Goal: Task Accomplishment & Management: Manage account settings

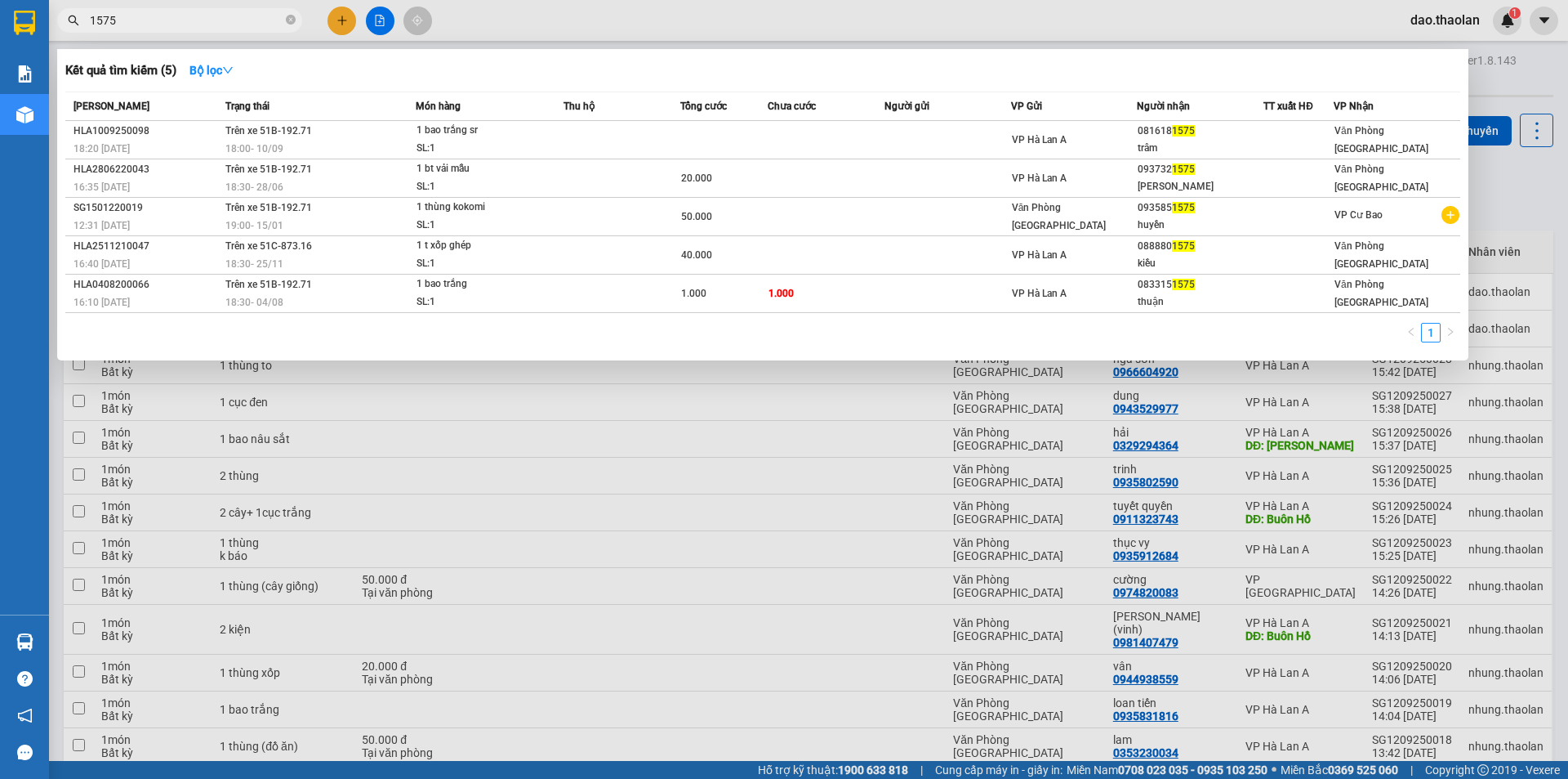
click at [349, 30] on div at bounding box center [784, 390] width 1568 height 779
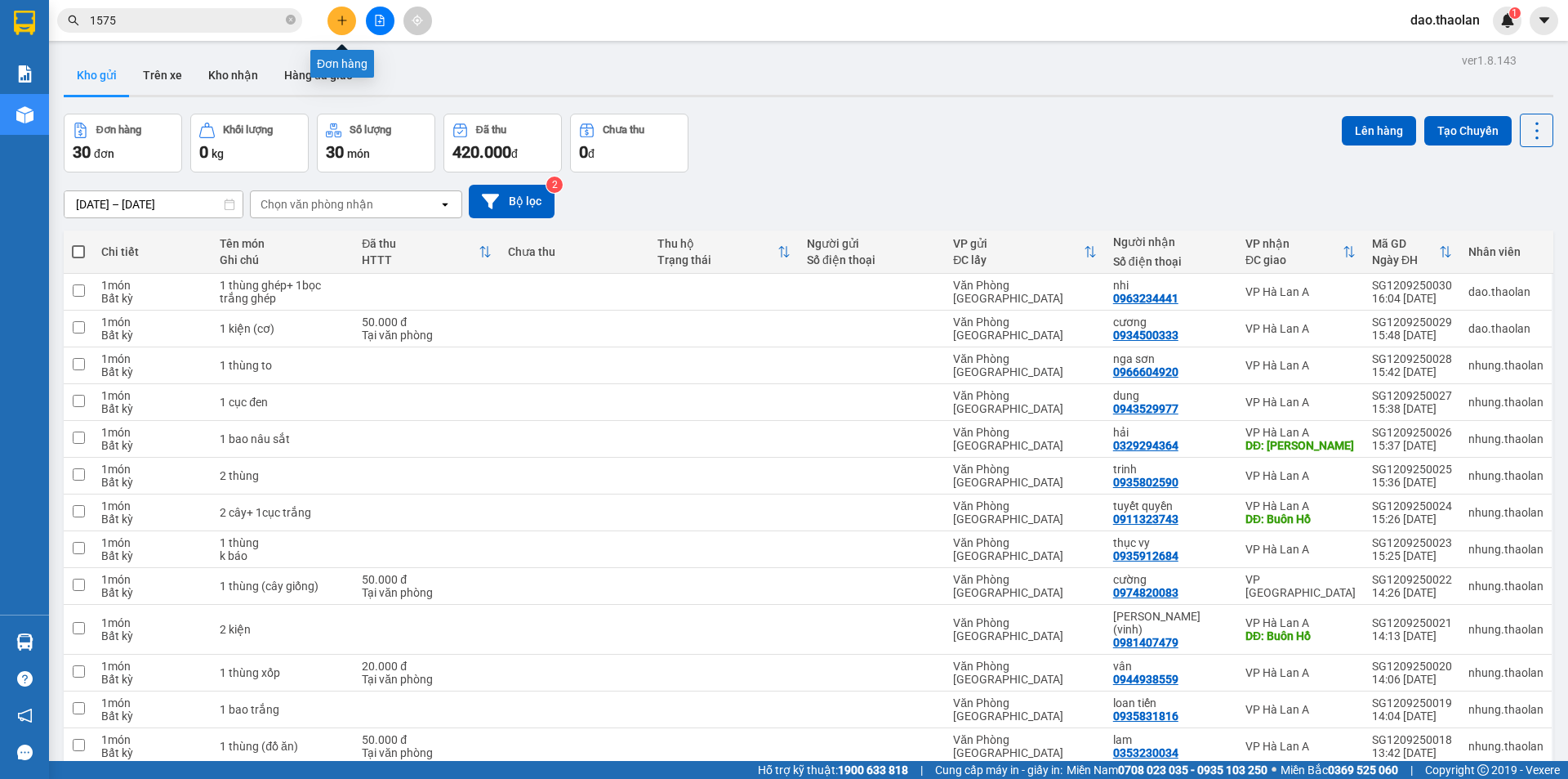
click at [349, 30] on button at bounding box center [341, 21] width 29 height 29
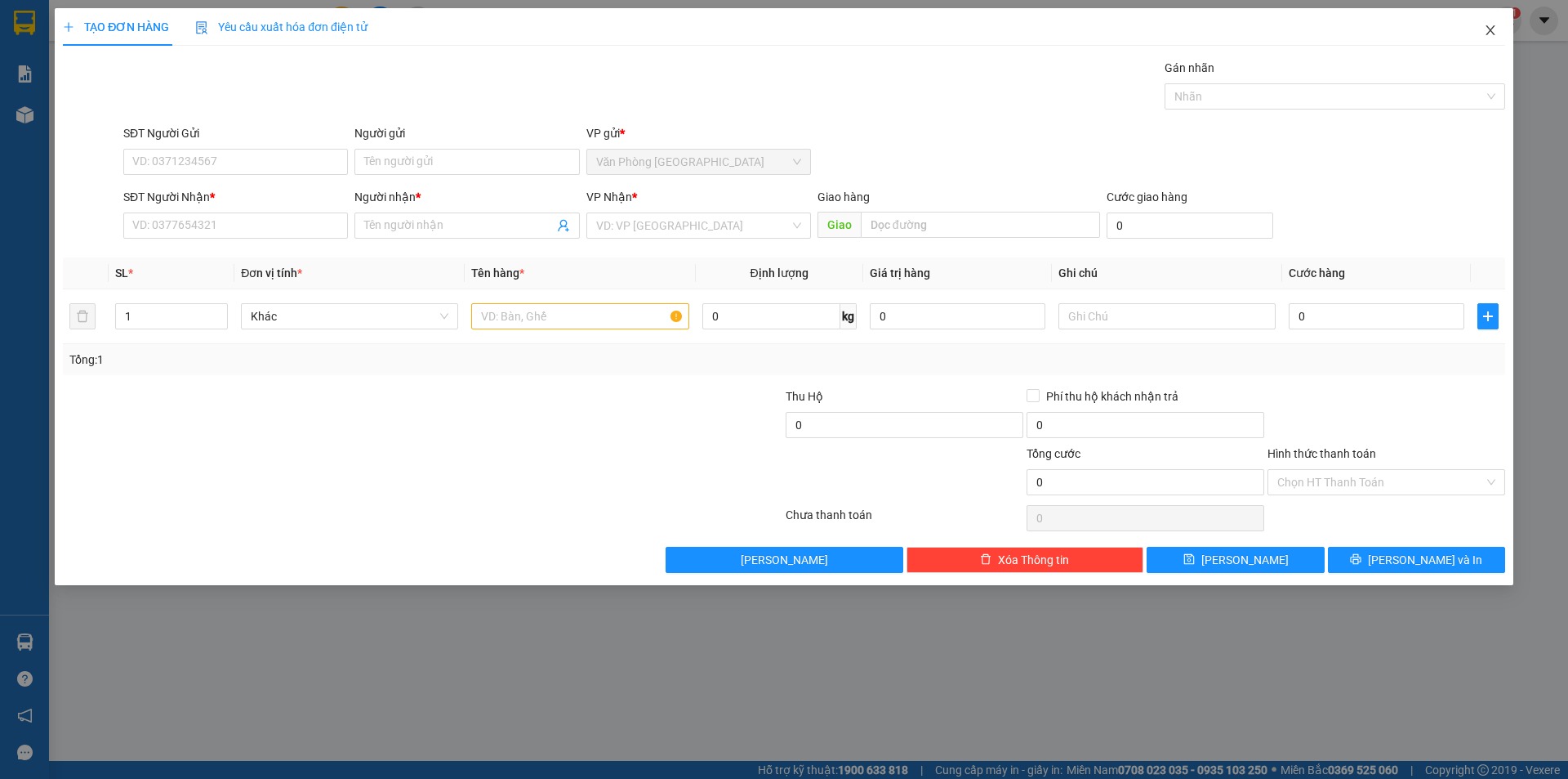
click at [1492, 26] on icon "close" at bounding box center [1490, 30] width 13 height 13
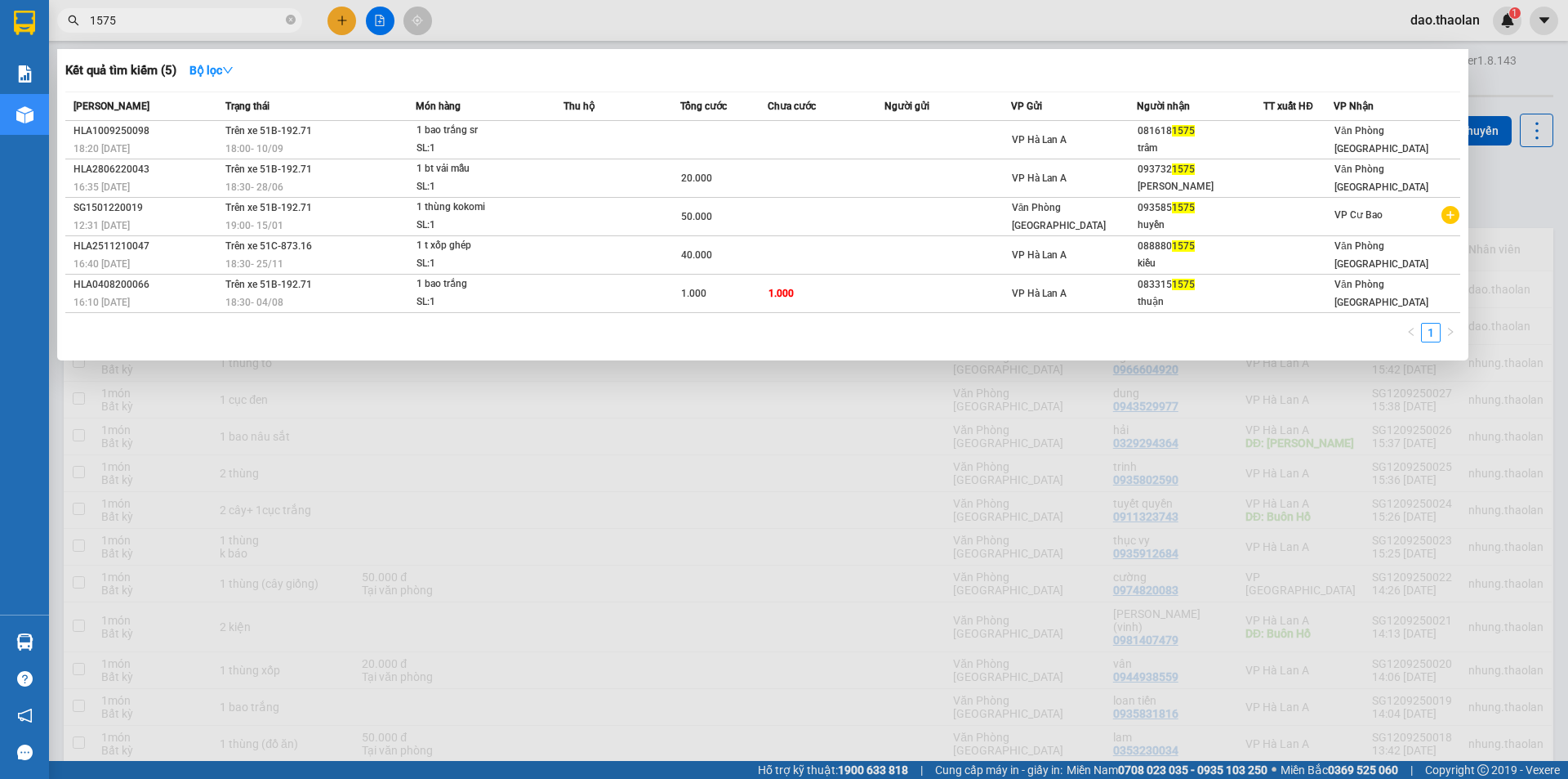
drag, startPoint x: 157, startPoint y: 19, endPoint x: 0, endPoint y: -16, distance: 160.9
click at [0, 0] on html "Kết quả tìm kiếm ( 5 ) Bộ lọc Mã ĐH Trạng thái Món hàng Thu hộ Tổng cước Chưa c…" at bounding box center [784, 390] width 1568 height 779
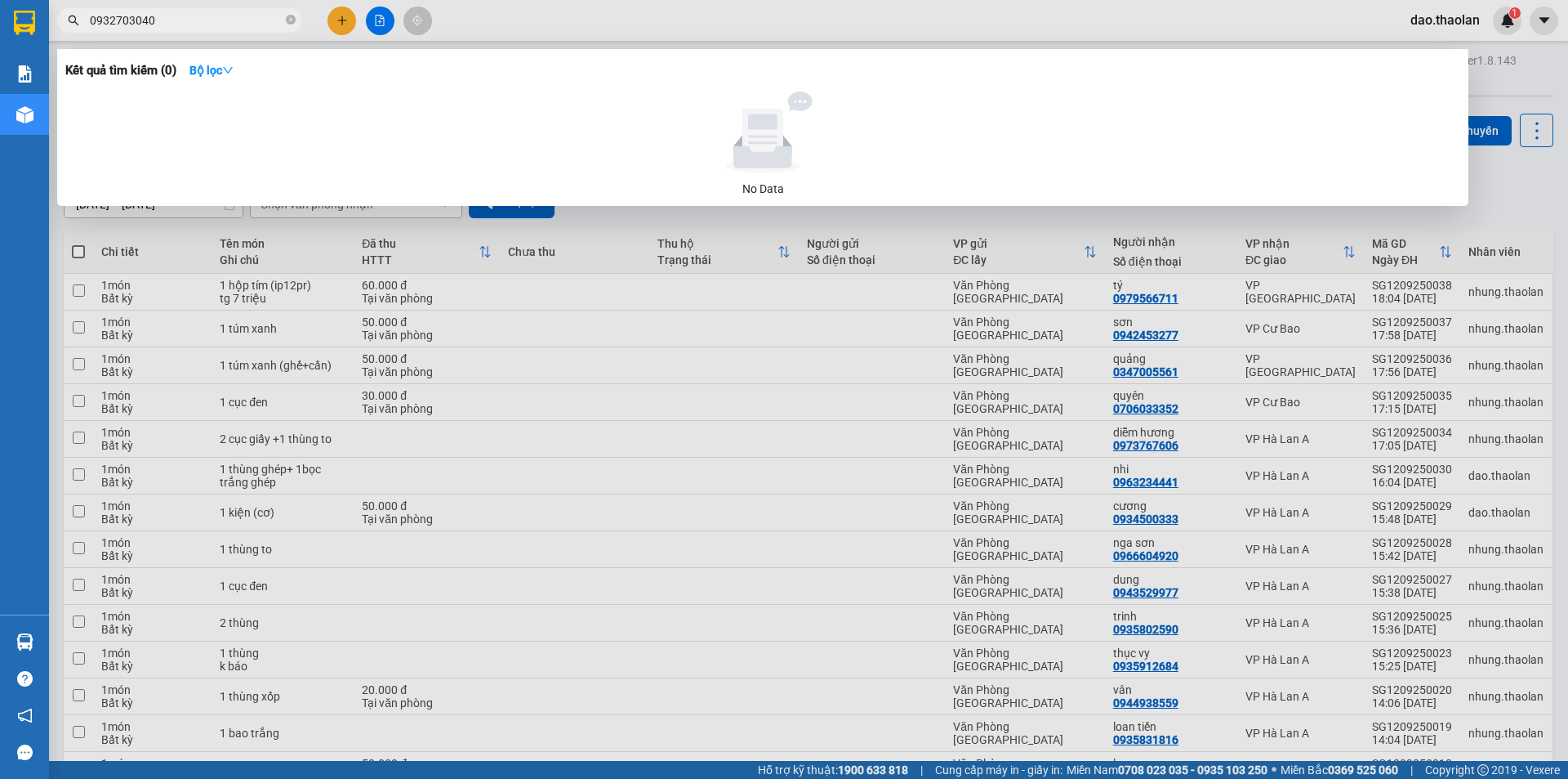
type input "0932703040"
click at [209, 346] on div at bounding box center [784, 390] width 1568 height 779
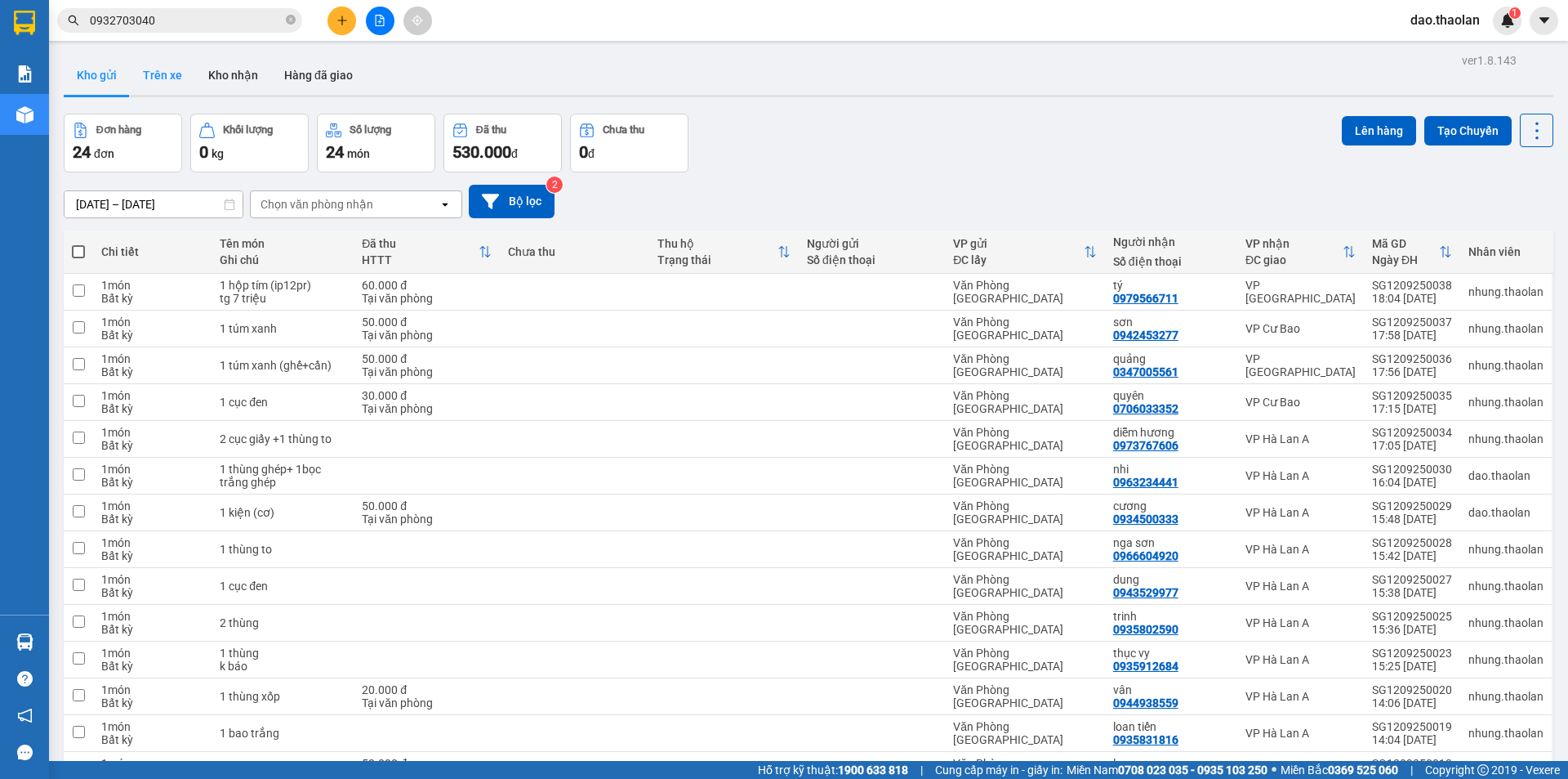
click at [172, 77] on button "Trên xe" at bounding box center [162, 76] width 65 height 39
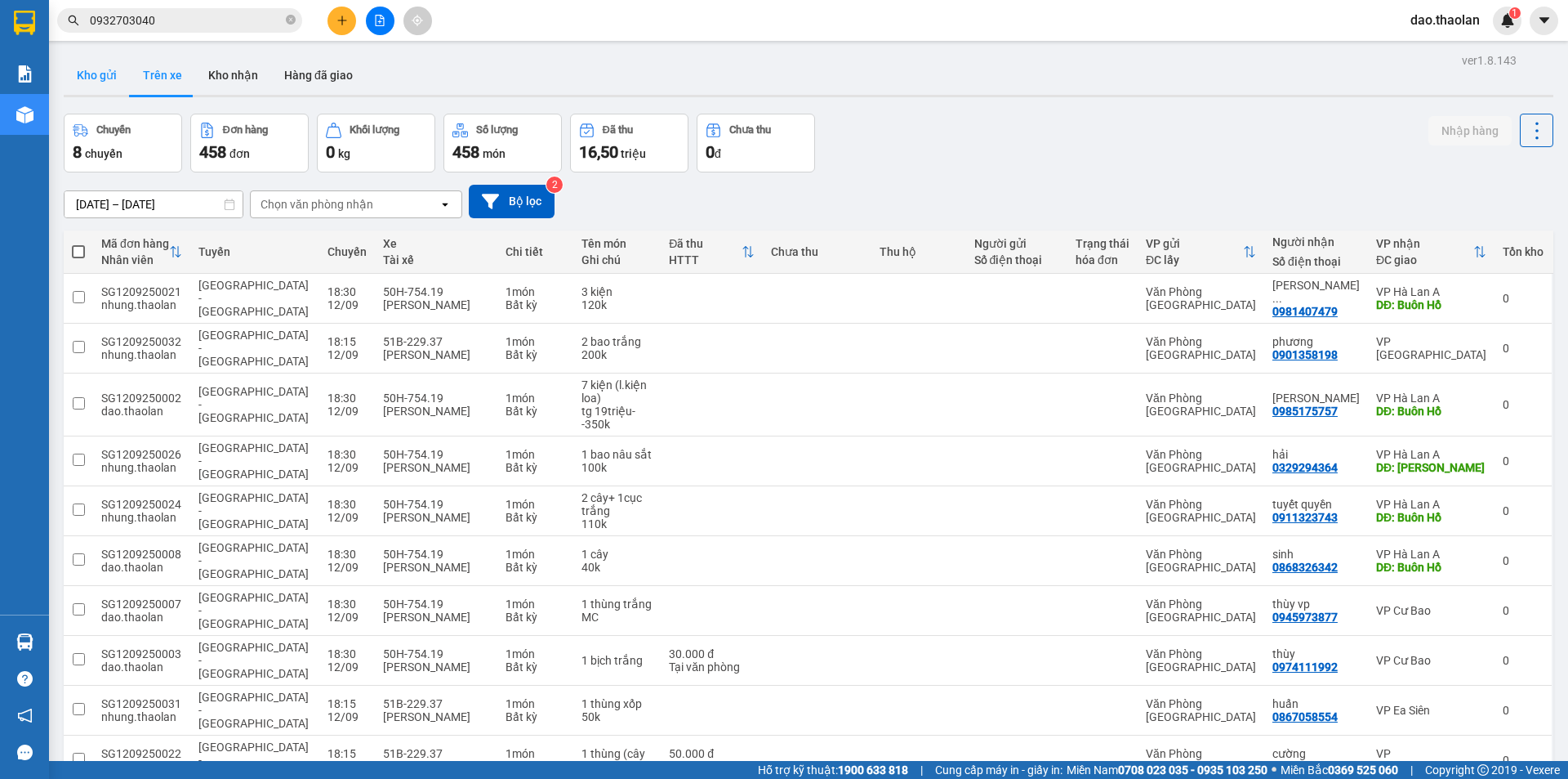
click at [101, 77] on button "Kho gửi" at bounding box center [96, 76] width 66 height 39
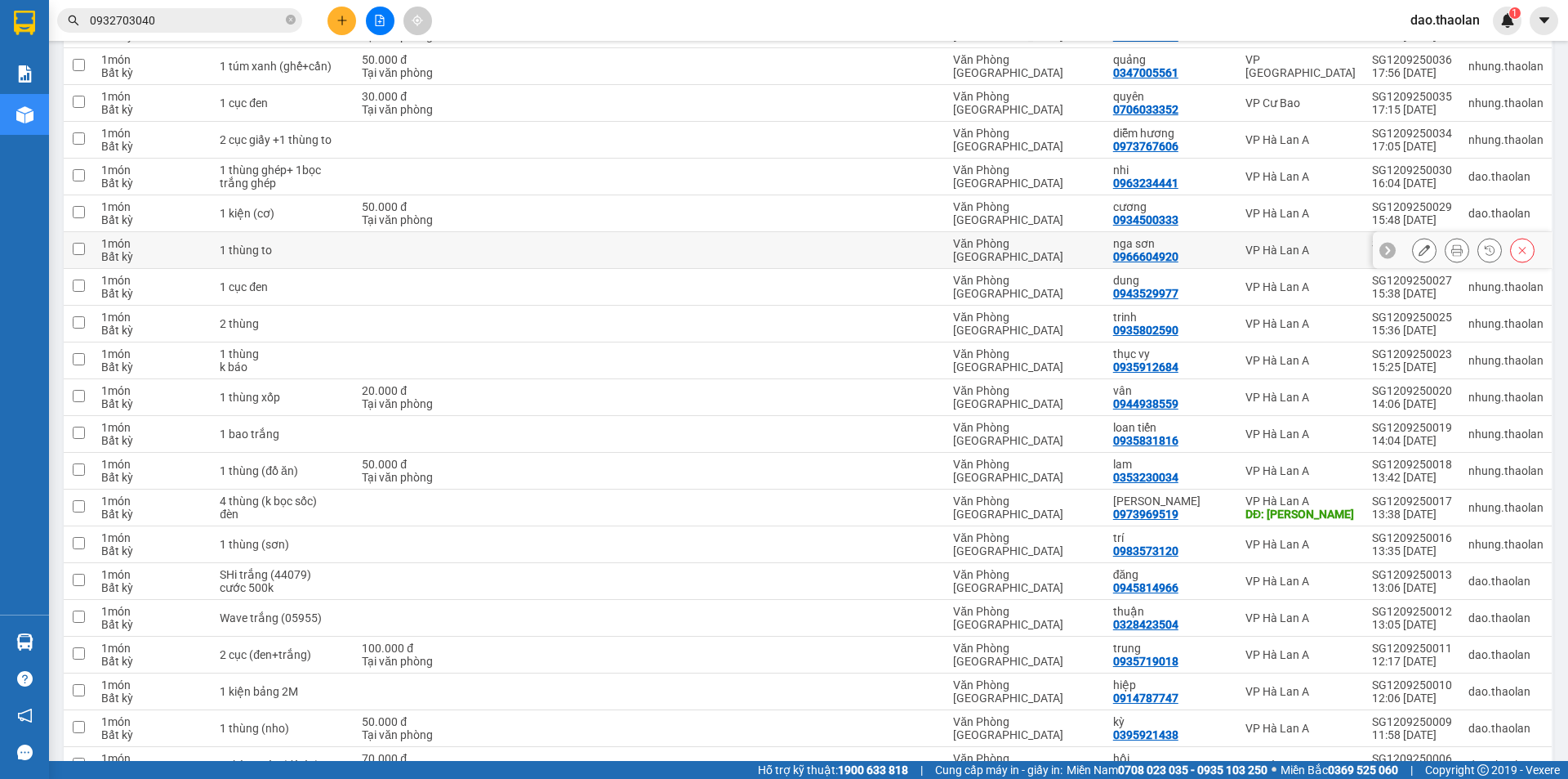
scroll to position [54, 0]
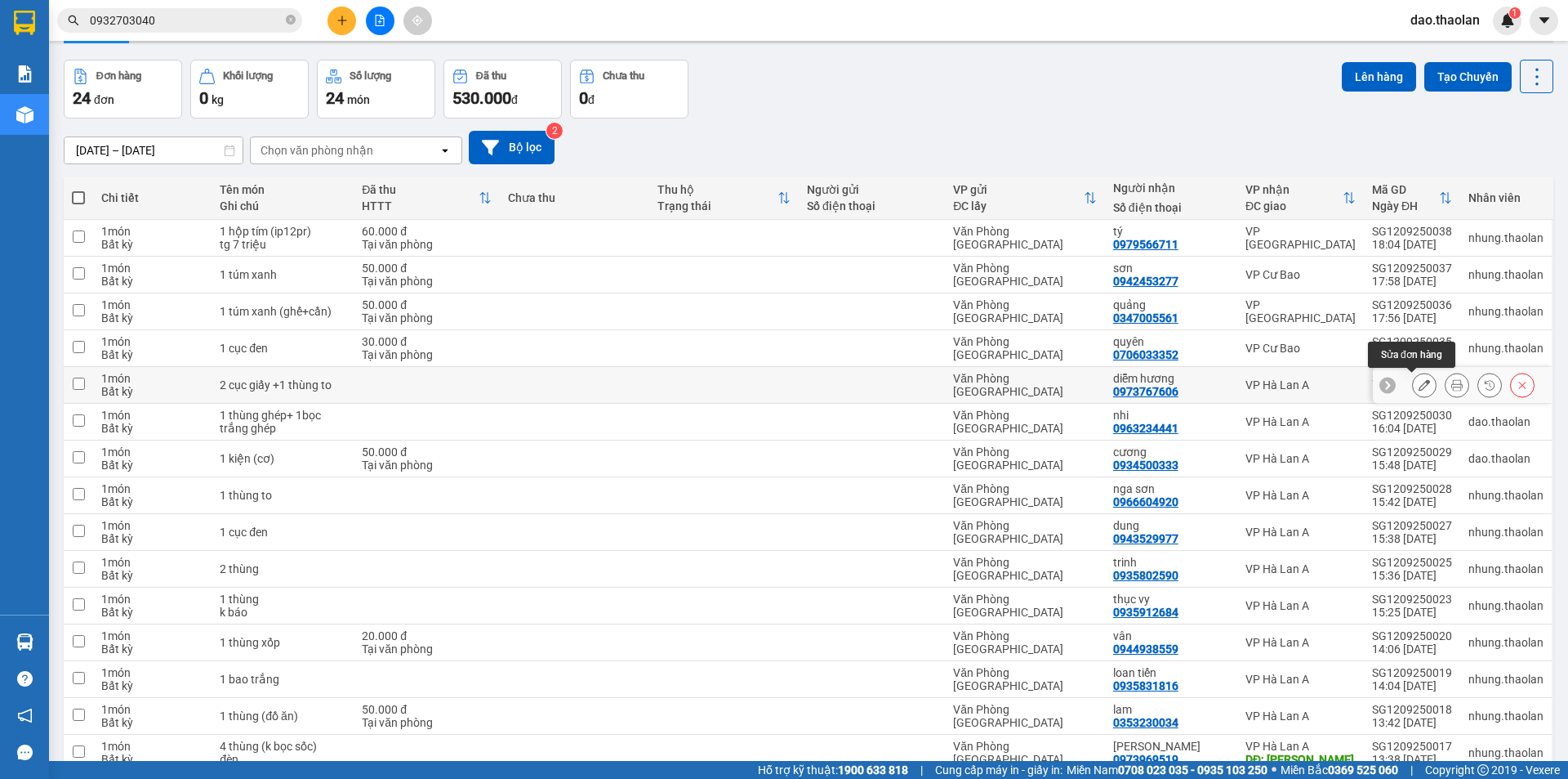
click at [1419, 387] on icon at bounding box center [1424, 386] width 12 height 12
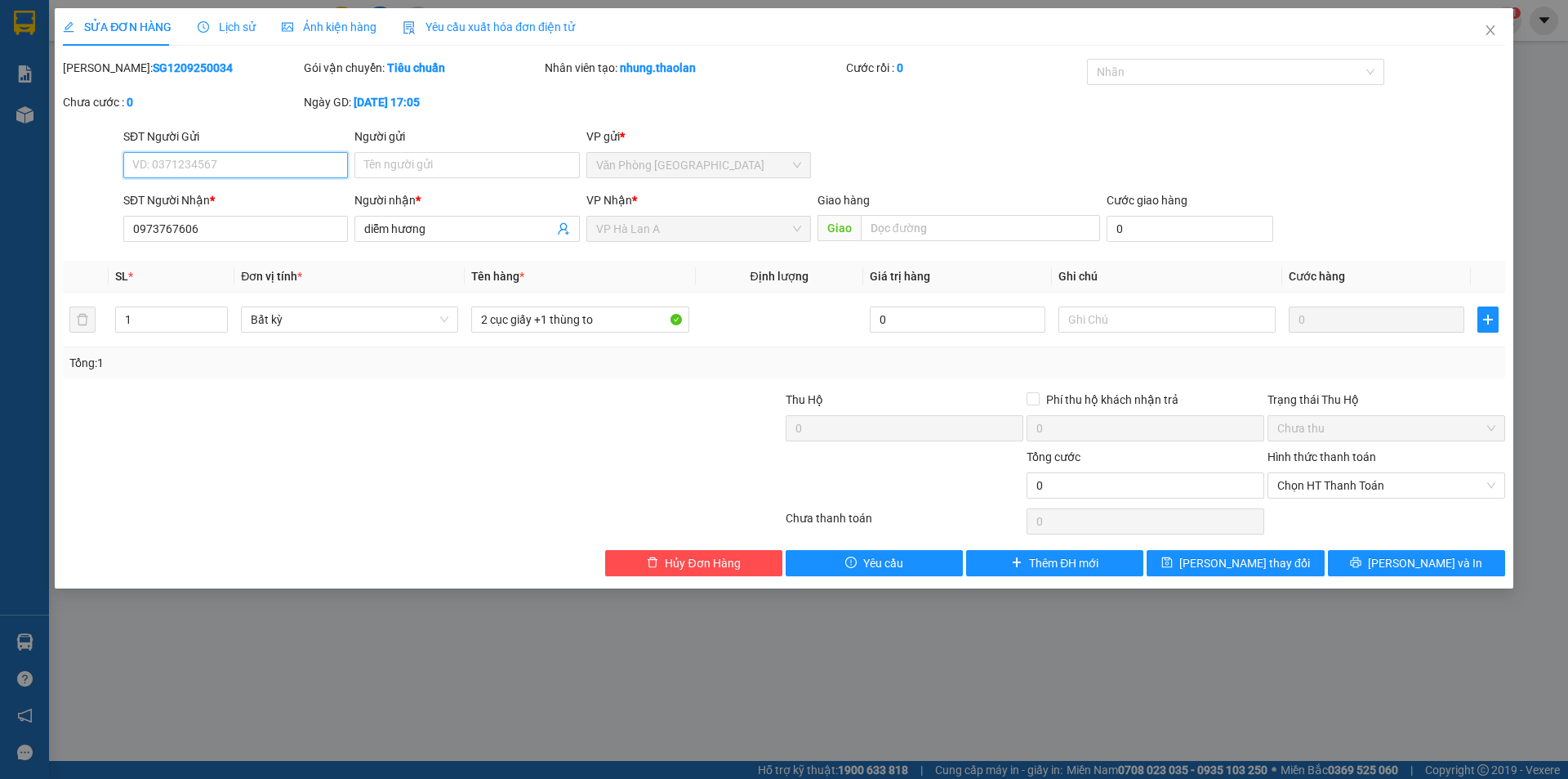
type input "0973767606"
type input "diễm hương"
click at [540, 309] on input "2 cục giấy +1 thùng to" at bounding box center [579, 320] width 217 height 27
click at [555, 321] on input "2 cục giấy + 1 thùng to" at bounding box center [579, 320] width 217 height 27
click at [539, 307] on input "2 cục giấy + 1thùng to" at bounding box center [579, 320] width 217 height 27
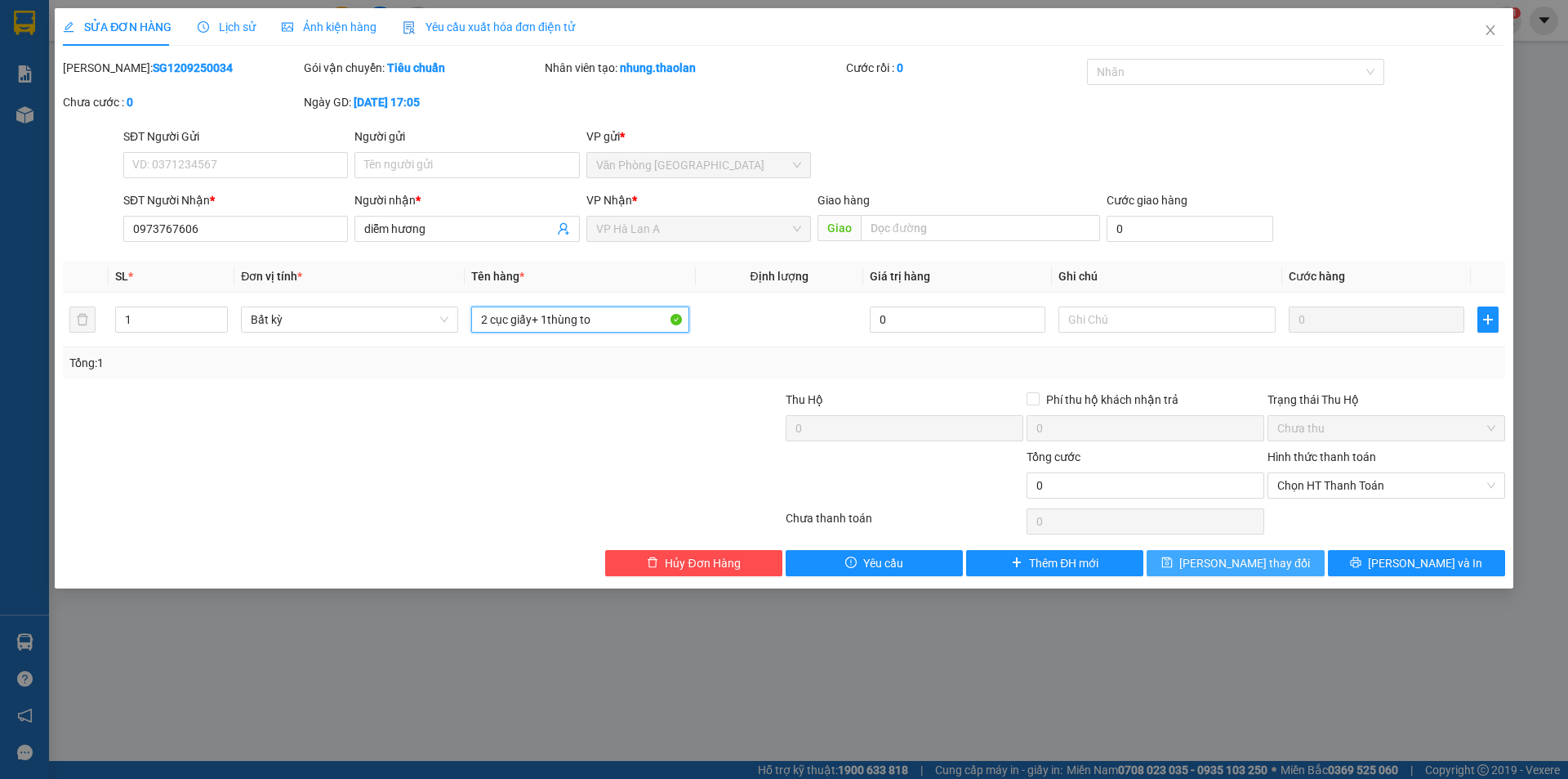
type input "2 cục giấy+ 1thùng to"
drag, startPoint x: 1243, startPoint y: 554, endPoint x: 1228, endPoint y: 530, distance: 28.3
click at [1244, 556] on button "[PERSON_NAME] thay đổi" at bounding box center [1236, 563] width 177 height 27
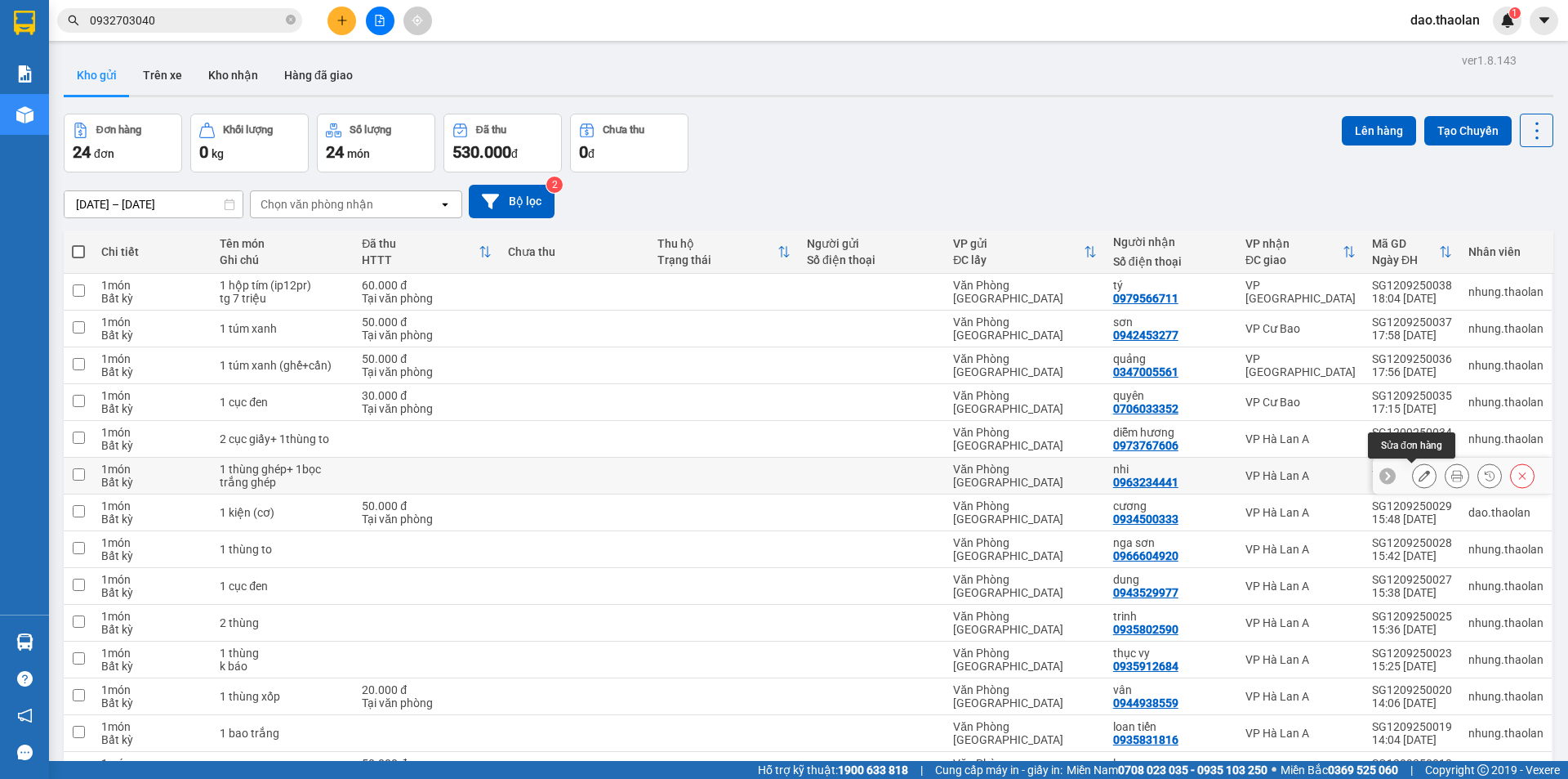
click at [1414, 475] on button at bounding box center [1424, 475] width 23 height 29
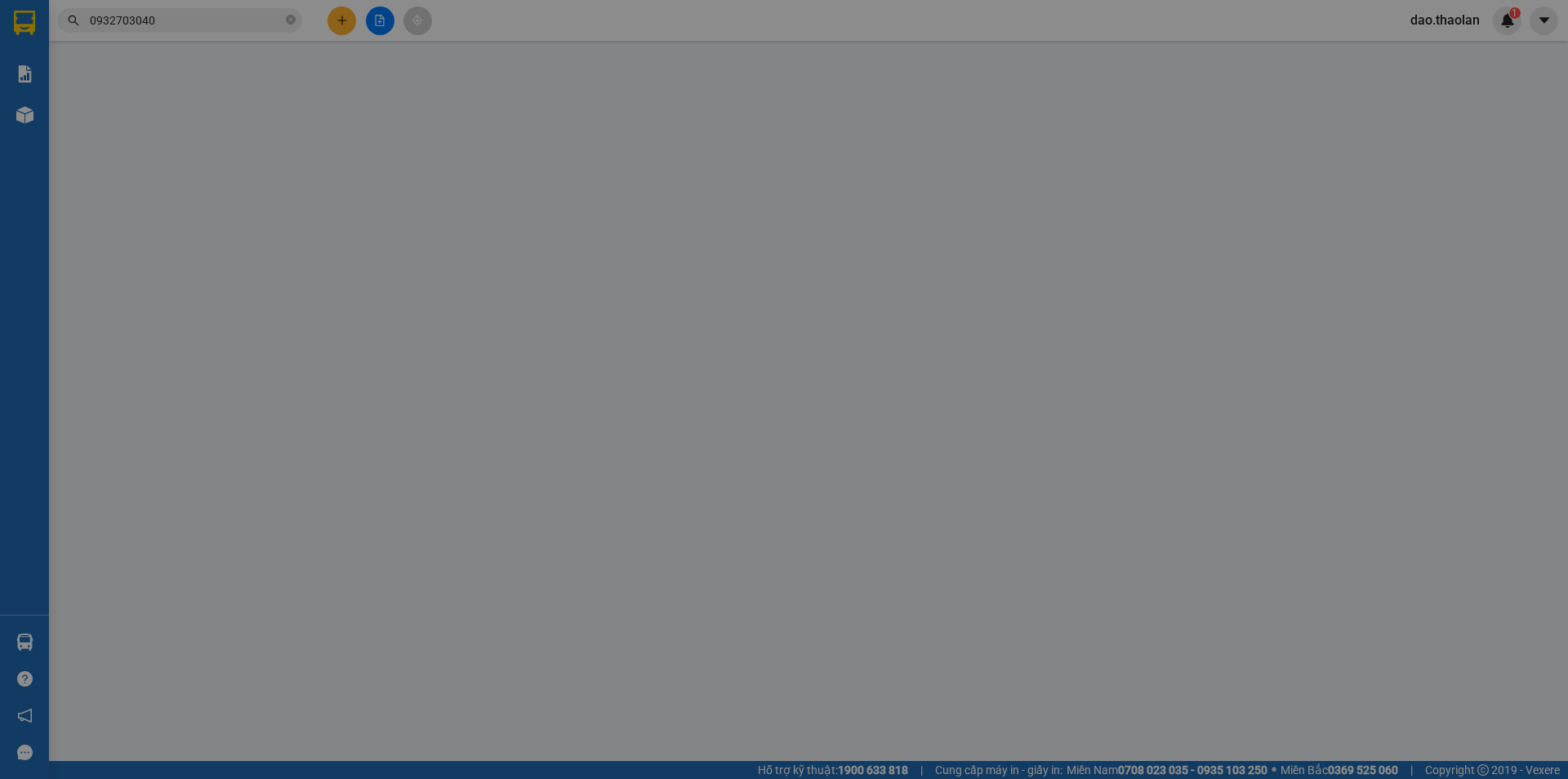
type input "0963234441"
type input "nhi"
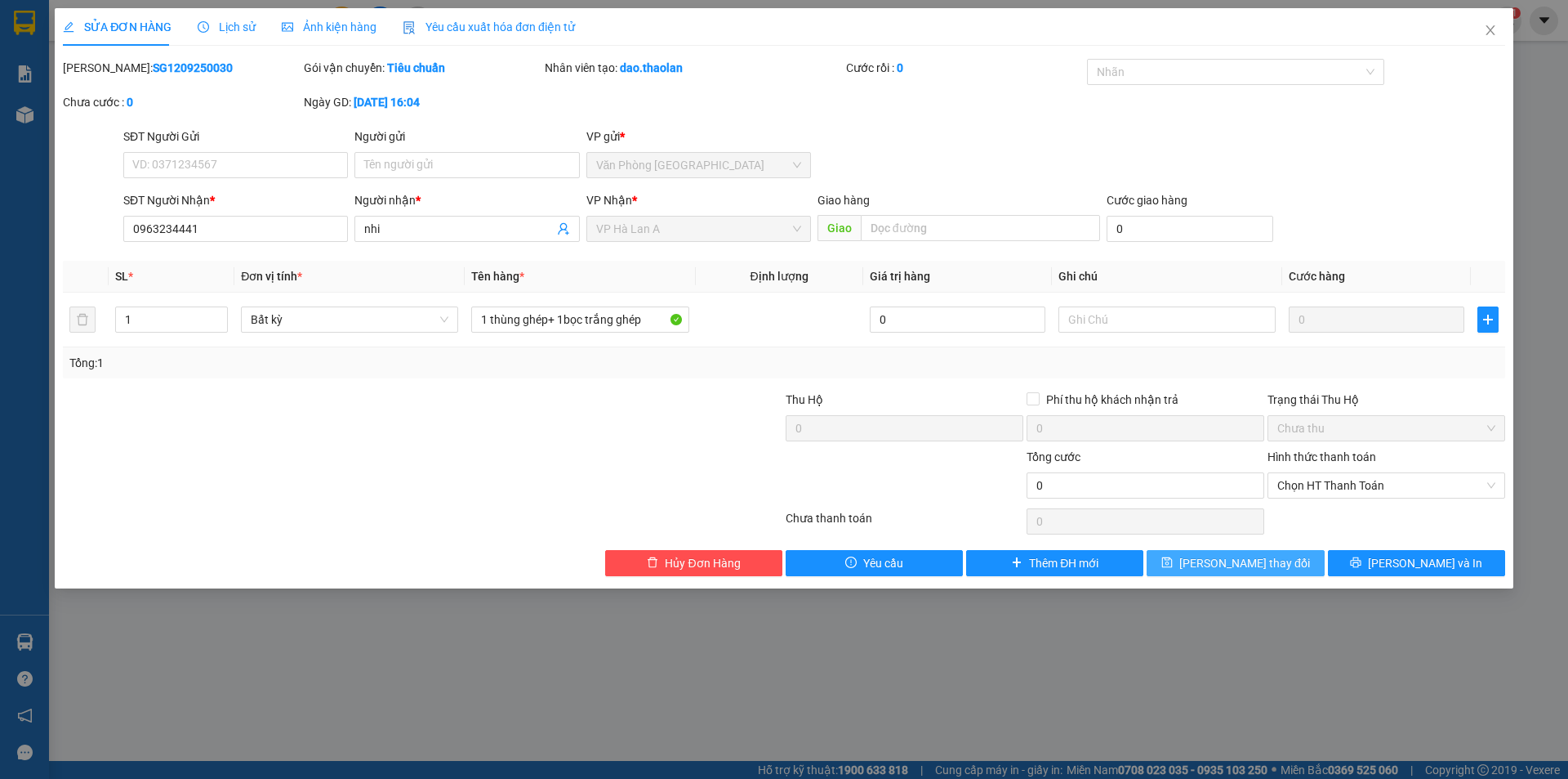
click at [1218, 563] on span "[PERSON_NAME] thay đổi" at bounding box center [1245, 563] width 131 height 18
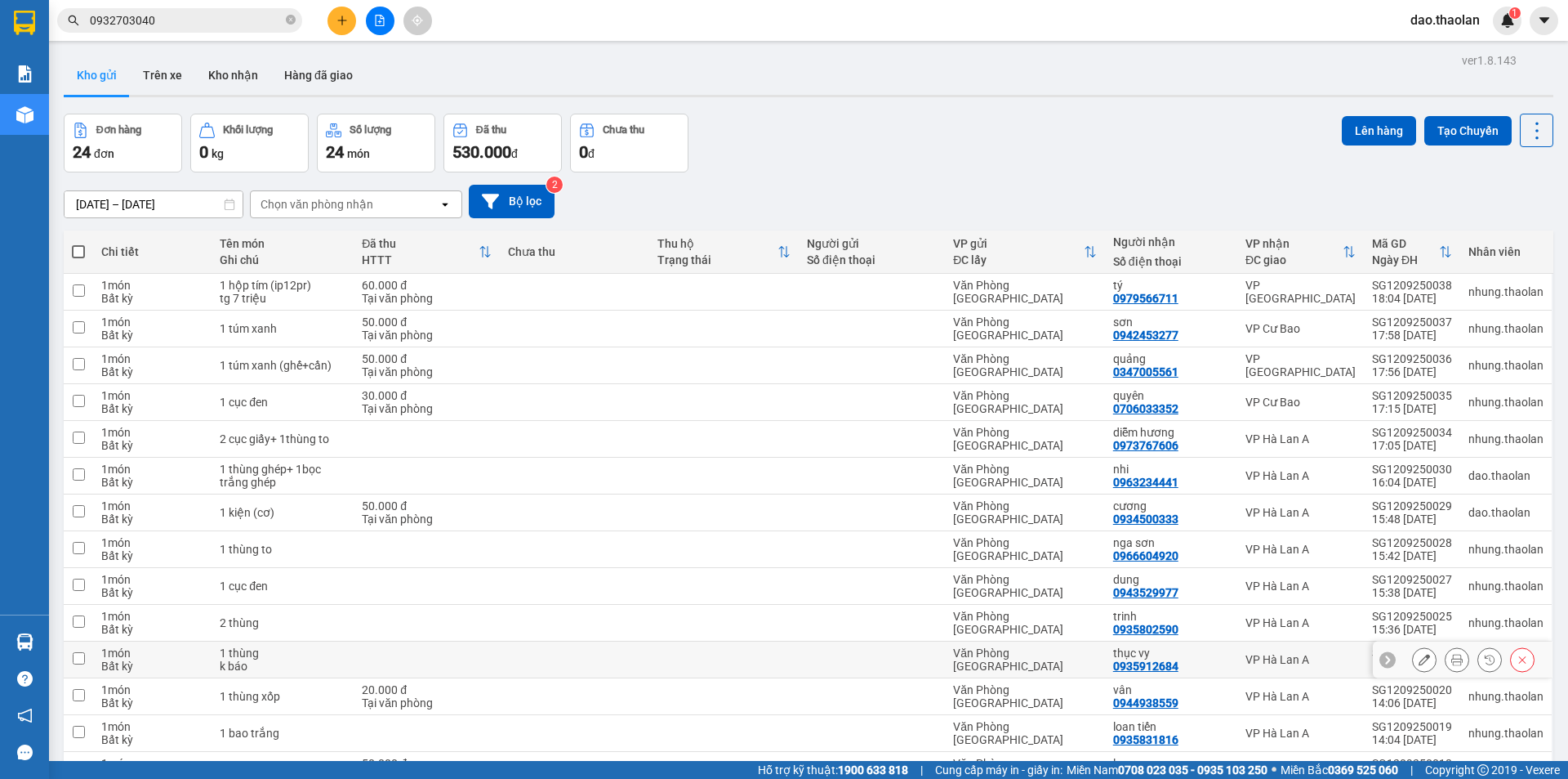
click at [850, 665] on div at bounding box center [872, 659] width 130 height 13
checkbox input "true"
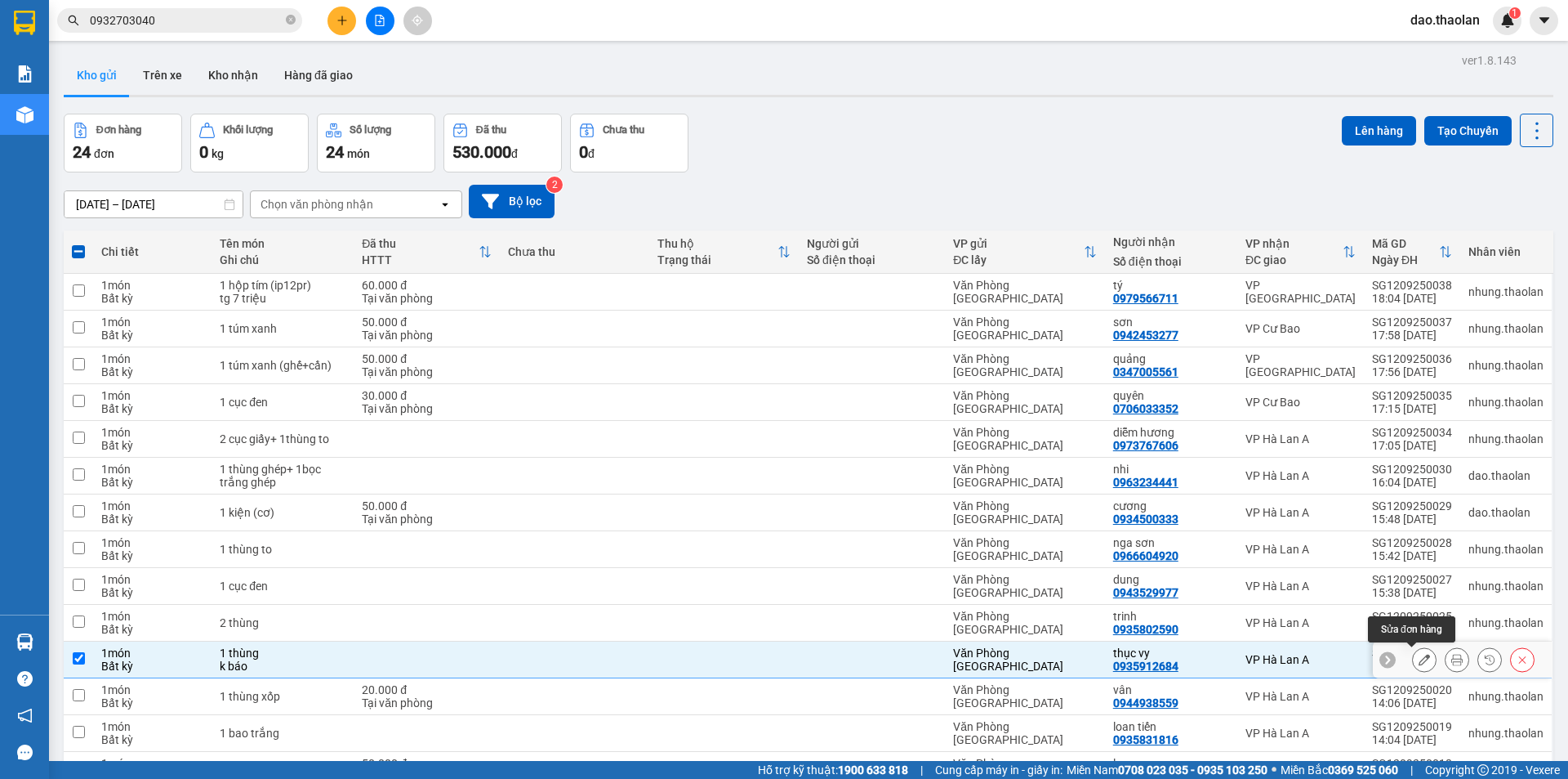
click at [1414, 659] on button at bounding box center [1424, 659] width 23 height 29
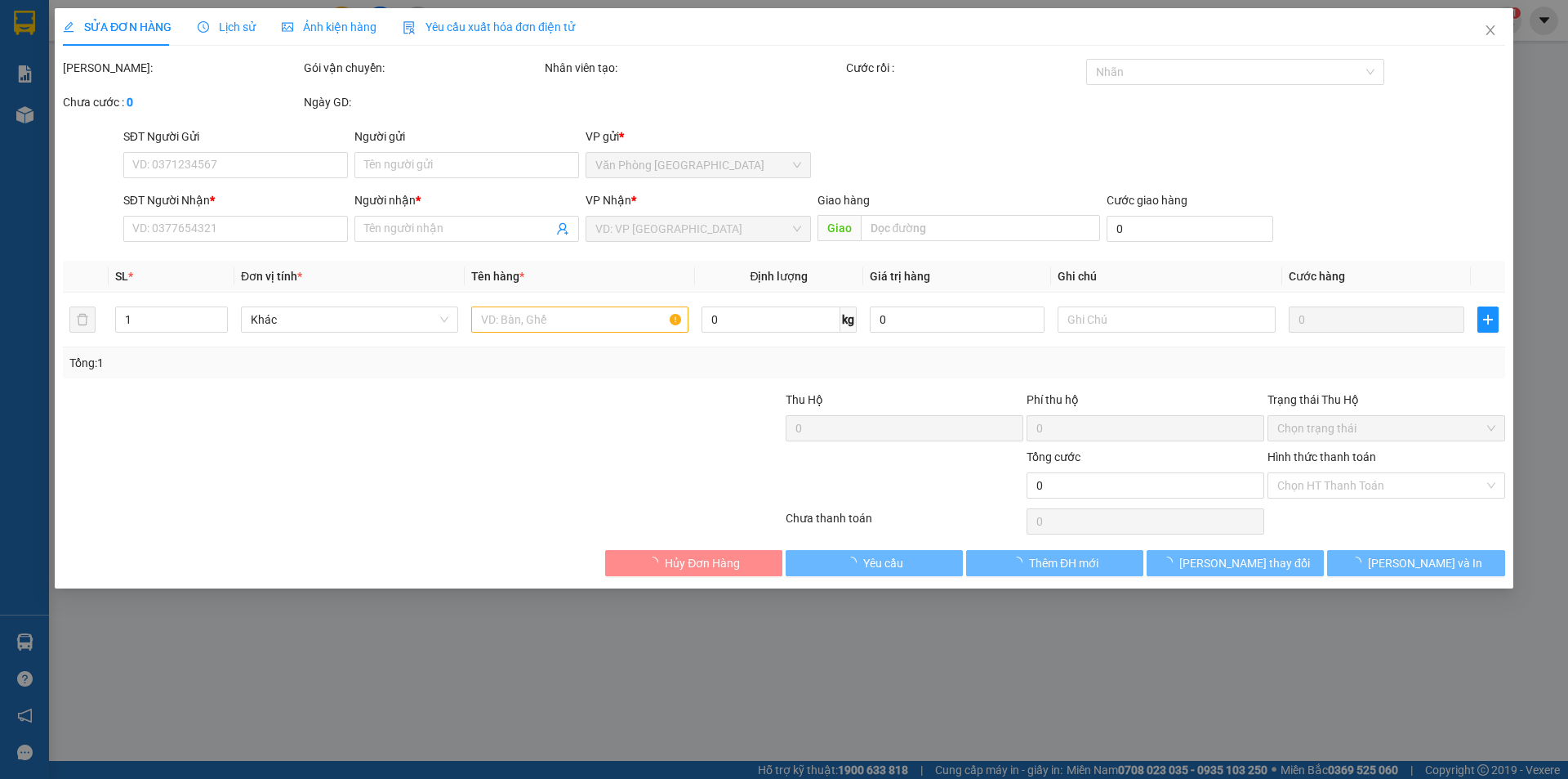
type input "0935912684"
type input "thục vy"
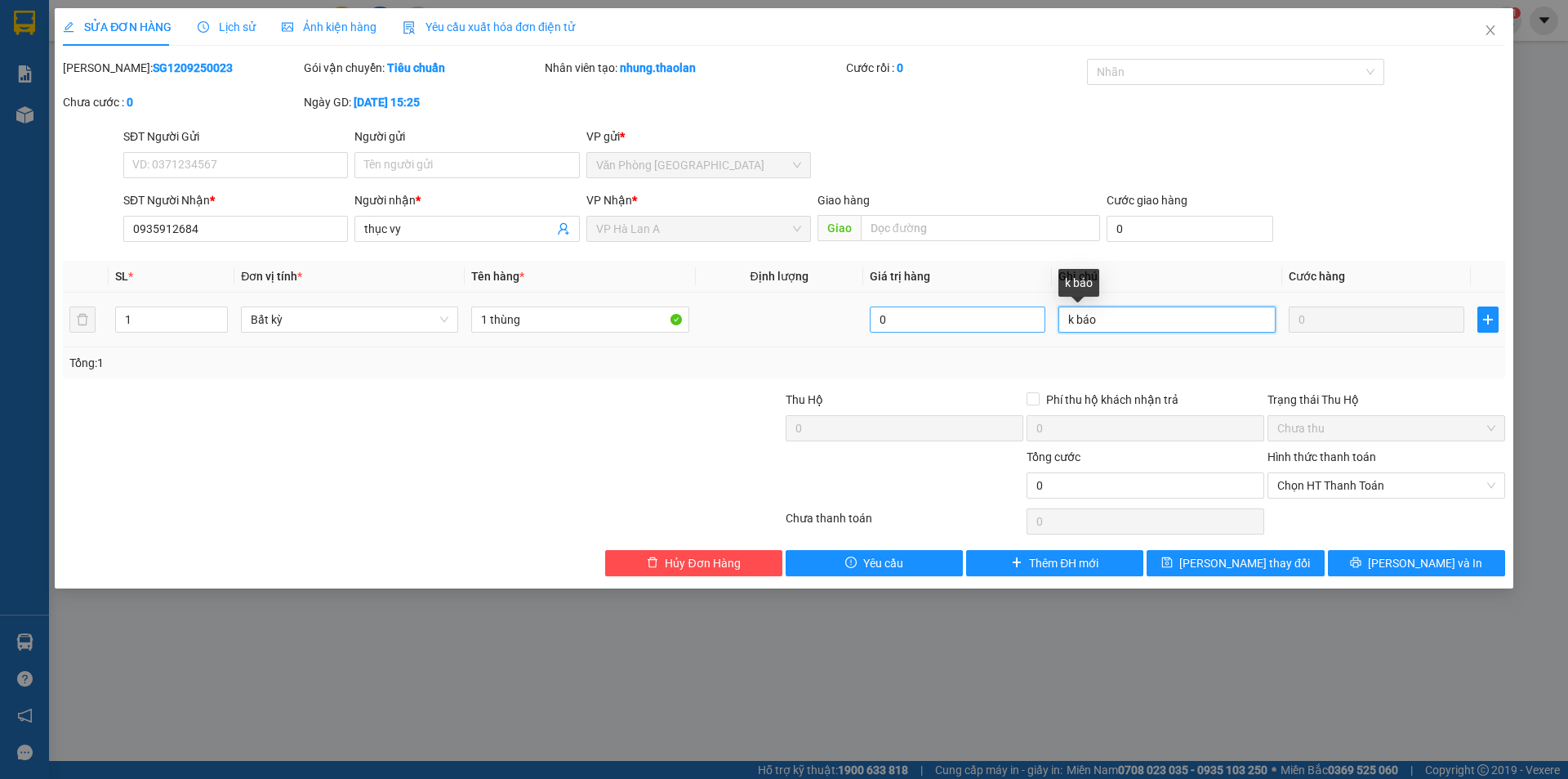
drag, startPoint x: 1140, startPoint y: 316, endPoint x: 983, endPoint y: 327, distance: 157.4
click at [998, 322] on tr "1 Bất kỳ 1 thùng 0 k báo 0" at bounding box center [784, 320] width 1442 height 55
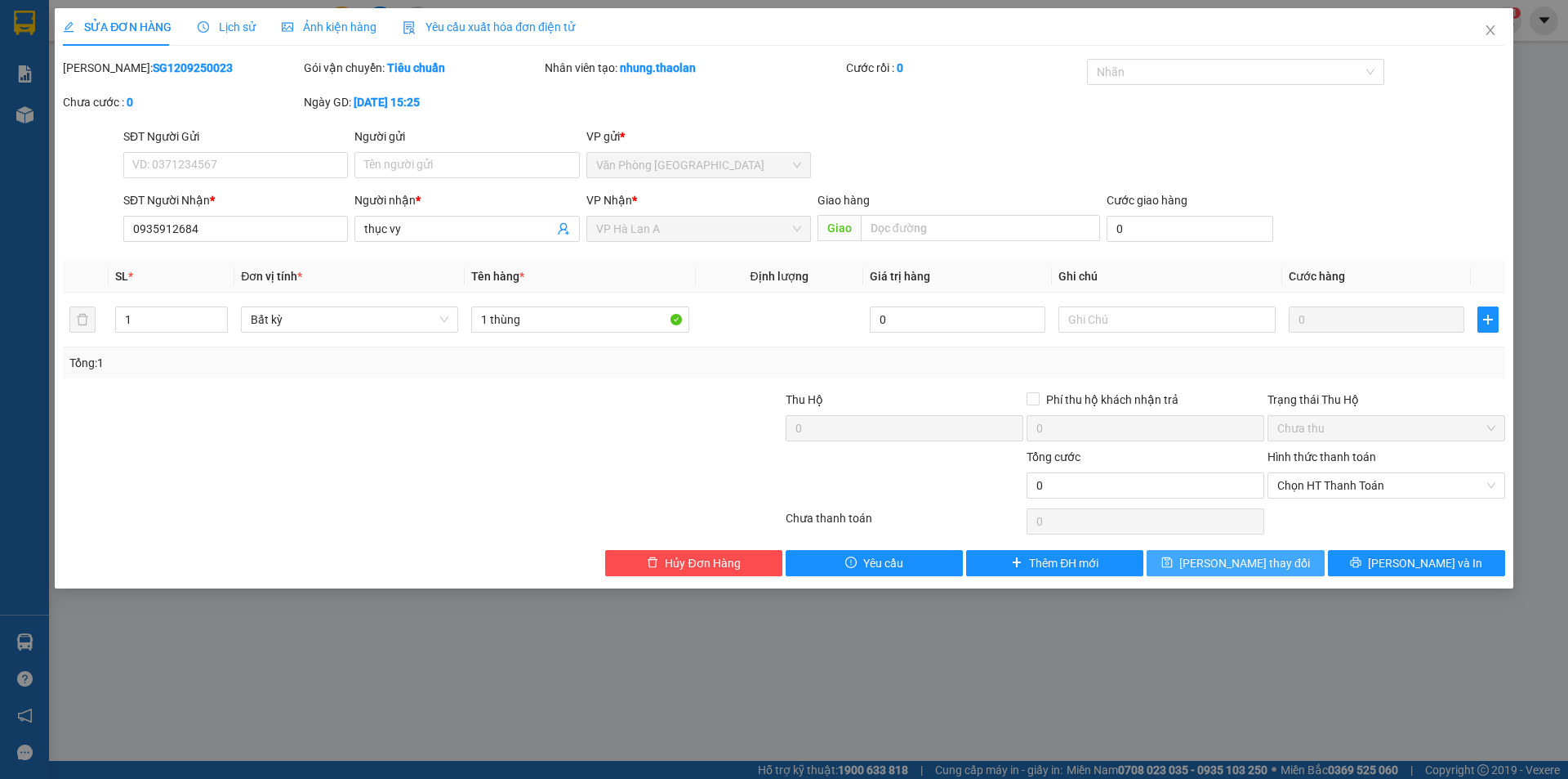
click at [1240, 565] on span "[PERSON_NAME] thay đổi" at bounding box center [1245, 563] width 131 height 18
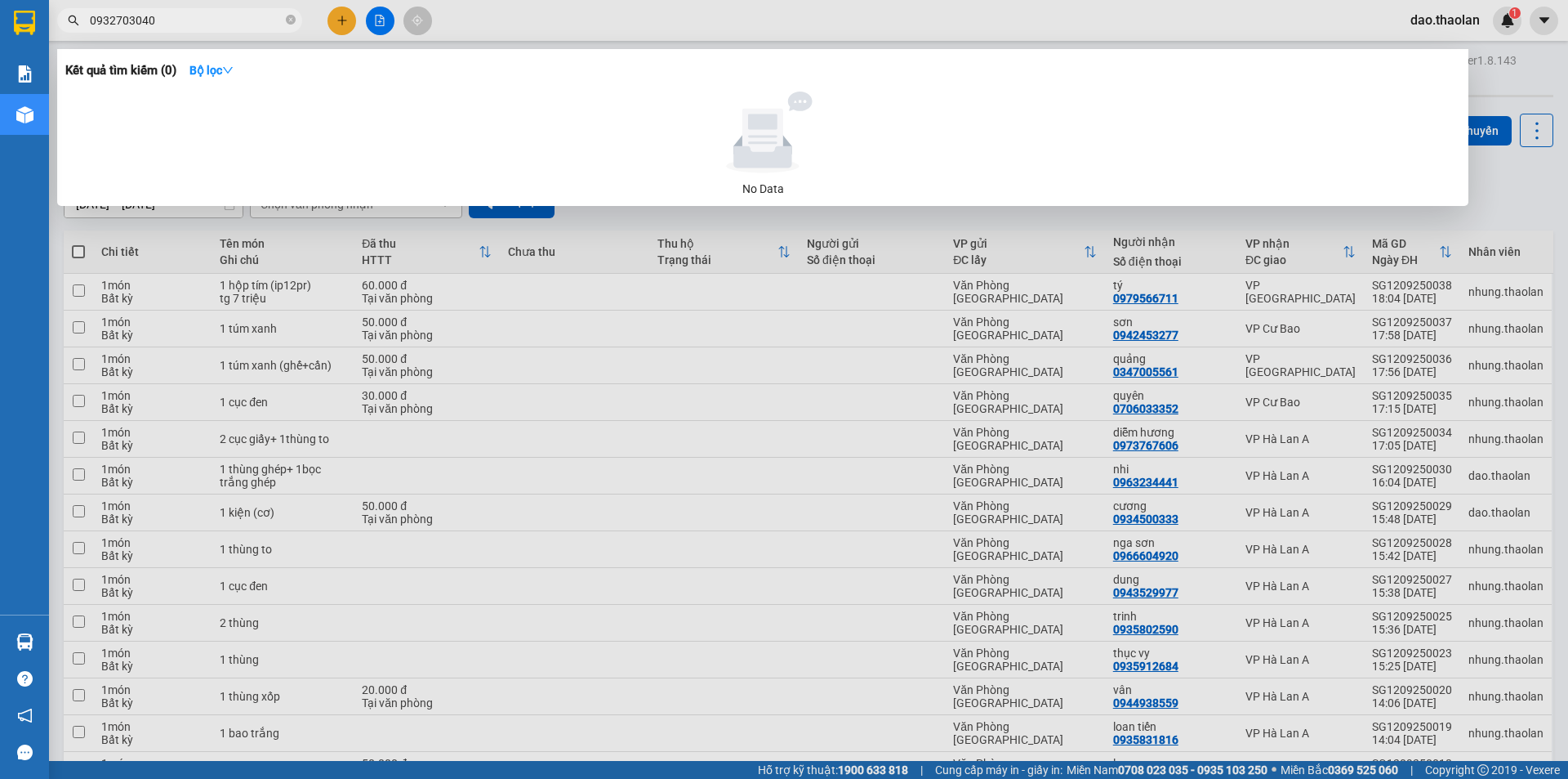
drag, startPoint x: 221, startPoint y: 17, endPoint x: 0, endPoint y: -8, distance: 222.4
click at [0, 0] on html "Kết quả tìm kiếm ( 0 ) Bộ lọc No Data 0932703040 dao.thaolan 1 Báo cáo Báo cáo …" at bounding box center [784, 390] width 1568 height 779
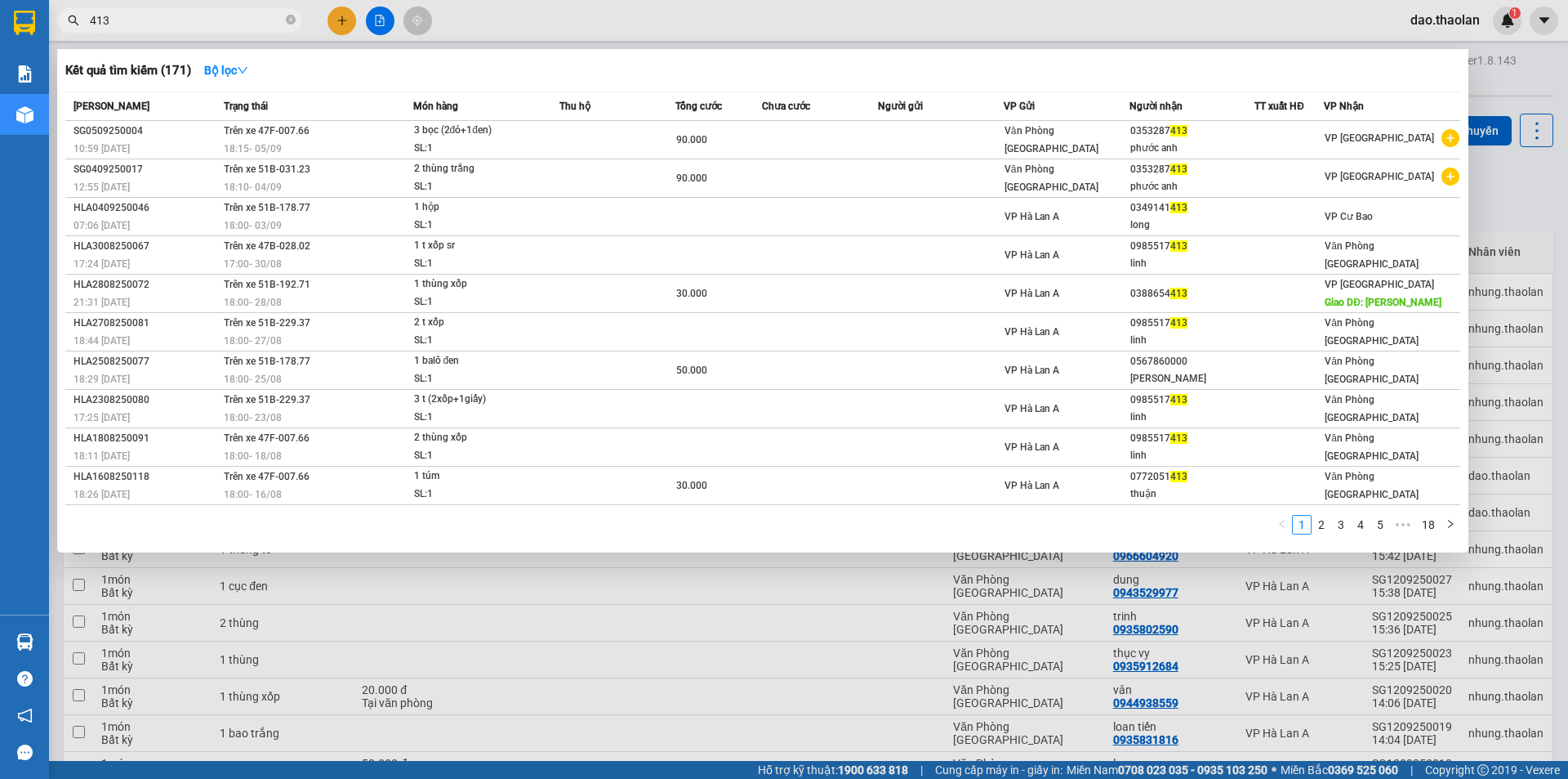
drag, startPoint x: 143, startPoint y: 23, endPoint x: 0, endPoint y: -56, distance: 163.4
click at [0, 0] on html "Kết quả tìm kiếm ( 171 ) Bộ lọc Mã ĐH Trạng thái Món hàng Thu hộ Tổng cước Chưa…" at bounding box center [784, 390] width 1568 height 779
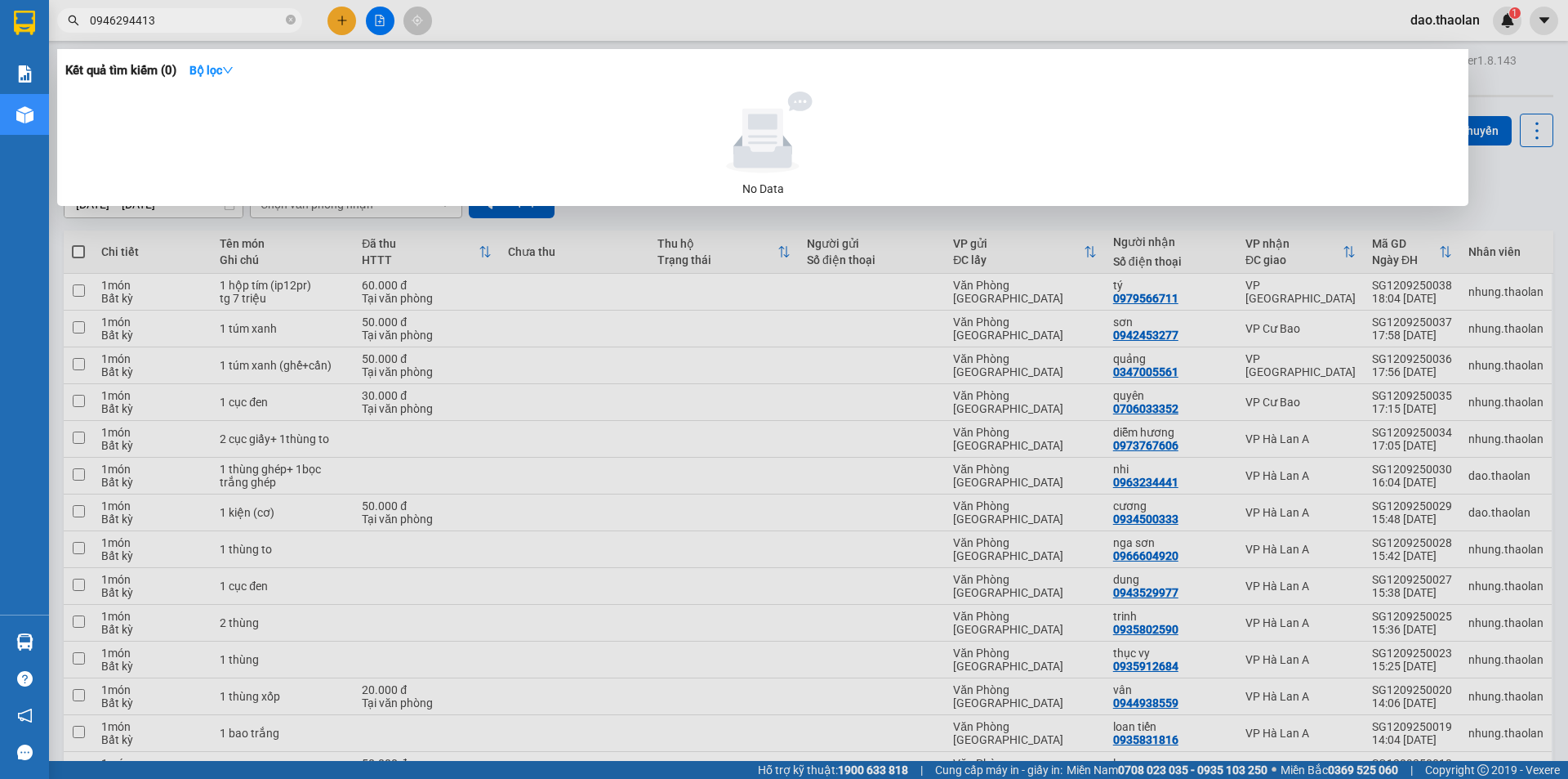
drag, startPoint x: 160, startPoint y: 18, endPoint x: 70, endPoint y: -3, distance: 92.4
click at [70, 0] on html "Kết quả tìm kiếm ( 0 ) Bộ lọc No Data 0946294413 dao.thaolan 1 Báo cáo Báo cáo …" at bounding box center [784, 390] width 1568 height 779
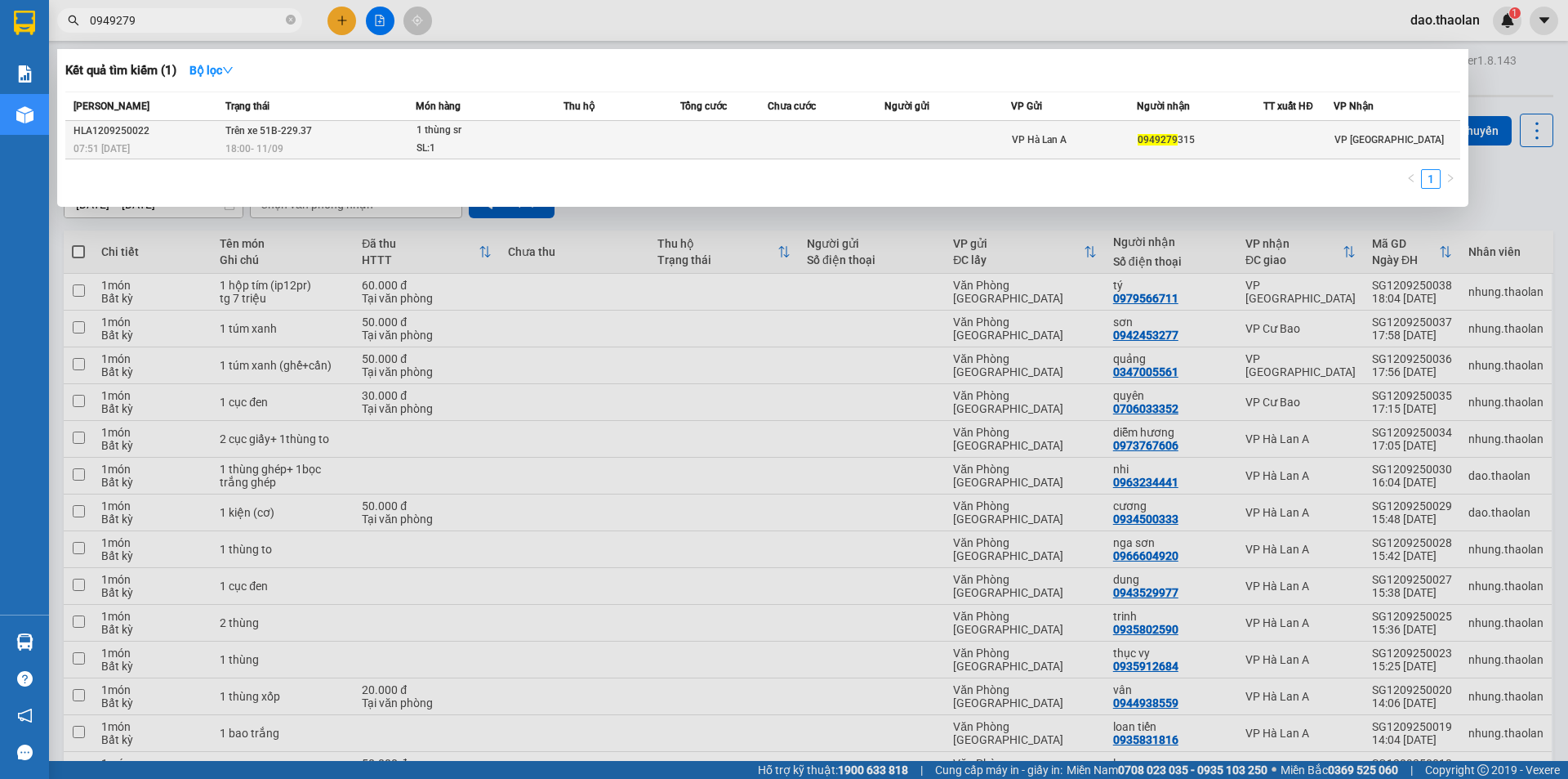
type input "0949279"
click at [867, 134] on td at bounding box center [826, 140] width 117 height 38
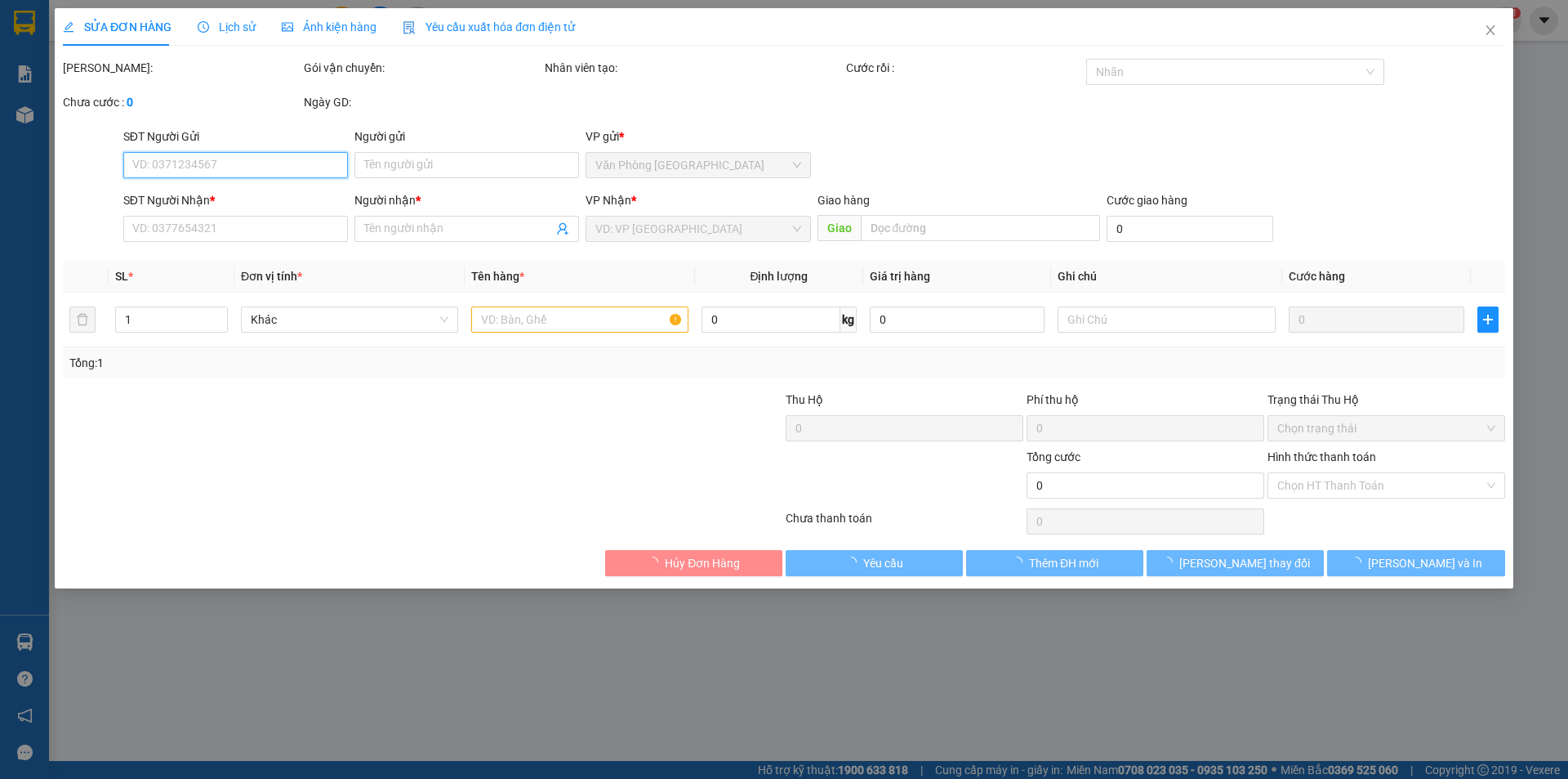
type input "0949279315"
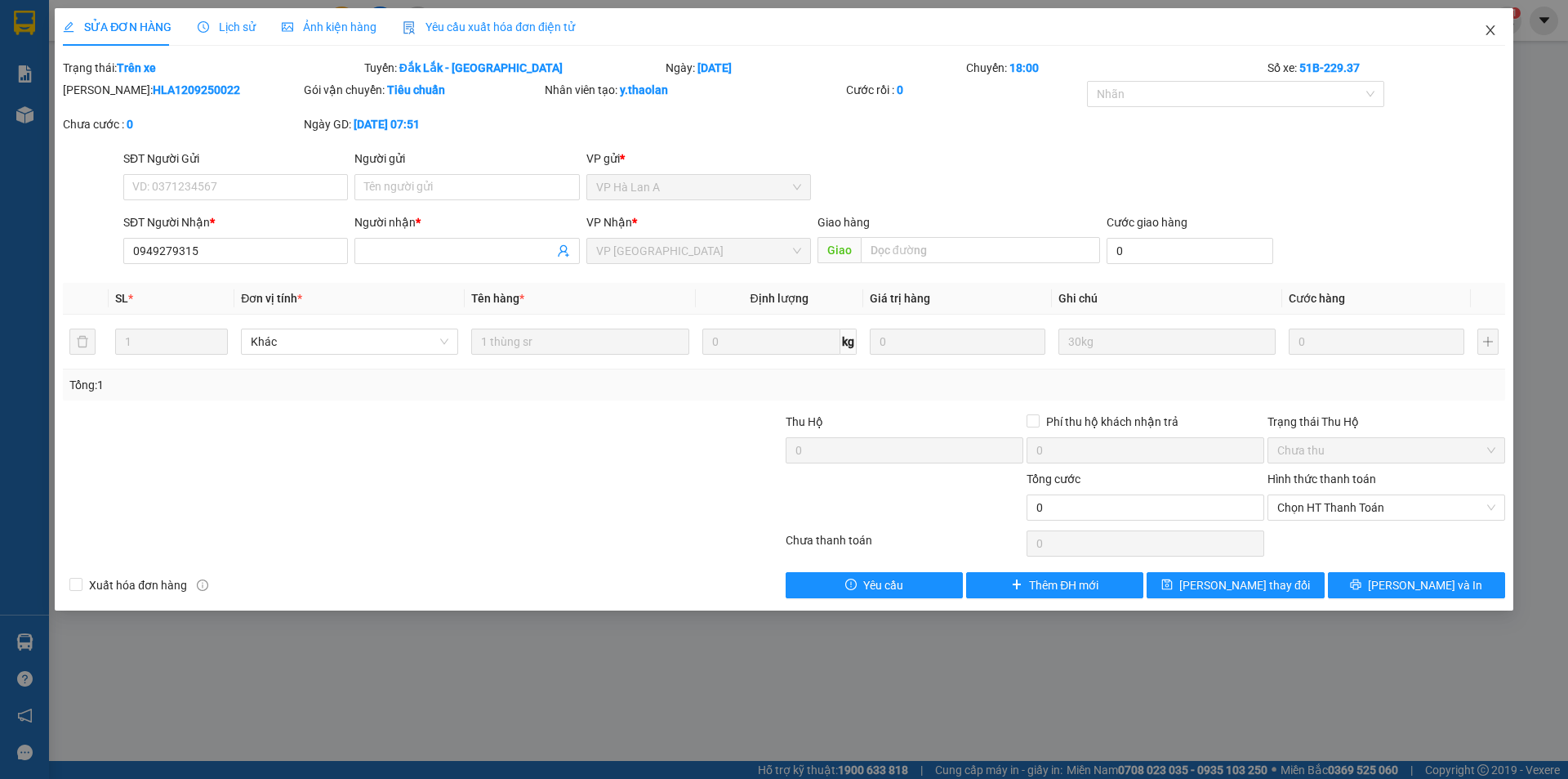
click at [1495, 26] on icon "close" at bounding box center [1490, 30] width 13 height 13
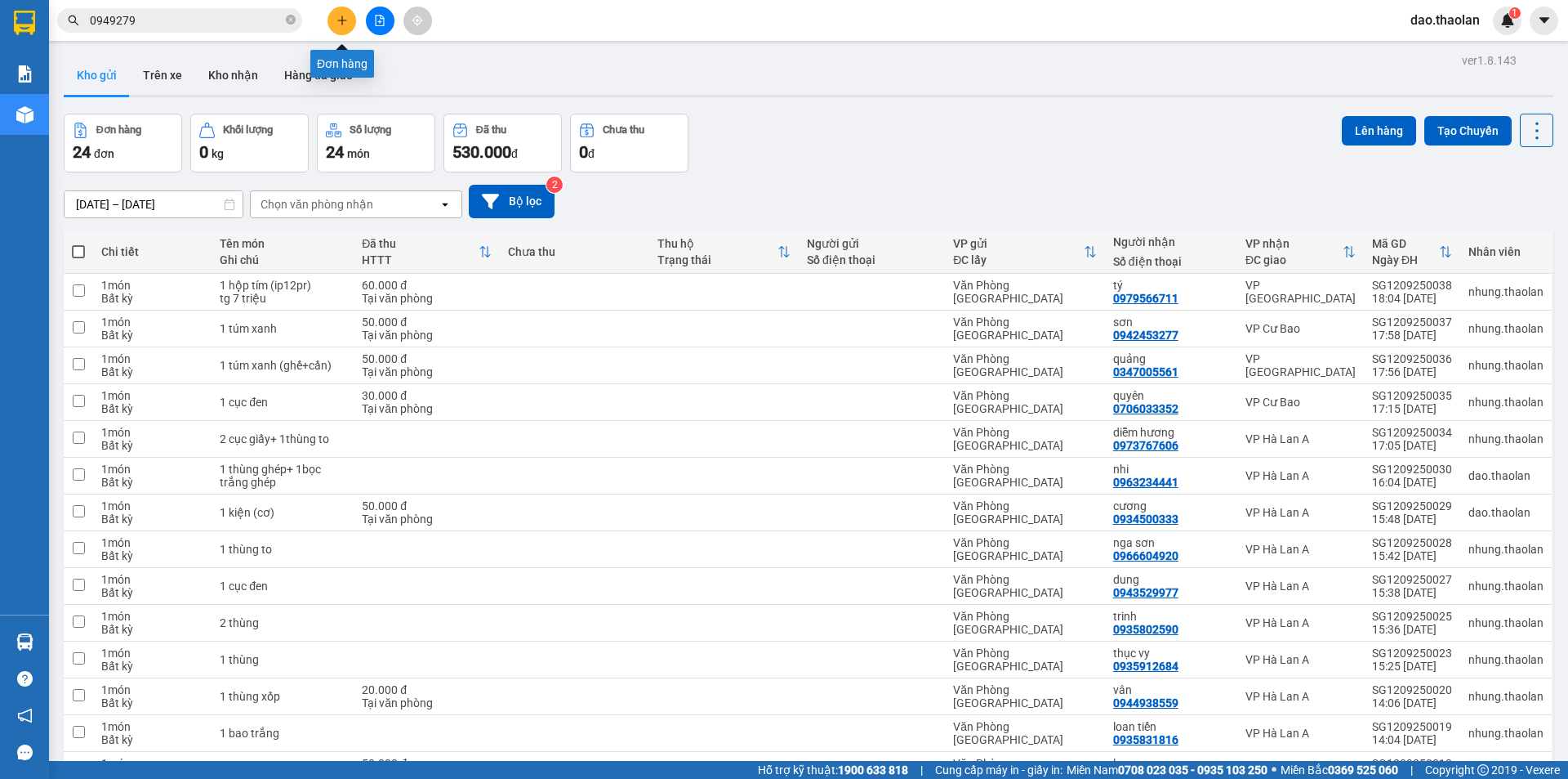
click at [345, 30] on button at bounding box center [341, 21] width 29 height 29
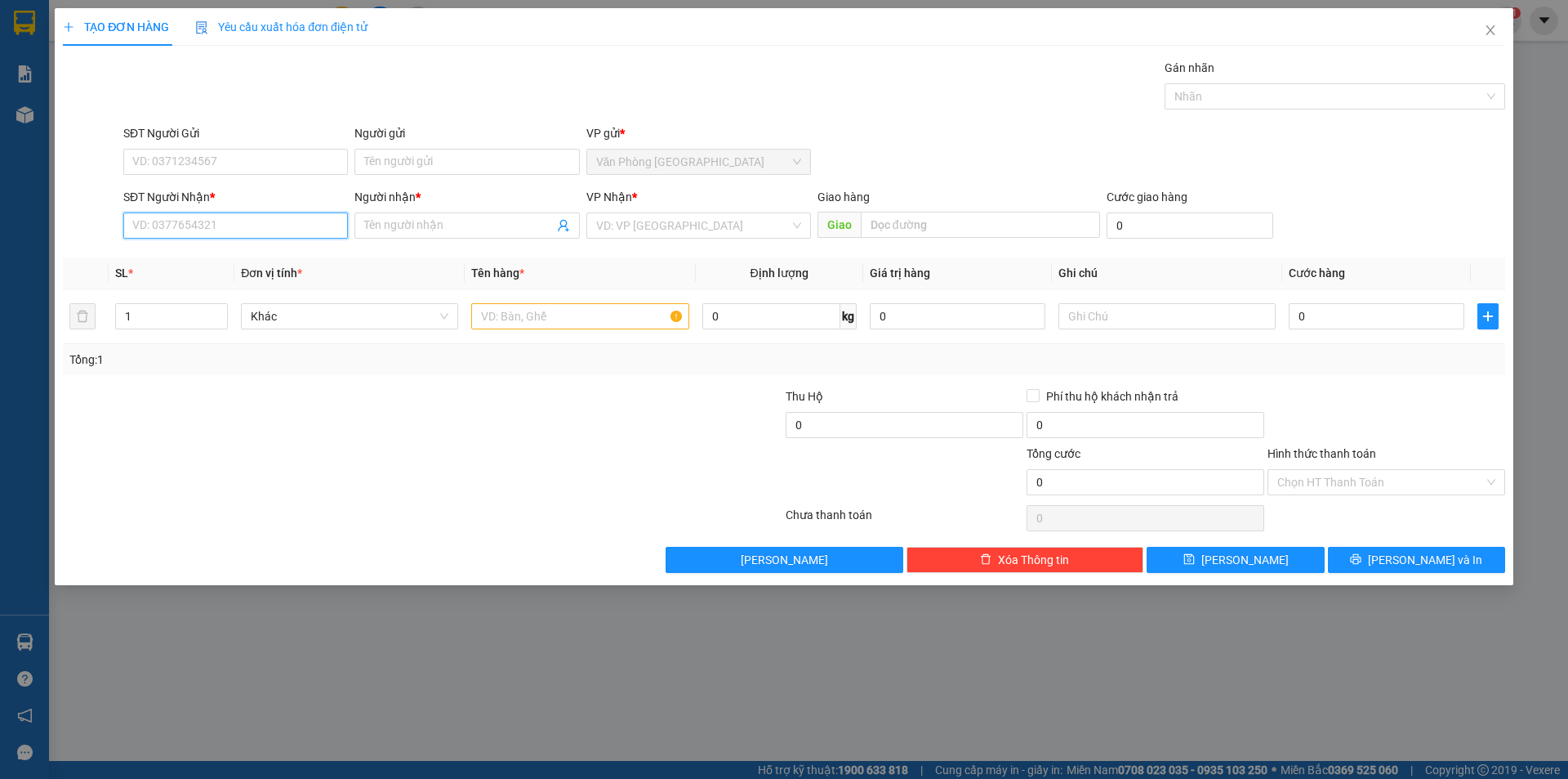
click at [260, 223] on input "SĐT Người Nhận *" at bounding box center [235, 225] width 225 height 27
click at [221, 262] on div "0889225916 - uyển" at bounding box center [235, 258] width 205 height 18
type input "0889225916"
type input "uyển"
type input "0889225916"
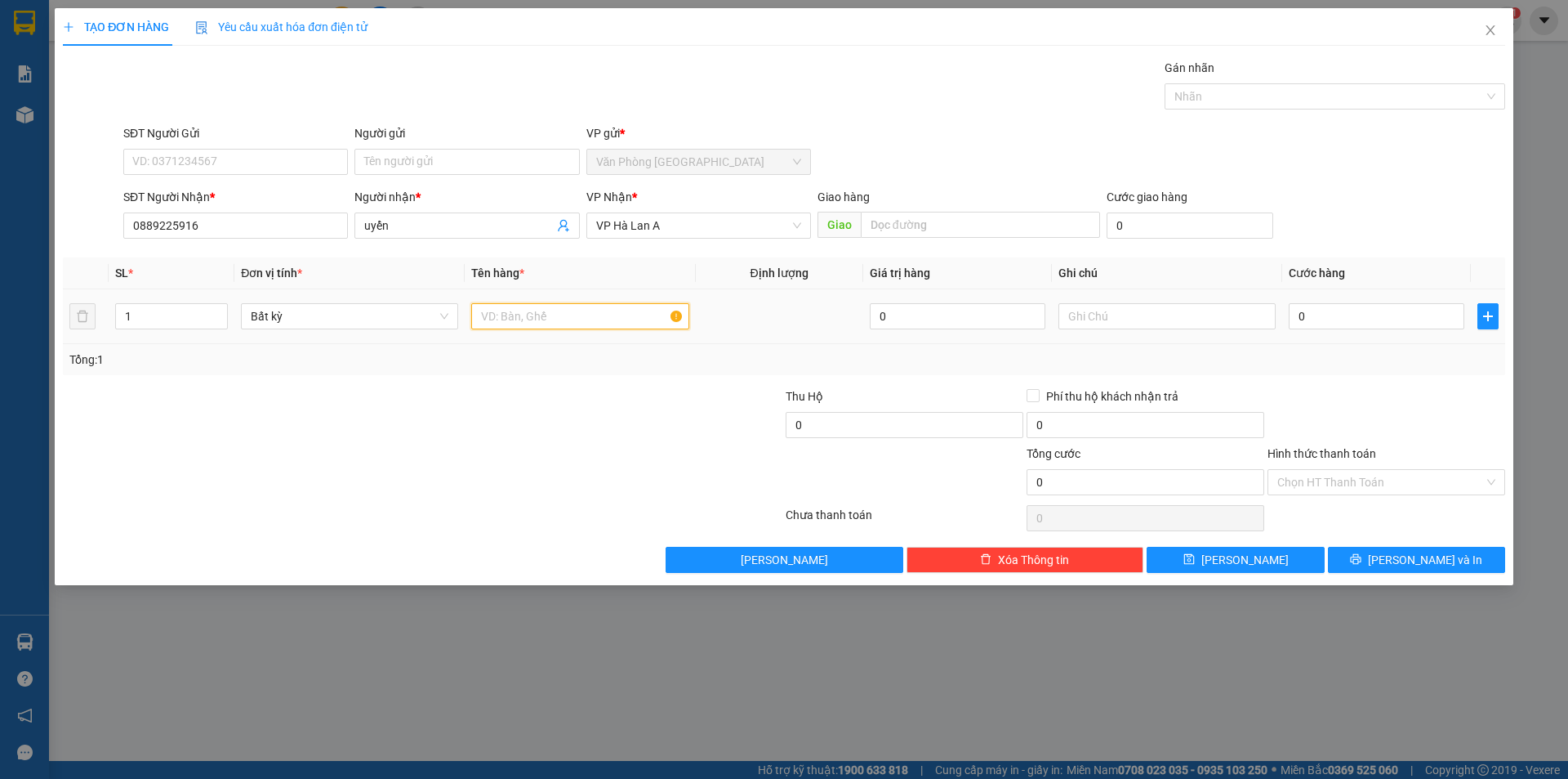
click at [528, 318] on input "text" at bounding box center [579, 316] width 217 height 27
type input "1 cục đen"
click at [1302, 307] on input "0" at bounding box center [1376, 316] width 176 height 27
type input "3"
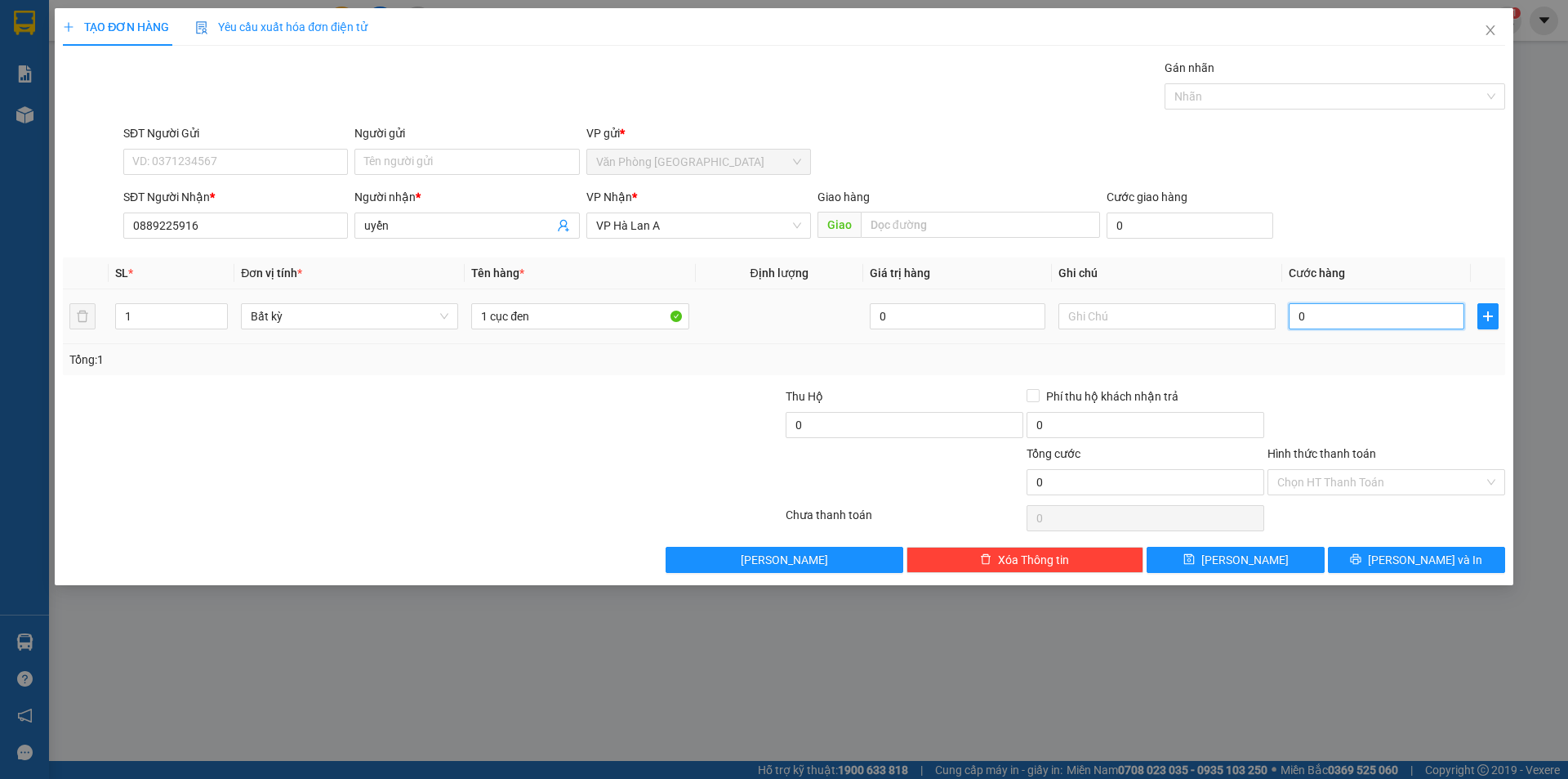
type input "3"
type input "30"
type input "30.000"
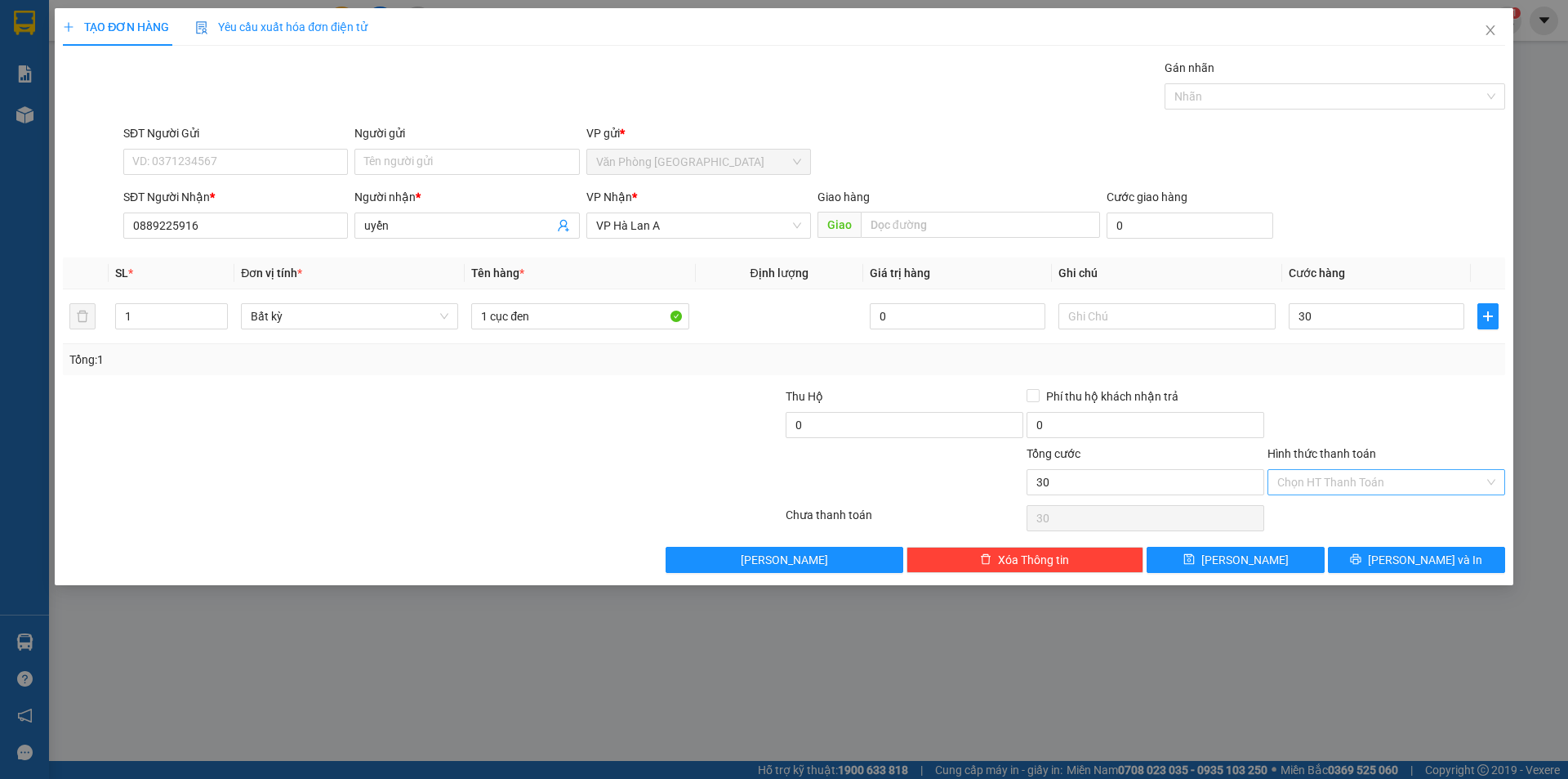
type input "30.000"
click at [1305, 488] on input "Hình thức thanh toán" at bounding box center [1381, 482] width 206 height 25
click at [1306, 511] on div "Tại văn phòng" at bounding box center [1387, 514] width 218 height 18
type input "0"
drag, startPoint x: 1280, startPoint y: 546, endPoint x: 1311, endPoint y: 519, distance: 41.1
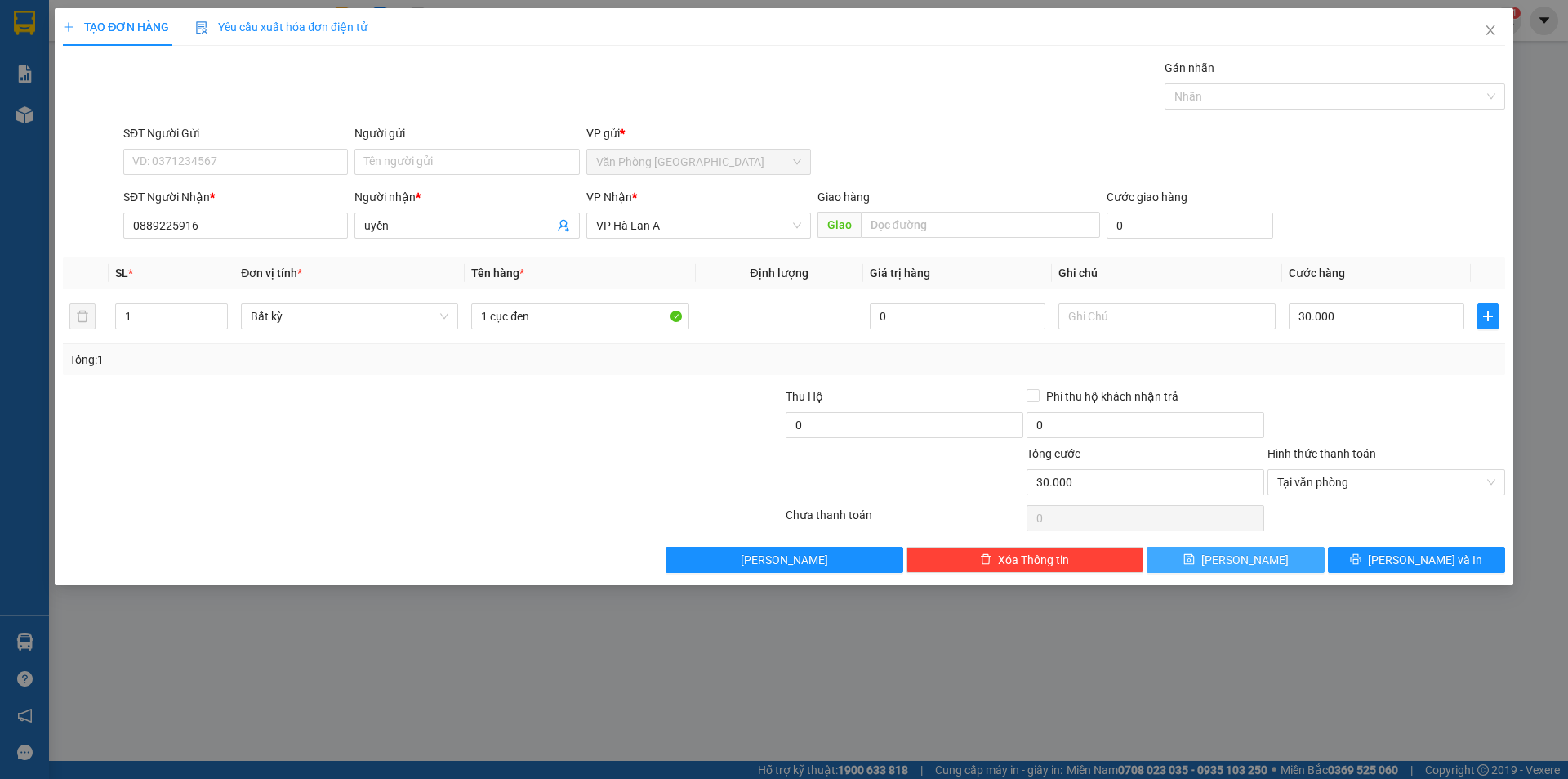
click at [1283, 547] on button "Lưu" at bounding box center [1236, 560] width 177 height 27
type input "0"
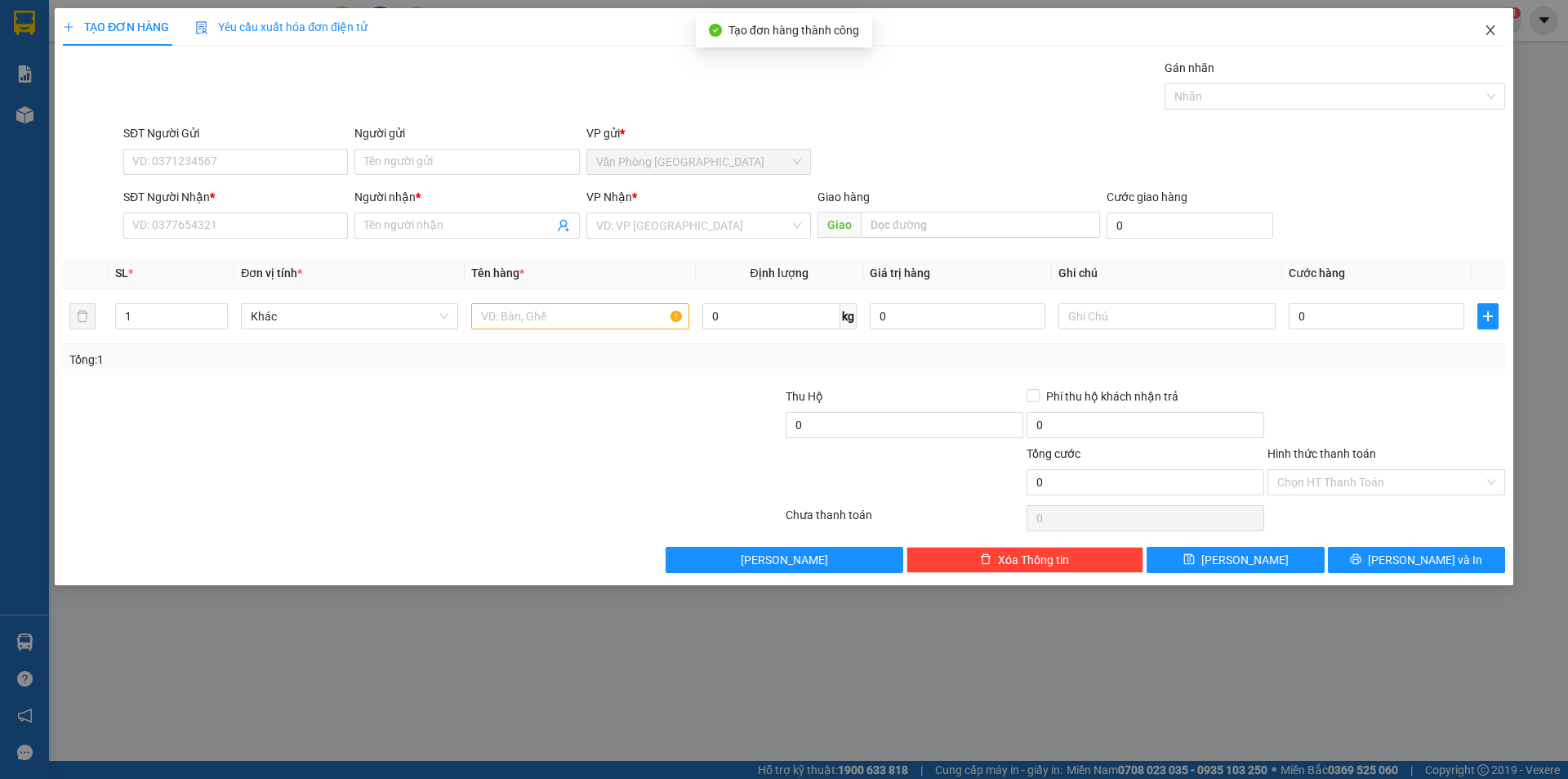
click at [1488, 38] on span "Close" at bounding box center [1490, 30] width 46 height 46
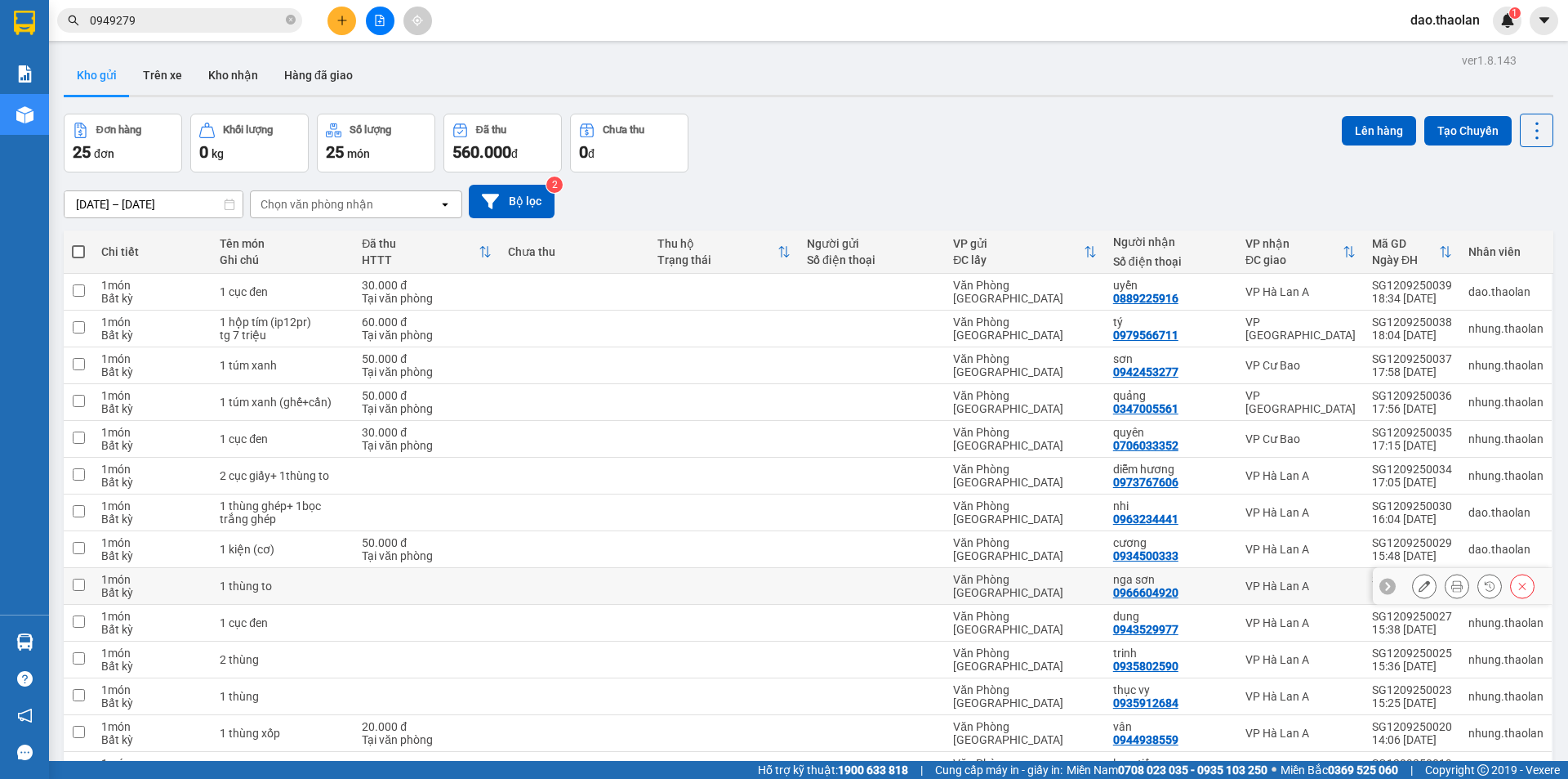
click at [555, 580] on td at bounding box center [575, 585] width 149 height 36
checkbox input "true"
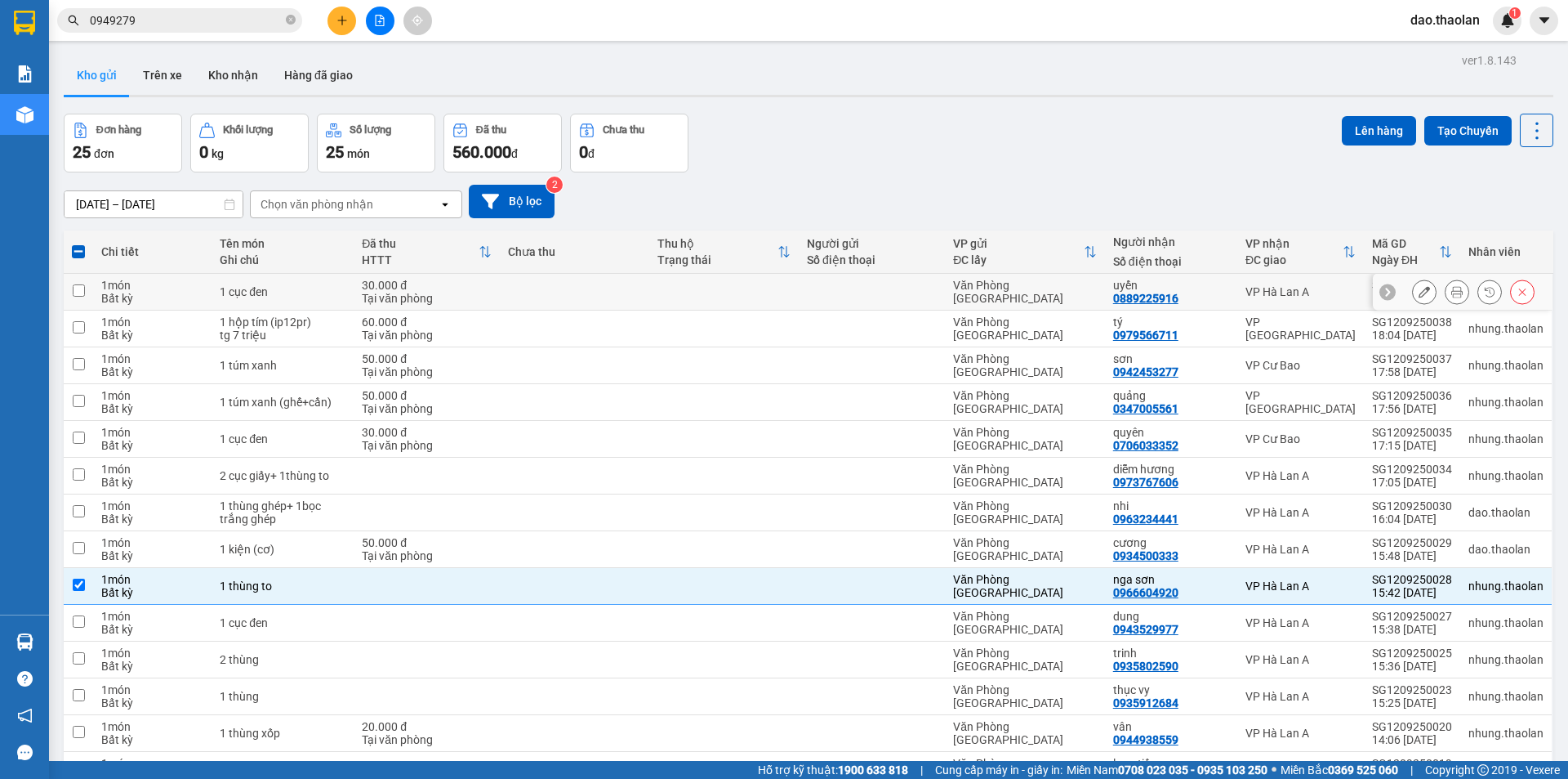
click at [594, 293] on td at bounding box center [575, 291] width 149 height 36
checkbox input "true"
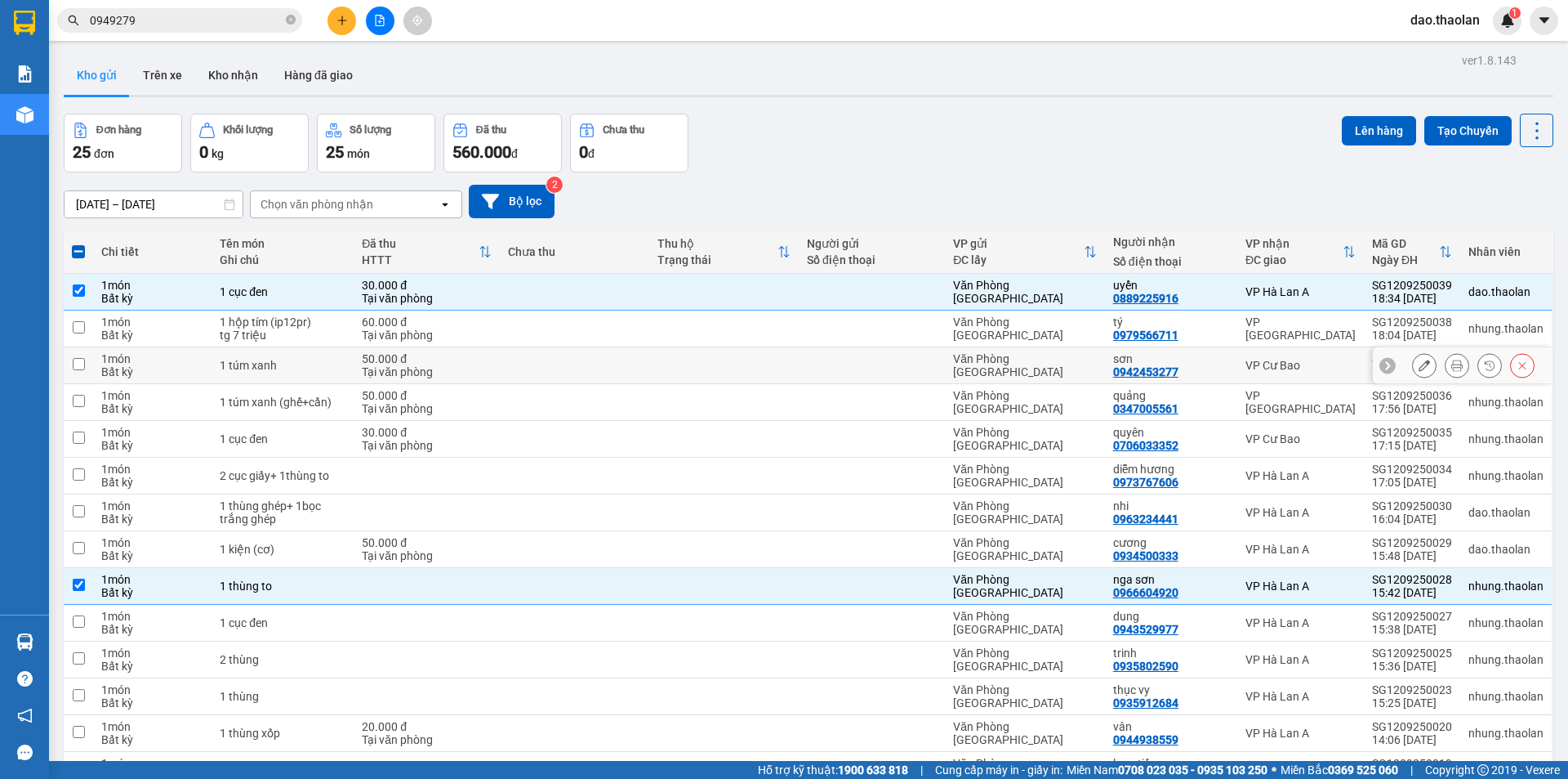
click at [585, 350] on td at bounding box center [575, 365] width 149 height 36
checkbox input "true"
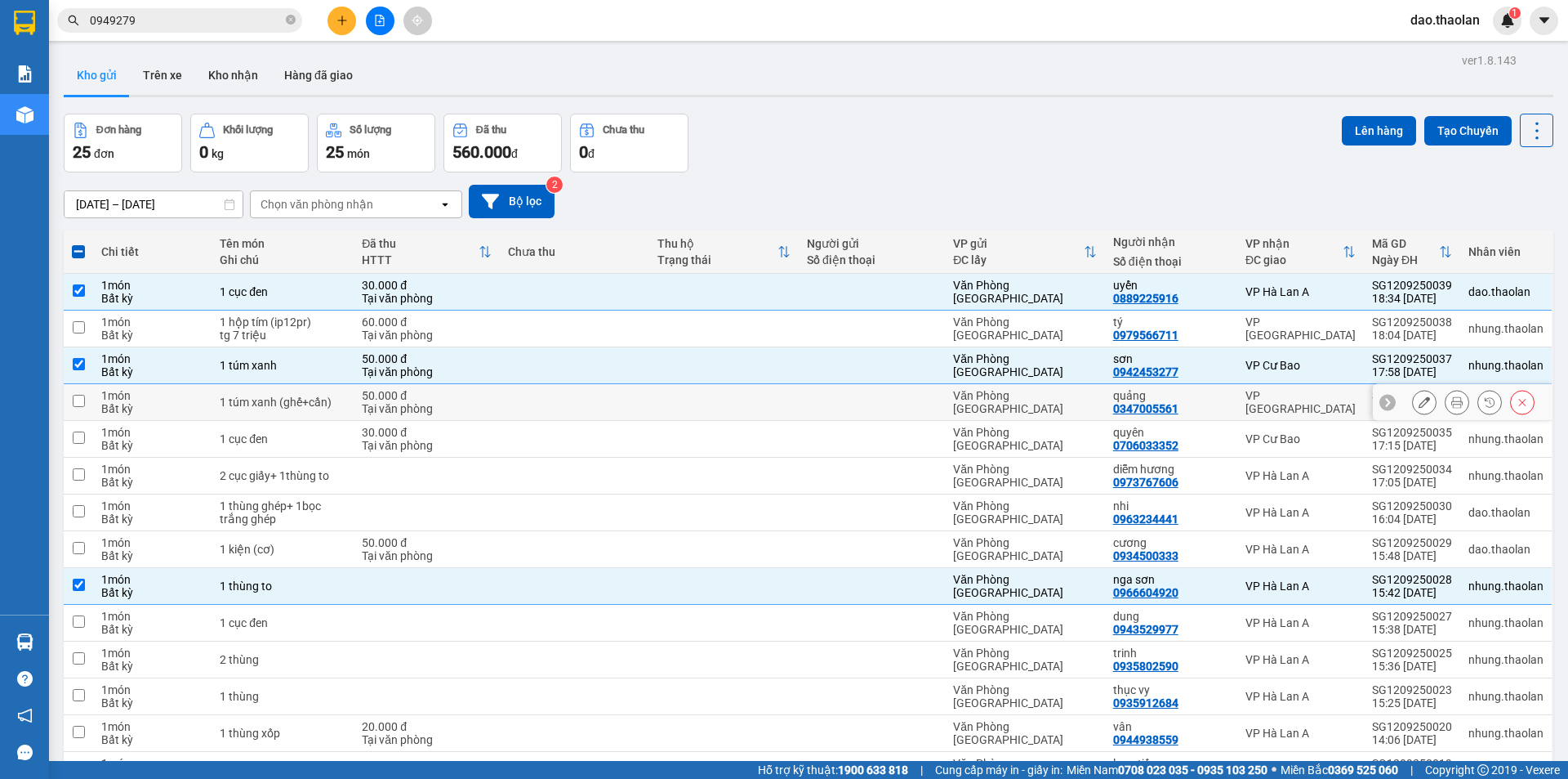
click at [590, 397] on td at bounding box center [575, 402] width 149 height 36
checkbox input "true"
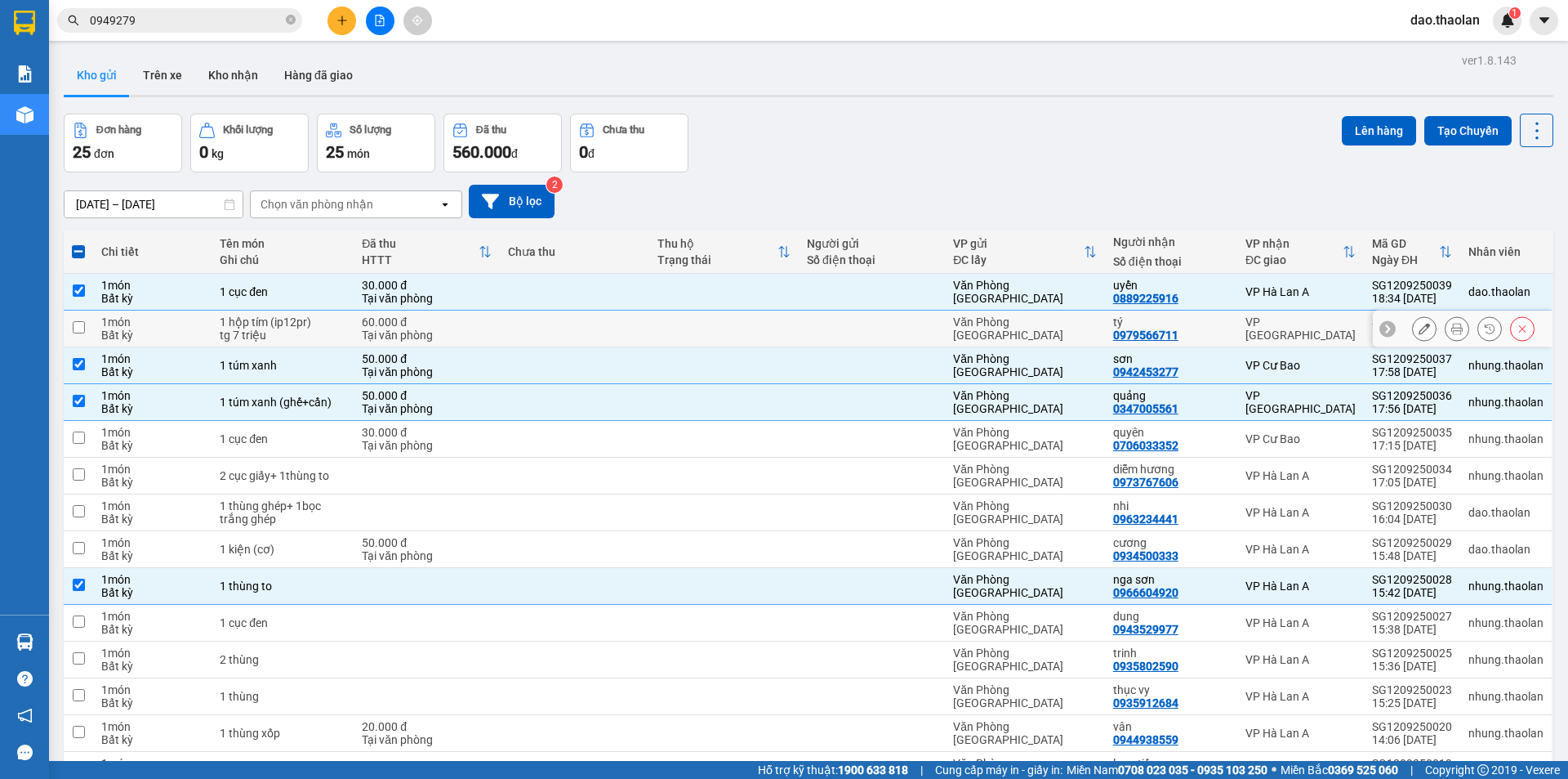
click at [604, 336] on td at bounding box center [575, 329] width 149 height 36
checkbox input "true"
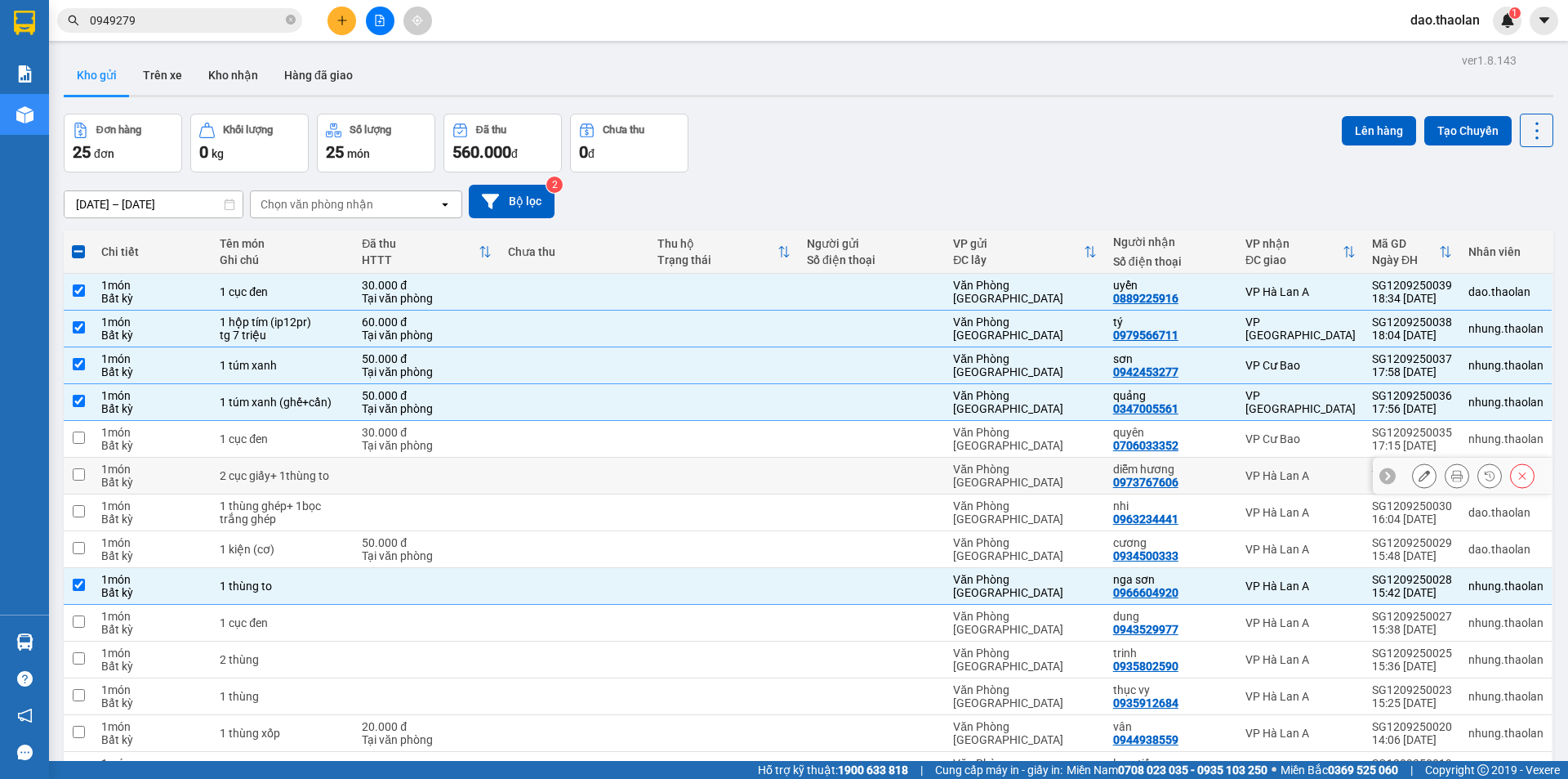
click at [581, 476] on td at bounding box center [575, 475] width 149 height 36
checkbox input "true"
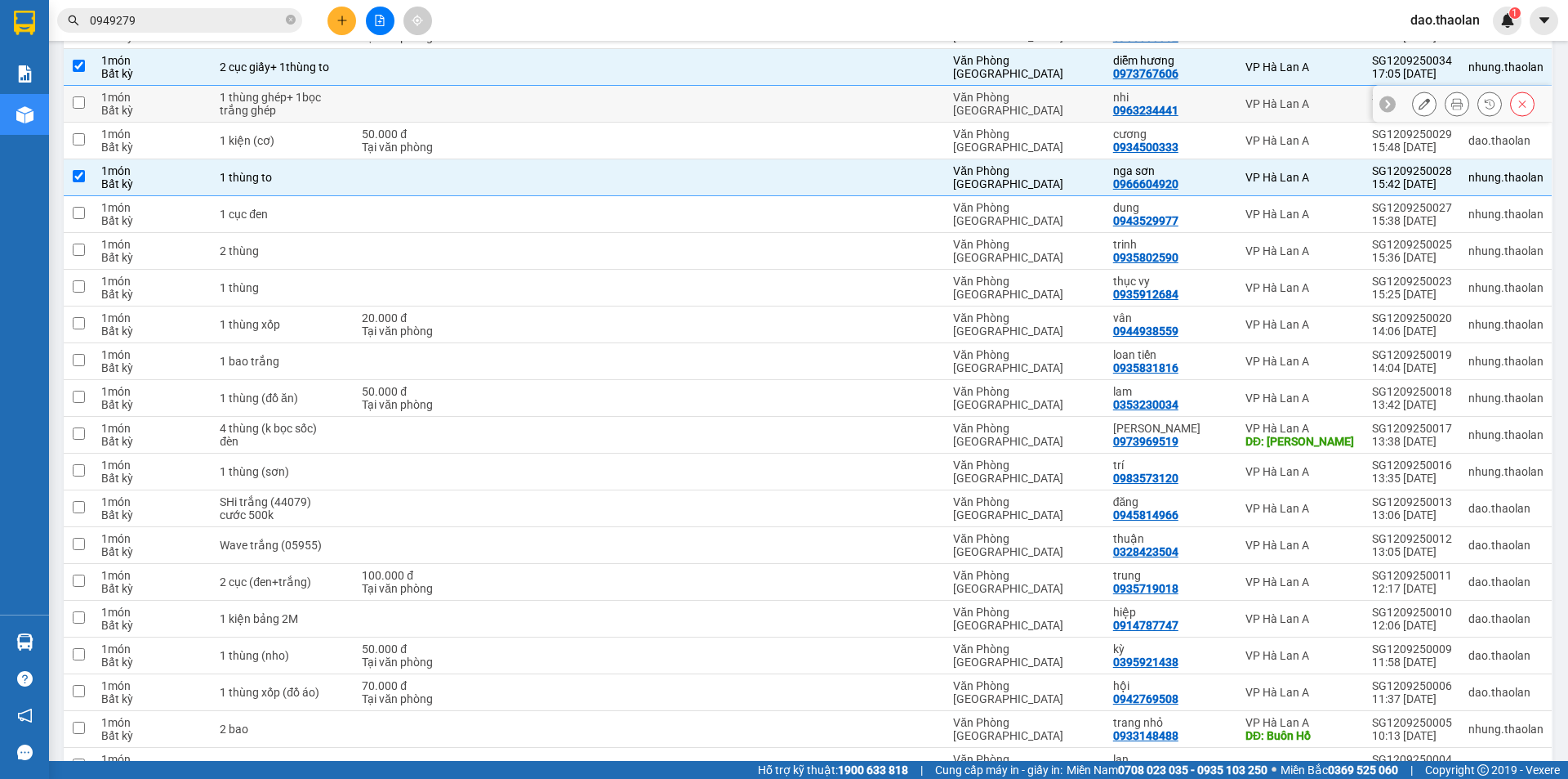
scroll to position [500, 0]
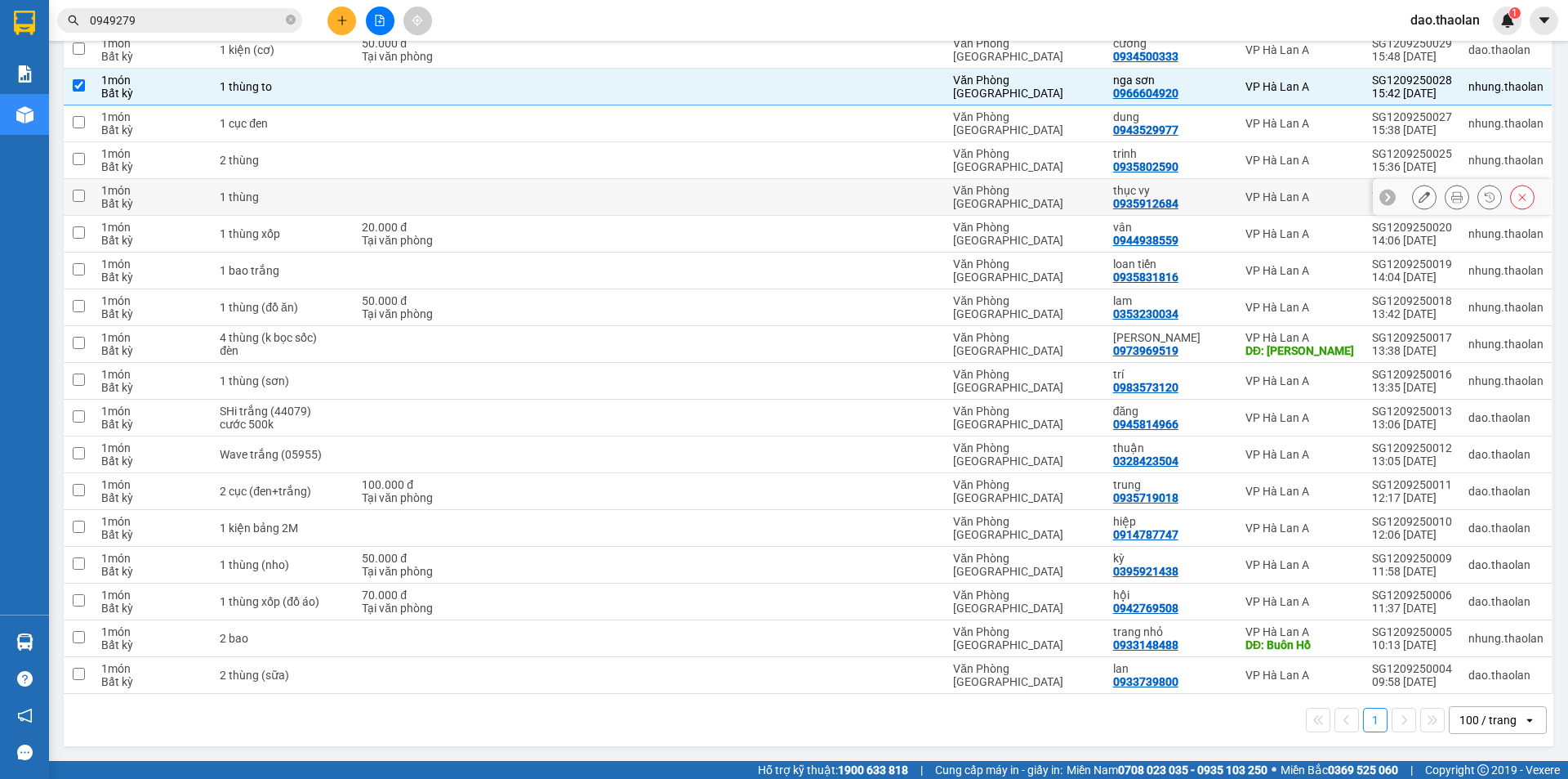
click at [1202, 199] on div "thục vy 0935912684" at bounding box center [1172, 197] width 116 height 27
checkbox input "true"
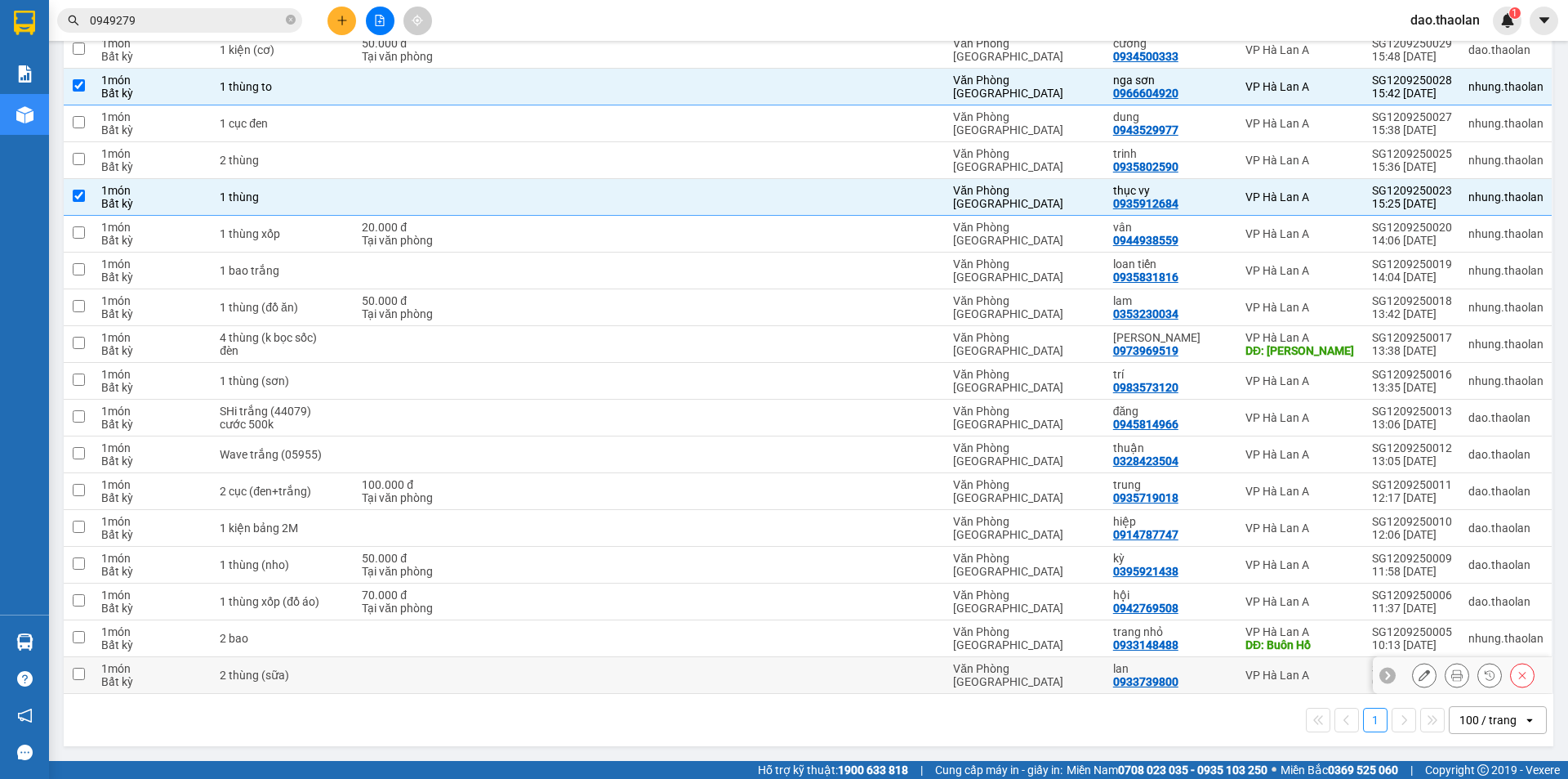
click at [623, 670] on td at bounding box center [575, 675] width 149 height 36
checkbox input "true"
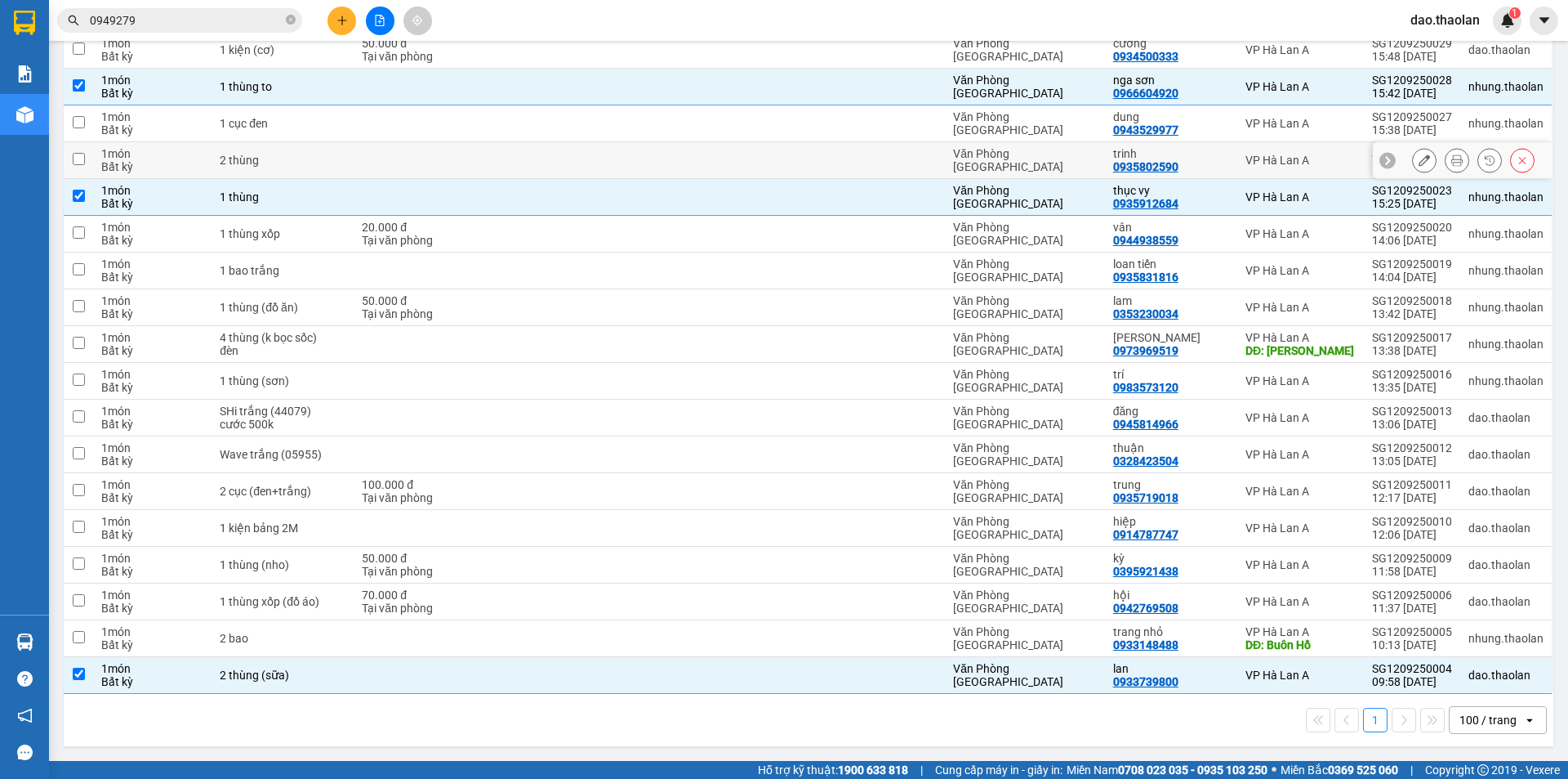
click at [1070, 158] on div "Văn Phòng [GEOGRAPHIC_DATA]" at bounding box center [1025, 160] width 144 height 27
checkbox input "true"
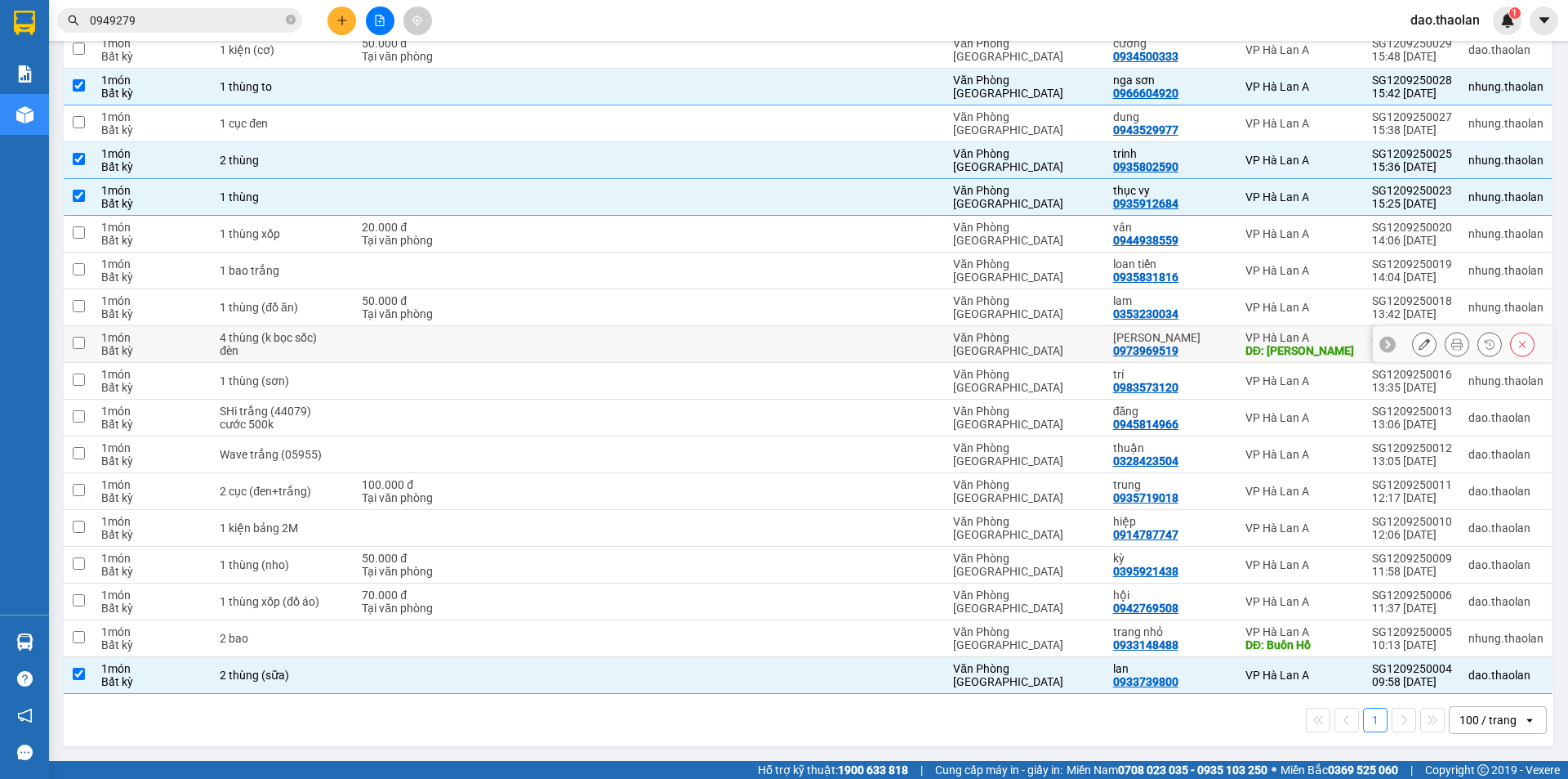
click at [909, 345] on div at bounding box center [872, 343] width 130 height 13
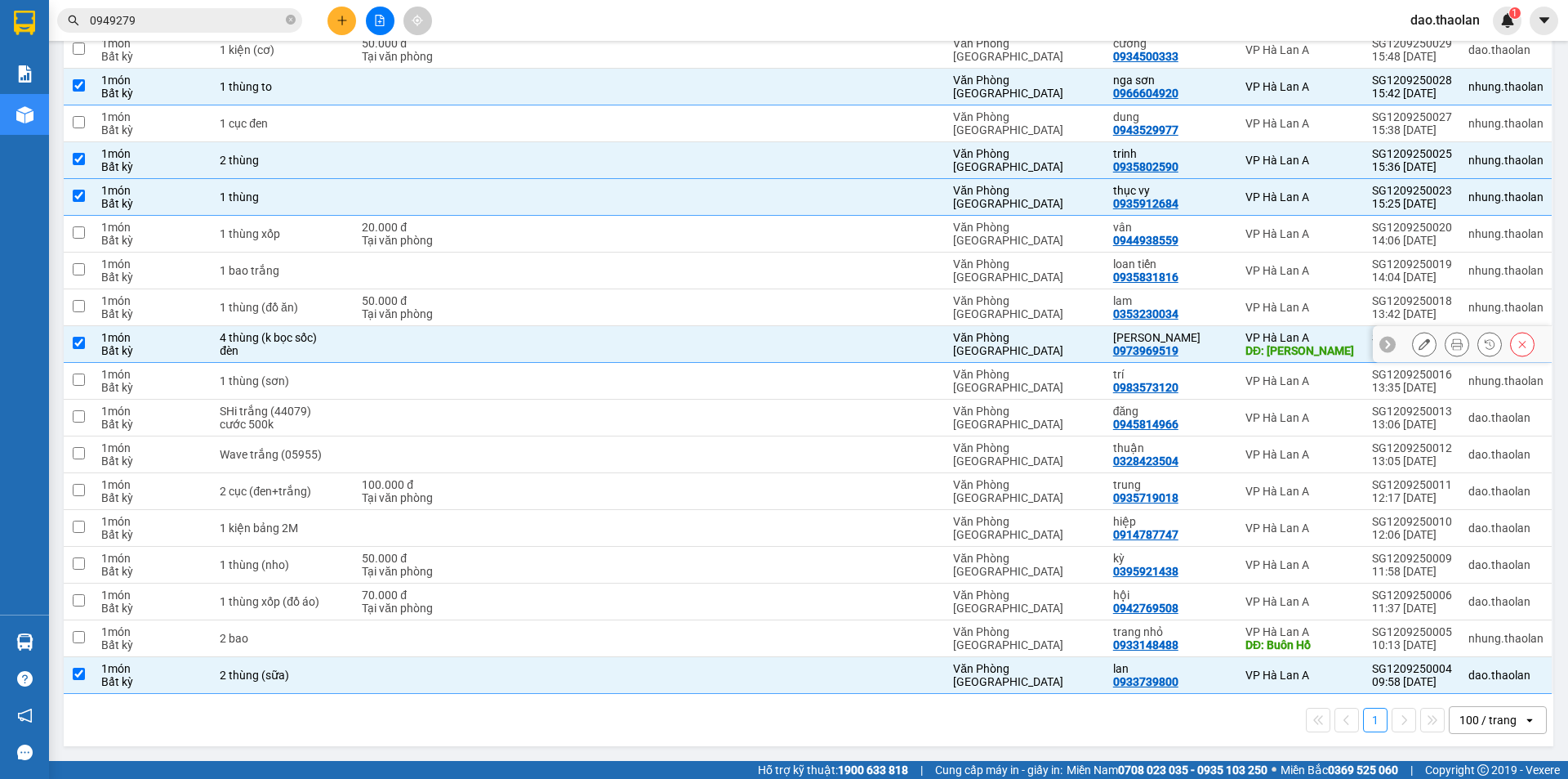
click at [909, 345] on div at bounding box center [872, 343] width 130 height 13
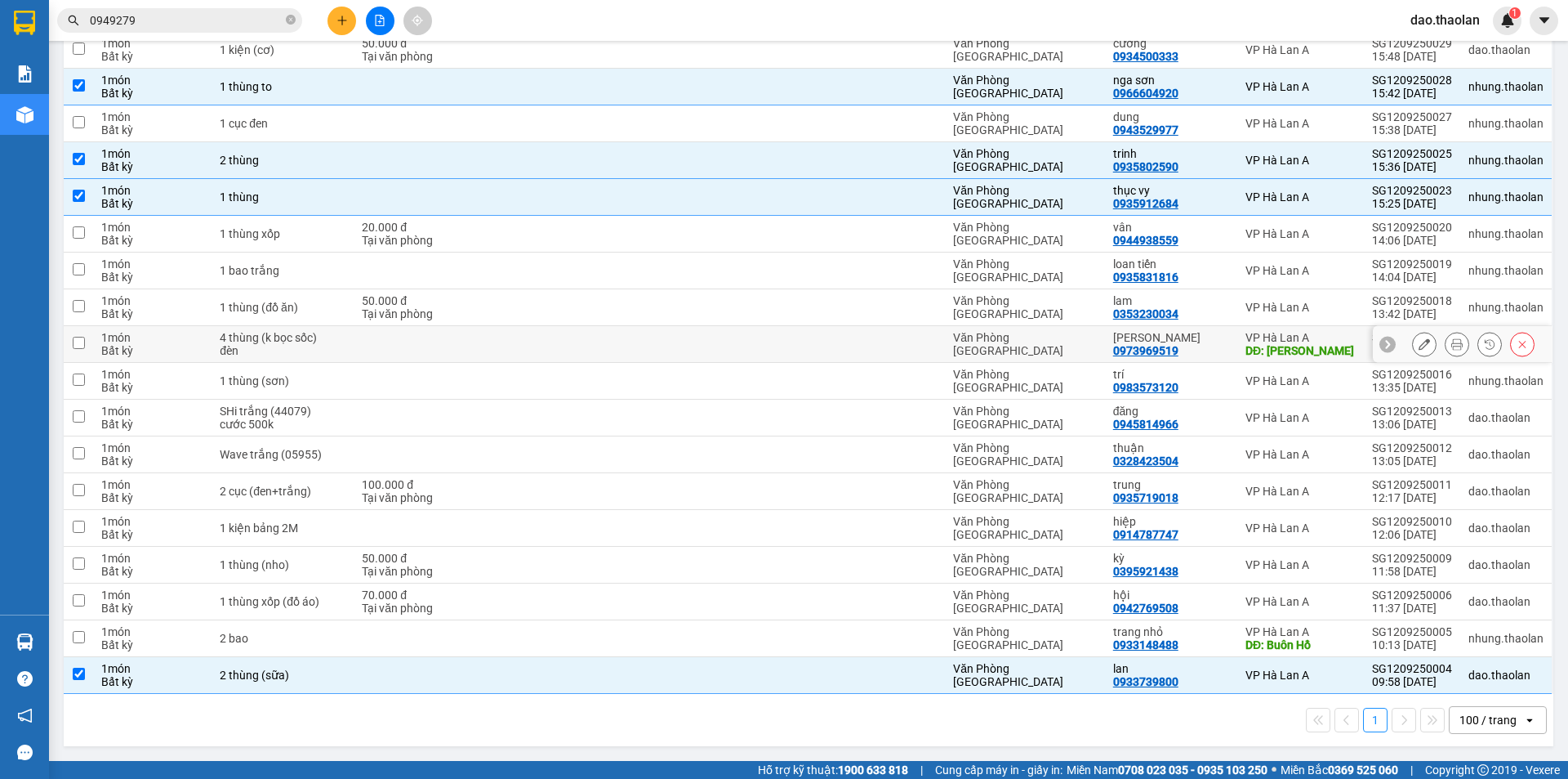
click at [909, 345] on div at bounding box center [872, 343] width 130 height 13
checkbox input "true"
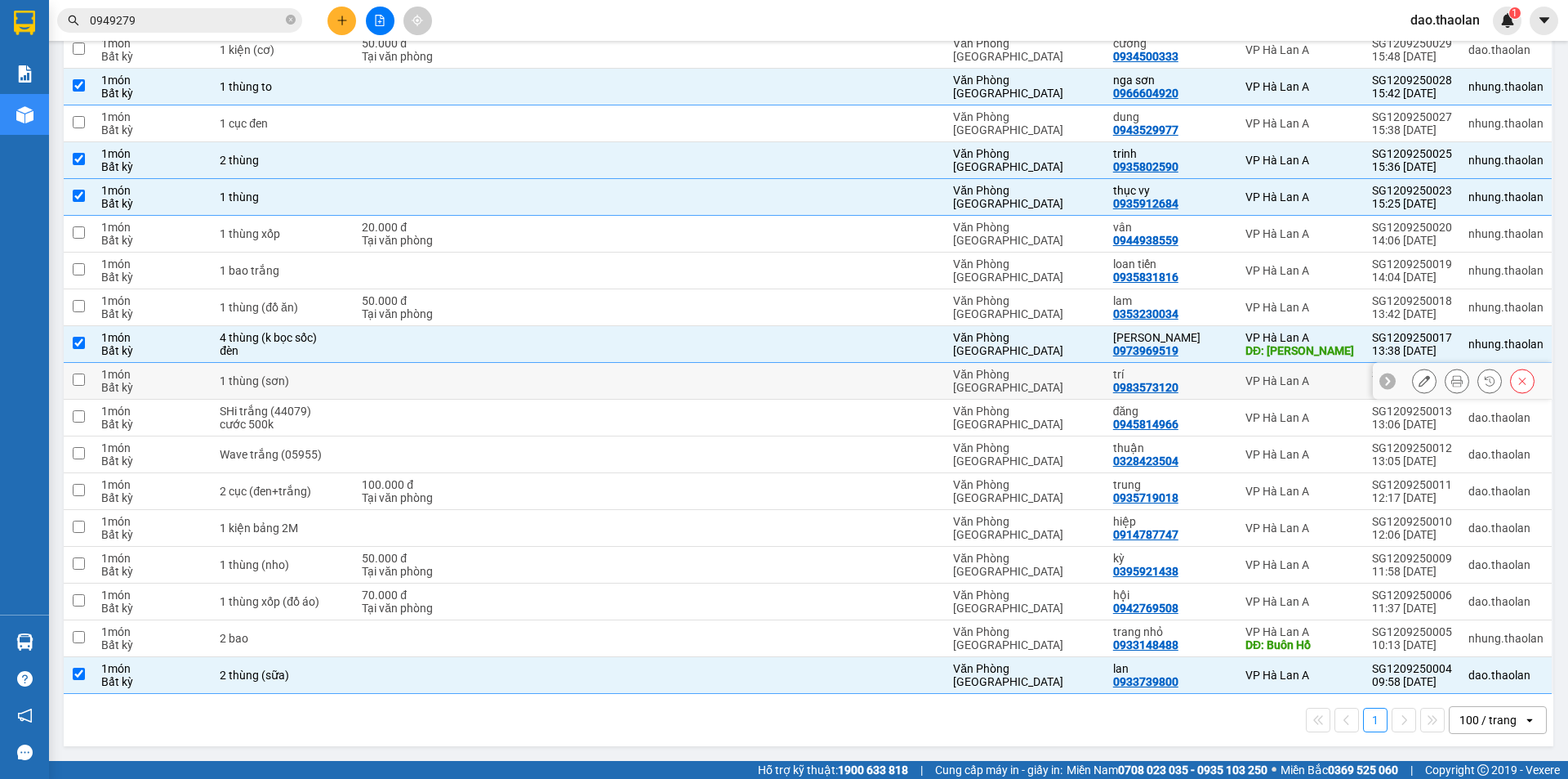
click at [649, 385] on td at bounding box center [575, 381] width 149 height 36
checkbox input "true"
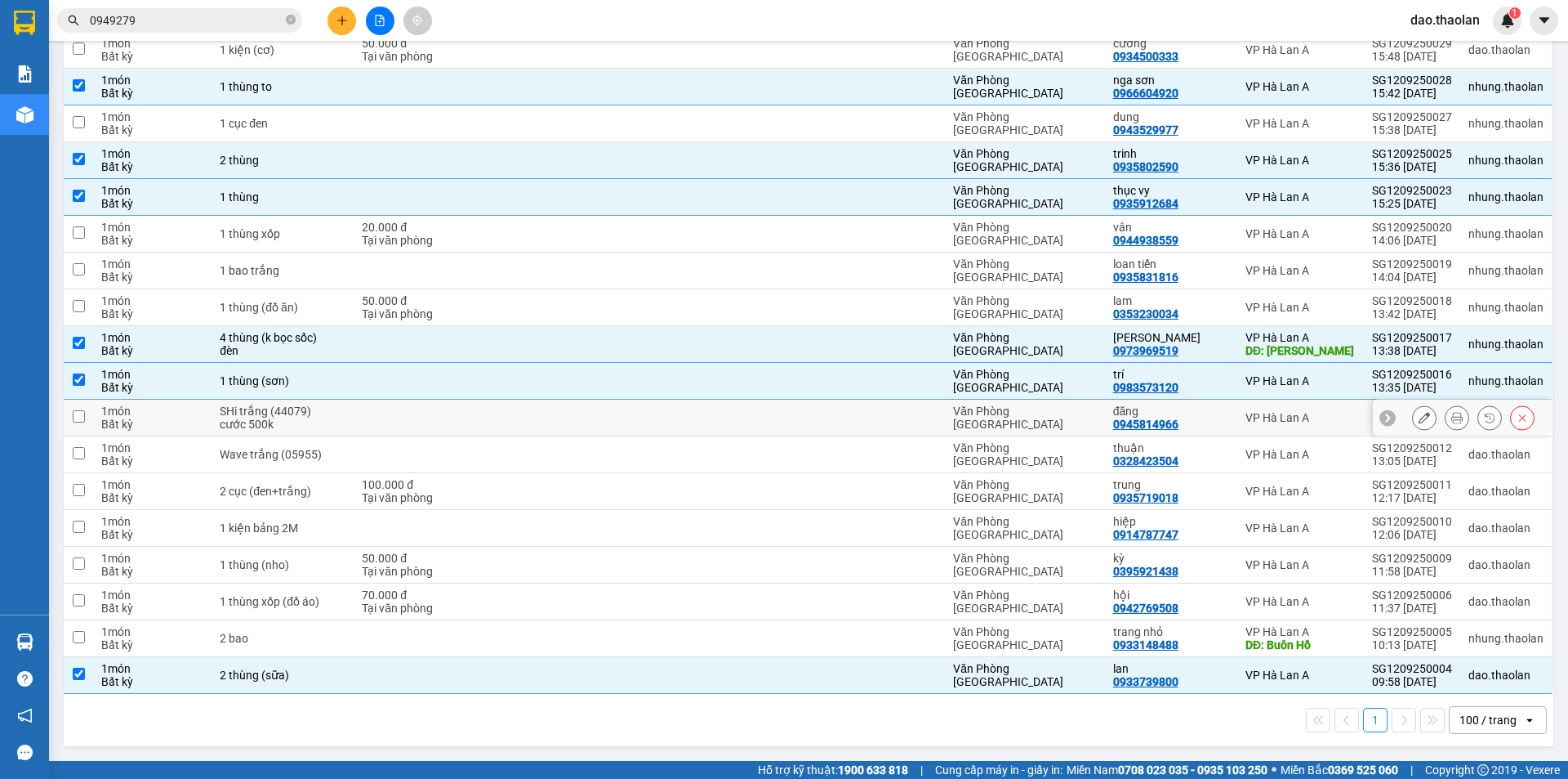
click at [632, 427] on td at bounding box center [575, 417] width 149 height 36
checkbox input "true"
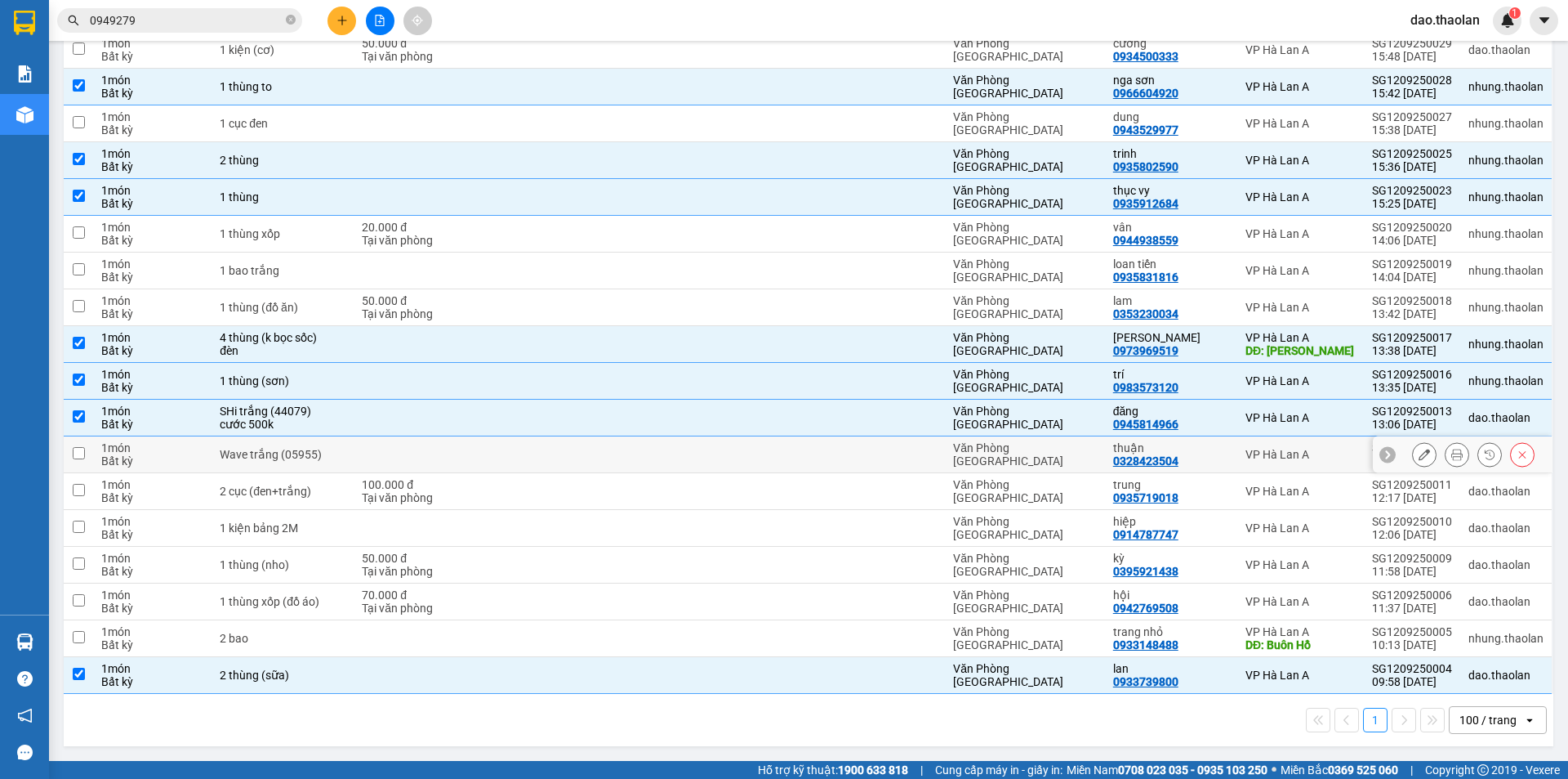
click at [623, 459] on td at bounding box center [575, 454] width 149 height 36
checkbox input "true"
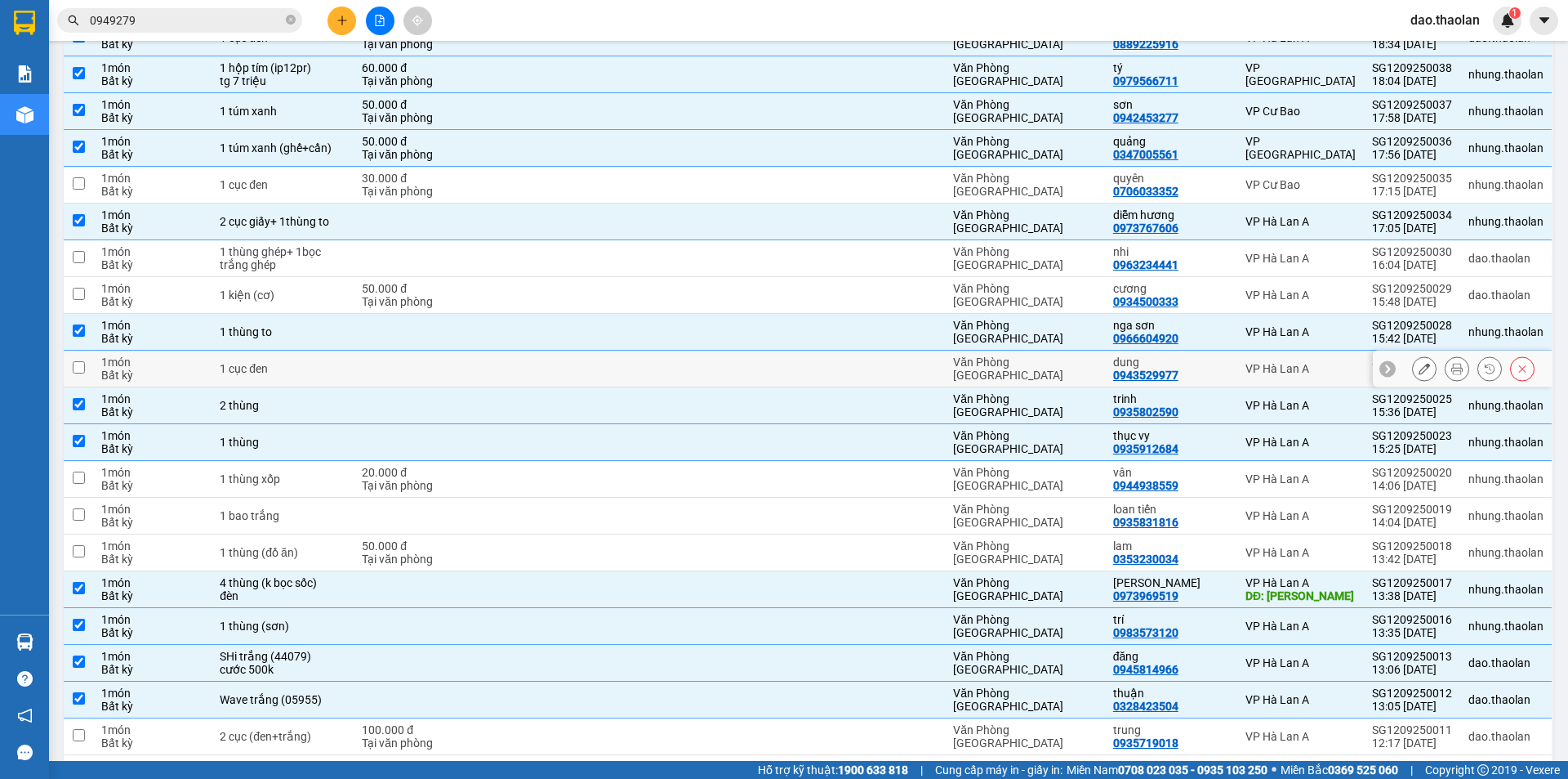
scroll to position [90, 0]
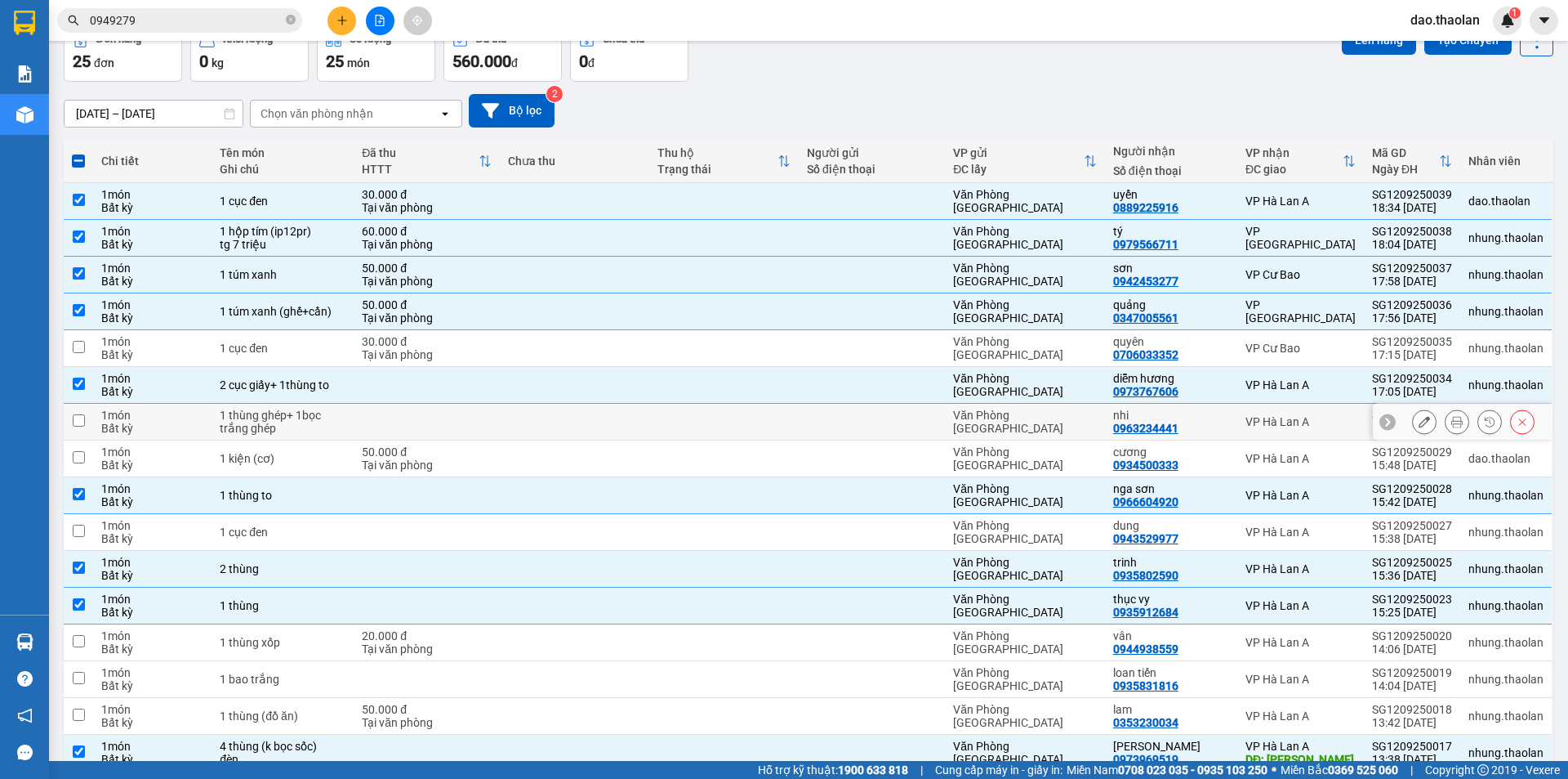
click at [494, 420] on td at bounding box center [427, 421] width 146 height 36
checkbox input "true"
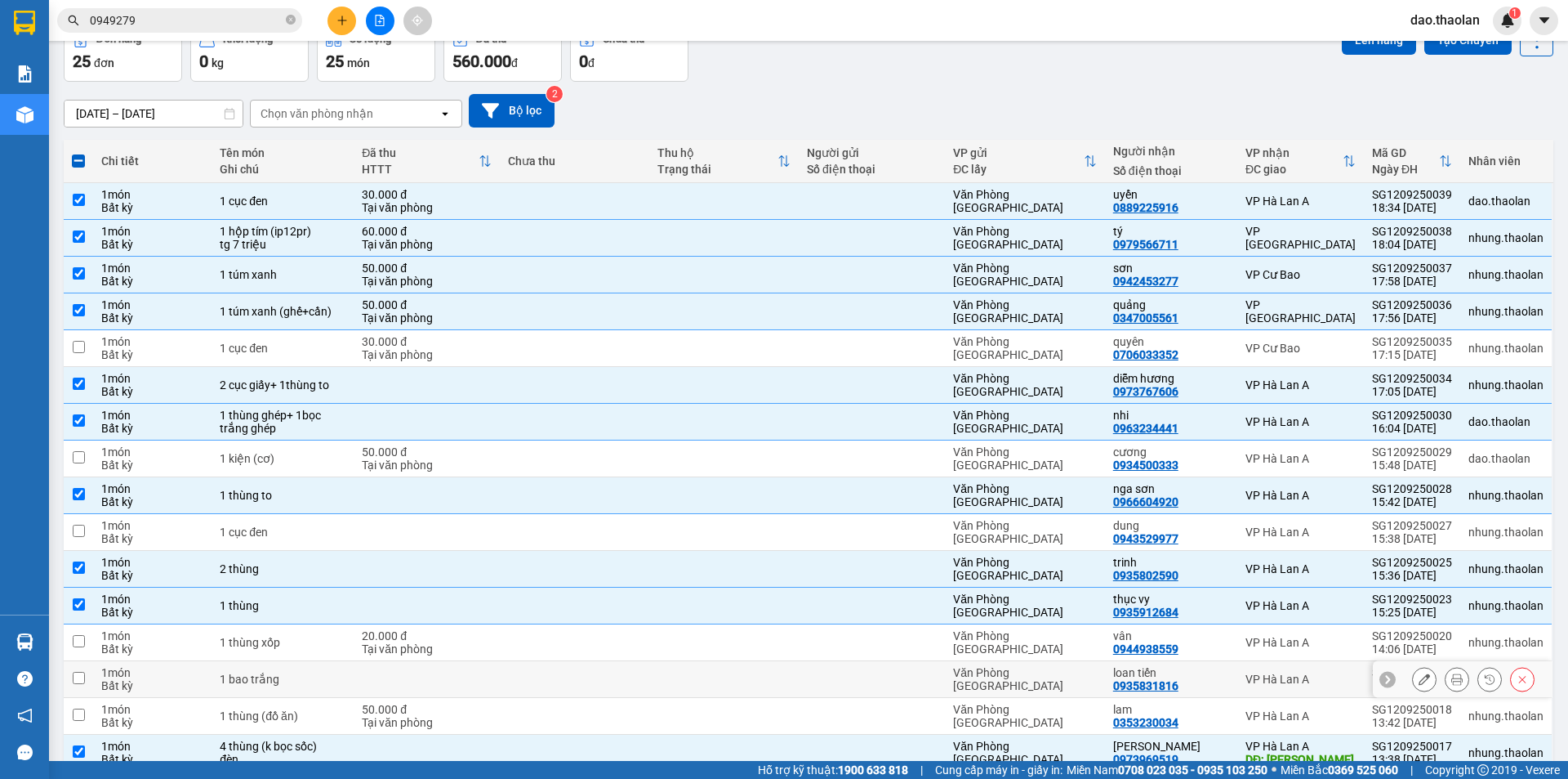
click at [370, 678] on td at bounding box center [427, 679] width 146 height 36
checkbox input "true"
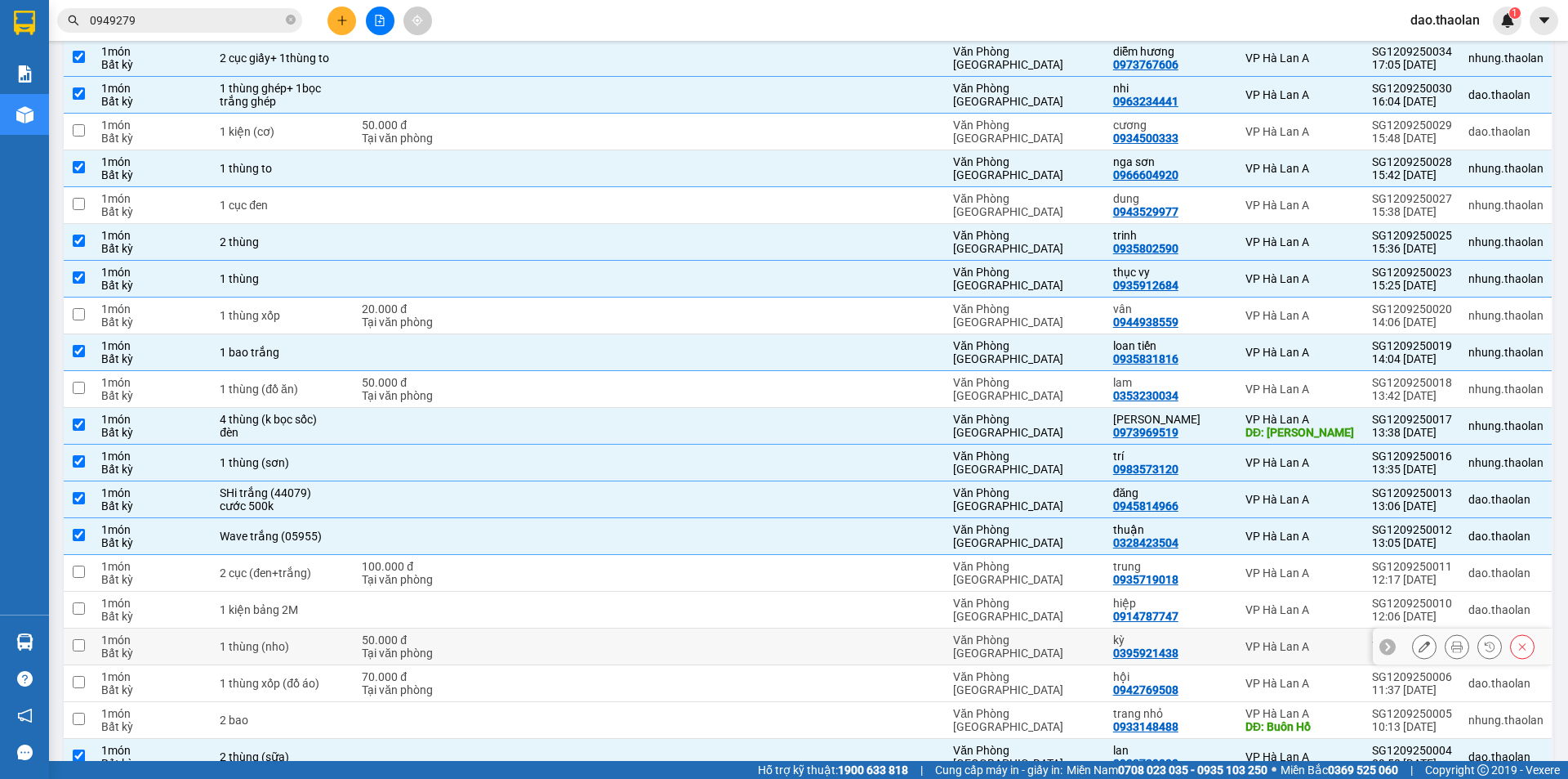
scroll to position [500, 0]
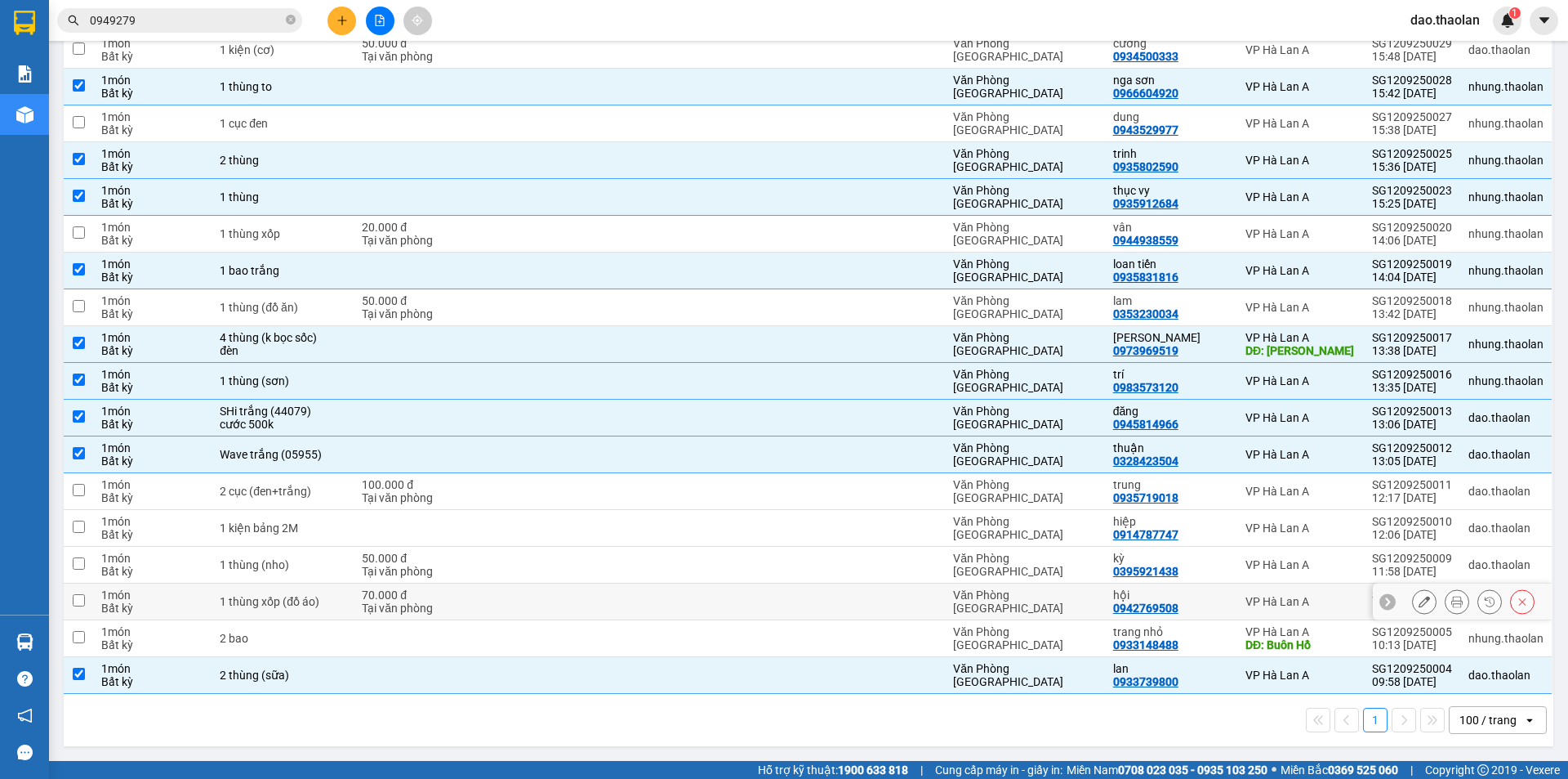
click at [78, 602] on input "checkbox" at bounding box center [79, 600] width 12 height 12
checkbox input "true"
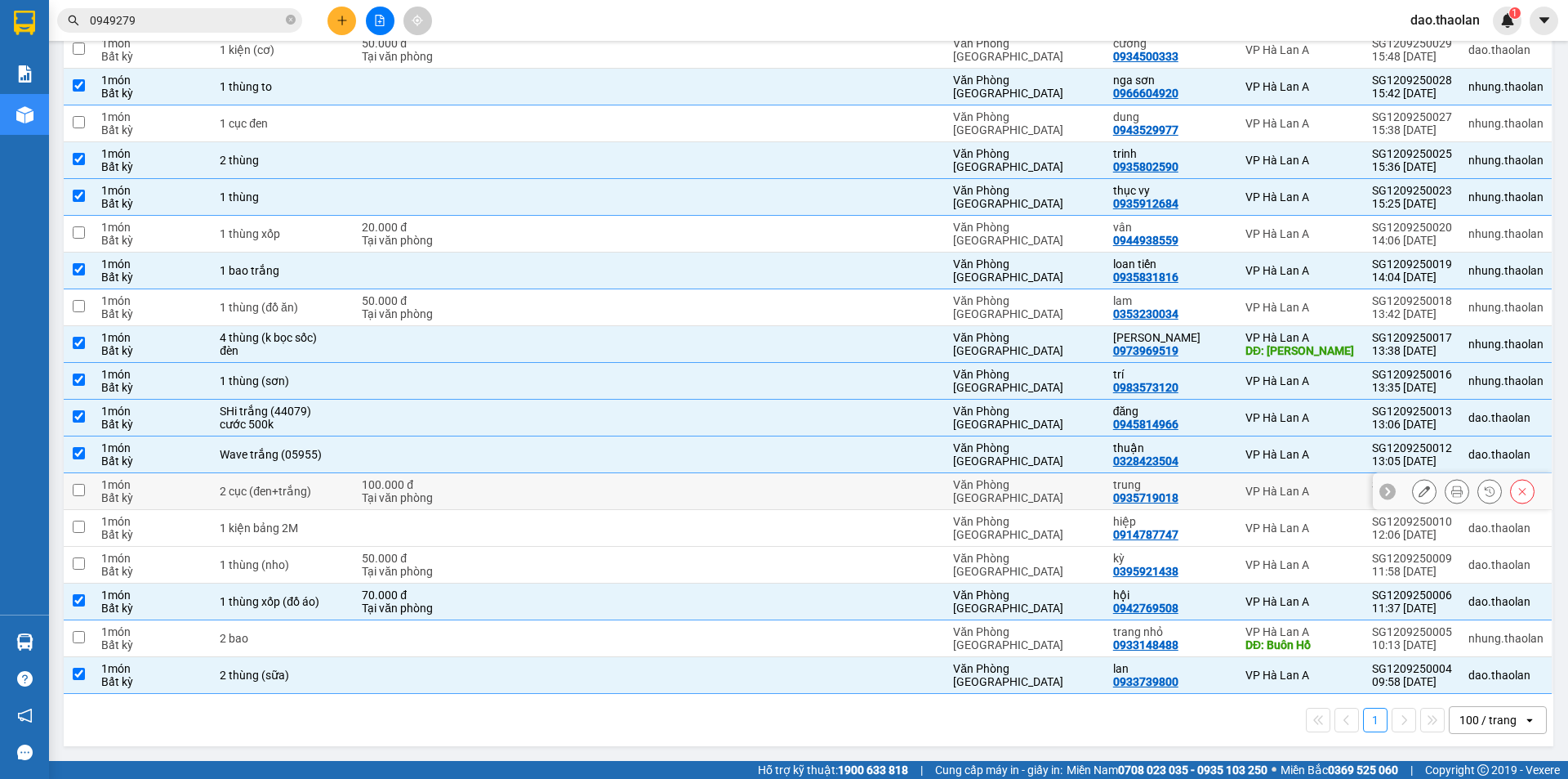
click at [73, 489] on input "checkbox" at bounding box center [79, 490] width 12 height 12
checkbox input "true"
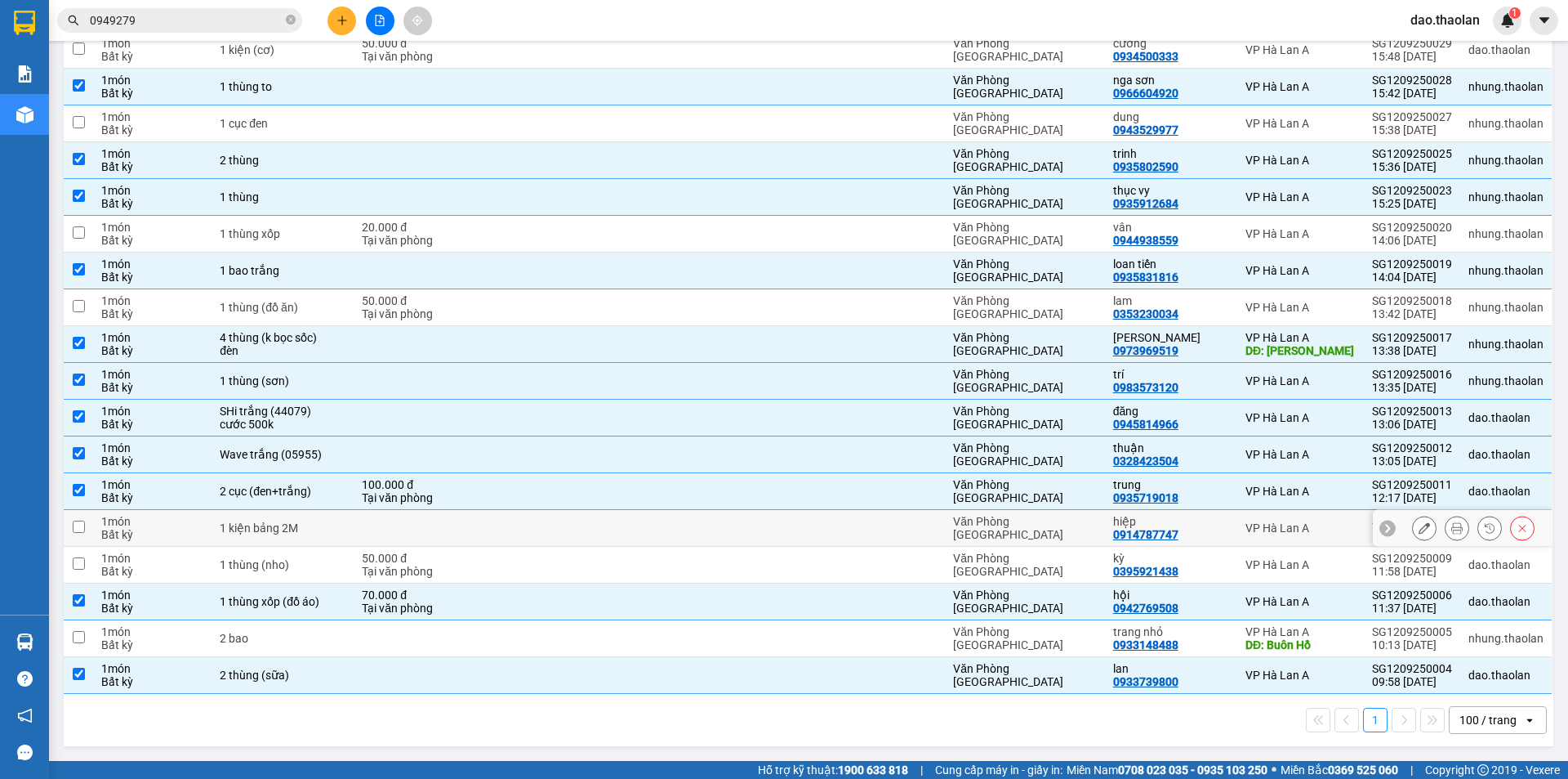
click at [83, 532] on input "checkbox" at bounding box center [79, 526] width 12 height 12
checkbox input "true"
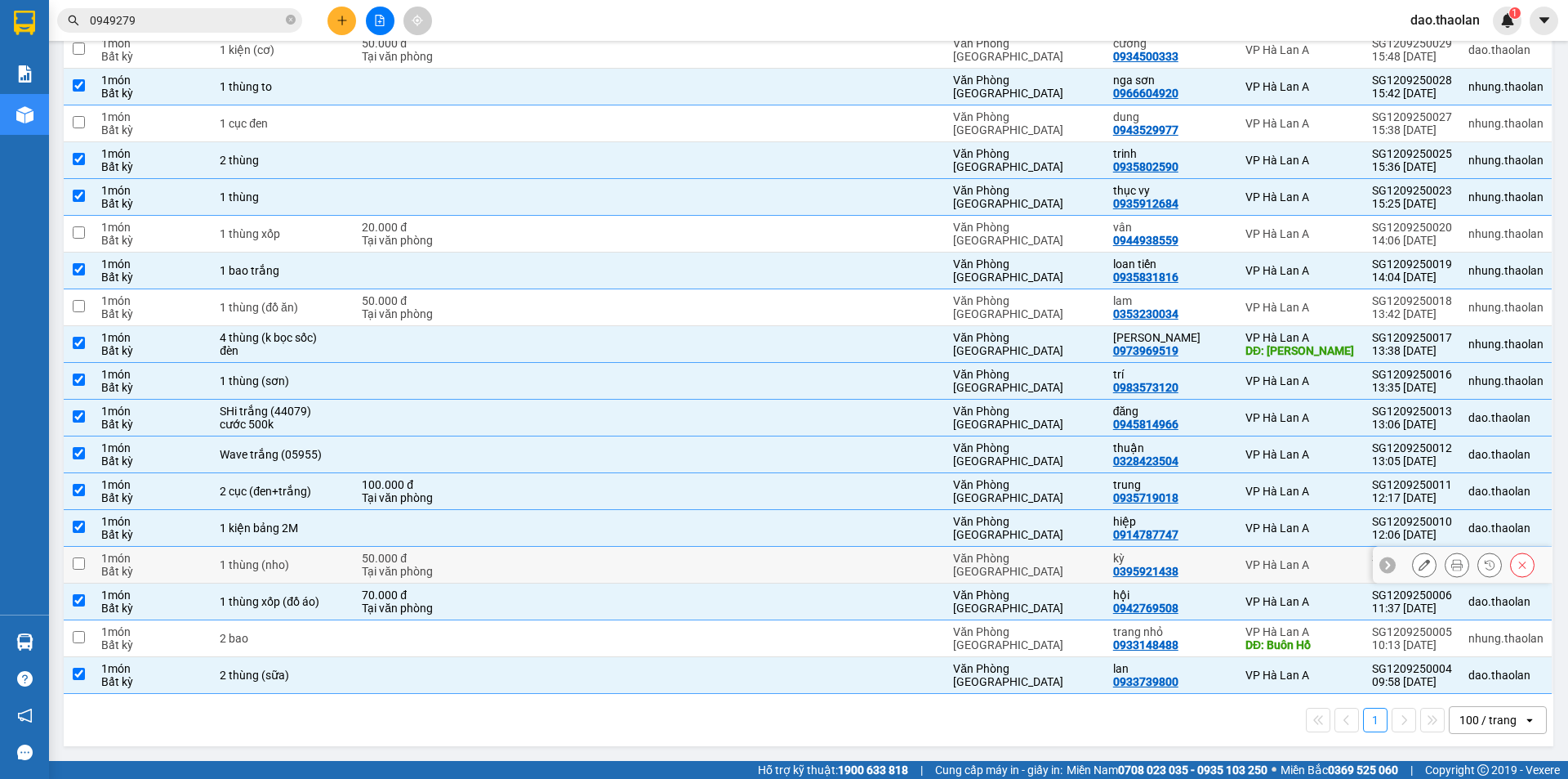
click at [80, 554] on td at bounding box center [79, 565] width 29 height 36
checkbox input "true"
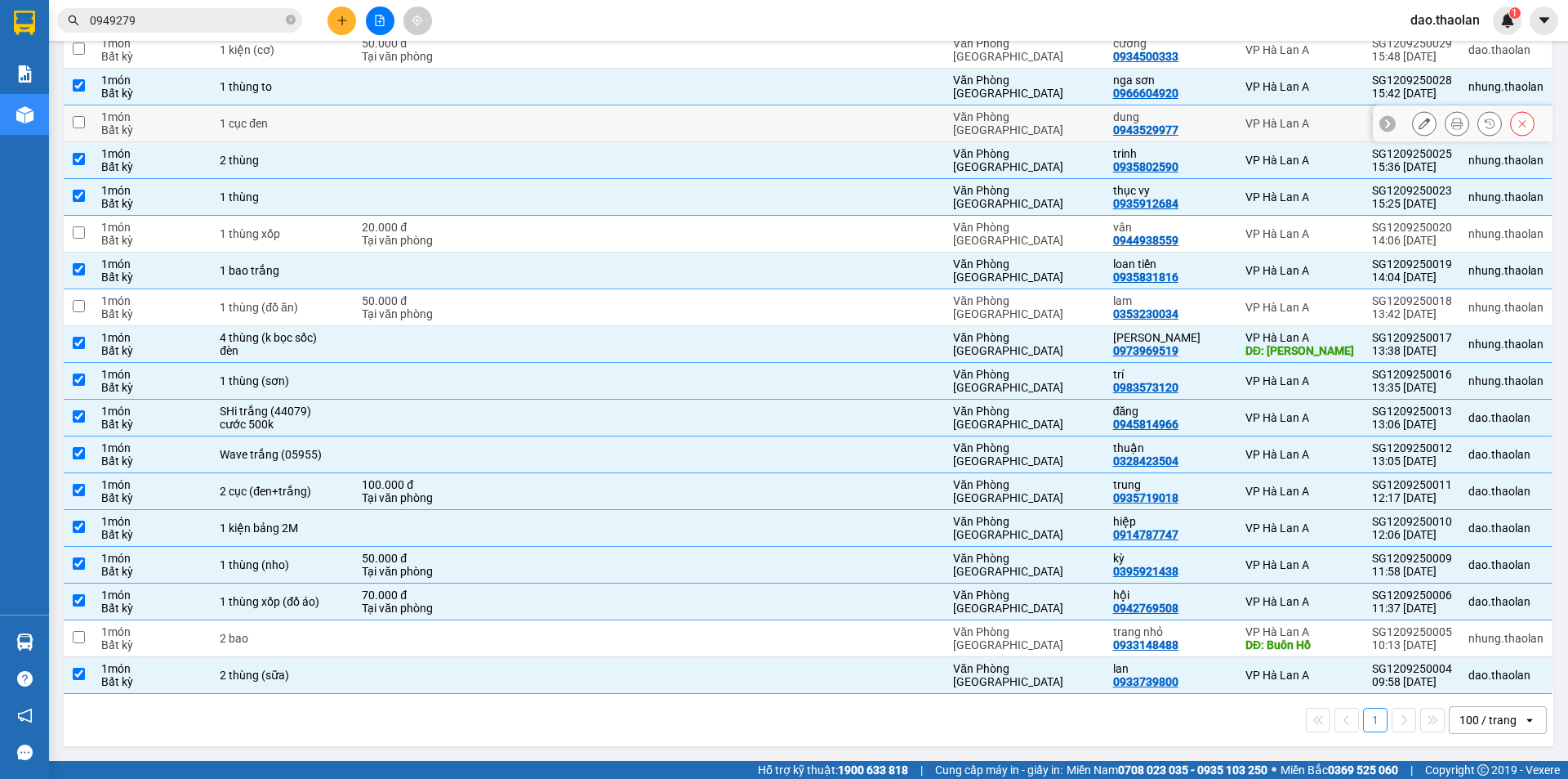
click at [71, 120] on td at bounding box center [79, 123] width 29 height 36
checkbox input "true"
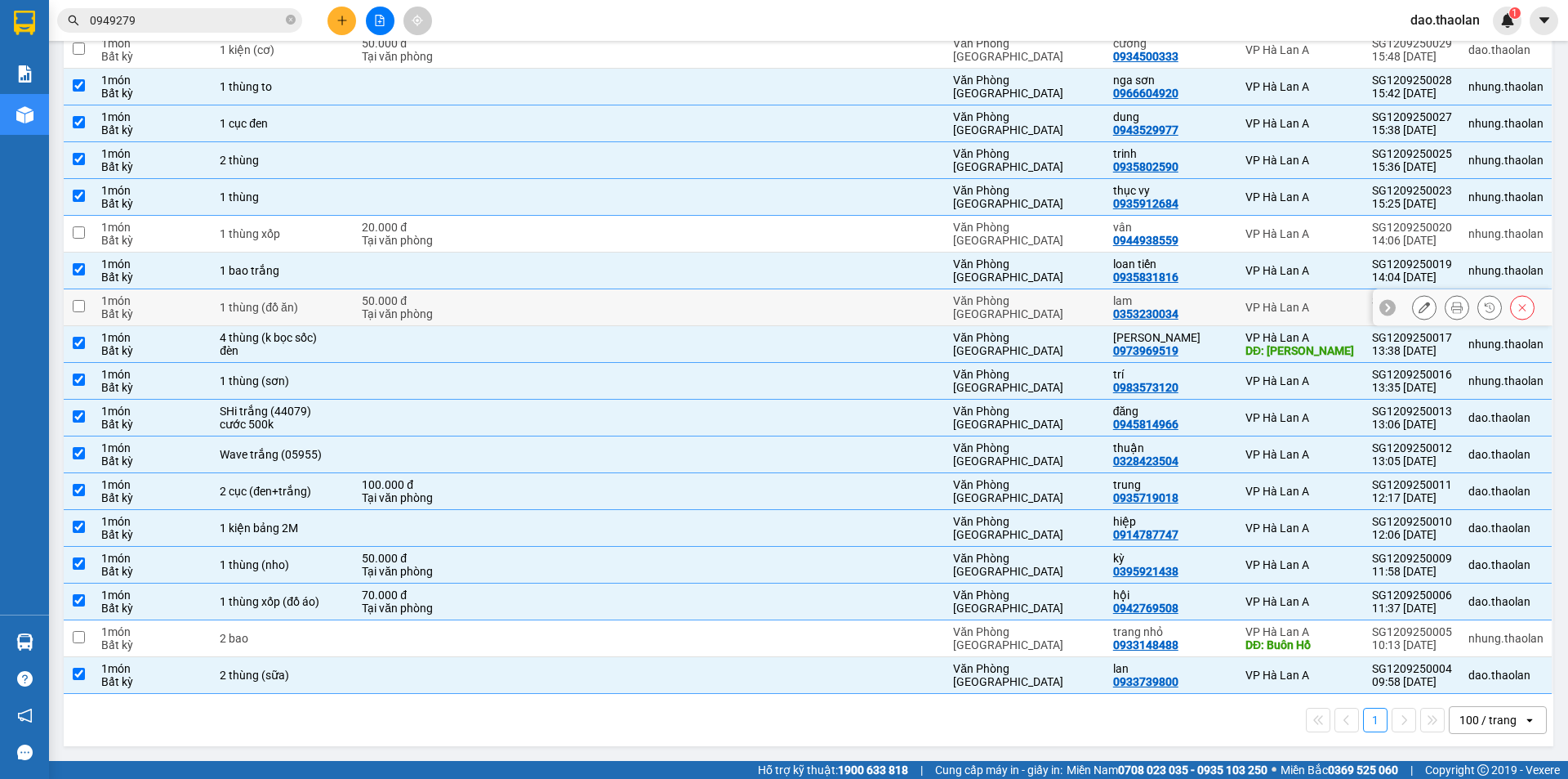
click at [177, 312] on div "Bất kỳ" at bounding box center [152, 313] width 102 height 13
checkbox input "true"
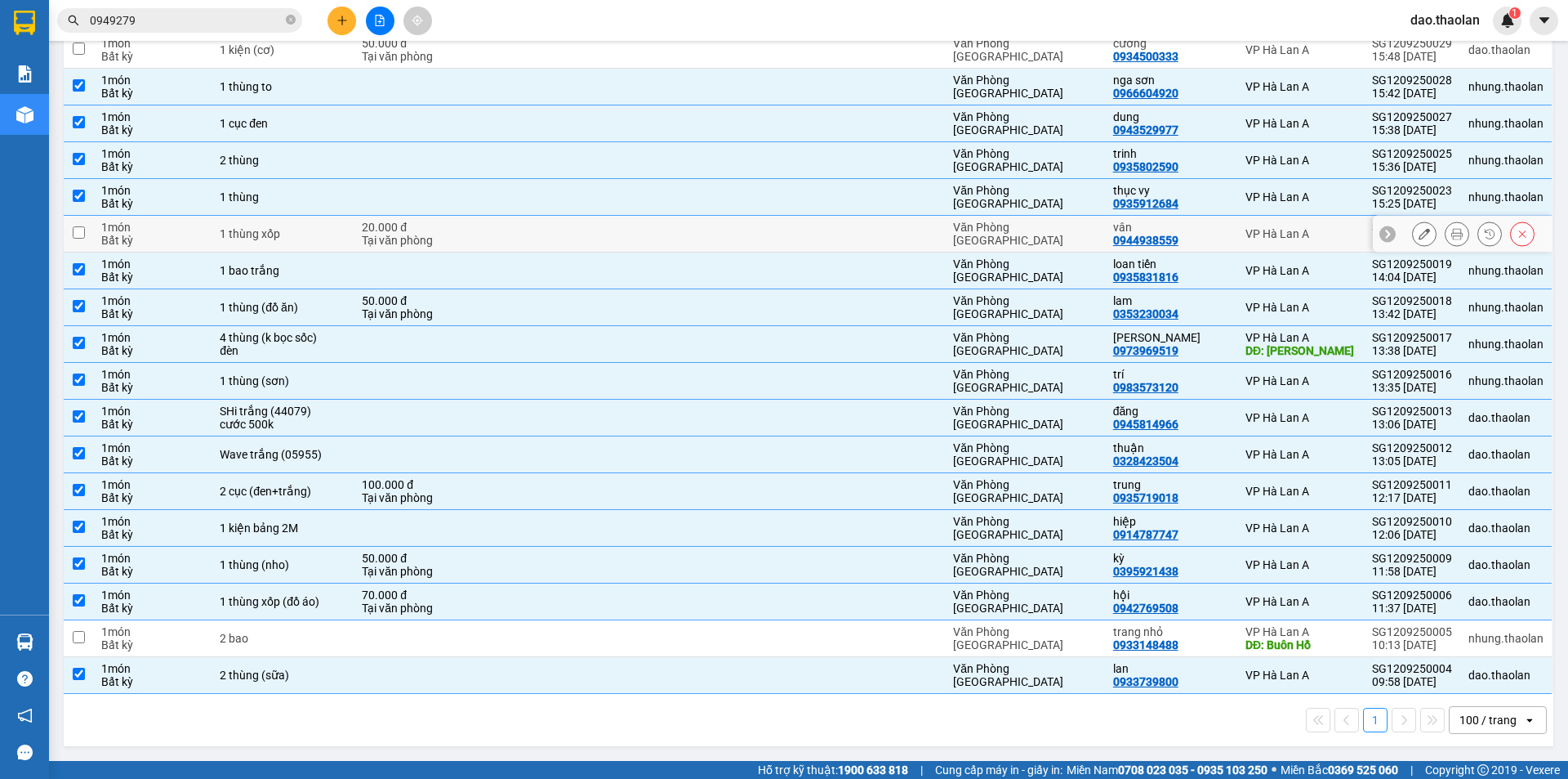
click at [735, 239] on td at bounding box center [725, 233] width 149 height 36
checkbox input "true"
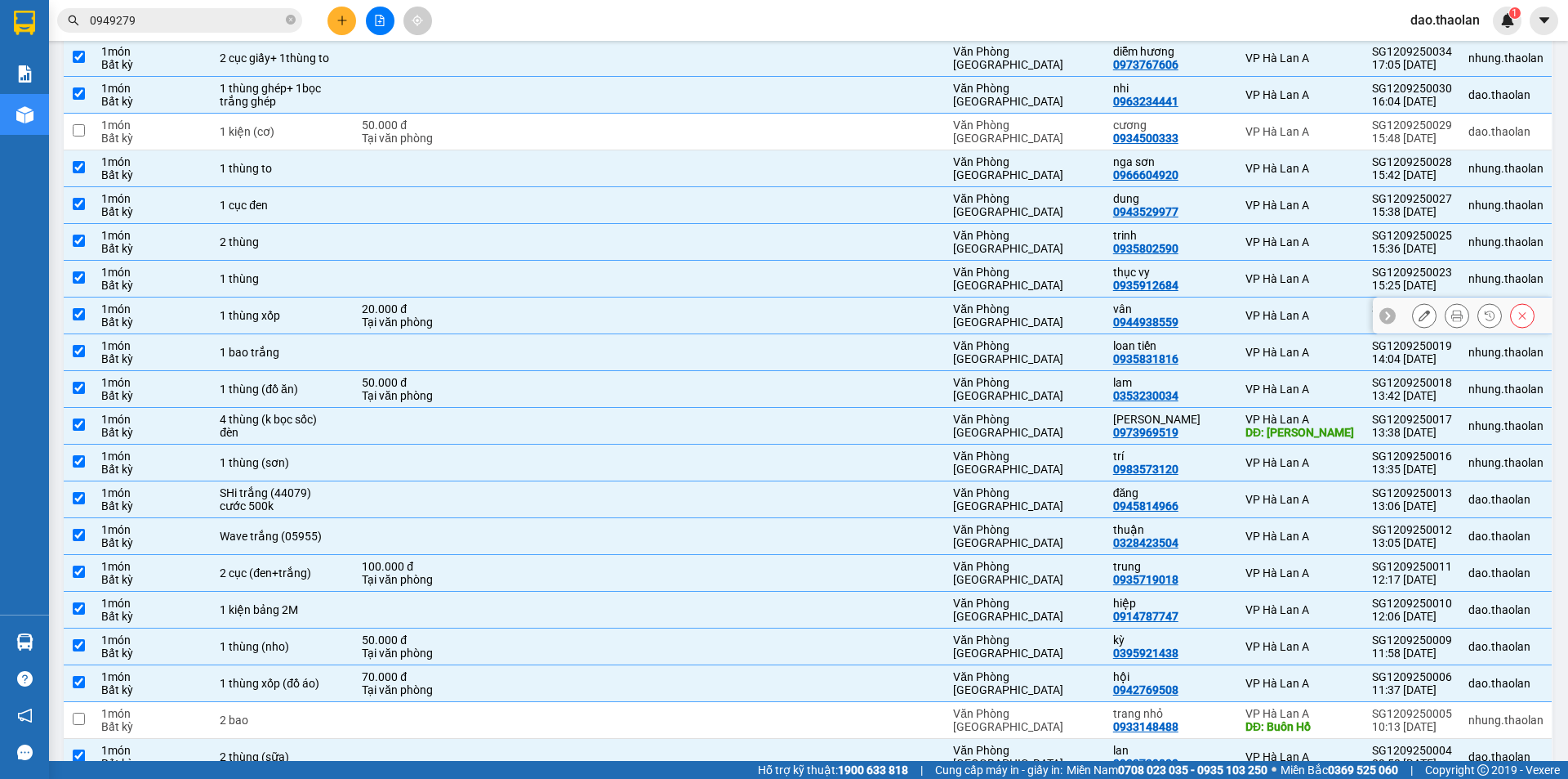
scroll to position [254, 0]
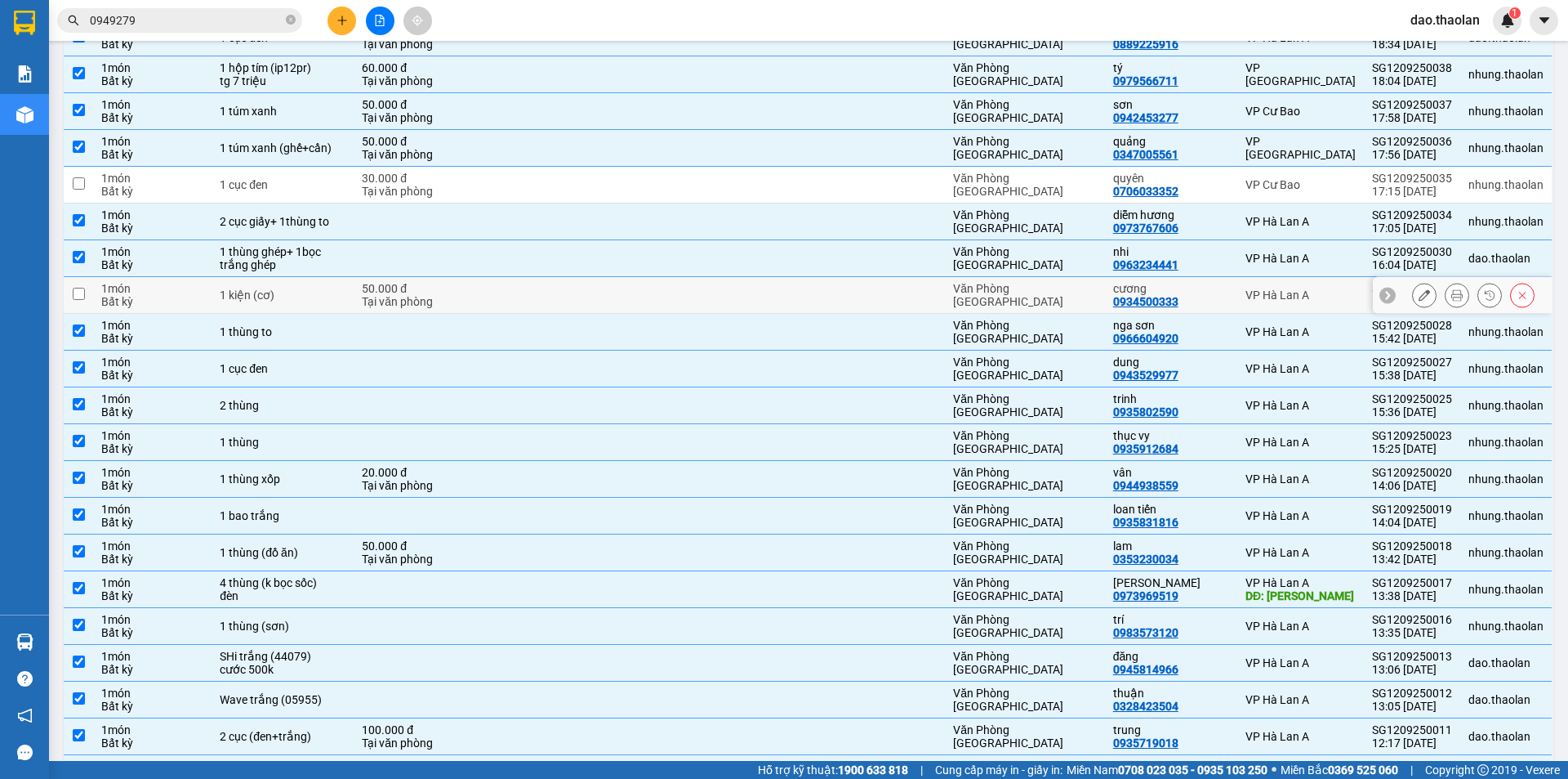
click at [691, 306] on td at bounding box center [725, 295] width 149 height 36
checkbox input "true"
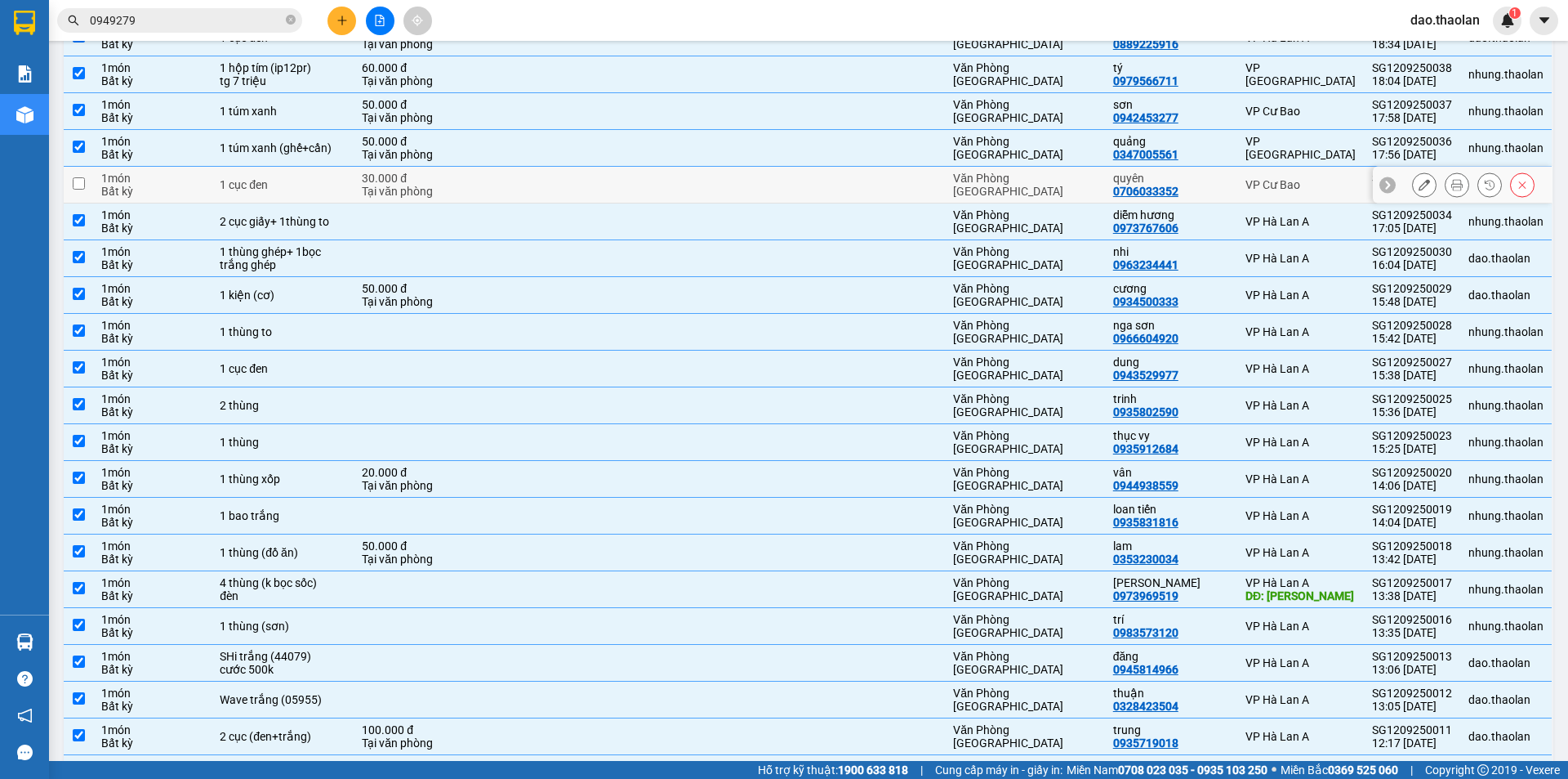
click at [733, 187] on td at bounding box center [725, 185] width 149 height 36
checkbox input "true"
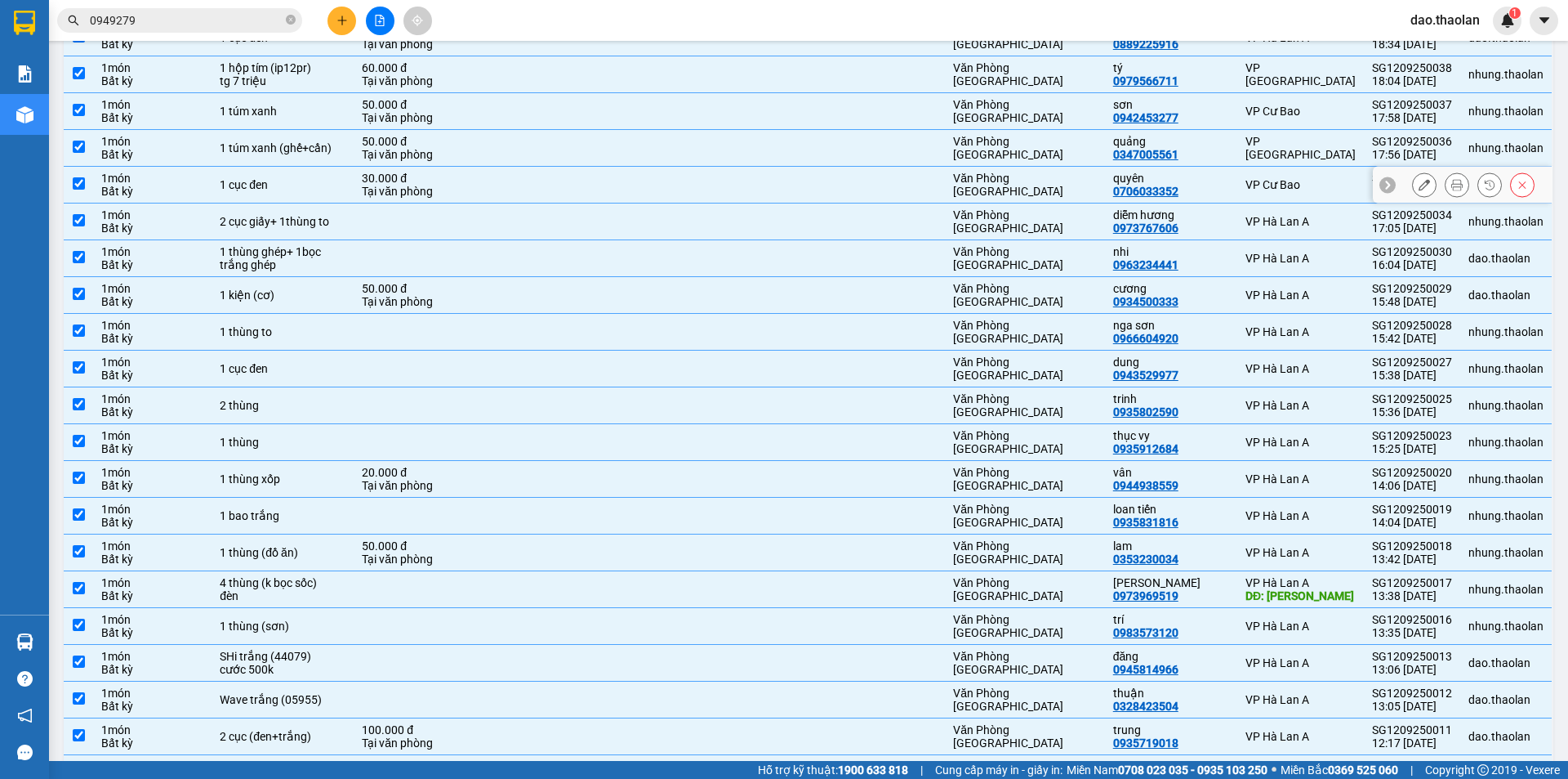
scroll to position [90, 0]
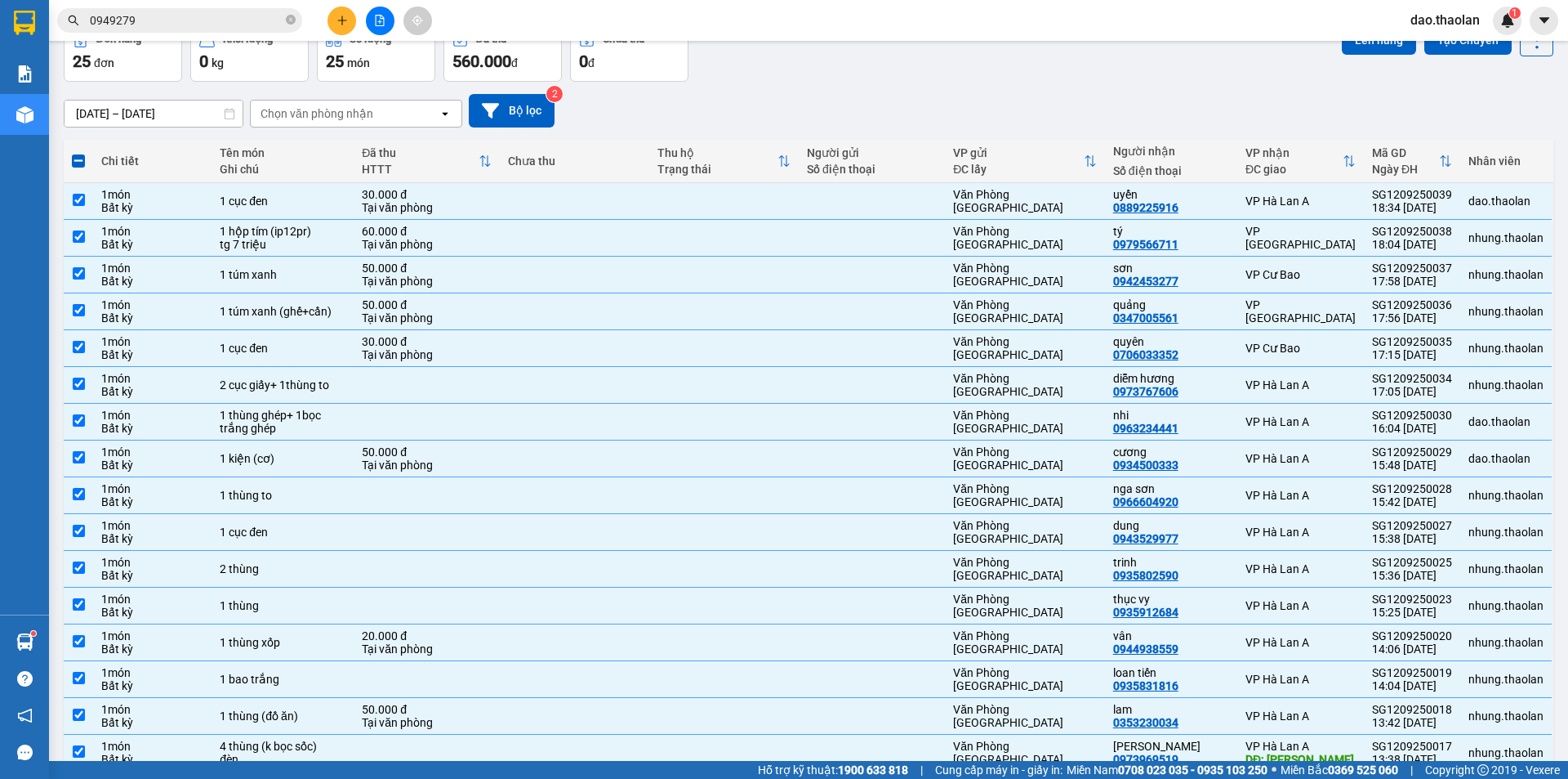
click at [1433, 23] on span "dao.thaolan" at bounding box center [1445, 20] width 95 height 21
click at [1479, 53] on span "Đăng xuất" at bounding box center [1457, 50] width 69 height 18
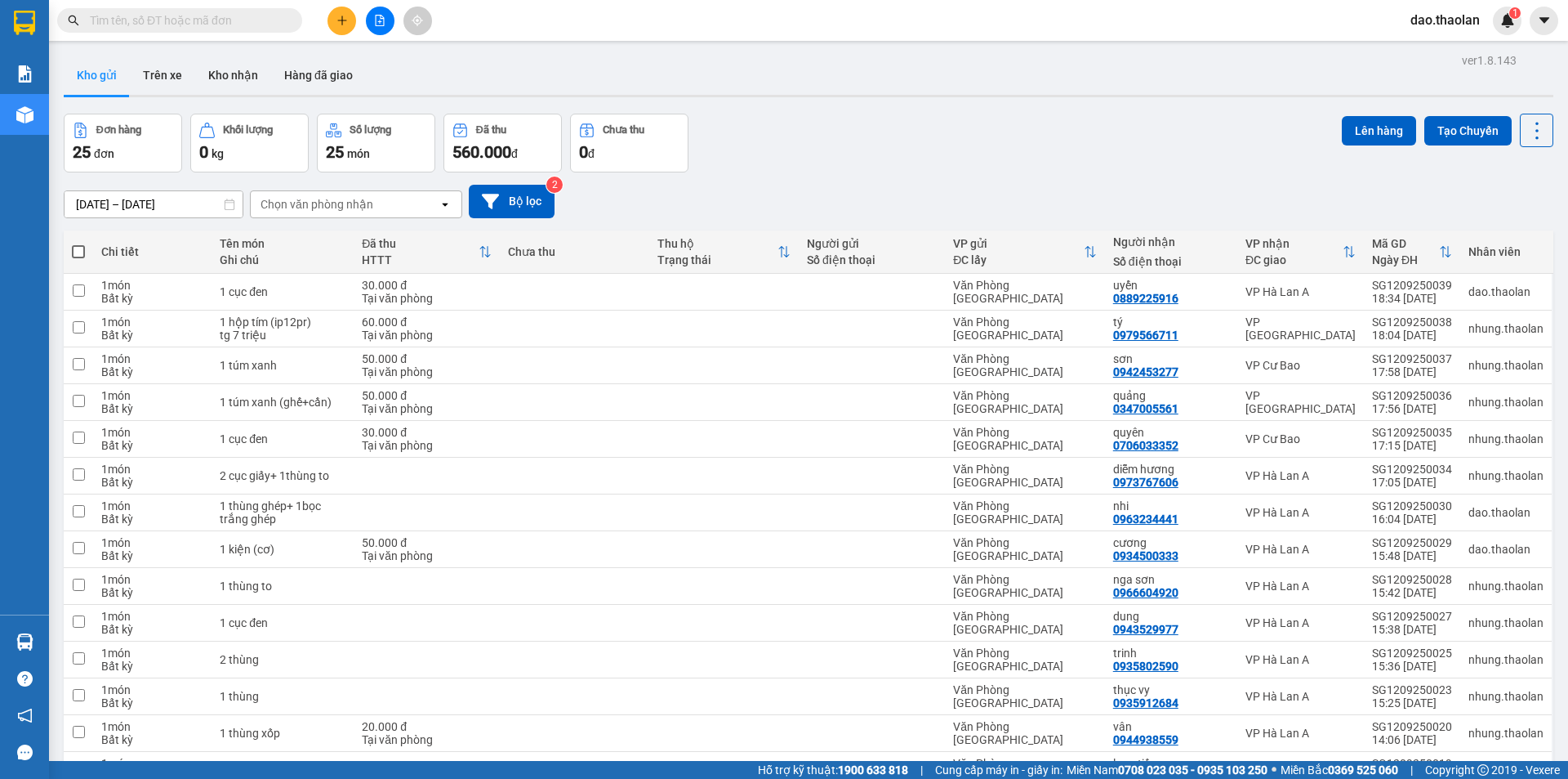
click at [373, 28] on button at bounding box center [379, 21] width 29 height 29
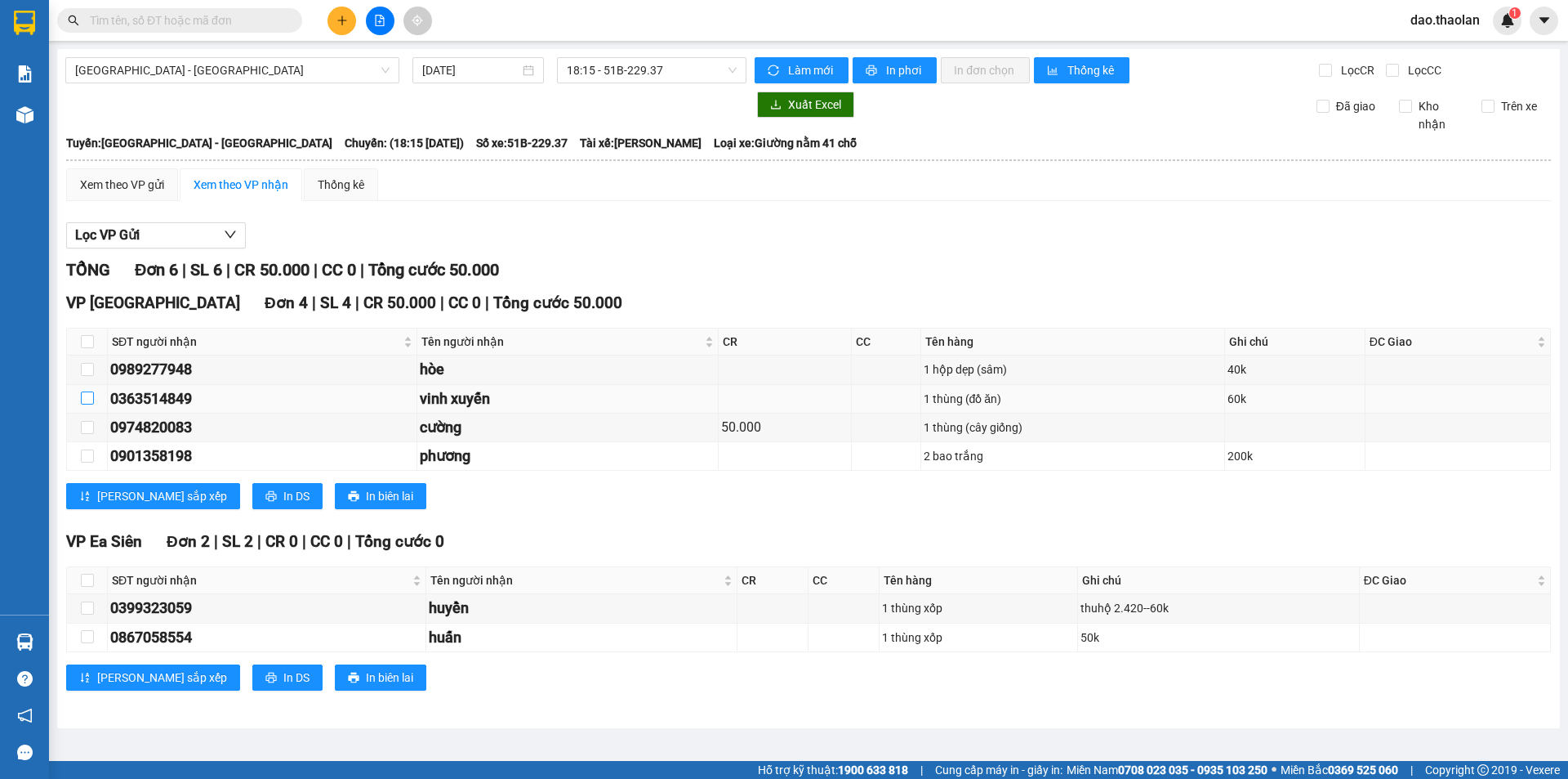
click at [90, 395] on input "checkbox" at bounding box center [87, 397] width 13 height 13
checkbox input "true"
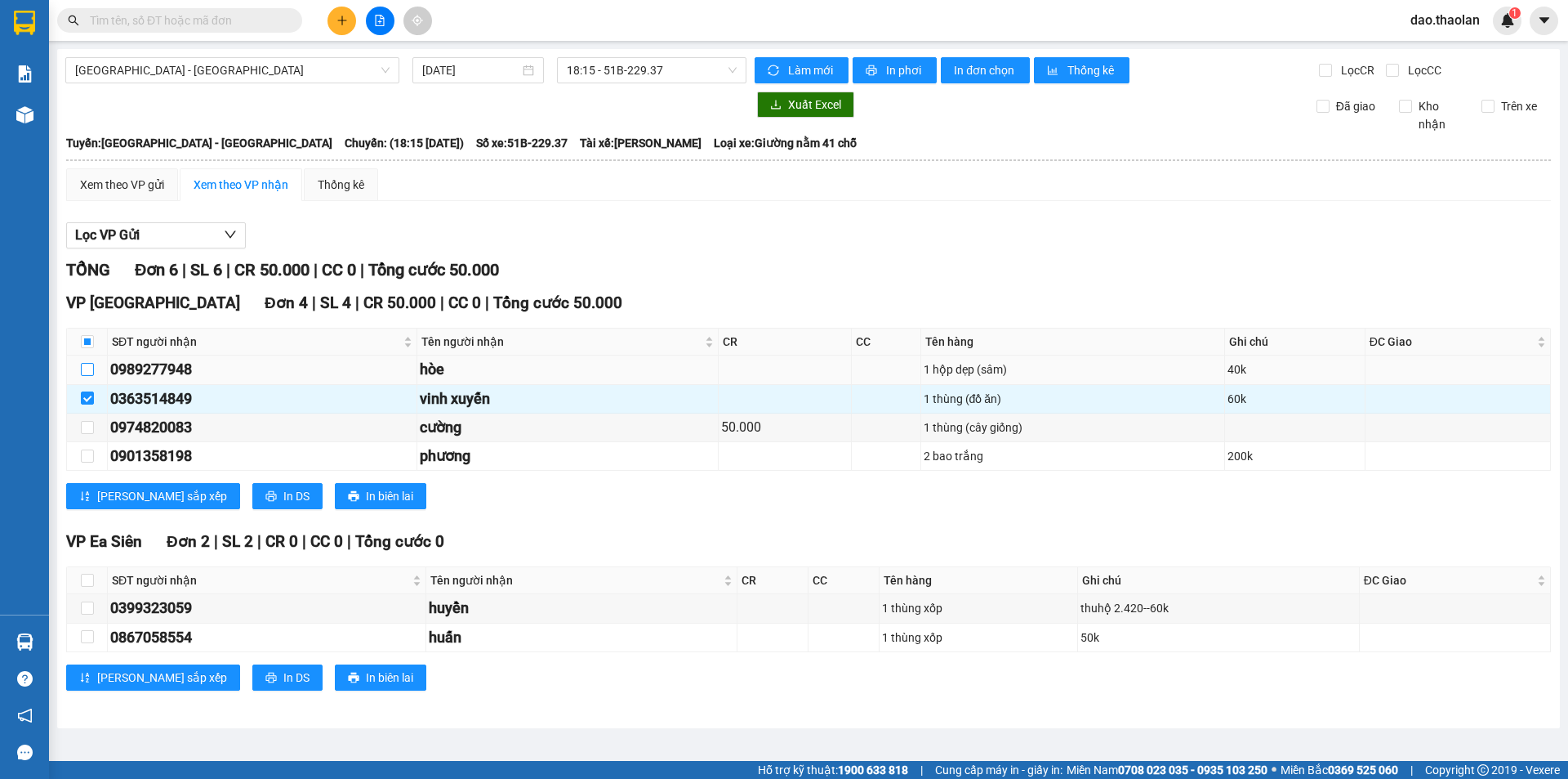
click at [85, 369] on input "checkbox" at bounding box center [87, 369] width 13 height 13
checkbox input "true"
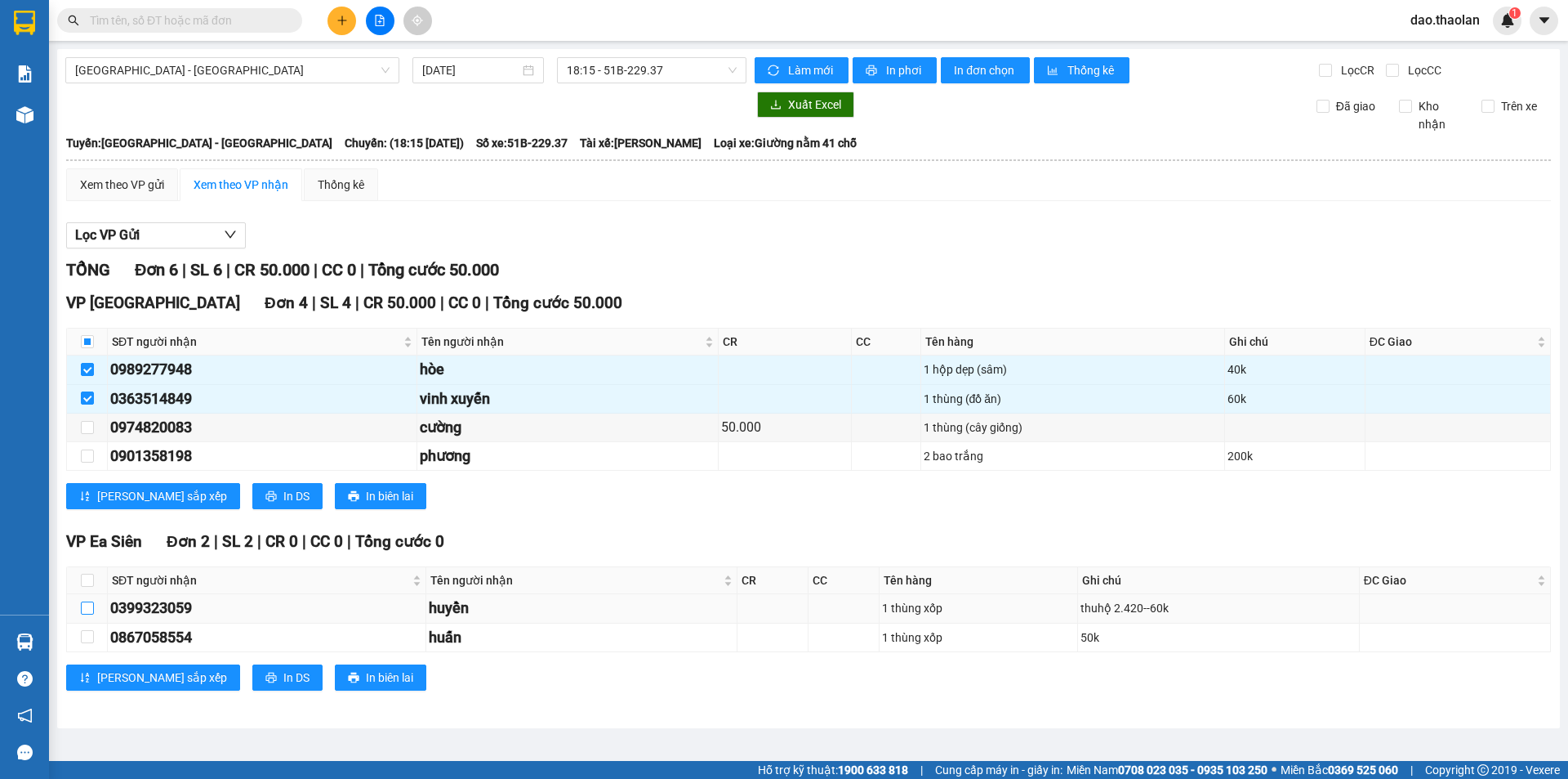
click at [87, 616] on label at bounding box center [87, 608] width 13 height 18
click at [87, 615] on input "checkbox" at bounding box center [87, 608] width 13 height 13
checkbox input "true"
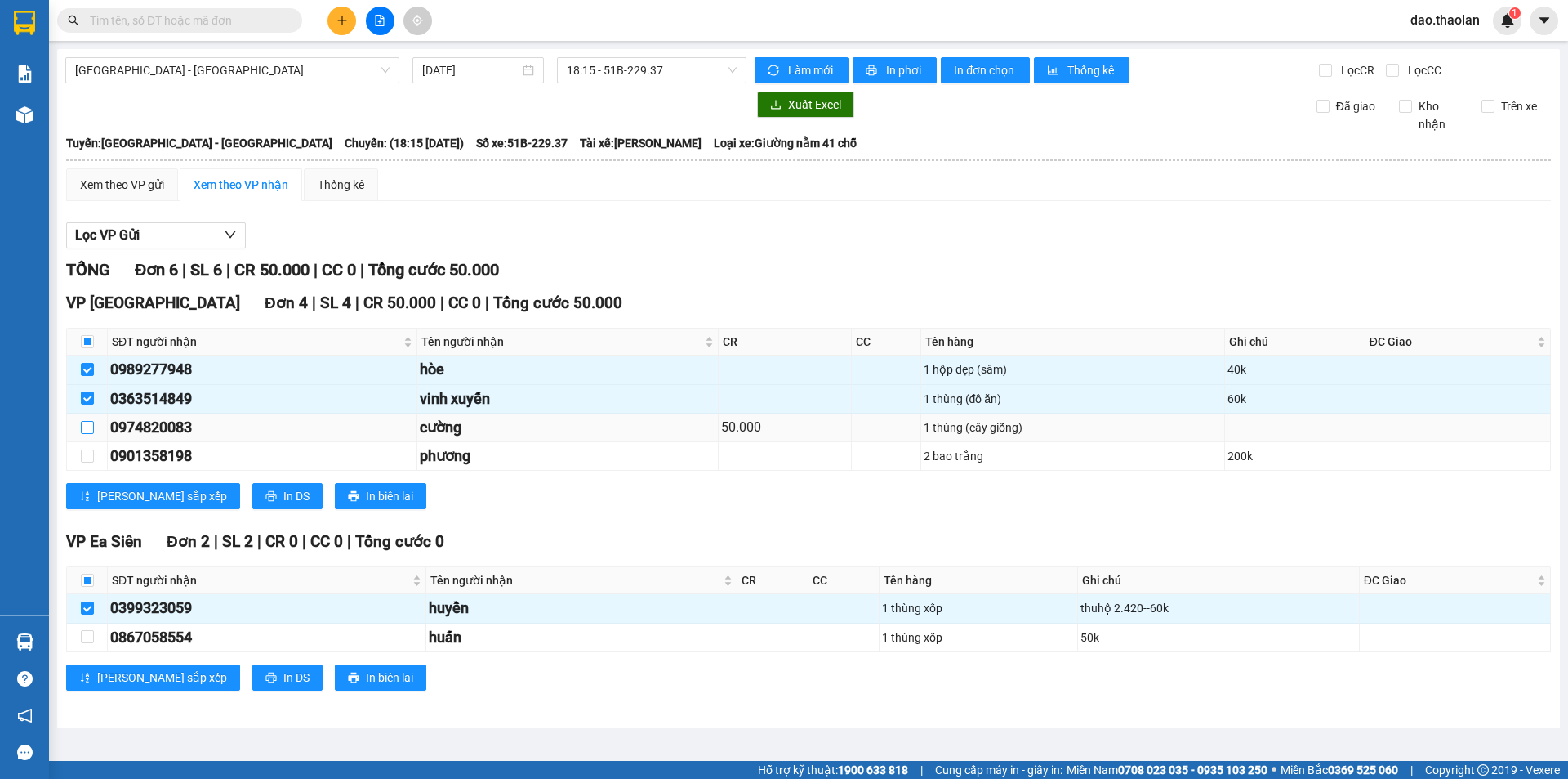
click at [89, 430] on input "checkbox" at bounding box center [87, 427] width 13 height 13
checkbox input "true"
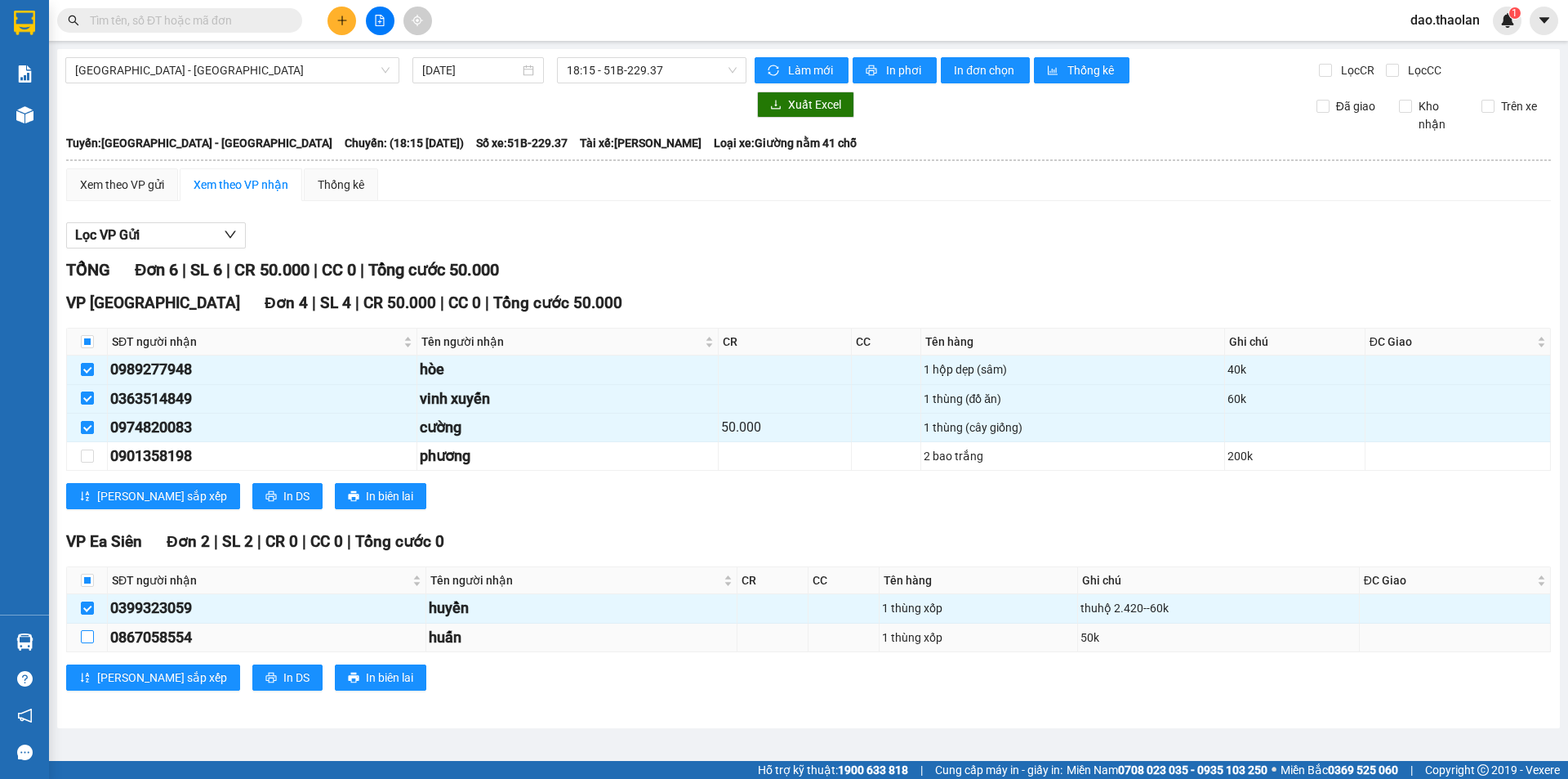
click at [89, 640] on input "checkbox" at bounding box center [87, 636] width 13 height 13
checkbox input "true"
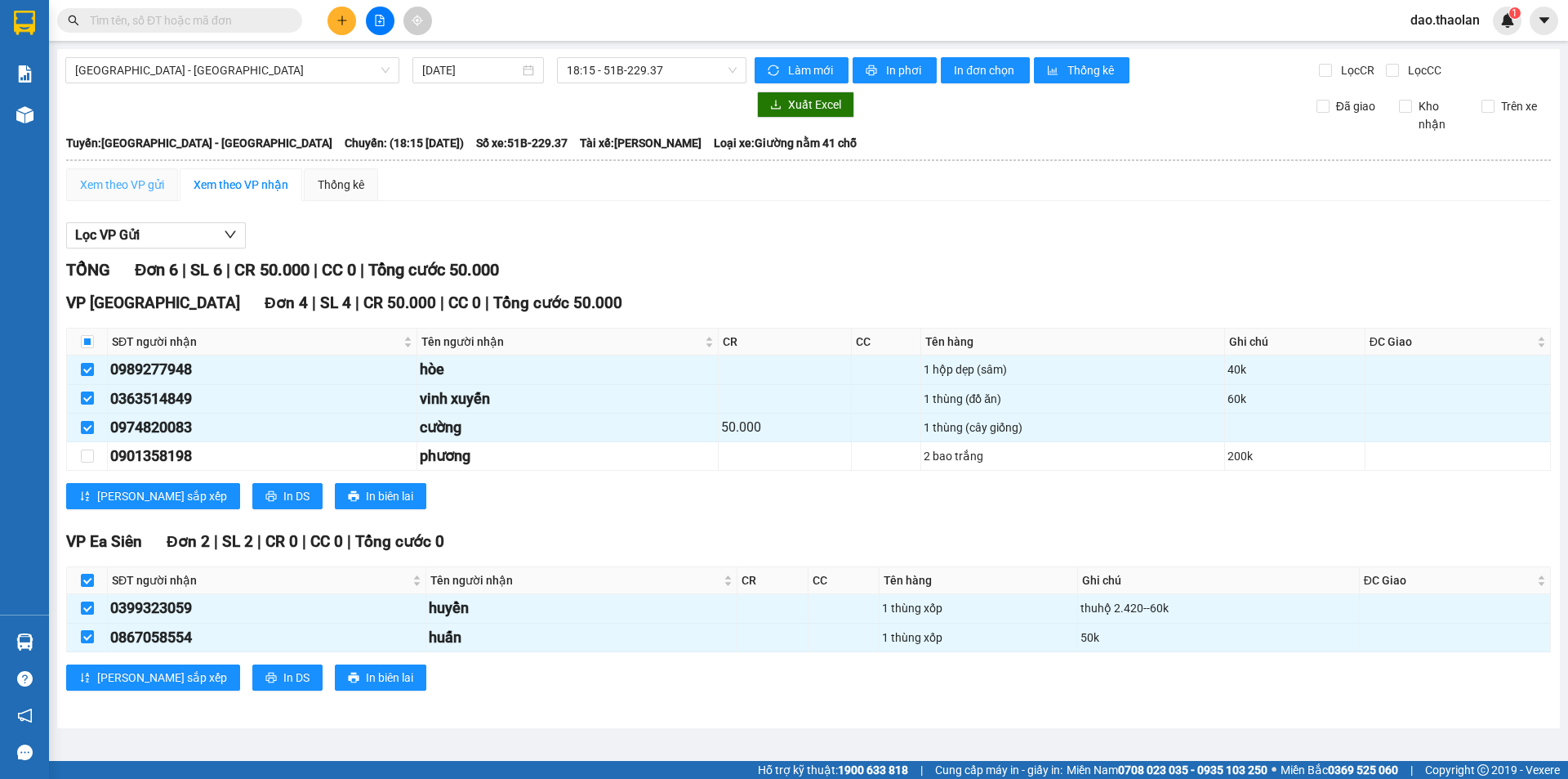
drag, startPoint x: 149, startPoint y: 167, endPoint x: 137, endPoint y: 182, distance: 19.2
click at [149, 167] on table "Thảo Lan 02838 498 498 103/30 Nguyễn Thế Truyện, P. Tân Sơn Nhì, Q Tân Phú PHƠI…" at bounding box center [808, 422] width 1486 height 578
click at [91, 342] on input "checkbox" at bounding box center [87, 341] width 13 height 13
checkbox input "true"
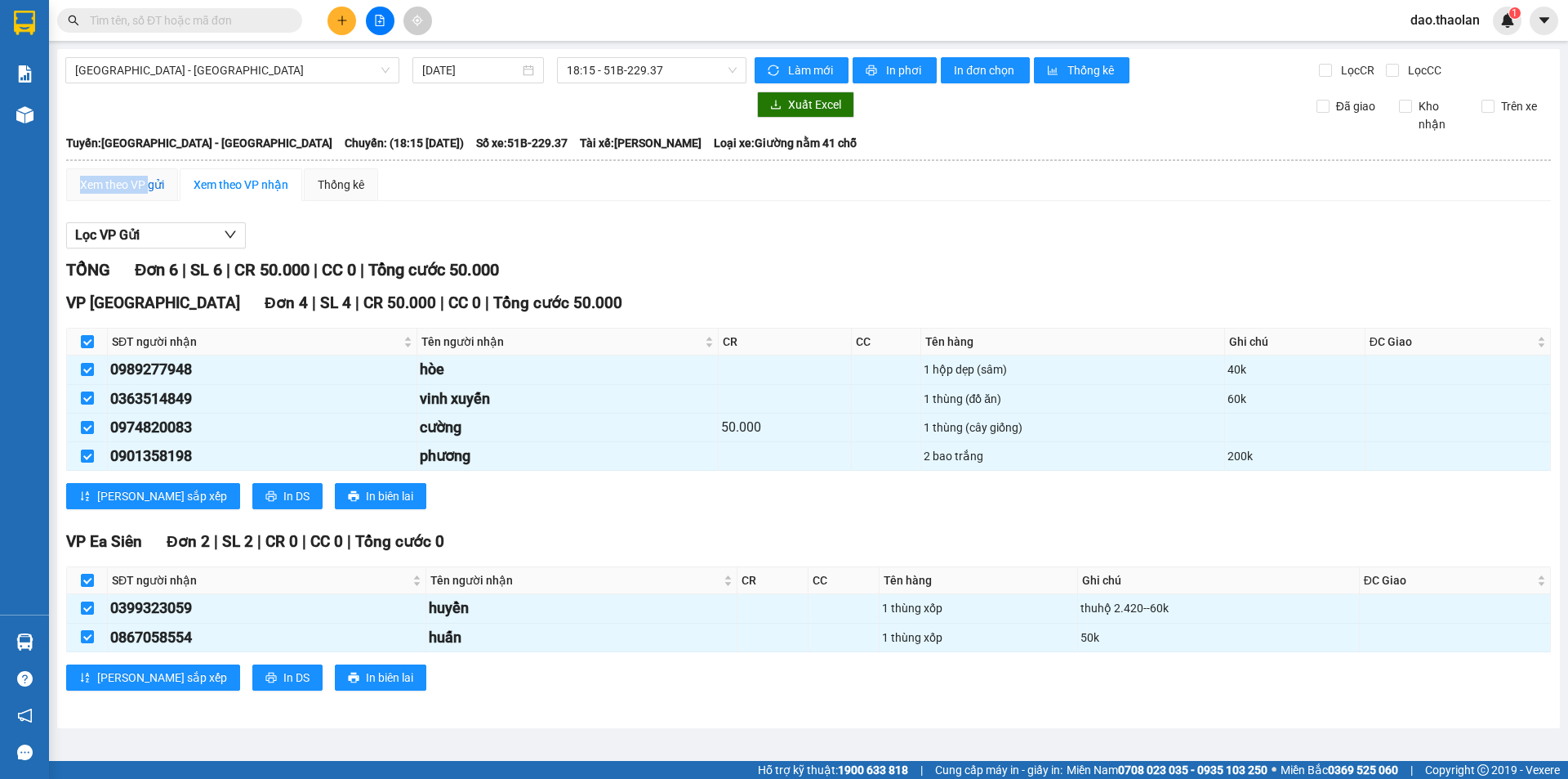
click at [147, 193] on div "Xem theo VP gửi" at bounding box center [122, 185] width 85 height 18
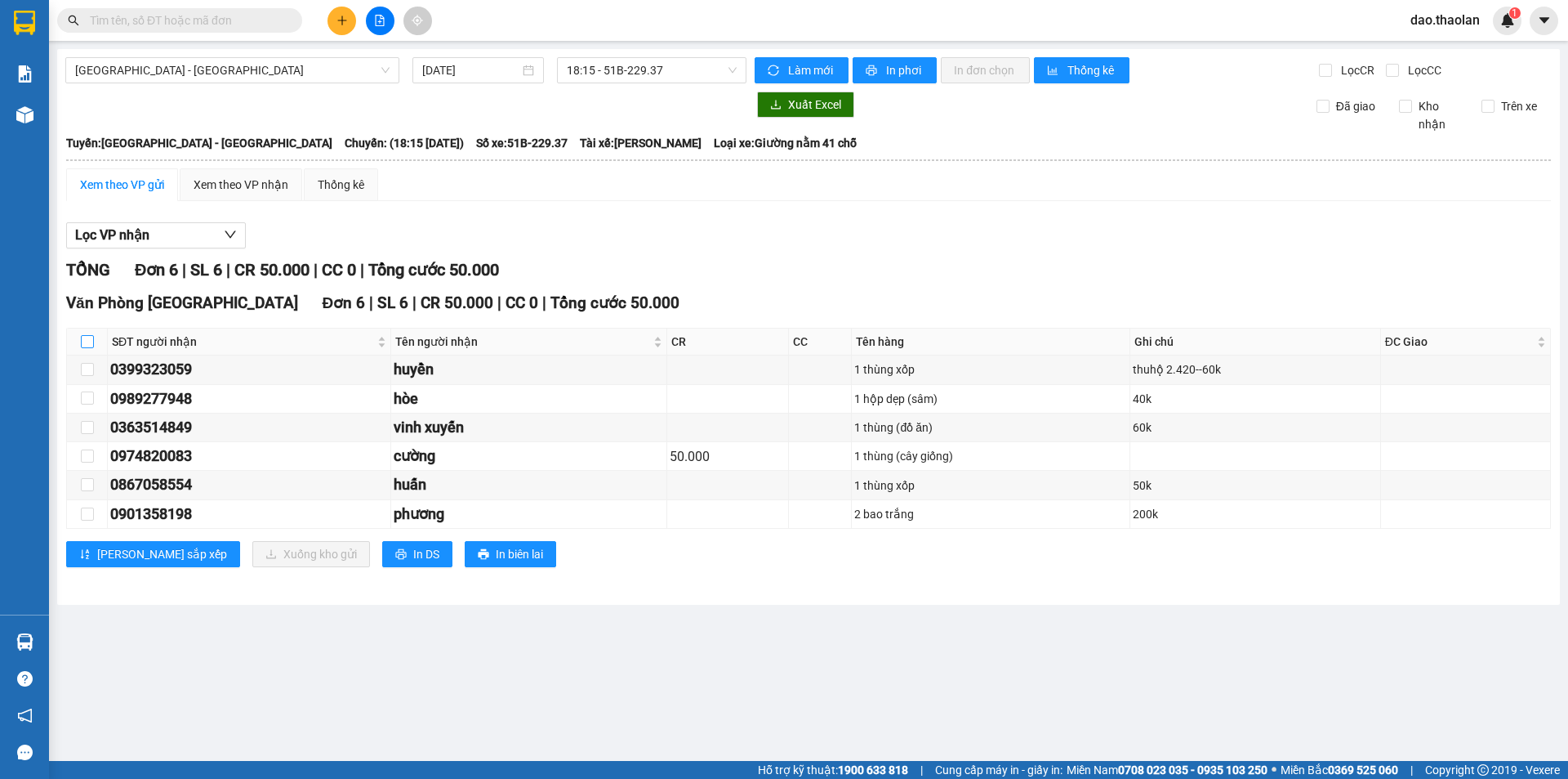
click at [88, 336] on input "checkbox" at bounding box center [87, 341] width 13 height 13
checkbox input "true"
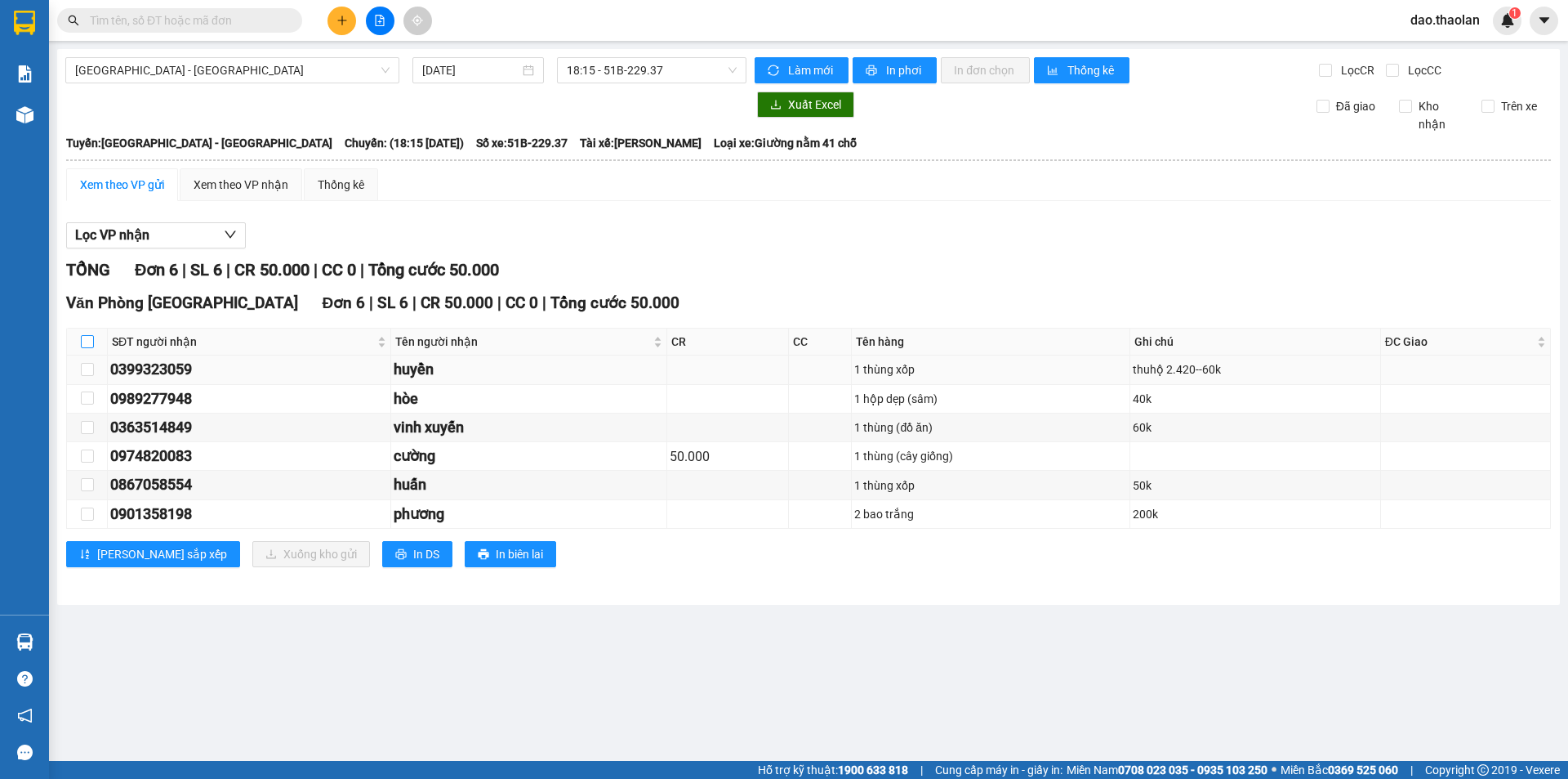
checkbox input "true"
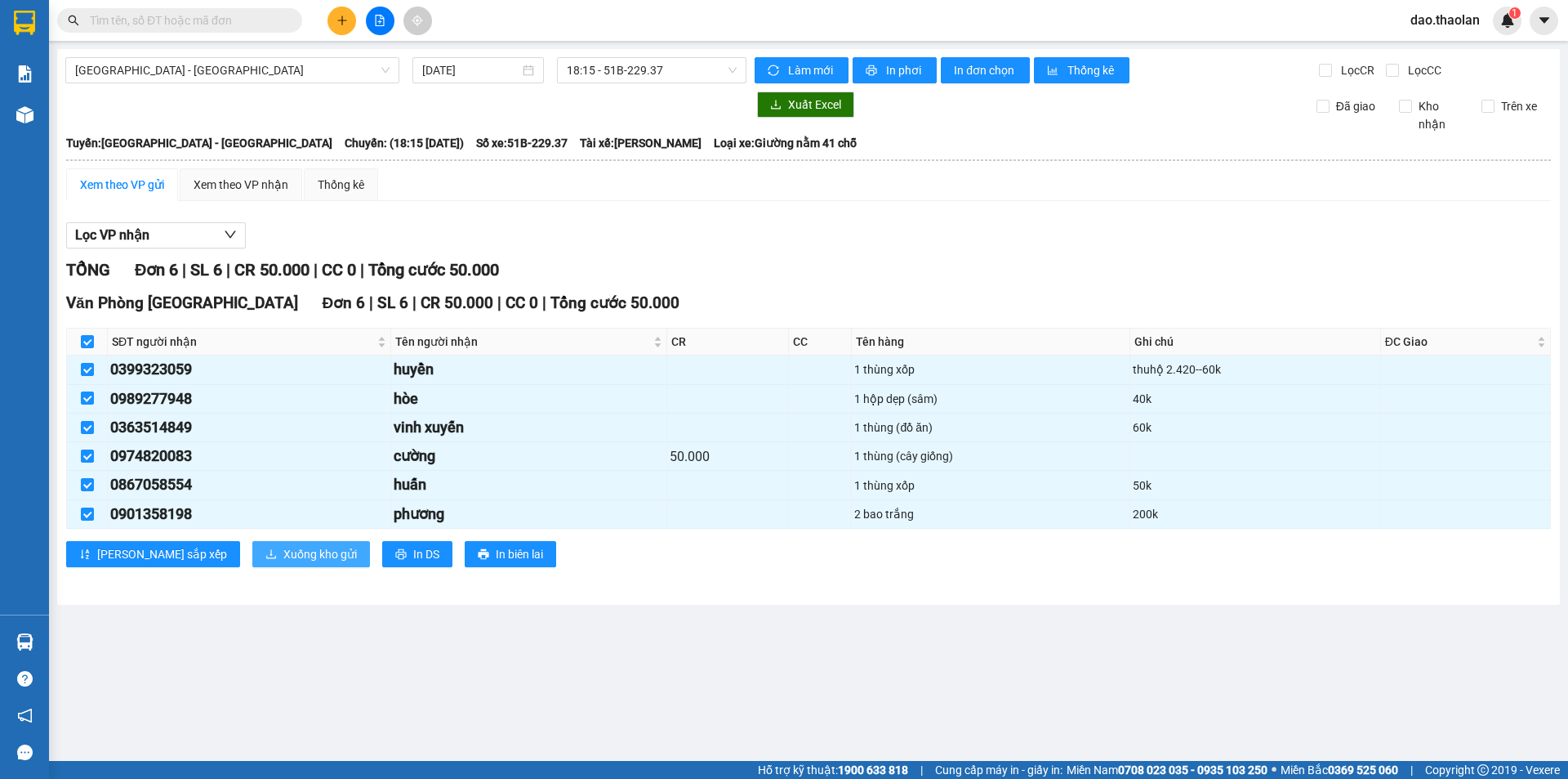
click at [283, 557] on span "Xuống kho gửi" at bounding box center [319, 554] width 74 height 18
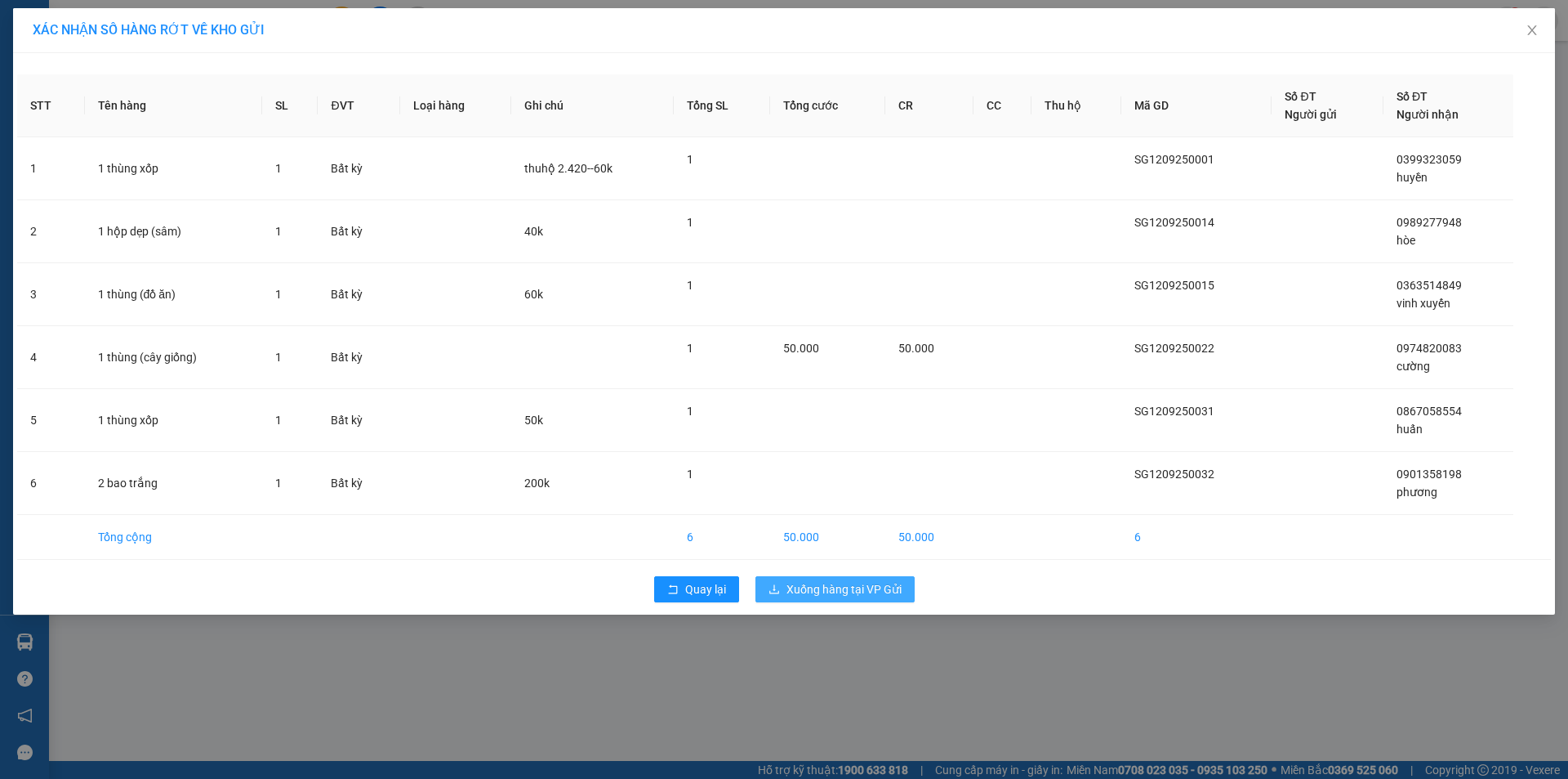
click at [794, 593] on span "Xuống hàng tại VP Gửi" at bounding box center [843, 589] width 115 height 18
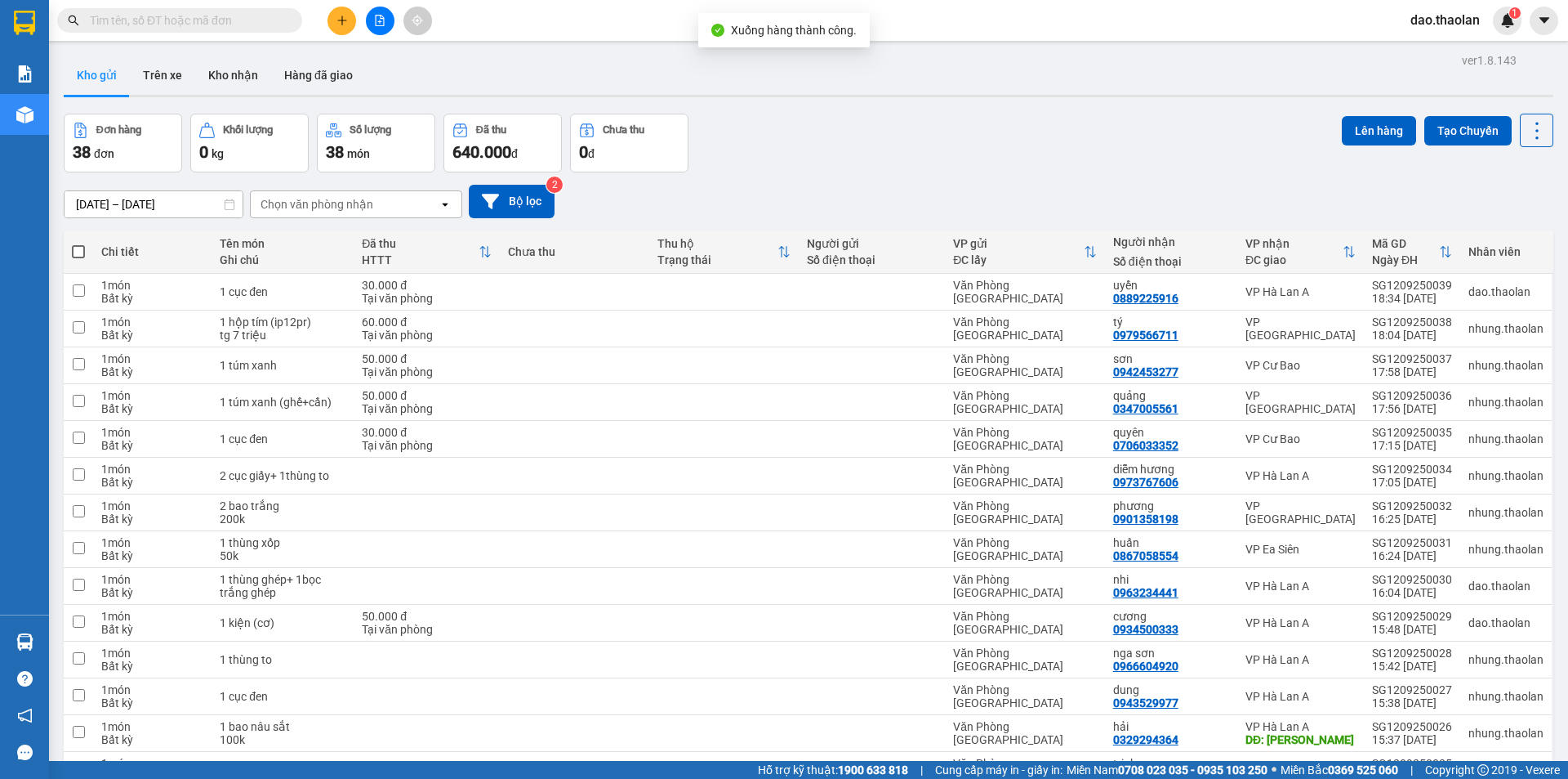
click at [380, 208] on div "Chọn văn phòng nhận" at bounding box center [344, 204] width 188 height 27
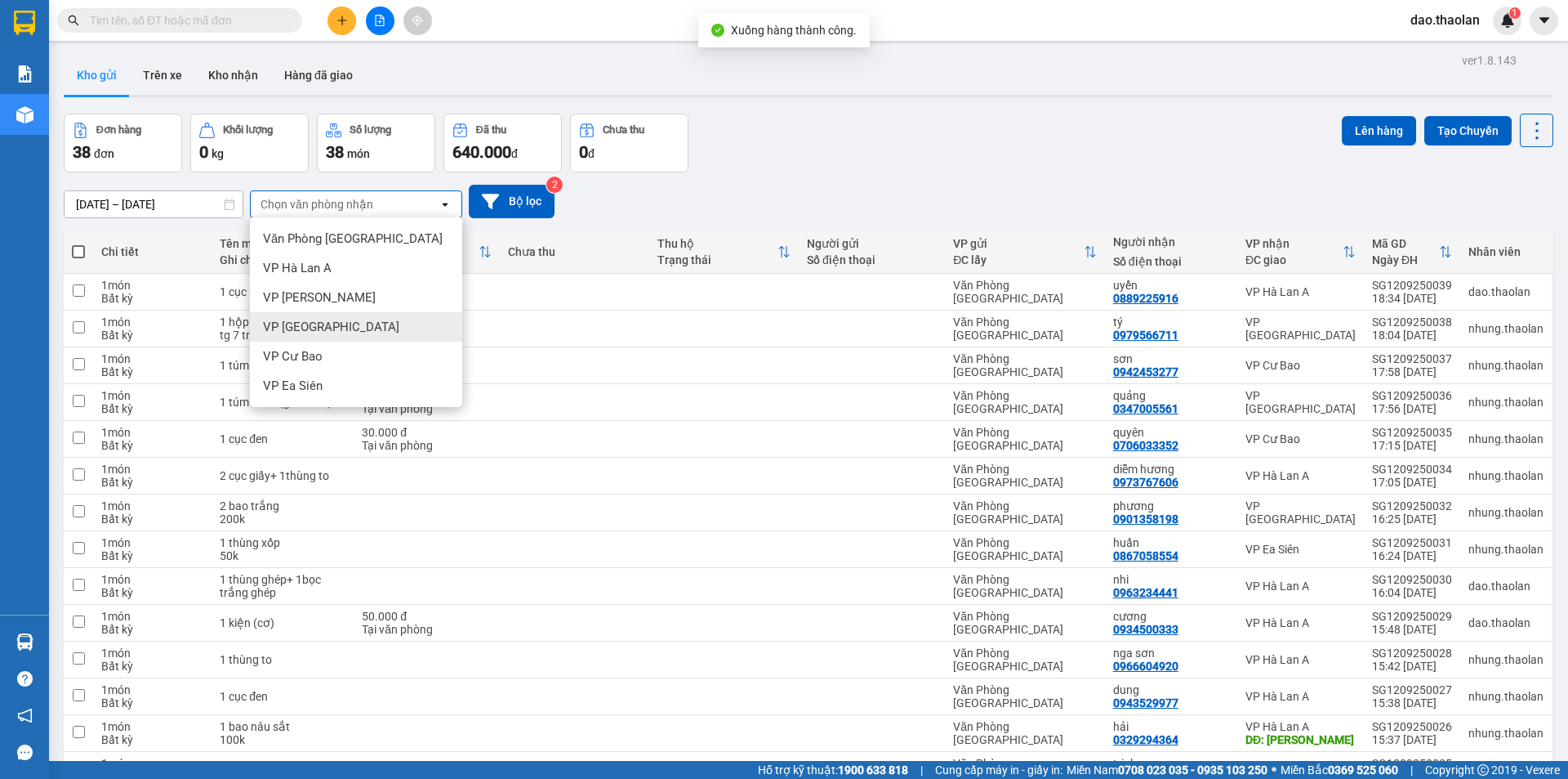
click at [338, 320] on div "VP [GEOGRAPHIC_DATA]" at bounding box center [356, 327] width 212 height 30
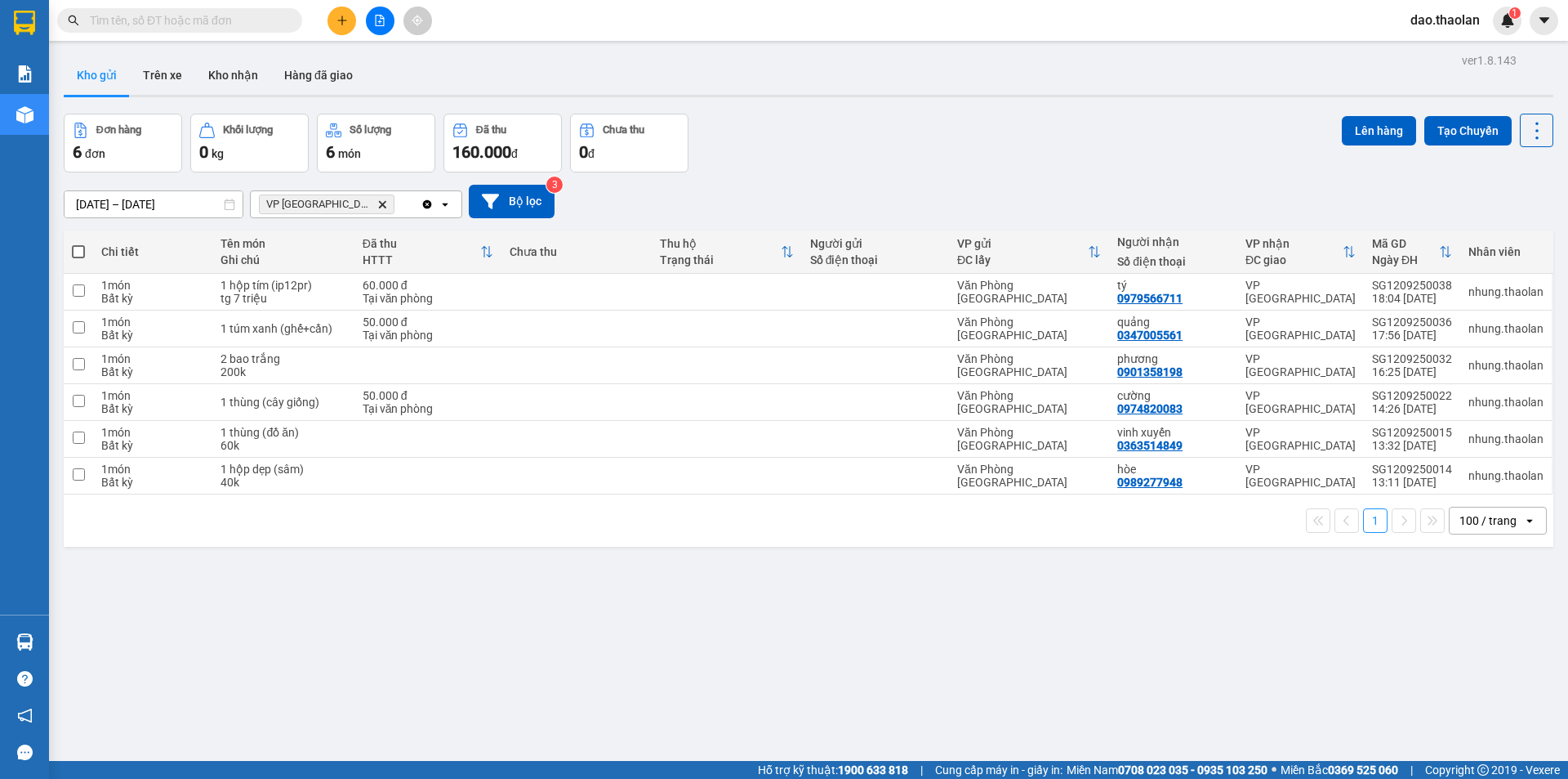
click at [388, 212] on div "VP Bình Hòa Delete" at bounding box center [335, 204] width 170 height 27
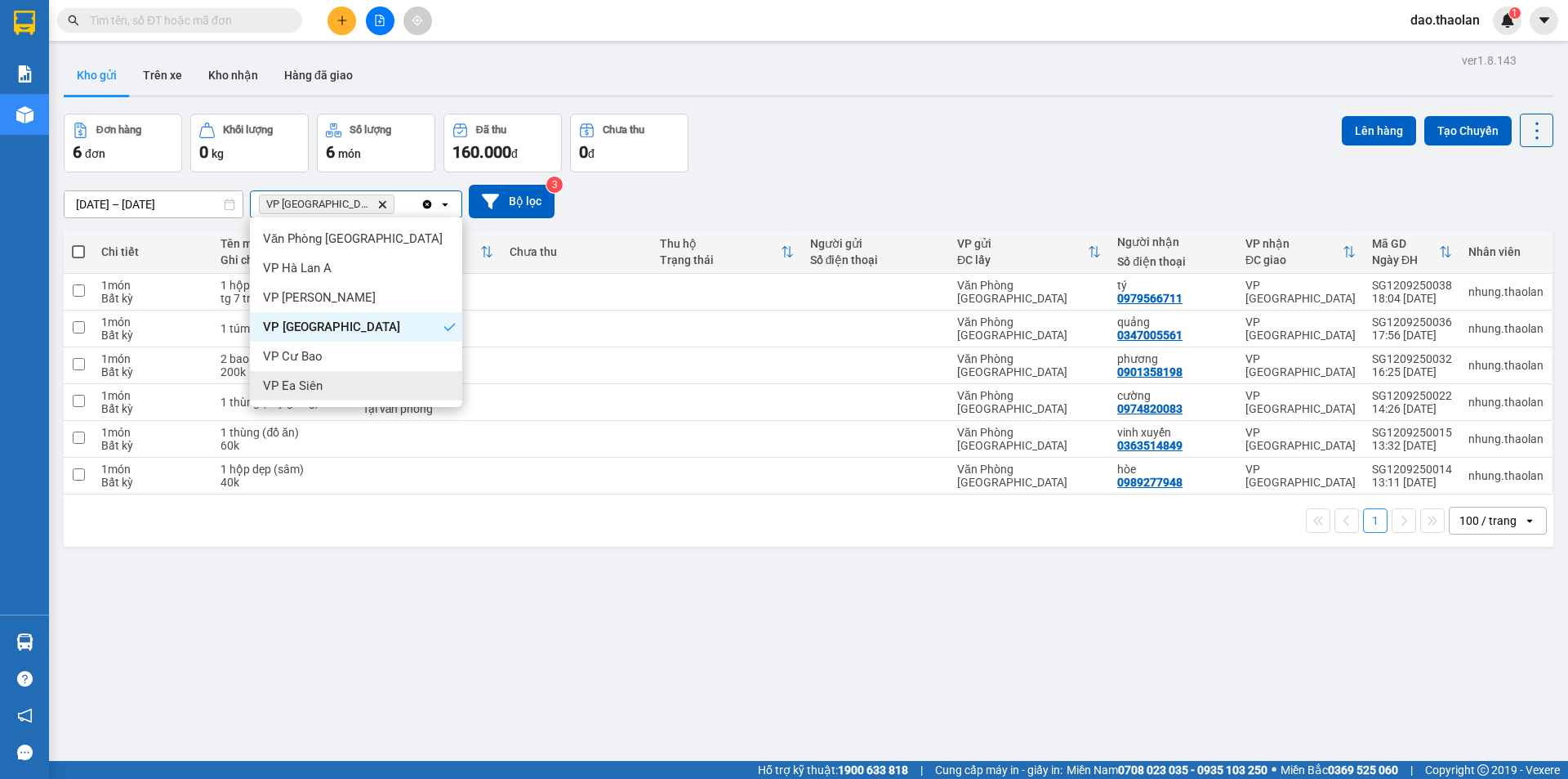
click at [339, 380] on div "VP Ea Siên" at bounding box center [356, 386] width 212 height 30
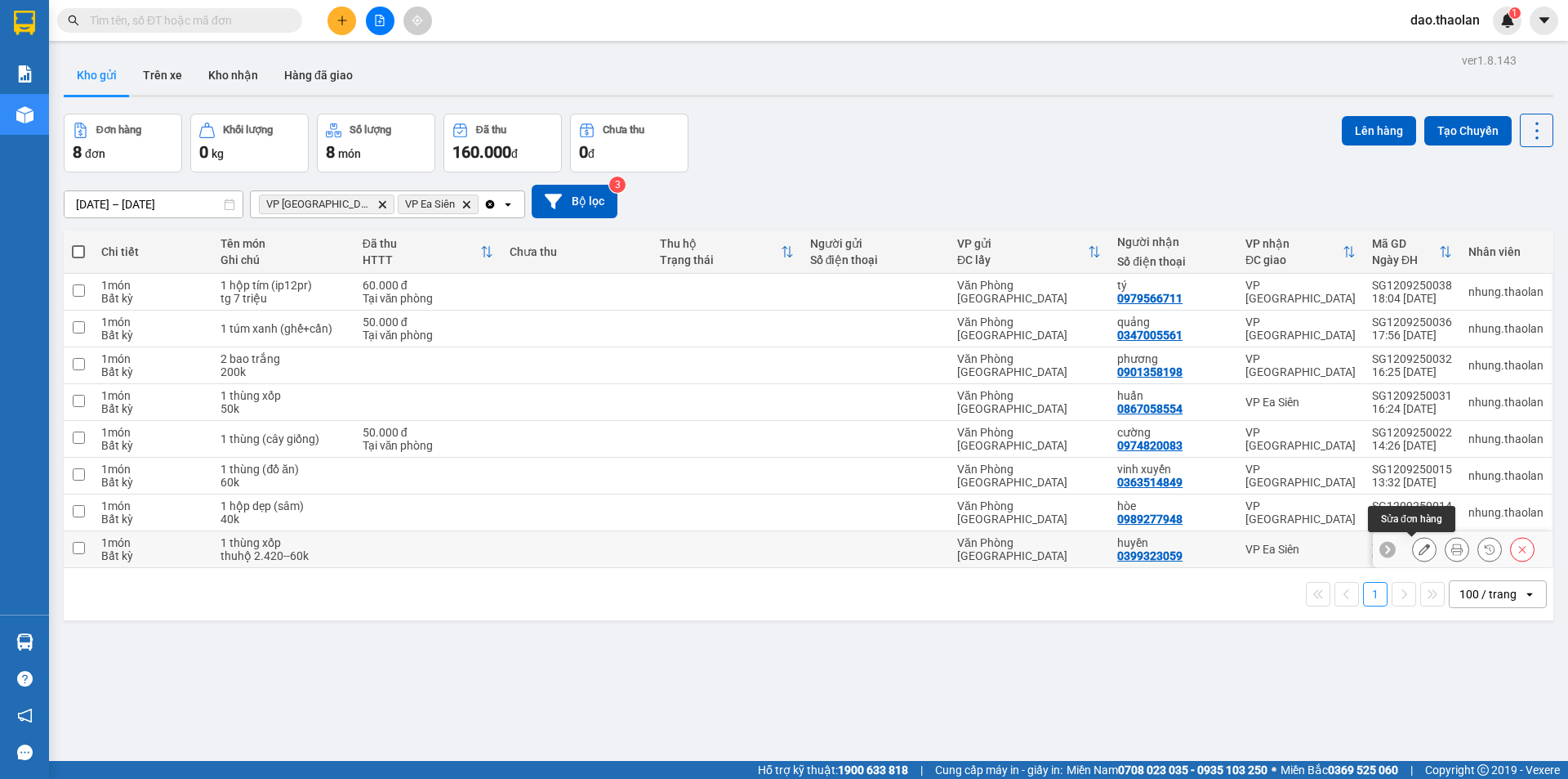
click at [1419, 554] on icon at bounding box center [1424, 550] width 12 height 12
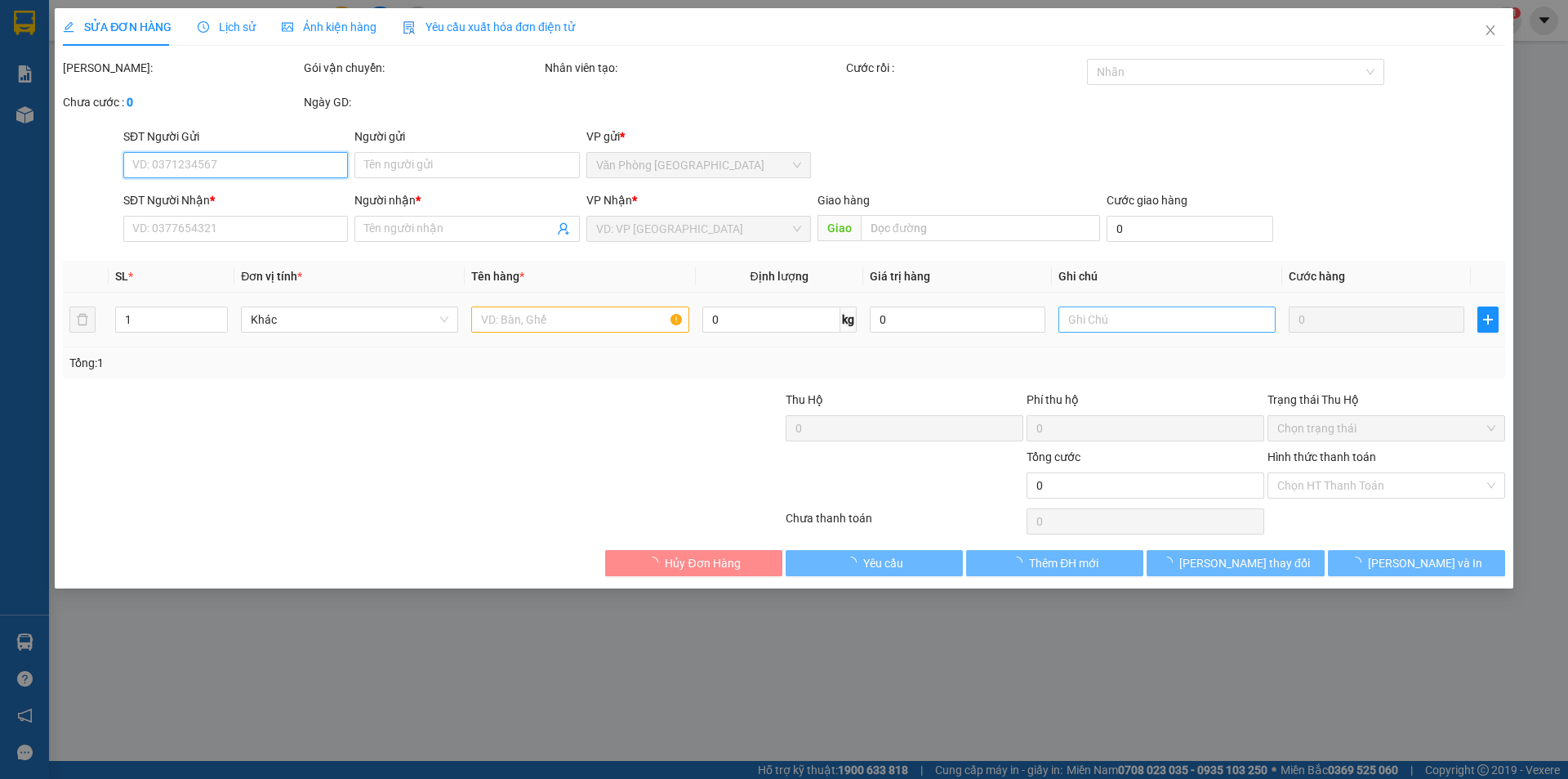
type input "0399323059"
type input "huyền"
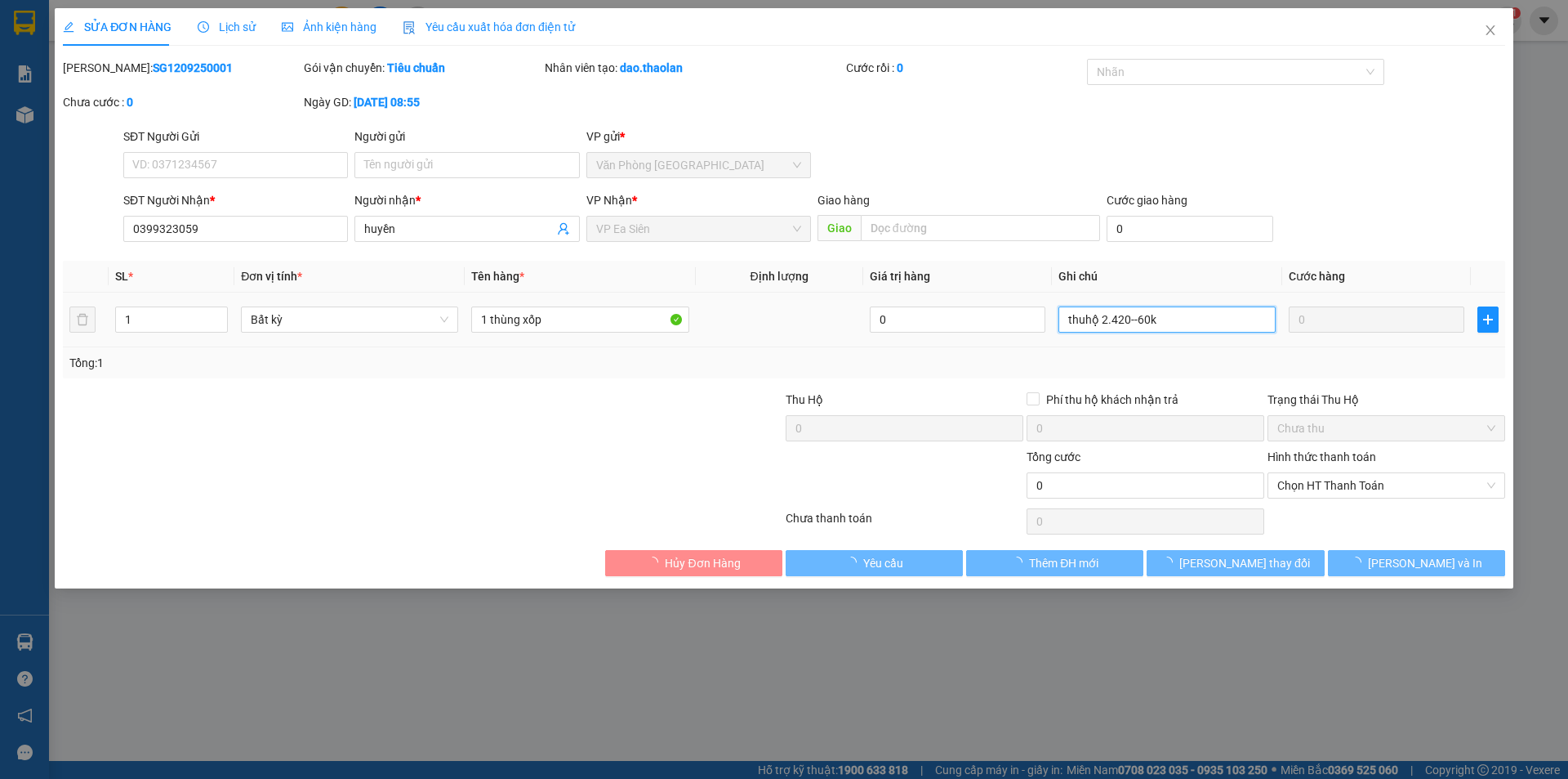
click at [1082, 327] on input "thuhộ 2.420--60k" at bounding box center [1167, 320] width 217 height 27
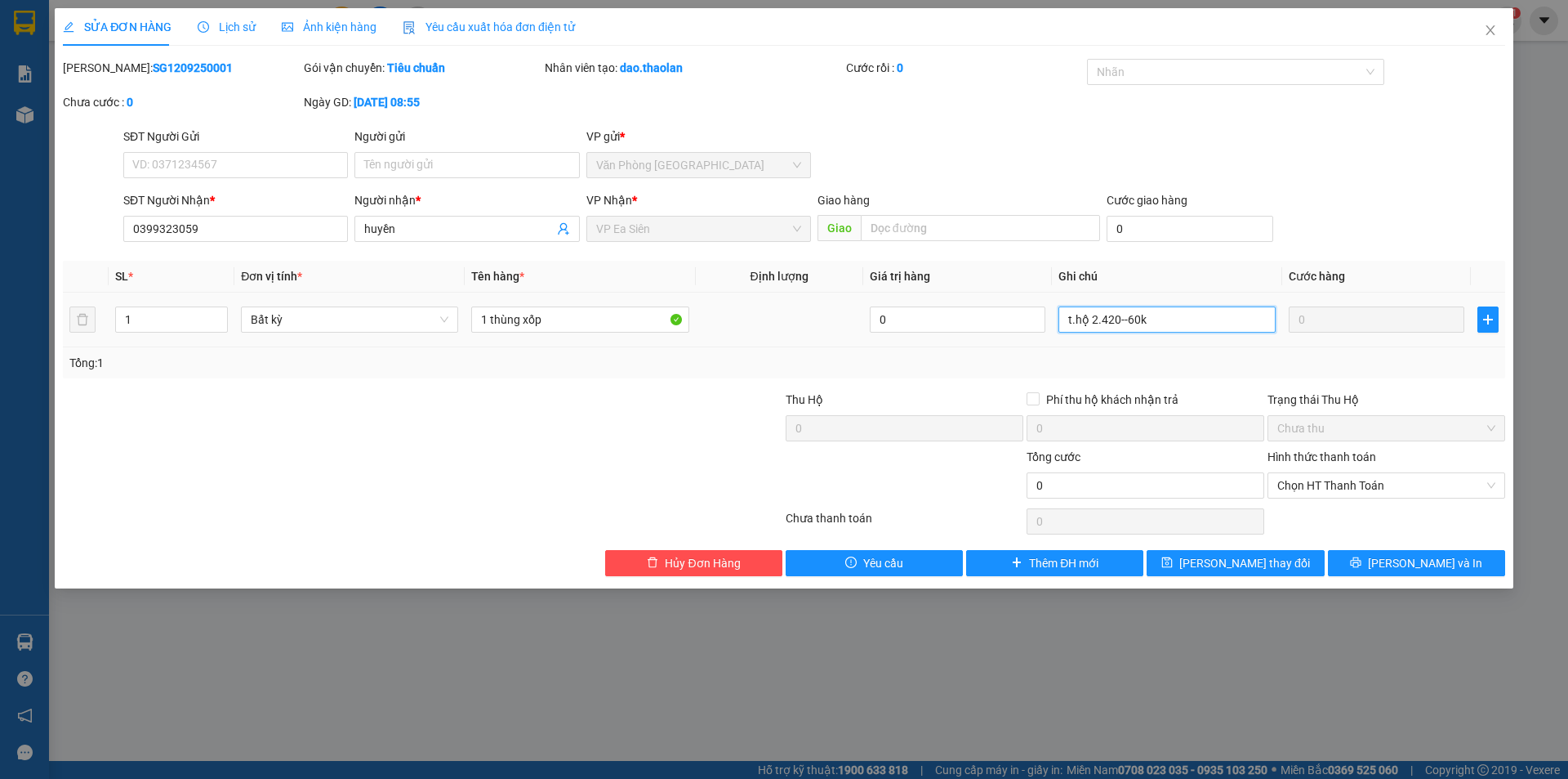
drag, startPoint x: 1122, startPoint y: 324, endPoint x: 1184, endPoint y: 323, distance: 62.0
click at [1184, 323] on input "t.hộ 2.420--60k" at bounding box center [1167, 320] width 217 height 27
click at [1188, 309] on input "-60kt.hộ 2.420-" at bounding box center [1167, 320] width 217 height 27
click at [1090, 323] on input "-60kt.hộ 2.420" at bounding box center [1167, 320] width 217 height 27
type input "60k--t.hộ 2.420"
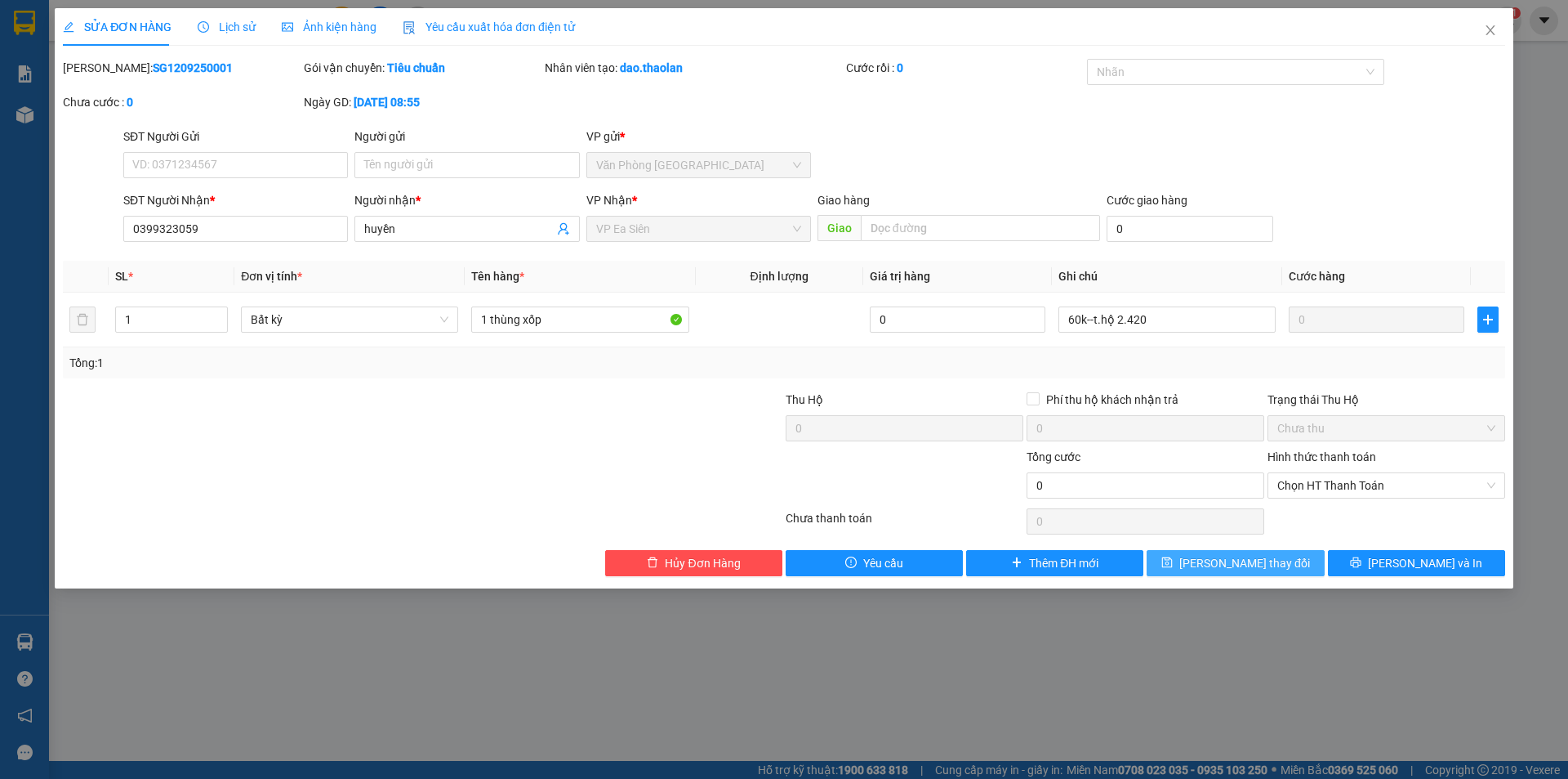
click at [1225, 562] on span "Lưu thay đổi" at bounding box center [1245, 563] width 131 height 18
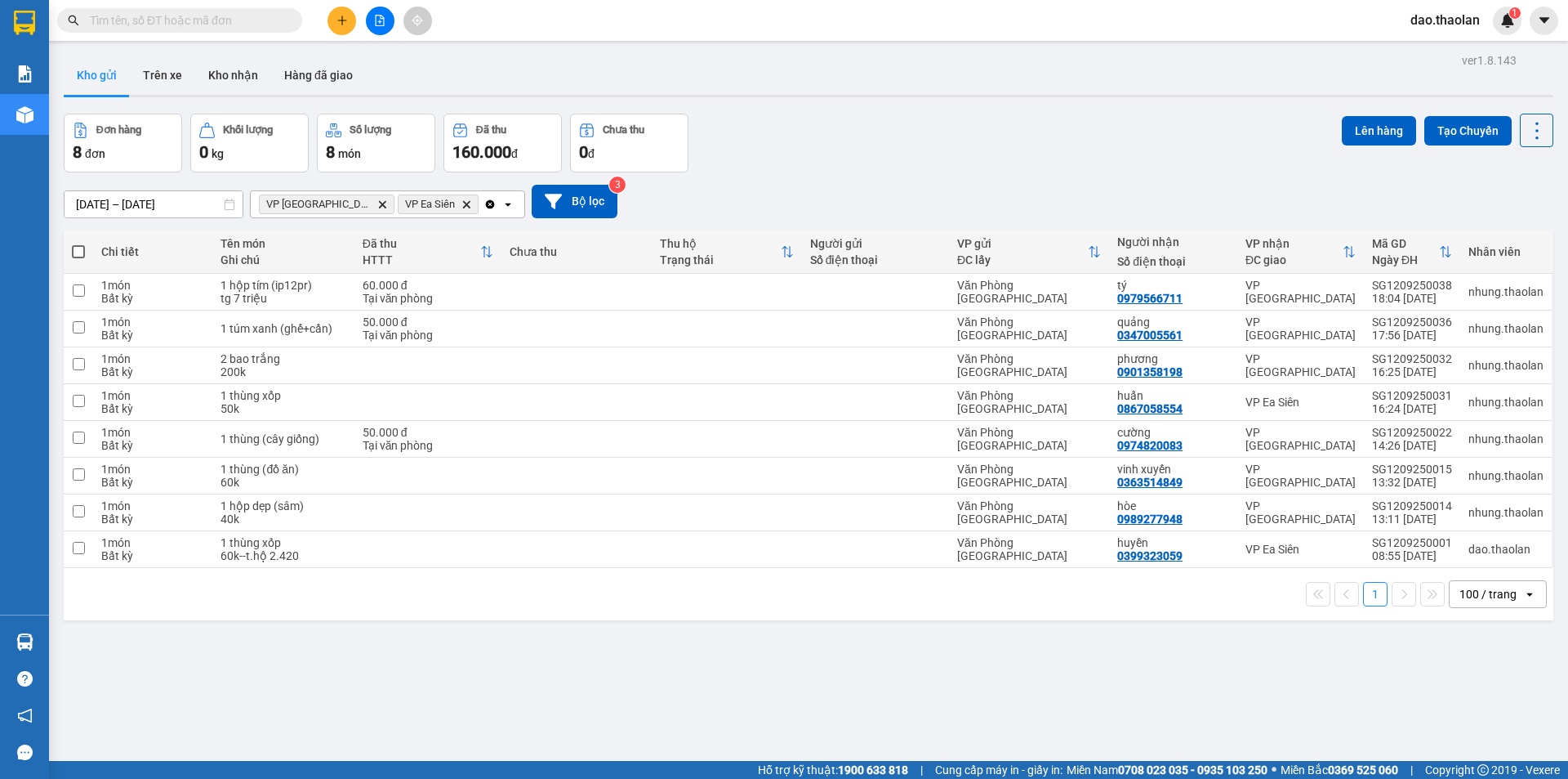
click at [326, 24] on div at bounding box center [379, 21] width 123 height 29
click at [344, 14] on button at bounding box center [341, 21] width 29 height 29
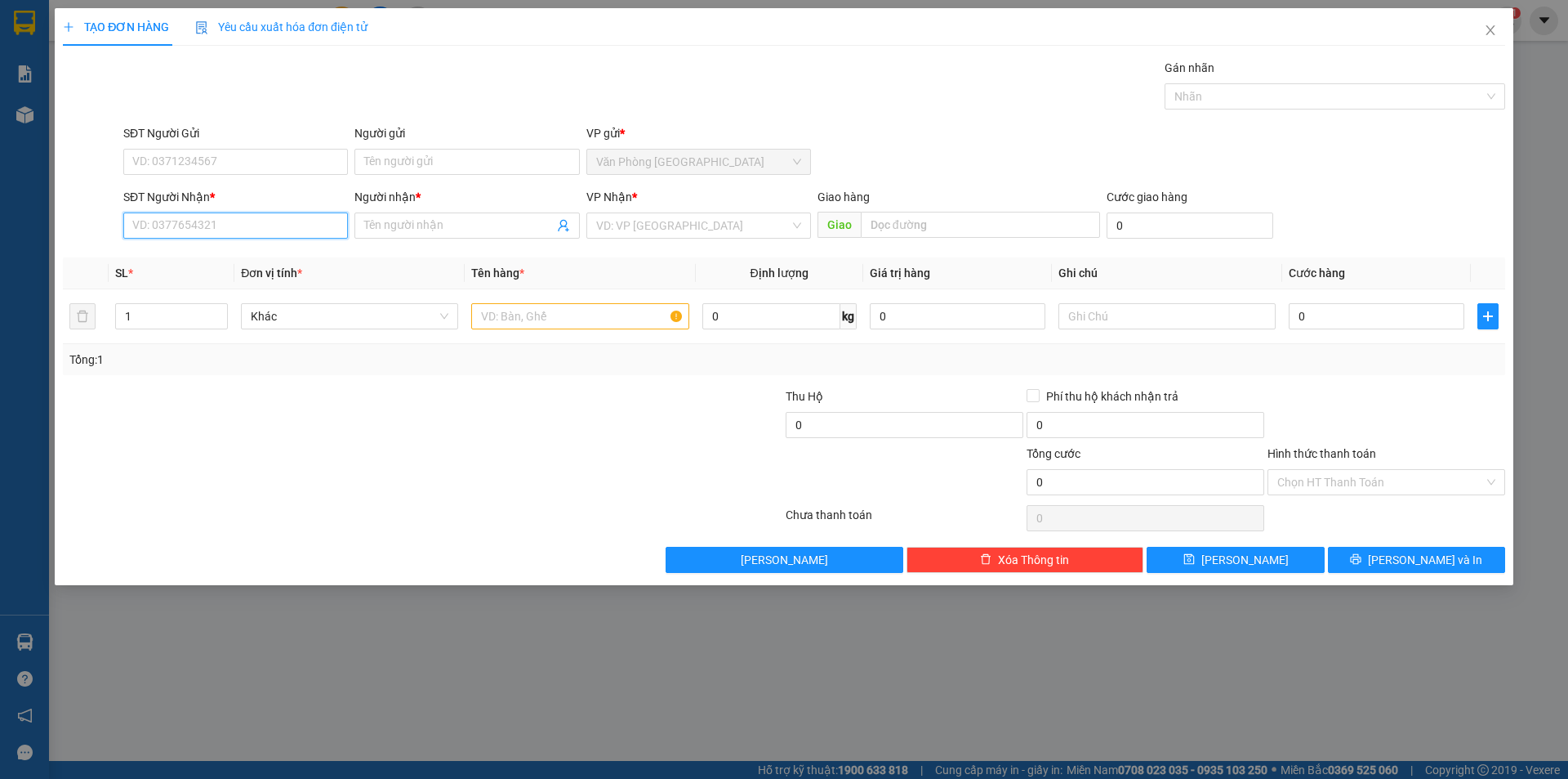
click at [258, 223] on input "SĐT Người Nhận *" at bounding box center [235, 225] width 225 height 27
type input "0945823477"
click at [204, 256] on div "0945823477 - nhàn" at bounding box center [235, 258] width 205 height 18
type input "nhàn"
type input "0945823477"
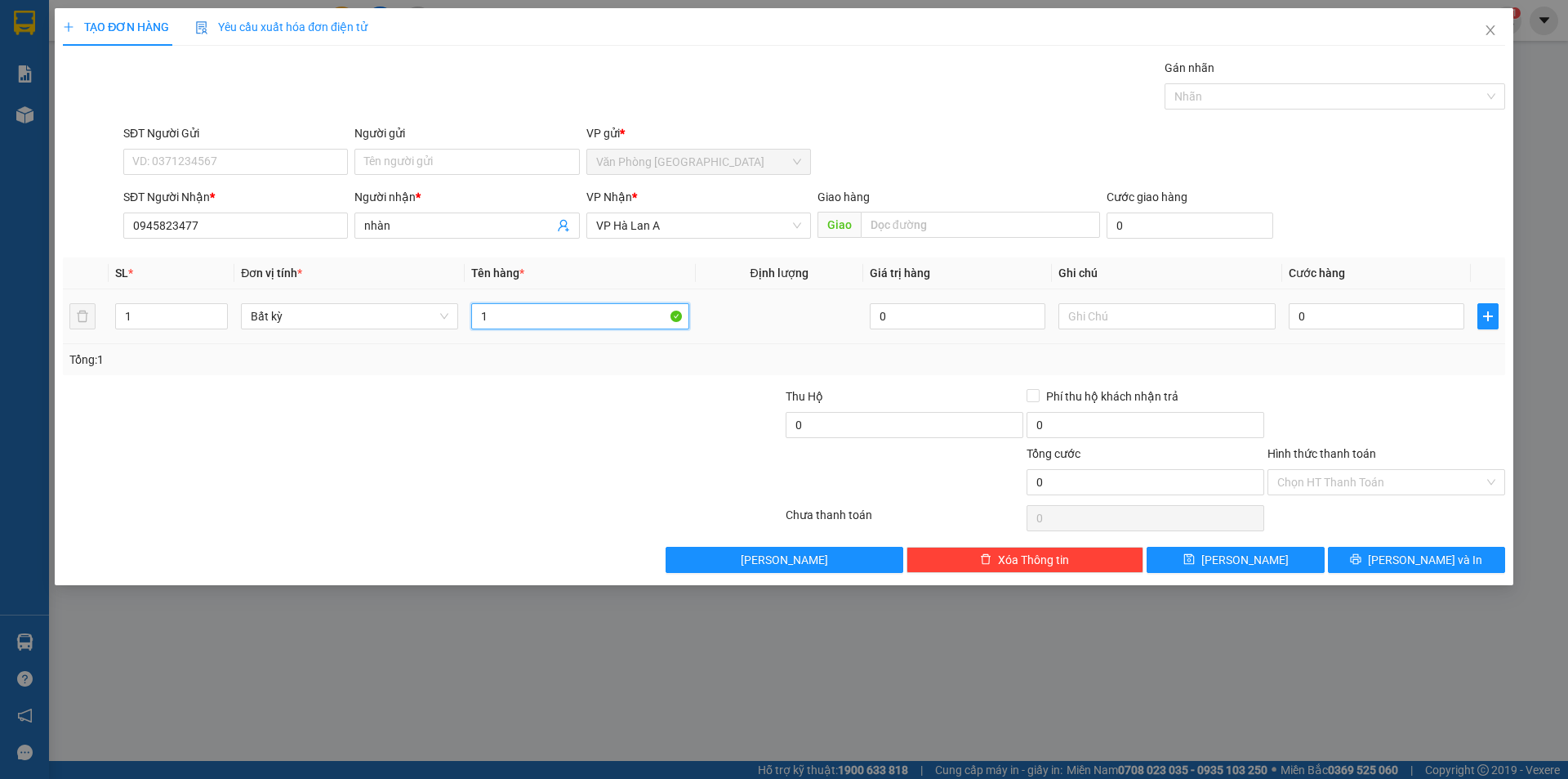
click at [490, 322] on input "1" at bounding box center [579, 316] width 217 height 27
type input "1 bịch đỏ (thuốc)"
click at [1415, 319] on input "0" at bounding box center [1376, 316] width 176 height 27
type input "3"
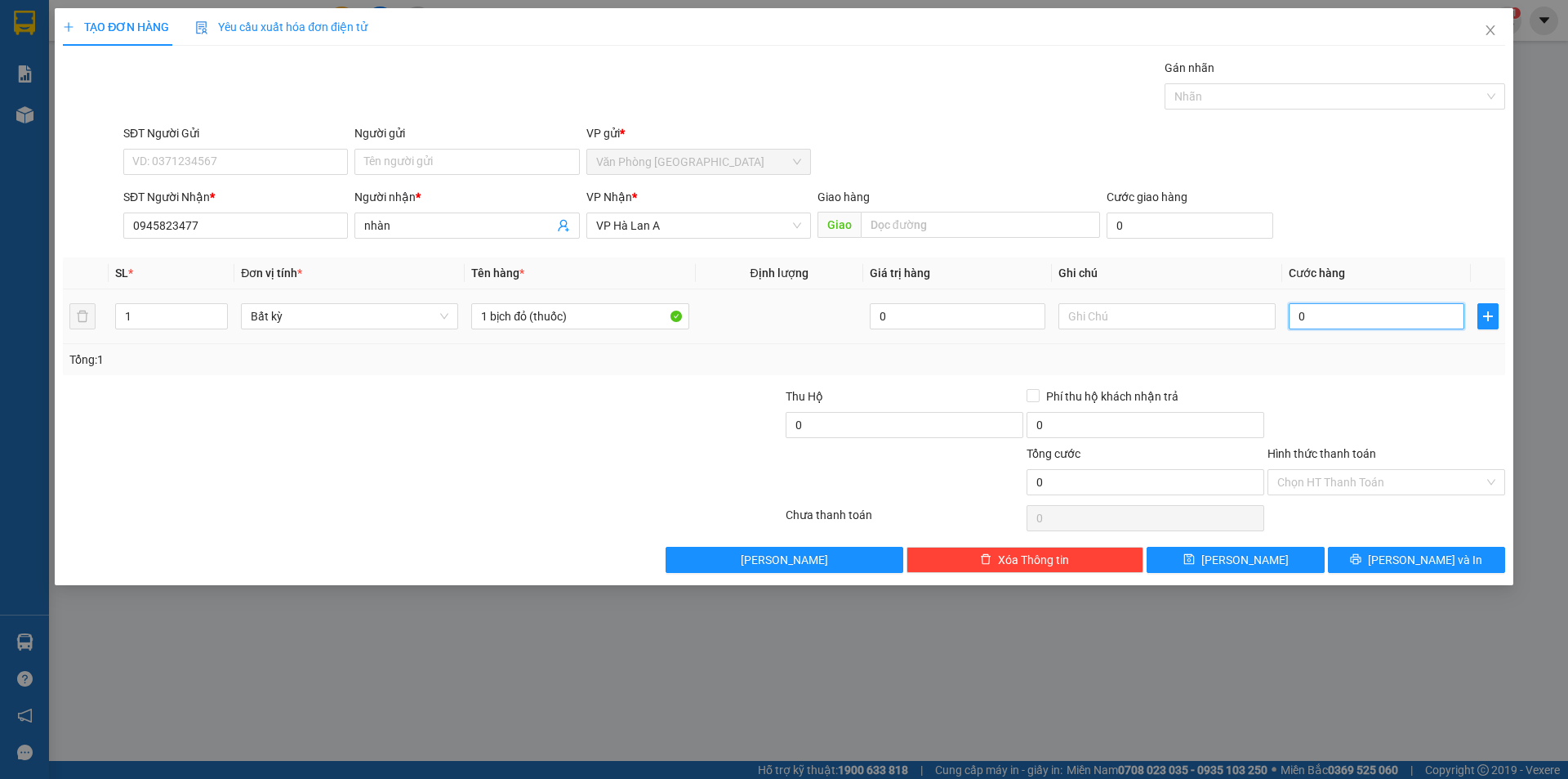
type input "3"
type input "30"
type input "30.000"
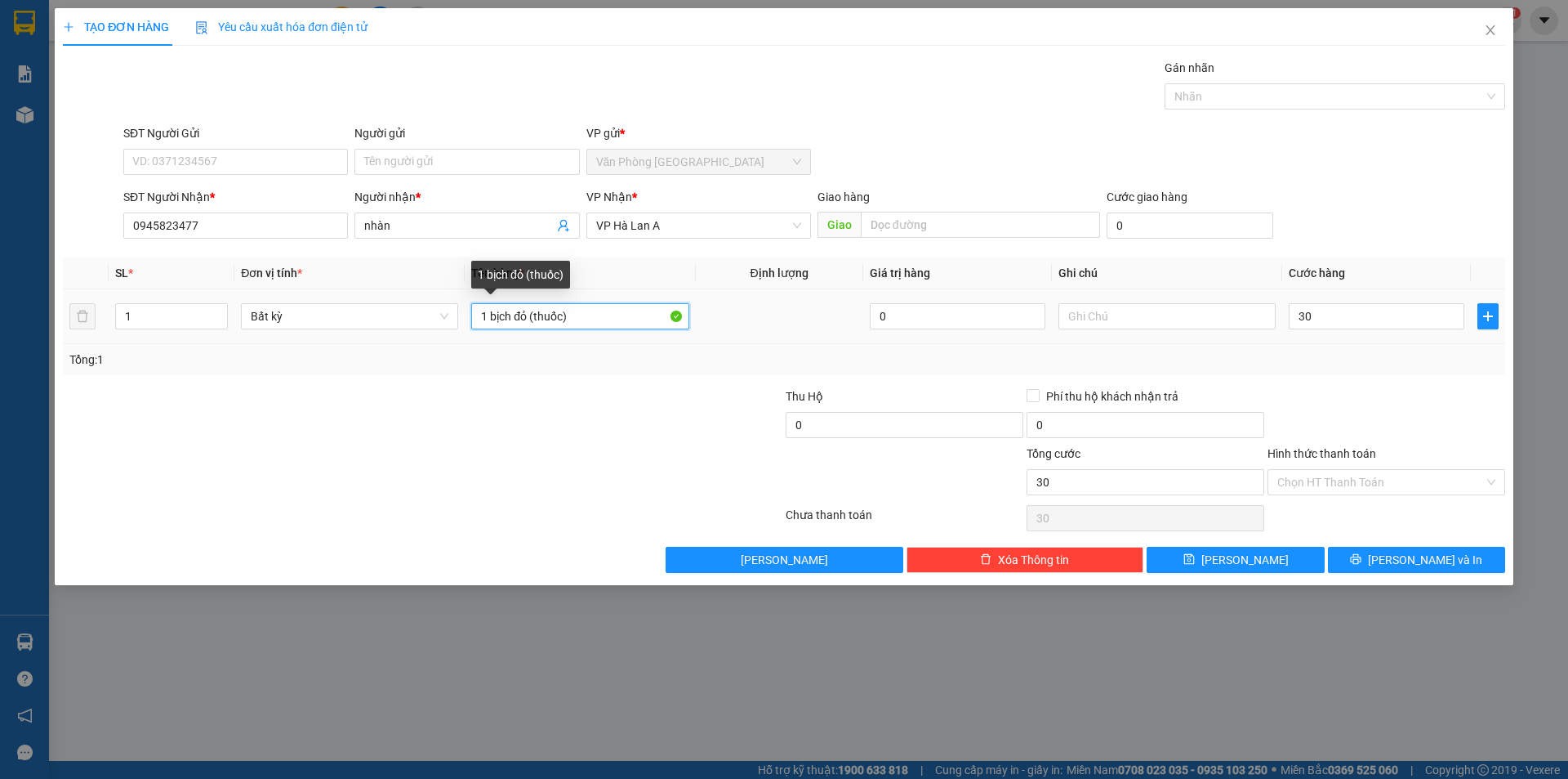
type input "30.000"
drag, startPoint x: 514, startPoint y: 310, endPoint x: 489, endPoint y: 329, distance: 31.4
click at [489, 329] on input "1 bịch đỏ (thuốc)" at bounding box center [579, 316] width 217 height 27
type input "1 gói đỏ (thuốc)"
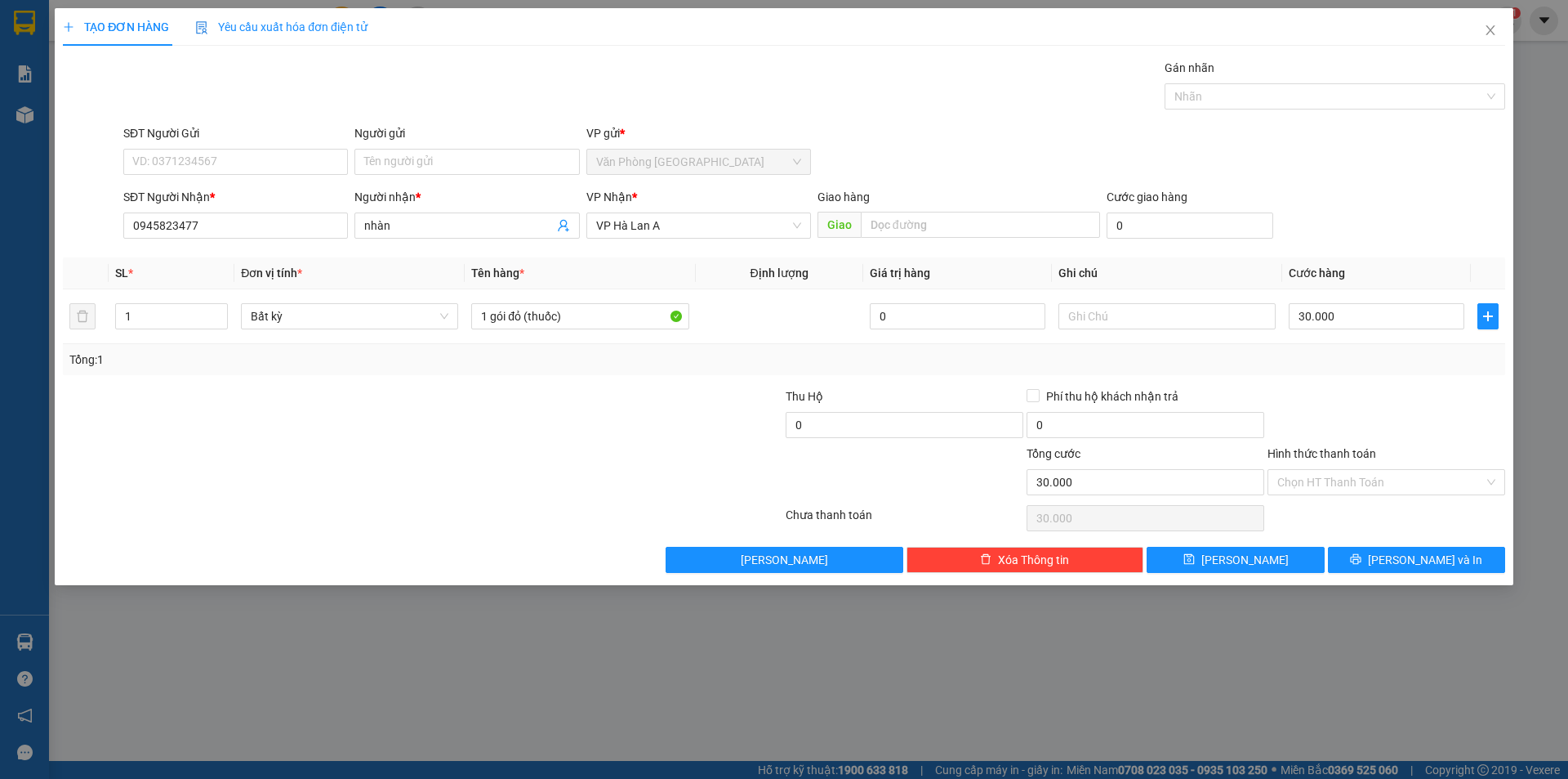
click at [1318, 467] on div "Hình thức thanh toán" at bounding box center [1387, 456] width 238 height 25
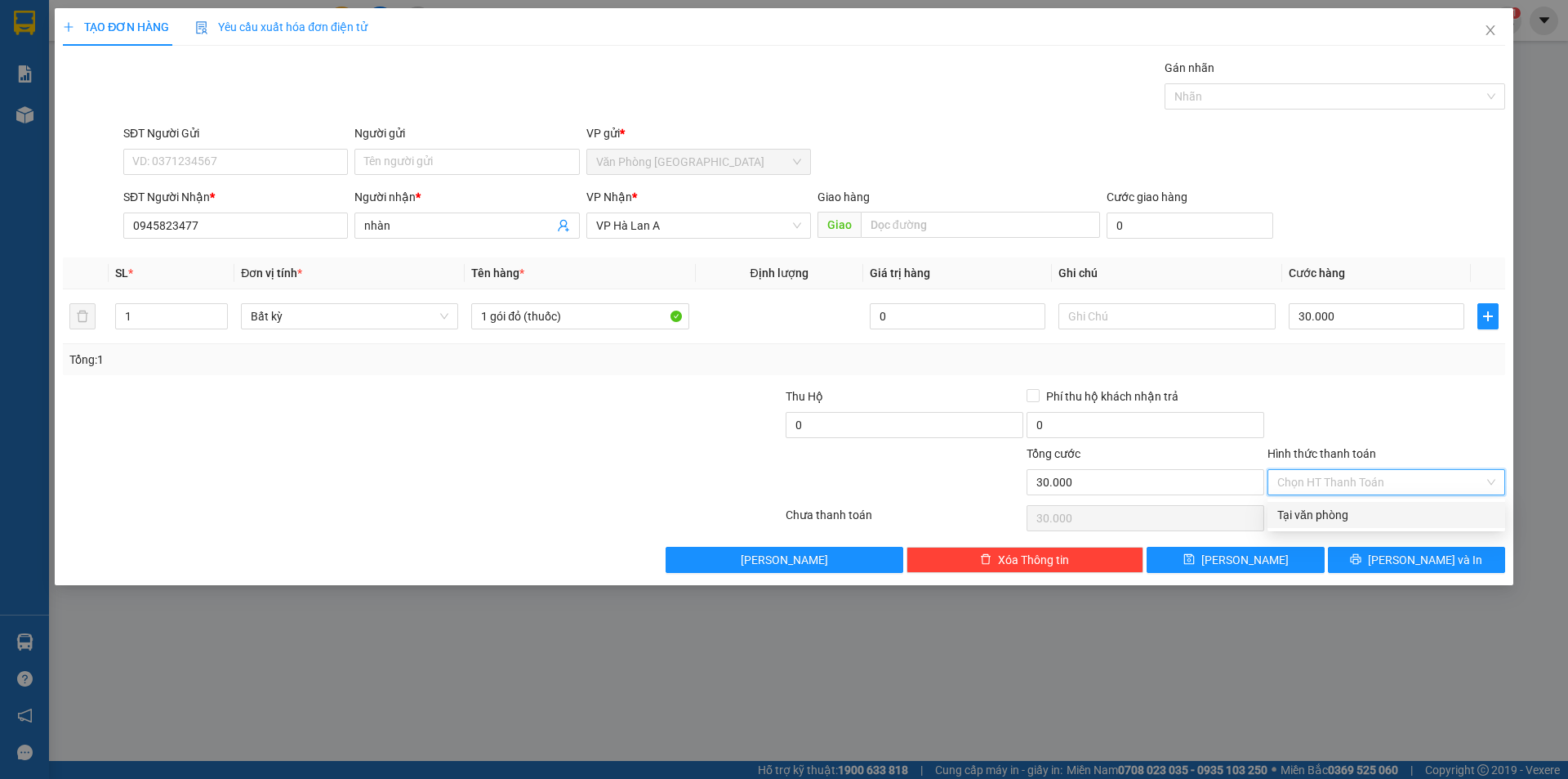
drag, startPoint x: 1326, startPoint y: 491, endPoint x: 1334, endPoint y: 514, distance: 24.4
click at [1327, 497] on div "Hình thức thanh toán Chọn HT Thanh Toán" at bounding box center [1387, 473] width 238 height 57
click at [1335, 517] on div "Tại văn phòng" at bounding box center [1387, 514] width 218 height 18
type input "0"
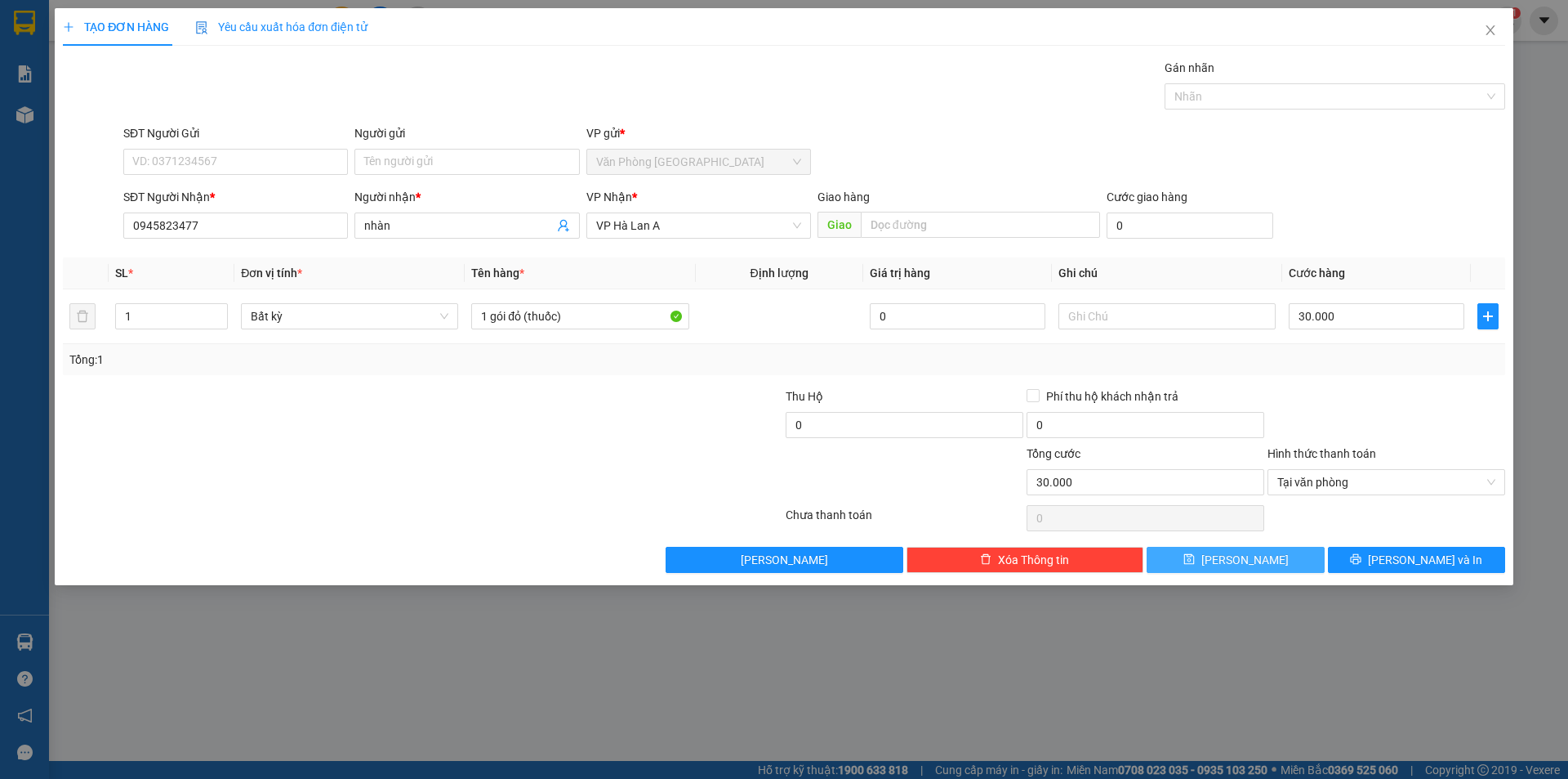
click at [1306, 547] on button "Lưu" at bounding box center [1236, 560] width 177 height 27
type input "0"
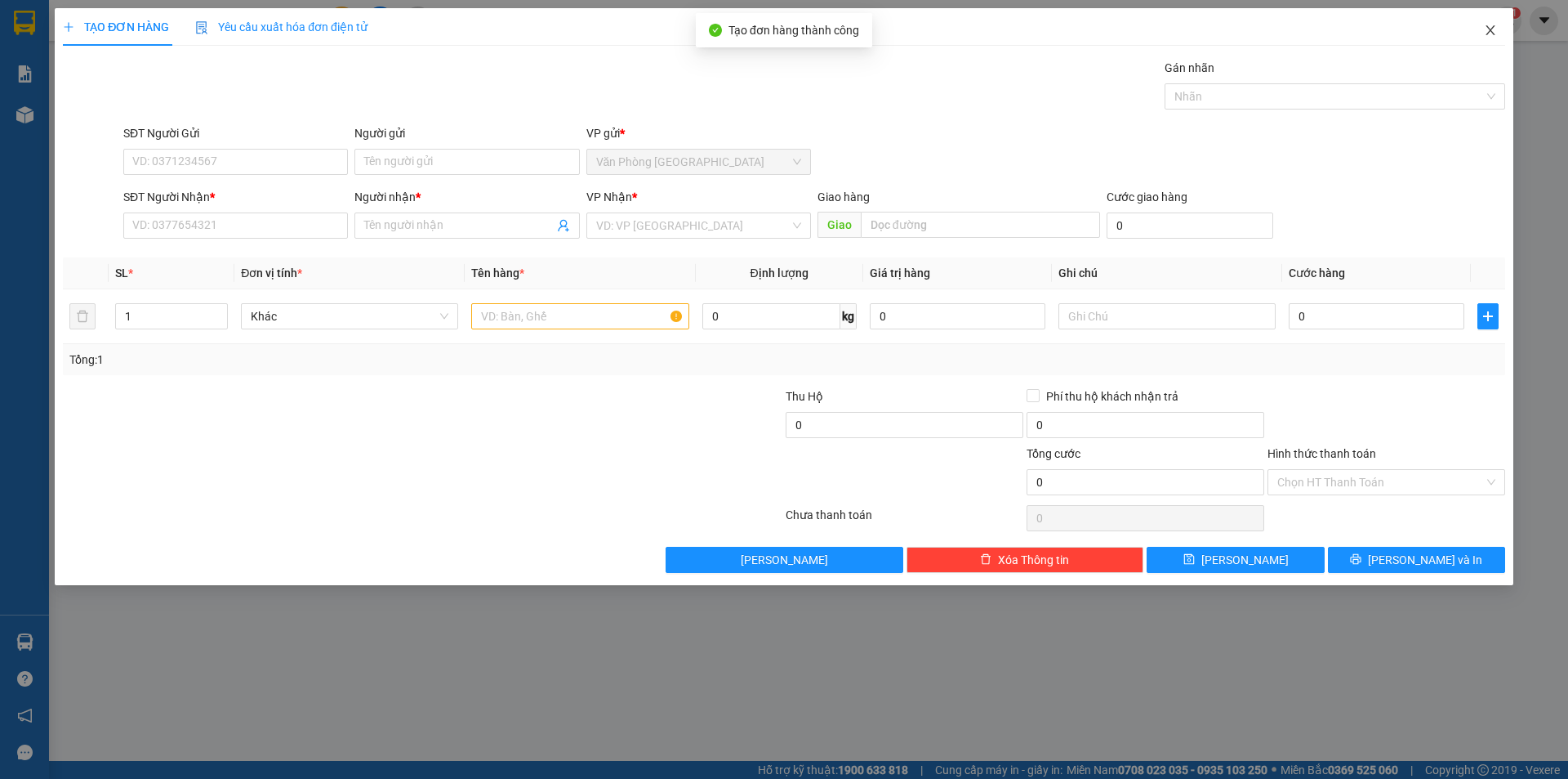
click at [1489, 22] on span "Close" at bounding box center [1490, 30] width 46 height 46
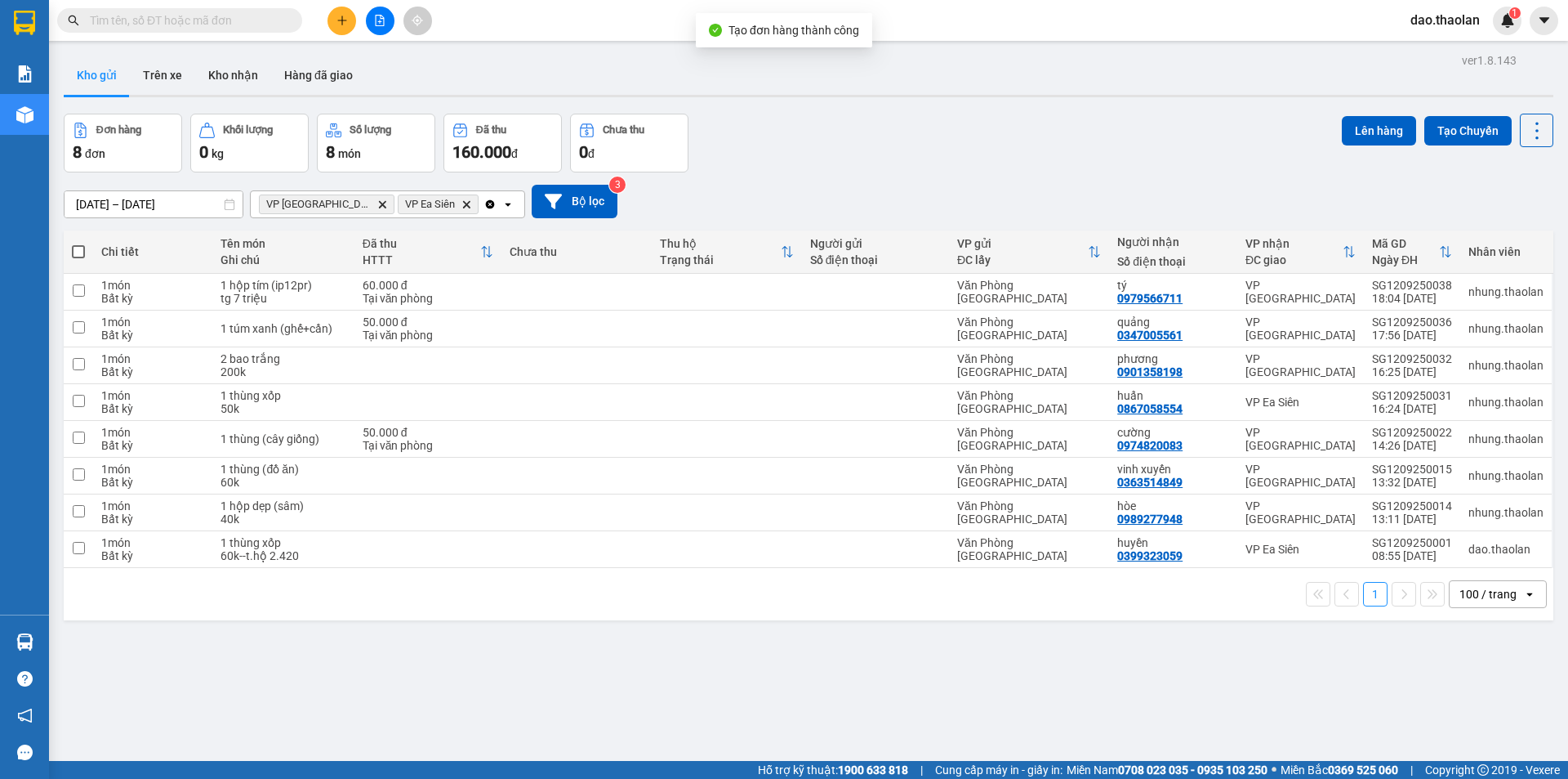
click at [486, 202] on icon "Clear all" at bounding box center [490, 204] width 9 height 9
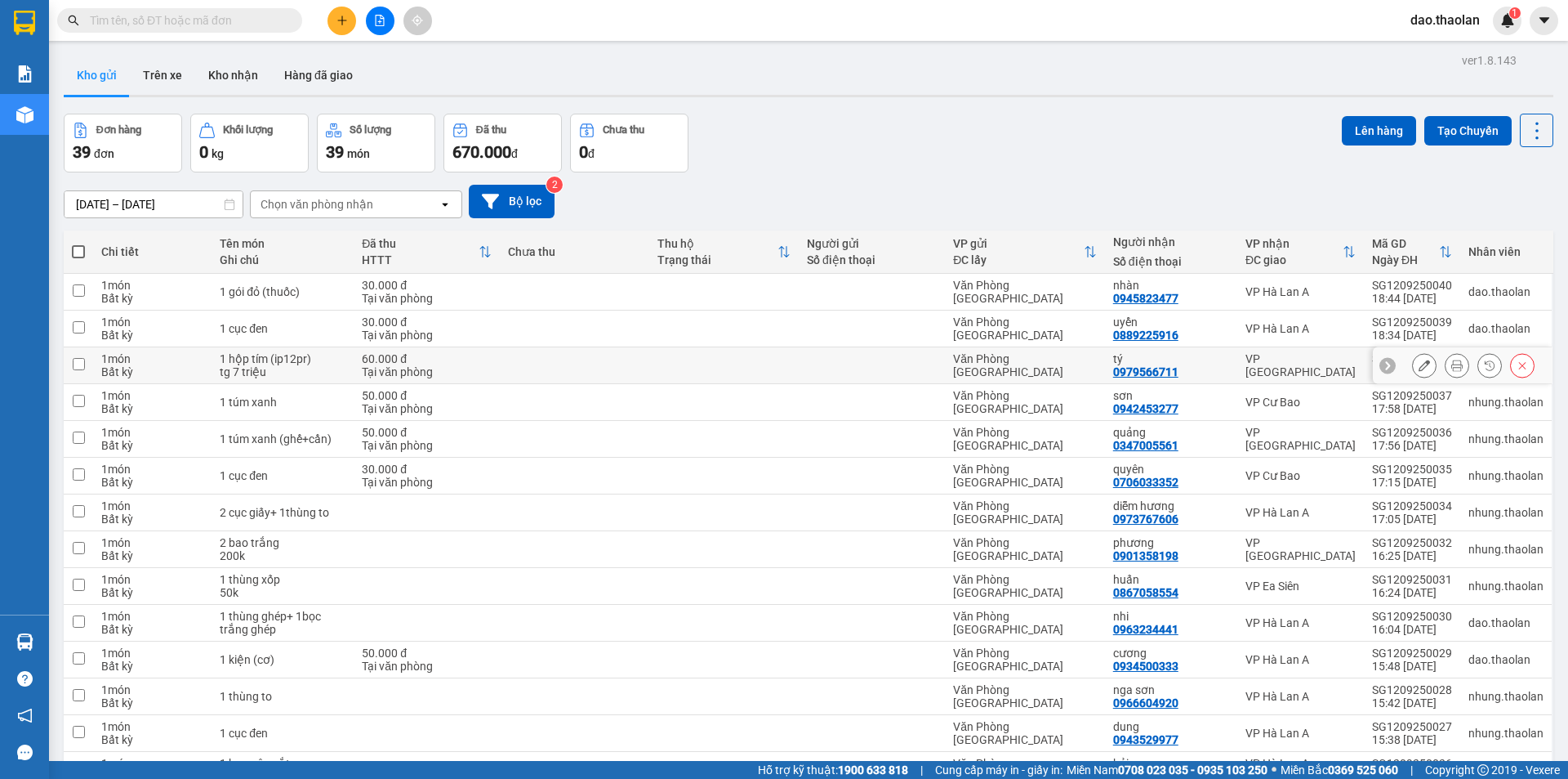
click at [1210, 358] on div "tý" at bounding box center [1172, 358] width 116 height 13
checkbox input "true"
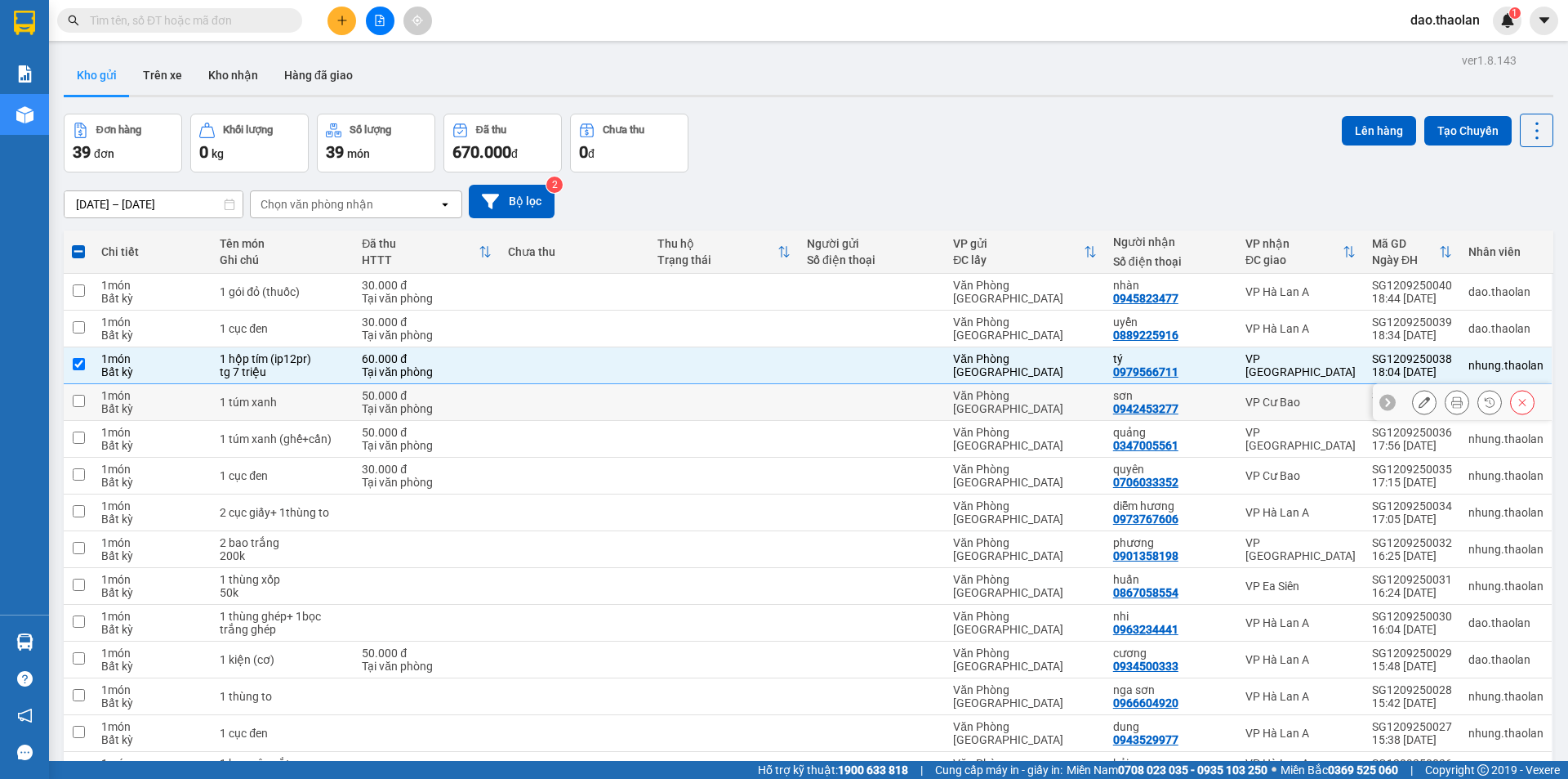
click at [1243, 397] on td "VP Cư Bao" at bounding box center [1301, 402] width 127 height 36
checkbox input "true"
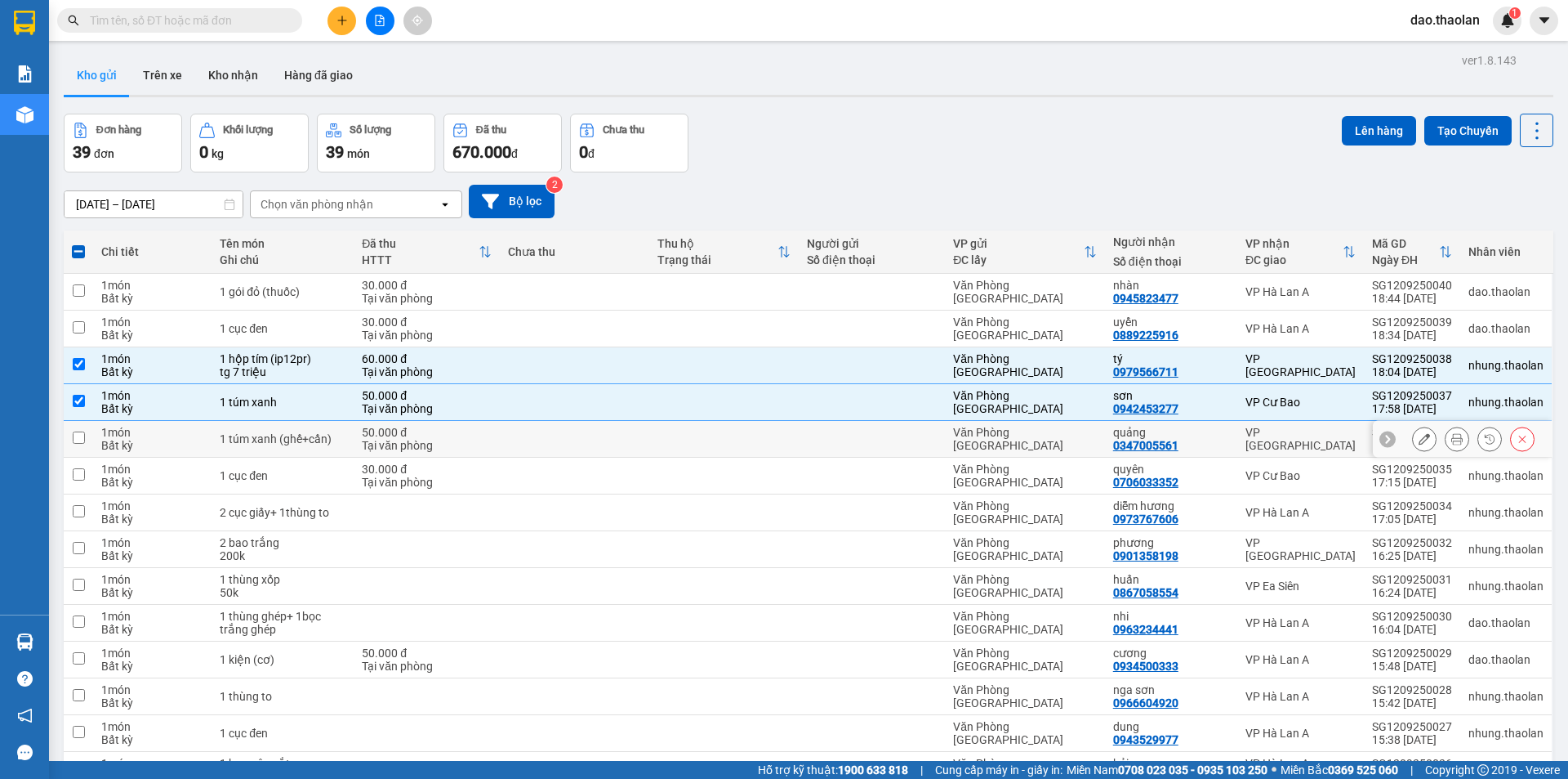
click at [1223, 448] on div "quảng 0347005561" at bounding box center [1172, 439] width 116 height 27
checkbox input "true"
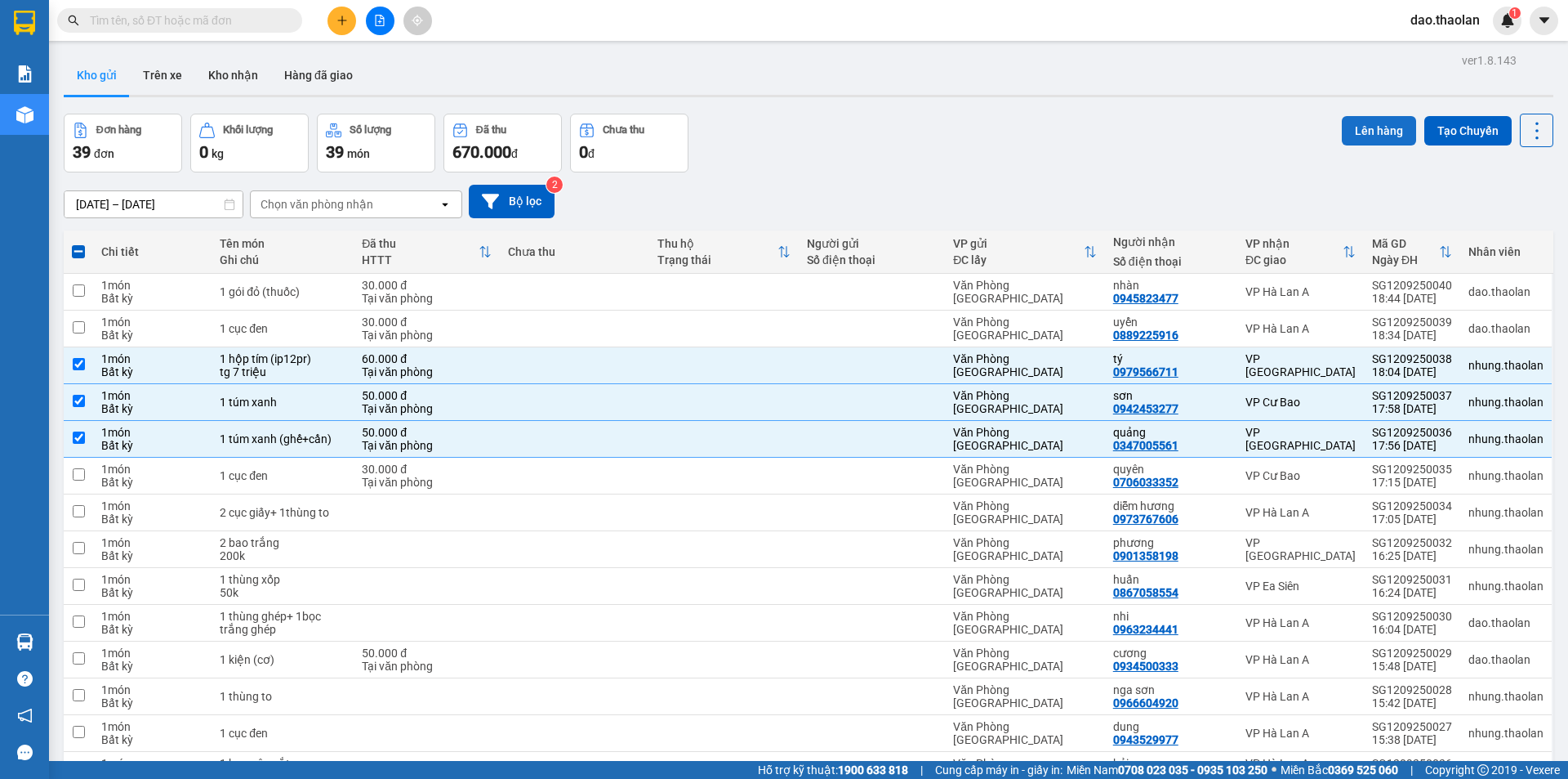
click at [1347, 133] on button "Lên hàng" at bounding box center [1379, 131] width 75 height 30
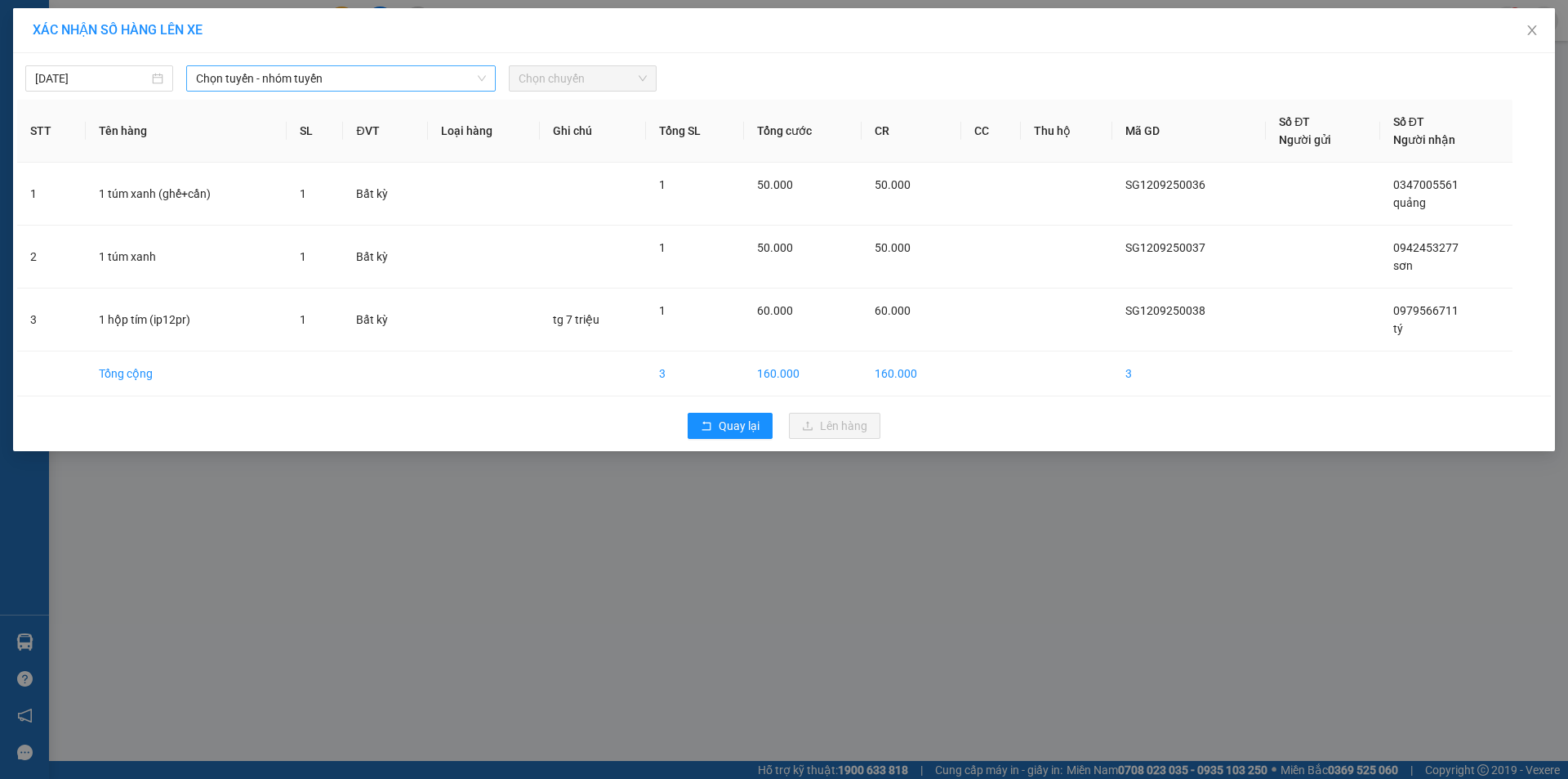
click at [362, 72] on span "Chọn tuyến - nhóm tuyến" at bounding box center [340, 78] width 290 height 25
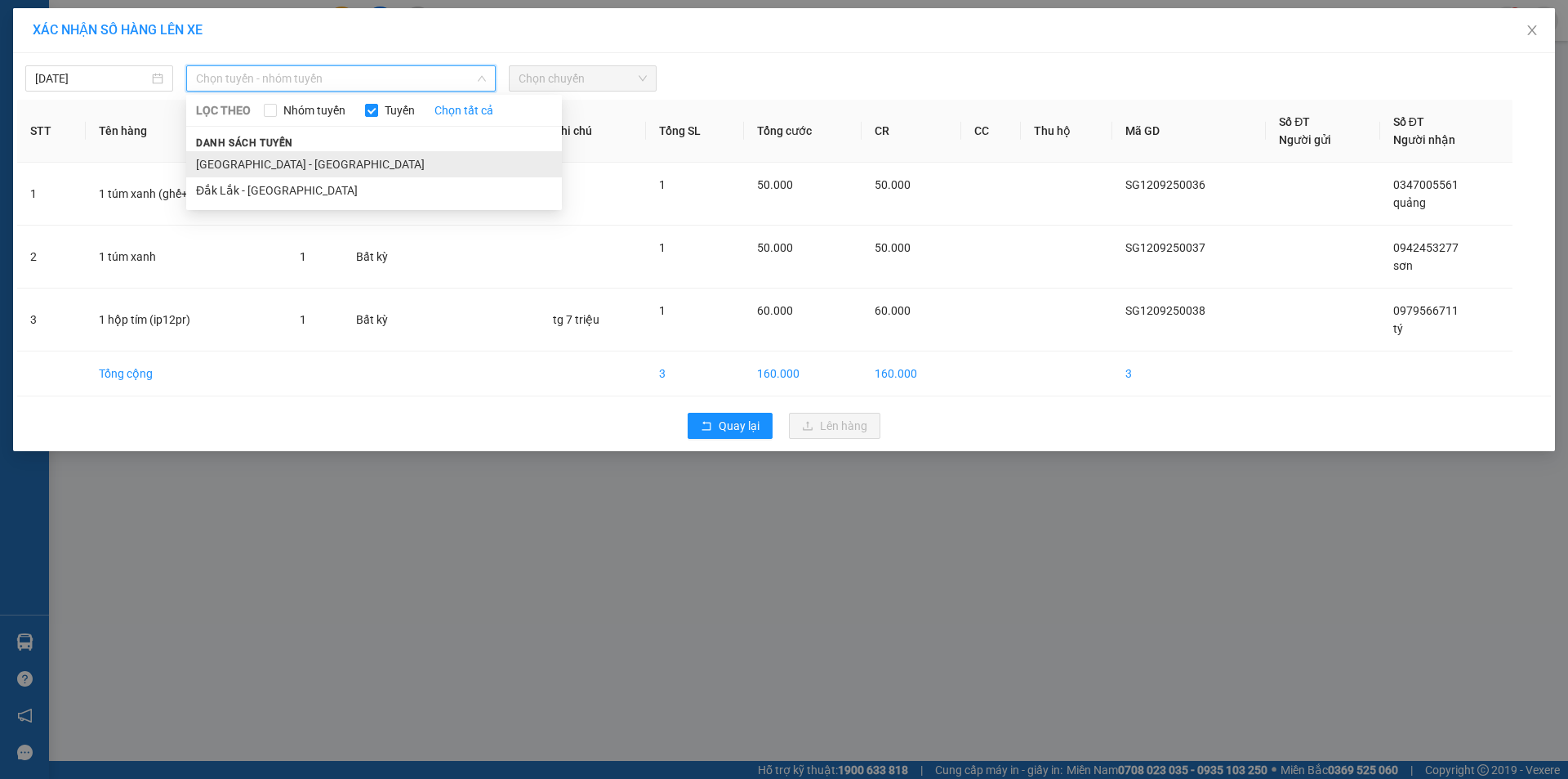
click at [282, 163] on li "Sài Gòn - Đắk Lắk" at bounding box center [374, 164] width 376 height 27
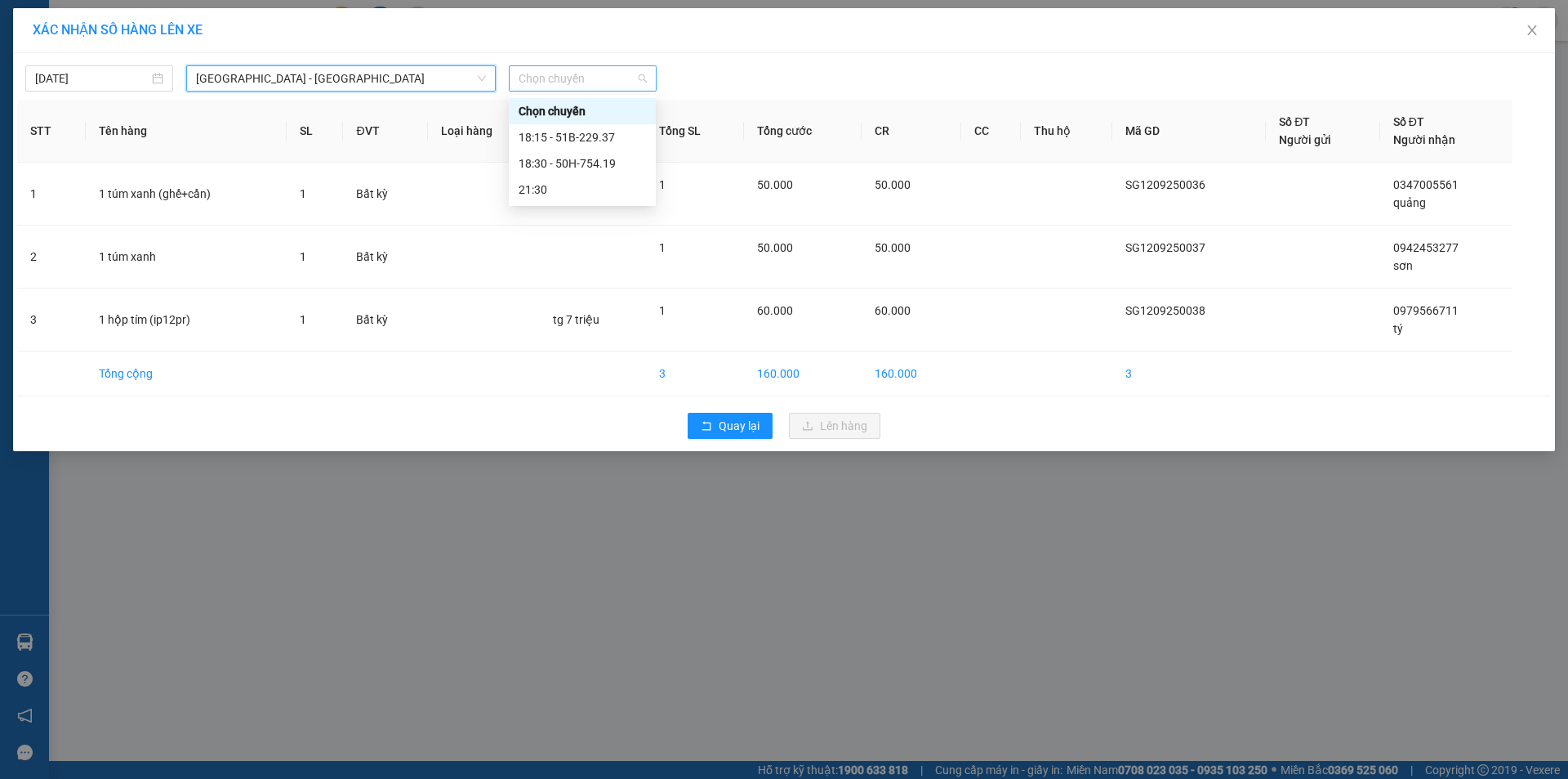
click at [574, 84] on span "Chọn chuyến" at bounding box center [583, 78] width 128 height 25
click at [570, 192] on div "21:30" at bounding box center [583, 190] width 128 height 18
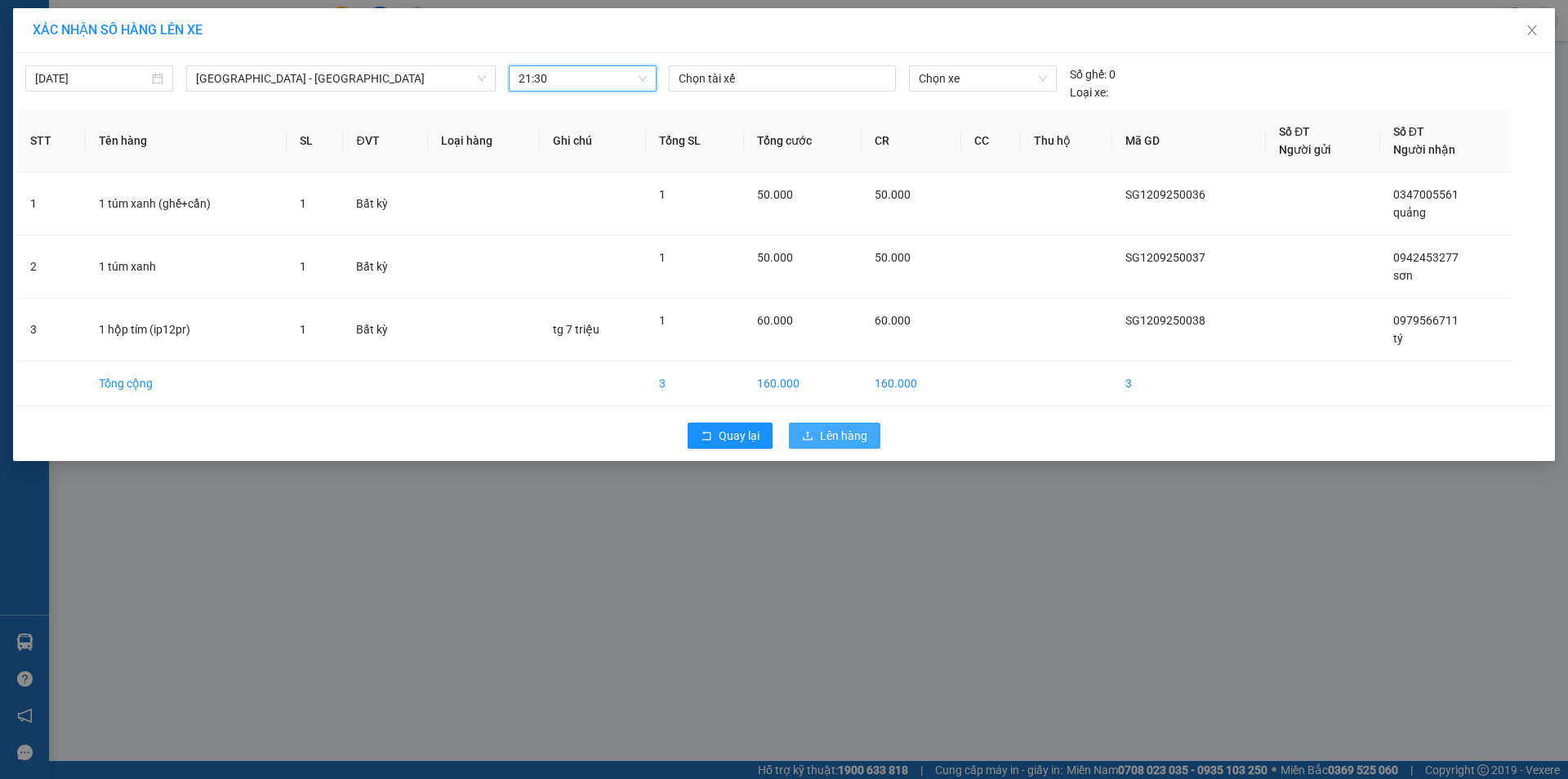
click at [846, 428] on span "Lên hàng" at bounding box center [843, 436] width 47 height 18
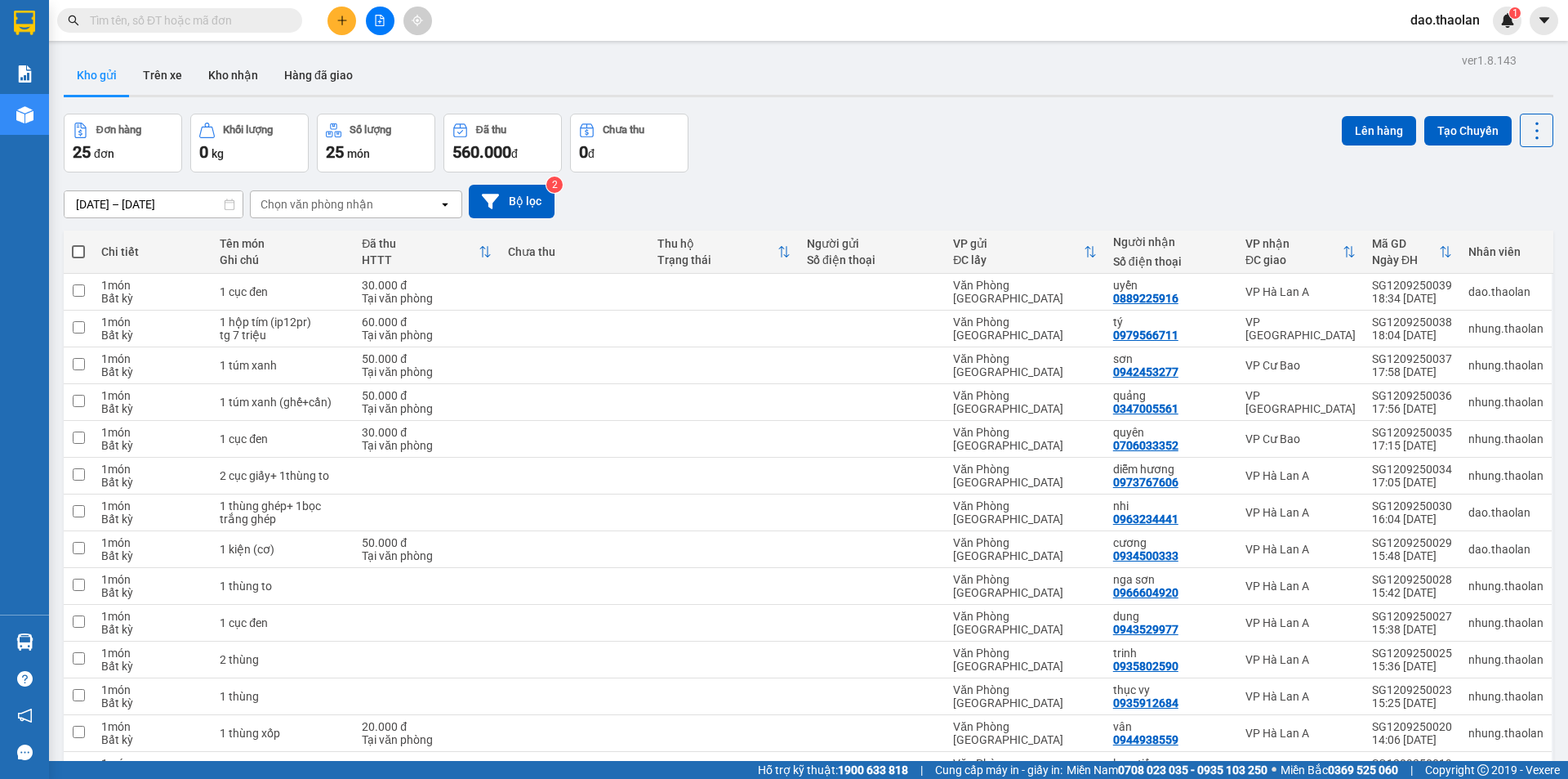
drag, startPoint x: 377, startPoint y: 22, endPoint x: 447, endPoint y: 27, distance: 70.2
click at [377, 22] on icon "file-add" at bounding box center [380, 21] width 12 height 12
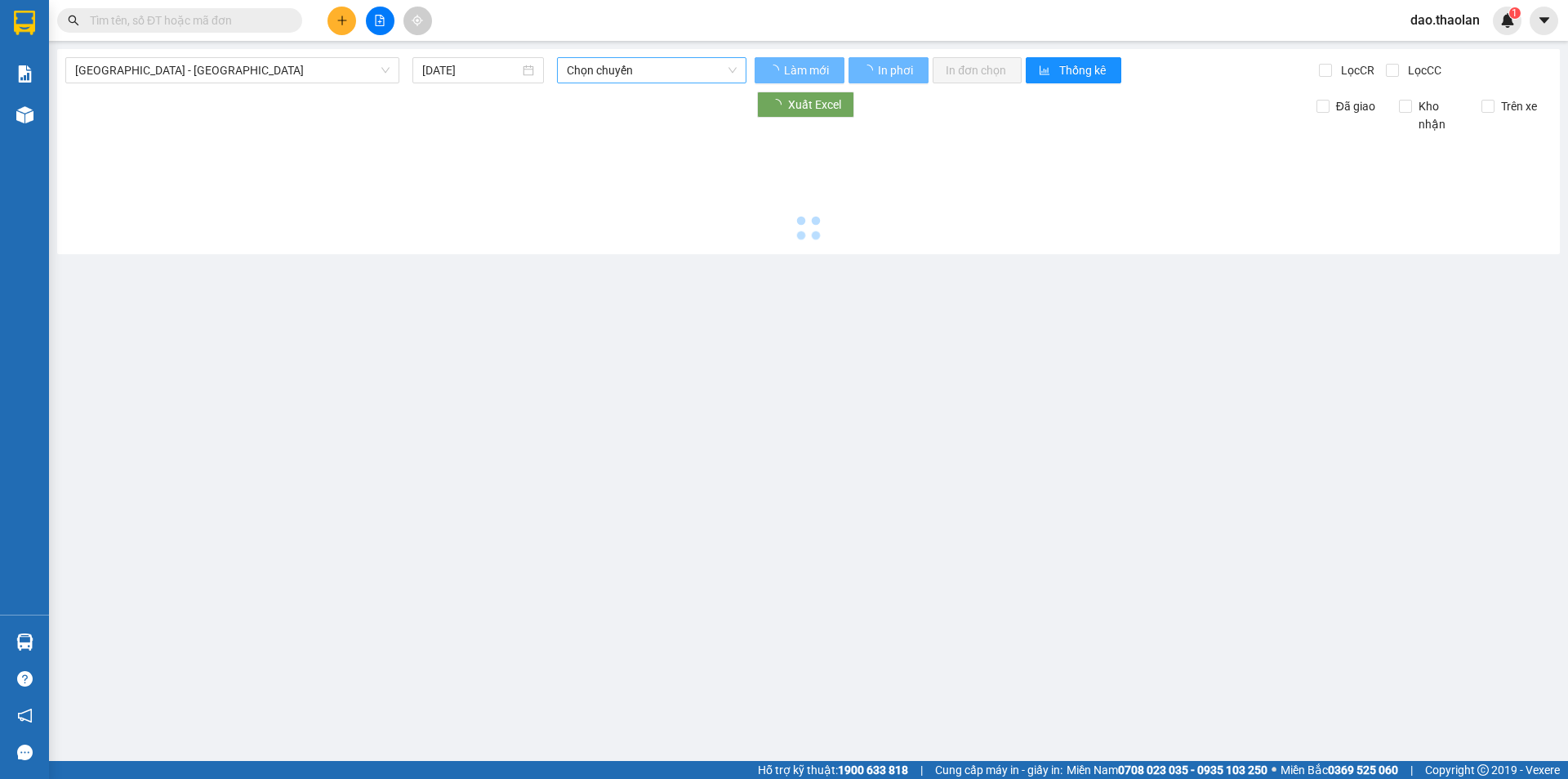
click at [633, 74] on span "Chọn chuyến" at bounding box center [652, 70] width 170 height 25
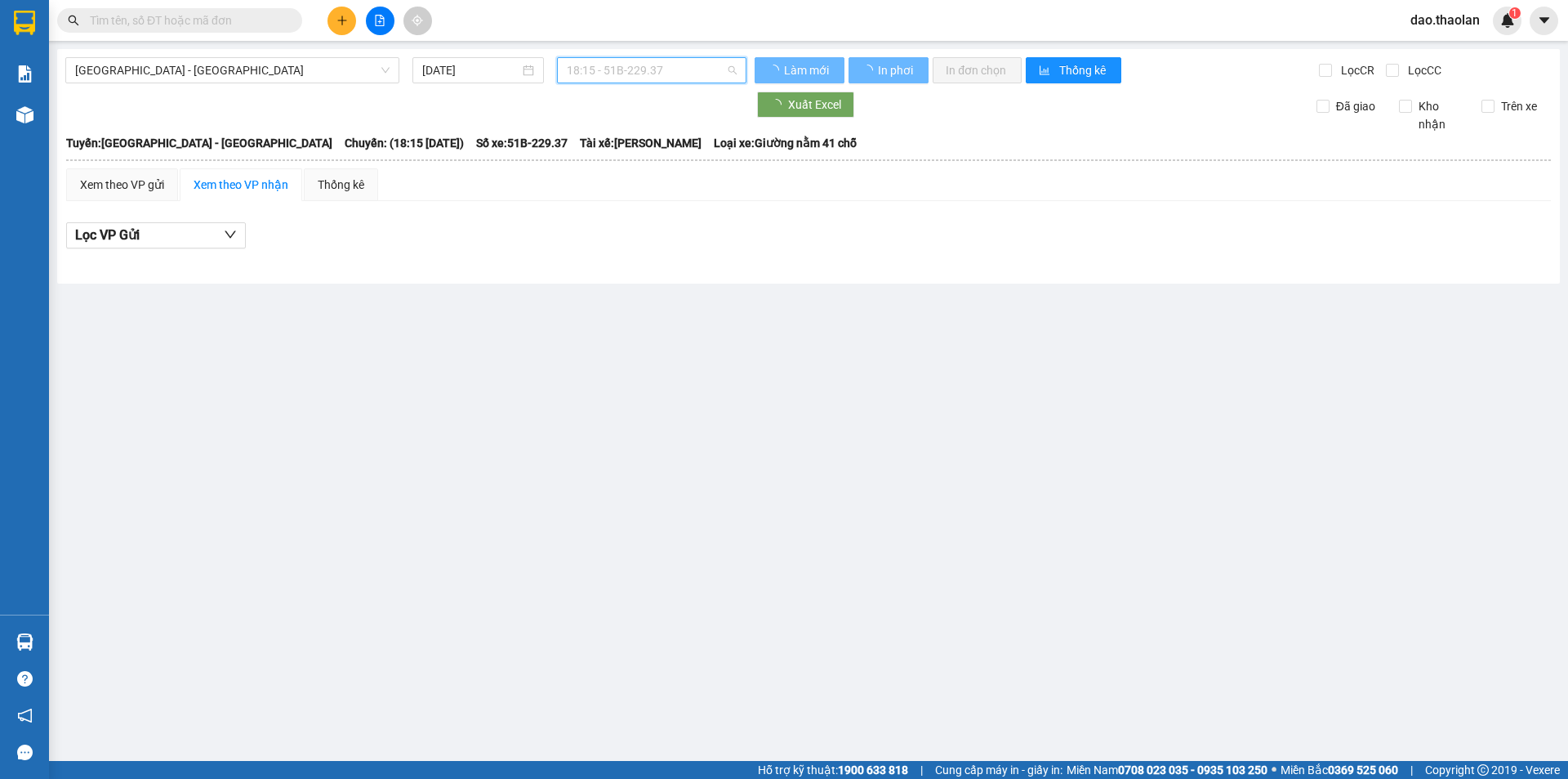
drag, startPoint x: 600, startPoint y: 69, endPoint x: 598, endPoint y: 135, distance: 66.0
click at [602, 73] on span "18:15 - 51B-229.37" at bounding box center [652, 70] width 170 height 25
click at [601, 157] on div "18:30 - 50H-754.19" at bounding box center [631, 155] width 128 height 18
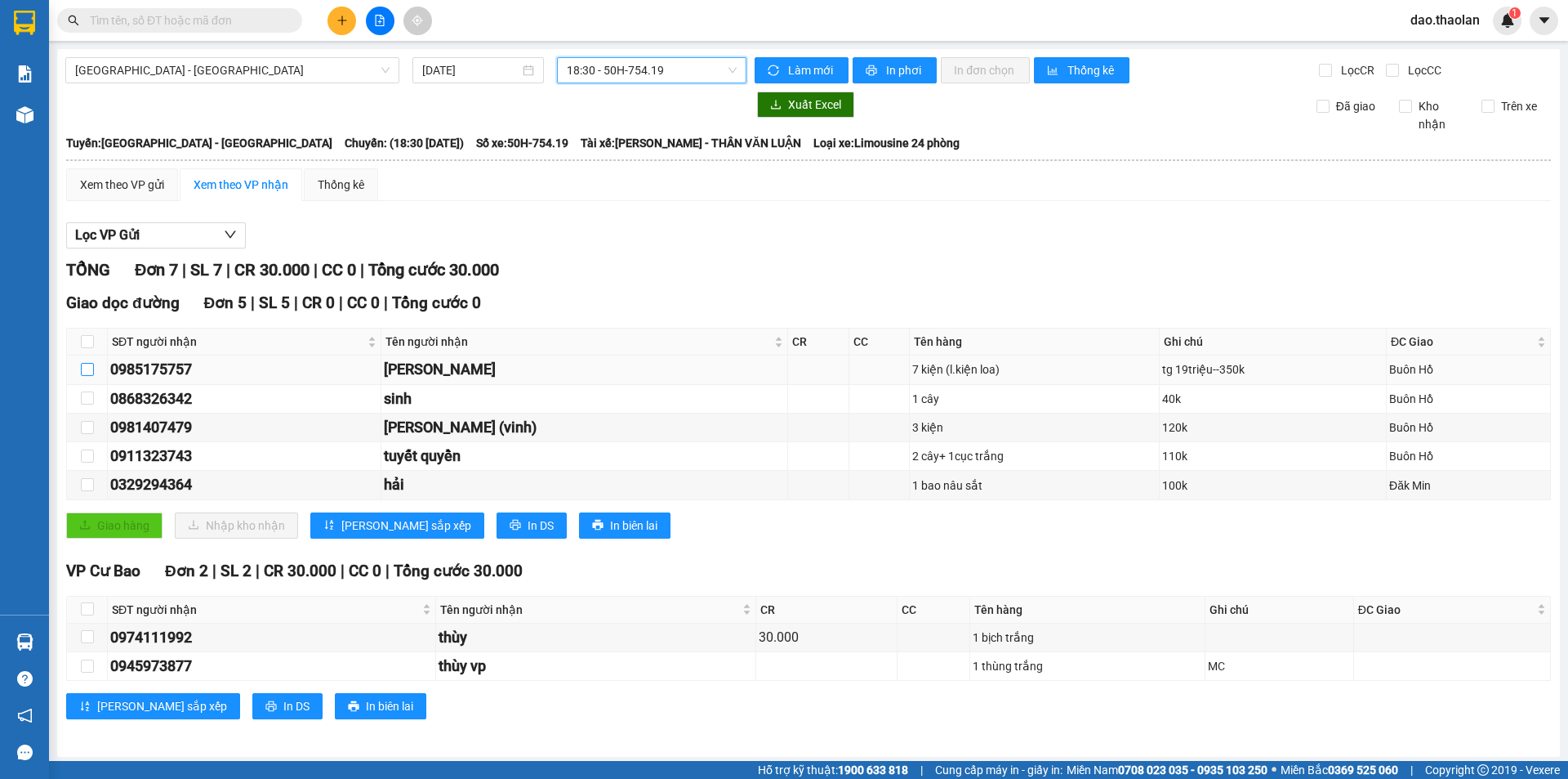
click at [86, 370] on input "checkbox" at bounding box center [87, 369] width 13 height 13
checkbox input "true"
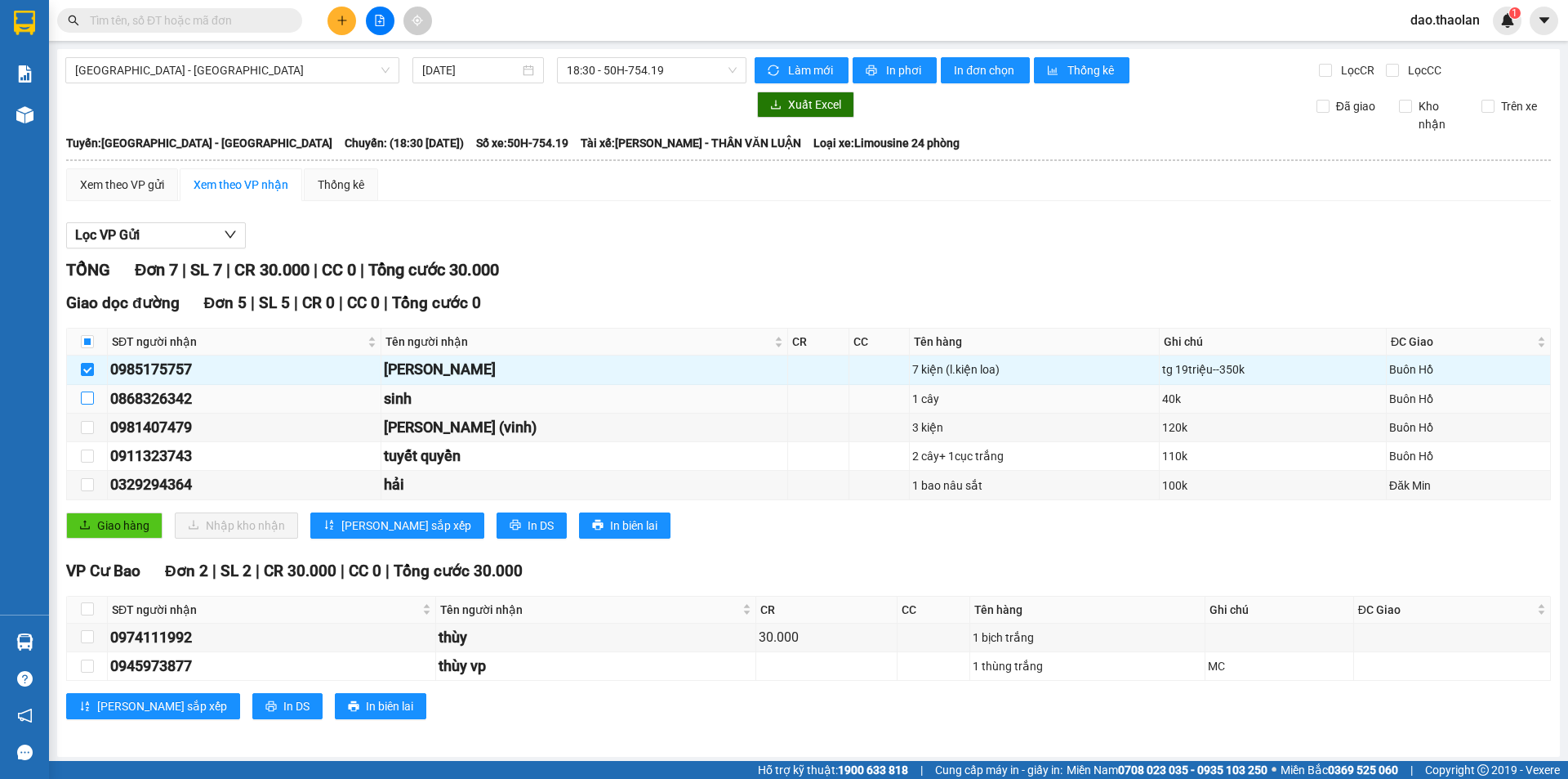
click at [84, 396] on input "checkbox" at bounding box center [87, 397] width 13 height 13
checkbox input "true"
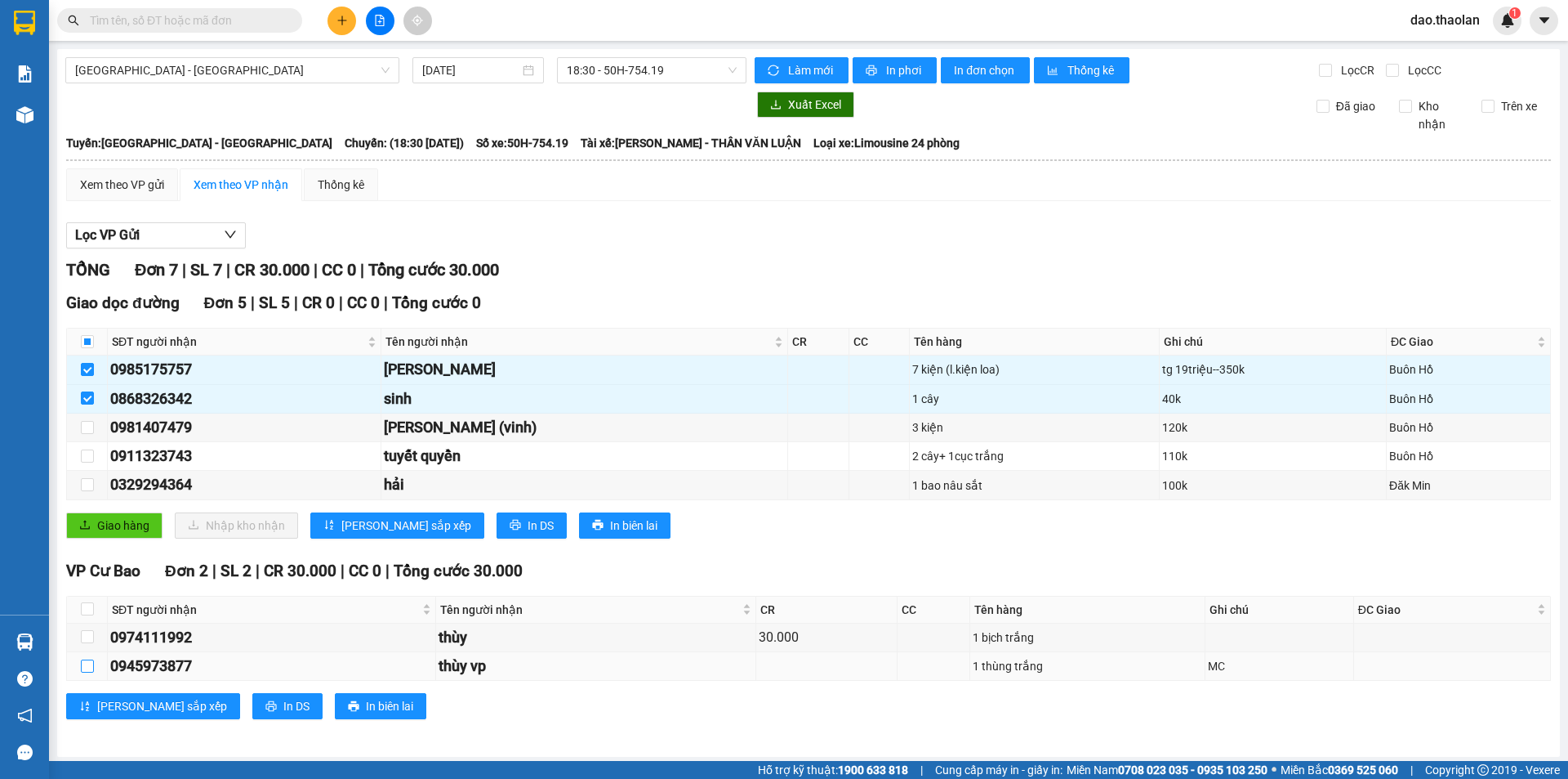
click at [89, 668] on input "checkbox" at bounding box center [87, 666] width 13 height 13
checkbox input "true"
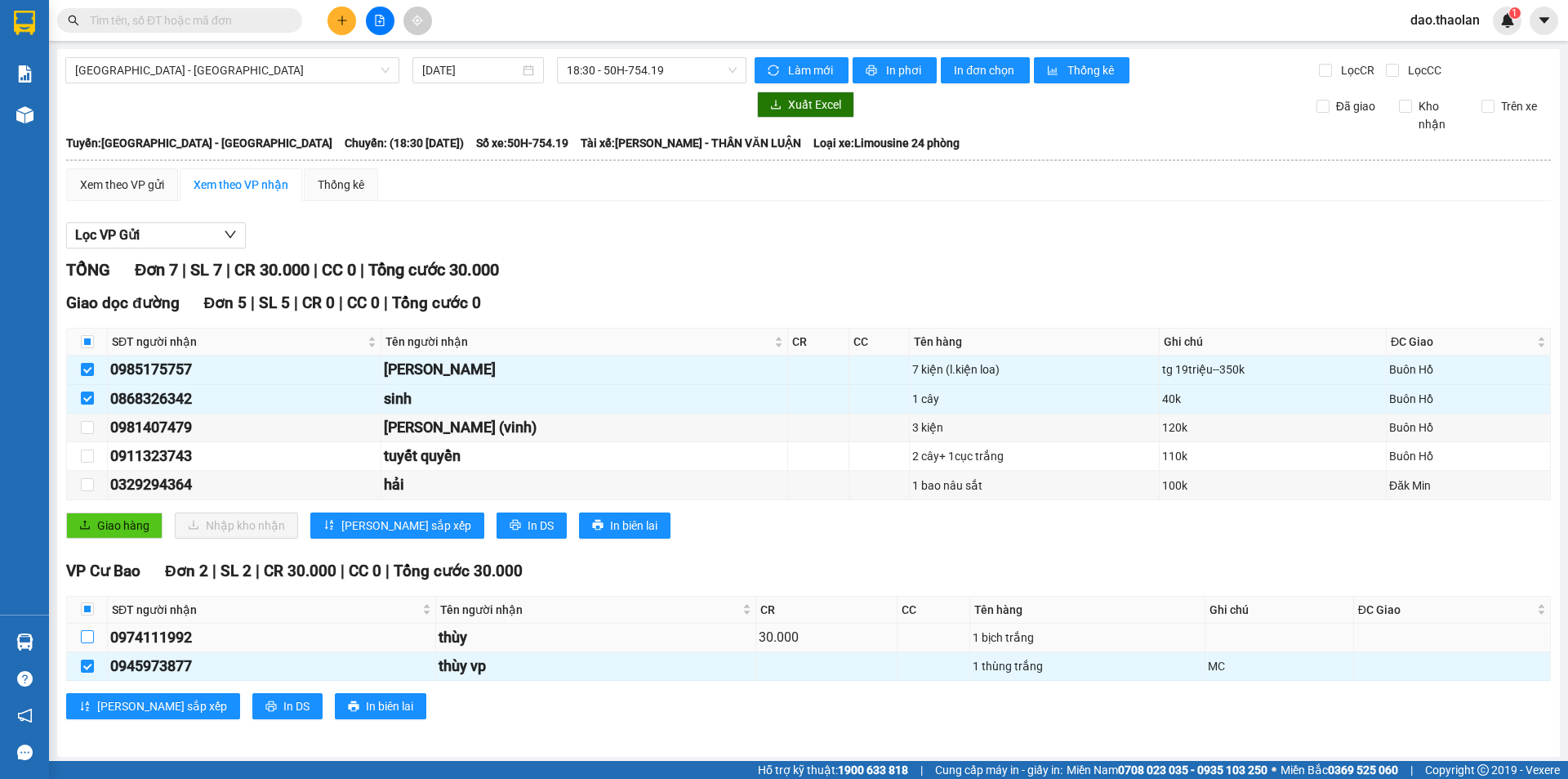
click at [87, 635] on input "checkbox" at bounding box center [87, 636] width 13 height 13
checkbox input "true"
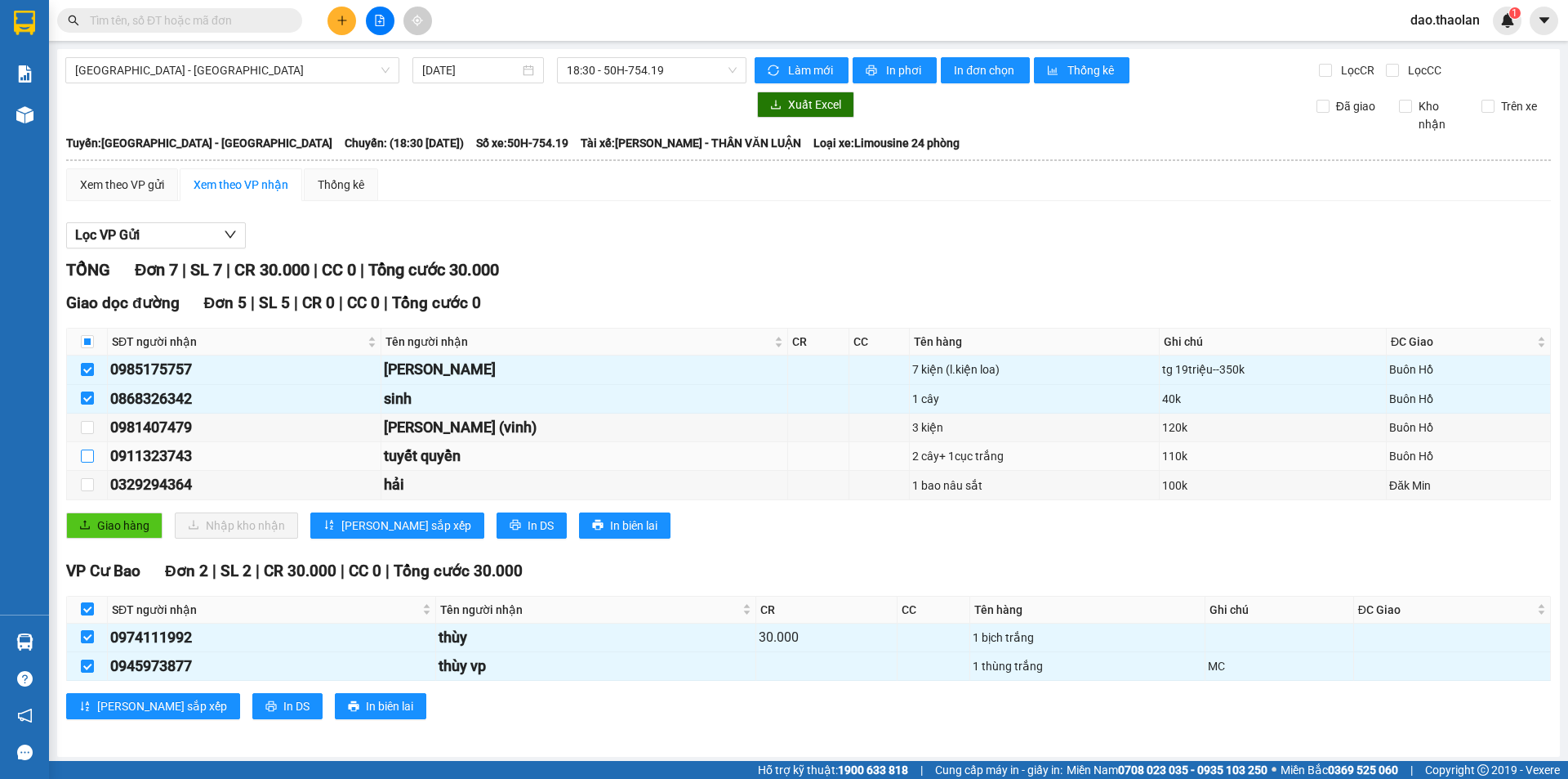
click at [87, 456] on input "checkbox" at bounding box center [87, 455] width 13 height 13
checkbox input "true"
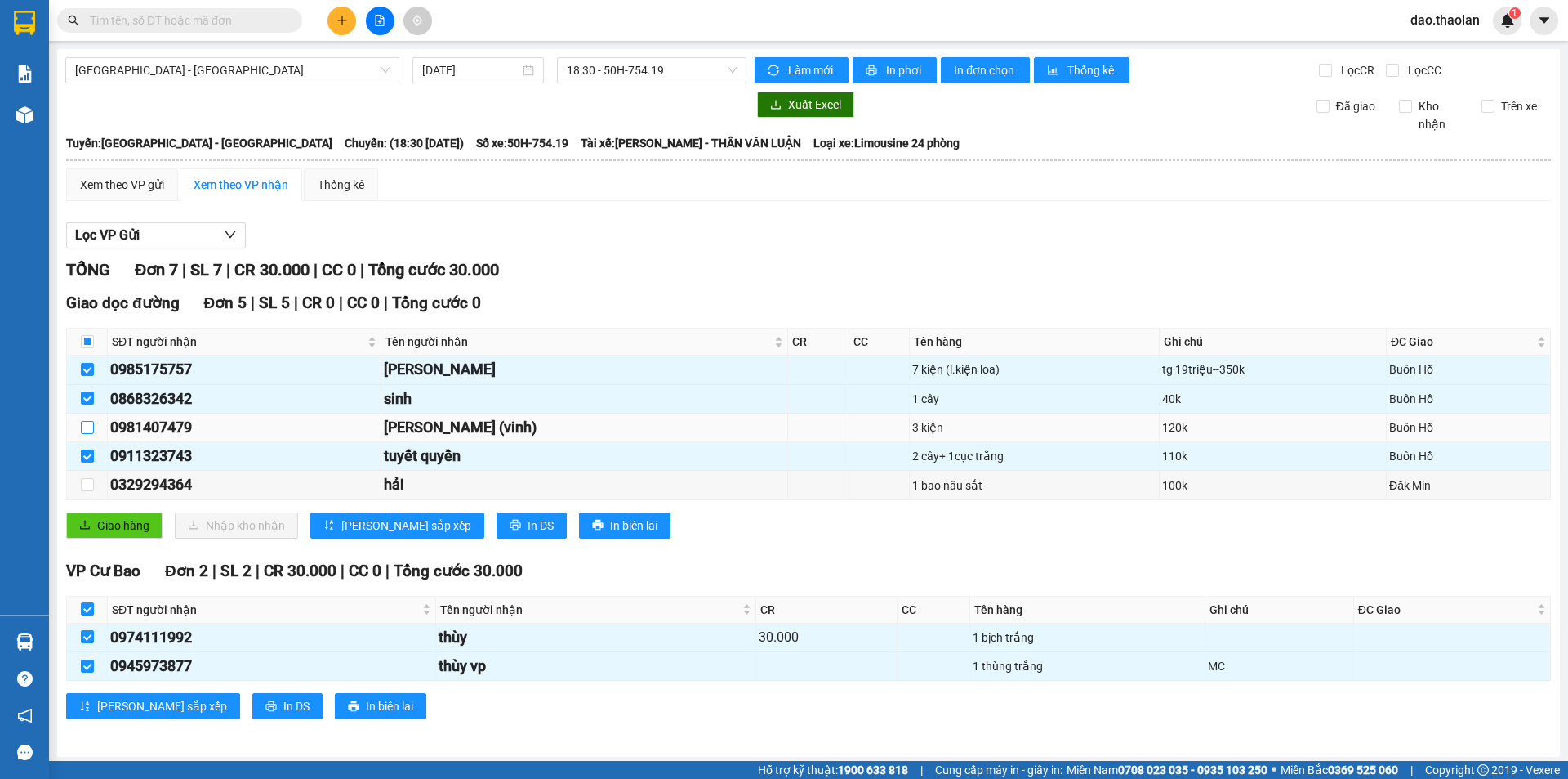
click at [82, 429] on input "checkbox" at bounding box center [87, 427] width 13 height 13
checkbox input "true"
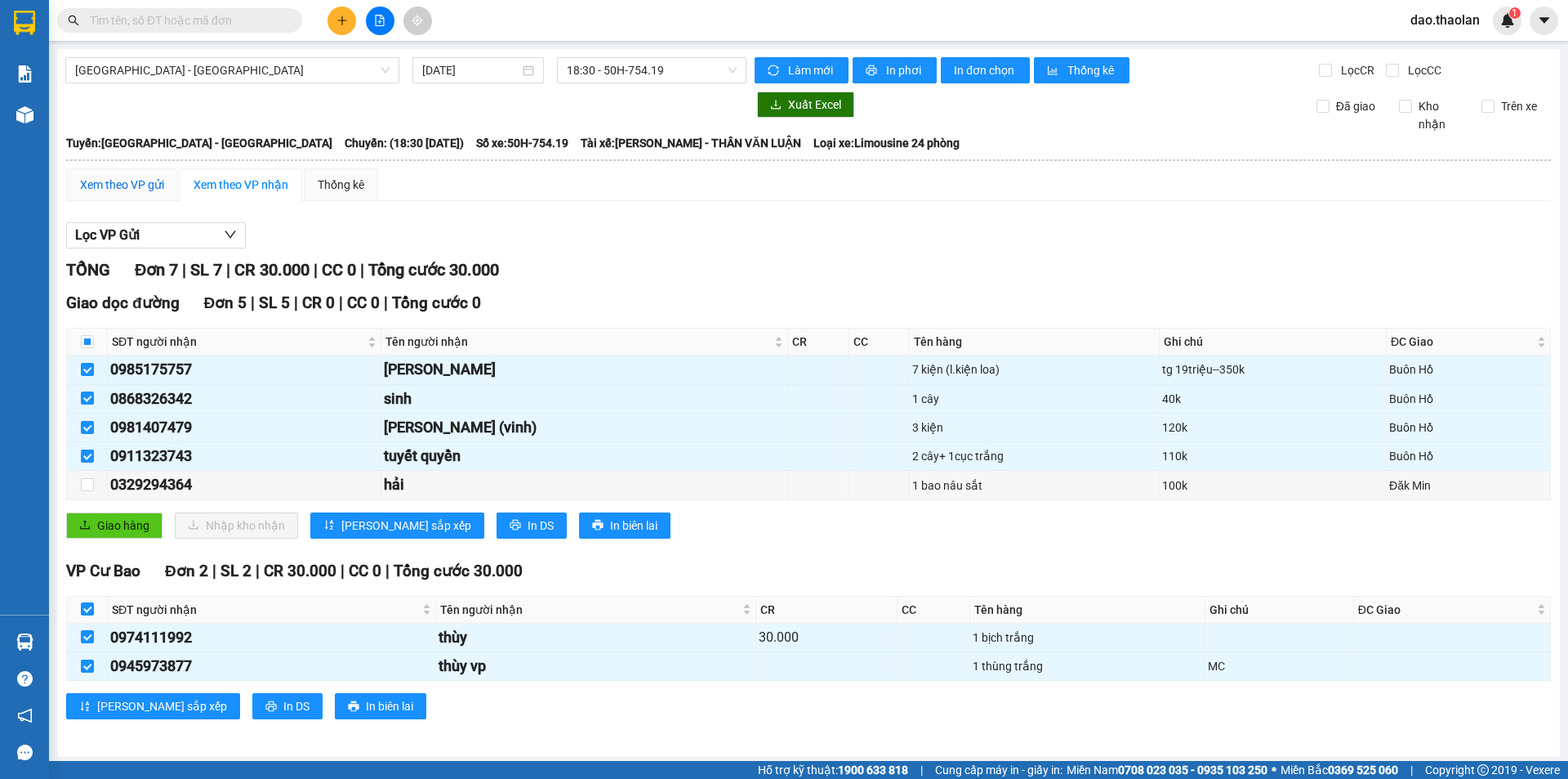
click at [126, 186] on div "Xem theo VP gửi" at bounding box center [122, 185] width 85 height 18
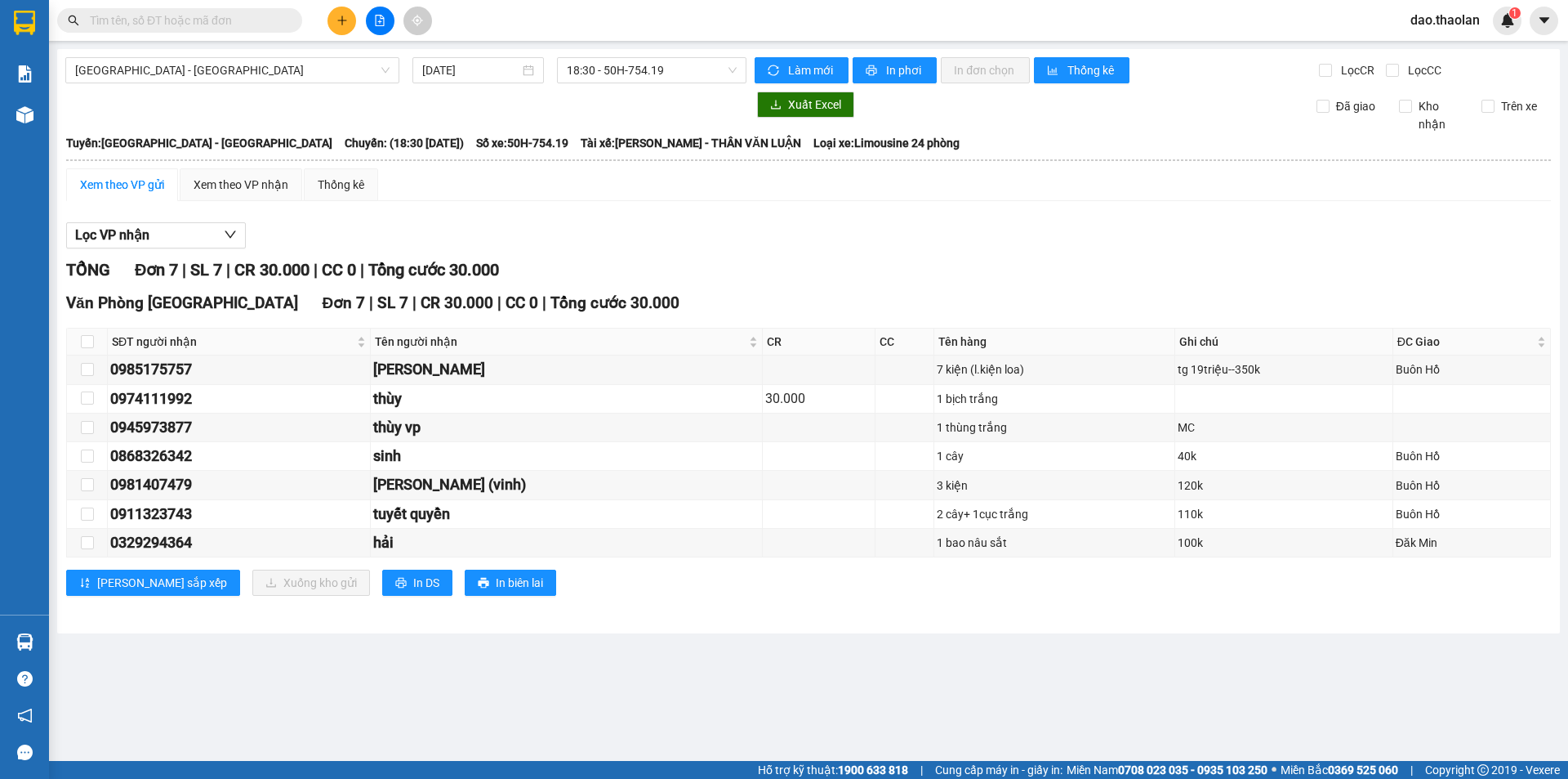
click at [101, 344] on th at bounding box center [87, 341] width 41 height 27
click at [81, 340] on input "checkbox" at bounding box center [87, 341] width 13 height 13
checkbox input "true"
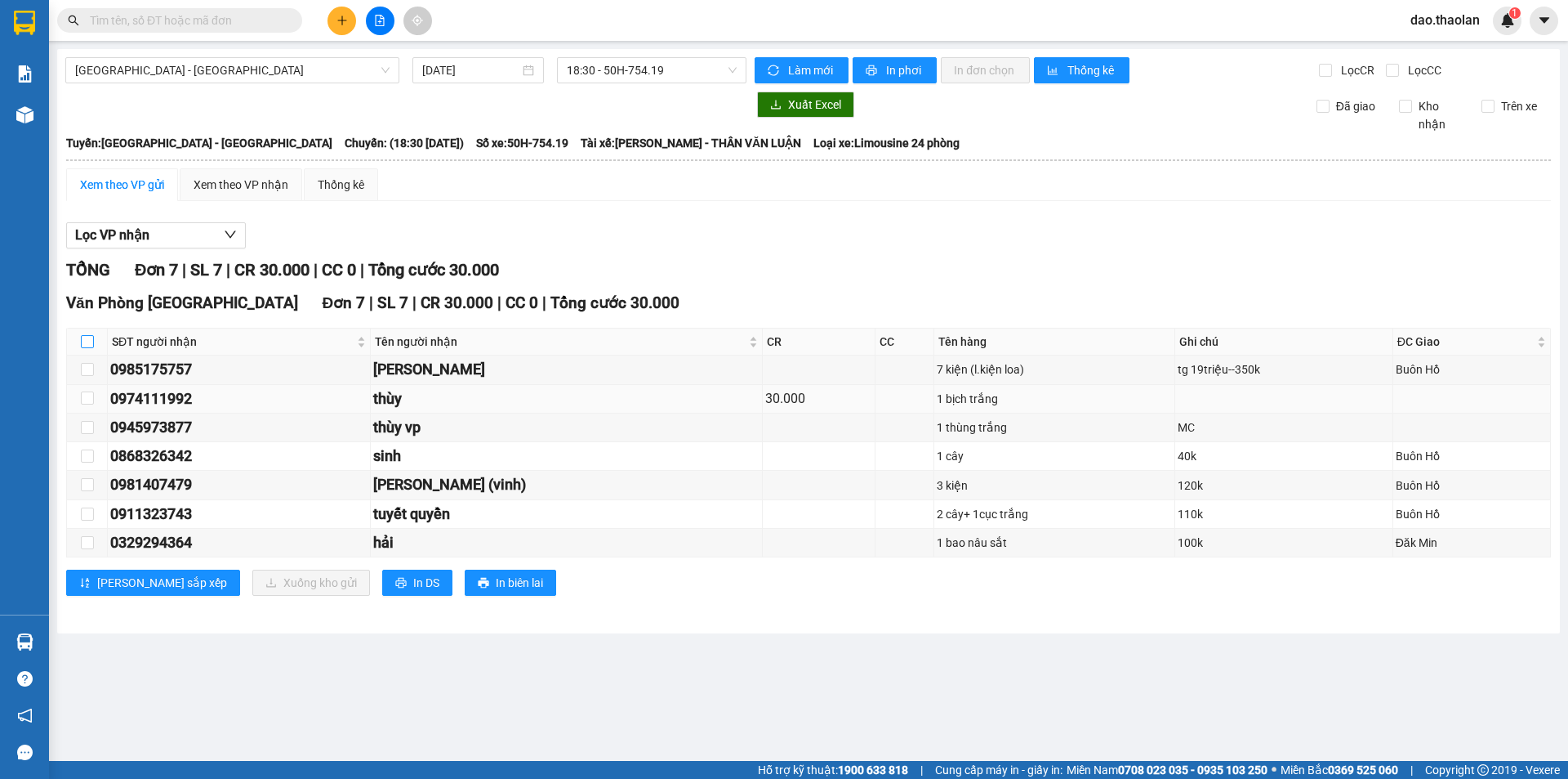
checkbox input "true"
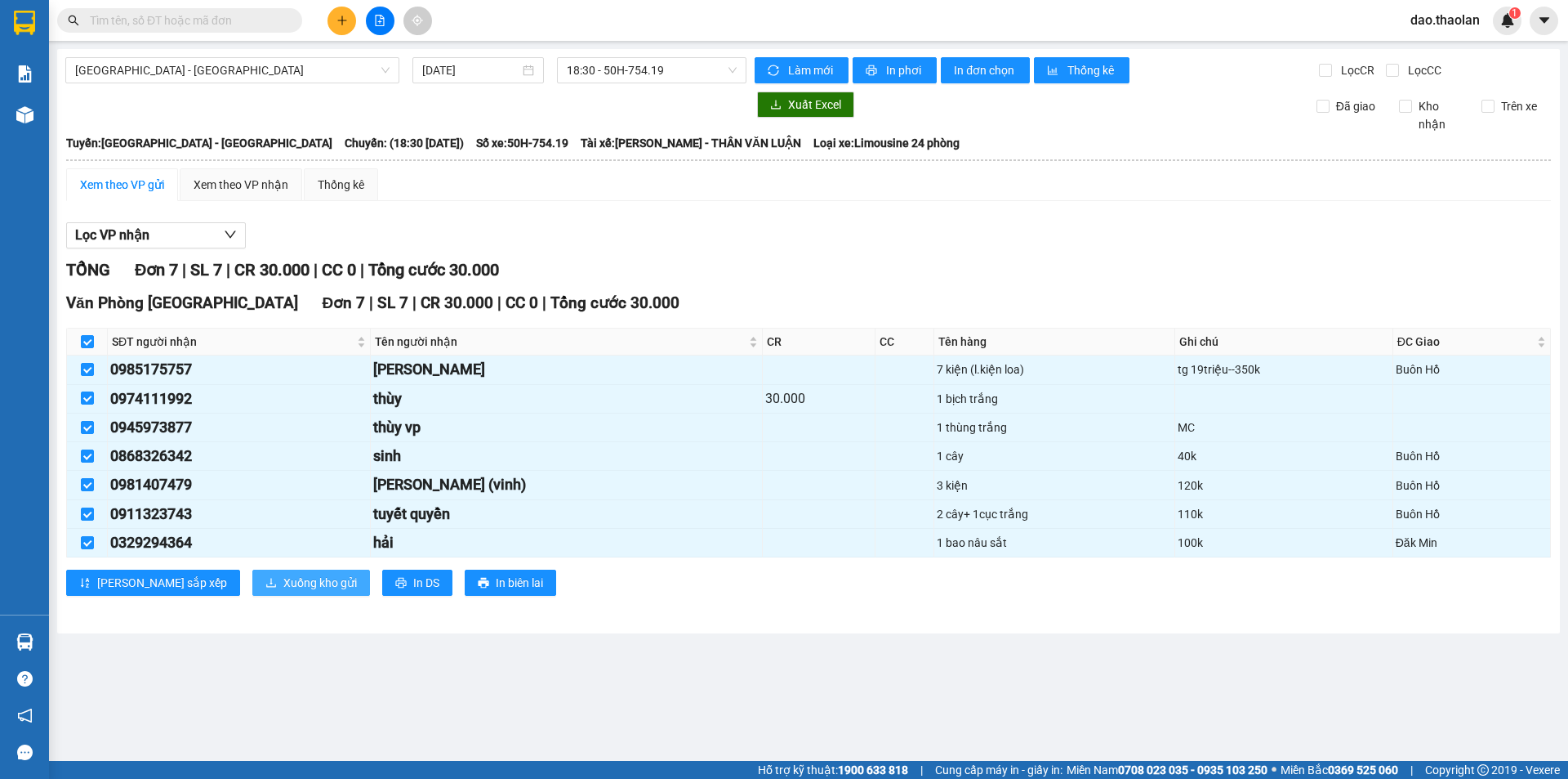
click at [253, 587] on button "Xuống kho gửi" at bounding box center [312, 582] width 118 height 27
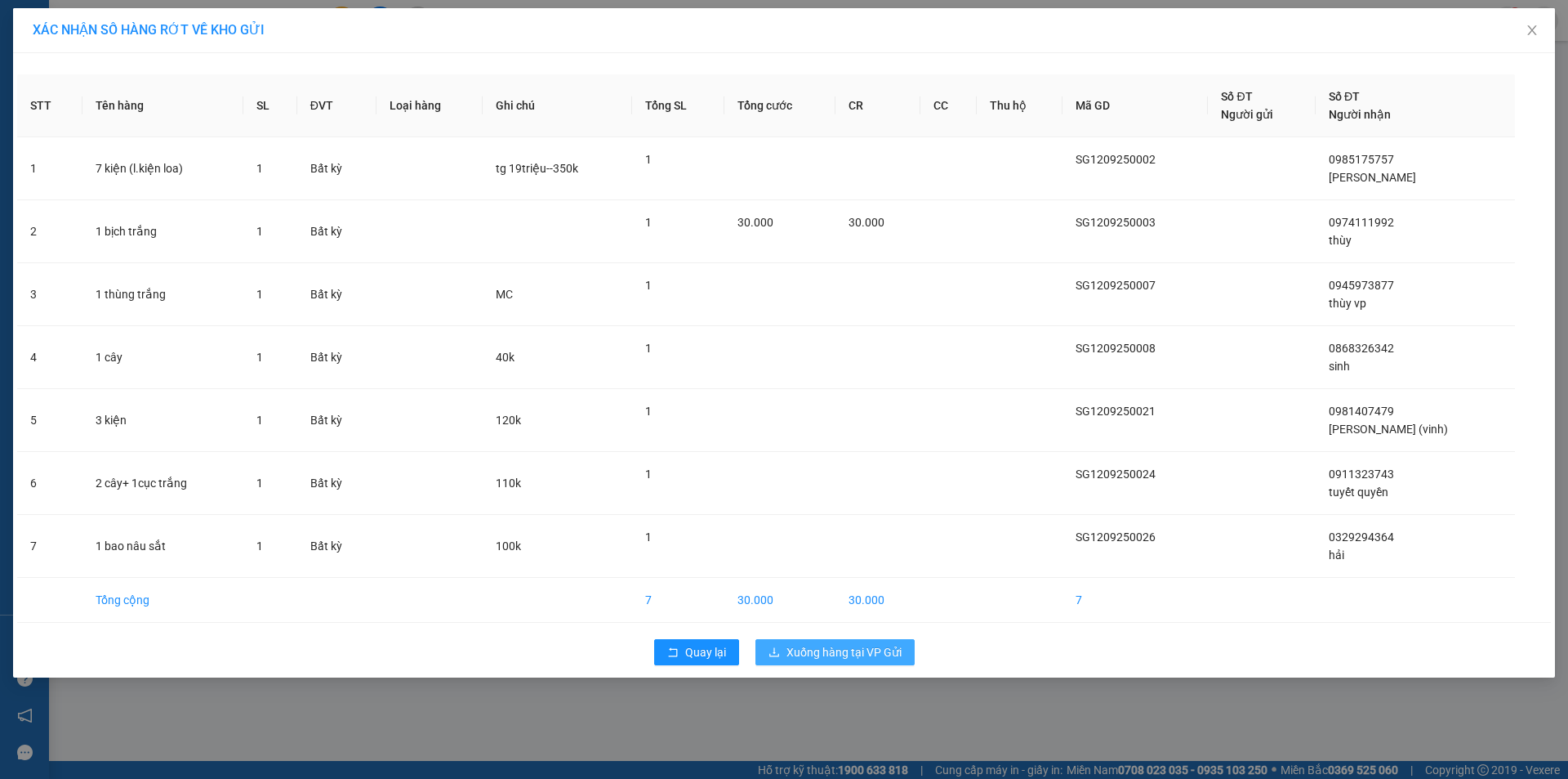
click at [842, 660] on span "Xuống hàng tại VP Gửi" at bounding box center [843, 652] width 115 height 18
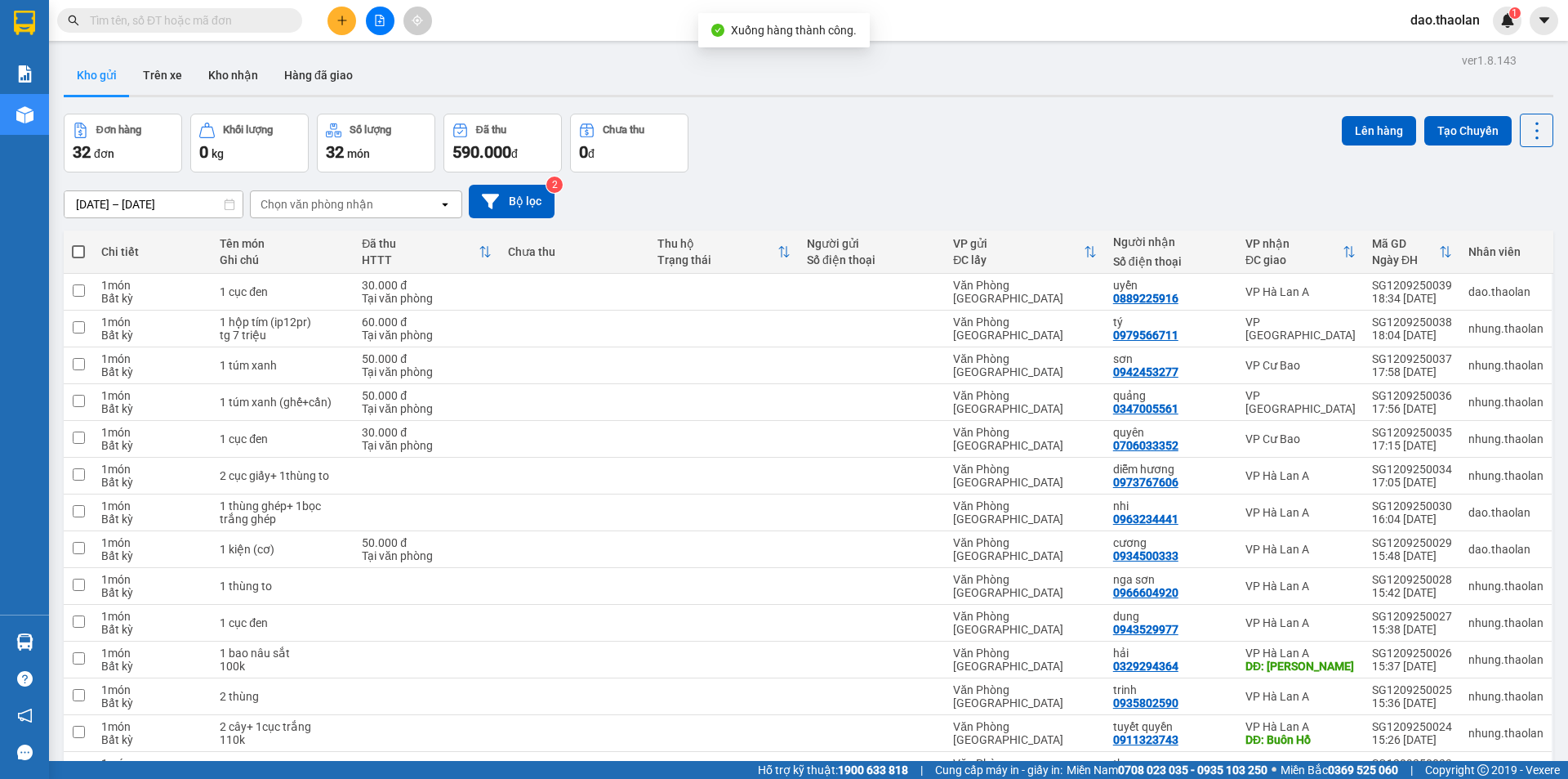
click at [321, 204] on div "Chọn văn phòng nhận" at bounding box center [317, 204] width 113 height 17
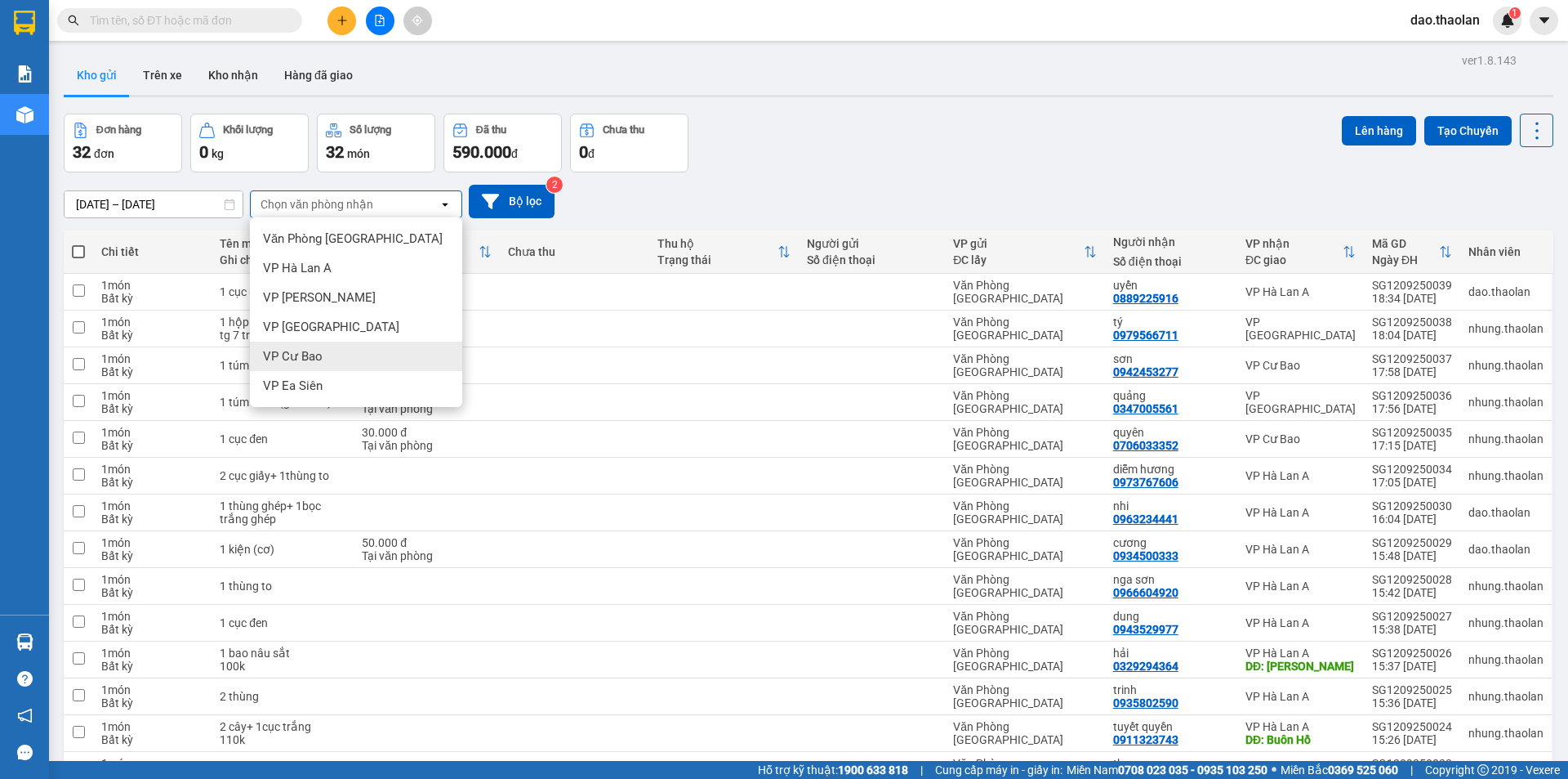
click at [322, 353] on div "VP Cư Bao" at bounding box center [356, 356] width 212 height 30
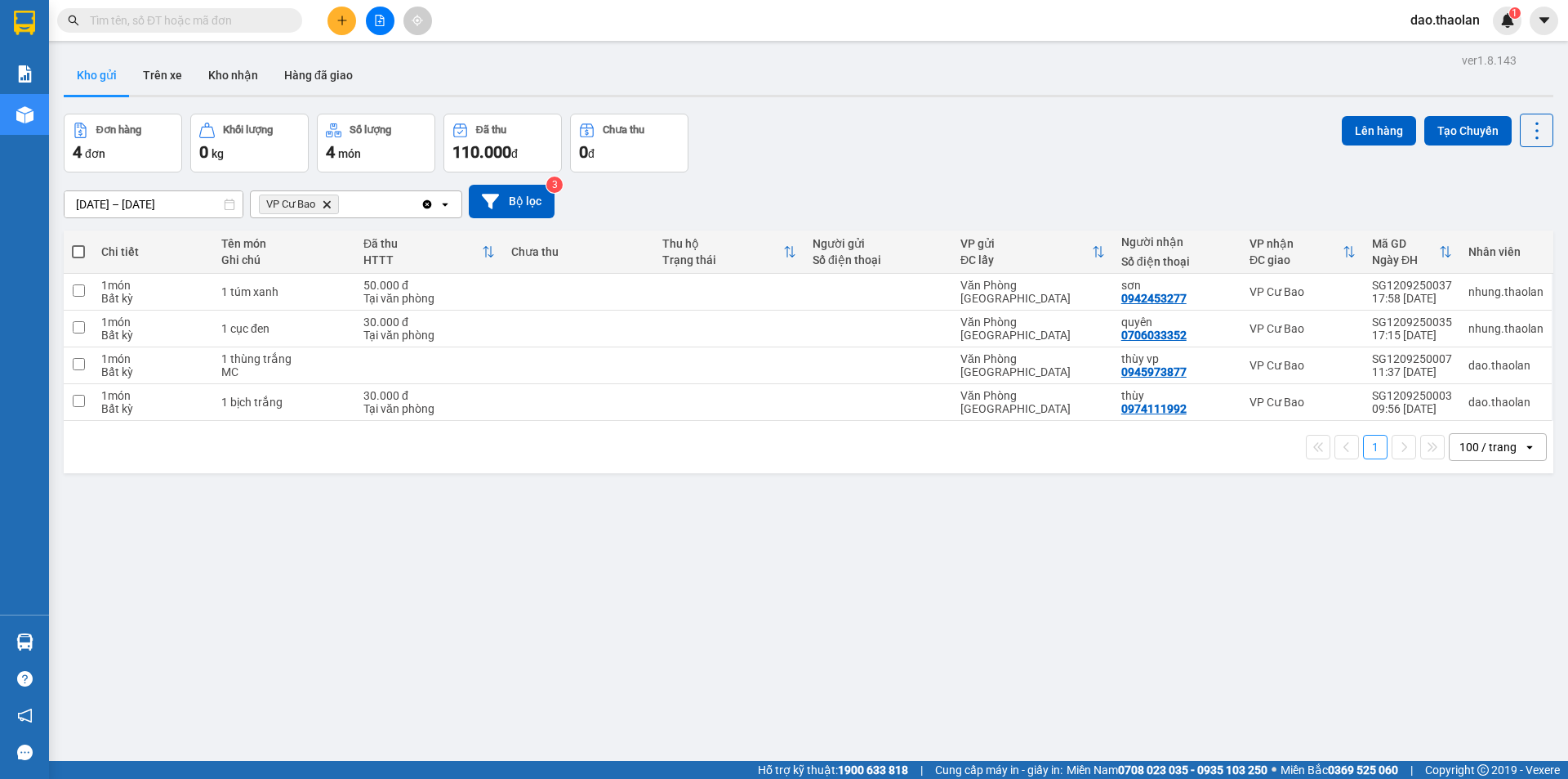
click at [396, 206] on div "VP Cư Bao Delete" at bounding box center [335, 204] width 170 height 27
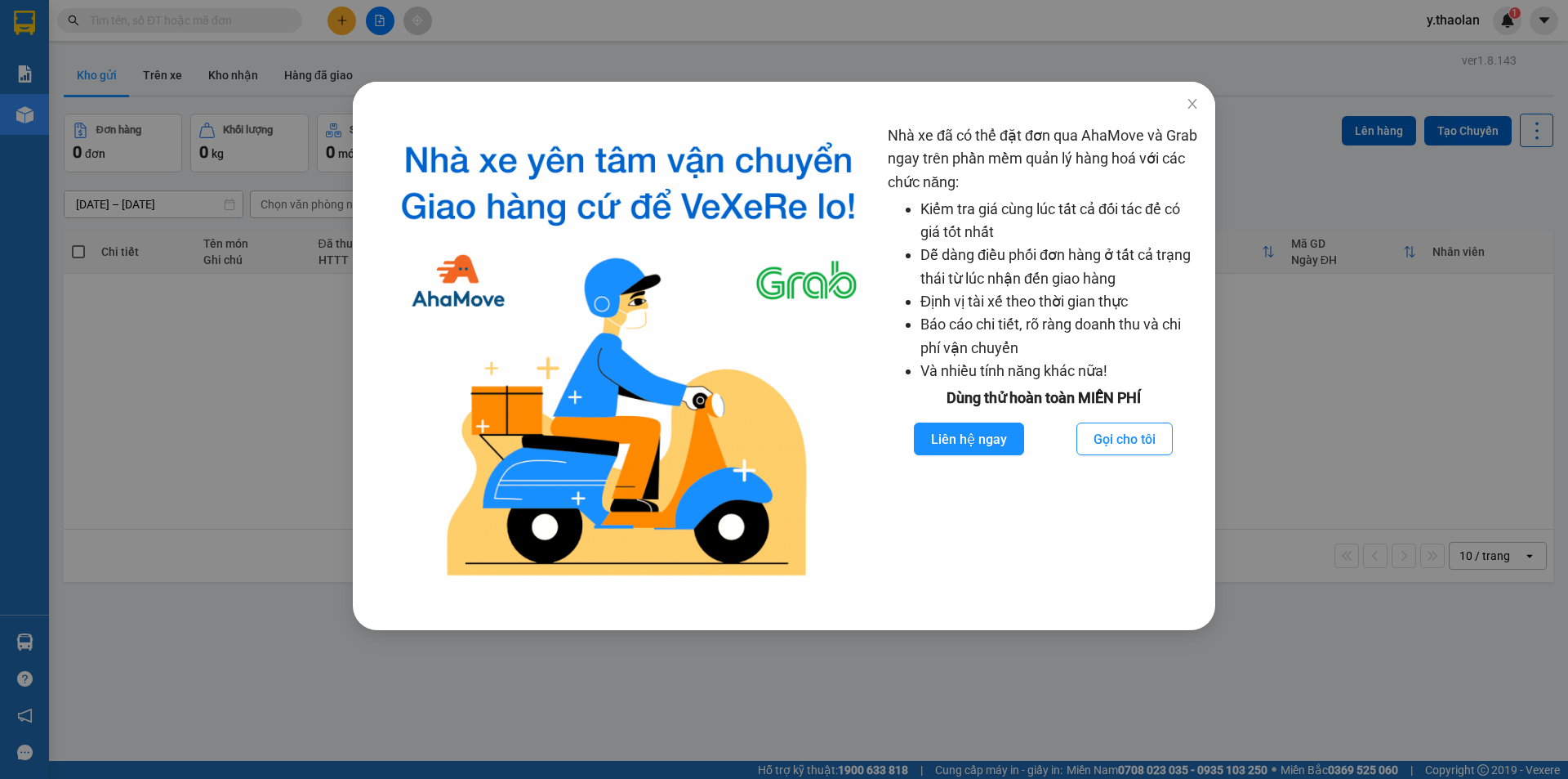
click at [321, 338] on div "Nhà xe đã có thể đặt đơn qua AhaMove và Grab ngay trên phần mềm quản lý hàng ho…" at bounding box center [784, 390] width 1568 height 779
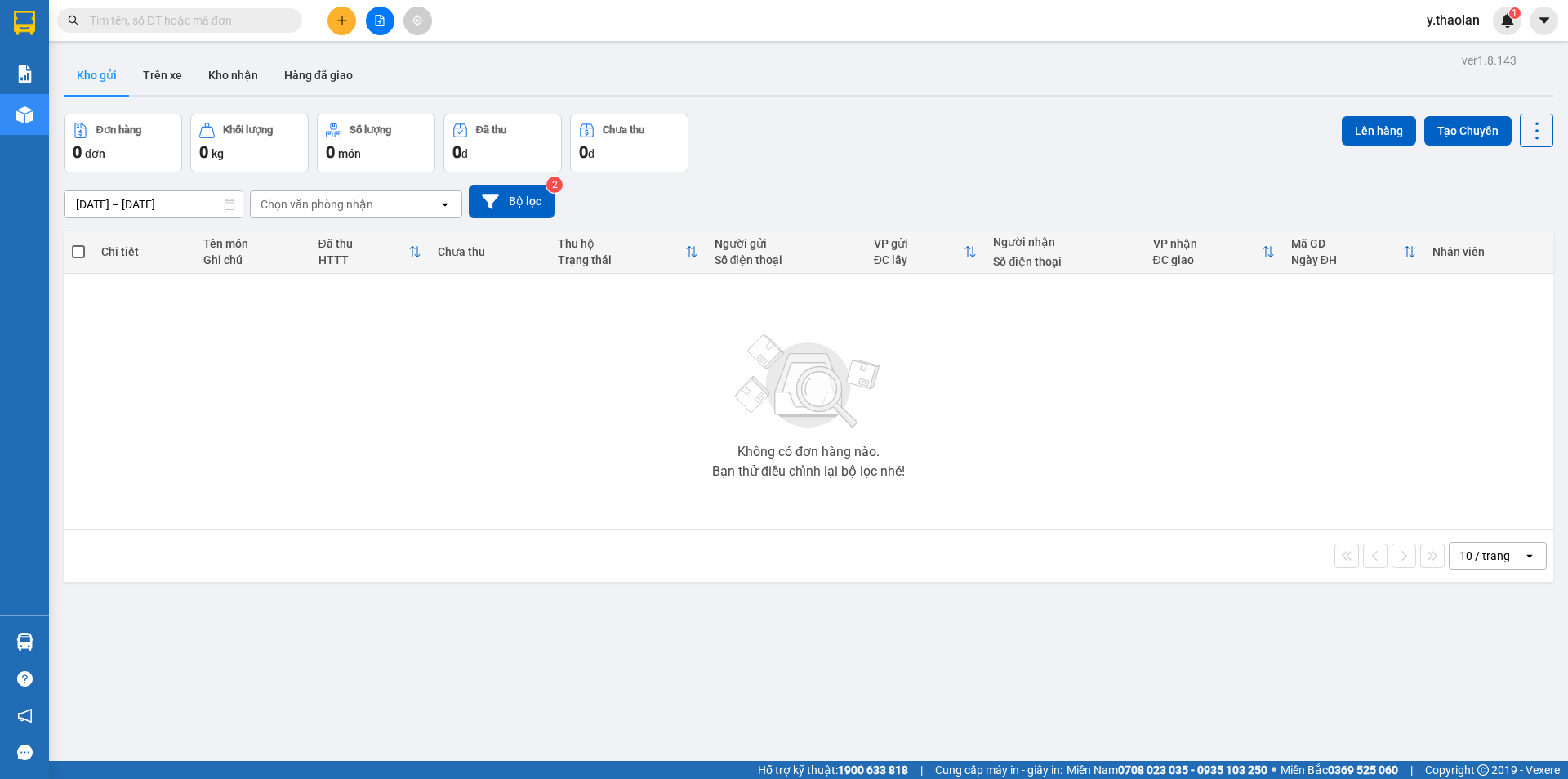
click at [183, 21] on input "text" at bounding box center [186, 21] width 193 height 18
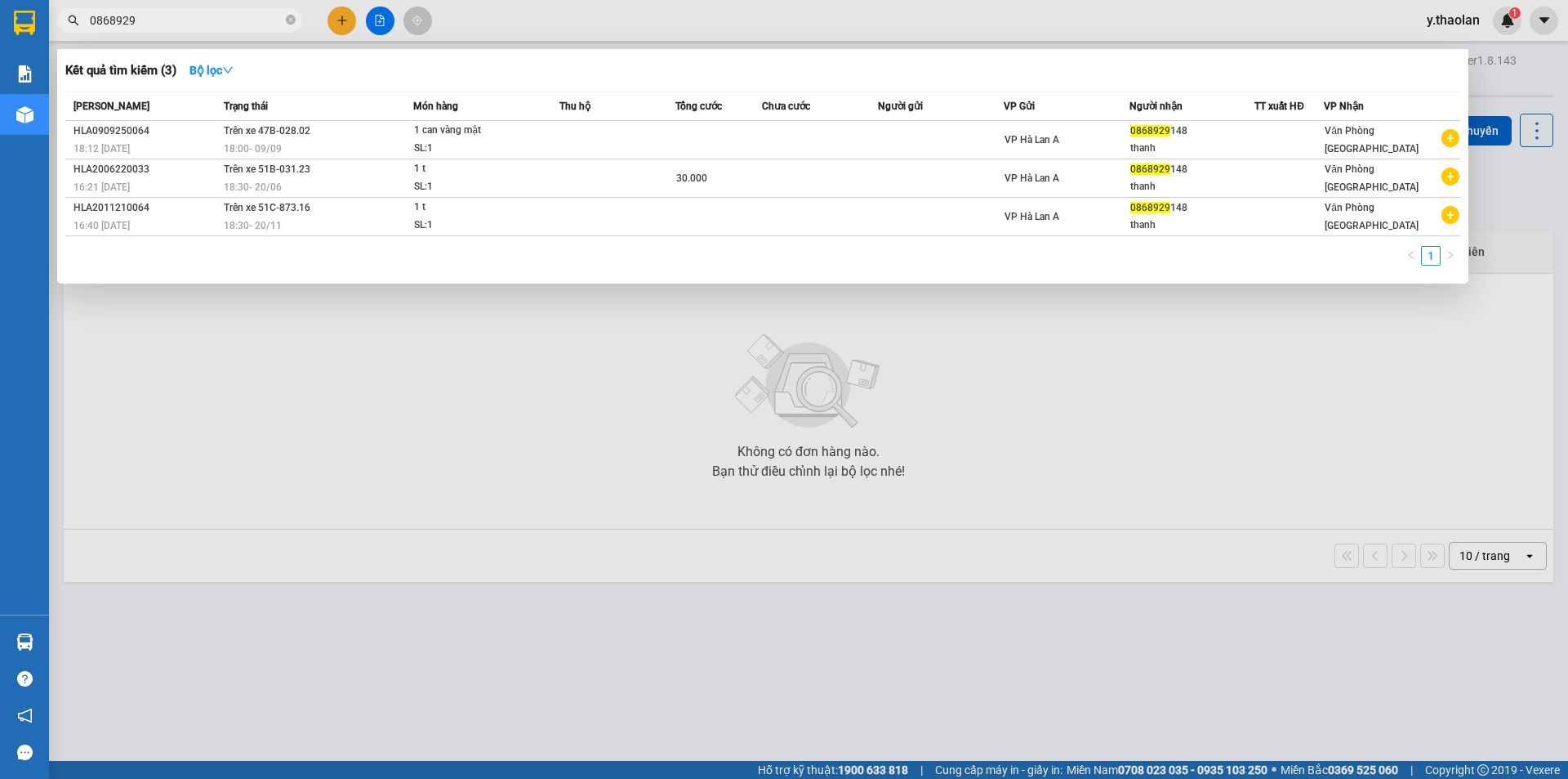
type input "0868929"
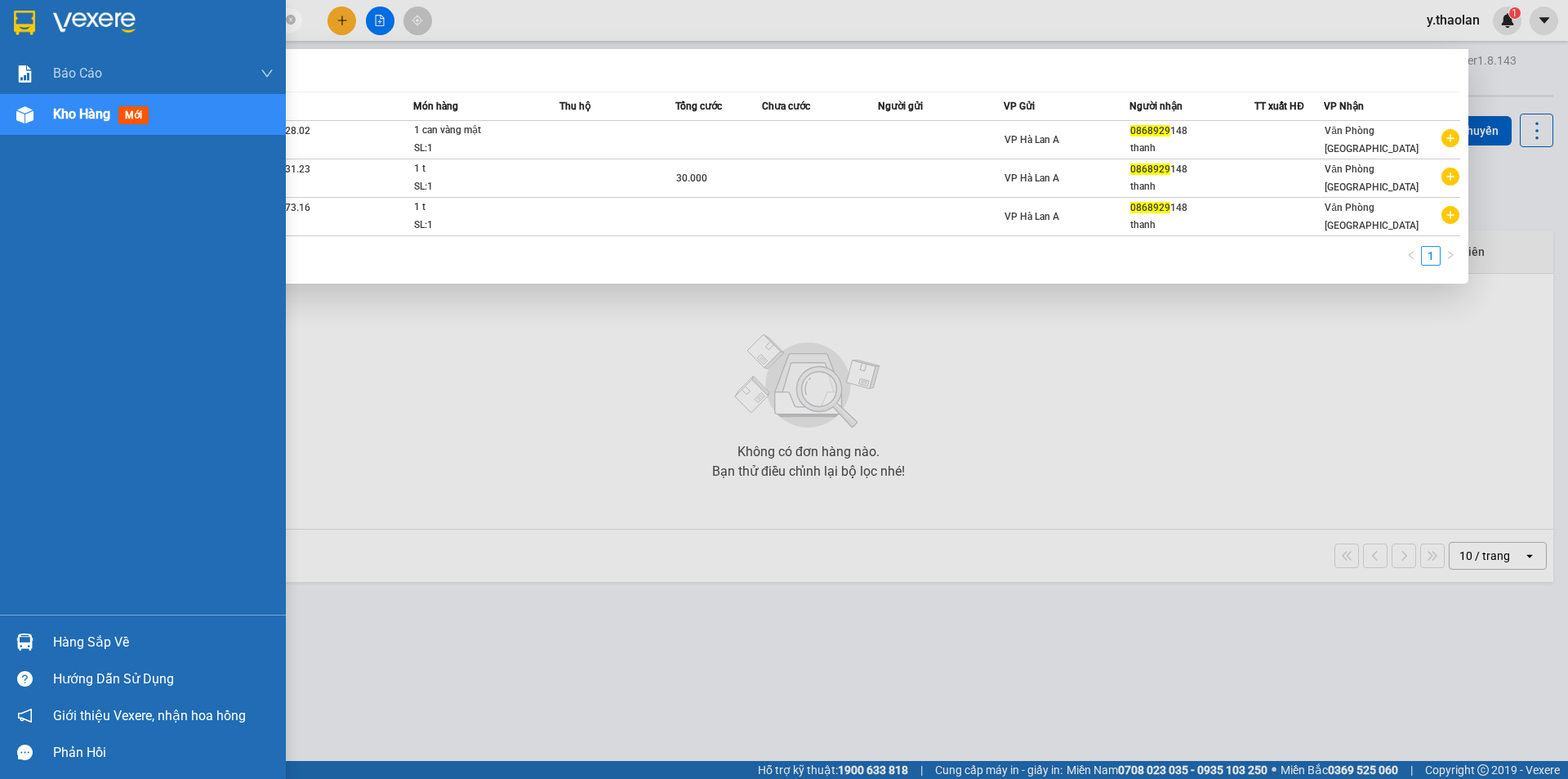
click at [48, 128] on div "Kho hàng mới" at bounding box center [143, 115] width 286 height 41
click at [27, 101] on div at bounding box center [25, 114] width 29 height 29
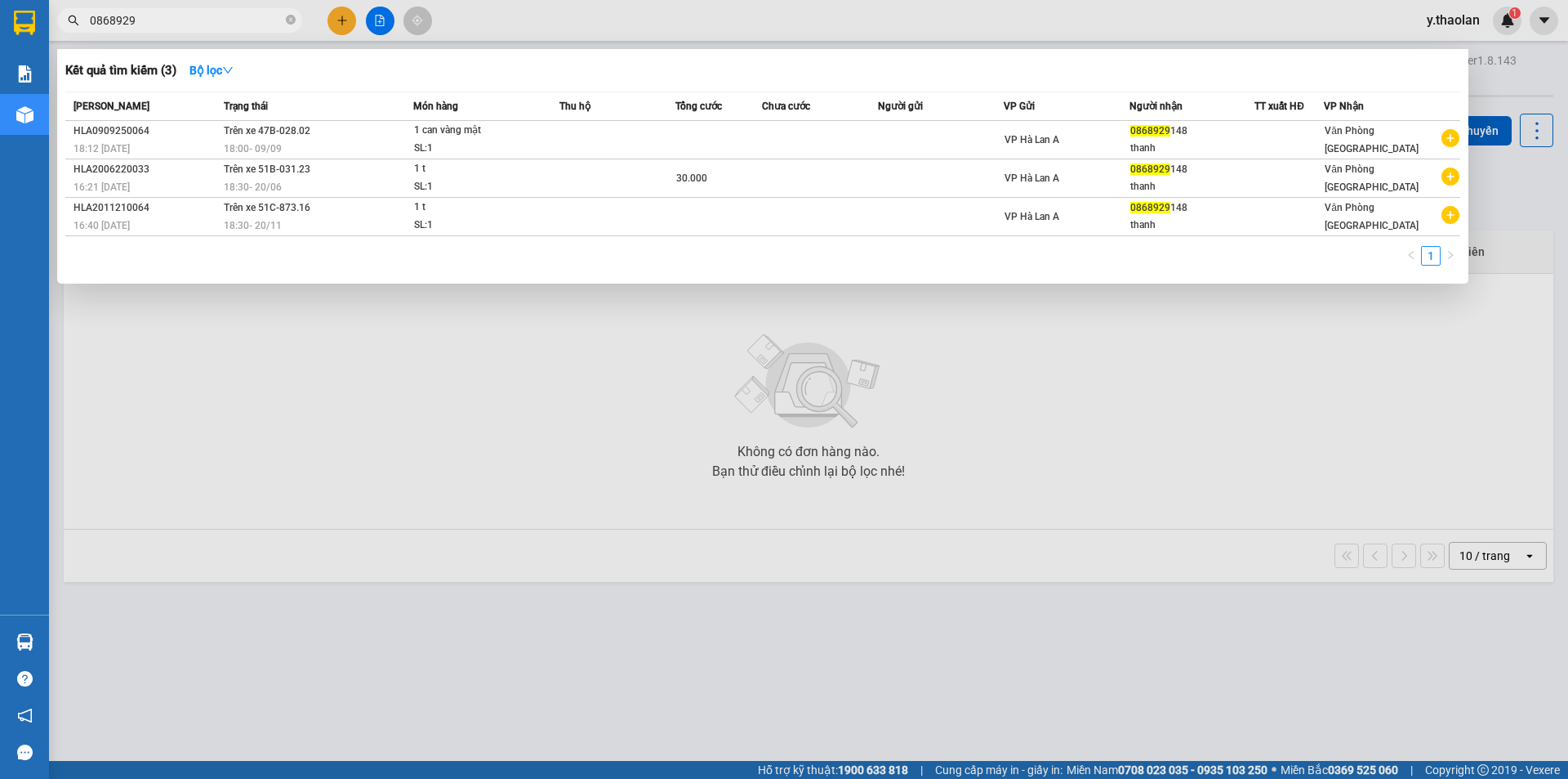
click at [679, 23] on div at bounding box center [784, 390] width 1568 height 779
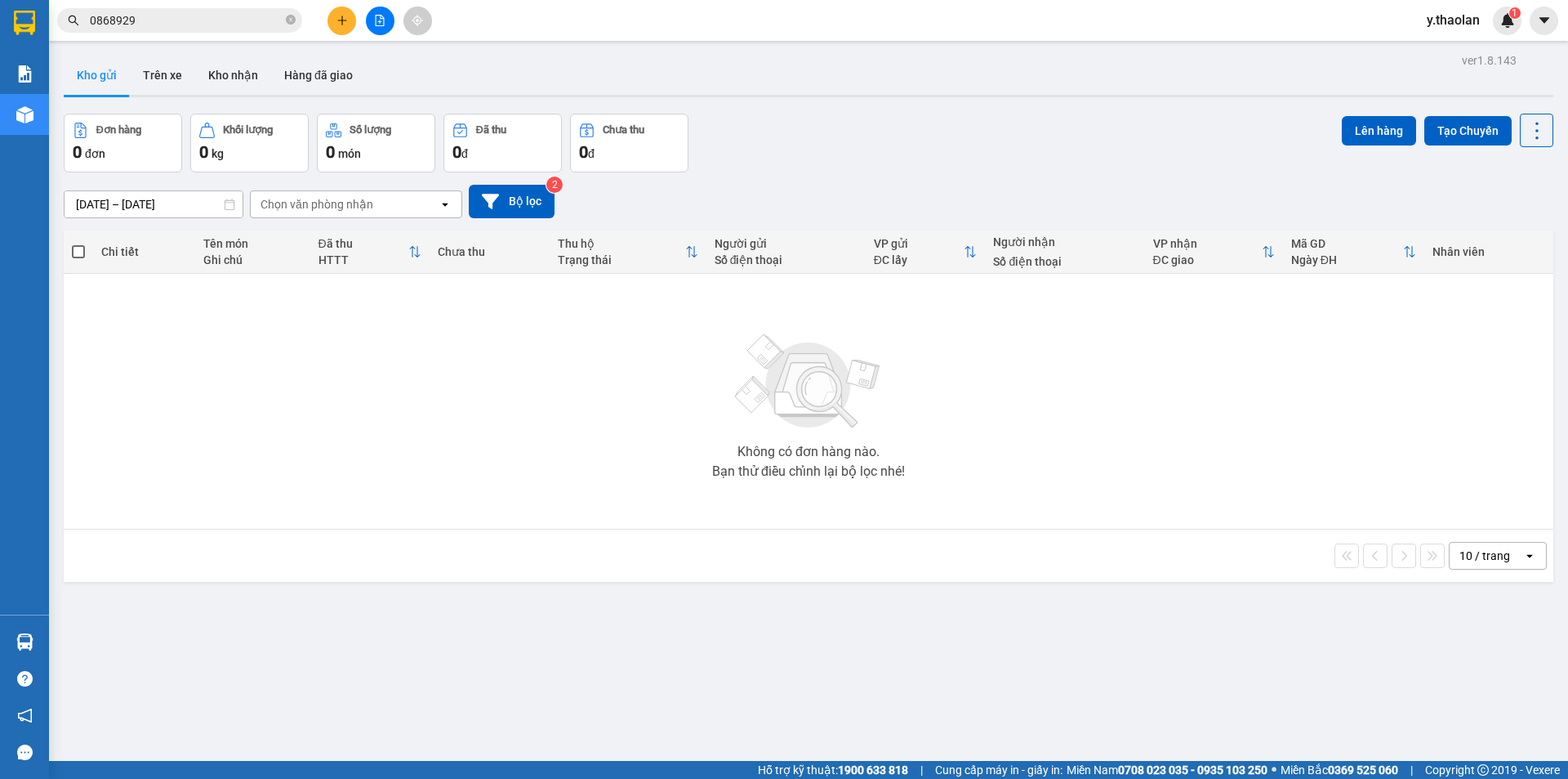
click at [387, 22] on button at bounding box center [379, 21] width 29 height 29
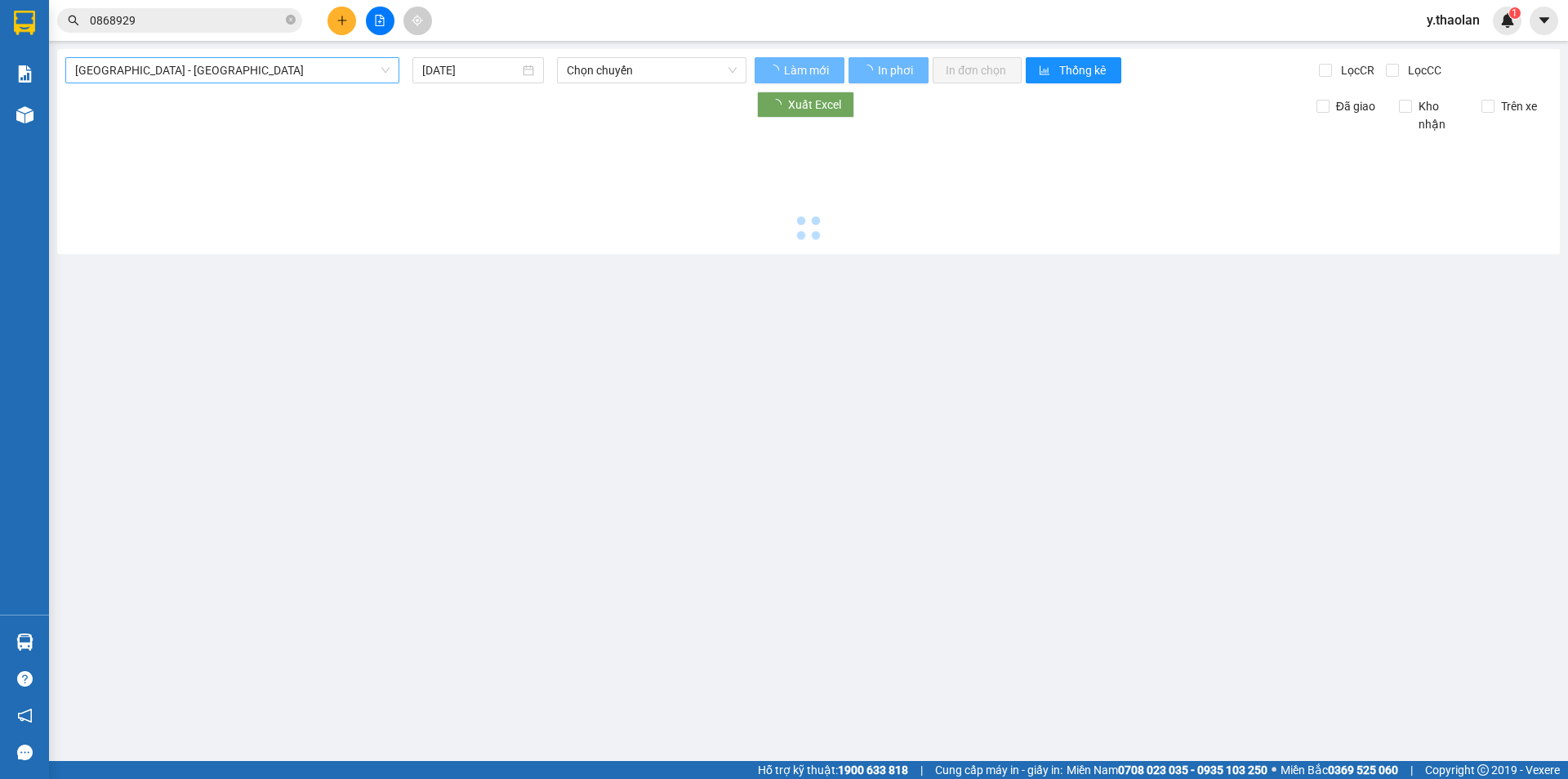
drag, startPoint x: 203, startPoint y: 68, endPoint x: 192, endPoint y: 85, distance: 20.2
click at [202, 68] on span "[GEOGRAPHIC_DATA] - [GEOGRAPHIC_DATA]" at bounding box center [232, 70] width 315 height 25
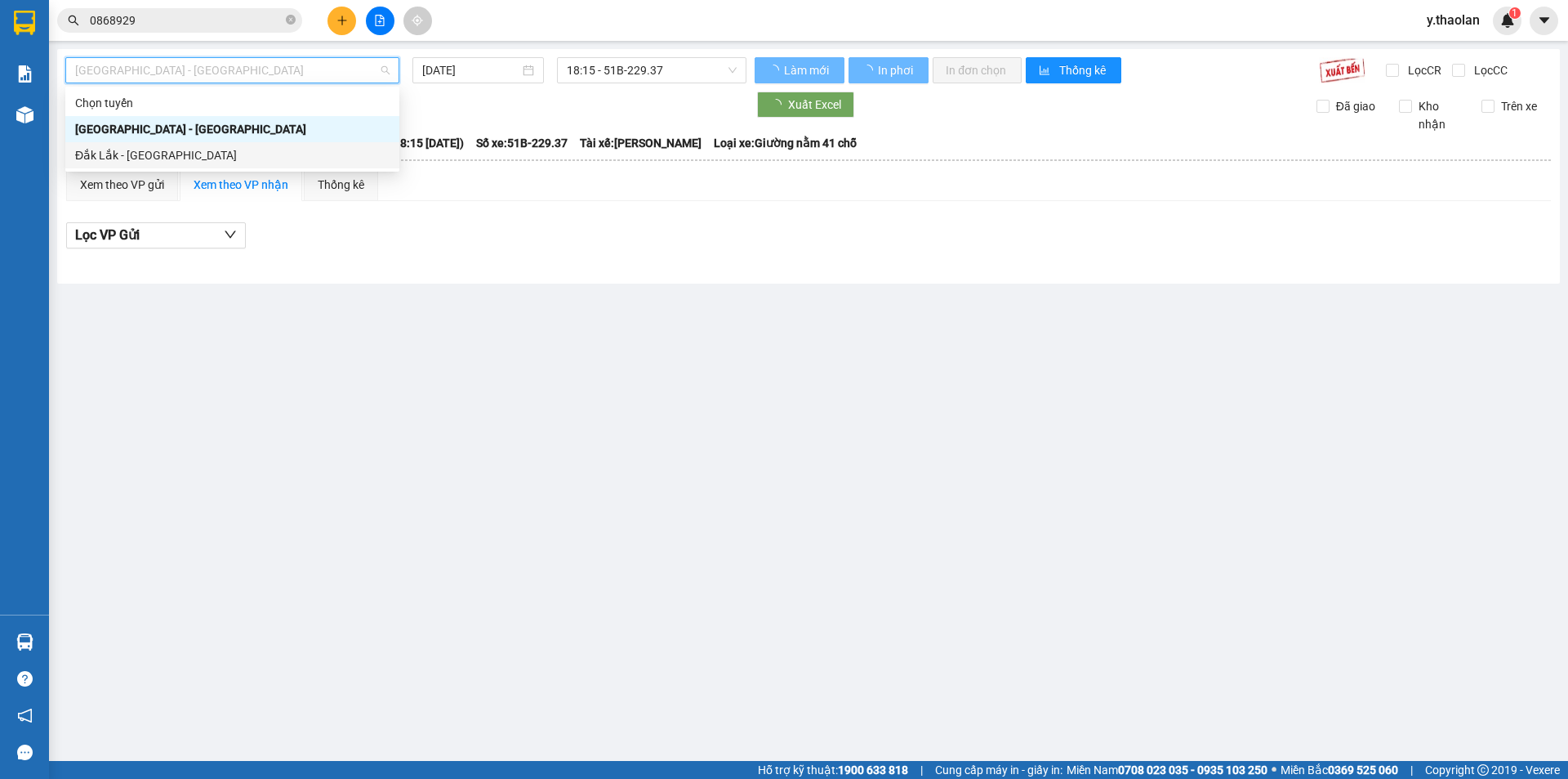
click at [166, 148] on div "Đắk Lắk - [GEOGRAPHIC_DATA]" at bounding box center [232, 155] width 334 height 27
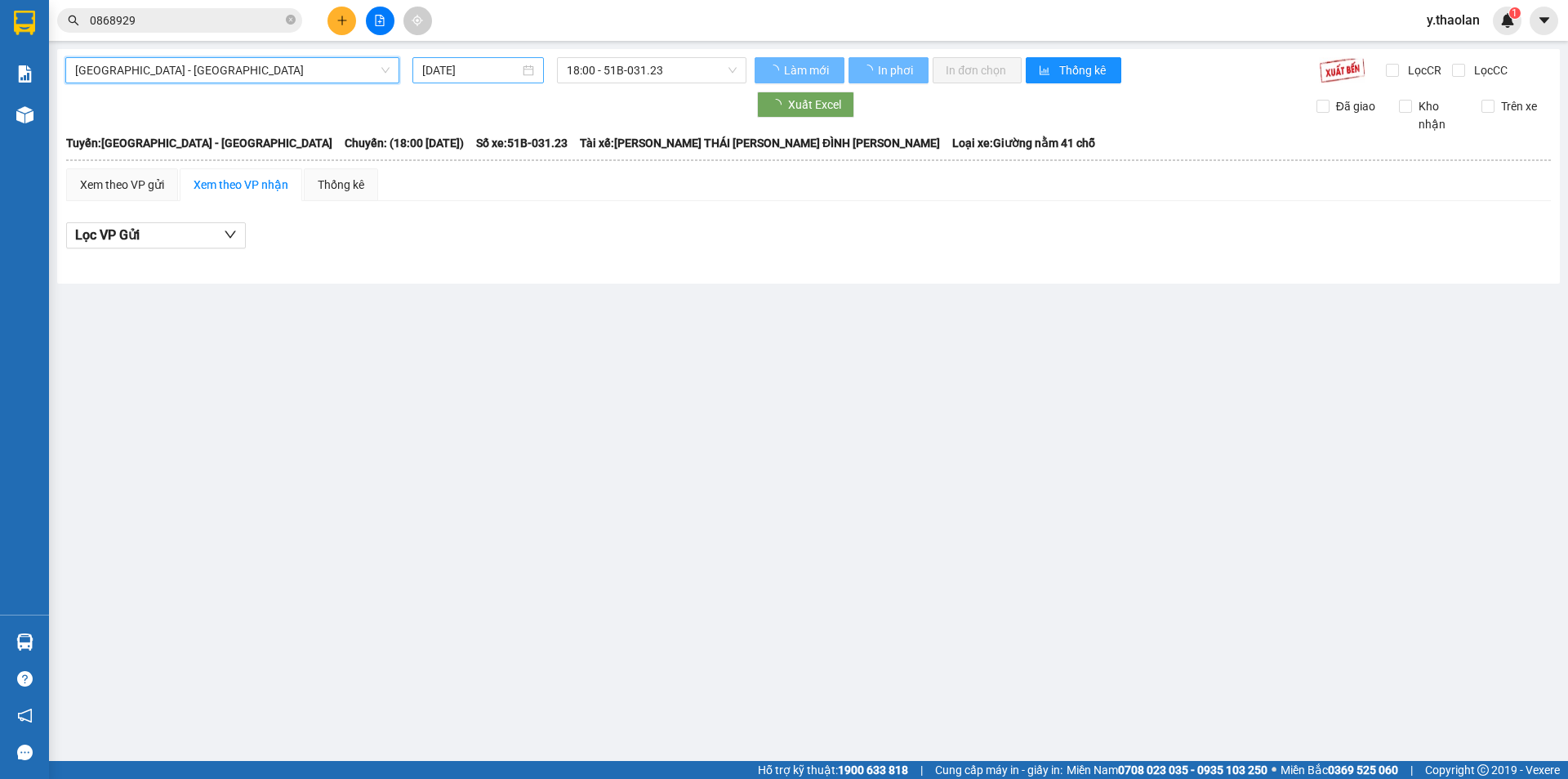
click at [486, 65] on input "[DATE]" at bounding box center [471, 70] width 97 height 18
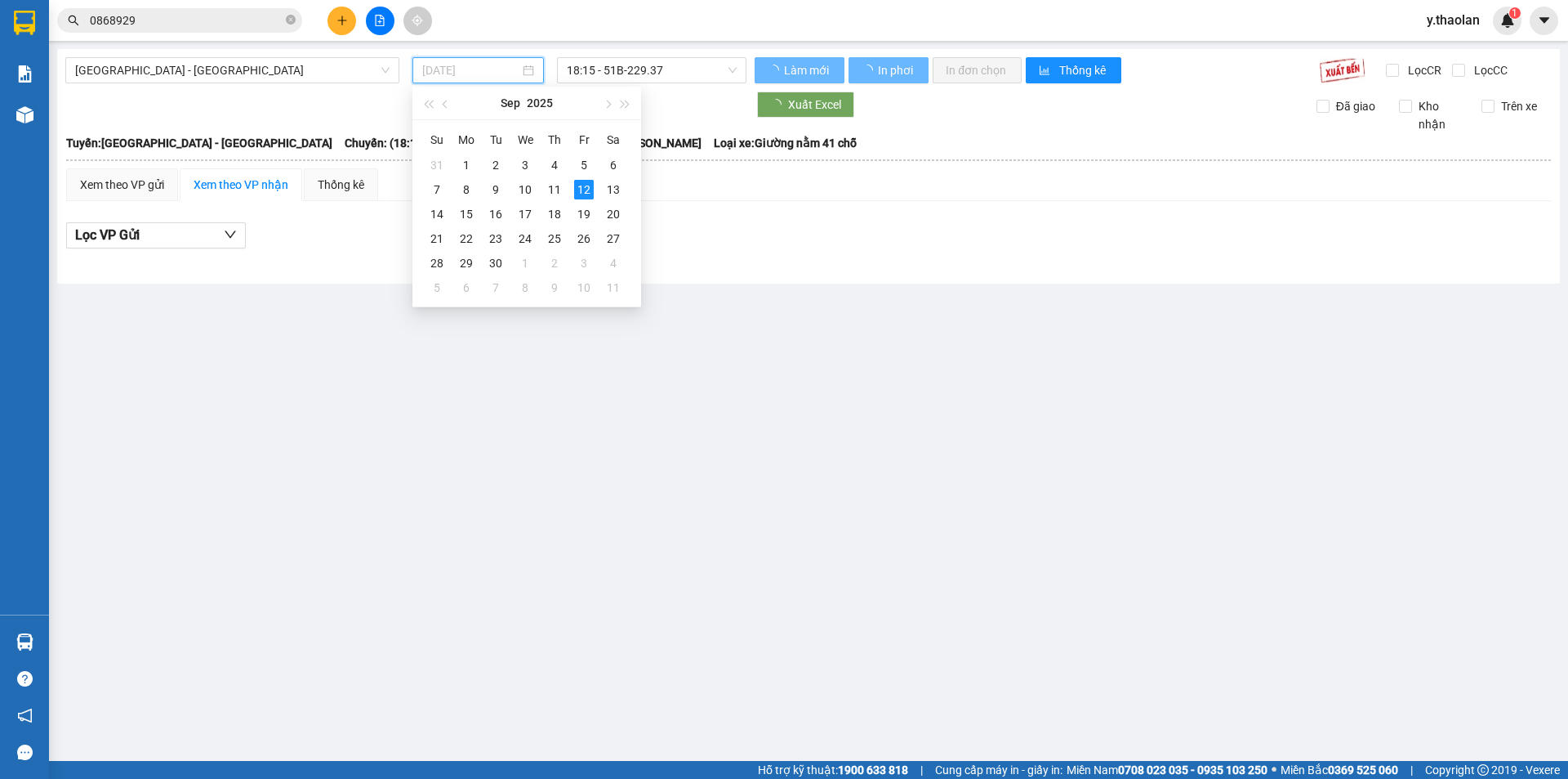
type input "[DATE]"
click at [650, 76] on span "18:15 - 51B-229.37" at bounding box center [652, 70] width 170 height 25
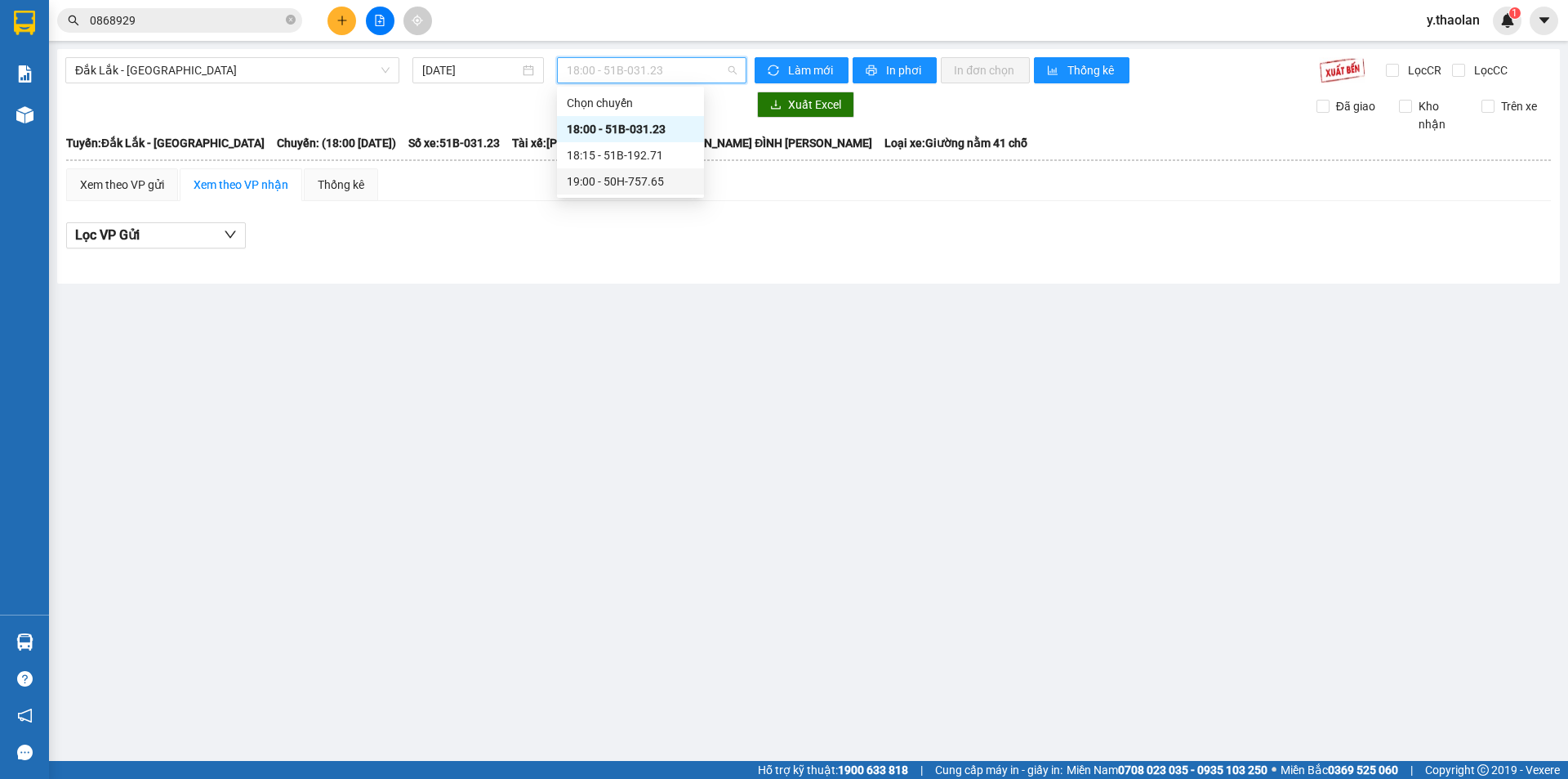
click at [653, 174] on div "19:00 - 50H-757.65" at bounding box center [631, 181] width 128 height 18
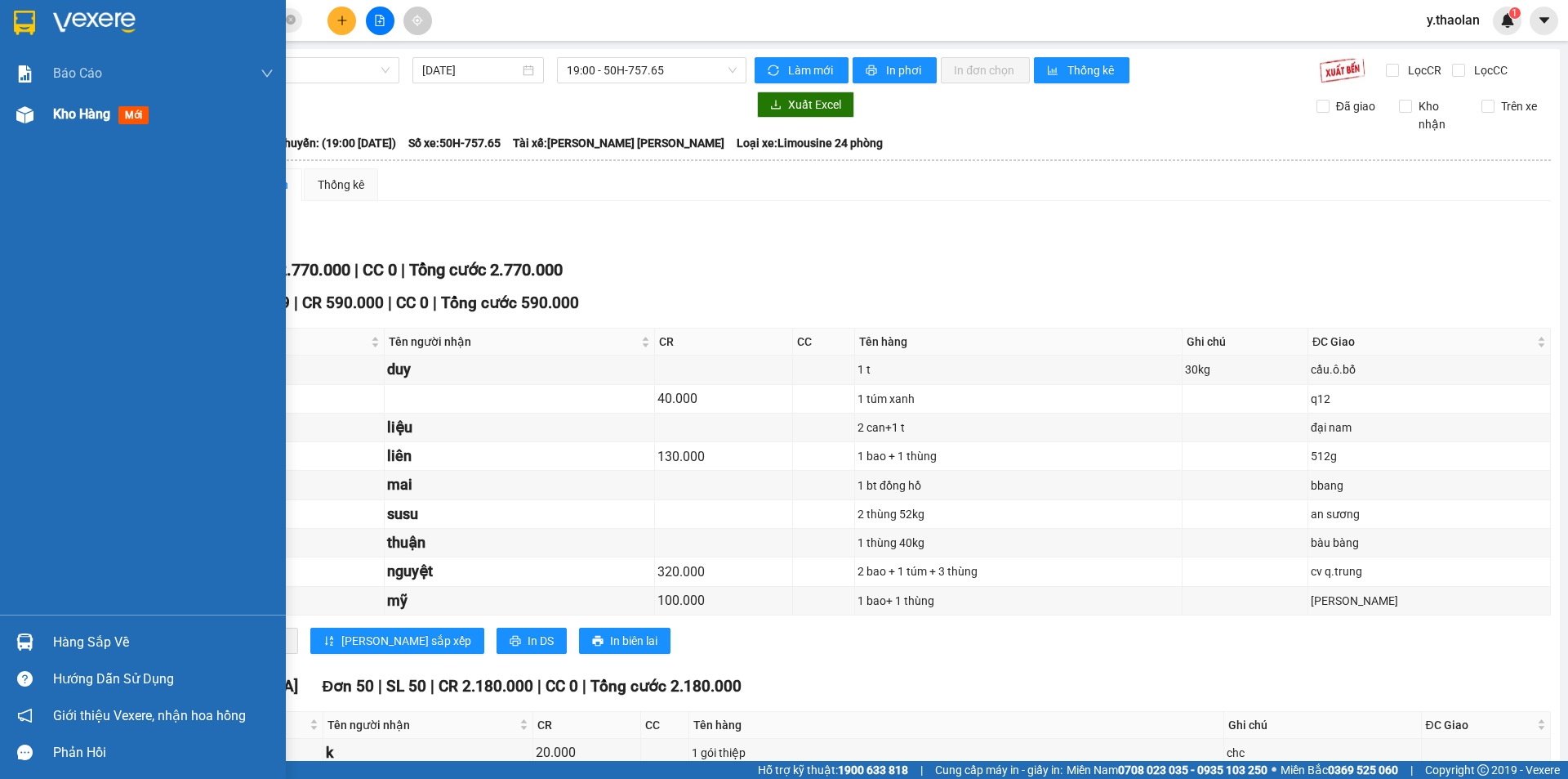
click at [71, 121] on span "Kho hàng" at bounding box center [82, 114] width 57 height 16
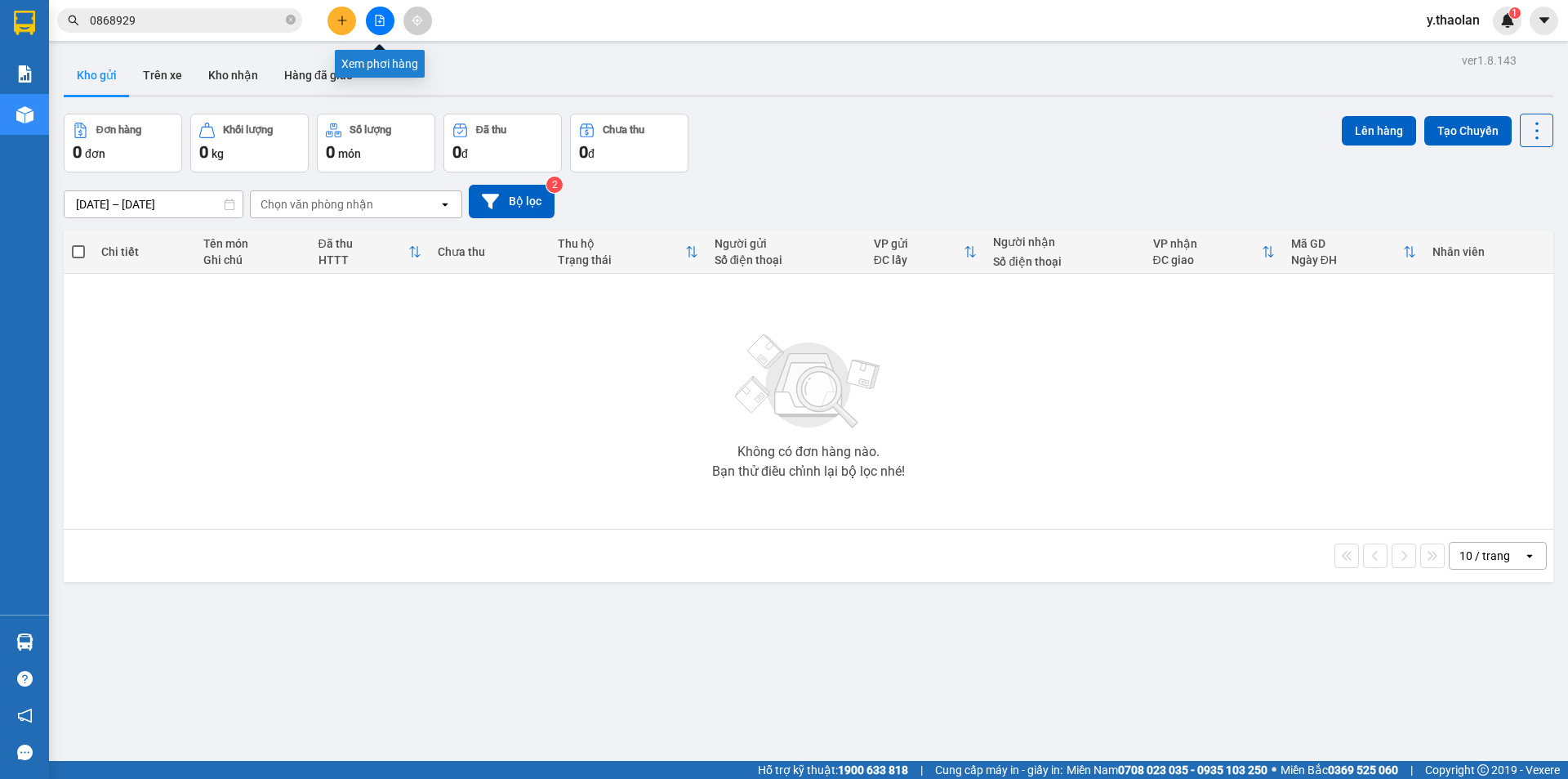
click at [372, 33] on div at bounding box center [379, 21] width 123 height 29
click at [381, 29] on button at bounding box center [379, 21] width 29 height 29
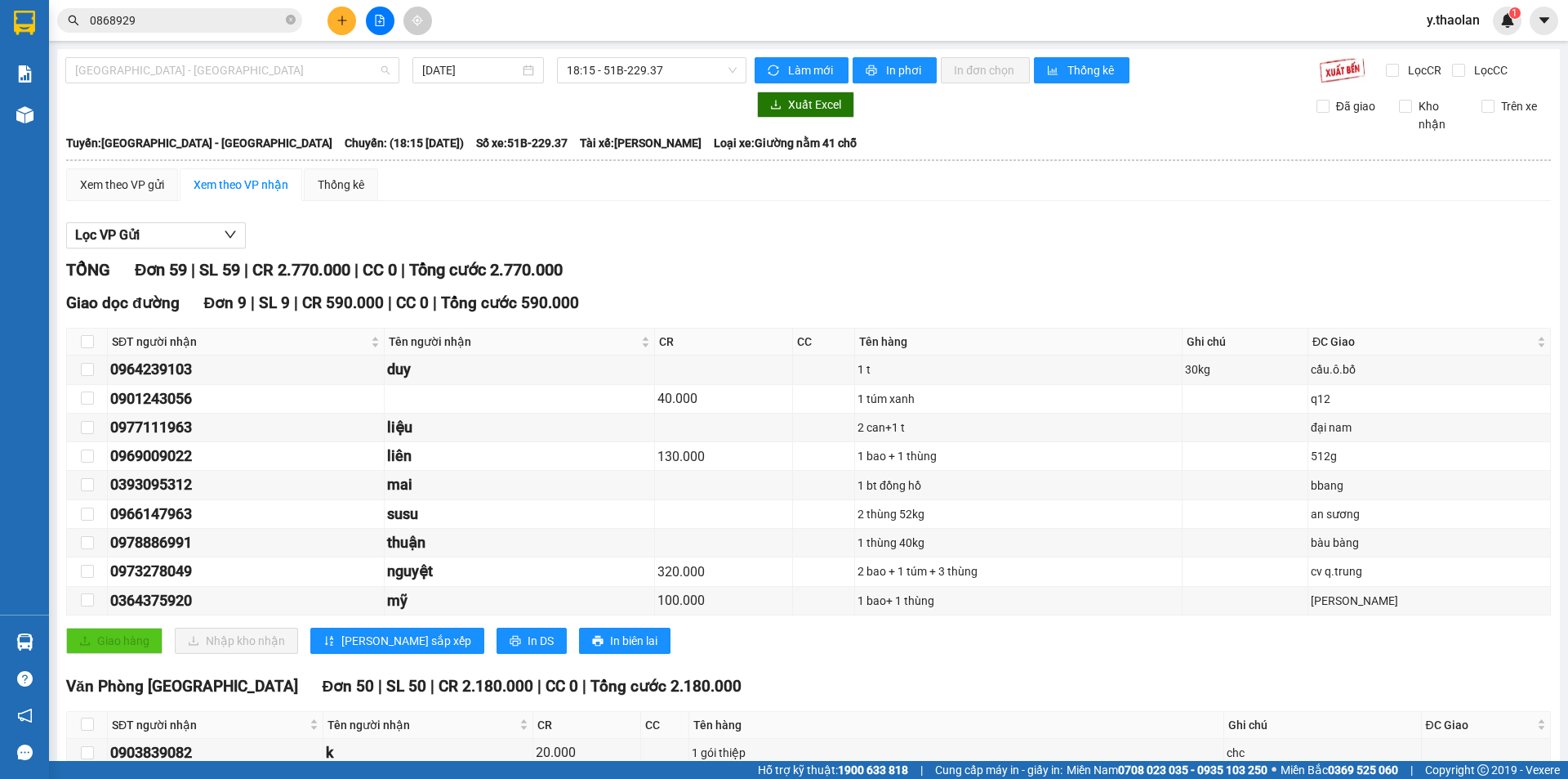
drag, startPoint x: 196, startPoint y: 71, endPoint x: 191, endPoint y: 104, distance: 33.4
click at [196, 78] on span "[GEOGRAPHIC_DATA] - [GEOGRAPHIC_DATA]" at bounding box center [232, 70] width 315 height 25
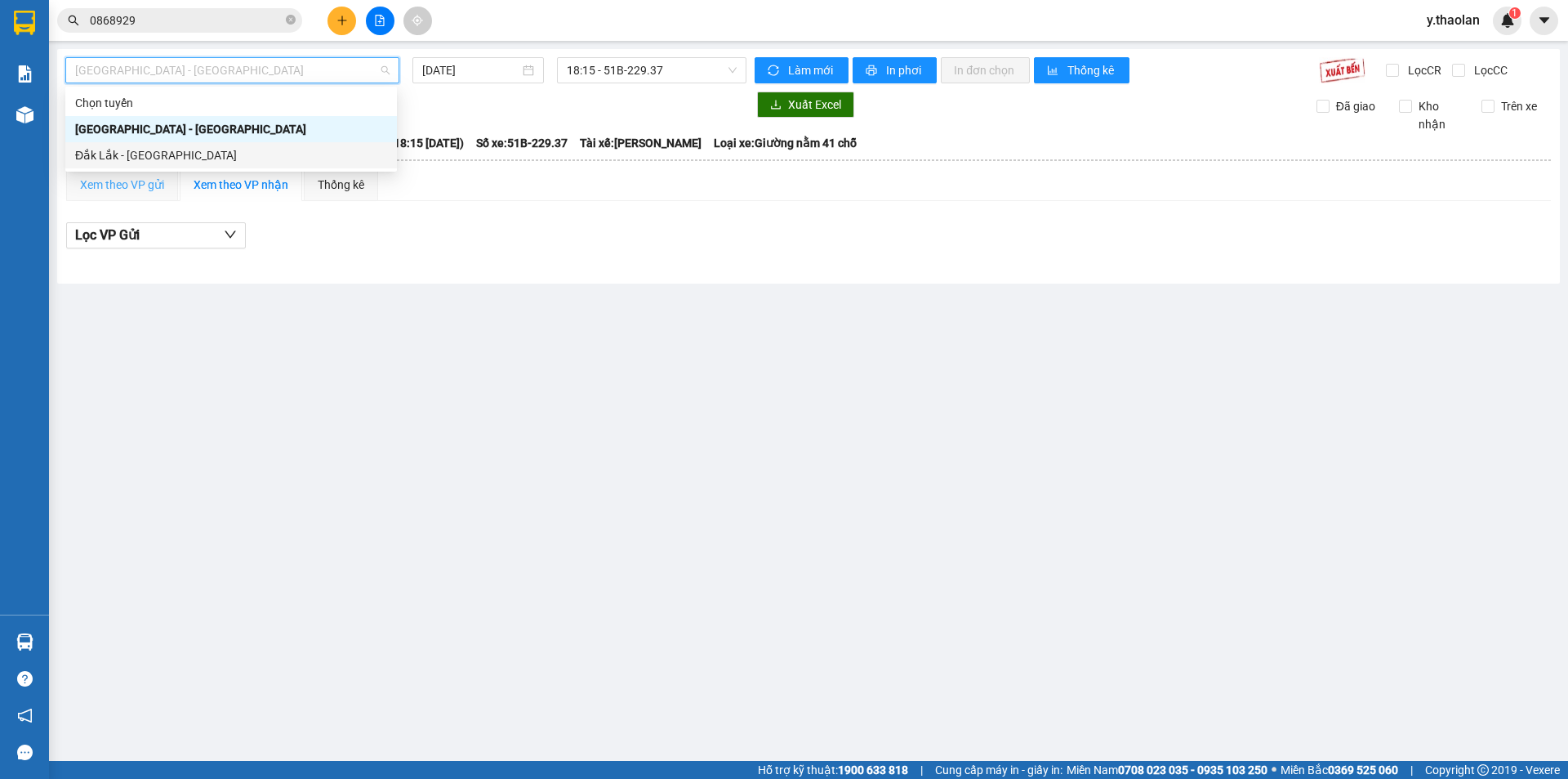
click at [157, 172] on div "Xem theo VP gửi" at bounding box center [122, 184] width 112 height 32
click at [196, 71] on span "[GEOGRAPHIC_DATA] - [GEOGRAPHIC_DATA]" at bounding box center [232, 70] width 315 height 25
click at [192, 153] on div "Đắk Lắk - [GEOGRAPHIC_DATA]" at bounding box center [232, 155] width 315 height 18
type input "[DATE]"
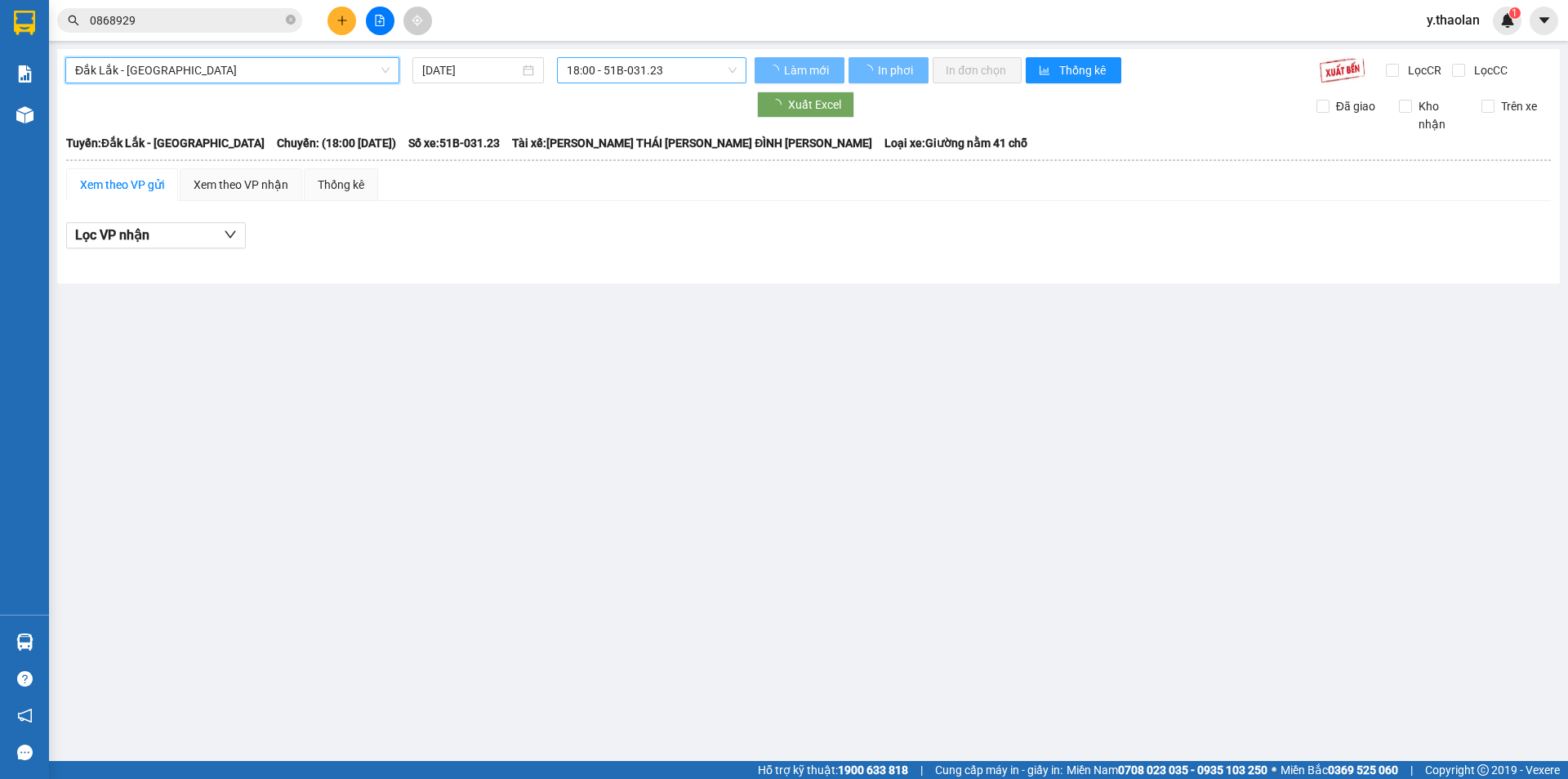
drag, startPoint x: 554, startPoint y: 71, endPoint x: 597, endPoint y: 71, distance: 43.0
click at [557, 71] on div "18:00 - 51B-031.23" at bounding box center [652, 70] width 203 height 27
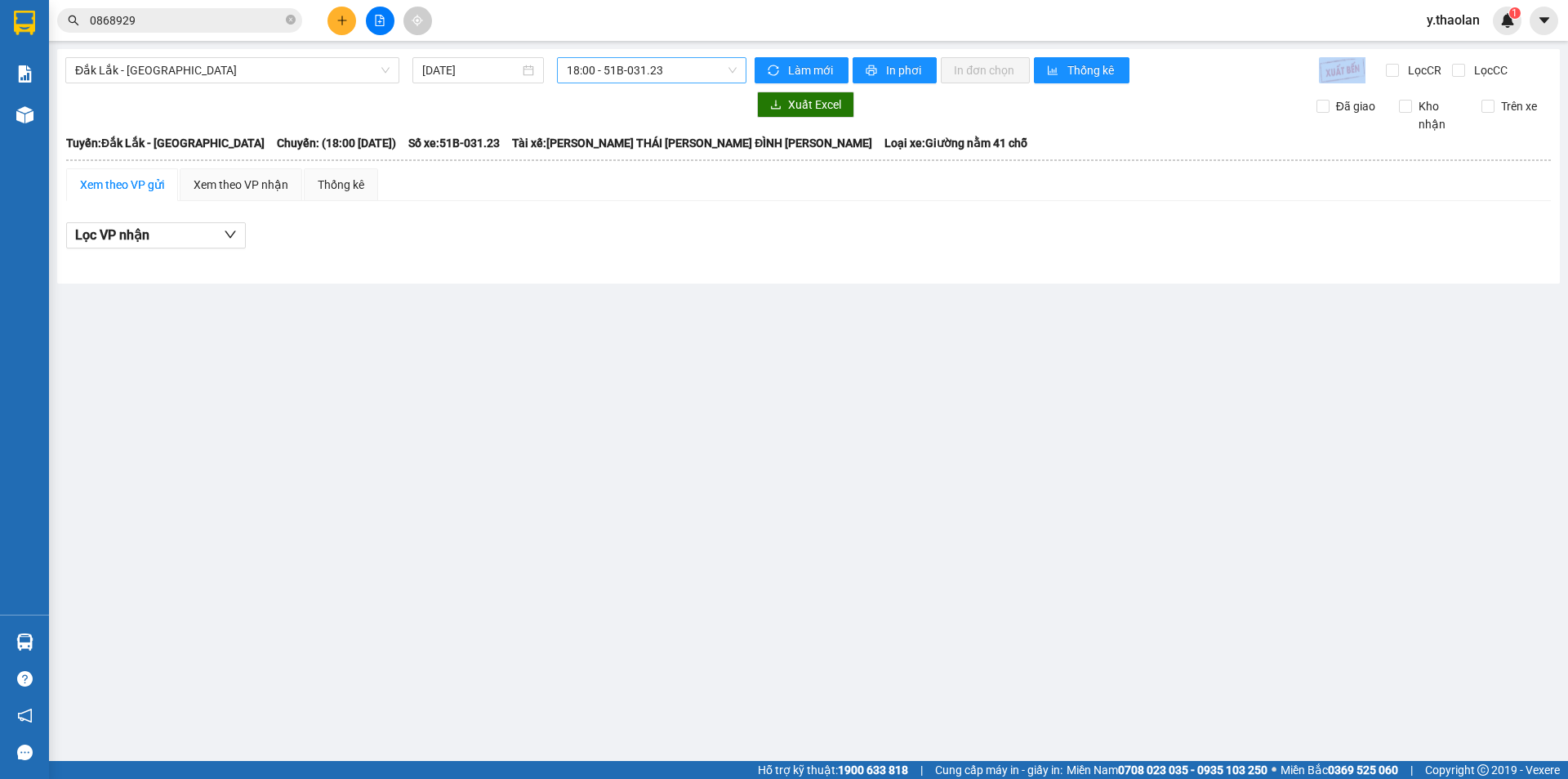
click at [608, 70] on span "18:00 - 51B-031.23" at bounding box center [652, 70] width 170 height 25
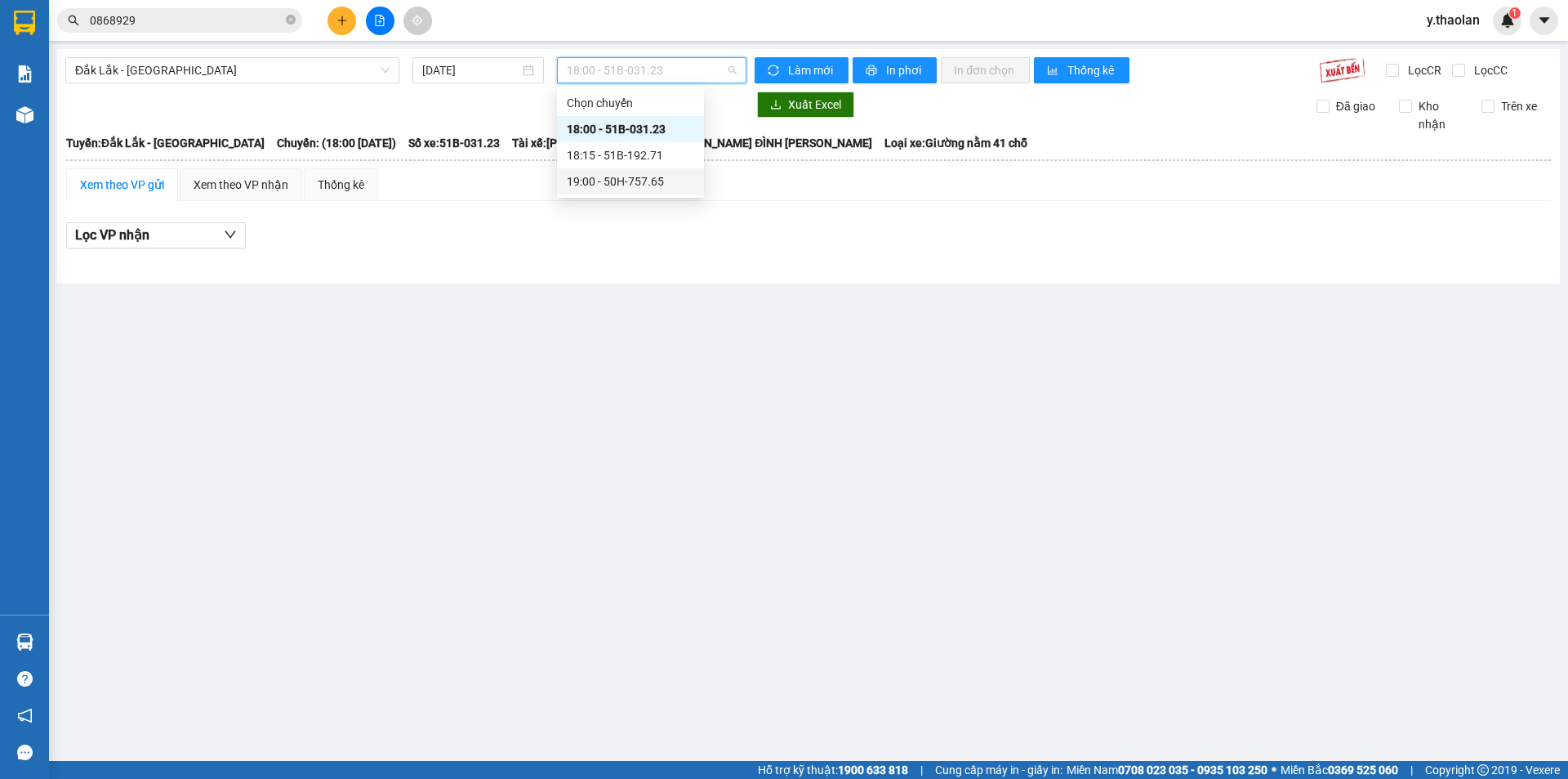
click at [616, 182] on div "19:00 - 50H-757.65" at bounding box center [631, 181] width 128 height 18
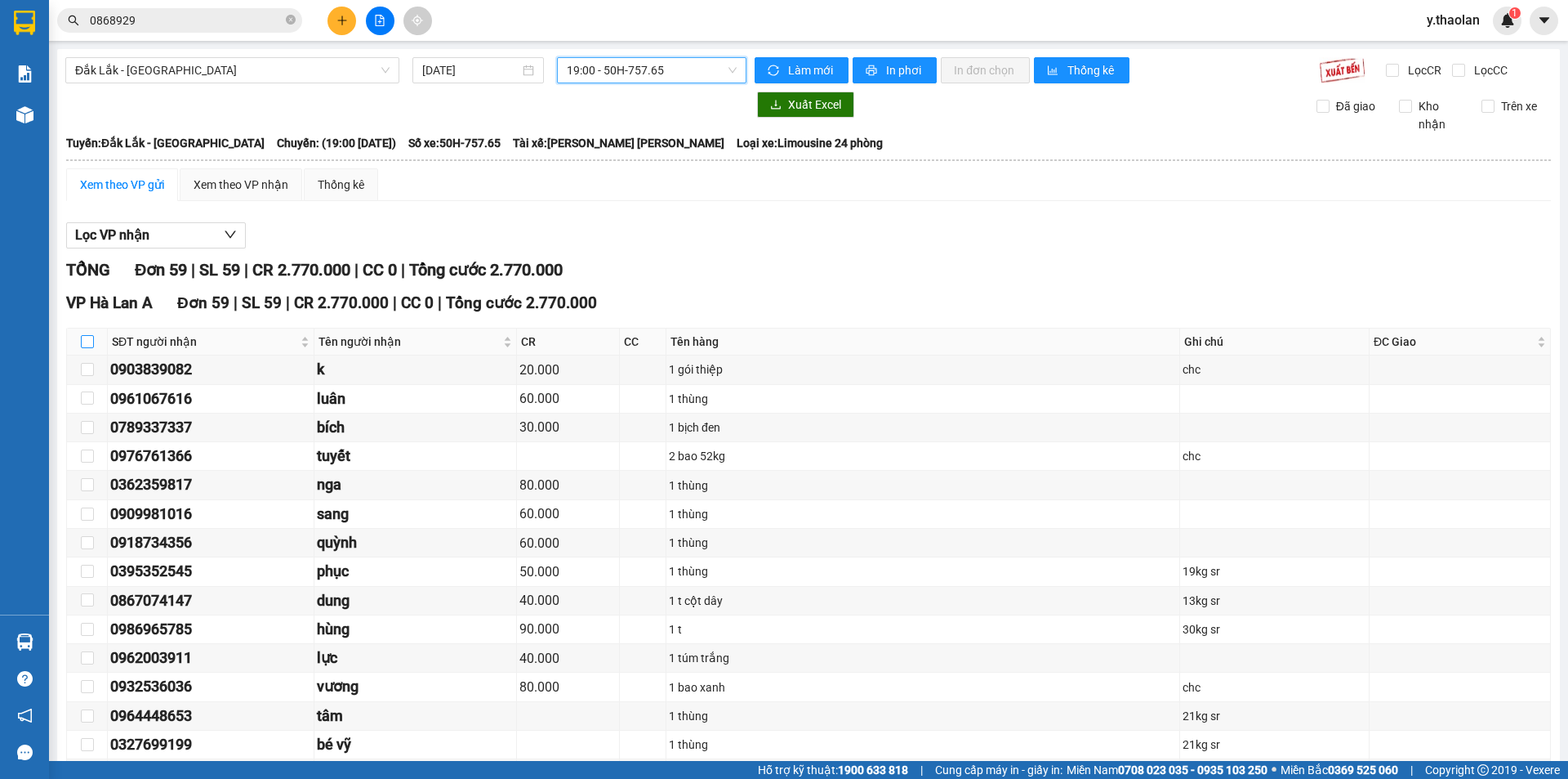
drag, startPoint x: 85, startPoint y: 345, endPoint x: 94, endPoint y: 167, distance: 178.2
click at [85, 345] on input "checkbox" at bounding box center [87, 341] width 13 height 13
checkbox input "true"
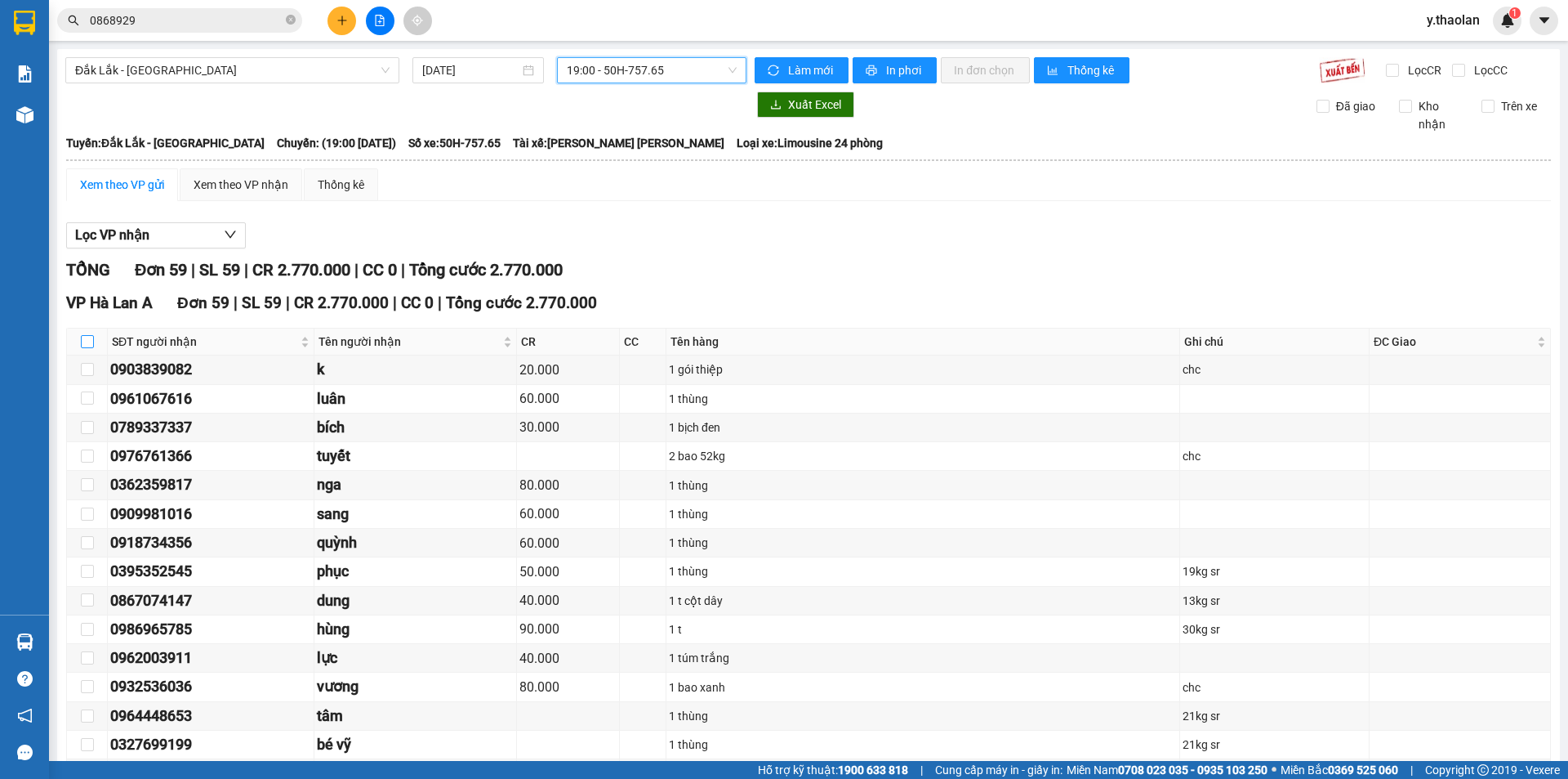
checkbox input "true"
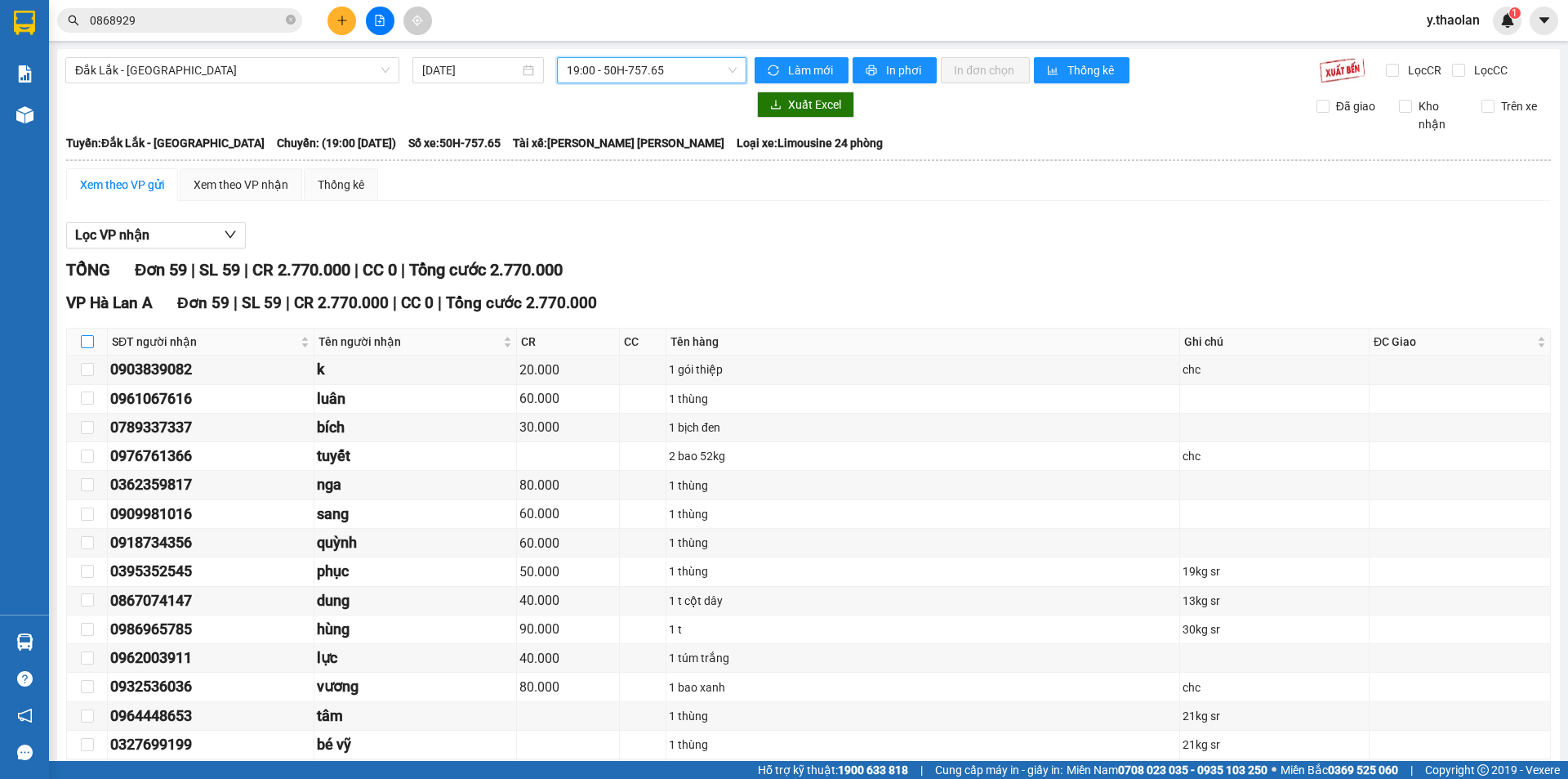
checkbox input "true"
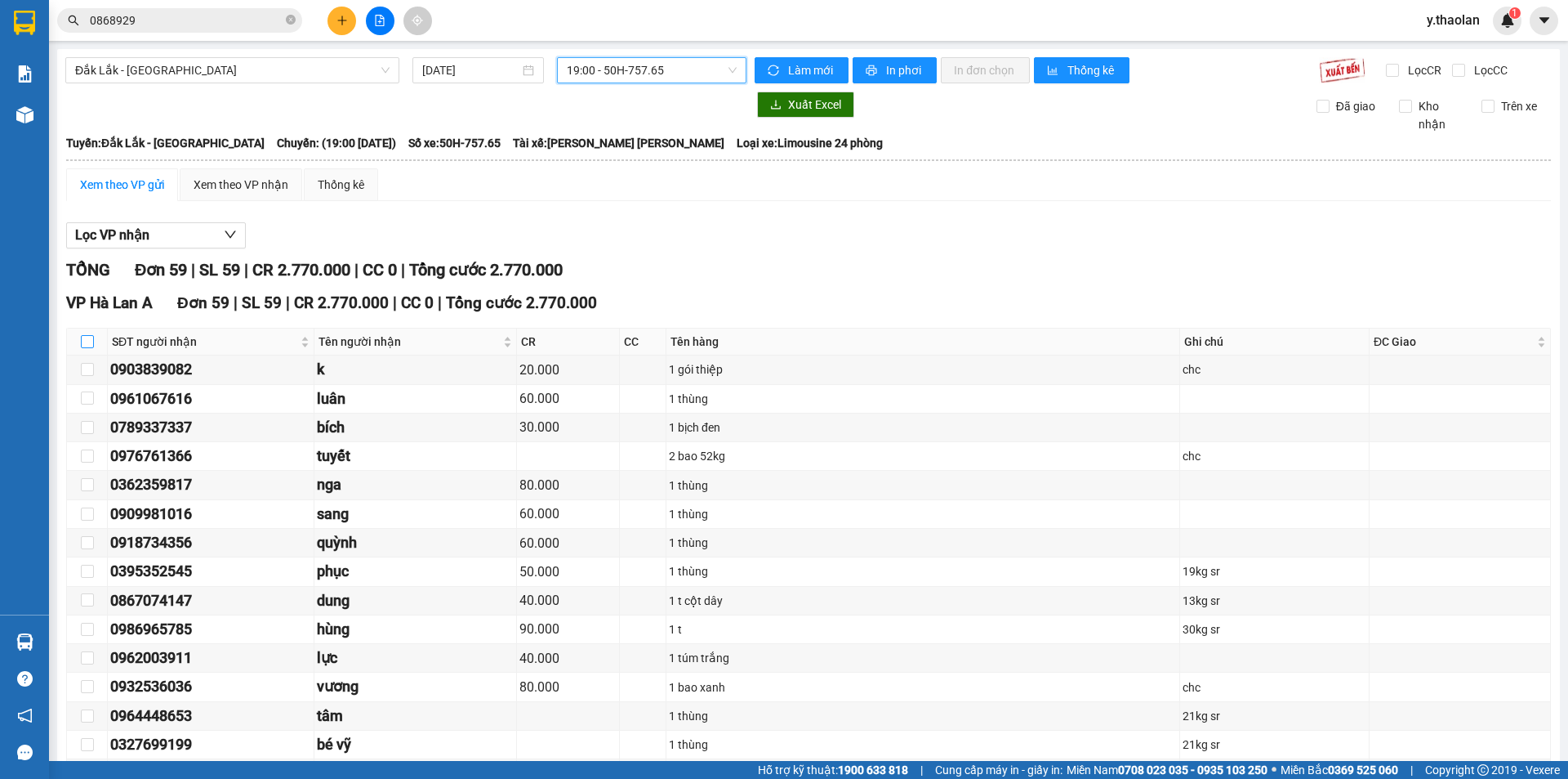
checkbox input "true"
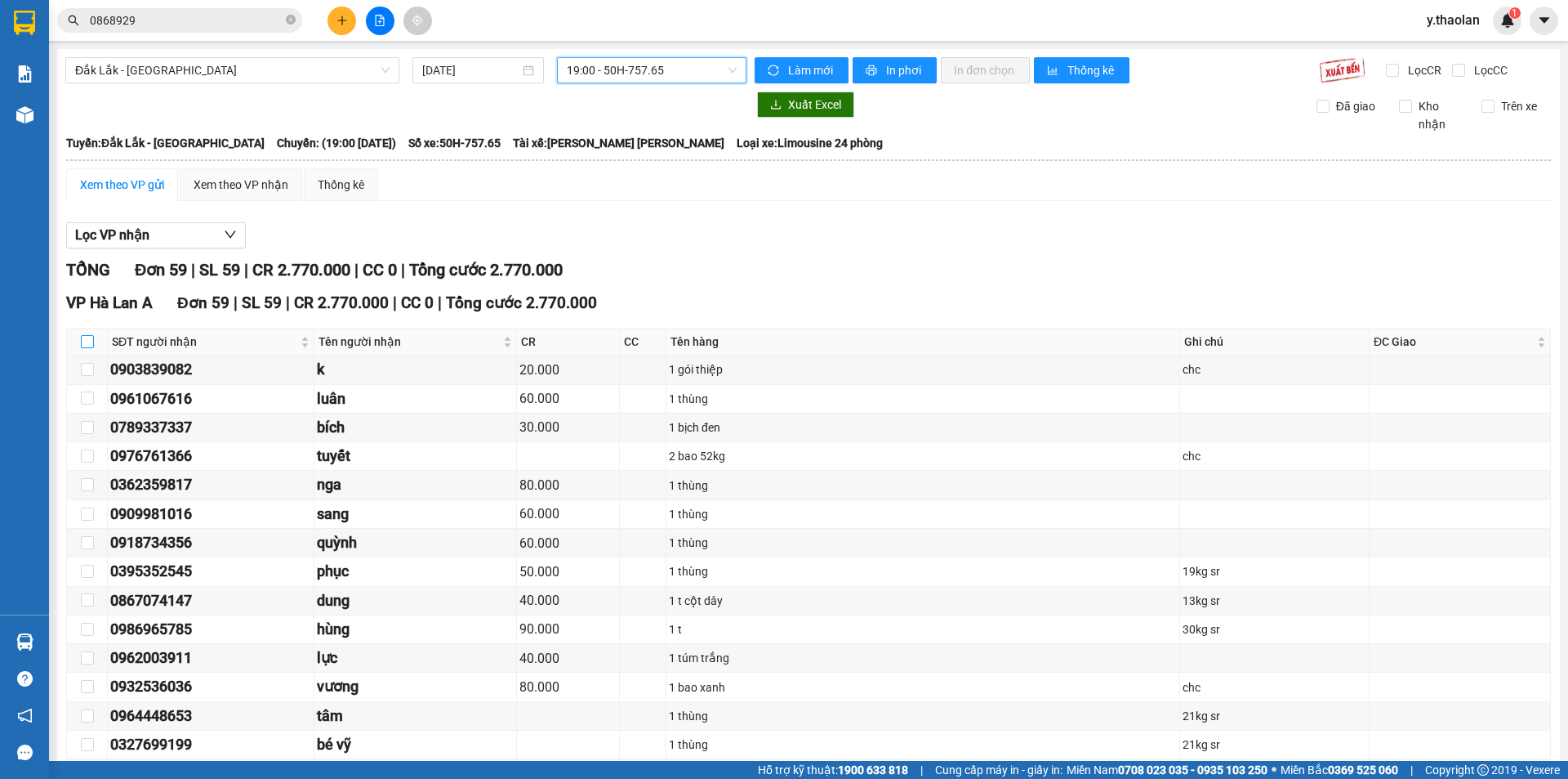
checkbox input "true"
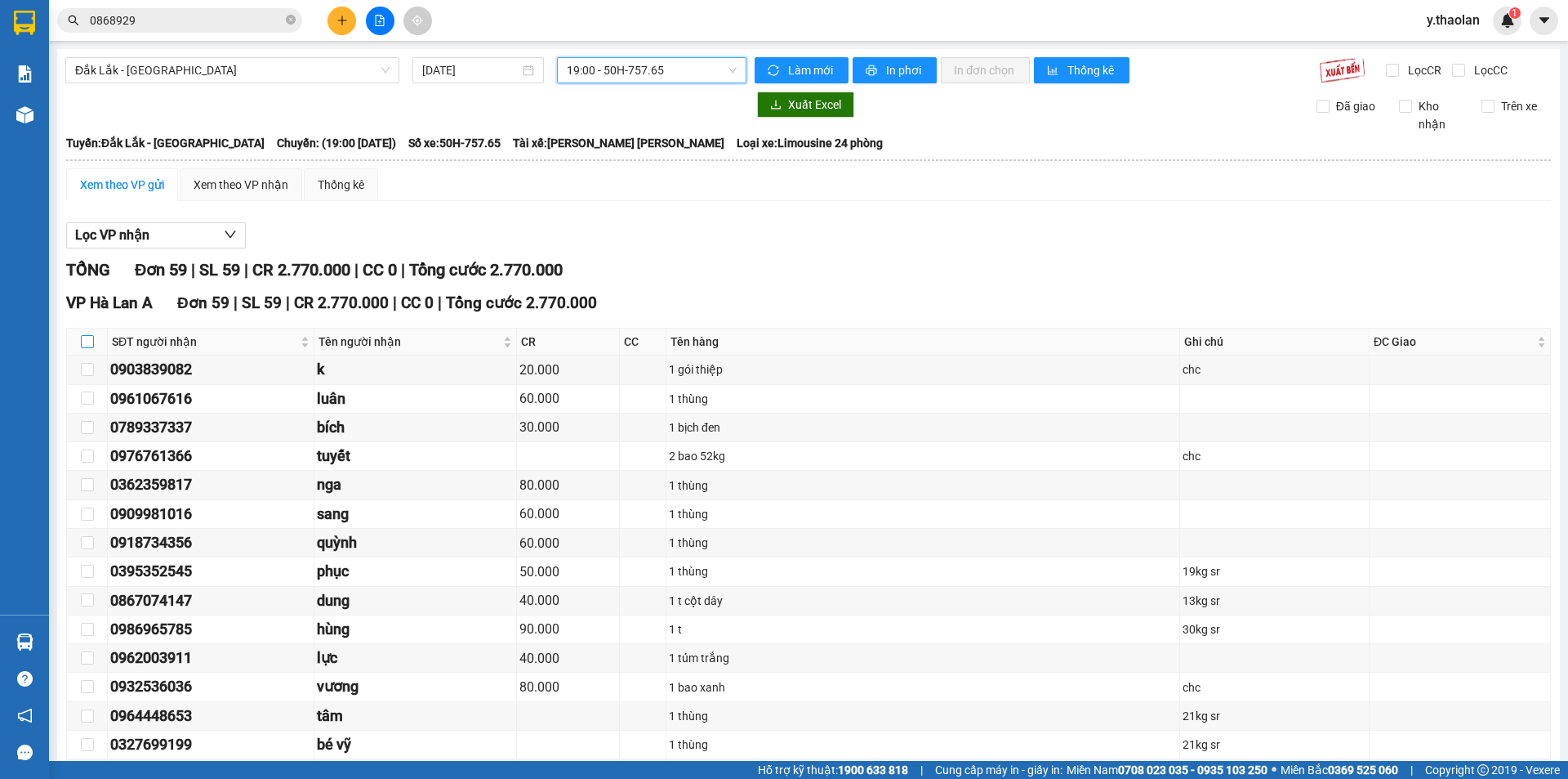
checkbox input "true"
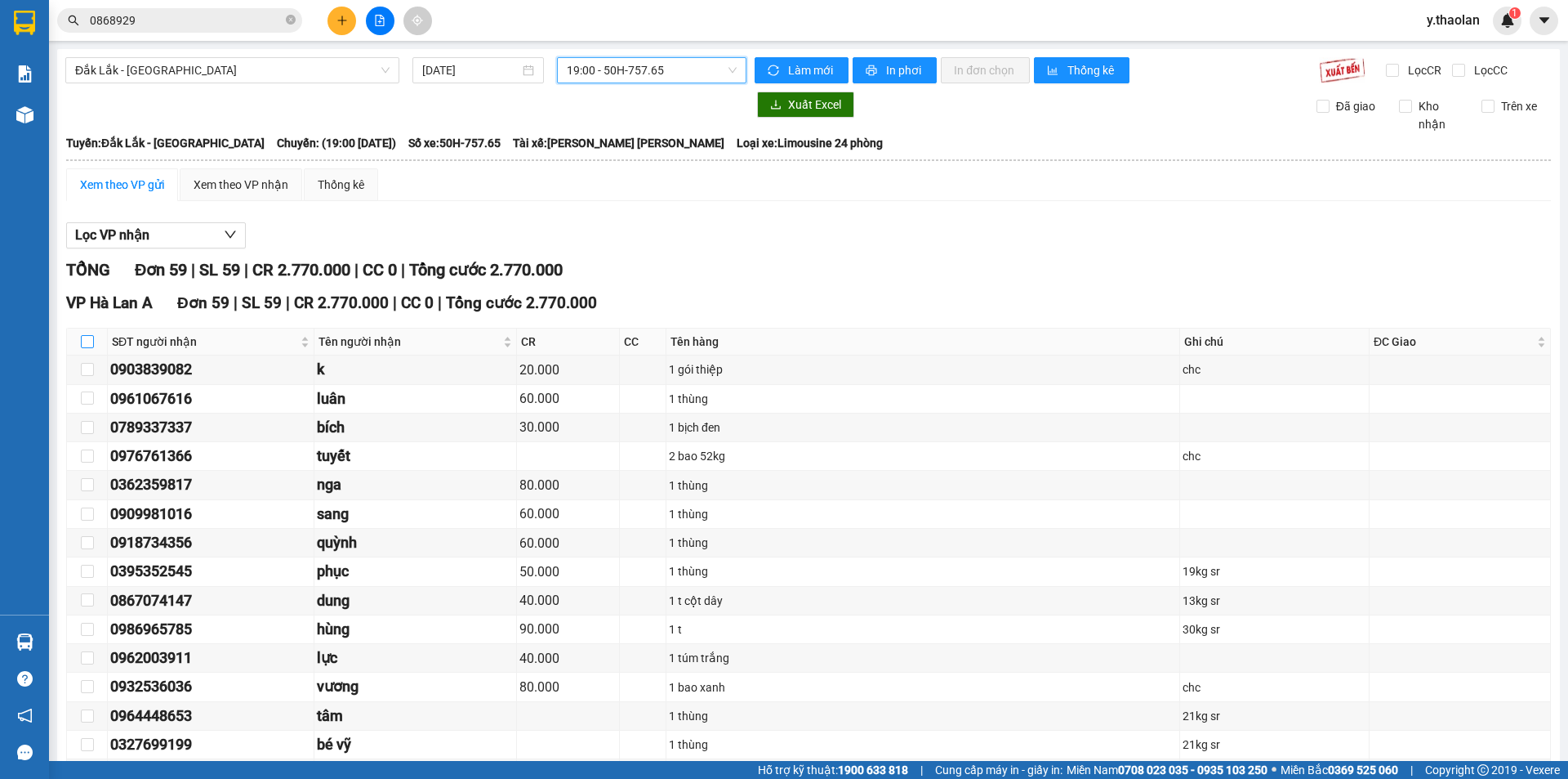
checkbox input "true"
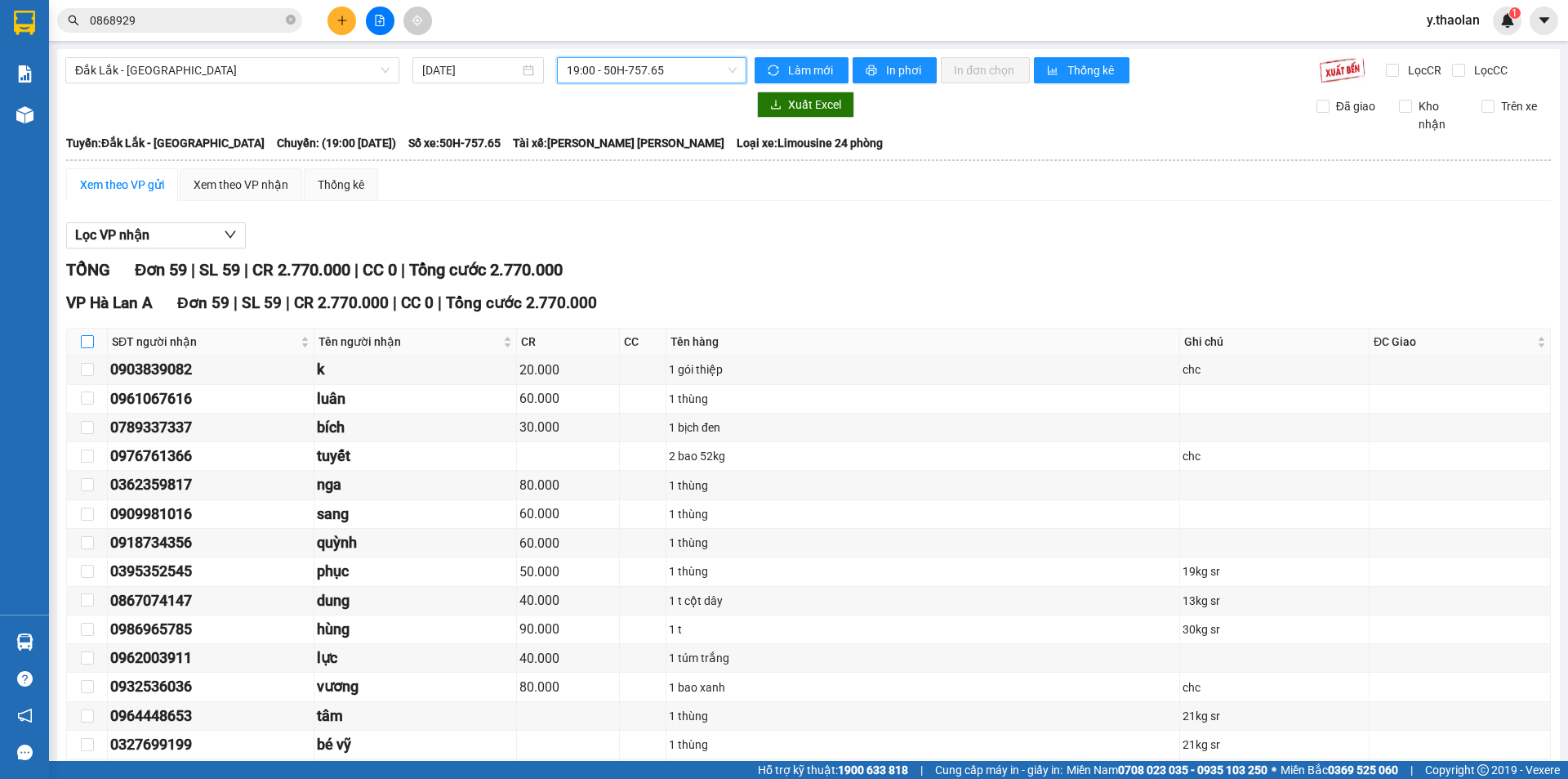
checkbox input "true"
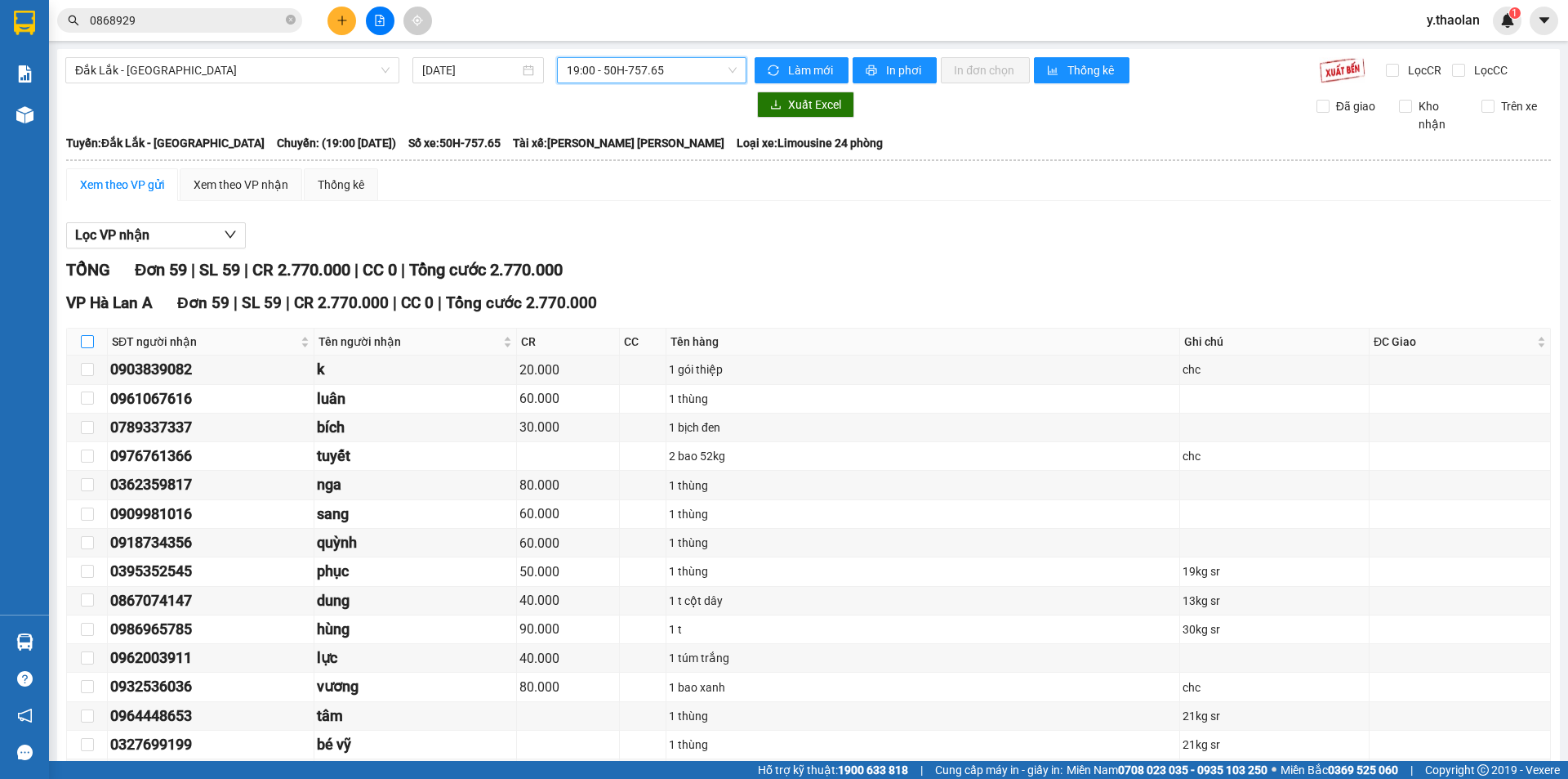
checkbox input "true"
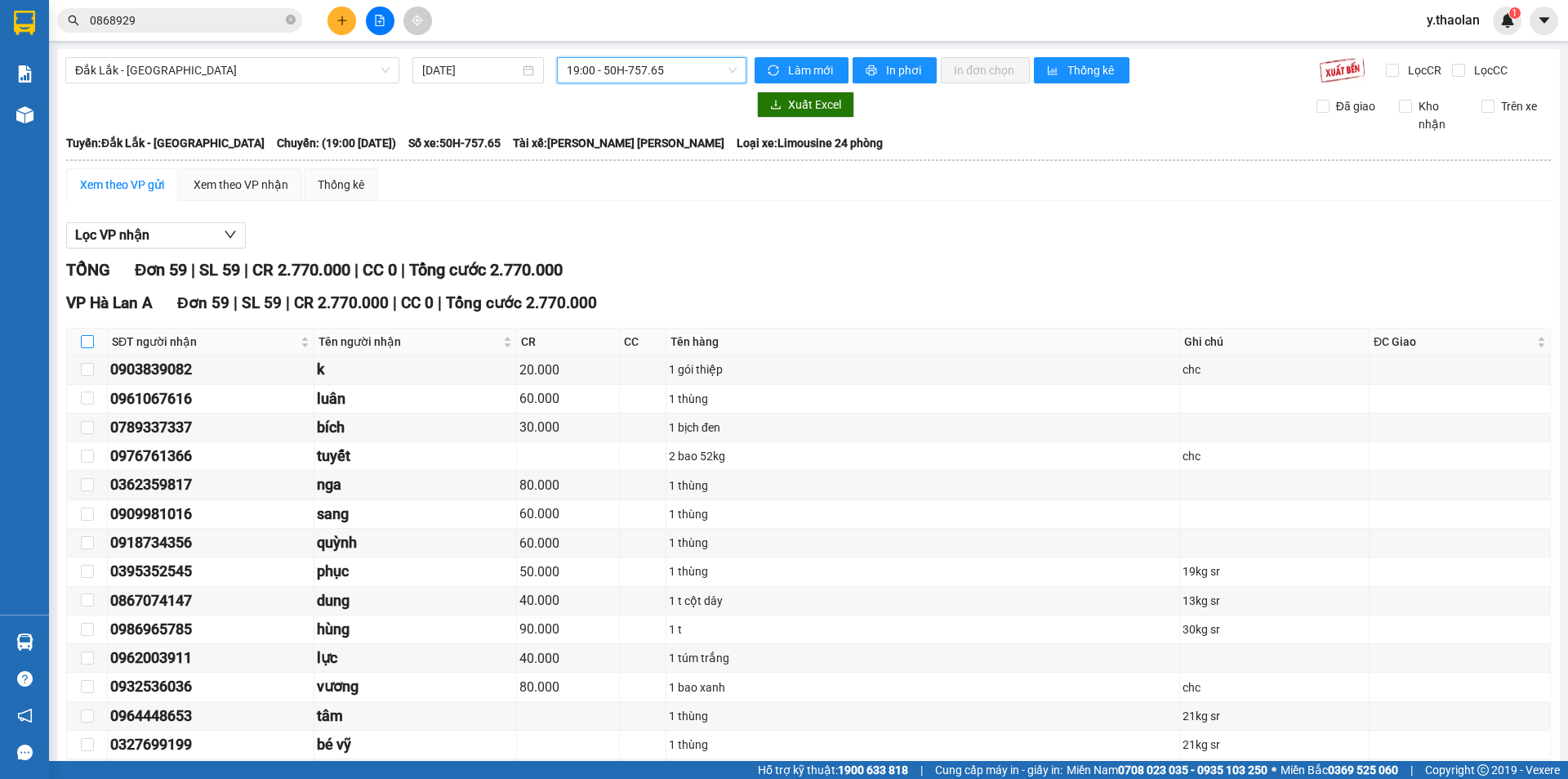
checkbox input "true"
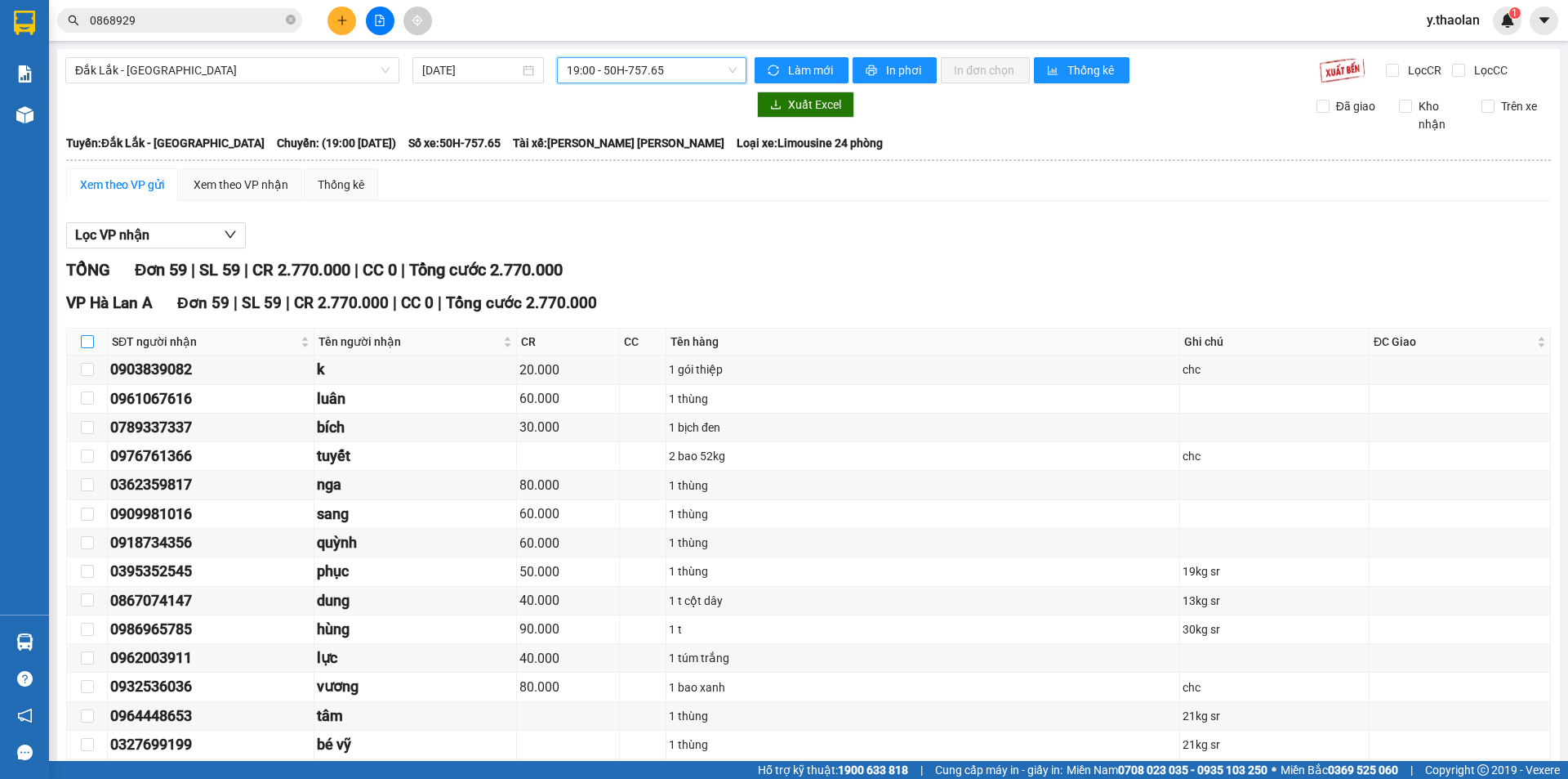
checkbox input "true"
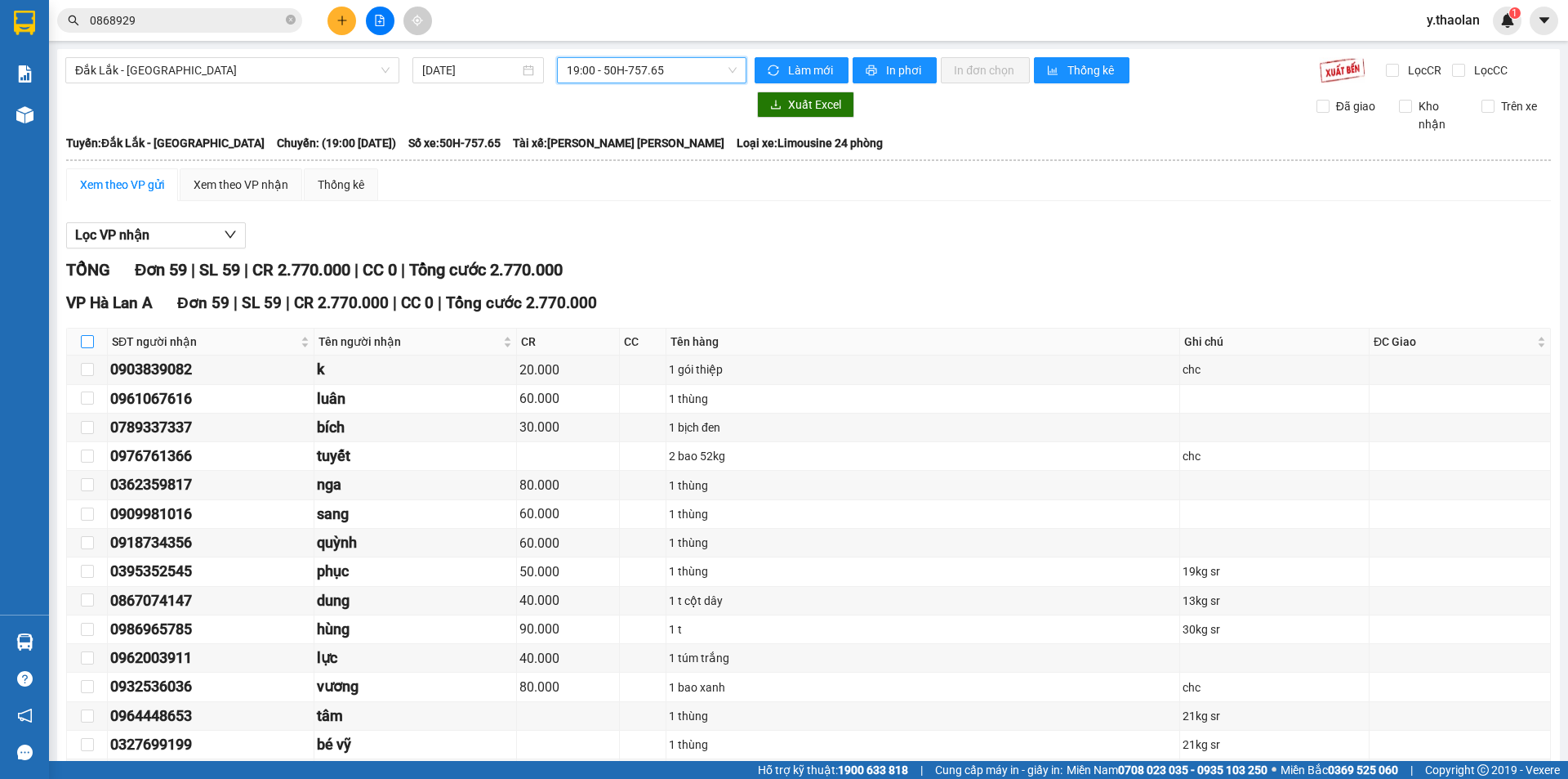
checkbox input "true"
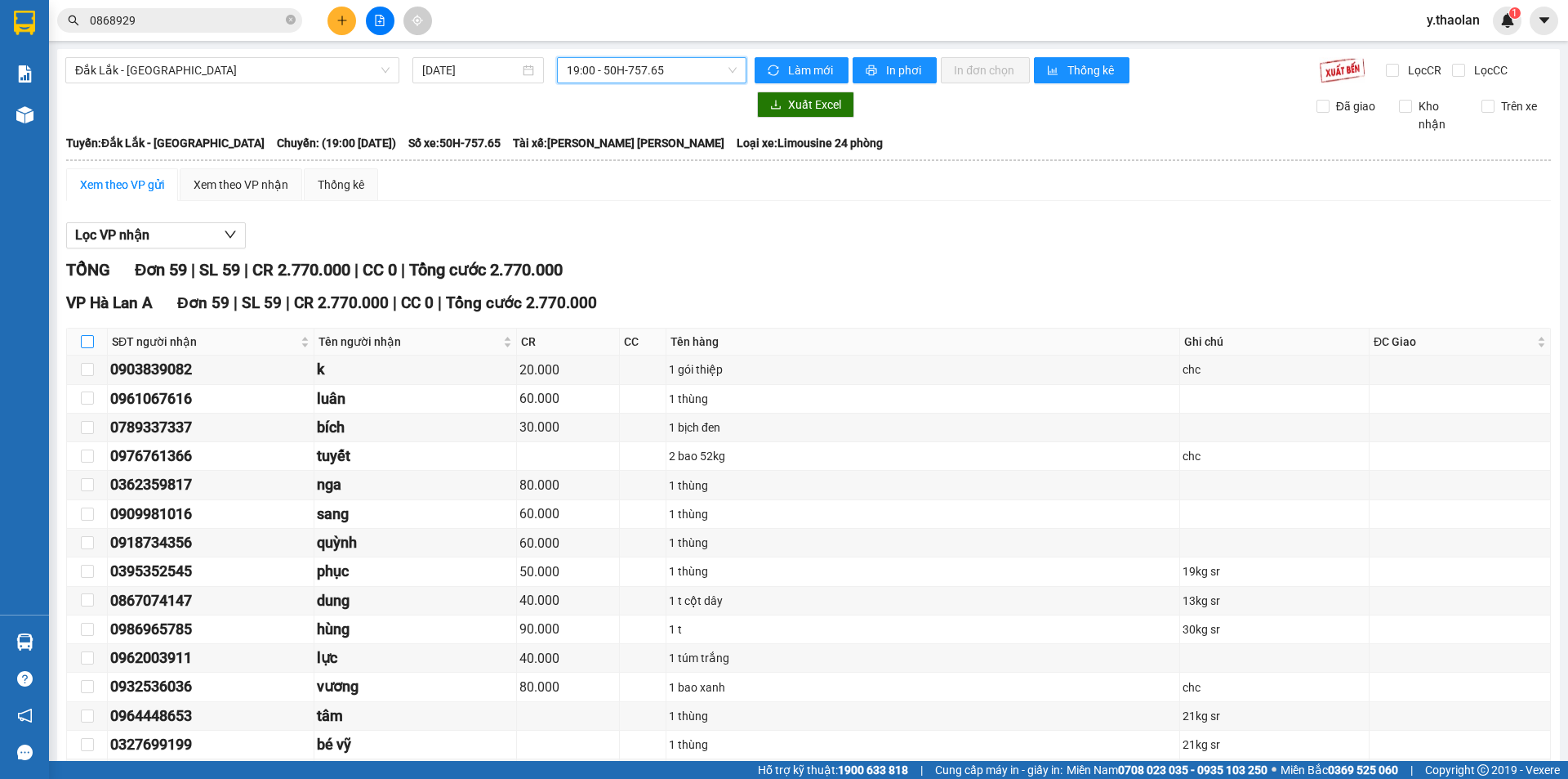
checkbox input "true"
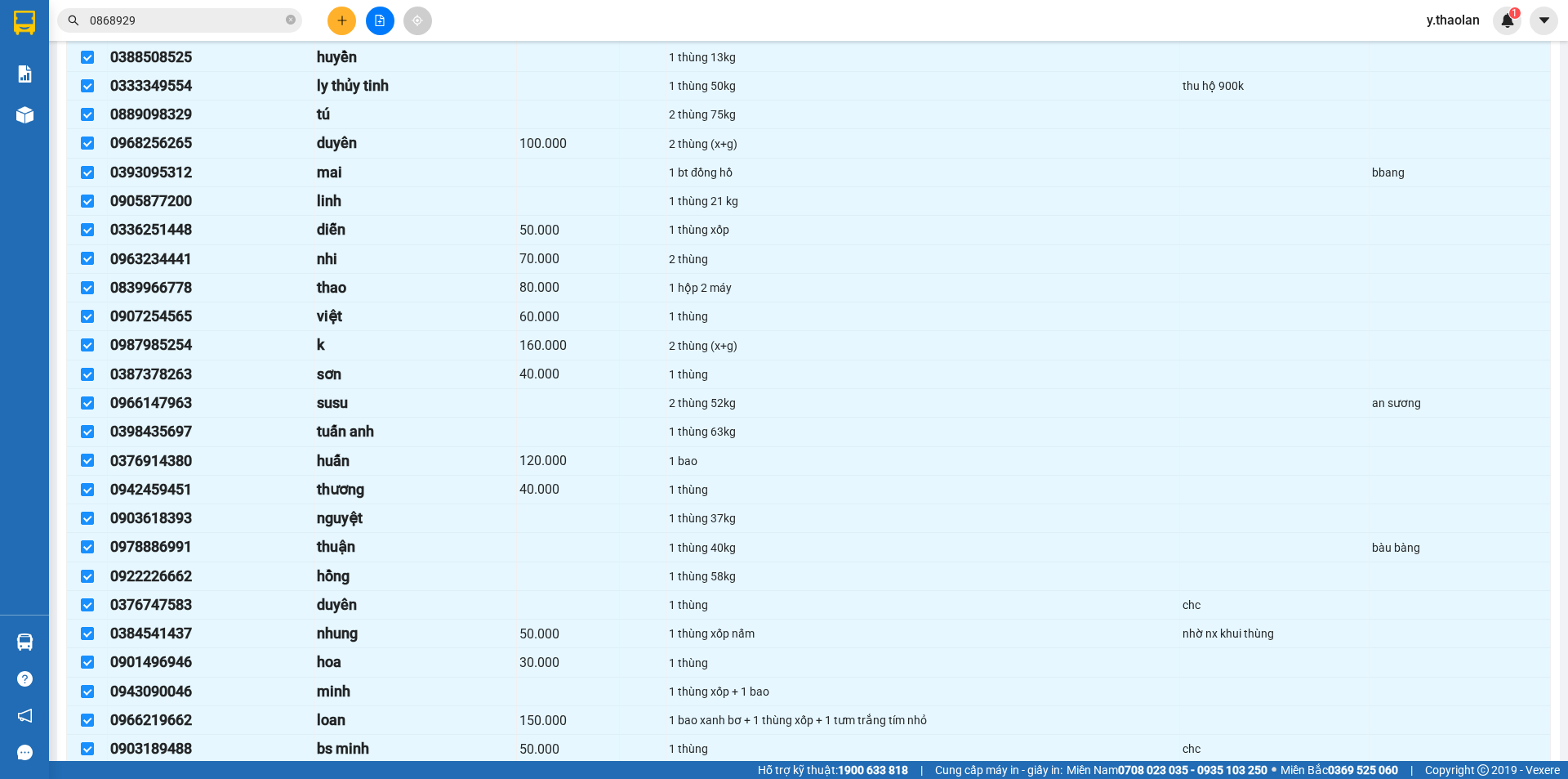
scroll to position [1380, 0]
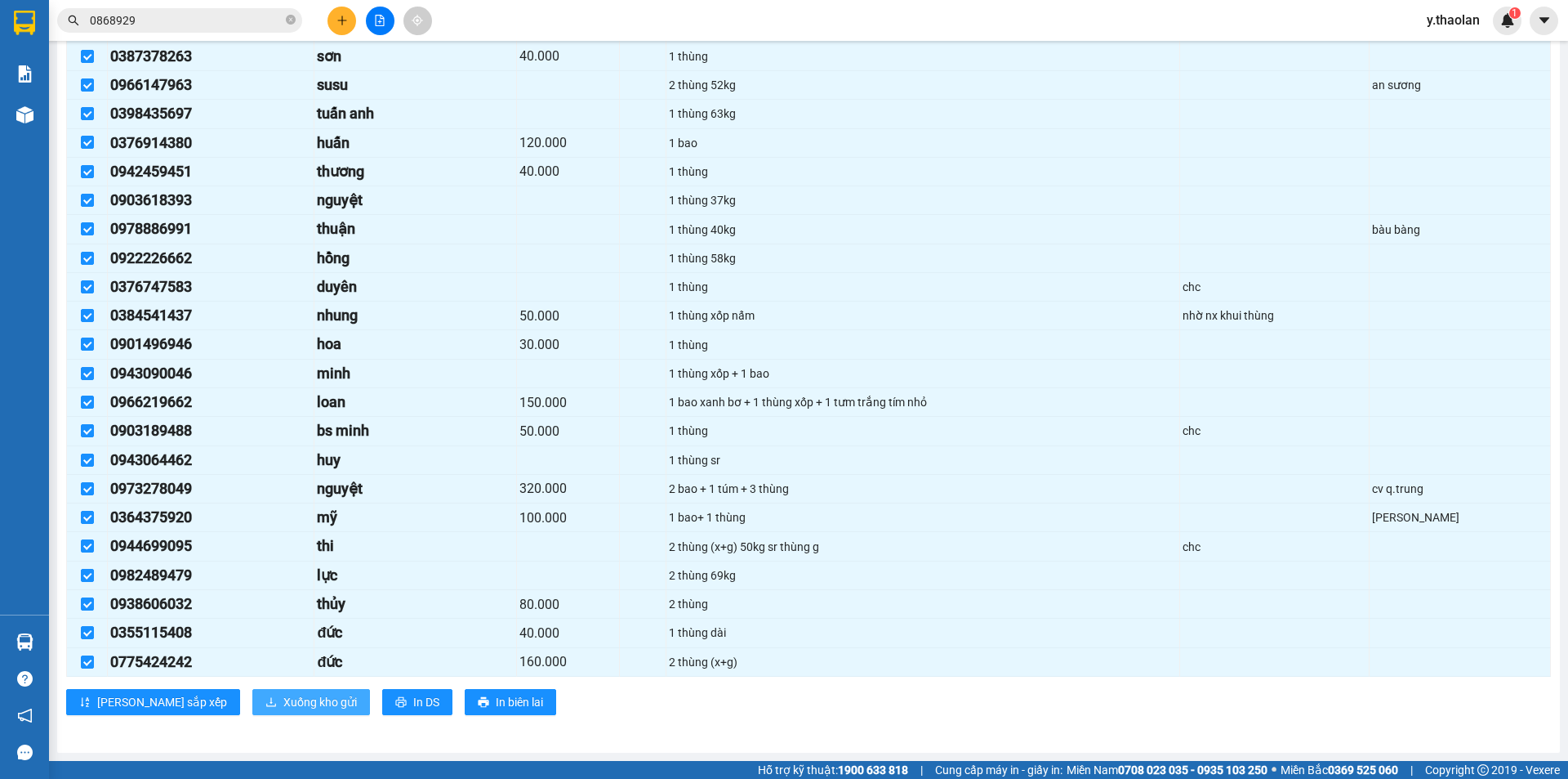
click at [283, 699] on span "Xuống kho gửi" at bounding box center [319, 702] width 74 height 18
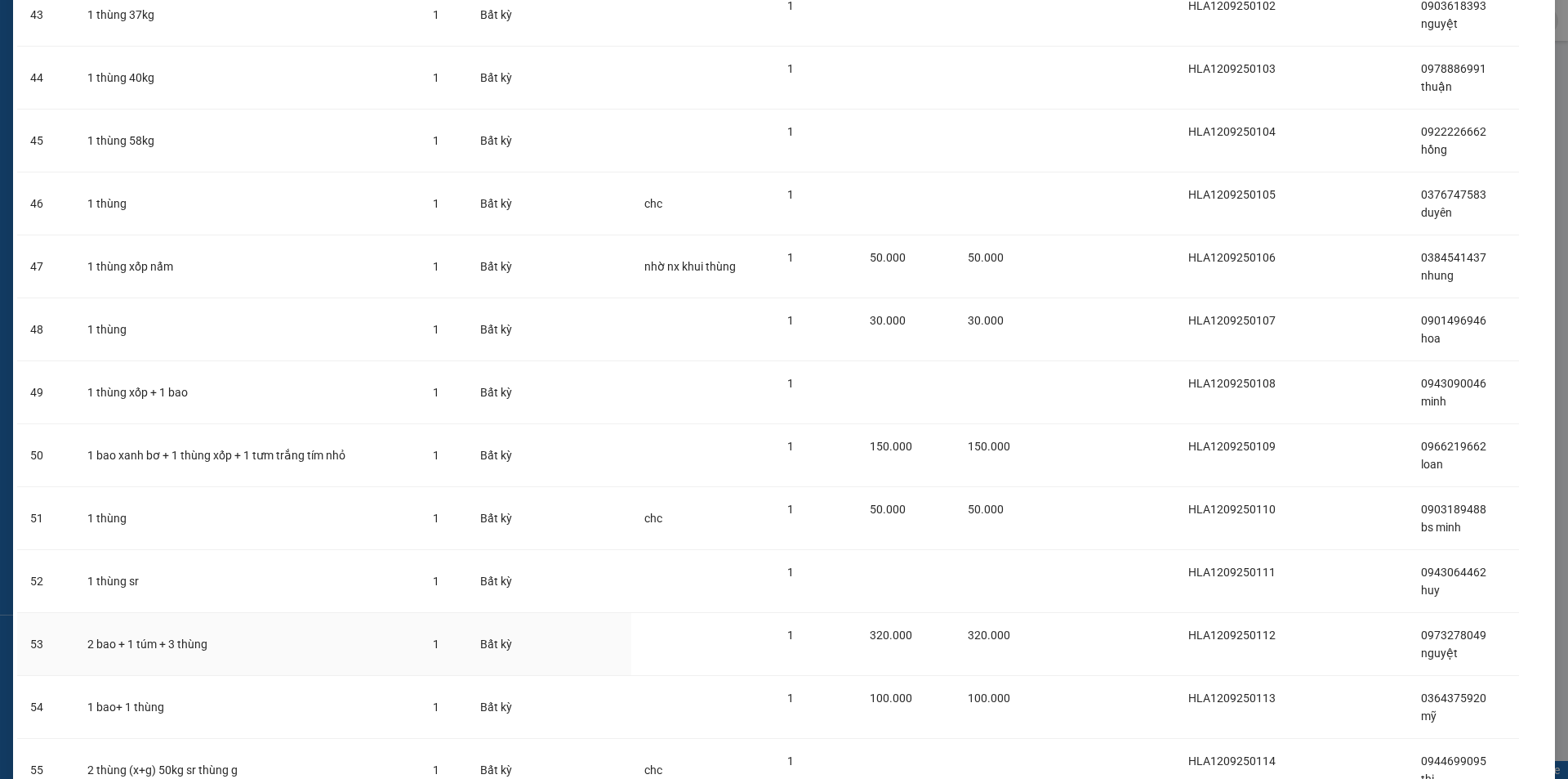
scroll to position [3173, 0]
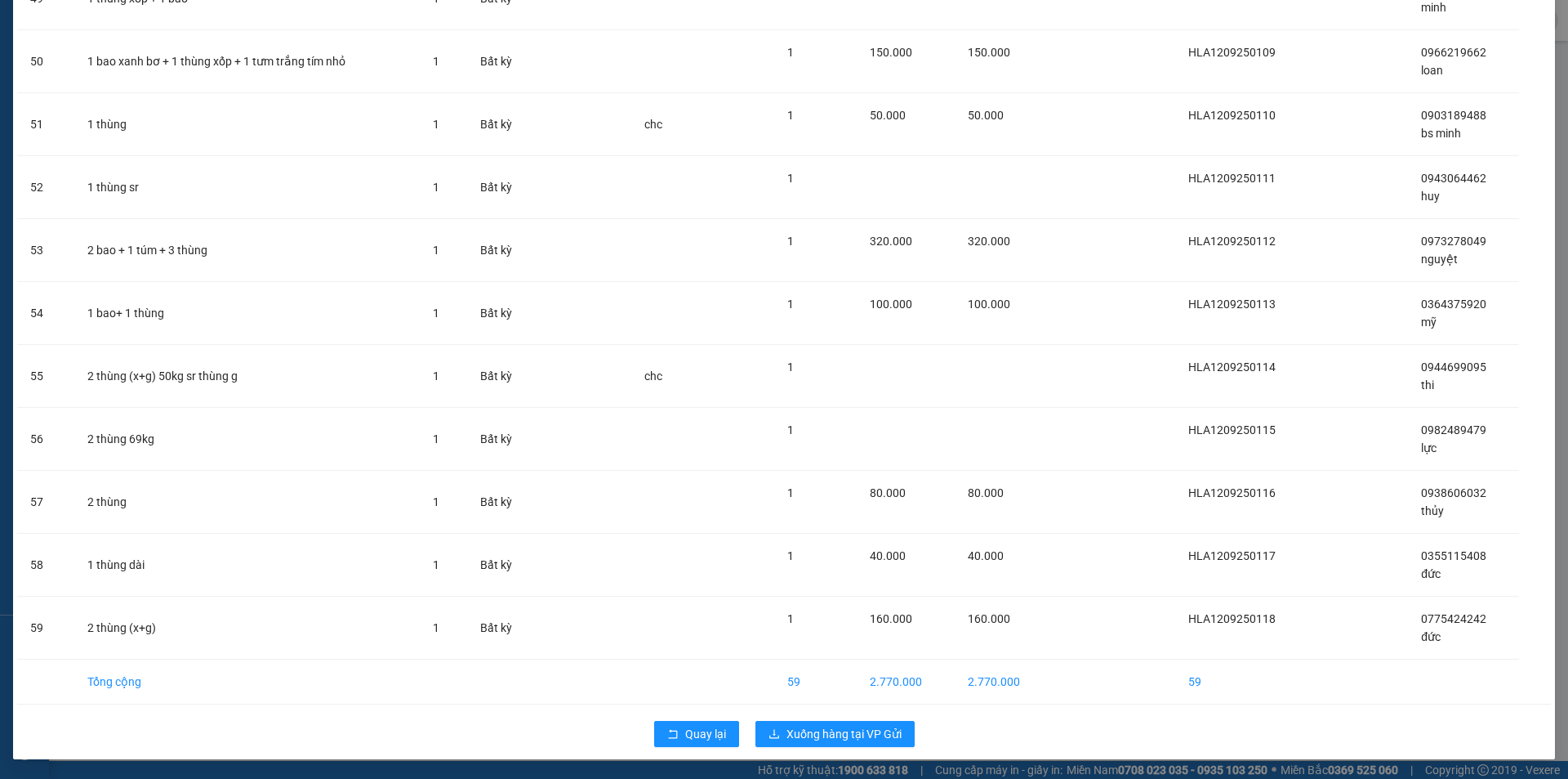
click at [826, 752] on div "Quay lại Xuống hàng tại VP Gửi" at bounding box center [784, 734] width 1534 height 42
drag, startPoint x: 835, startPoint y: 737, endPoint x: 835, endPoint y: 725, distance: 12.0
click at [835, 737] on span "Xuống hàng tại VP Gửi" at bounding box center [843, 734] width 115 height 18
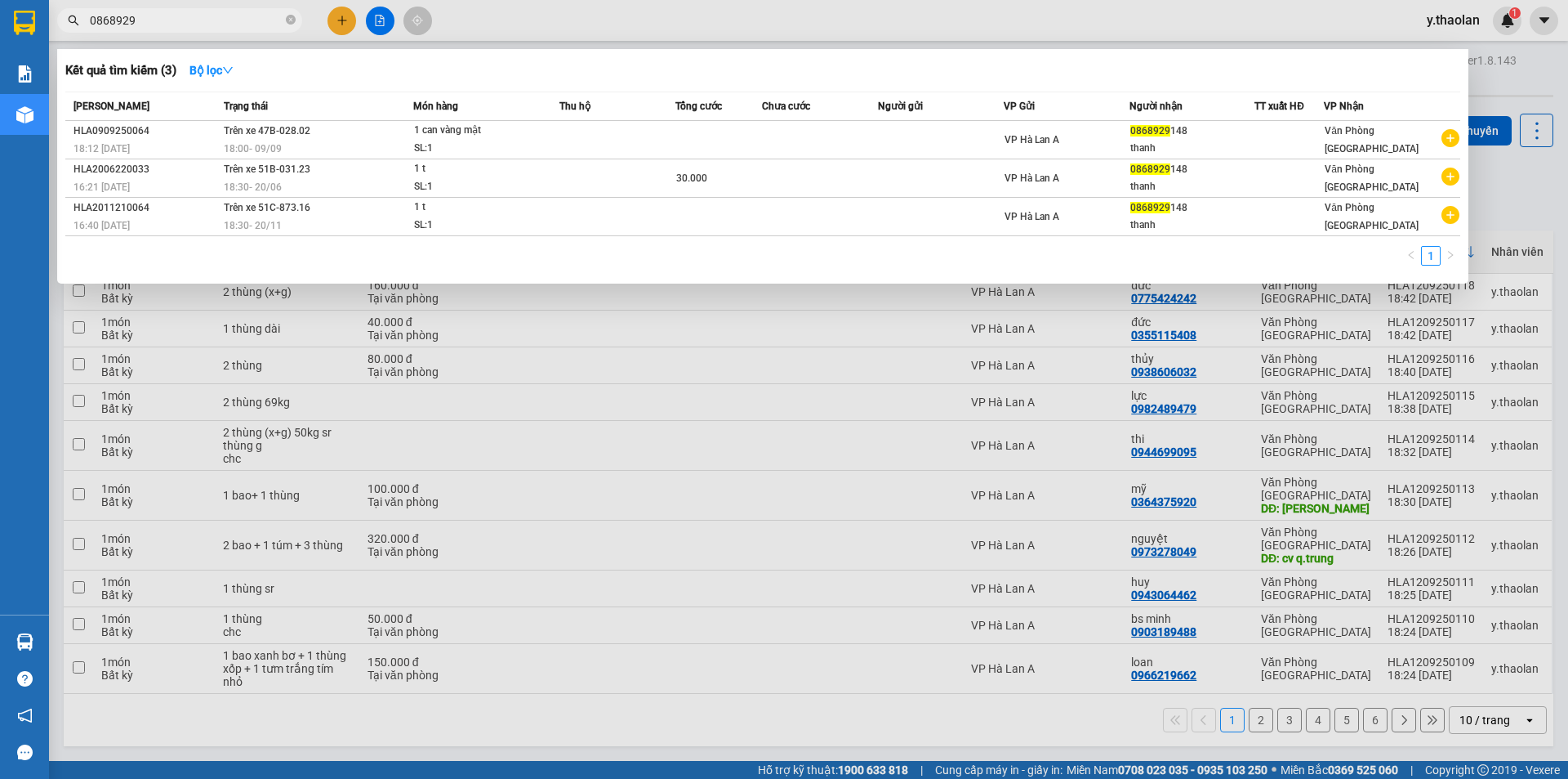
drag, startPoint x: 174, startPoint y: 22, endPoint x: 0, endPoint y: -29, distance: 181.3
click at [0, 0] on html "Kết quả tìm kiếm ( 3 ) Bộ lọc Mã ĐH Trạng thái Món hàng Thu hộ Tổng cước Chưa c…" at bounding box center [784, 390] width 1568 height 779
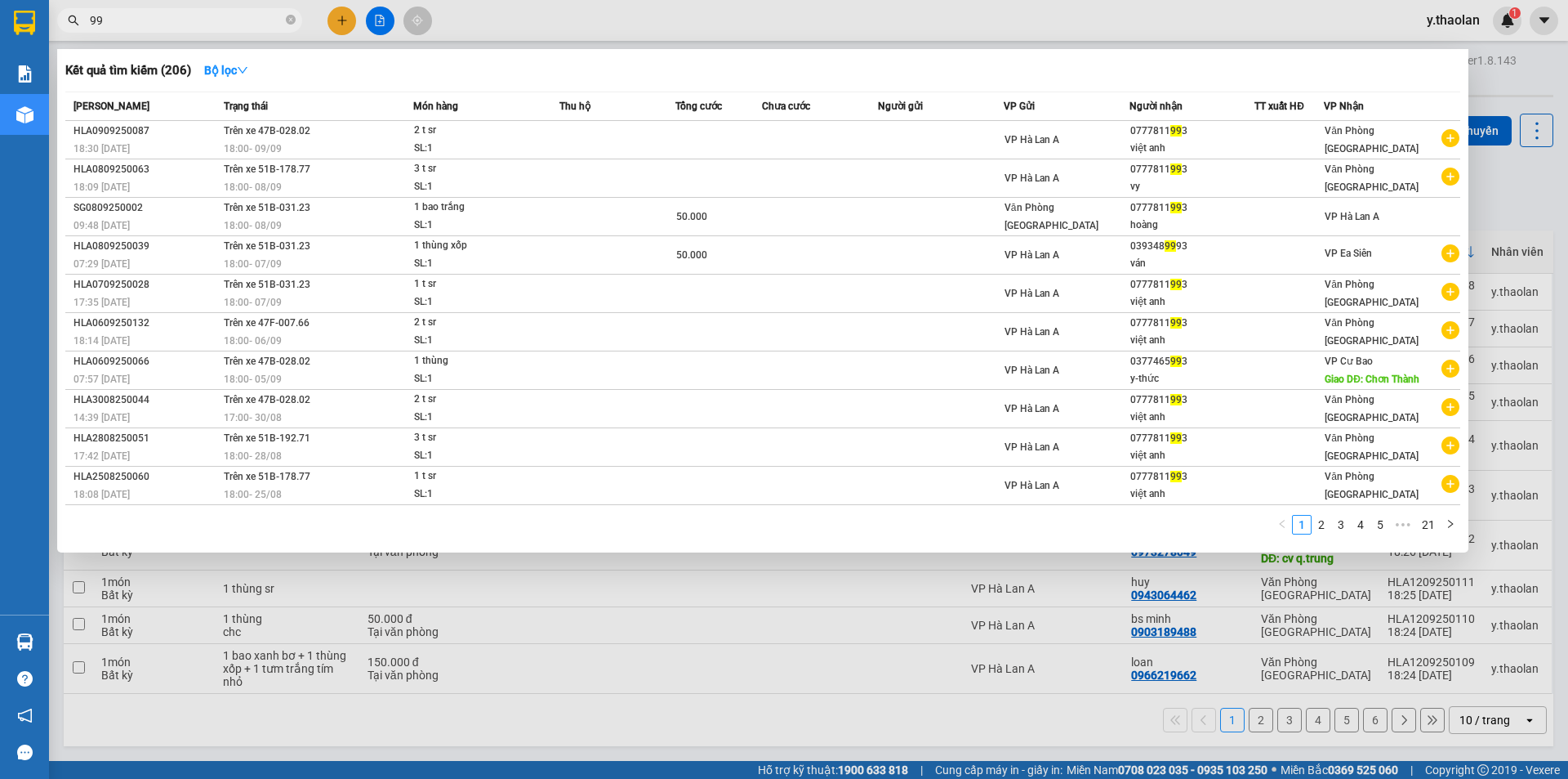
type input "9"
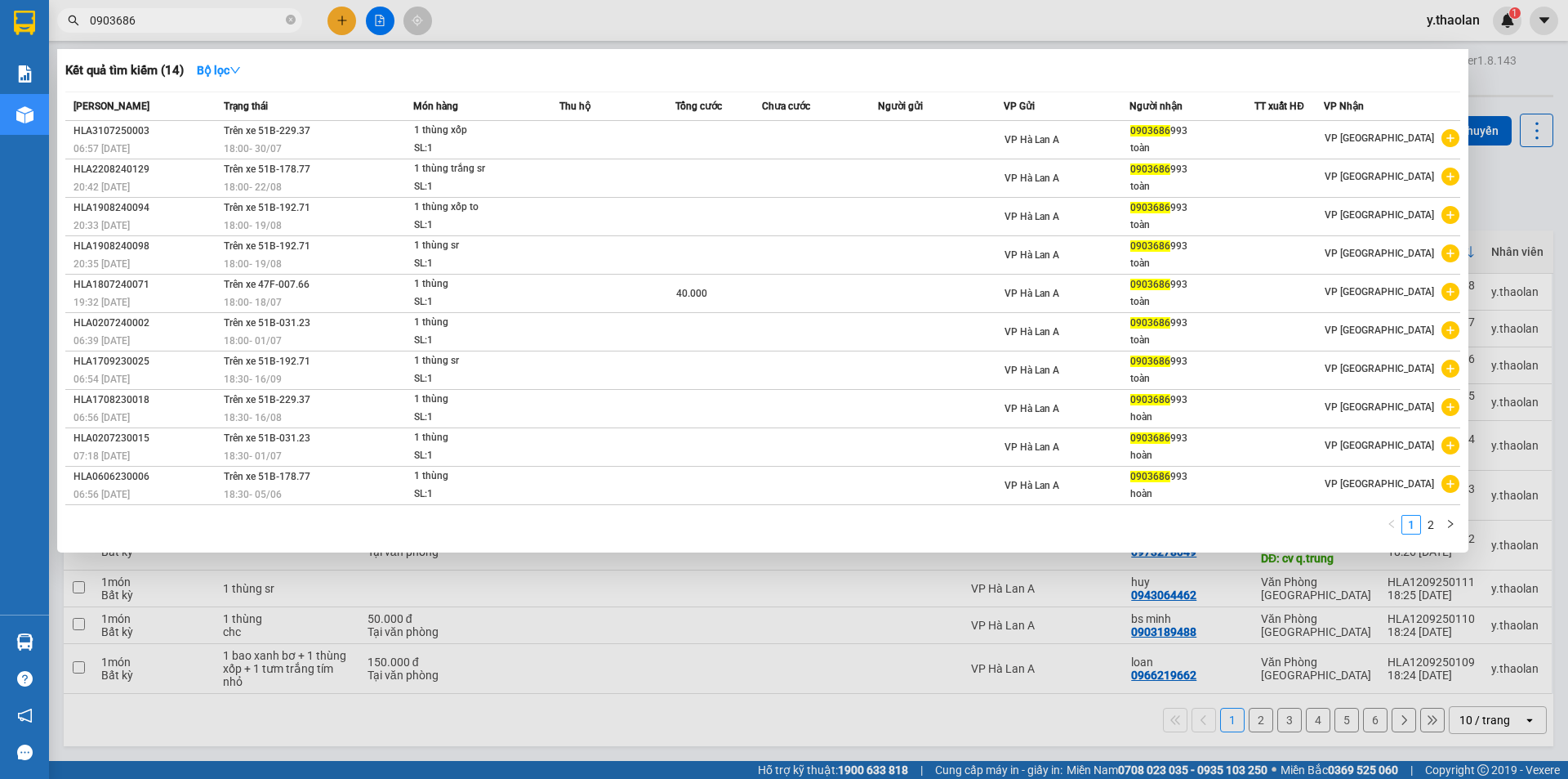
type input "0903686"
click at [947, 27] on div at bounding box center [784, 390] width 1568 height 779
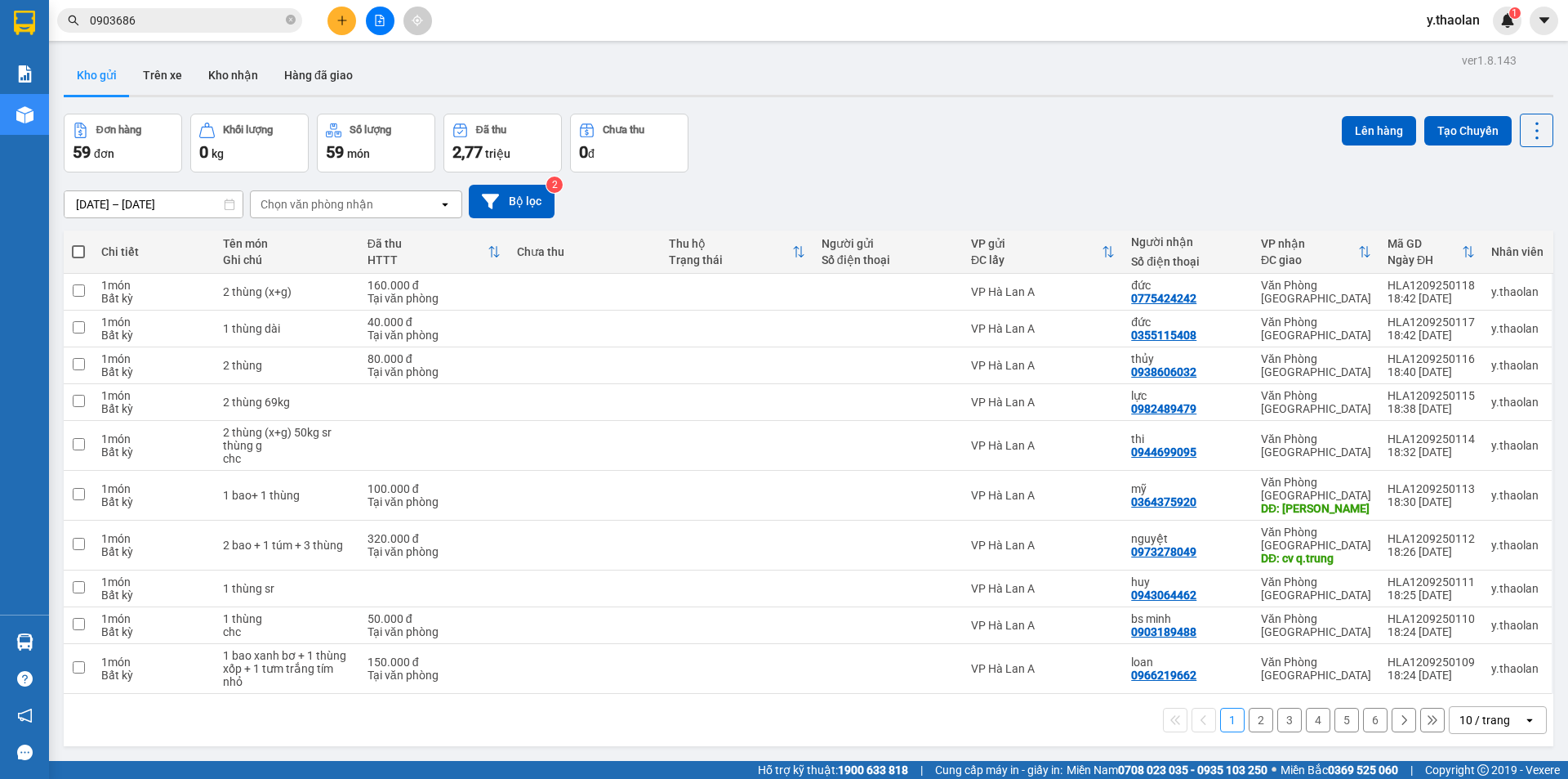
click at [1366, 708] on button "6" at bounding box center [1375, 720] width 25 height 25
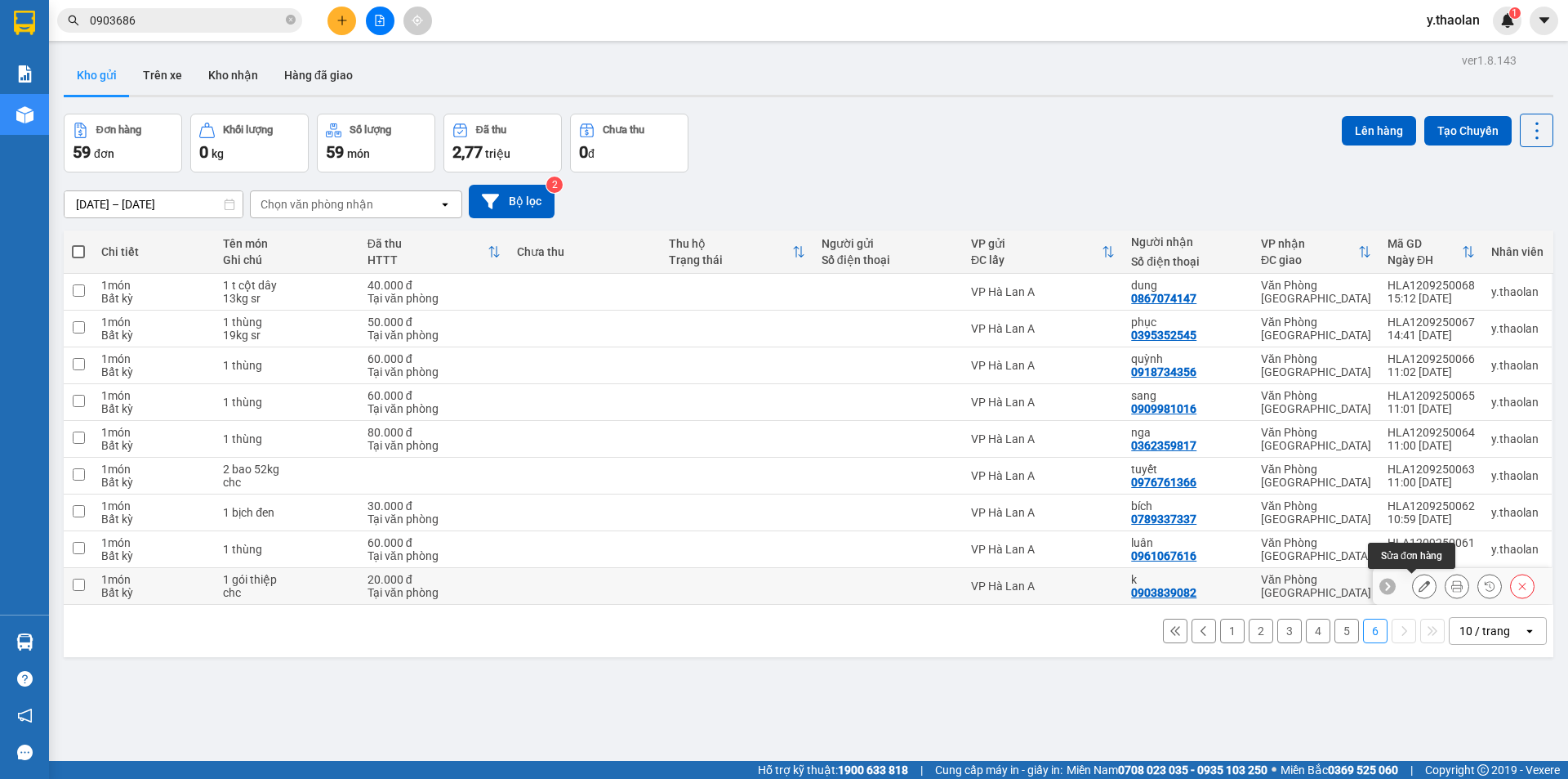
click at [1421, 584] on button at bounding box center [1424, 586] width 23 height 29
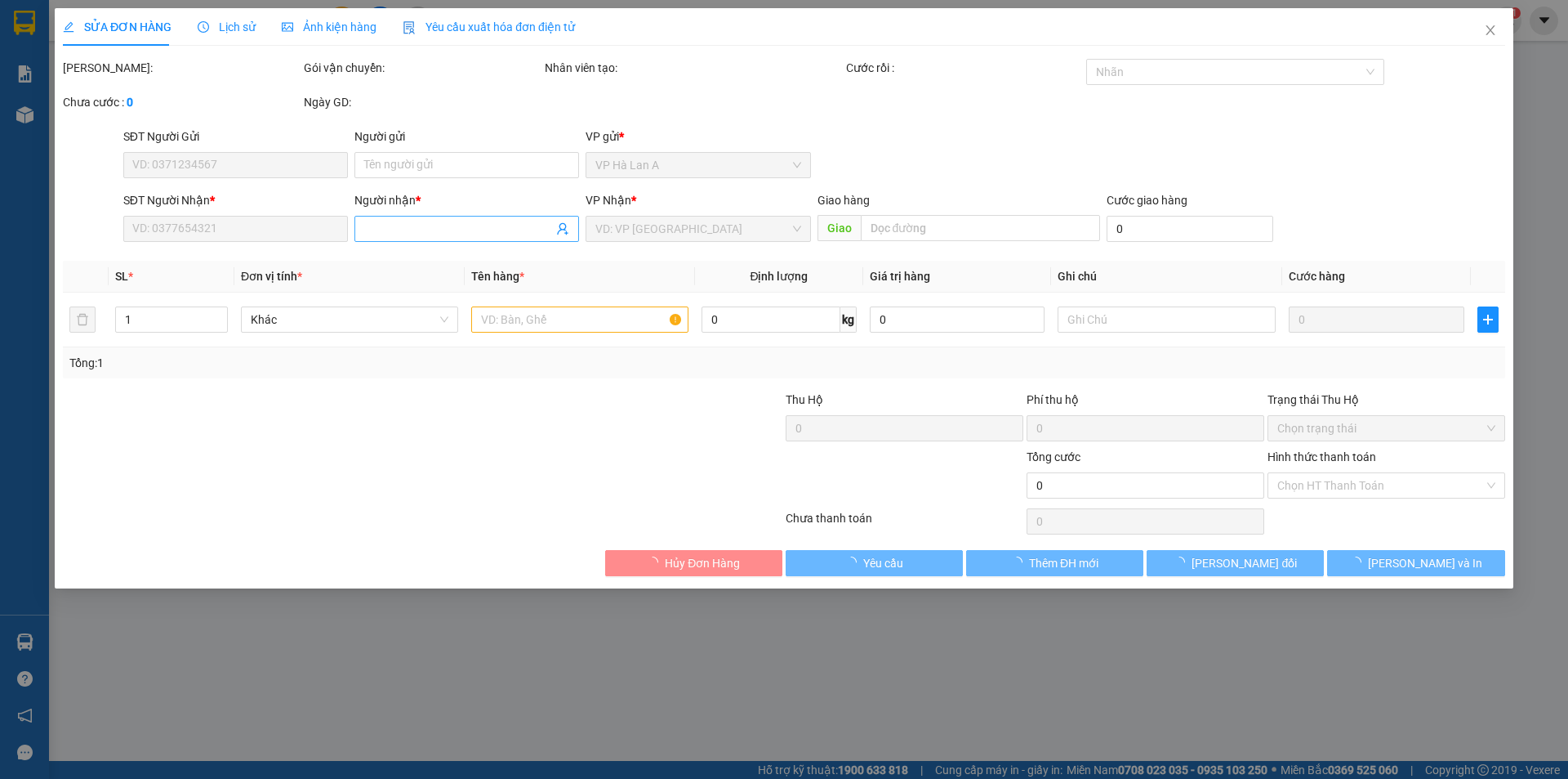
type input "0903839082"
type input "k"
type input "20.000"
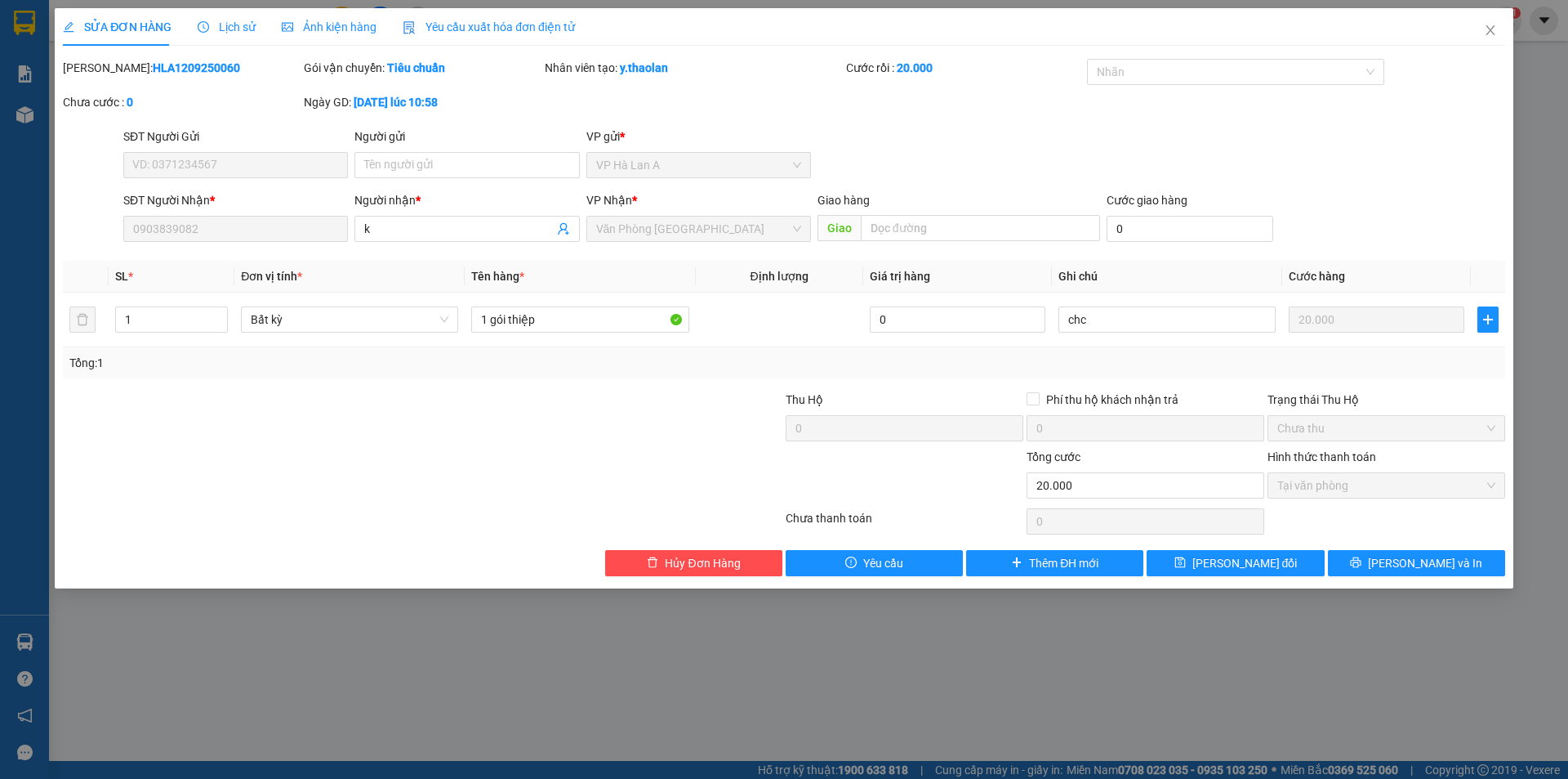
click at [329, 227] on div "SĐT Người Nhận * 0903839082 Người nhận * k VP Nhận * Văn Phòng Sài Gòn Giao hàn…" at bounding box center [814, 219] width 1389 height 57
drag, startPoint x: 1117, startPoint y: 322, endPoint x: 809, endPoint y: 305, distance: 308.5
click at [812, 305] on tr "1 Bất kỳ 1 gói thiệp 0 chc 20.000" at bounding box center [784, 320] width 1442 height 55
type input "ship"
click at [1244, 572] on button "[PERSON_NAME] thay đổi" at bounding box center [1236, 563] width 177 height 27
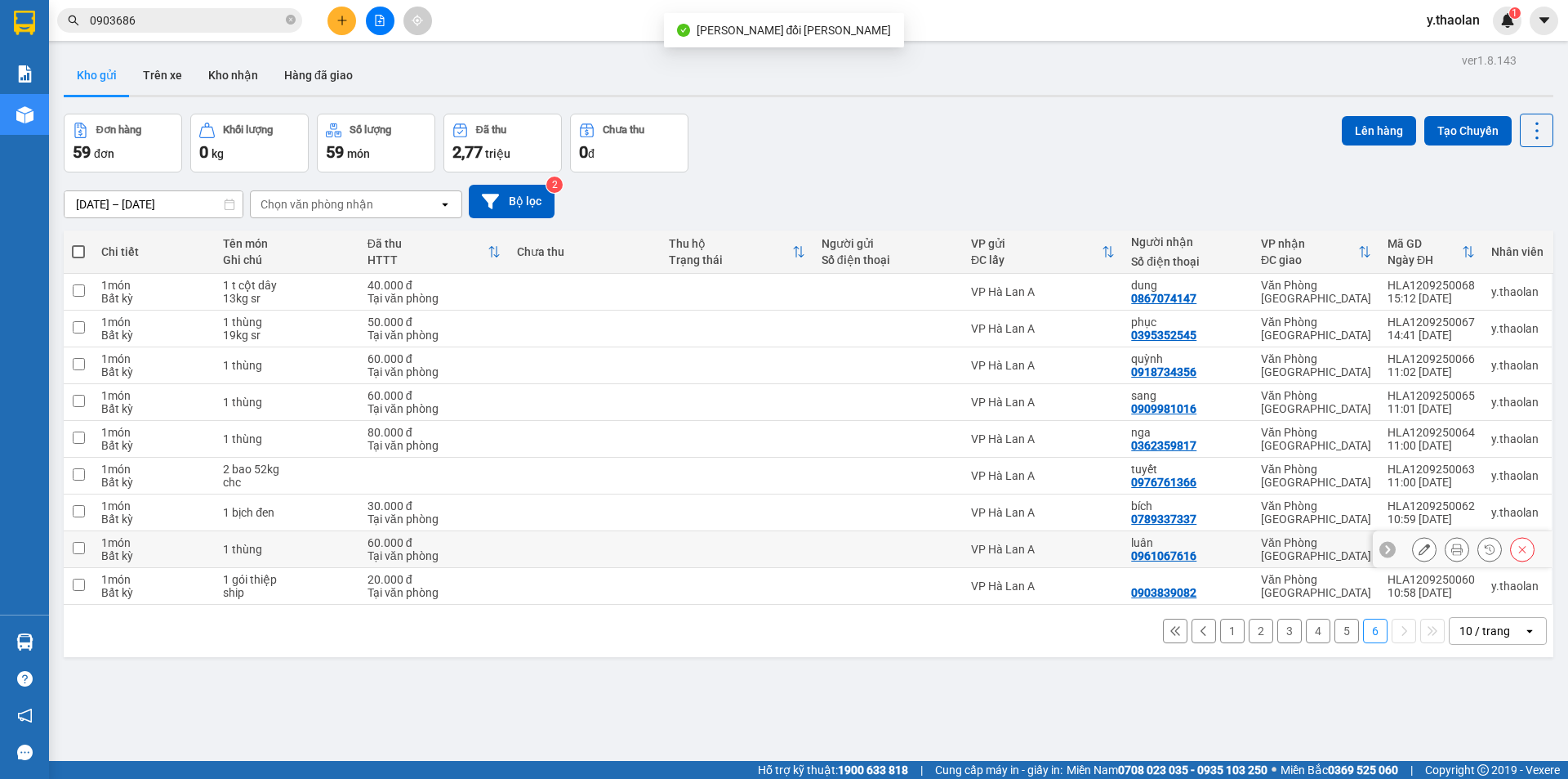
click at [1414, 541] on button at bounding box center [1424, 549] width 23 height 29
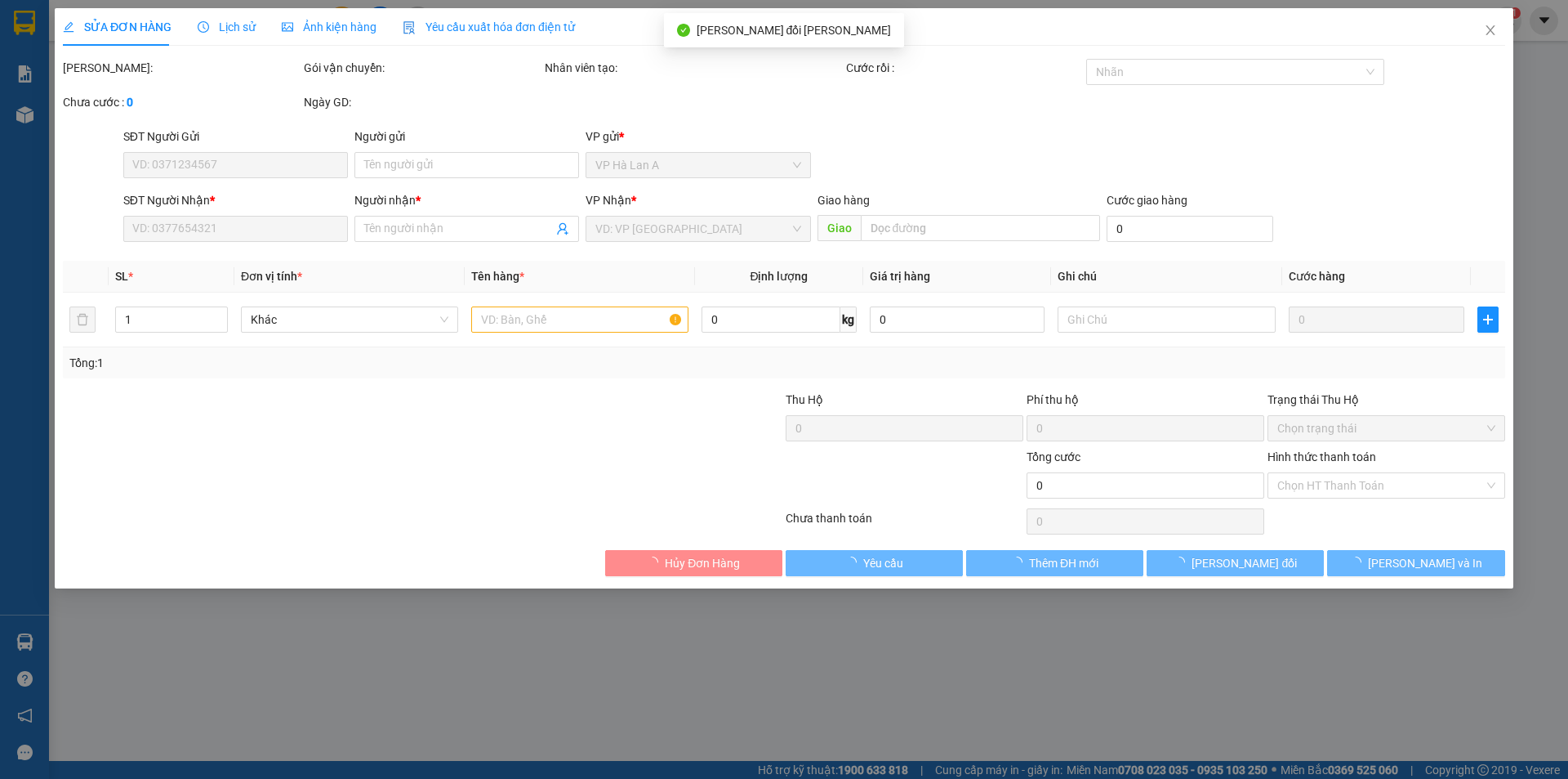
type input "0961067616"
type input "luân"
type input "60.000"
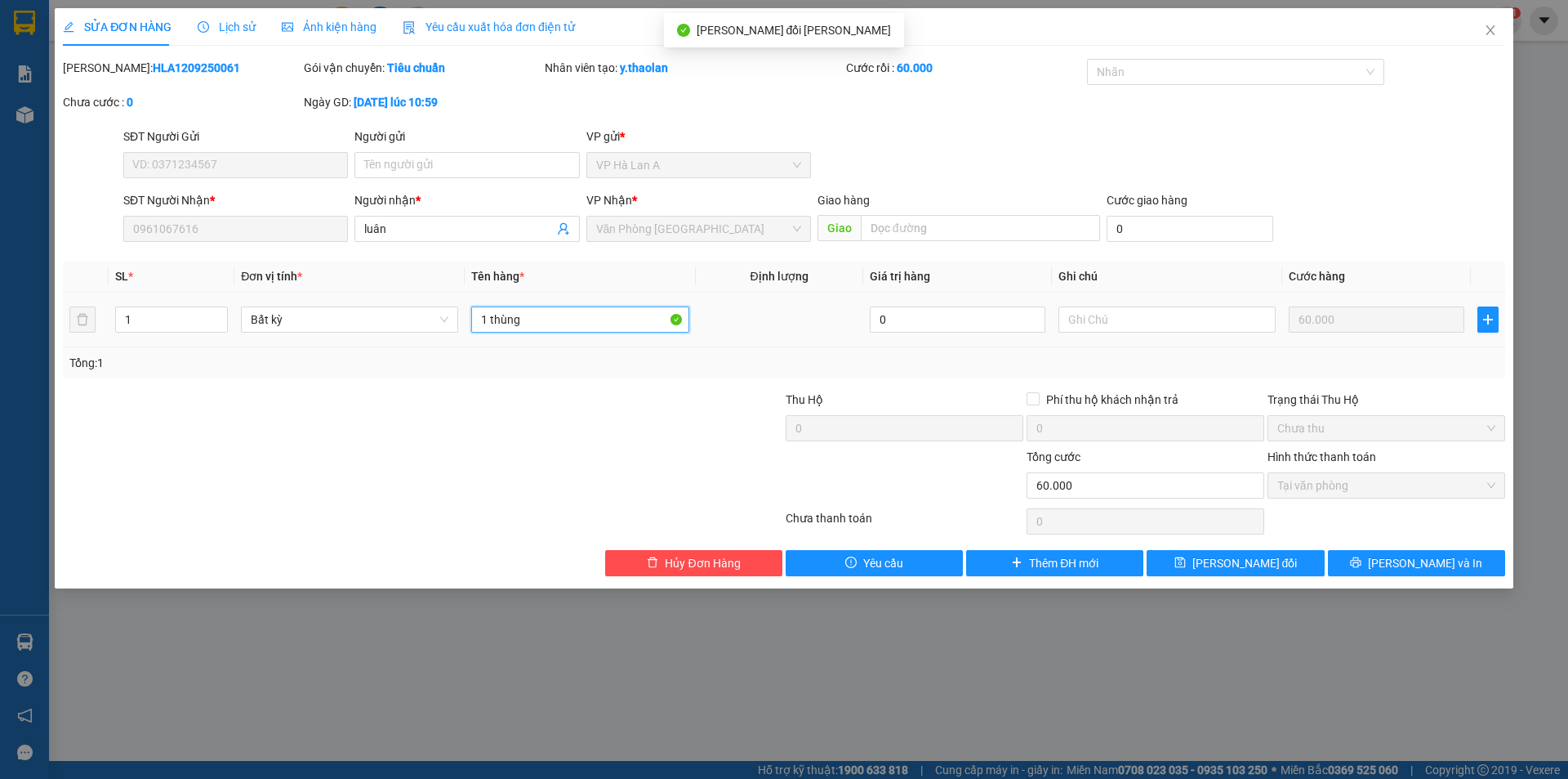
click at [586, 318] on input "1 thùng" at bounding box center [579, 320] width 217 height 27
type input "1 t"
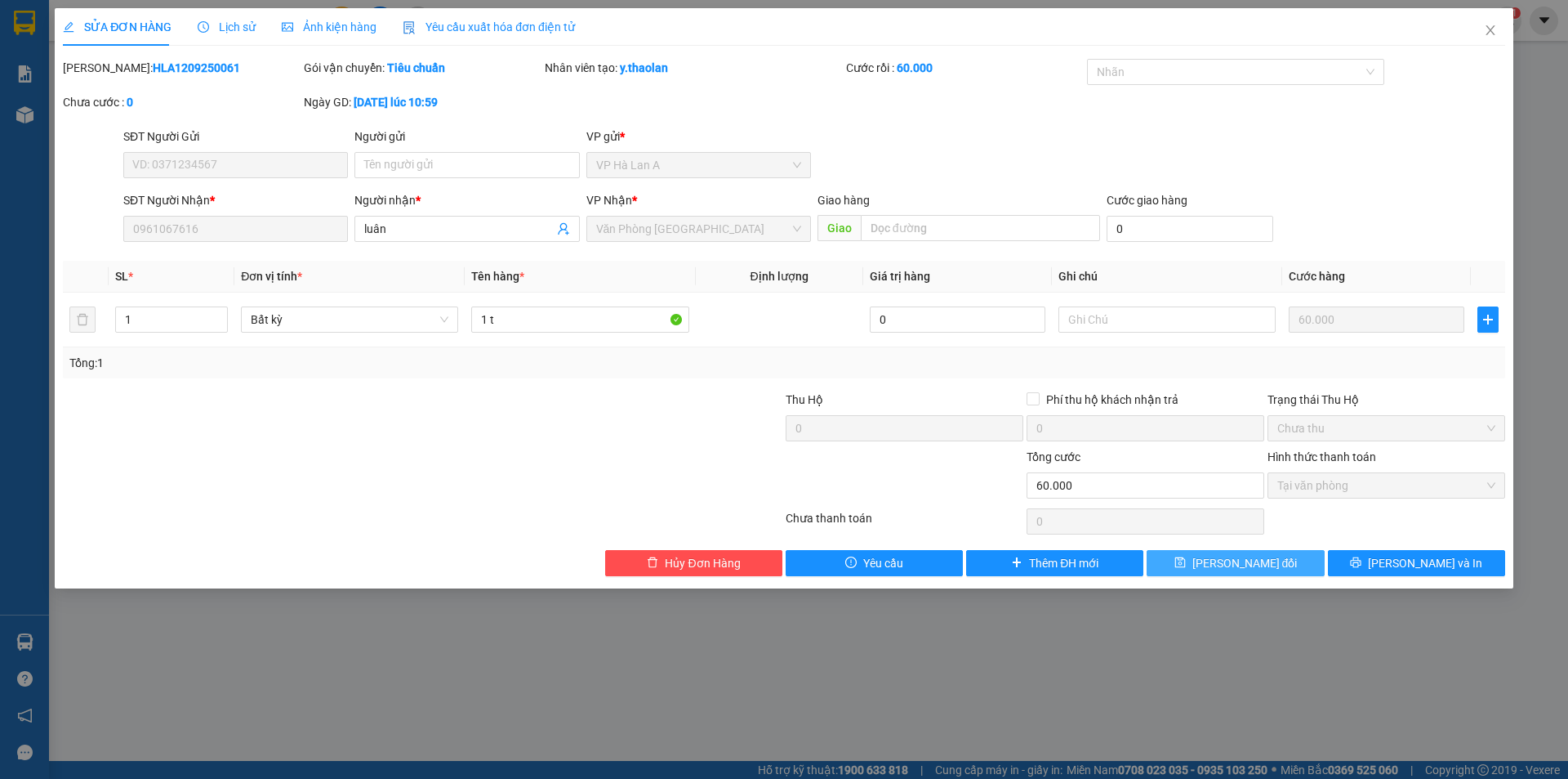
click at [1187, 557] on icon "save" at bounding box center [1181, 563] width 12 height 12
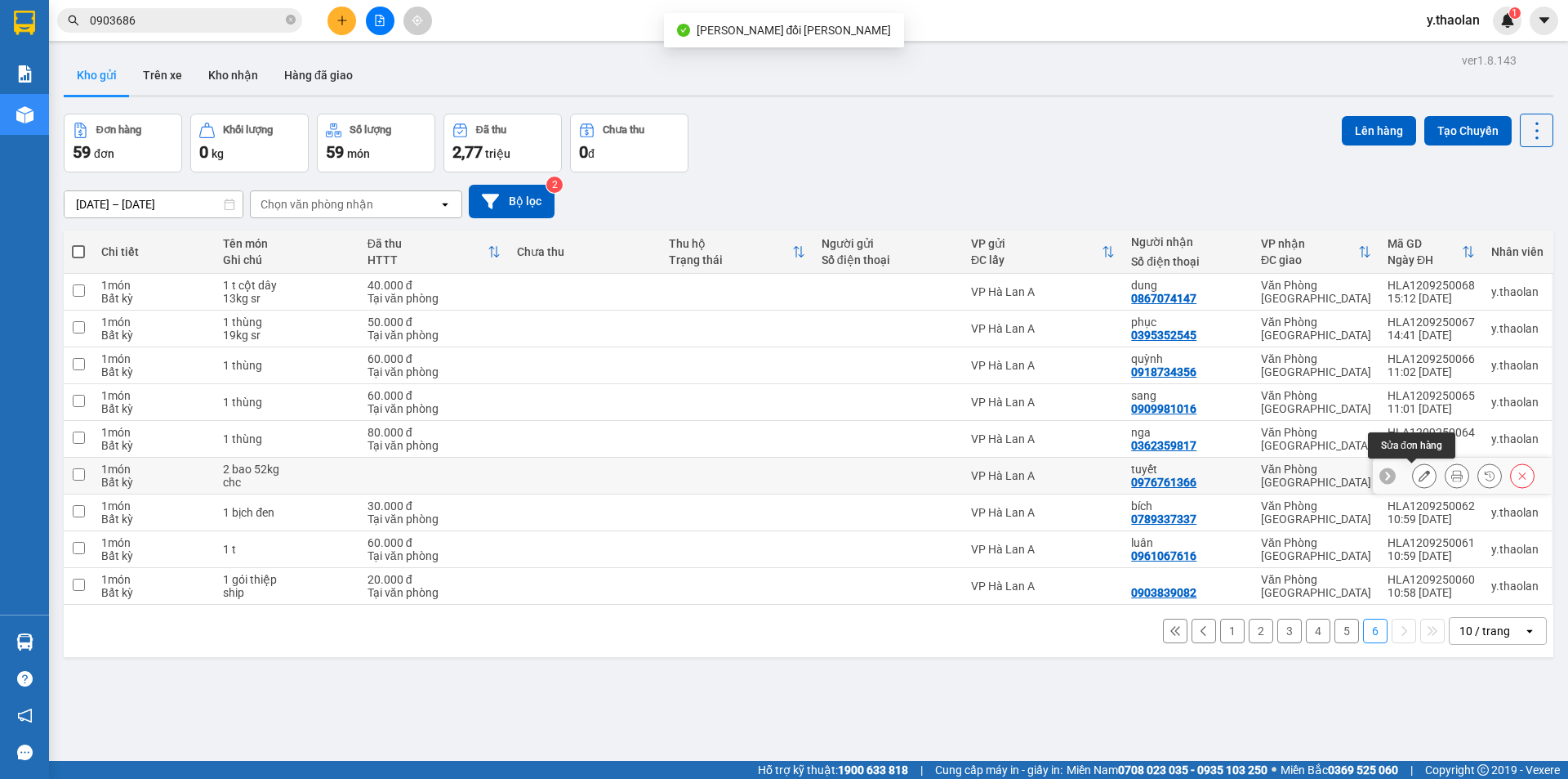
click at [1419, 474] on icon at bounding box center [1424, 476] width 12 height 12
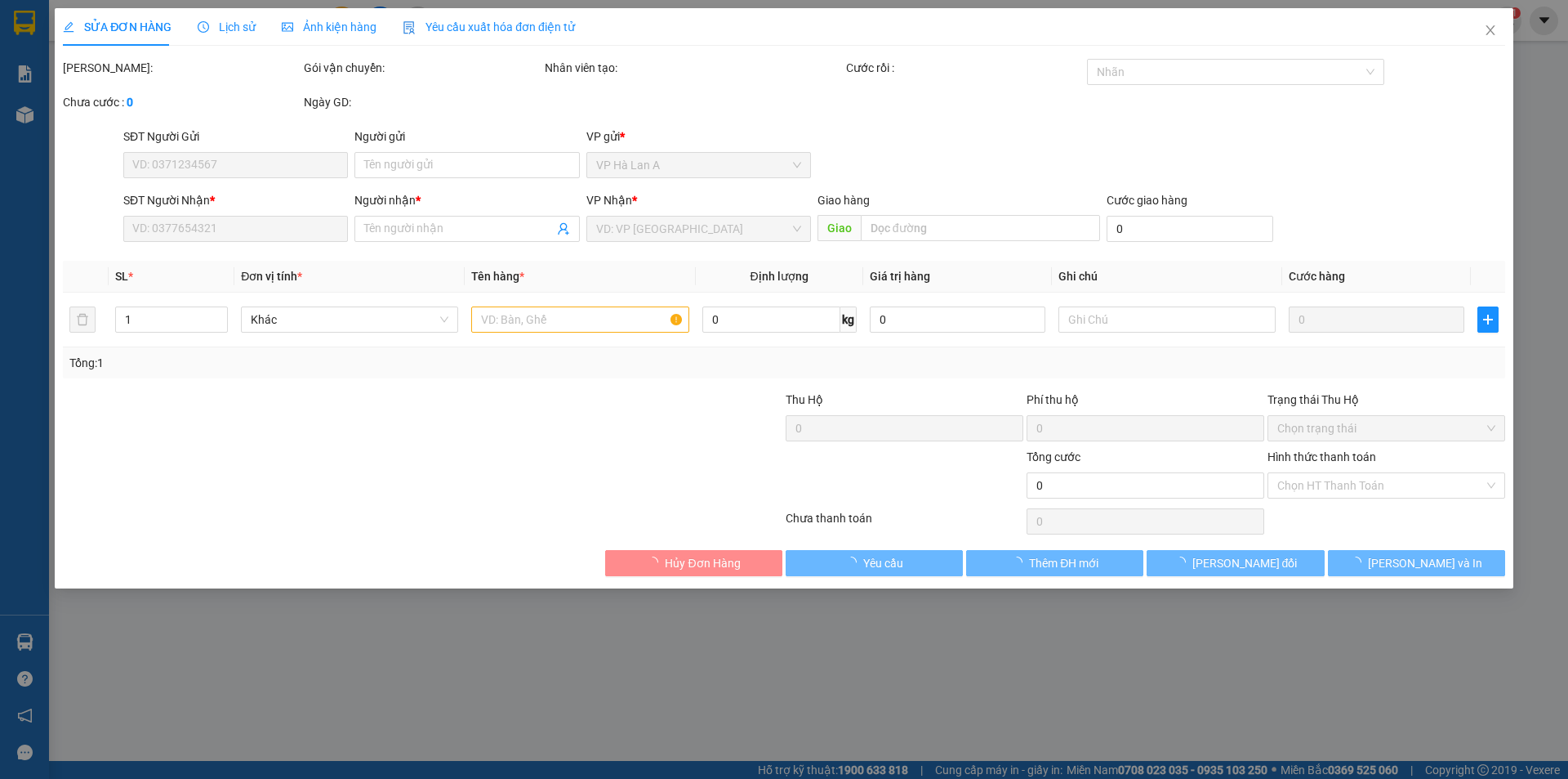
type input "0976761366"
type input "tuyết"
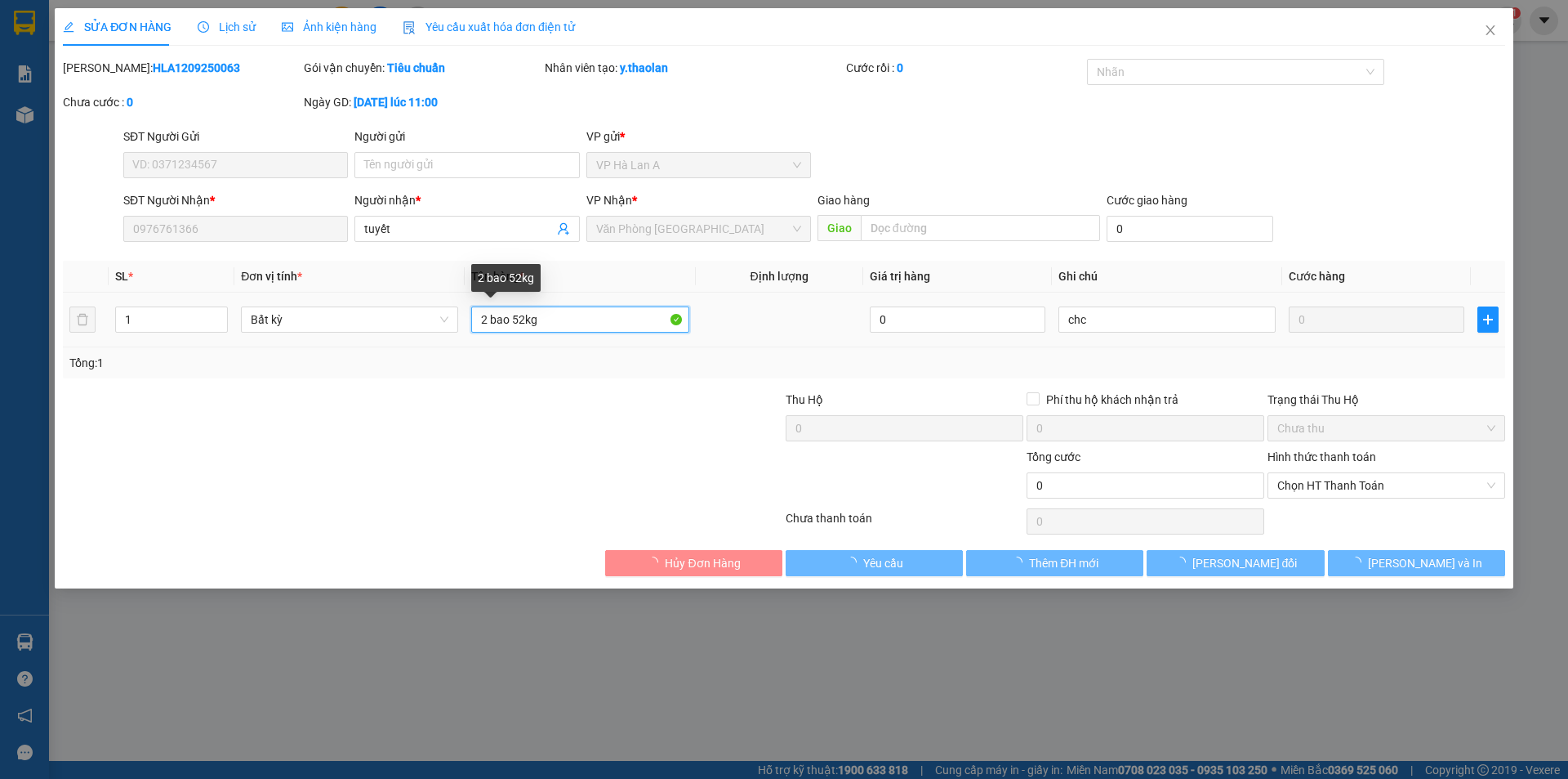
drag, startPoint x: 513, startPoint y: 314, endPoint x: 586, endPoint y: 317, distance: 73.1
click at [586, 317] on input "2 bao 52kg" at bounding box center [579, 320] width 217 height 27
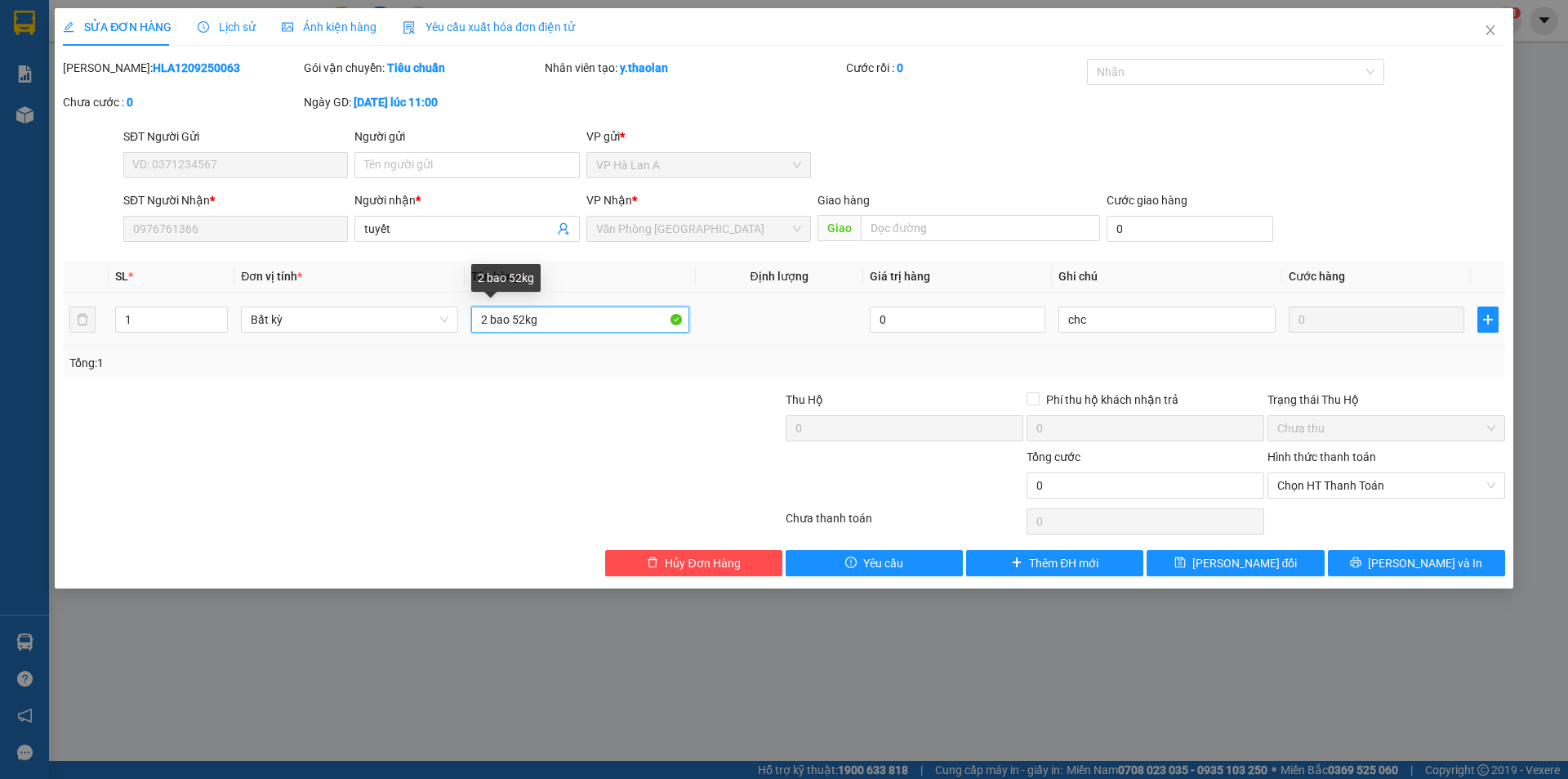
type input "2 bao"
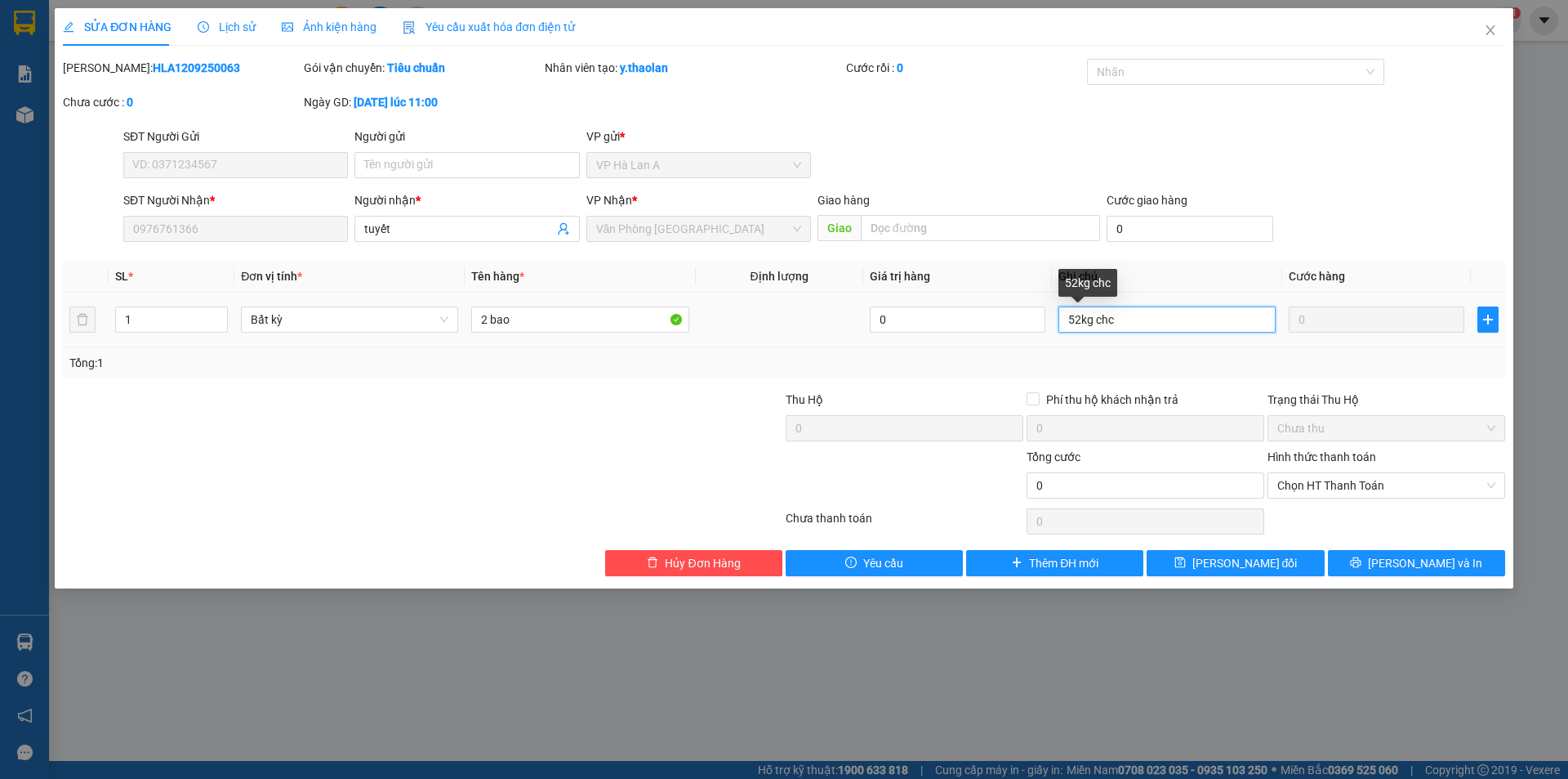
click at [1129, 321] on input "52kg chc" at bounding box center [1167, 320] width 217 height 27
type input "52kg-ship"
click at [551, 316] on input "2 bao" at bounding box center [579, 320] width 217 height 27
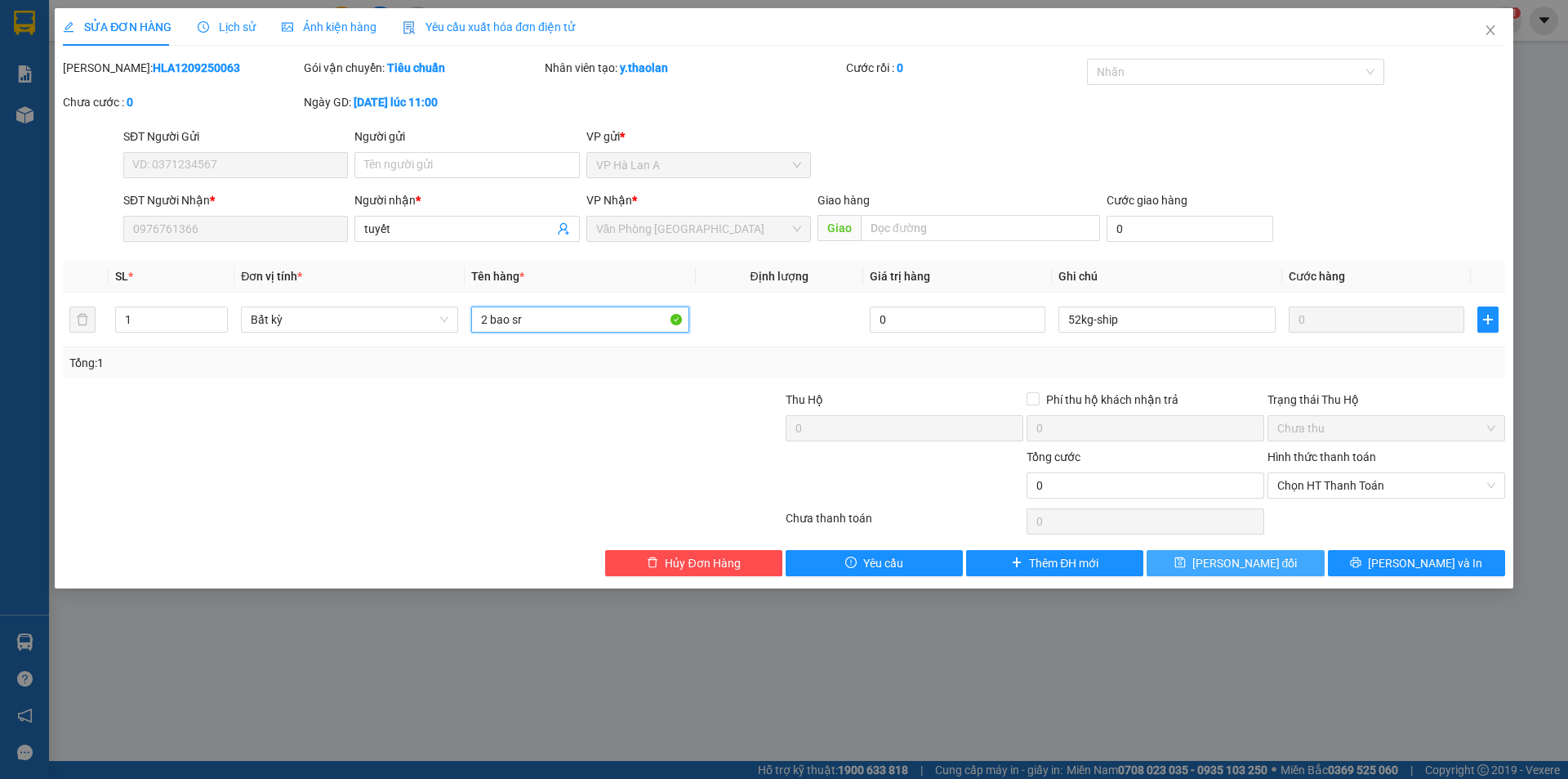
type input "2 bao sr"
click at [1263, 559] on span "[PERSON_NAME] thay đổi" at bounding box center [1245, 563] width 105 height 18
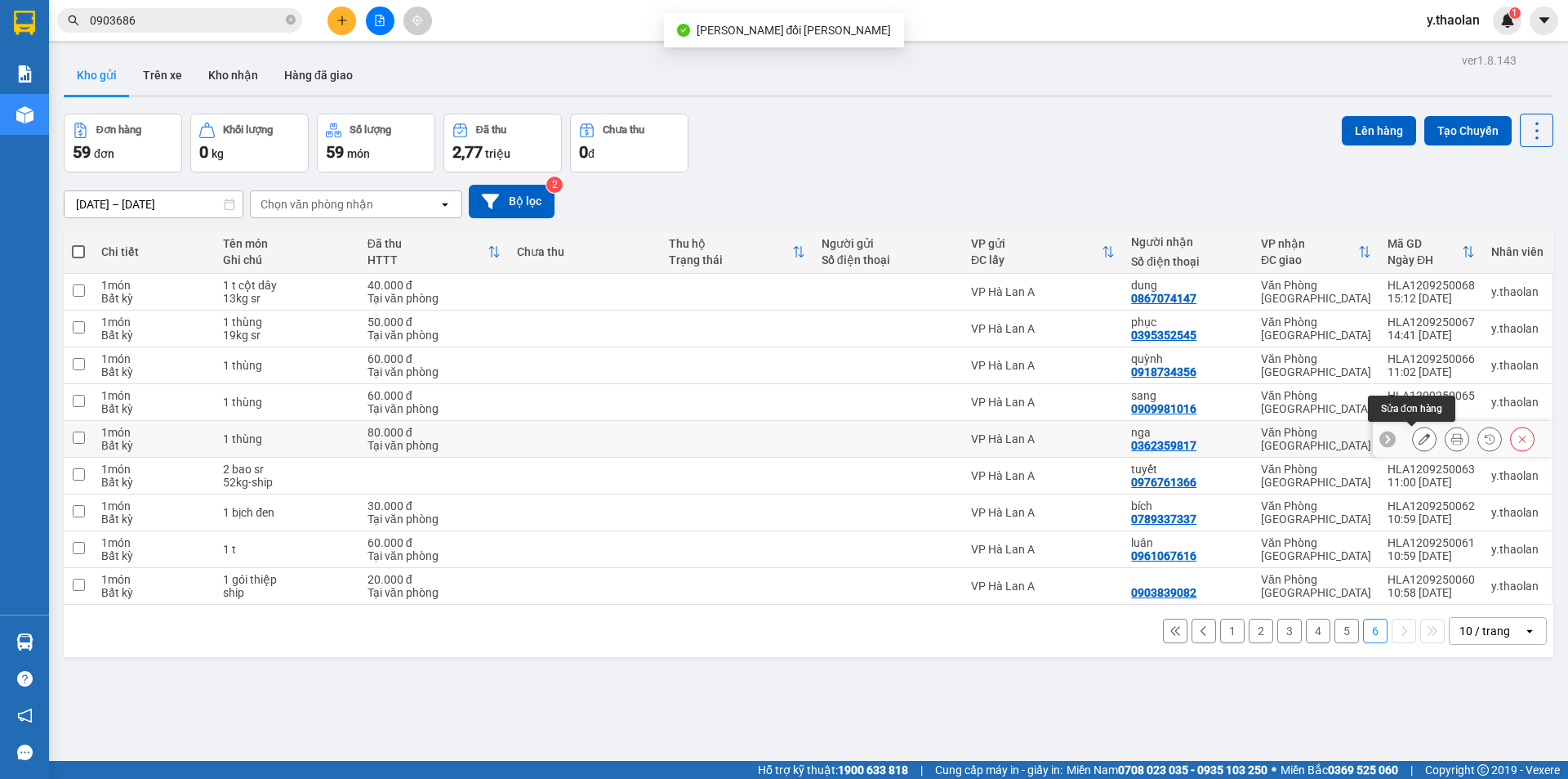
click at [1419, 434] on icon at bounding box center [1424, 439] width 12 height 12
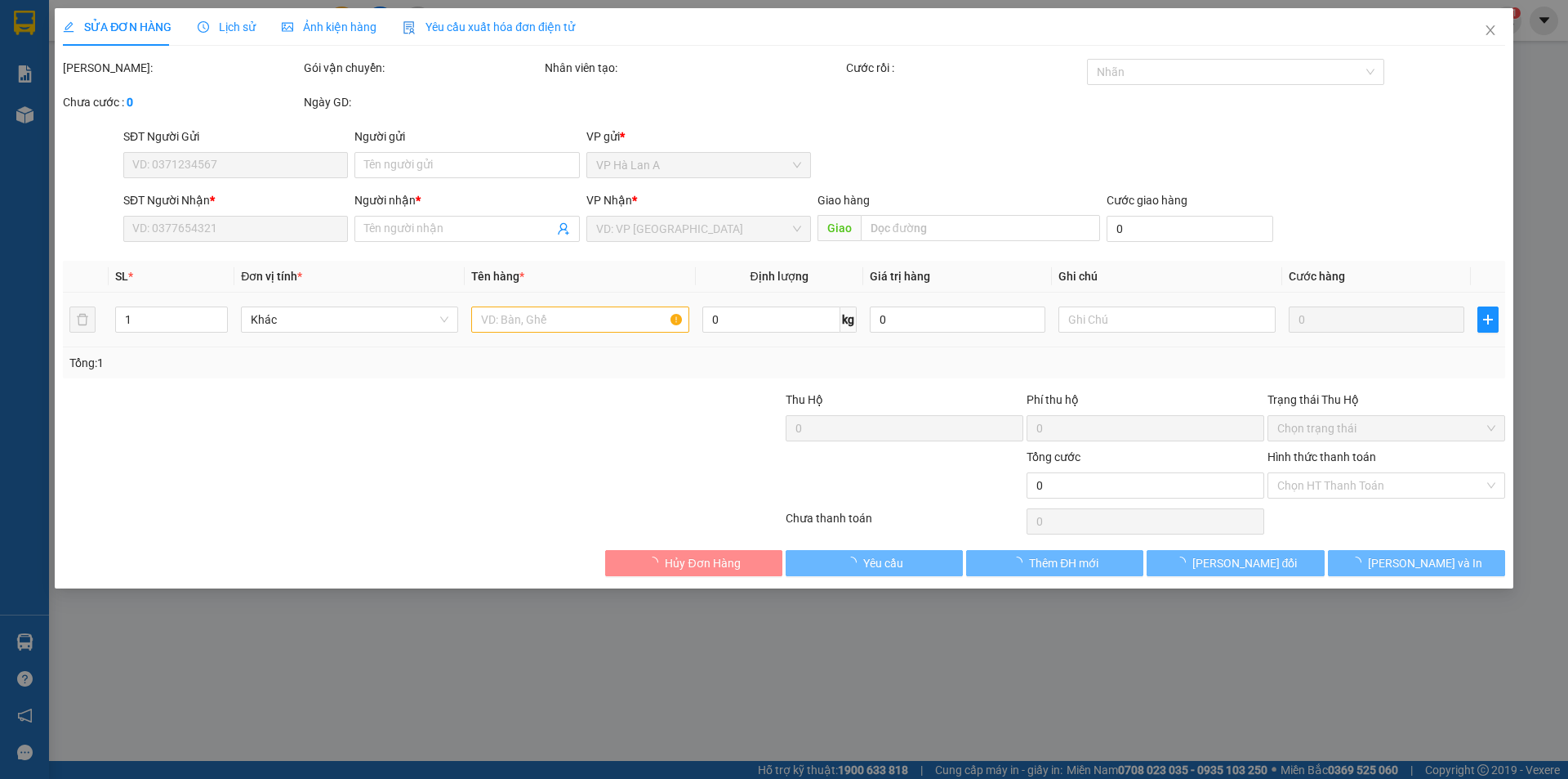
type input "0362359817"
type input "nga"
type input "80.000"
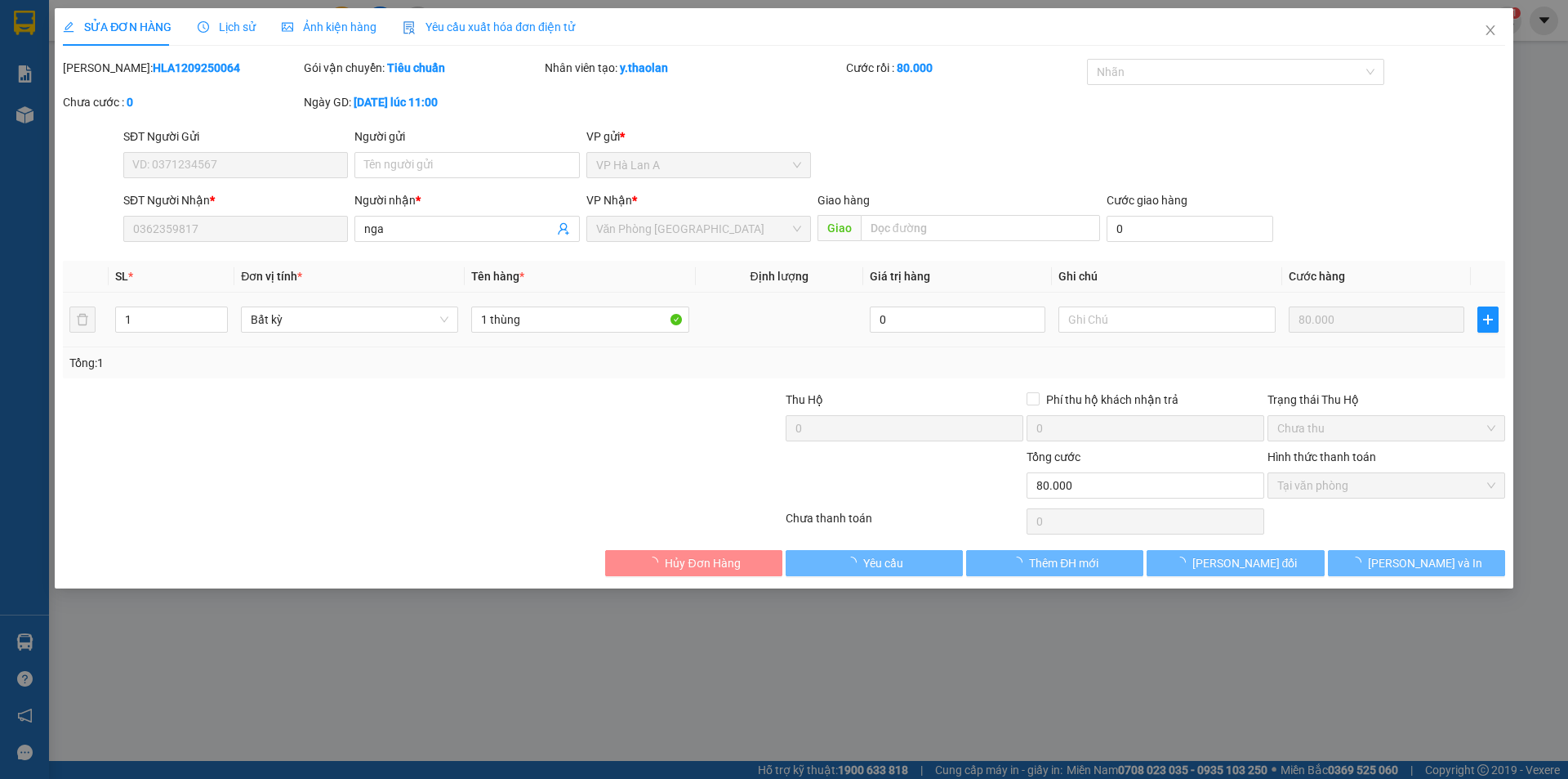
click at [559, 329] on input "1 thùng" at bounding box center [579, 320] width 217 height 27
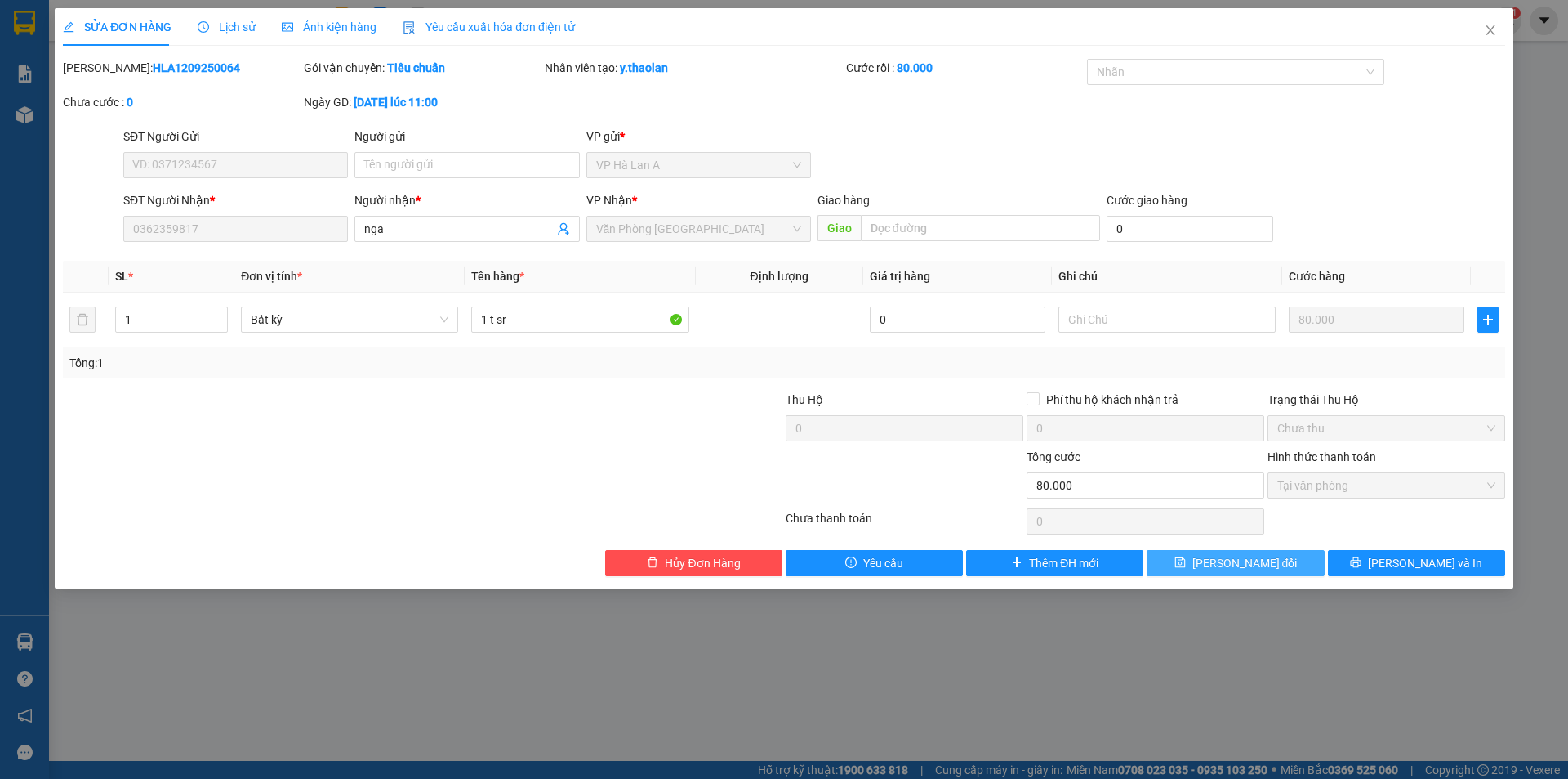
type input "1 t sr"
click at [1272, 568] on span "[PERSON_NAME] thay đổi" at bounding box center [1245, 563] width 105 height 18
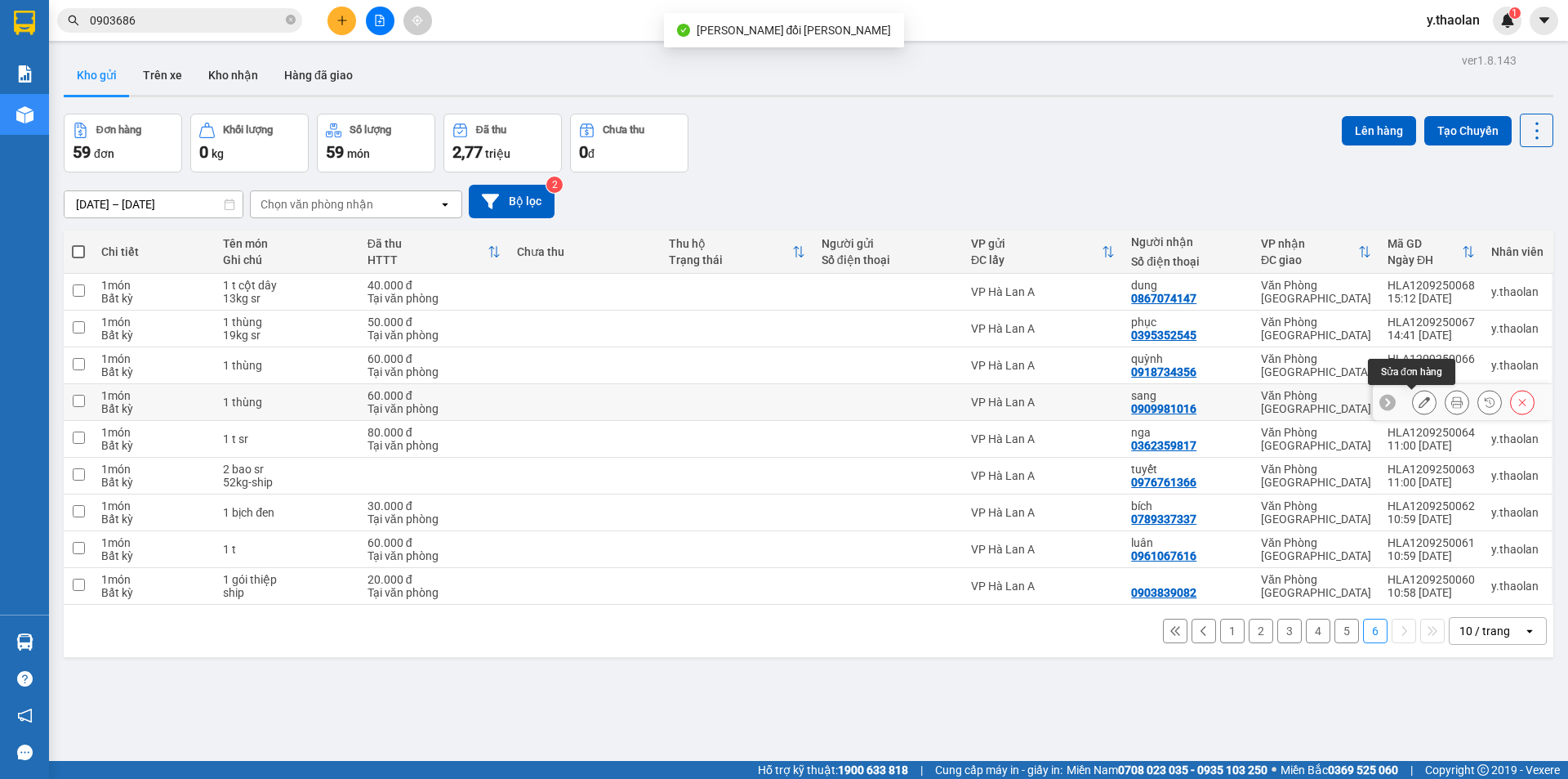
click at [1418, 405] on button at bounding box center [1424, 402] width 23 height 29
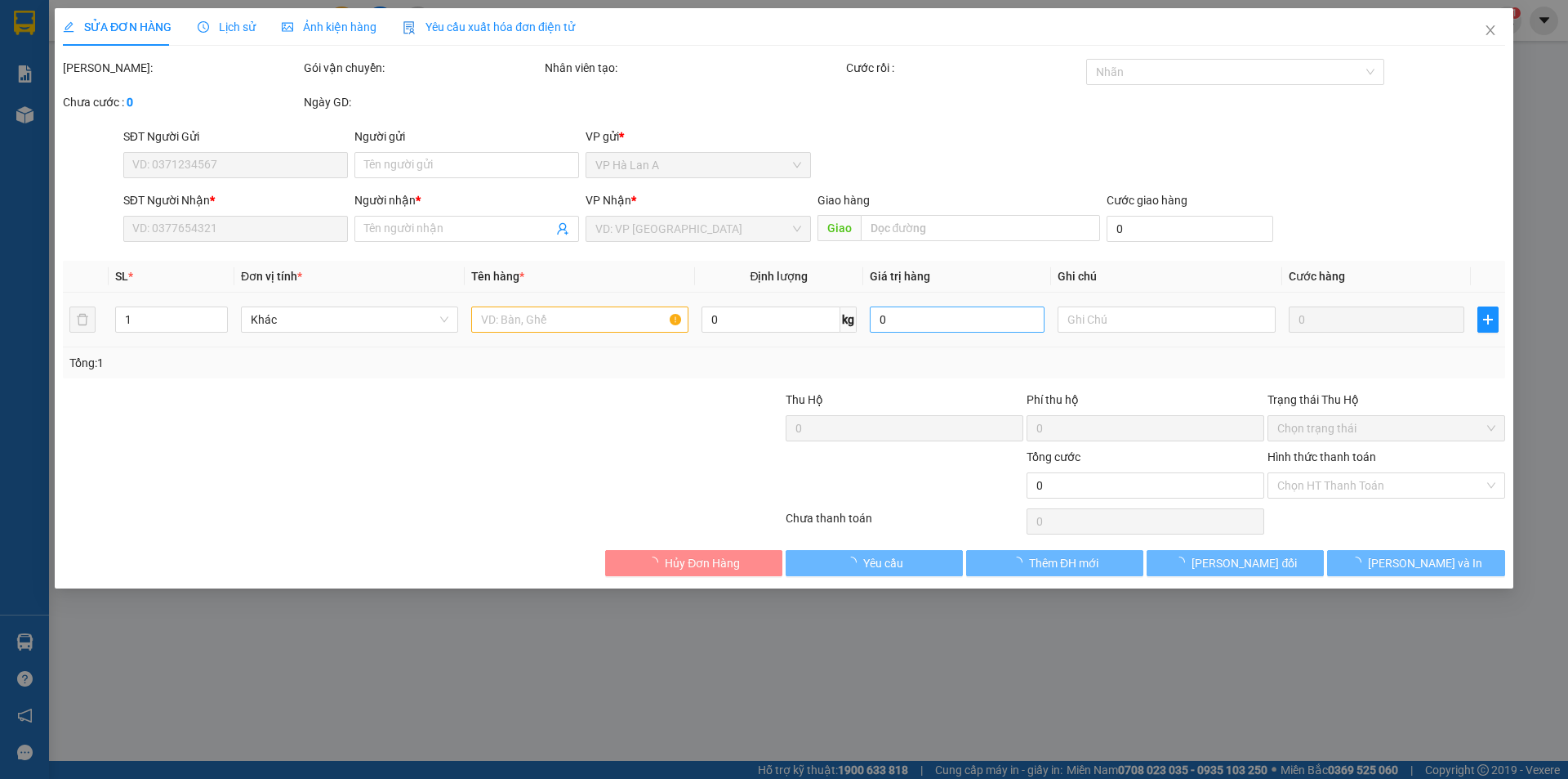
type input "0909981016"
type input "sang"
type input "60.000"
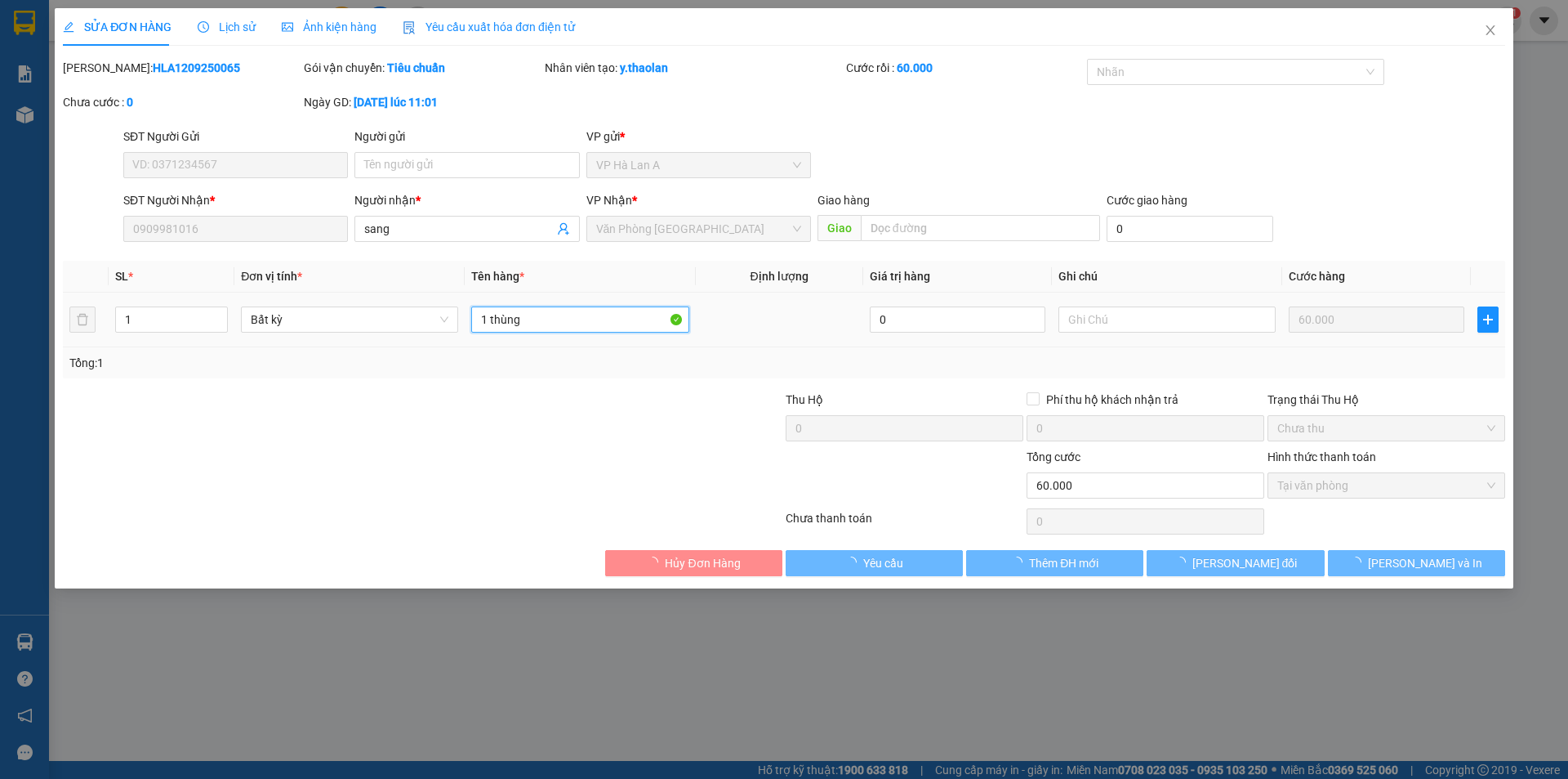
click at [598, 322] on input "1 thùng" at bounding box center [579, 320] width 217 height 27
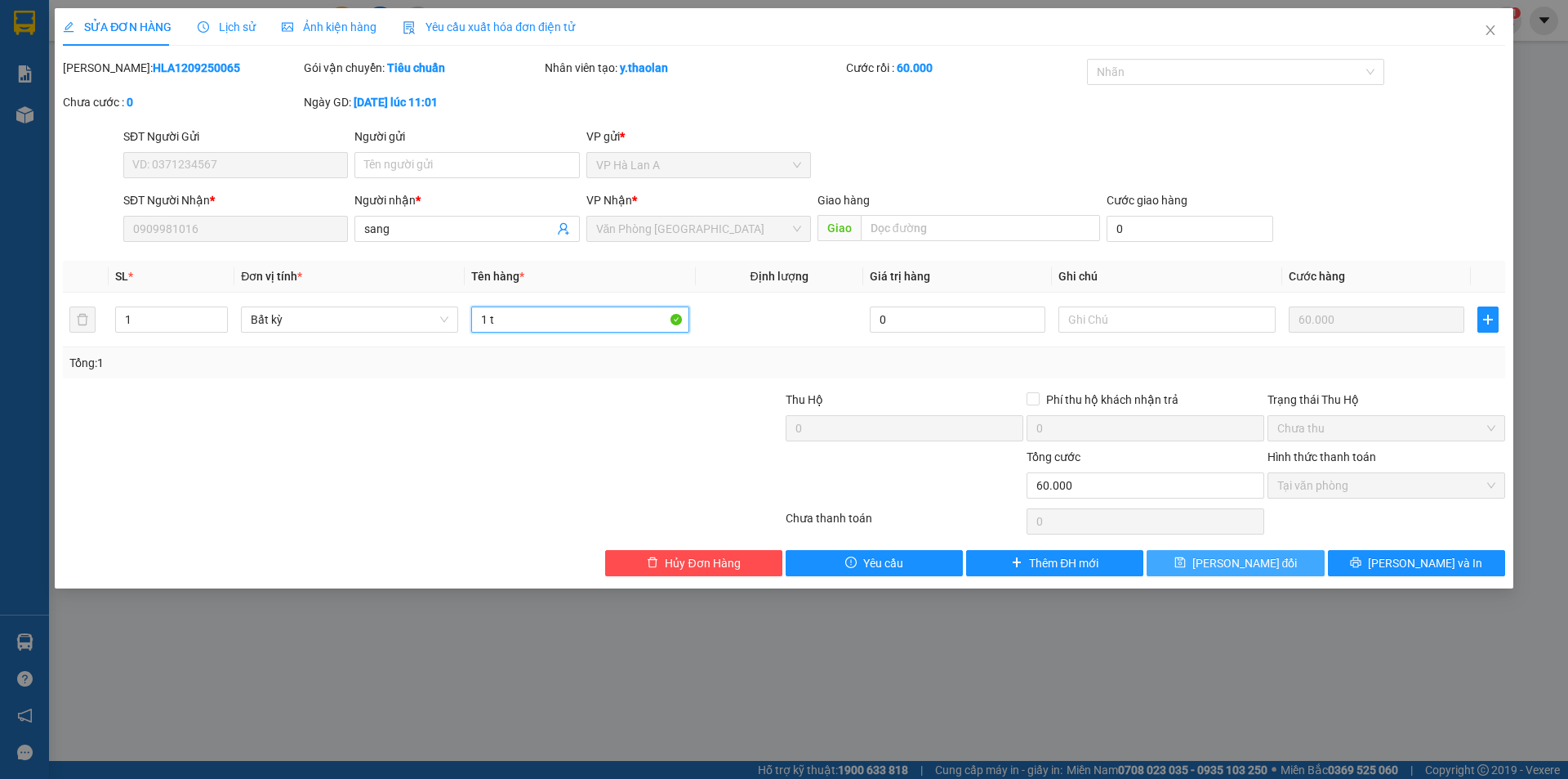
type input "1 t"
click at [1192, 554] on button "[PERSON_NAME] thay đổi" at bounding box center [1236, 563] width 177 height 27
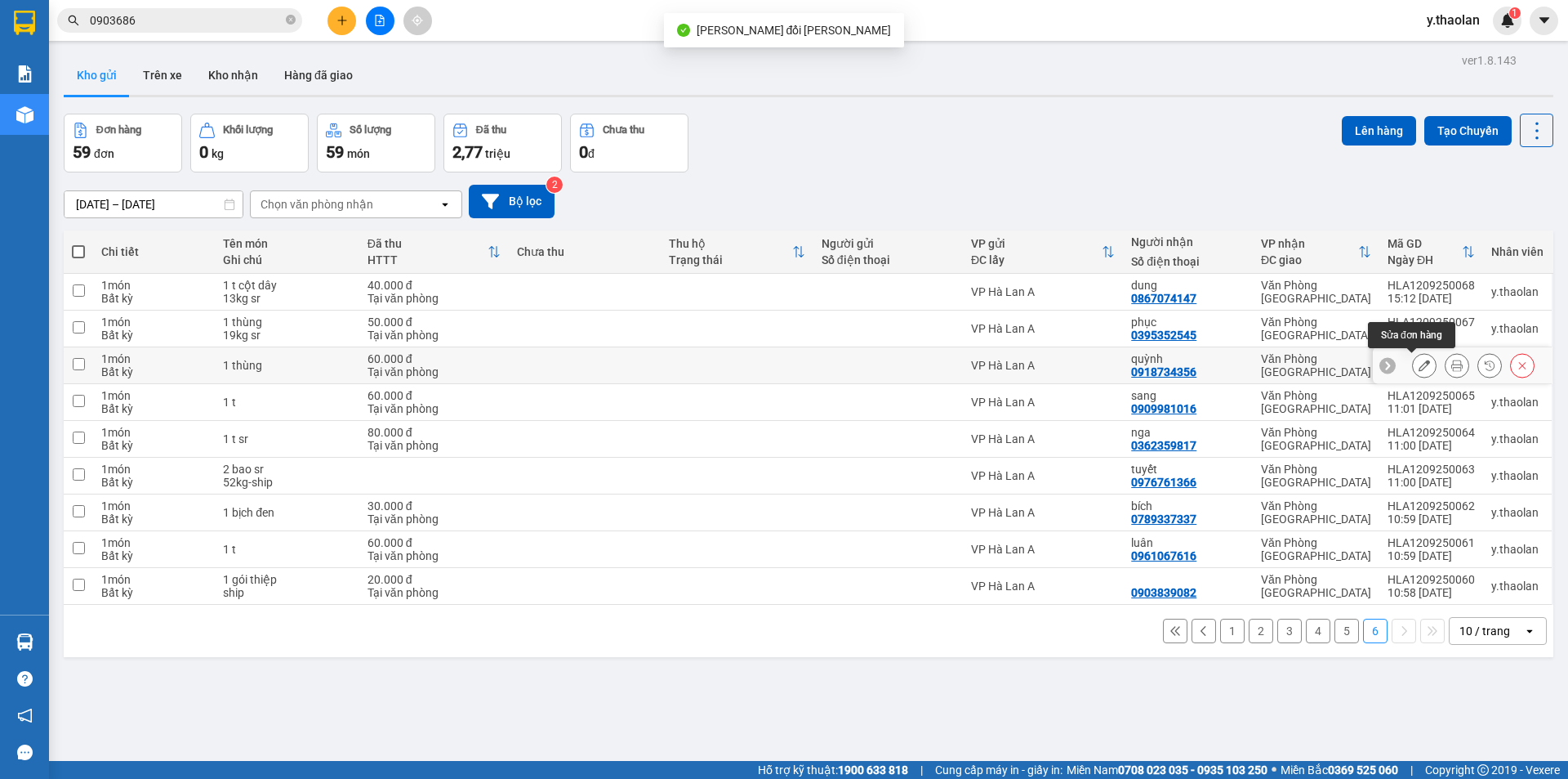
click at [1419, 365] on icon at bounding box center [1424, 366] width 12 height 12
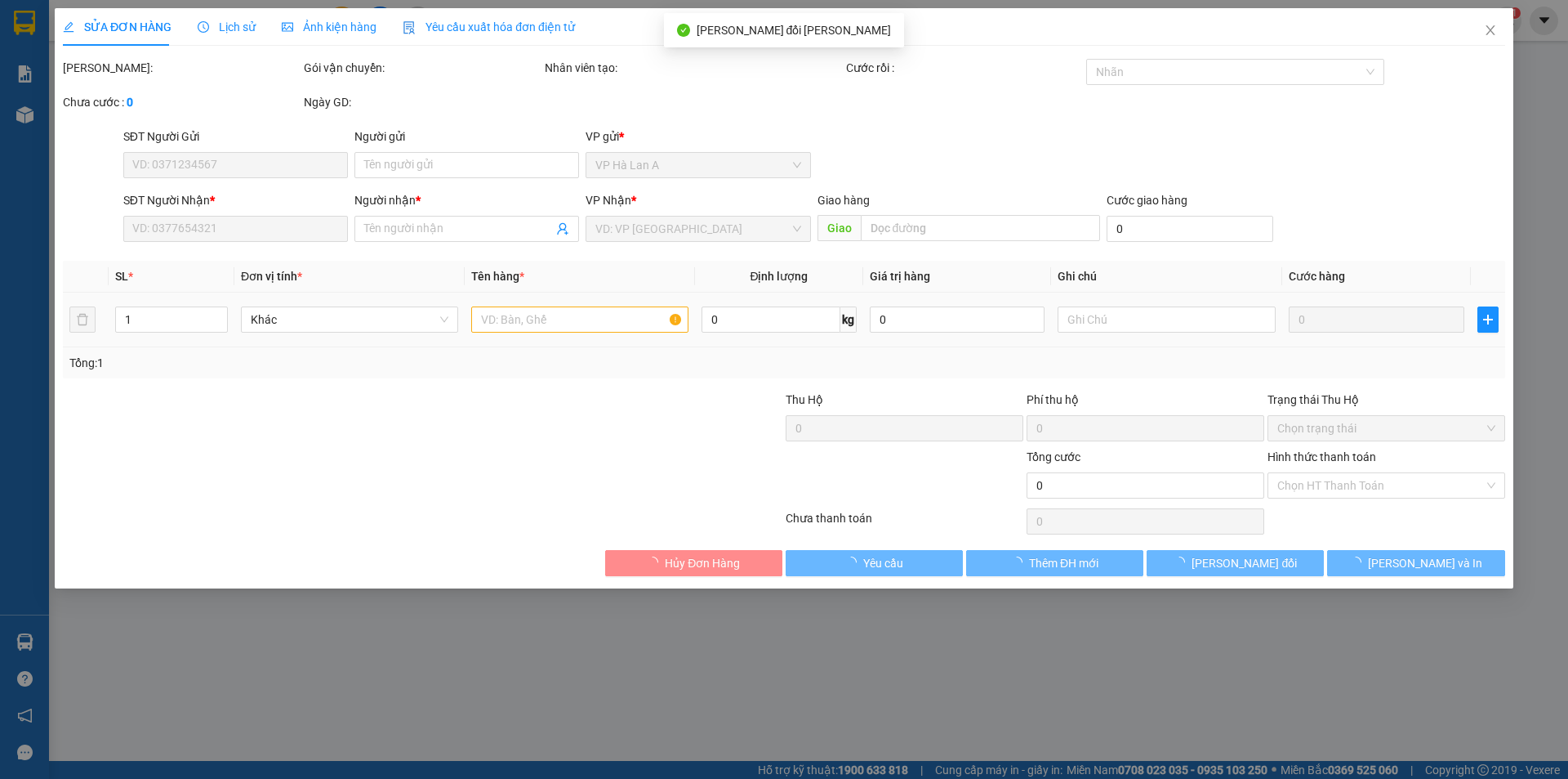
type input "0918734356"
type input "quỳnh"
type input "60.000"
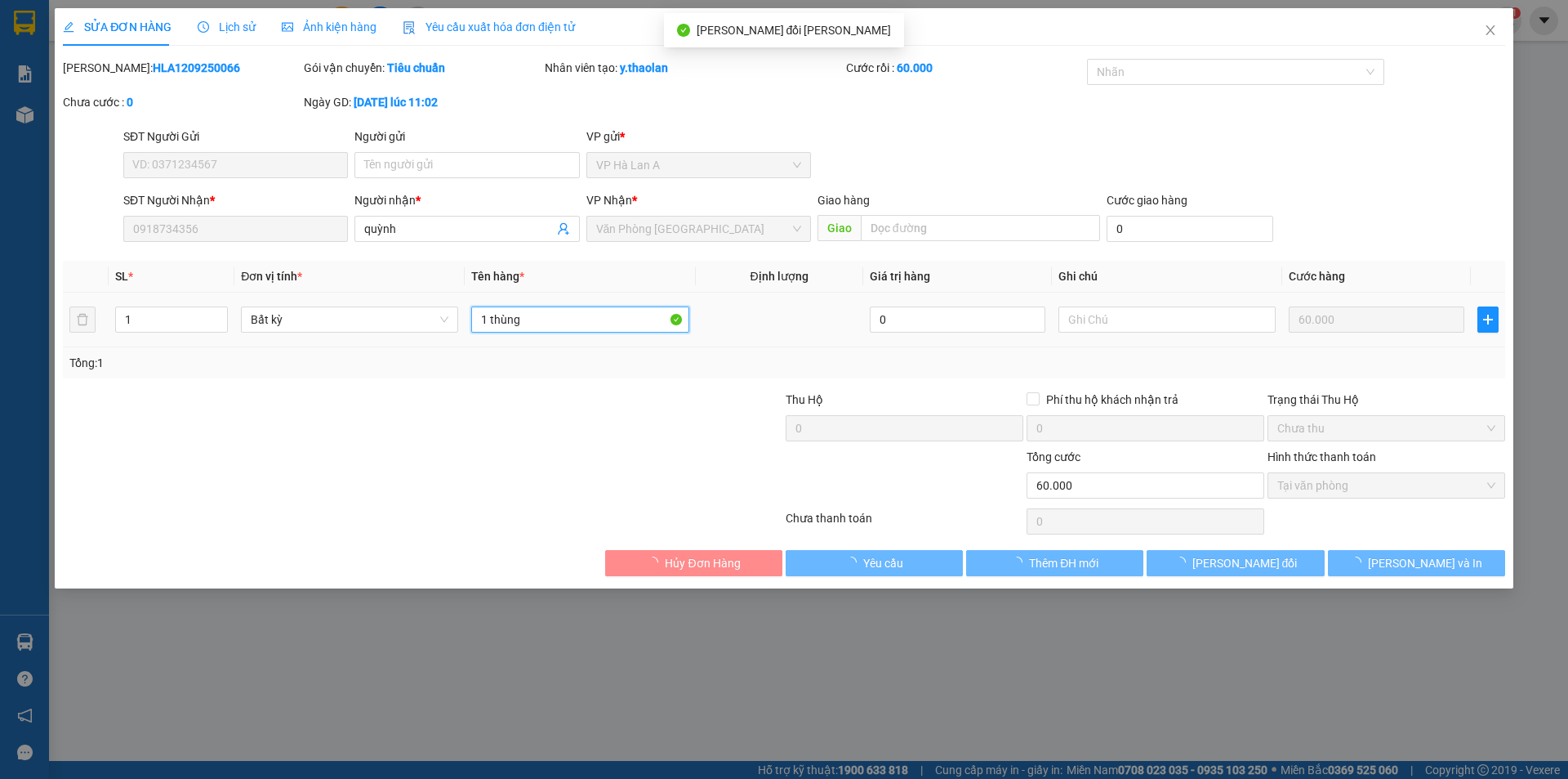
click at [549, 317] on input "1 thùng" at bounding box center [579, 320] width 217 height 27
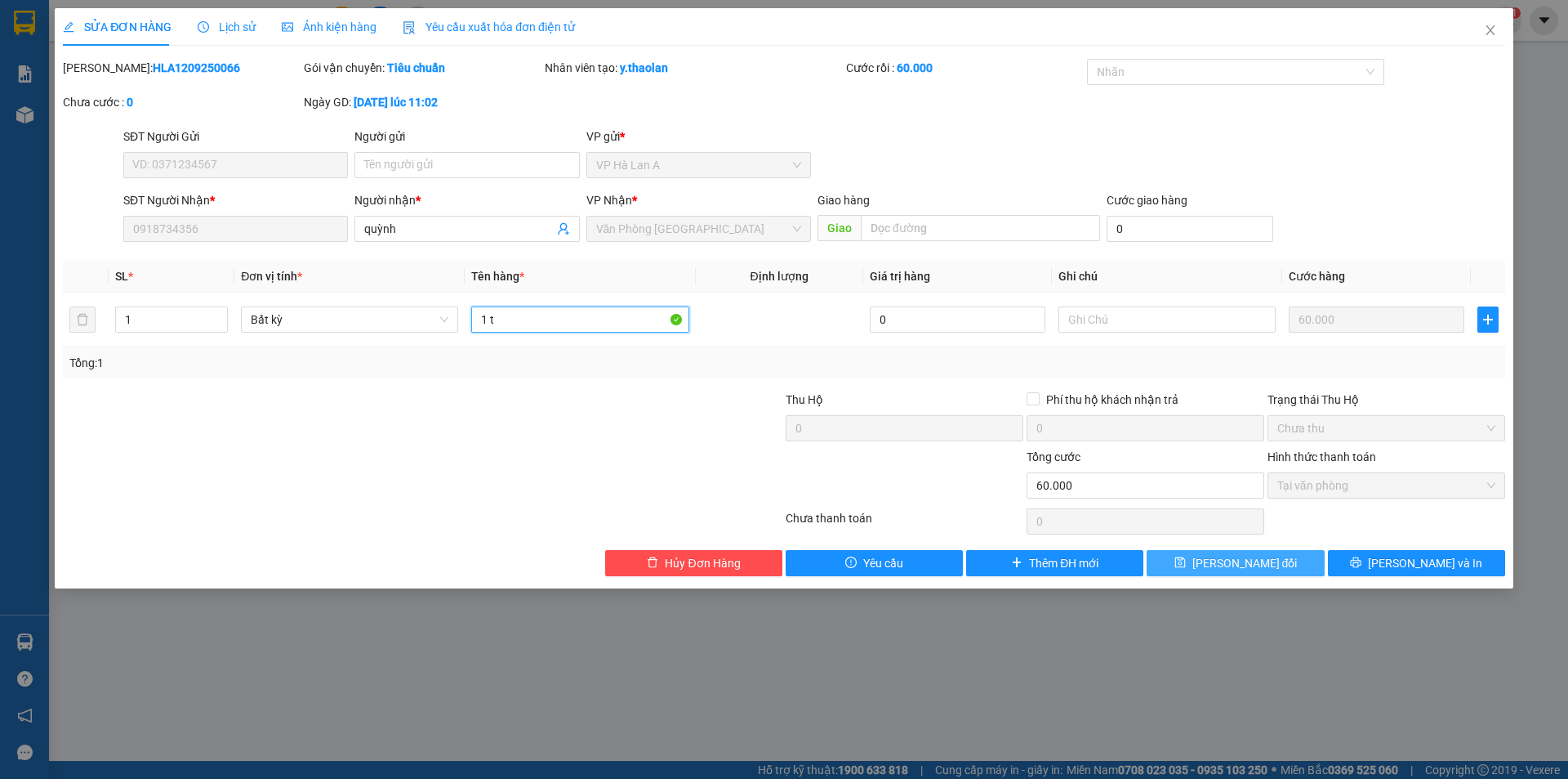
type input "1 t"
click at [1234, 569] on span "[PERSON_NAME] thay đổi" at bounding box center [1245, 563] width 105 height 18
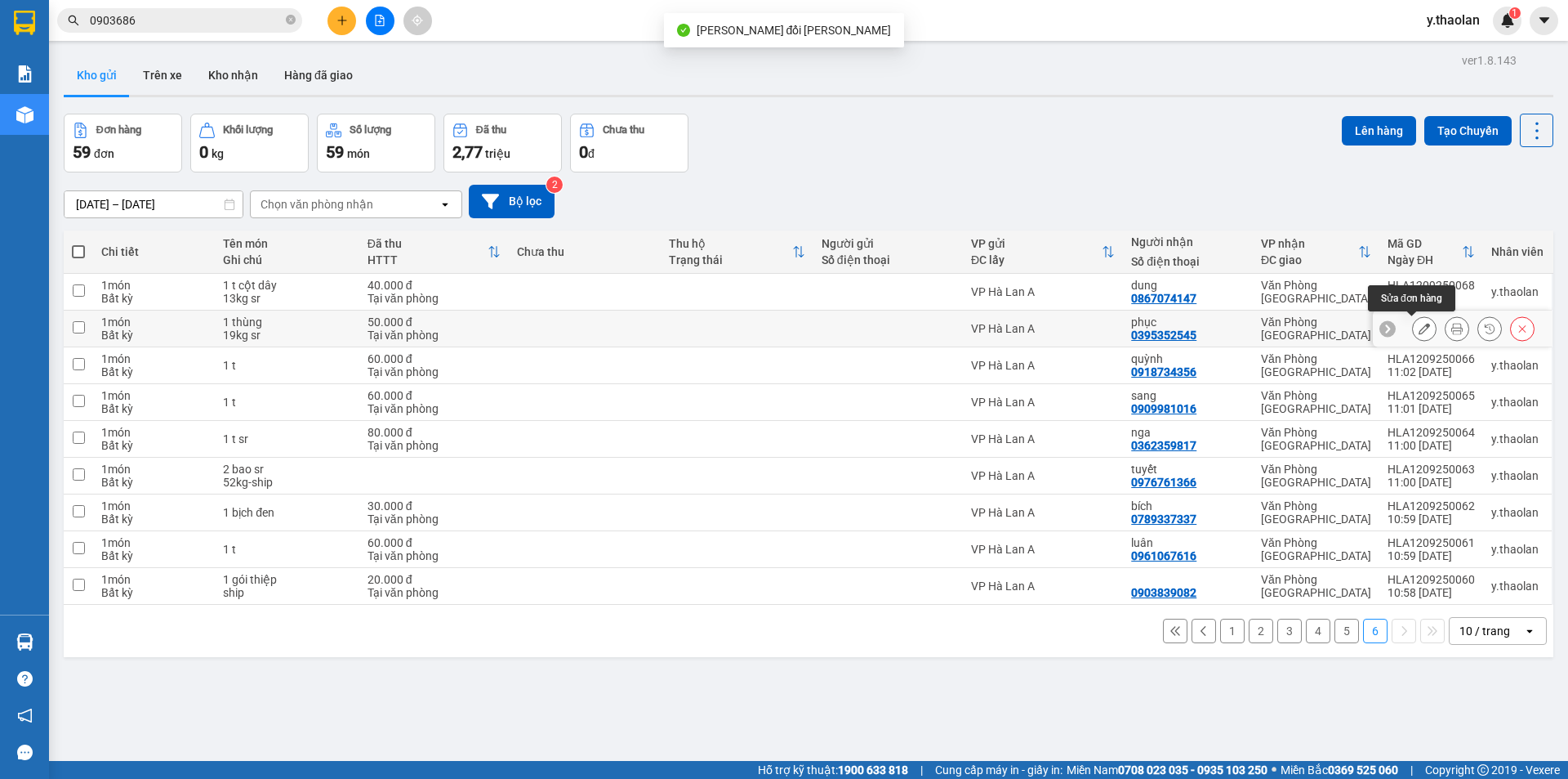
click at [1419, 328] on icon at bounding box center [1424, 329] width 12 height 12
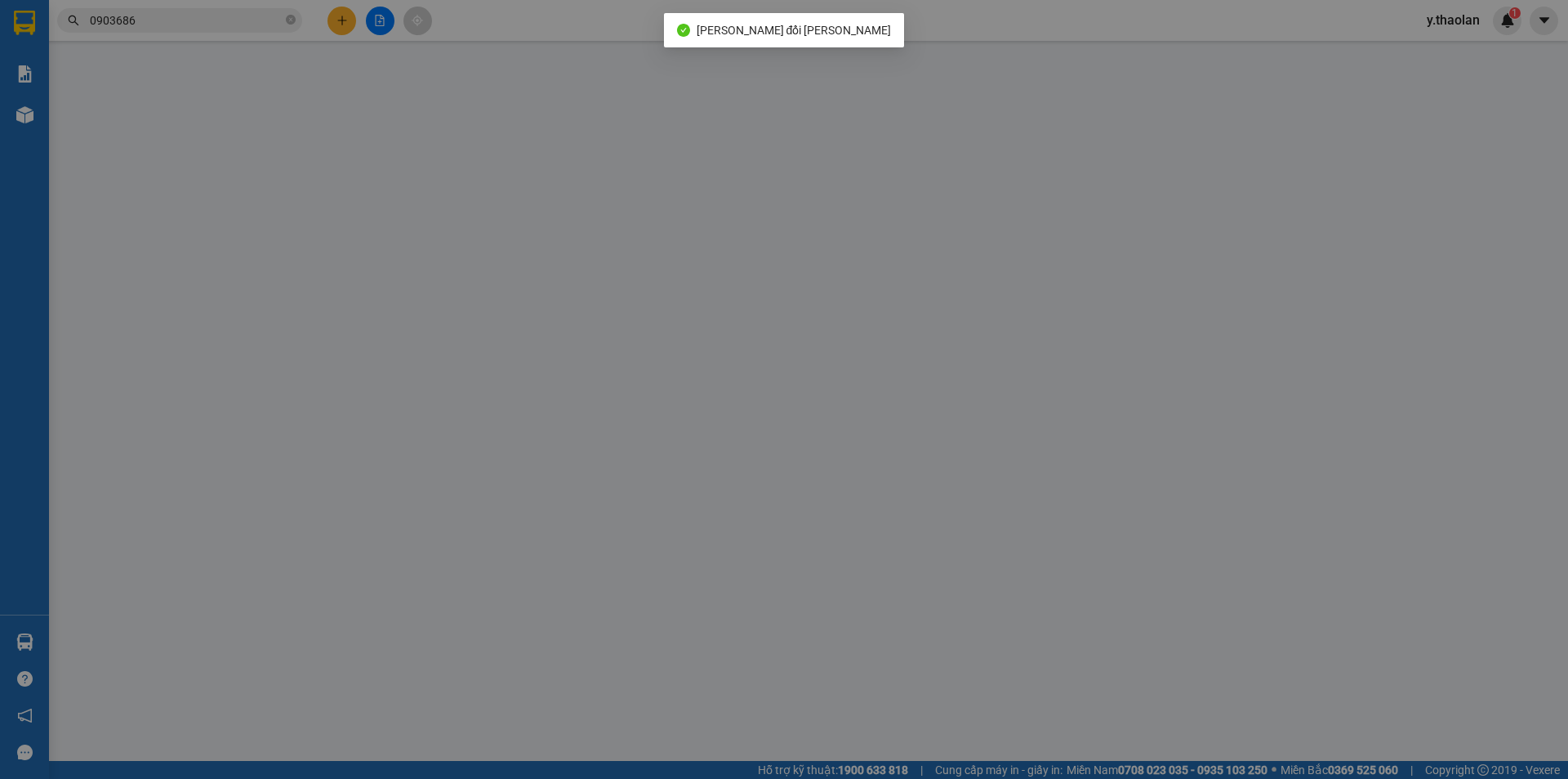
type input "0395352545"
type input "phục"
type input "50.000"
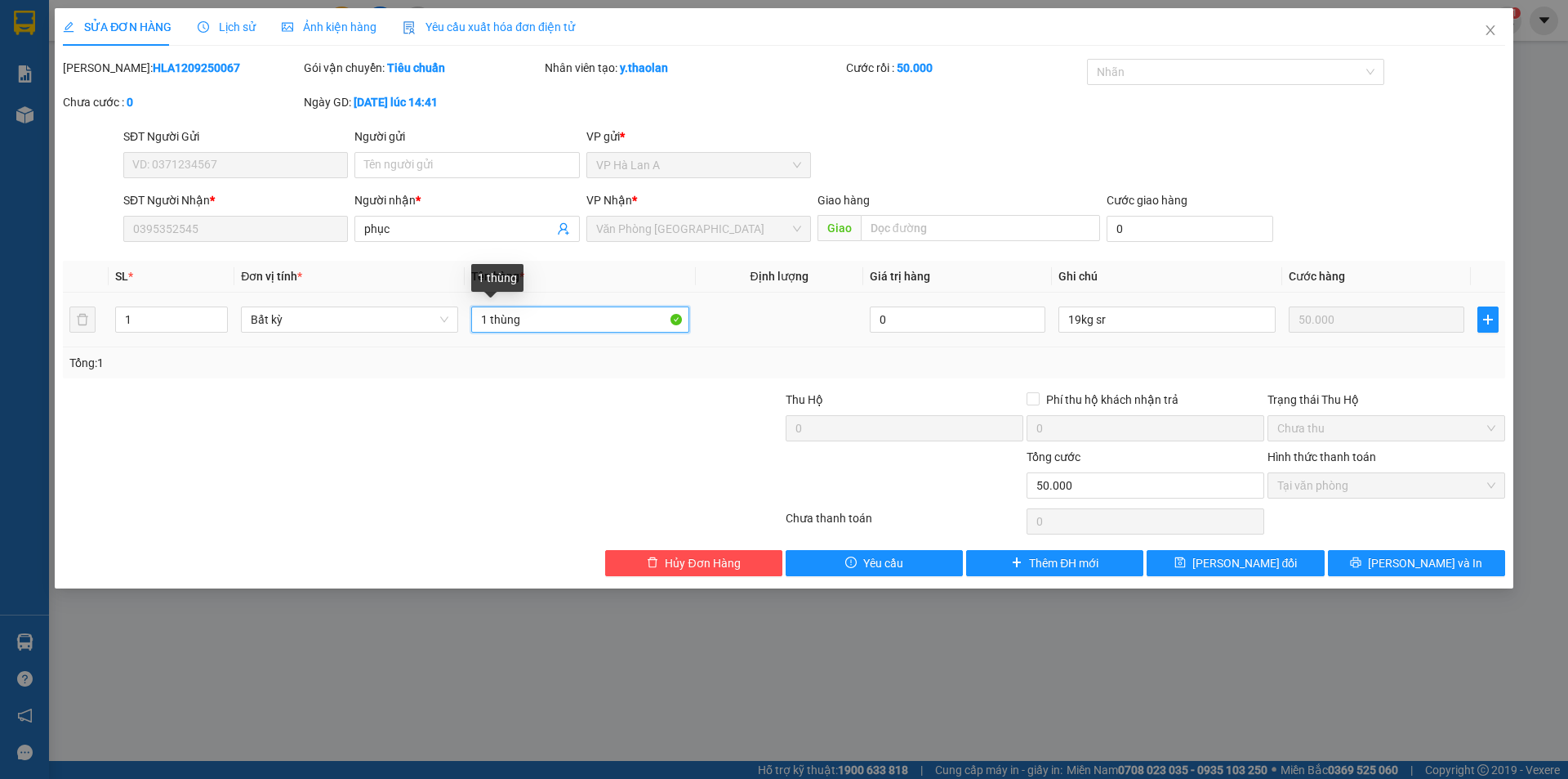
click at [531, 327] on input "1 thùng" at bounding box center [579, 320] width 217 height 27
type input "1 t sr"
click at [1139, 318] on input "19kg sr" at bounding box center [1167, 320] width 217 height 27
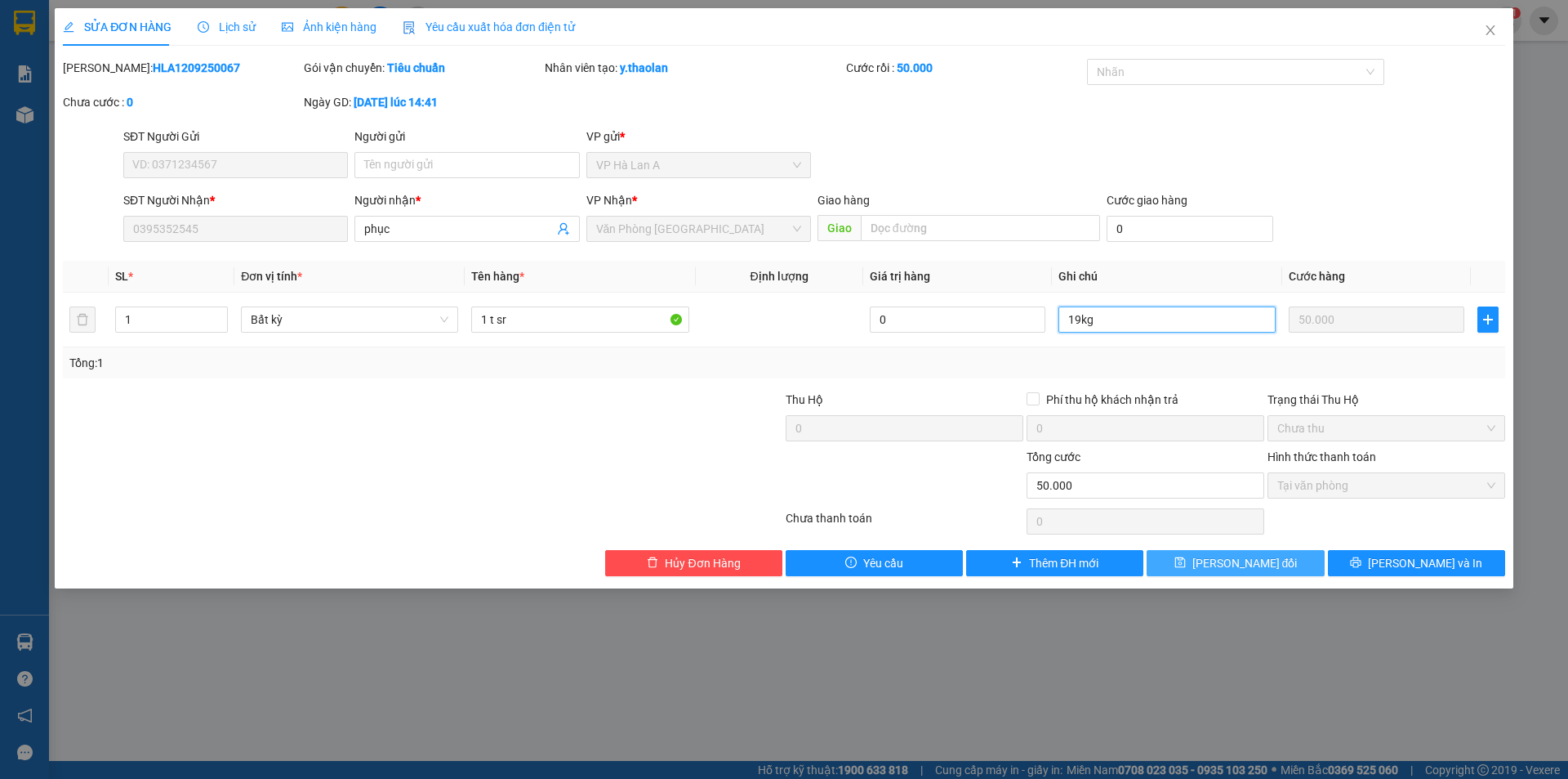
type input "19kg"
click at [1282, 551] on div "Total Paid Fee 50.000 Total UnPaid Fee 0 Cash Collection Total Fee Mã ĐH: HLA12…" at bounding box center [784, 318] width 1442 height 517
drag, startPoint x: 1285, startPoint y: 554, endPoint x: 1241, endPoint y: 335, distance: 223.4
click at [1287, 554] on button "[PERSON_NAME] thay đổi" at bounding box center [1236, 563] width 177 height 27
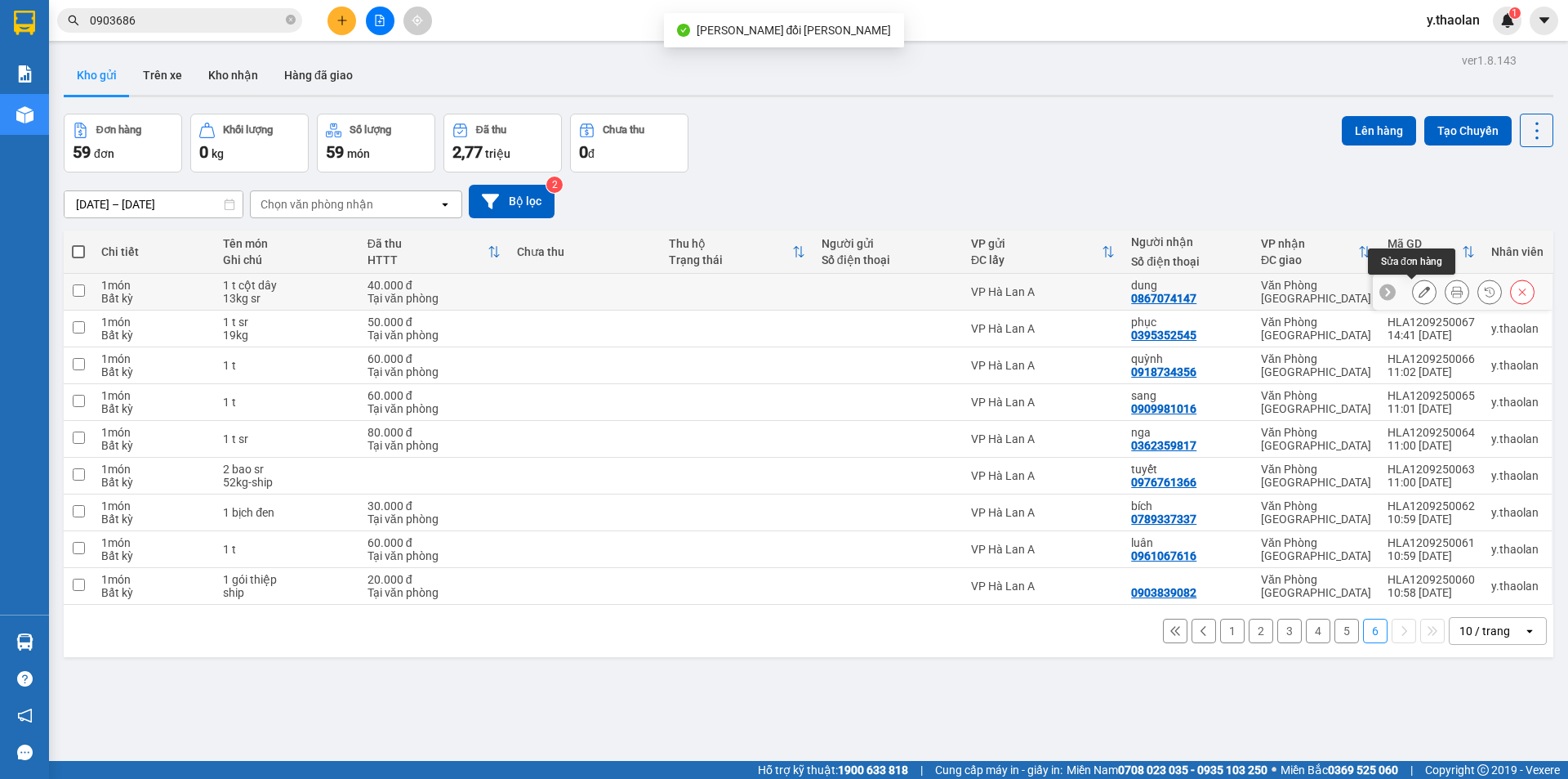
click at [1419, 293] on icon at bounding box center [1424, 292] width 12 height 12
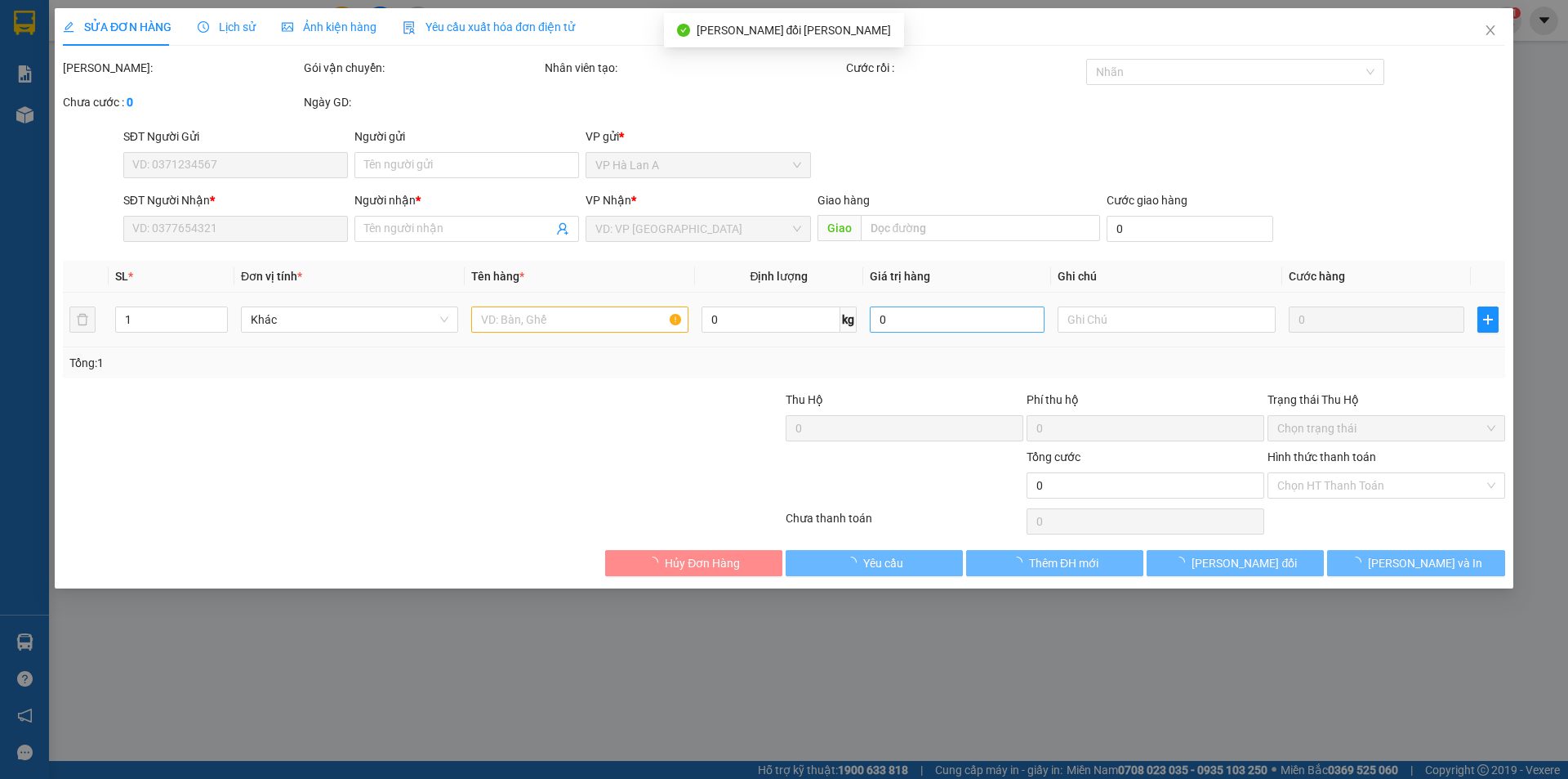
type input "0867074147"
type input "dung"
type input "40.000"
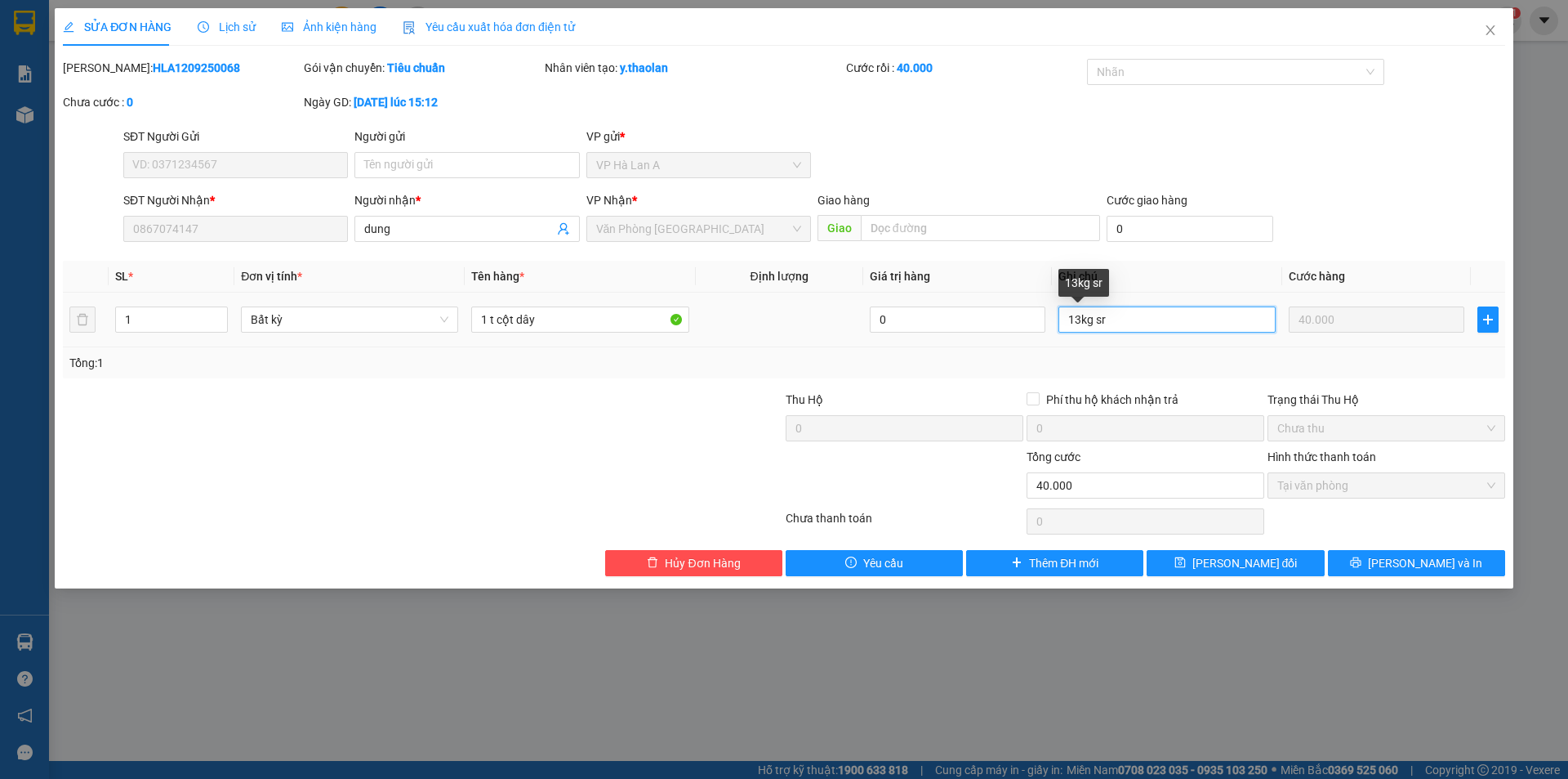
drag, startPoint x: 1090, startPoint y: 319, endPoint x: 1169, endPoint y: 307, distance: 79.9
click at [1169, 307] on input "13kg sr" at bounding box center [1167, 320] width 217 height 27
type input "13kg"
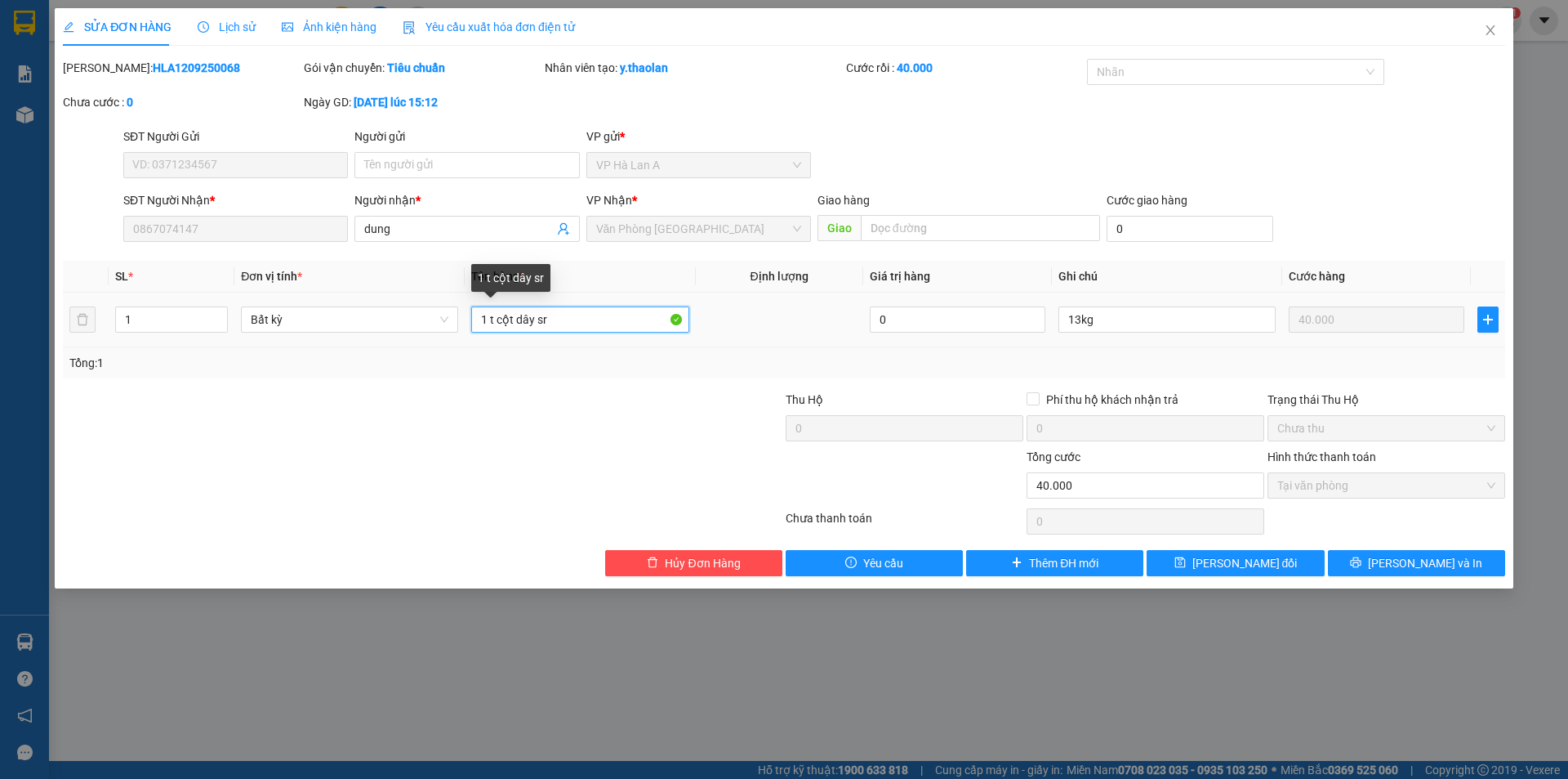
click at [535, 316] on input "1 t cột dây sr" at bounding box center [579, 320] width 217 height 27
type input "1 t sr"
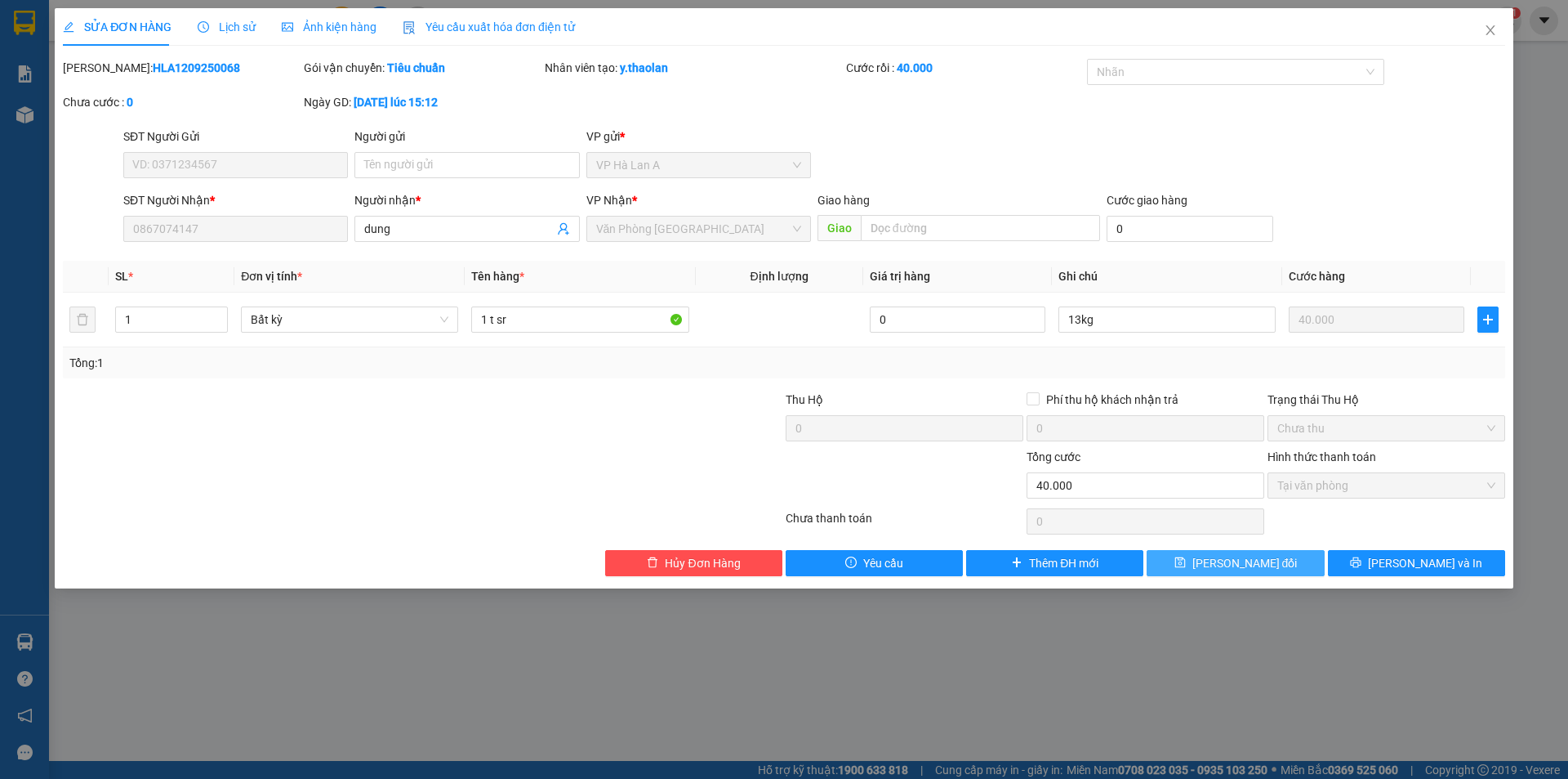
click at [1225, 556] on span "[PERSON_NAME] thay đổi" at bounding box center [1245, 563] width 105 height 18
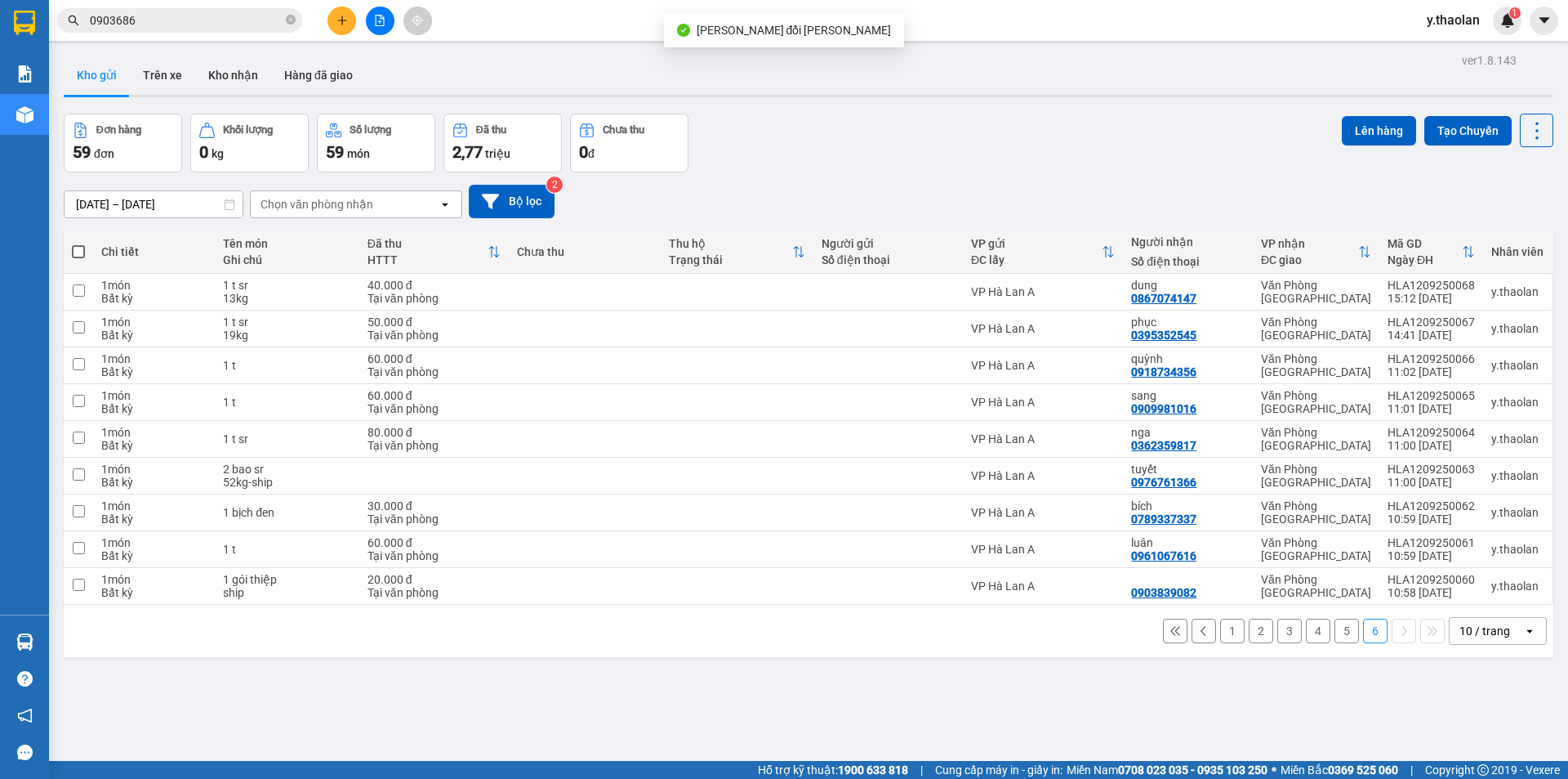
click at [1335, 629] on button "5" at bounding box center [1347, 630] width 25 height 25
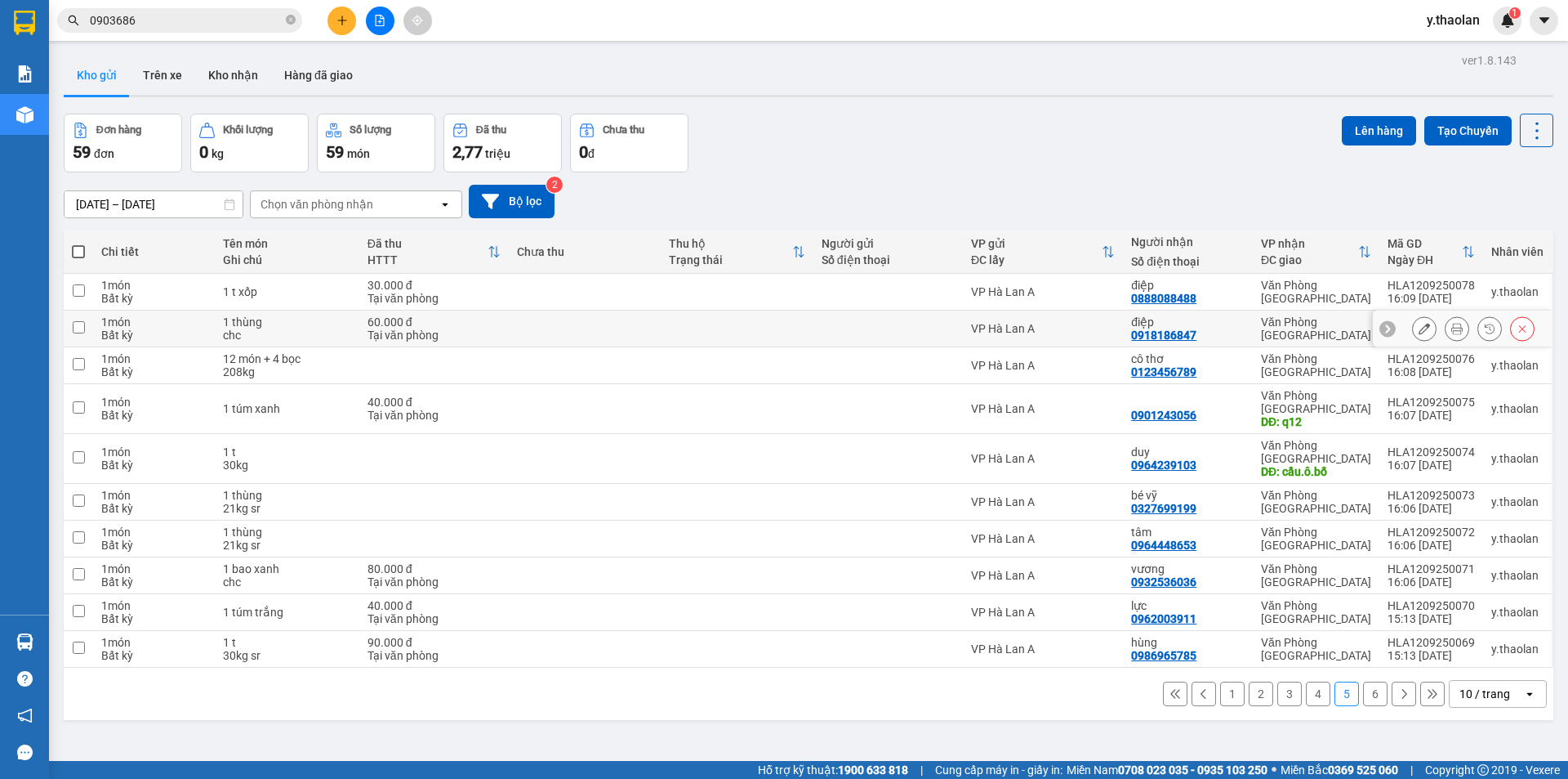
click at [1419, 330] on icon at bounding box center [1424, 329] width 12 height 12
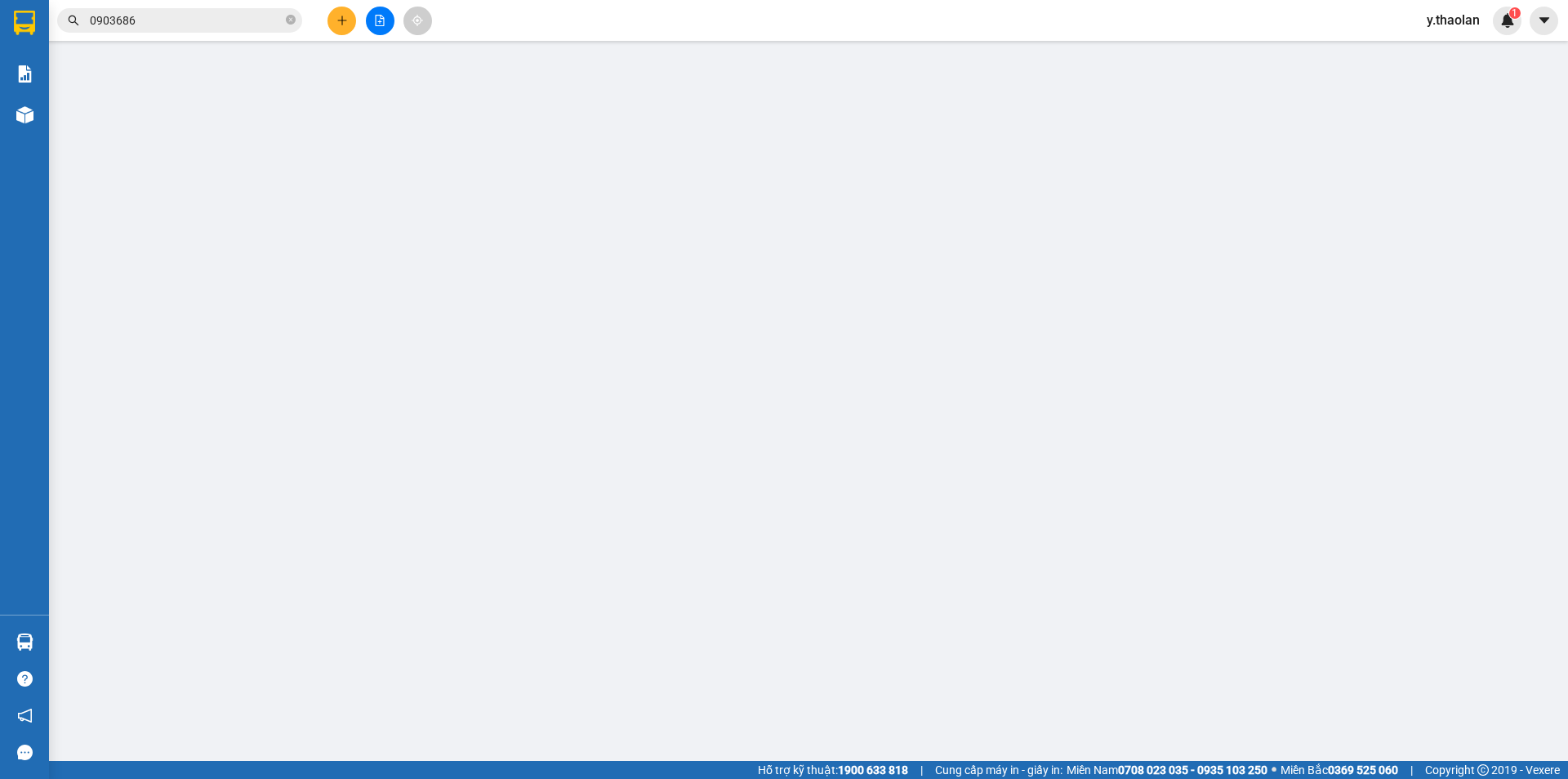
type input "0918186847"
type input "điệp"
type input "60.000"
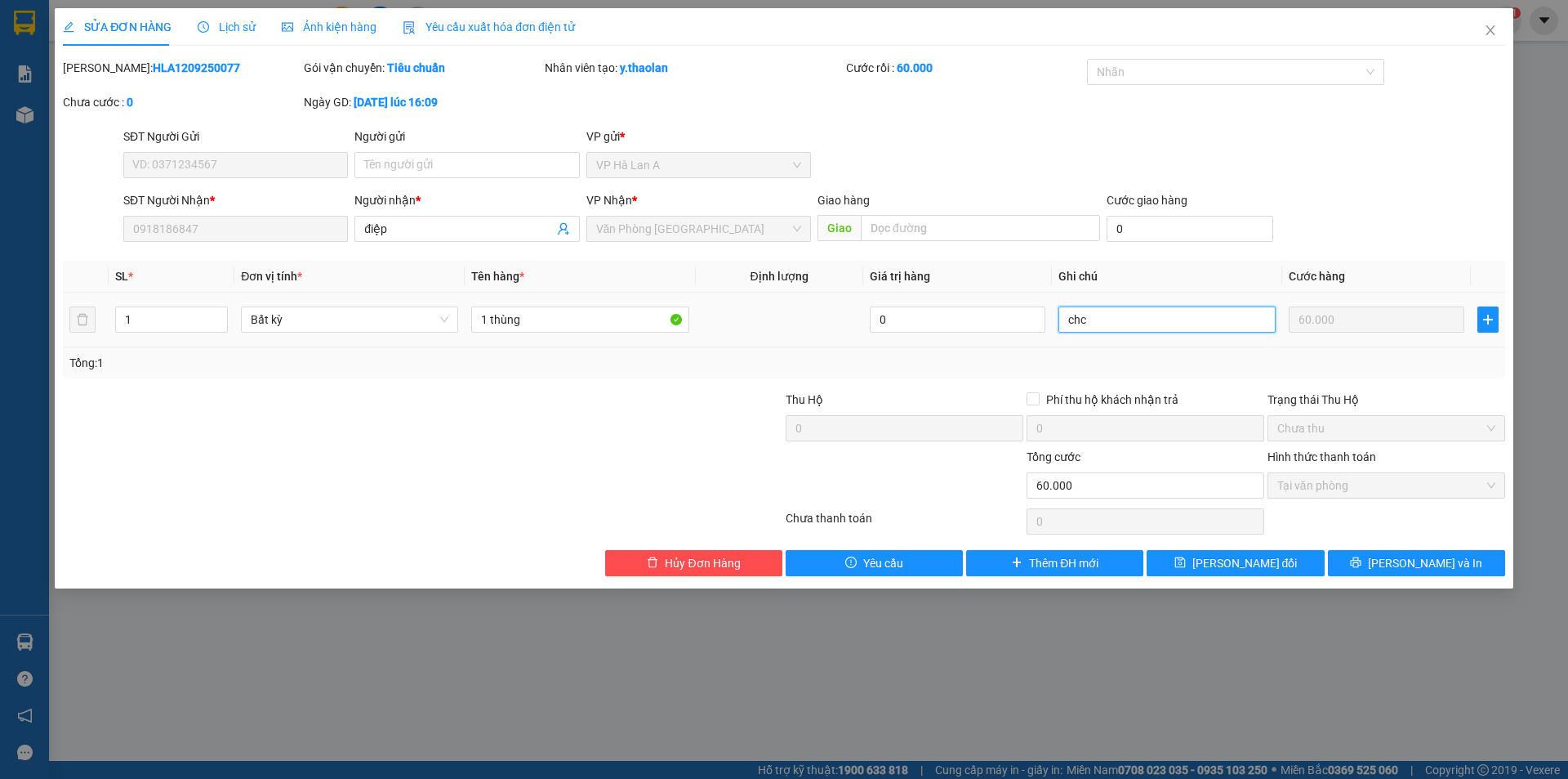
drag, startPoint x: 1061, startPoint y: 318, endPoint x: 830, endPoint y: 308, distance: 231.2
click at [843, 311] on tr "1 Bất kỳ 1 thùng 0 chc 60.000" at bounding box center [784, 320] width 1442 height 55
type input "ship"
click at [610, 328] on input "1 thùng" at bounding box center [579, 320] width 217 height 27
type input "1 t"
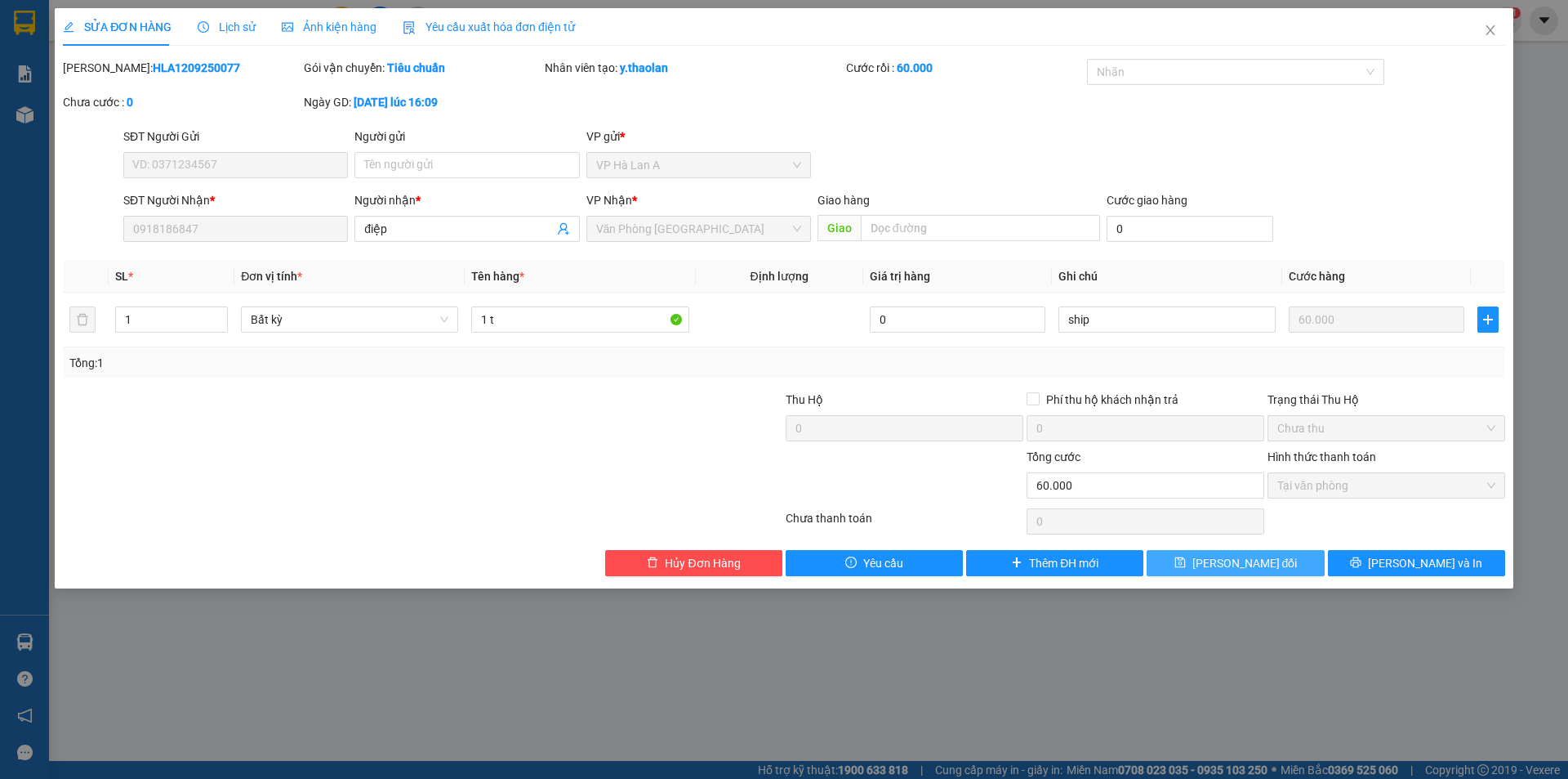
click at [1242, 570] on span "Lưu thay đổi" at bounding box center [1245, 563] width 105 height 18
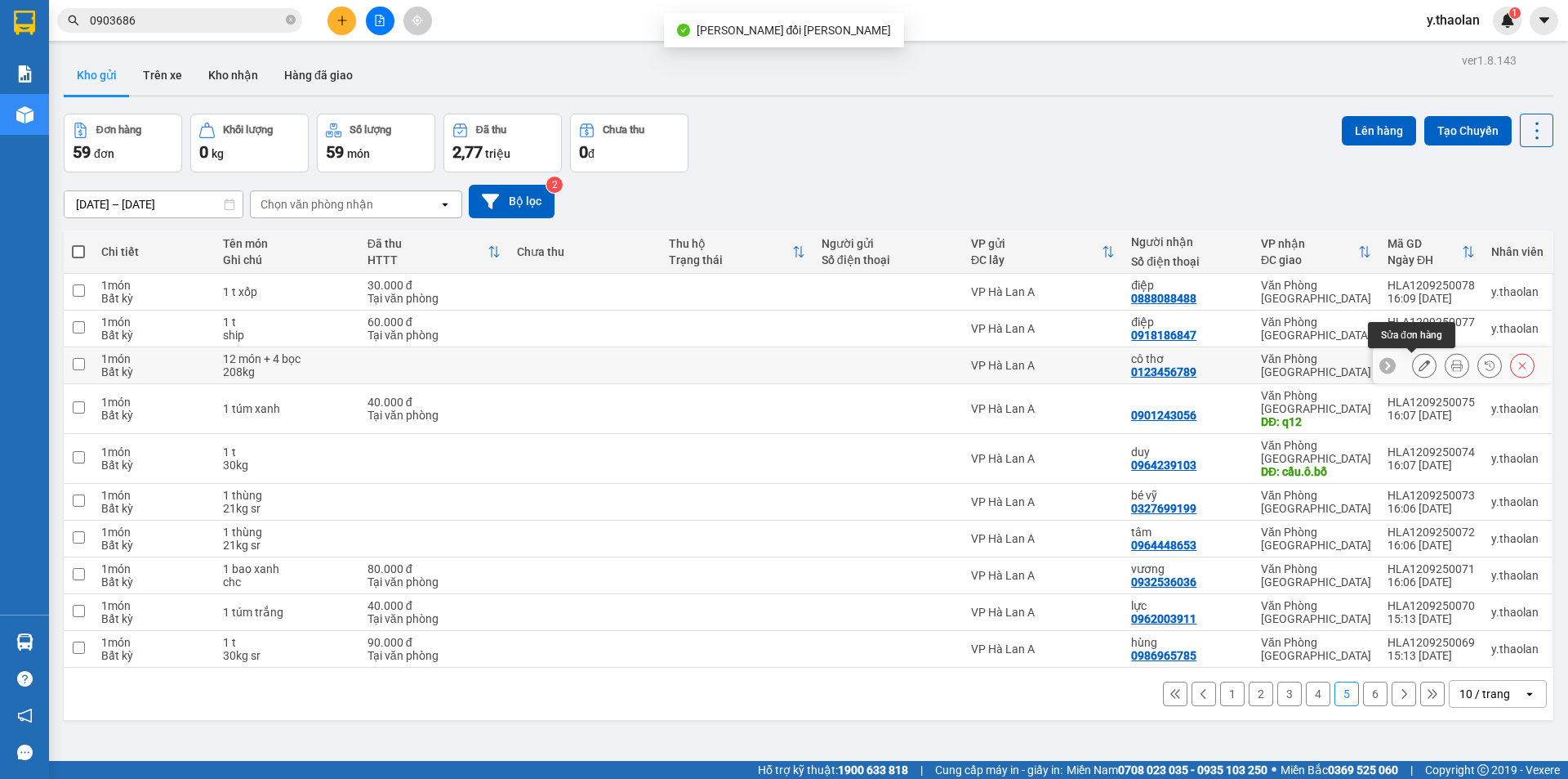
click at [1419, 366] on icon at bounding box center [1424, 366] width 12 height 12
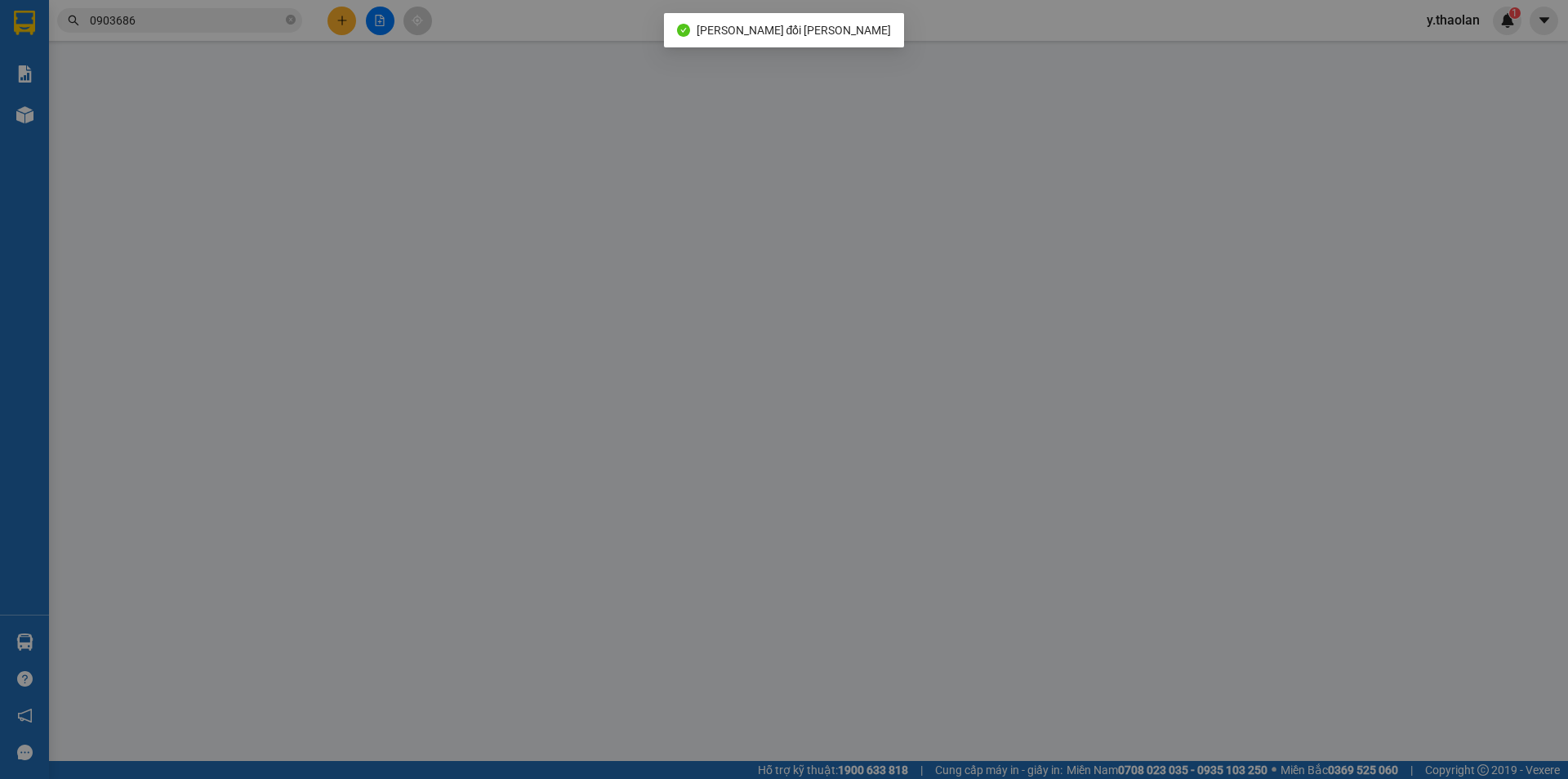
type input "0123456789"
type input "cô thơ"
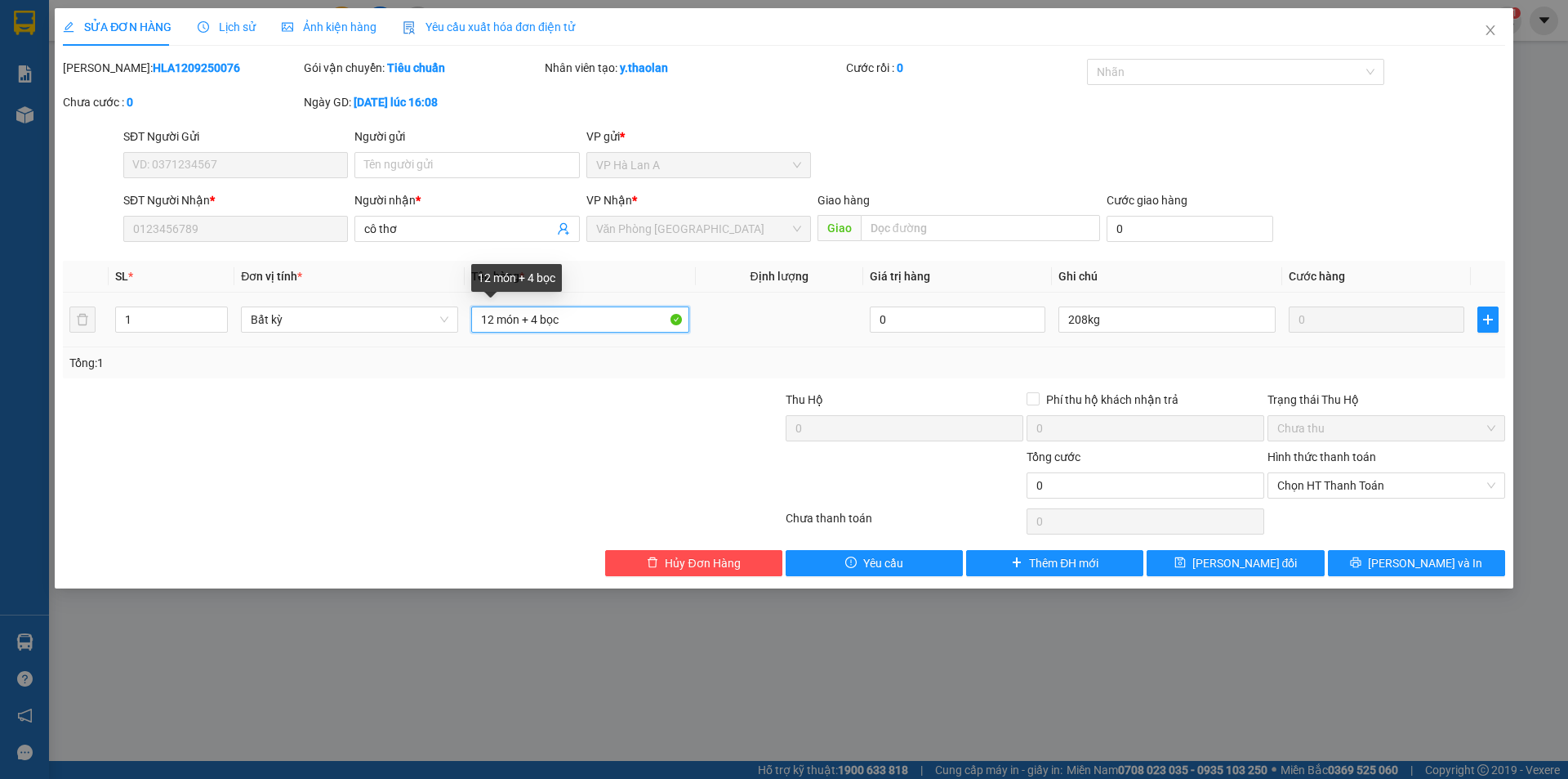
click at [546, 313] on input "12 món + 4 bọc" at bounding box center [579, 320] width 217 height 27
click at [525, 317] on input "12 món + 4bọc" at bounding box center [579, 320] width 217 height 27
click at [527, 312] on input "12 món+ 4bọc" at bounding box center [579, 320] width 217 height 27
type input "12 món+ 4bọc"
drag, startPoint x: 1217, startPoint y: 559, endPoint x: 1104, endPoint y: 419, distance: 179.9
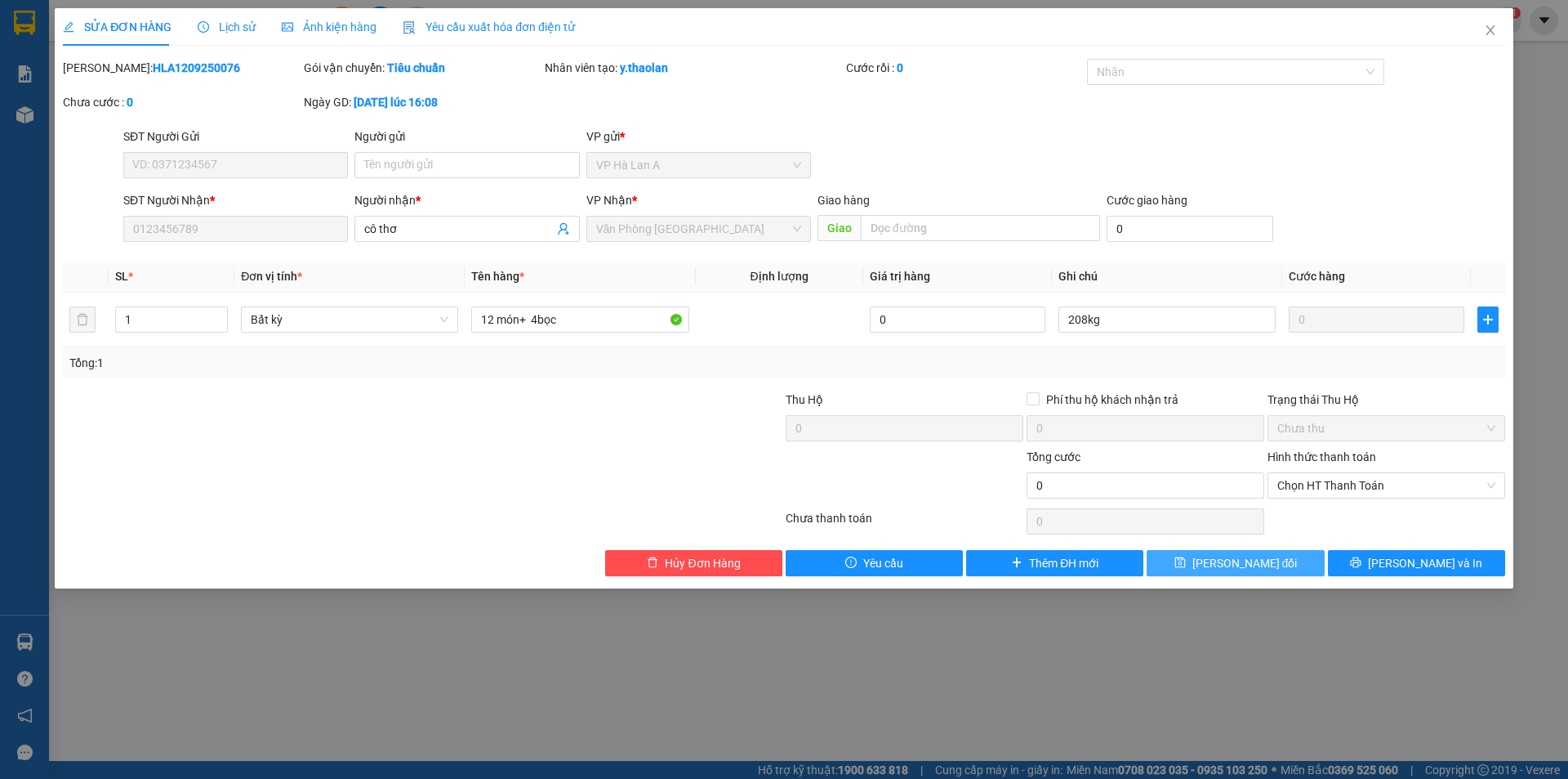
click at [1218, 559] on span "Lưu thay đổi" at bounding box center [1245, 563] width 105 height 18
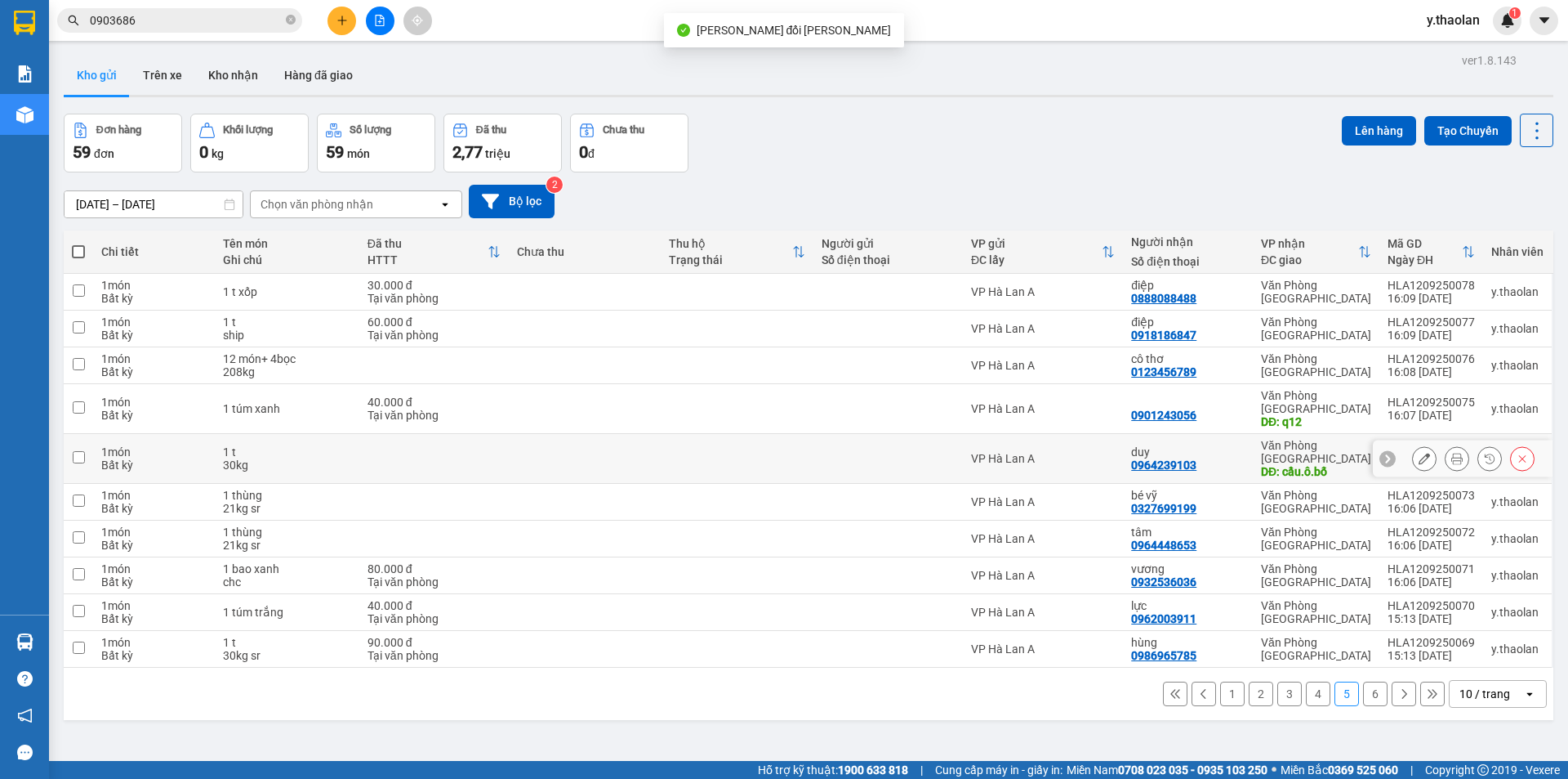
click at [1419, 452] on icon at bounding box center [1424, 458] width 12 height 12
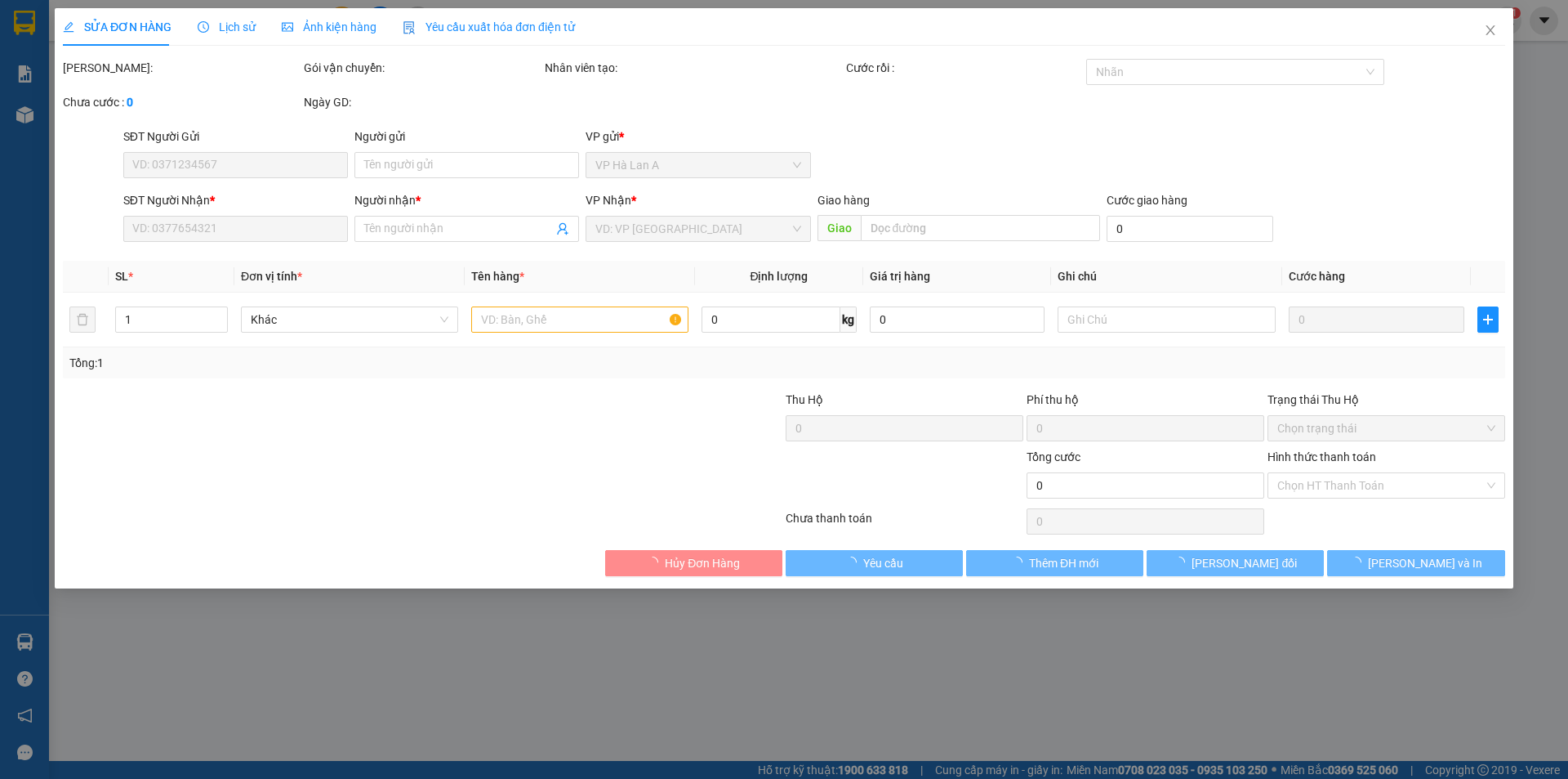
type input "0964239103"
type input "duy"
type input "cầu.ô.bố"
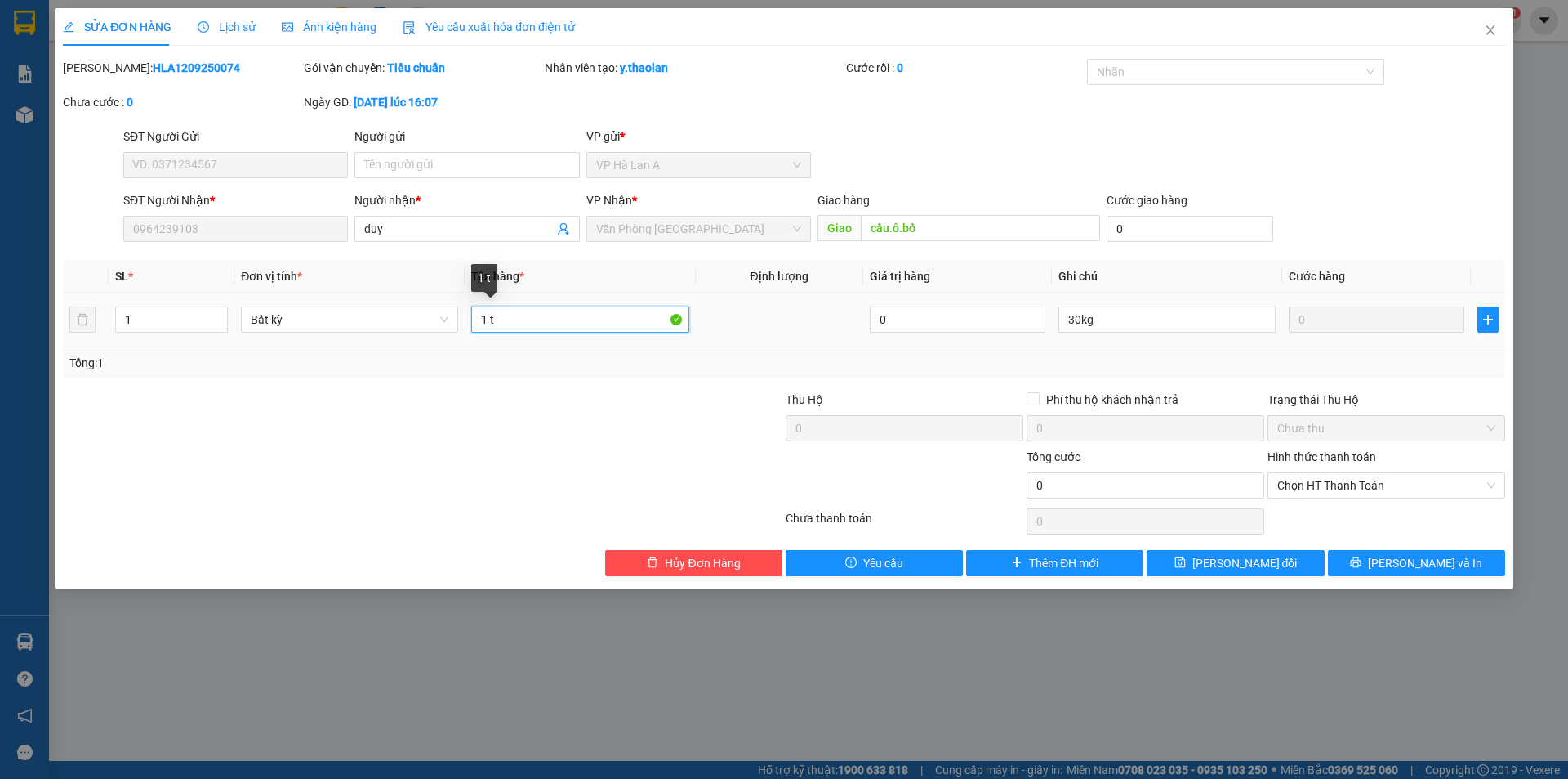
click at [602, 327] on input "1 t" at bounding box center [579, 320] width 217 height 27
type input "1 t sr"
click at [1289, 552] on button "Lưu thay đổi" at bounding box center [1236, 563] width 177 height 27
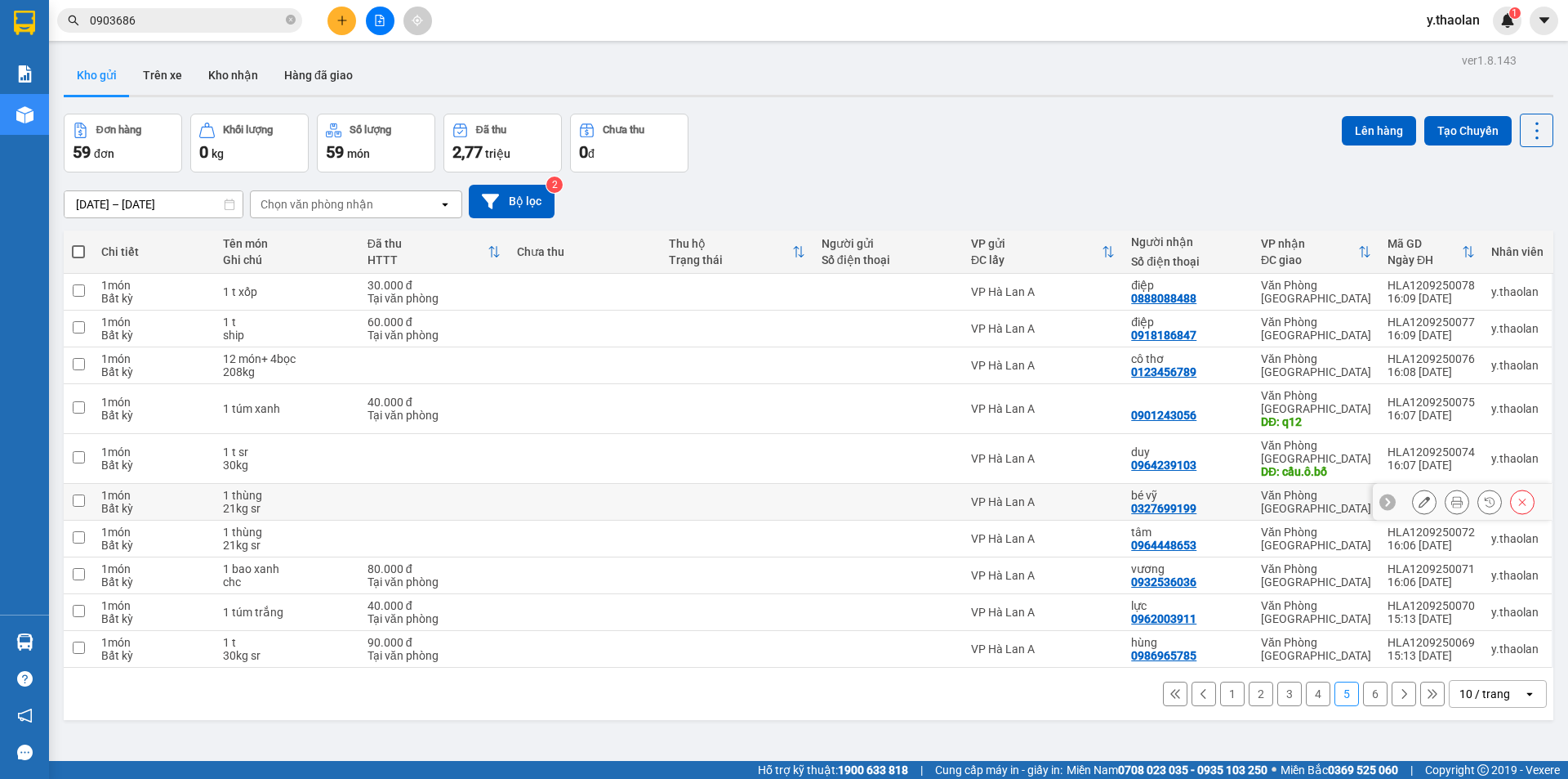
click at [1419, 496] on icon at bounding box center [1424, 502] width 12 height 12
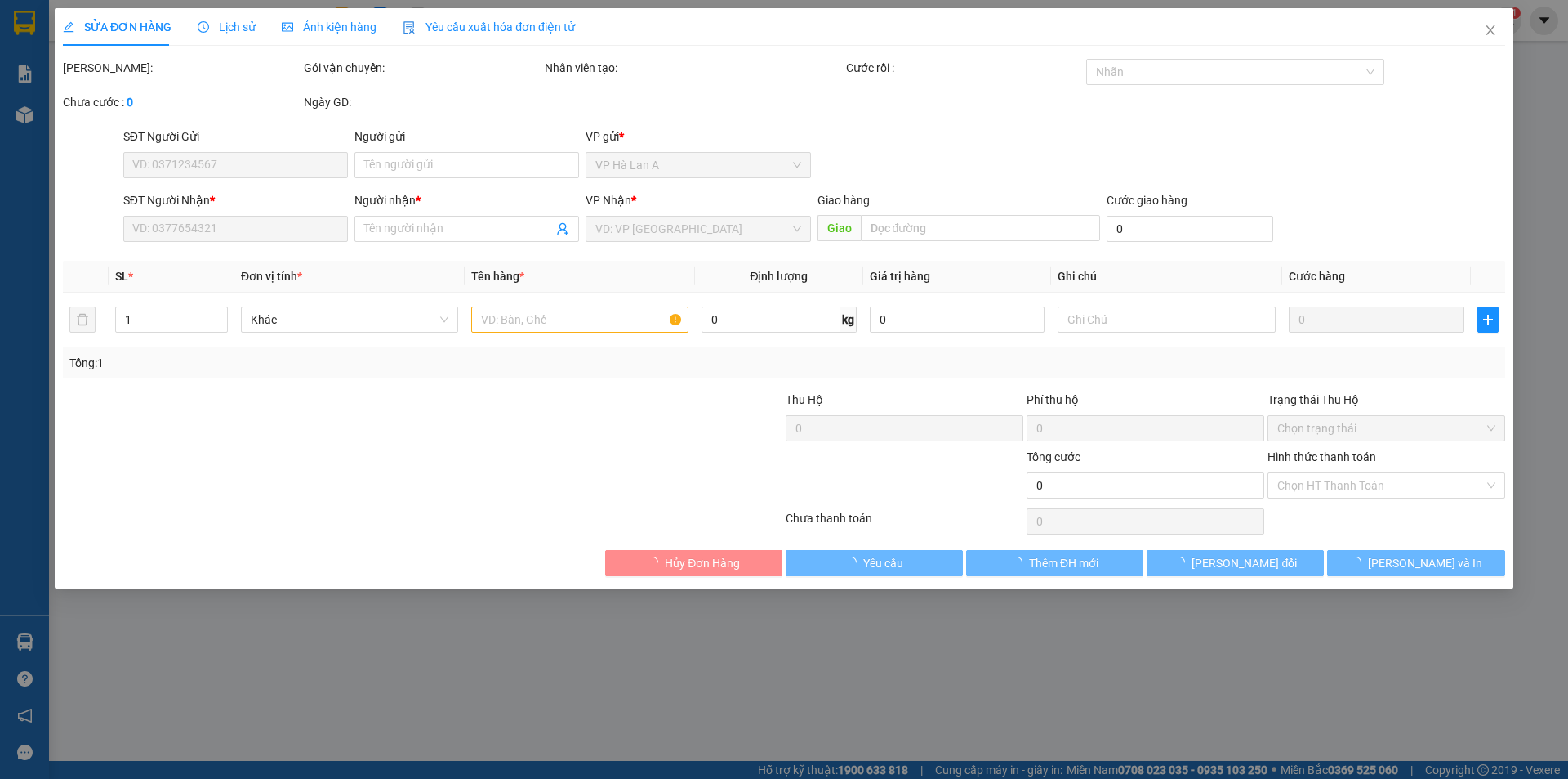
type input "0327699199"
type input "bé vỹ"
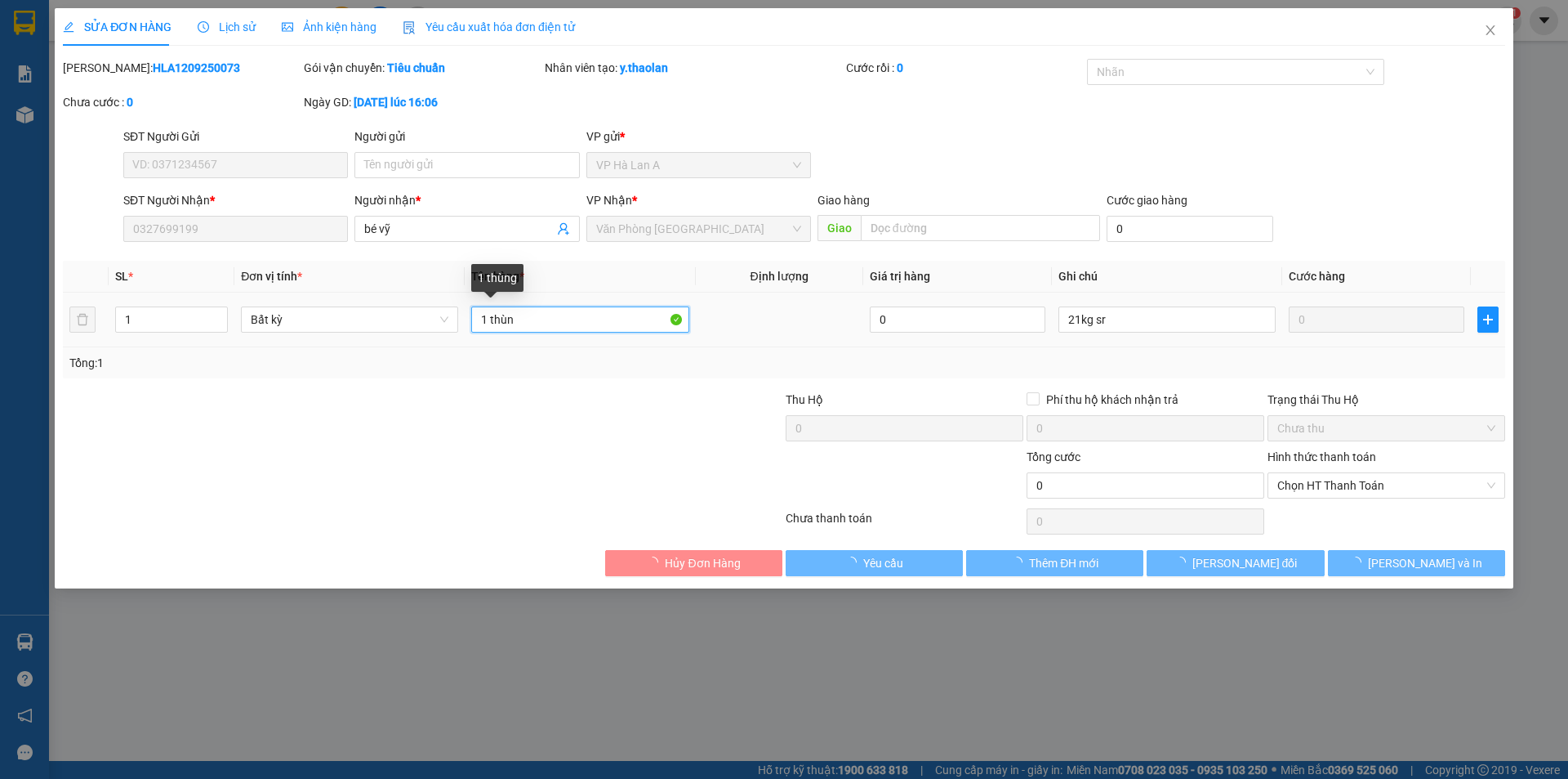
click at [544, 319] on input "1 thùn" at bounding box center [579, 320] width 217 height 27
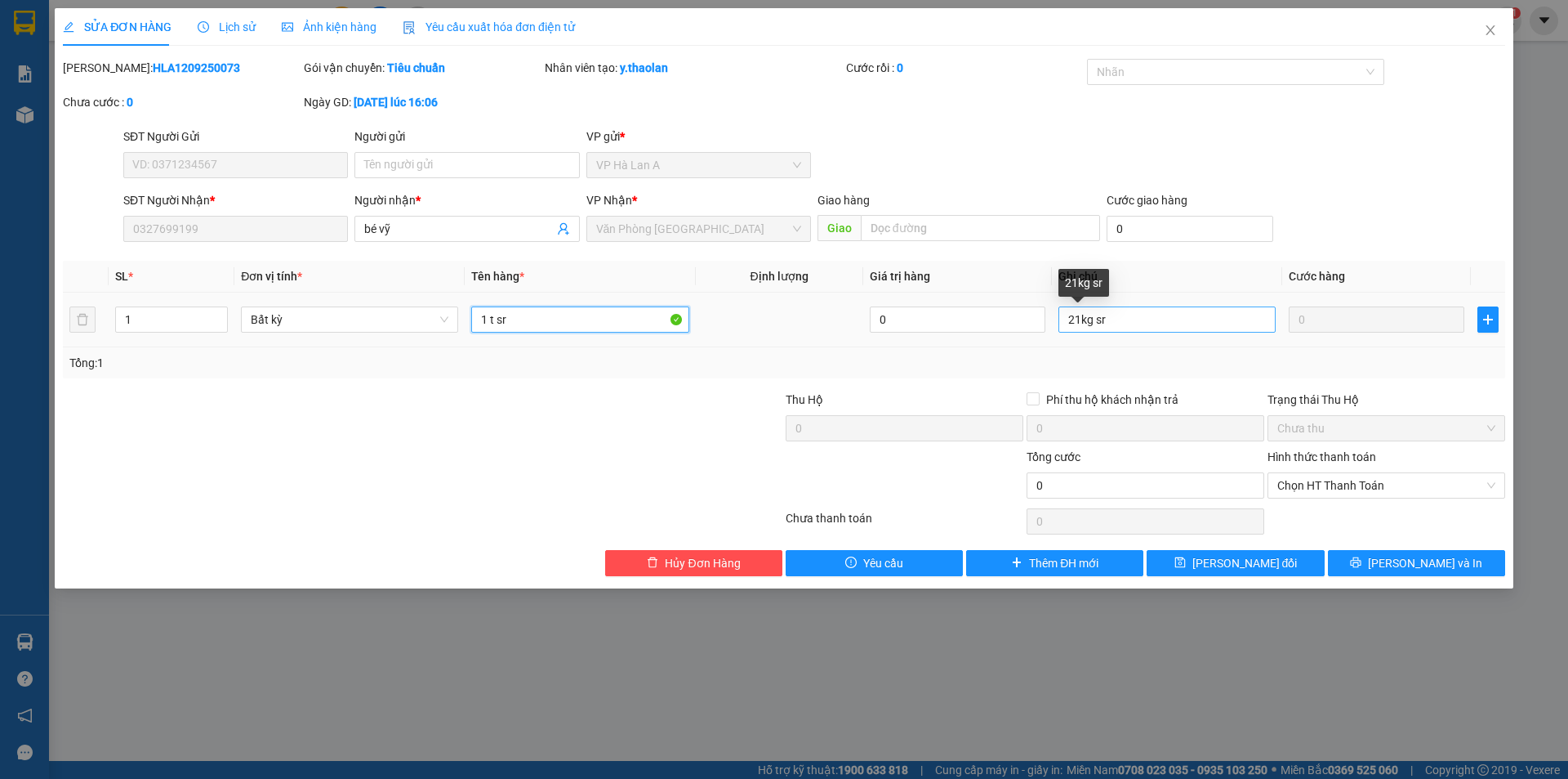
type input "1 t sr"
drag, startPoint x: 1096, startPoint y: 317, endPoint x: 1166, endPoint y: 348, distance: 76.6
click at [1120, 315] on input "21kg sr" at bounding box center [1167, 320] width 217 height 27
type input "21kg"
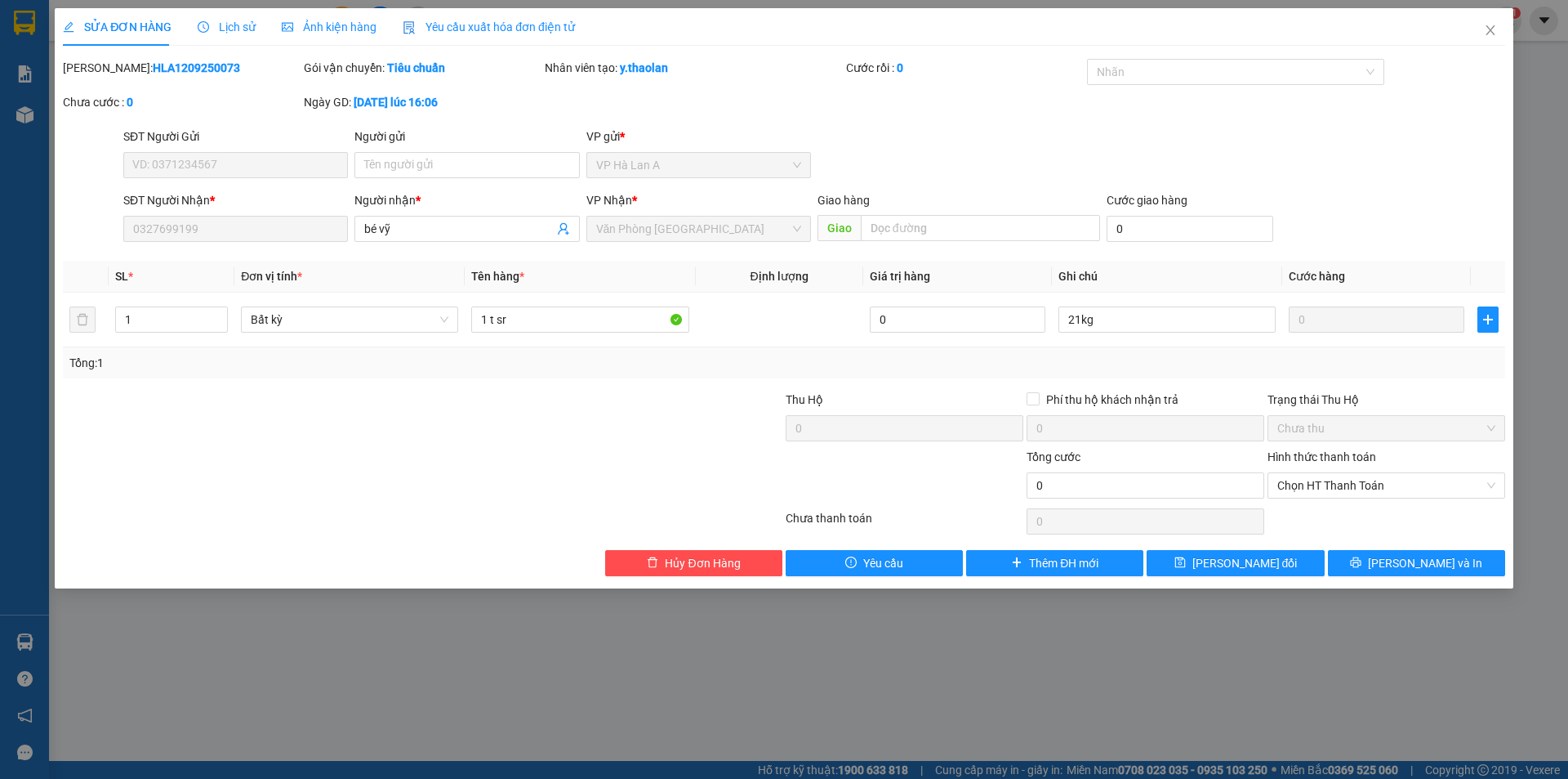
click at [1212, 544] on div "Total Paid Fee 0 Total UnPaid Fee 0 Cash Collection Total Fee Mã ĐH: HLA1209250…" at bounding box center [784, 318] width 1442 height 517
click at [1226, 557] on span "Lưu thay đổi" at bounding box center [1245, 563] width 105 height 18
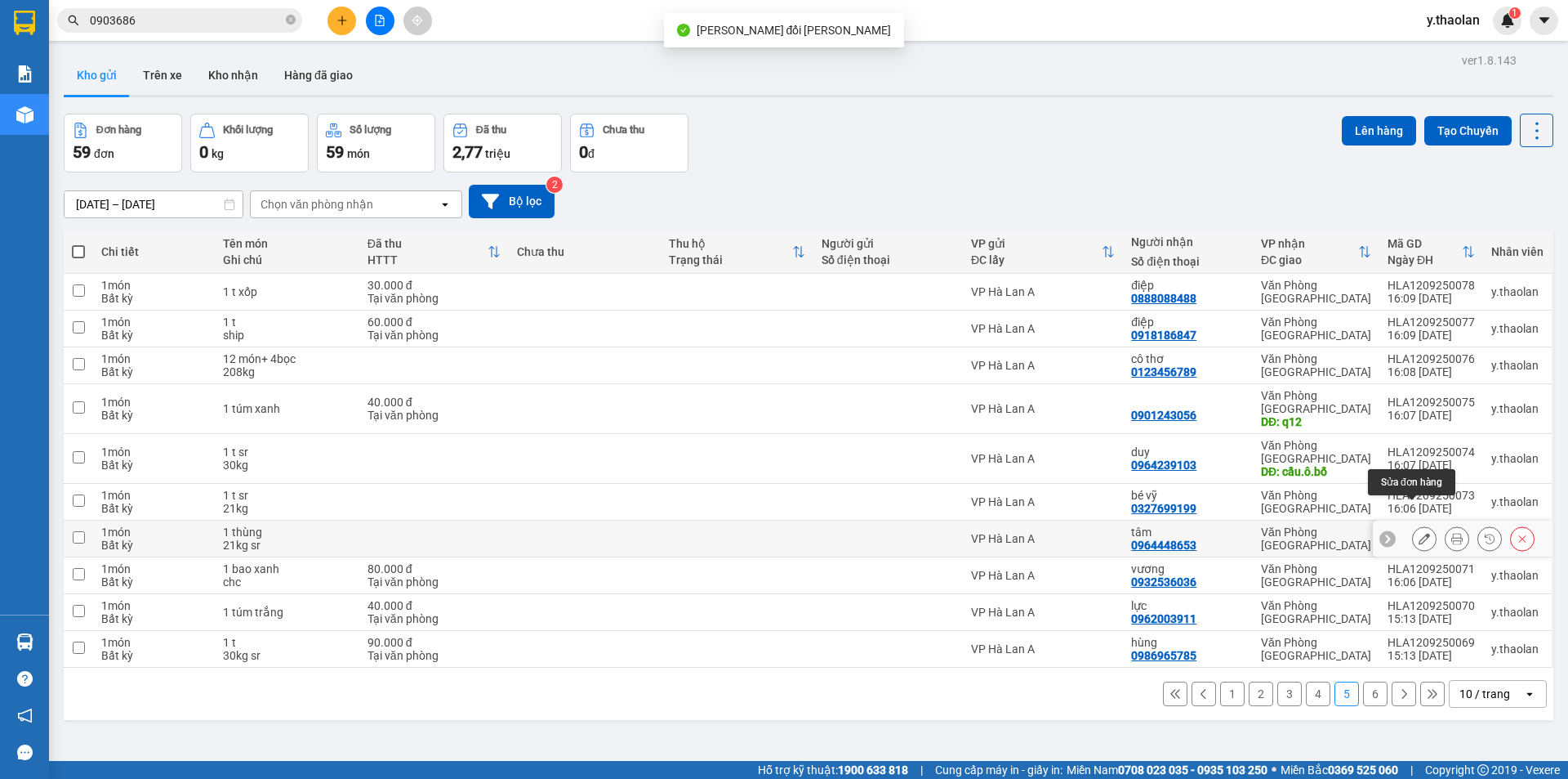
click at [1419, 533] on icon at bounding box center [1424, 539] width 12 height 12
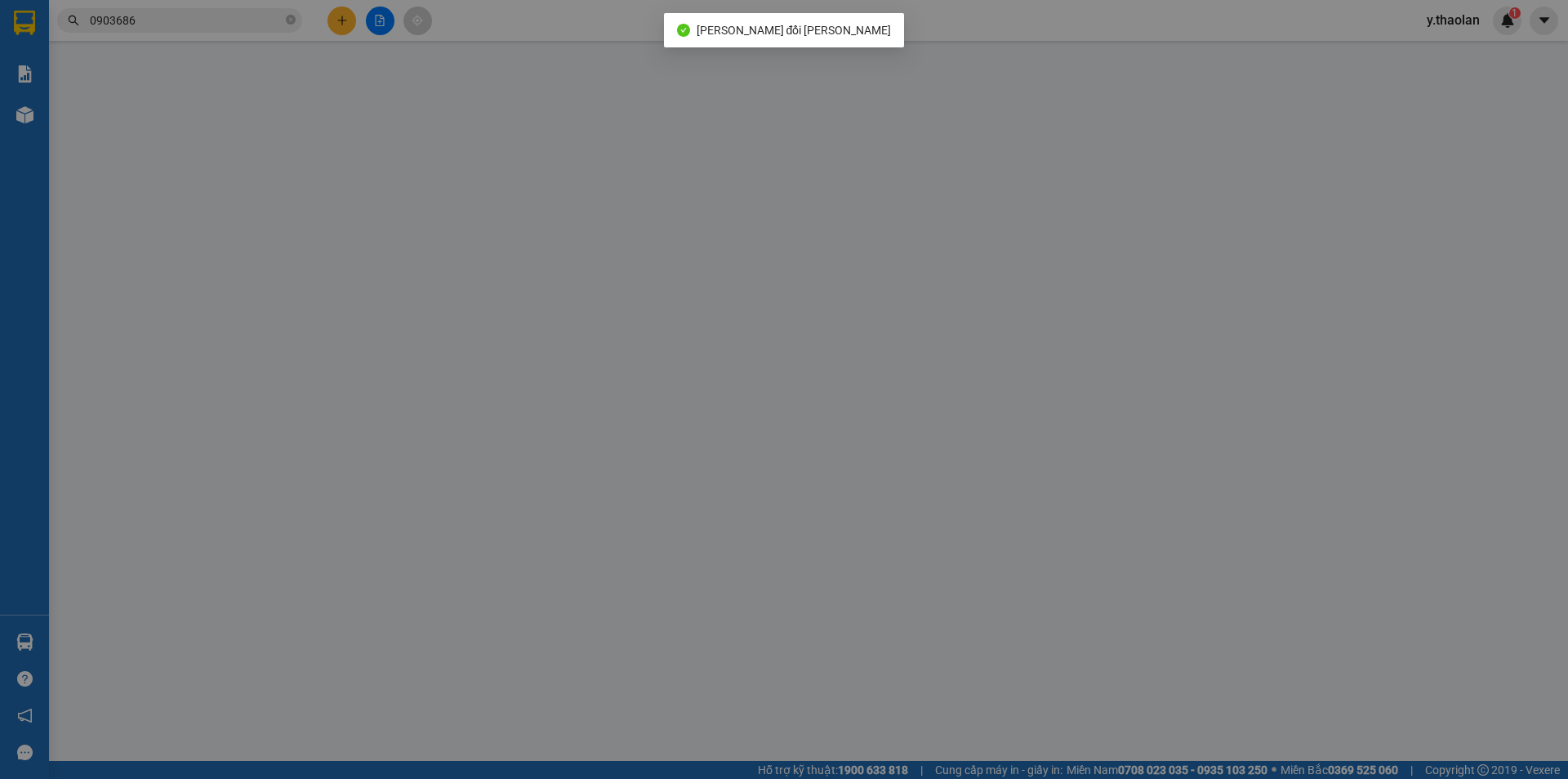
type input "0964448653"
type input "tâm"
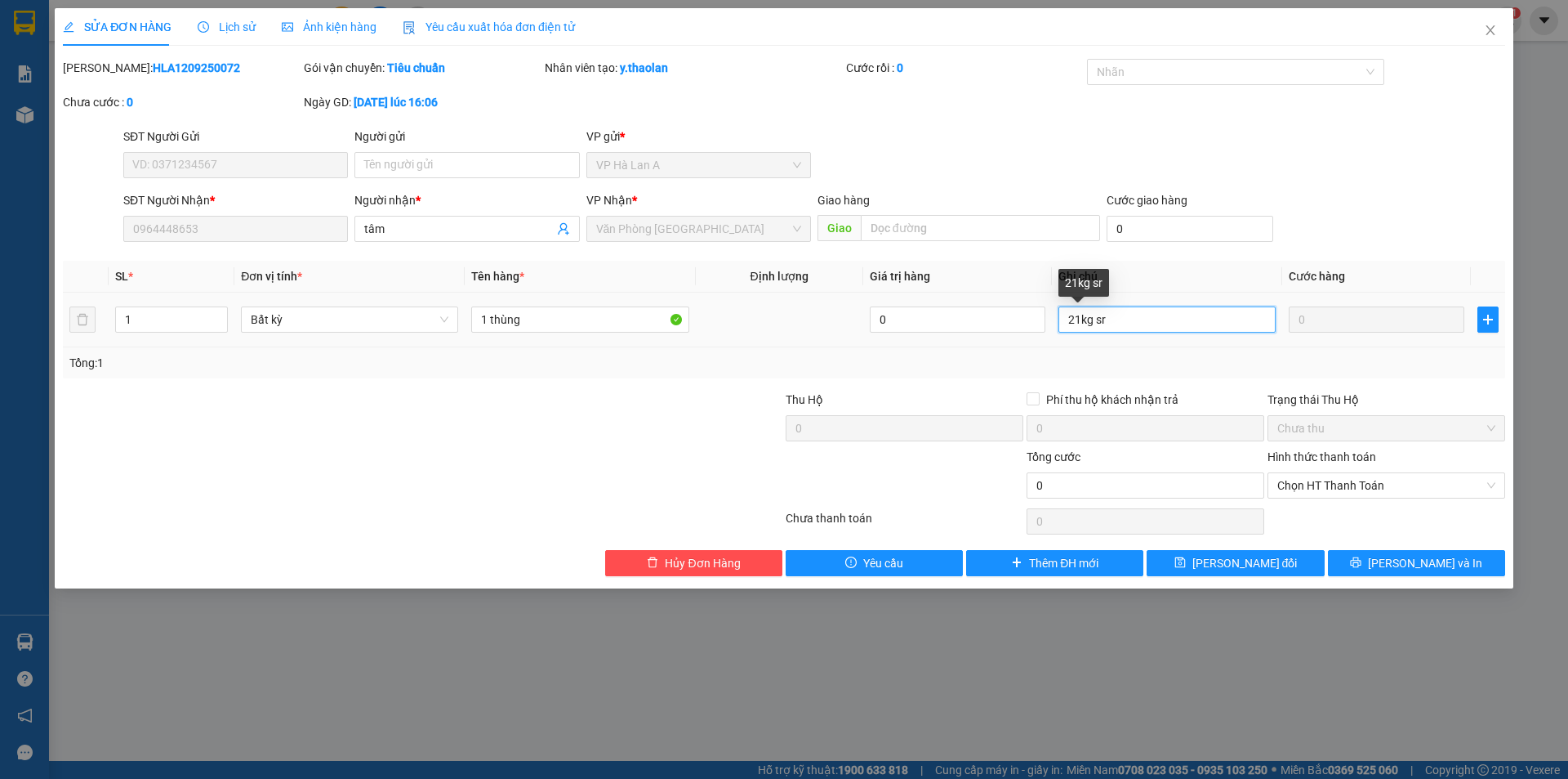
drag, startPoint x: 1094, startPoint y: 320, endPoint x: 1147, endPoint y: 314, distance: 53.3
click at [1142, 314] on input "21kg sr" at bounding box center [1167, 320] width 217 height 27
type input "21kg"
drag, startPoint x: 497, startPoint y: 322, endPoint x: 793, endPoint y: 385, distance: 302.6
click at [606, 326] on input "1 thùng" at bounding box center [579, 320] width 217 height 27
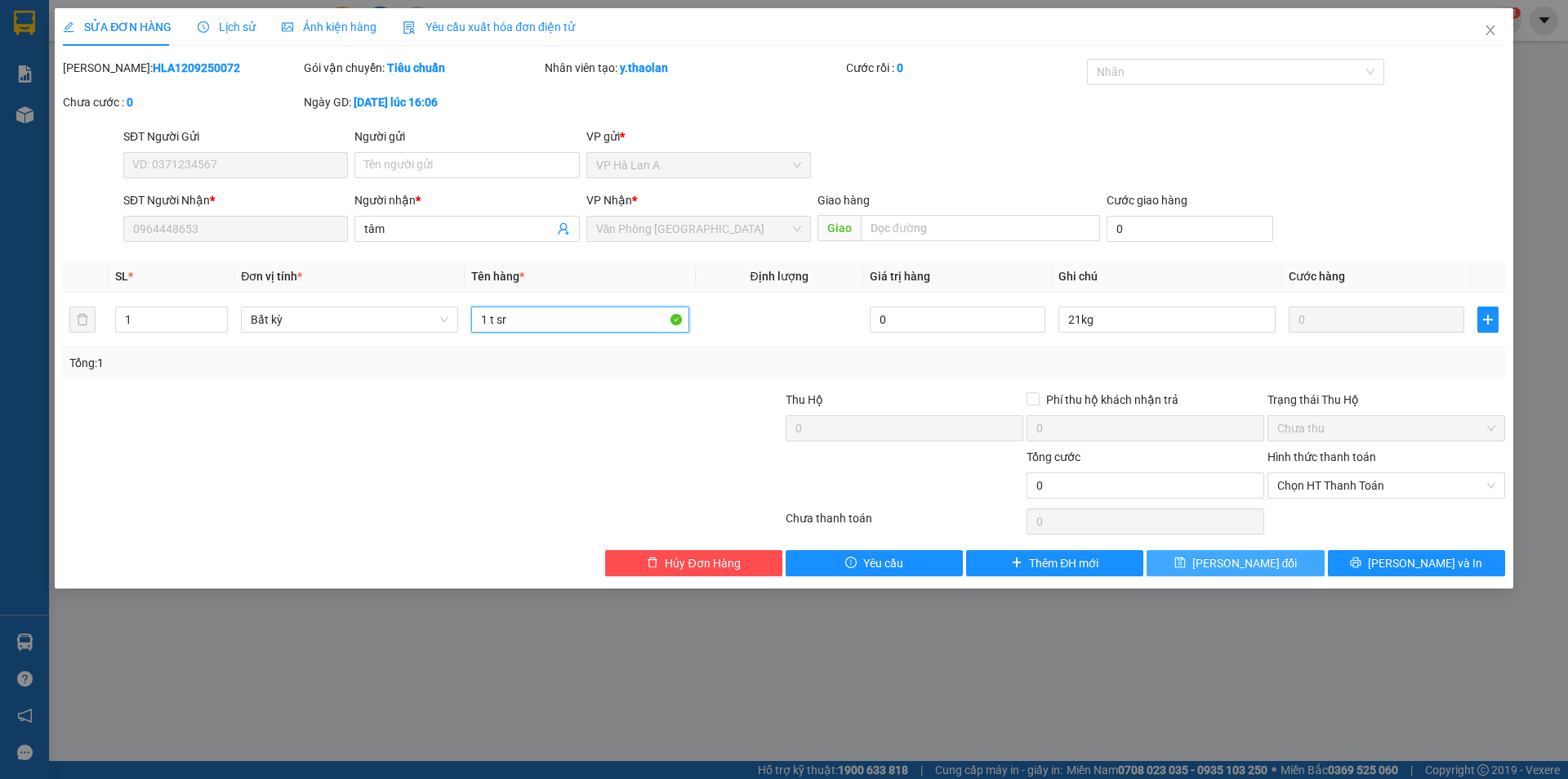
type input "1 t sr"
click at [1212, 550] on button "Lưu thay đổi" at bounding box center [1236, 563] width 177 height 27
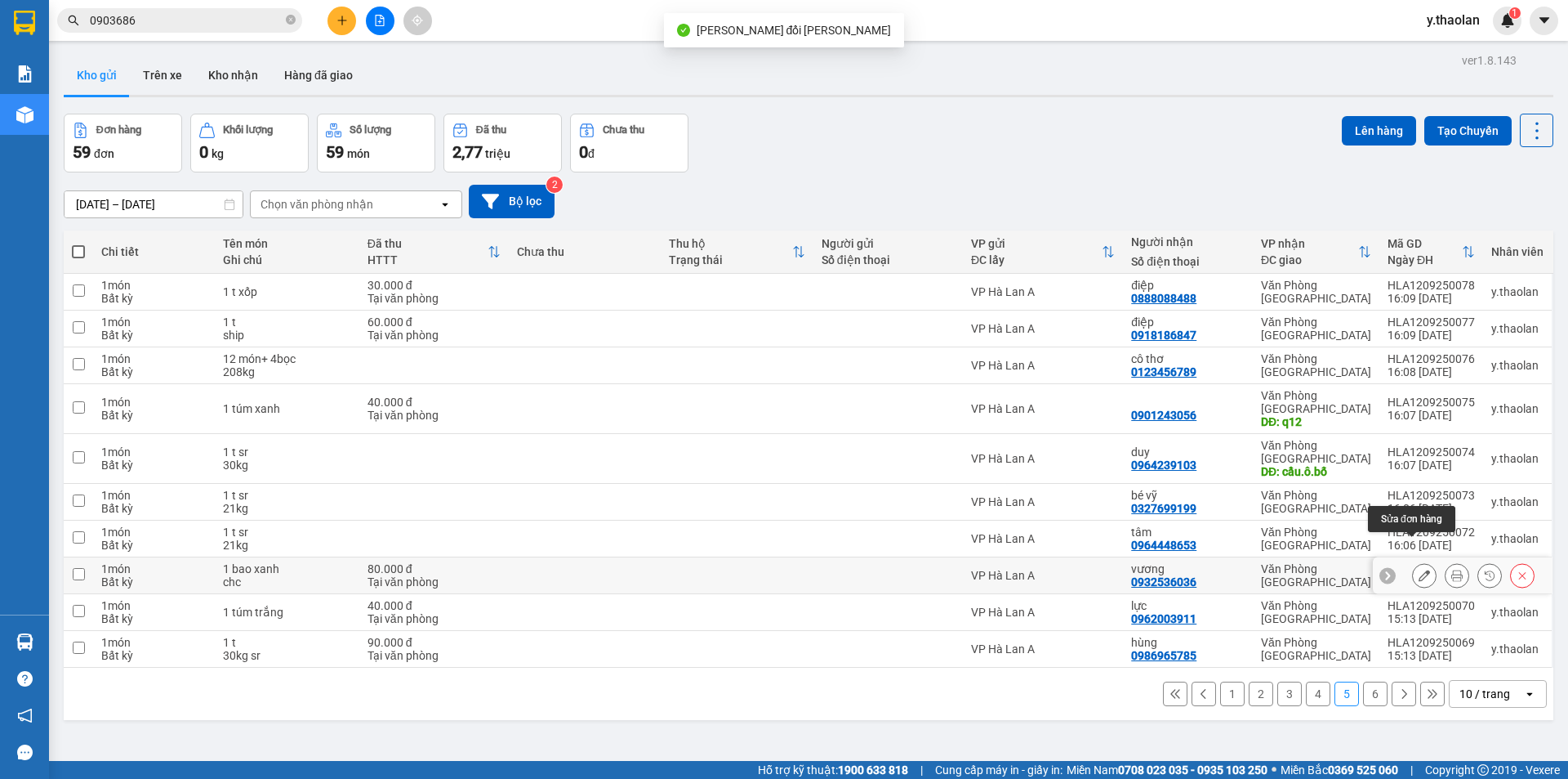
click at [1420, 562] on button at bounding box center [1424, 575] width 23 height 29
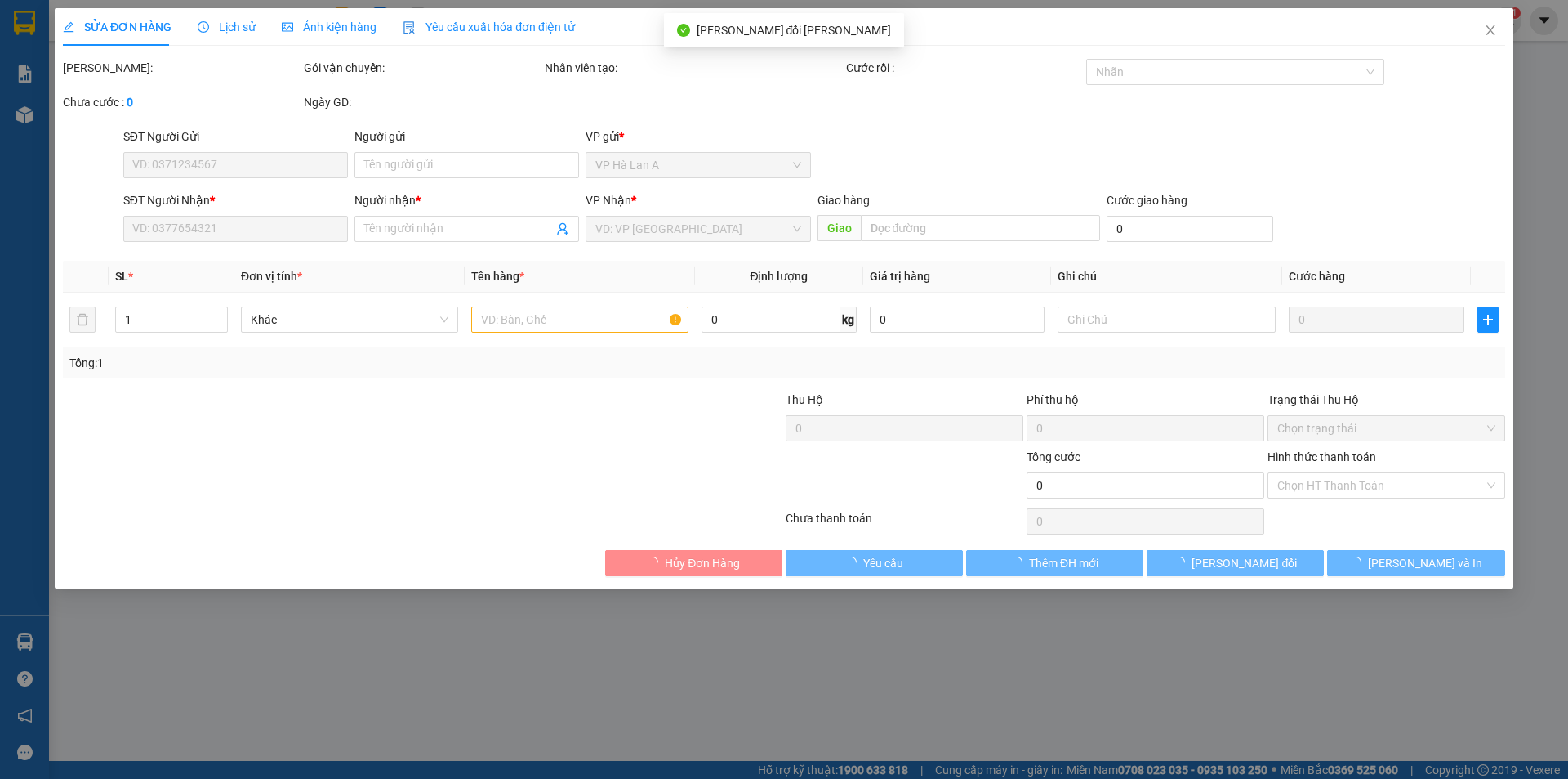
type input "0932536036"
type input "vương"
type input "80.000"
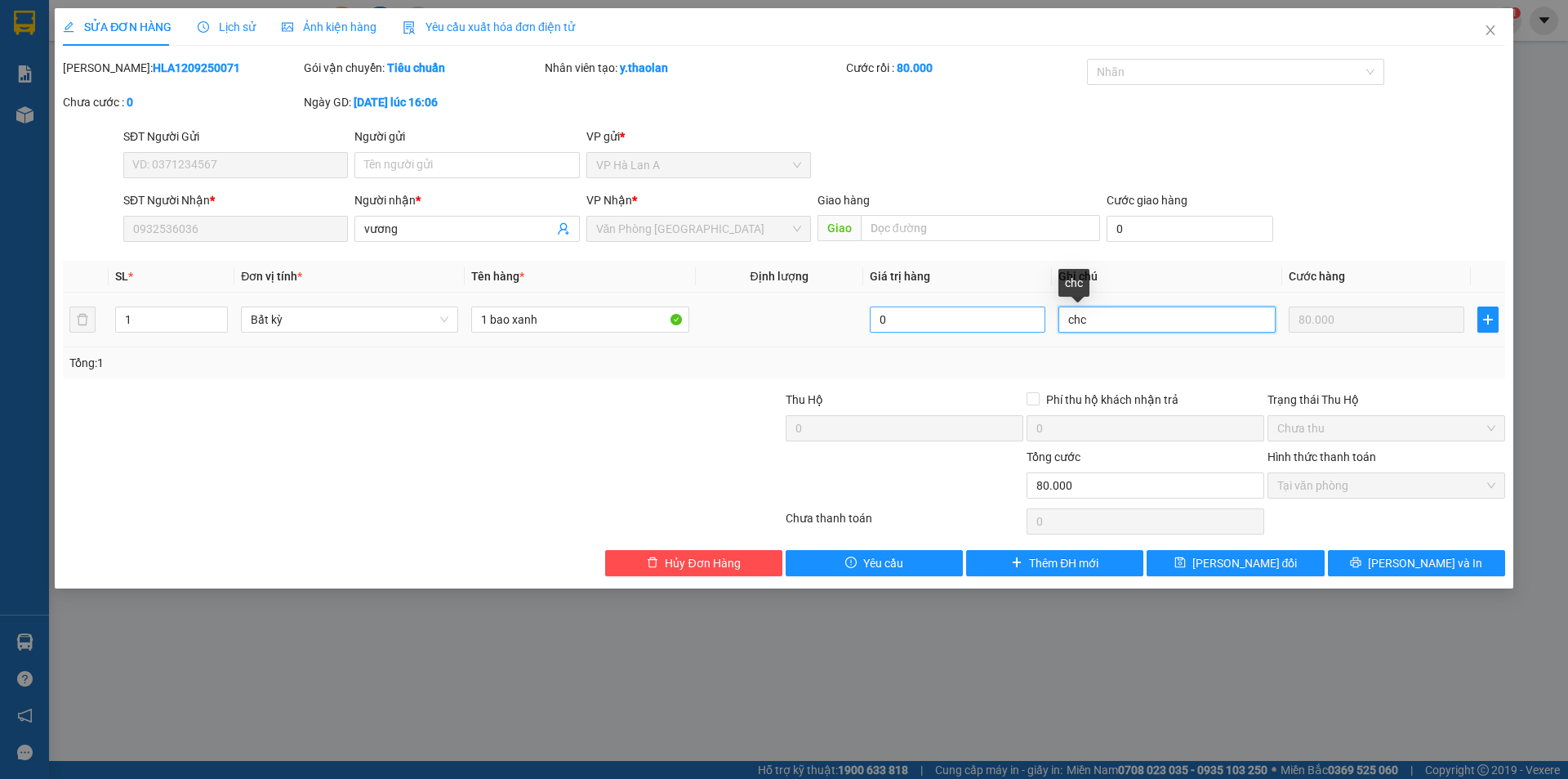
drag, startPoint x: 1117, startPoint y: 329, endPoint x: 997, endPoint y: 314, distance: 120.9
click at [997, 314] on tr "1 Bất kỳ 1 bao xanh 0 chc 80.000" at bounding box center [784, 320] width 1442 height 55
type input "ship"
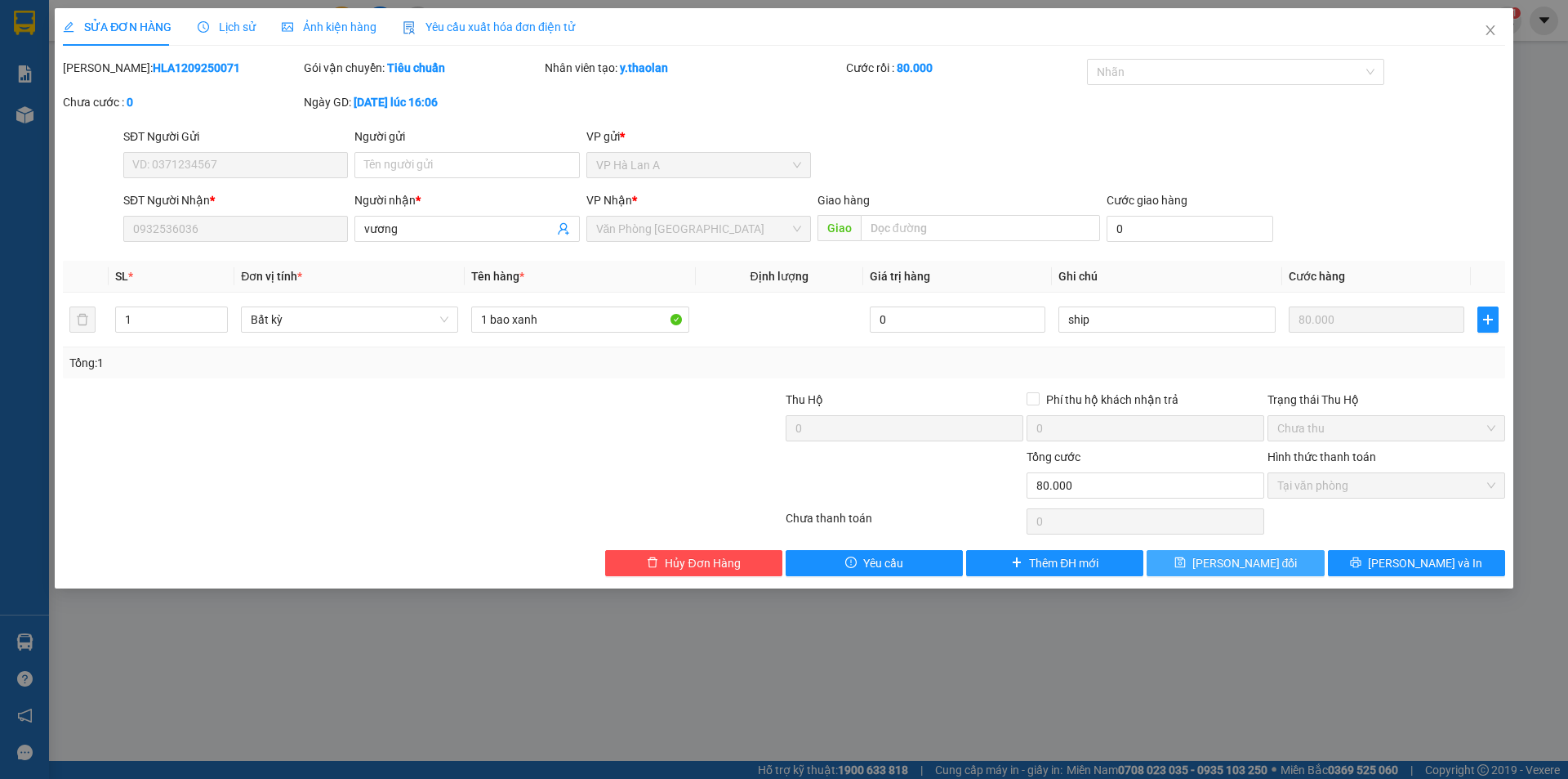
click at [1296, 573] on button "Lưu thay đổi" at bounding box center [1236, 563] width 177 height 27
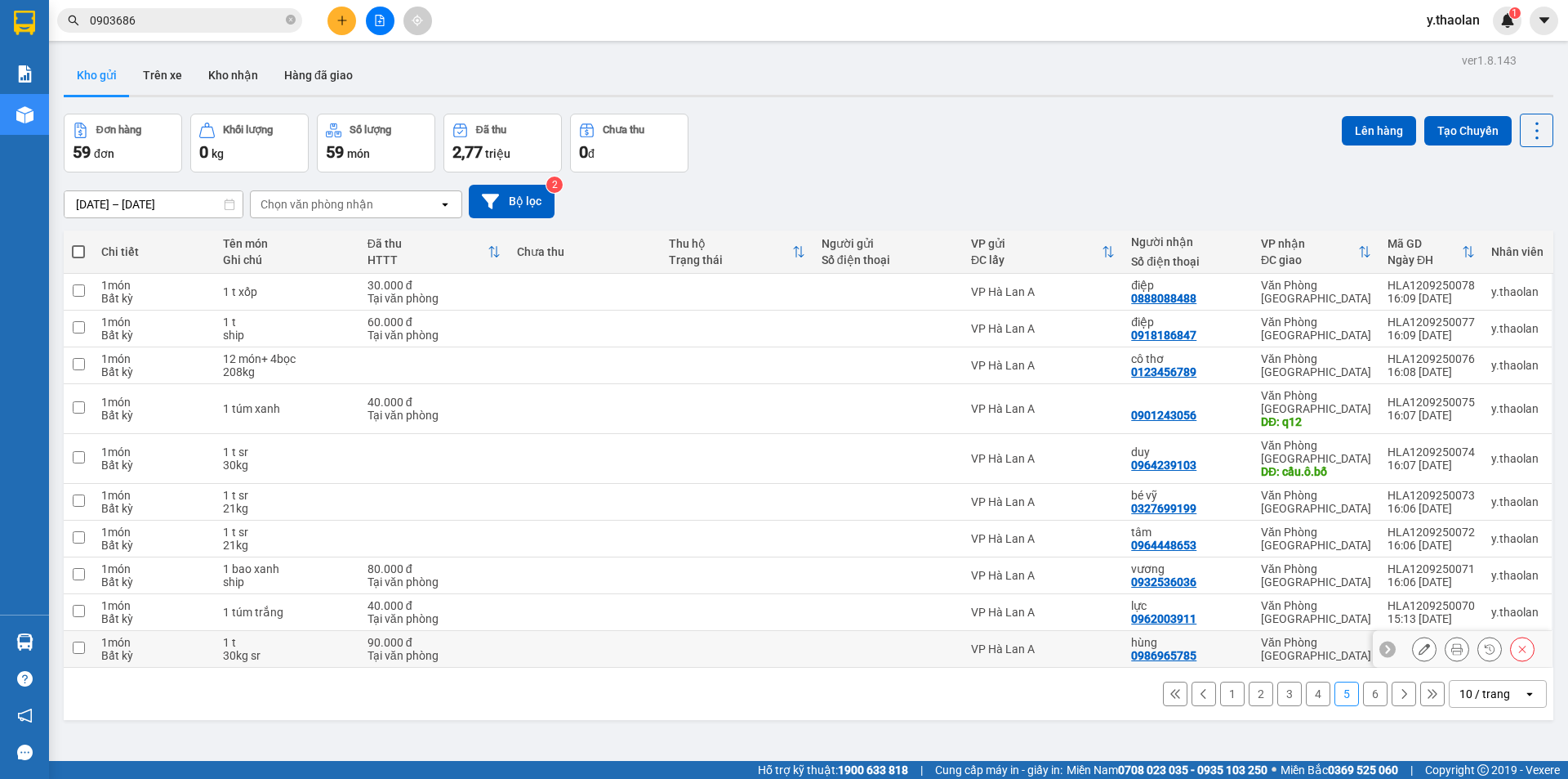
click at [1414, 635] on button at bounding box center [1424, 649] width 23 height 29
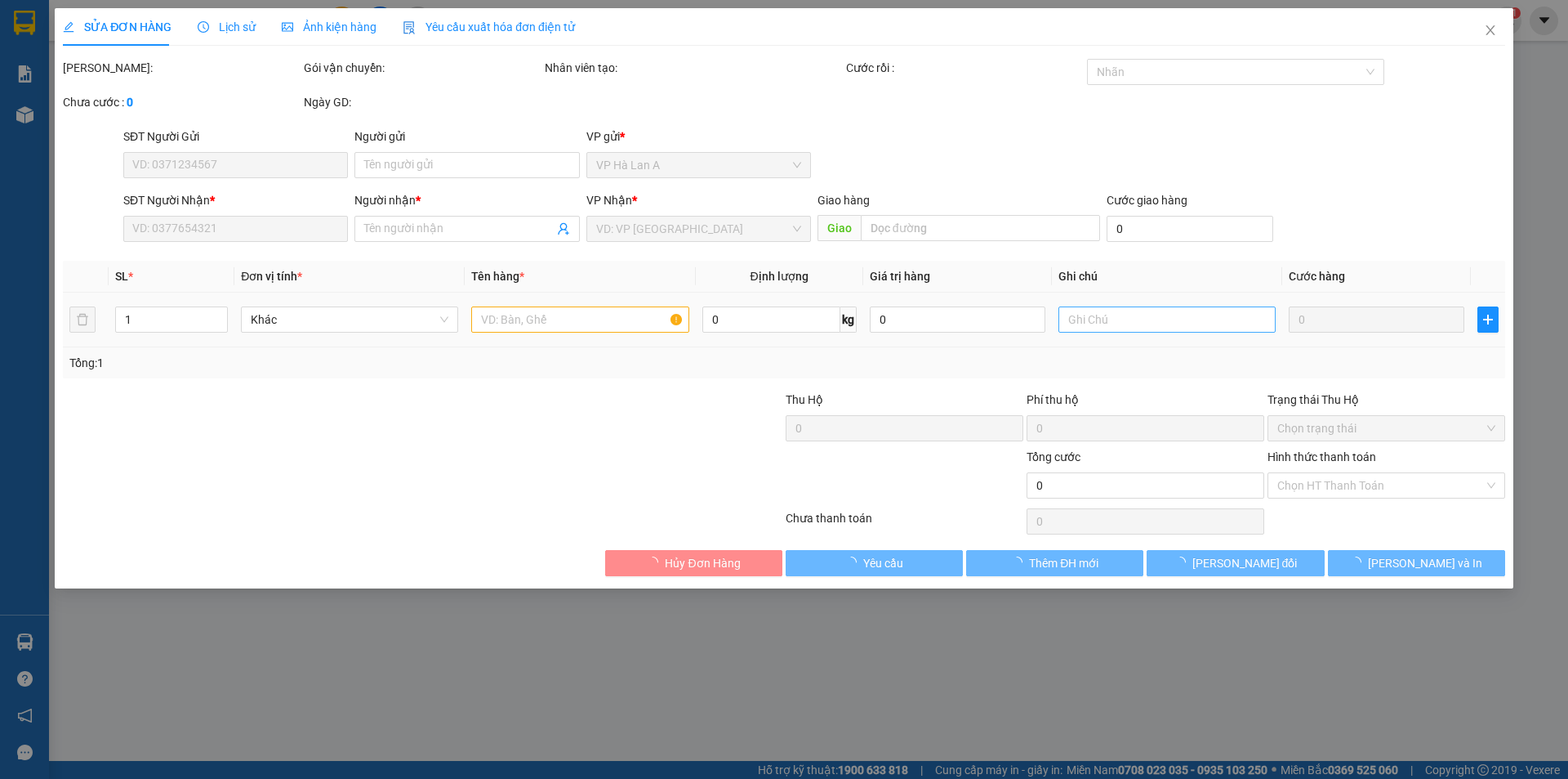
type input "0986965785"
type input "hùng"
type input "90.000"
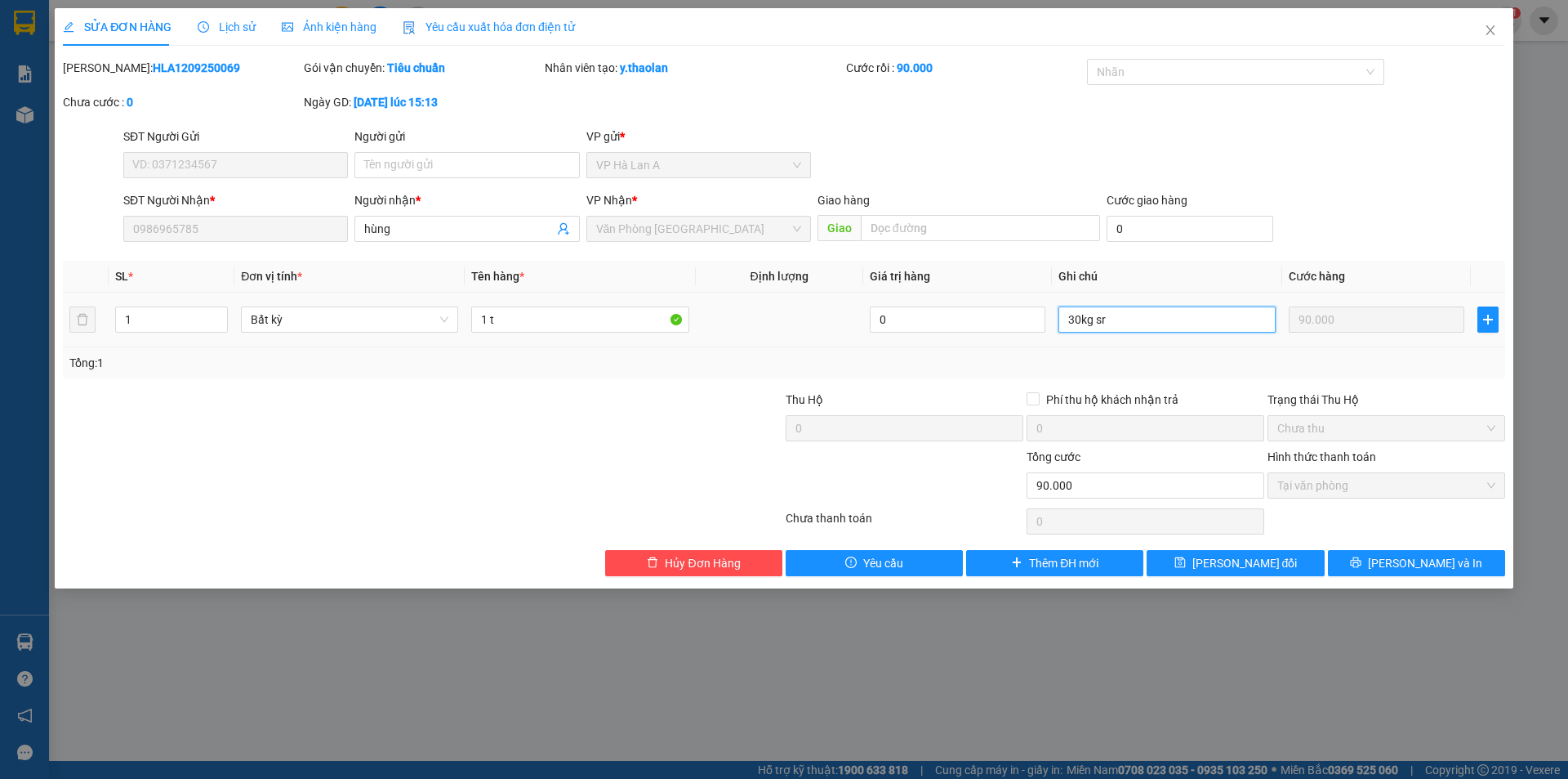
drag, startPoint x: 1091, startPoint y: 318, endPoint x: 1118, endPoint y: 317, distance: 27.0
click at [1118, 317] on input "30kg sr" at bounding box center [1167, 320] width 217 height 27
type input "30kg"
type input "1 t sr"
click at [1161, 564] on button "Lưu thay đổi" at bounding box center [1236, 563] width 177 height 27
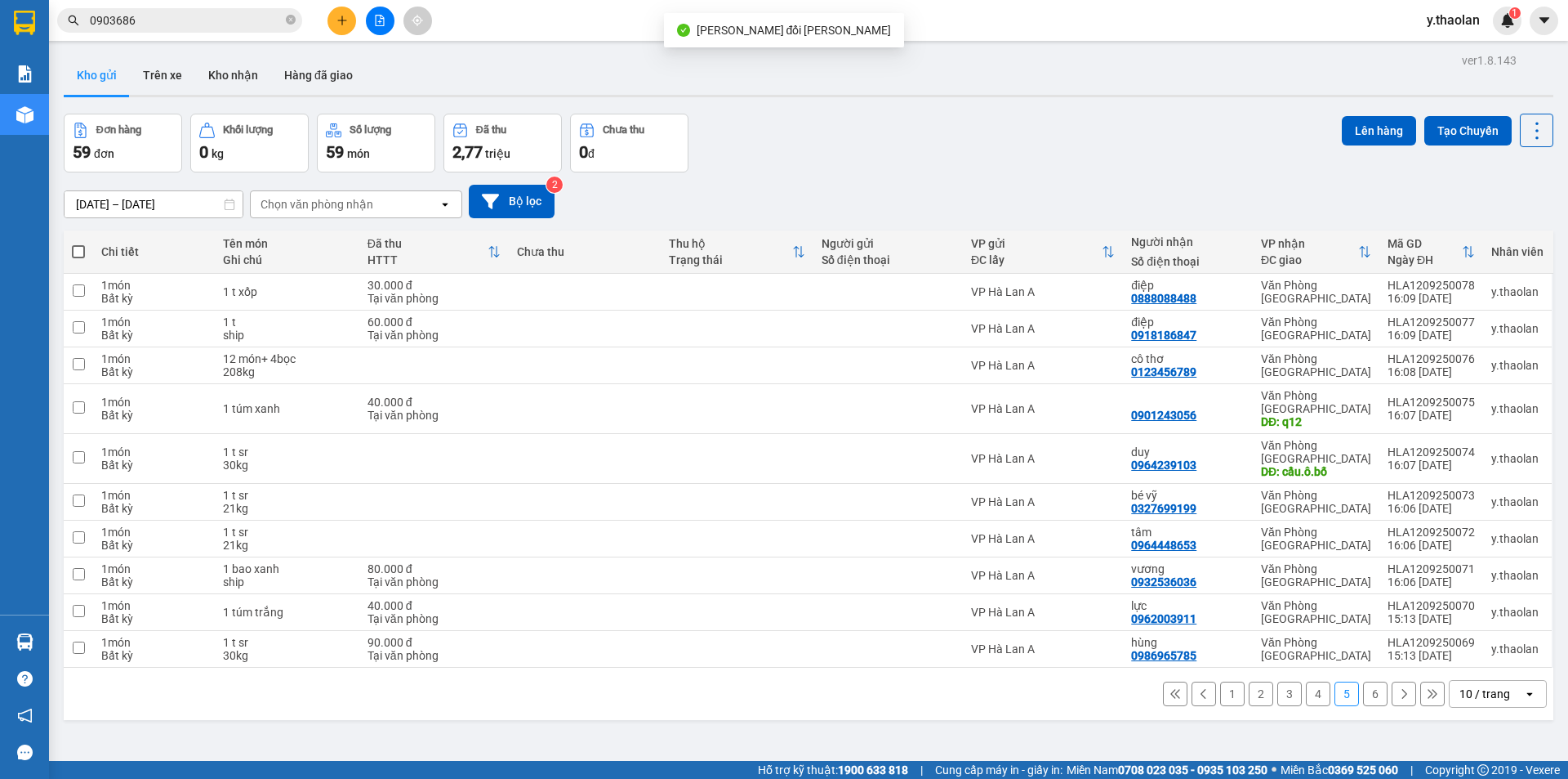
click at [1314, 682] on button "4" at bounding box center [1318, 693] width 25 height 25
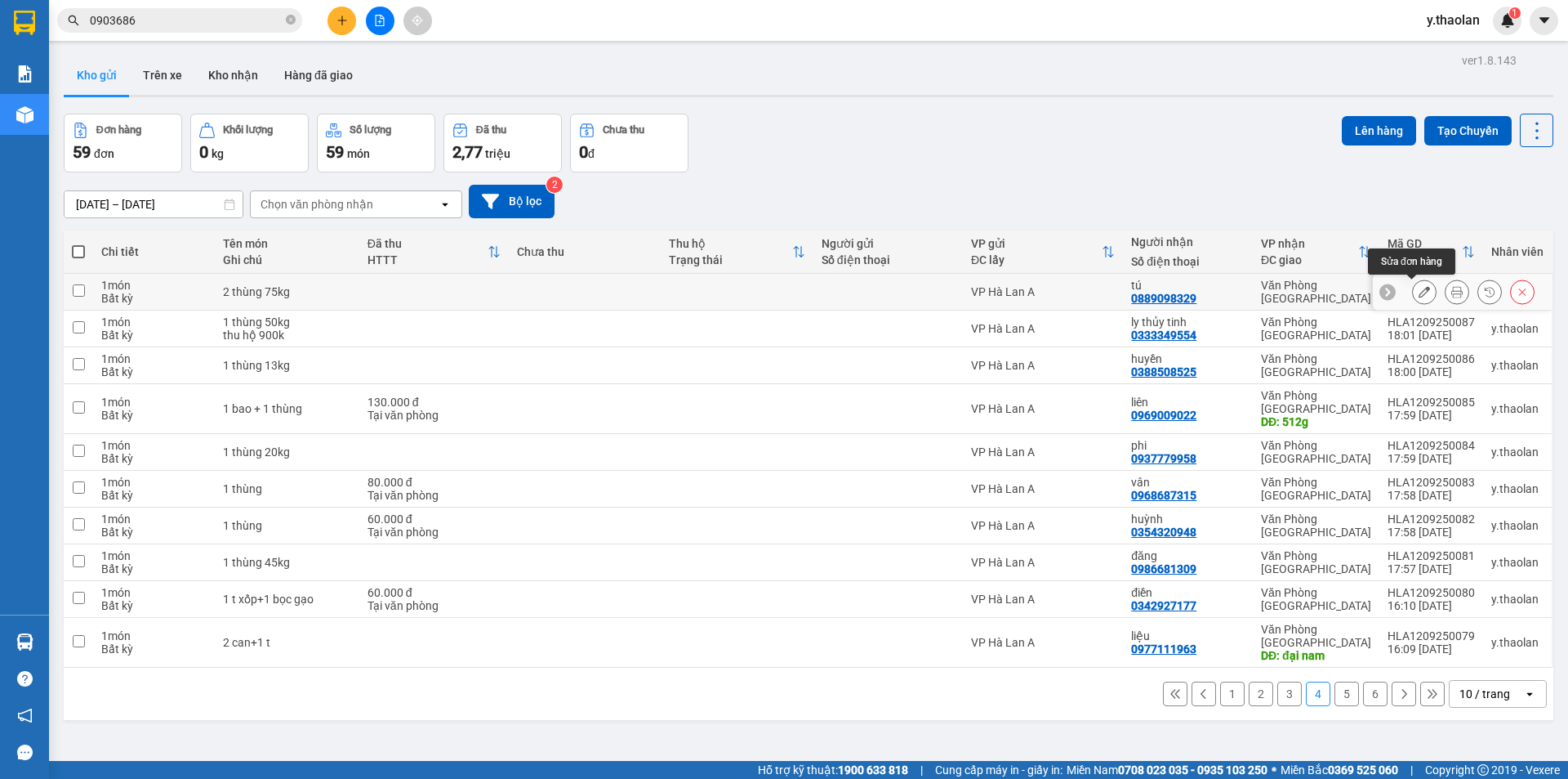
click at [1419, 290] on icon at bounding box center [1424, 292] width 12 height 12
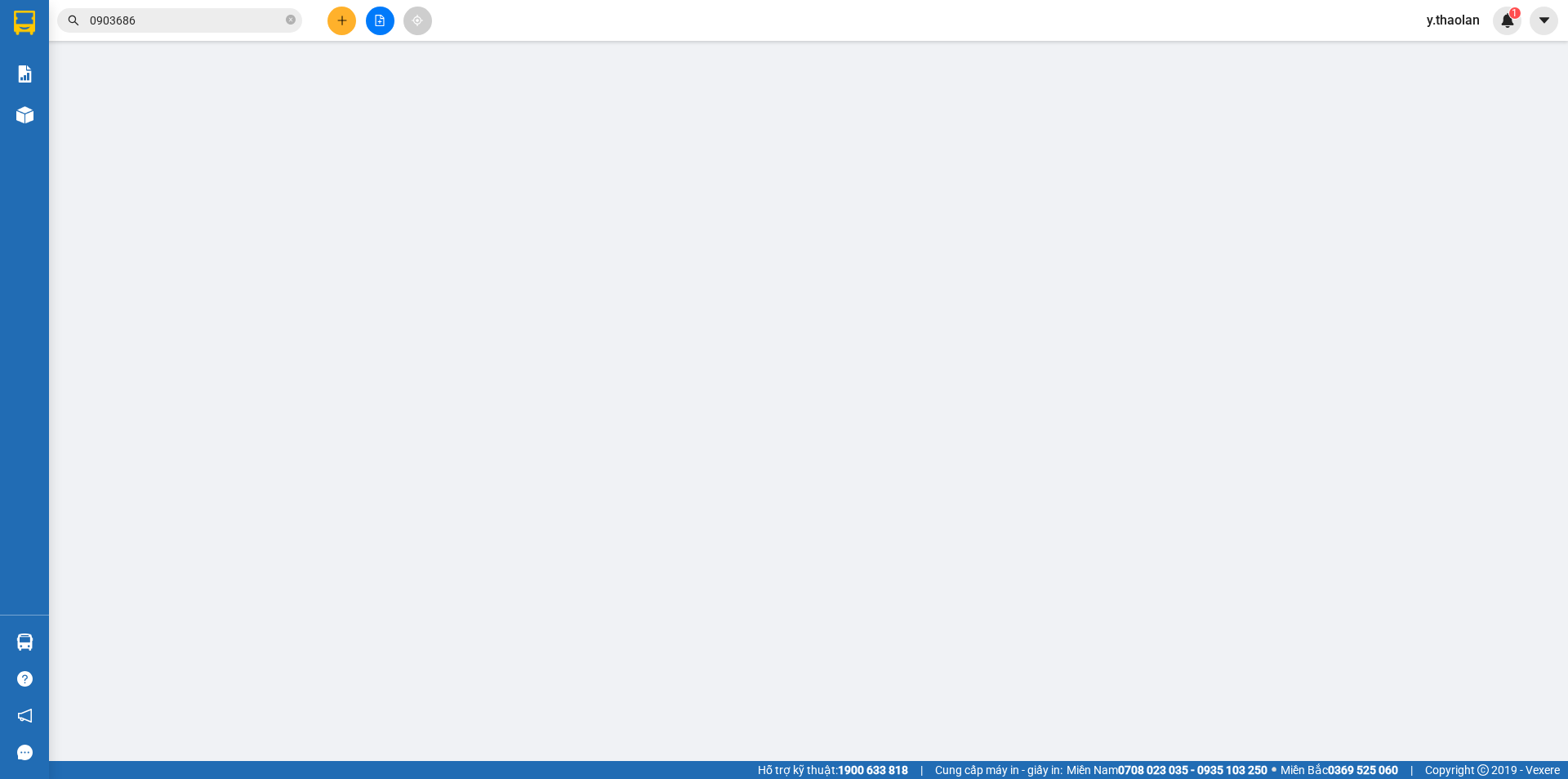
type input "0889098329"
type input "tú"
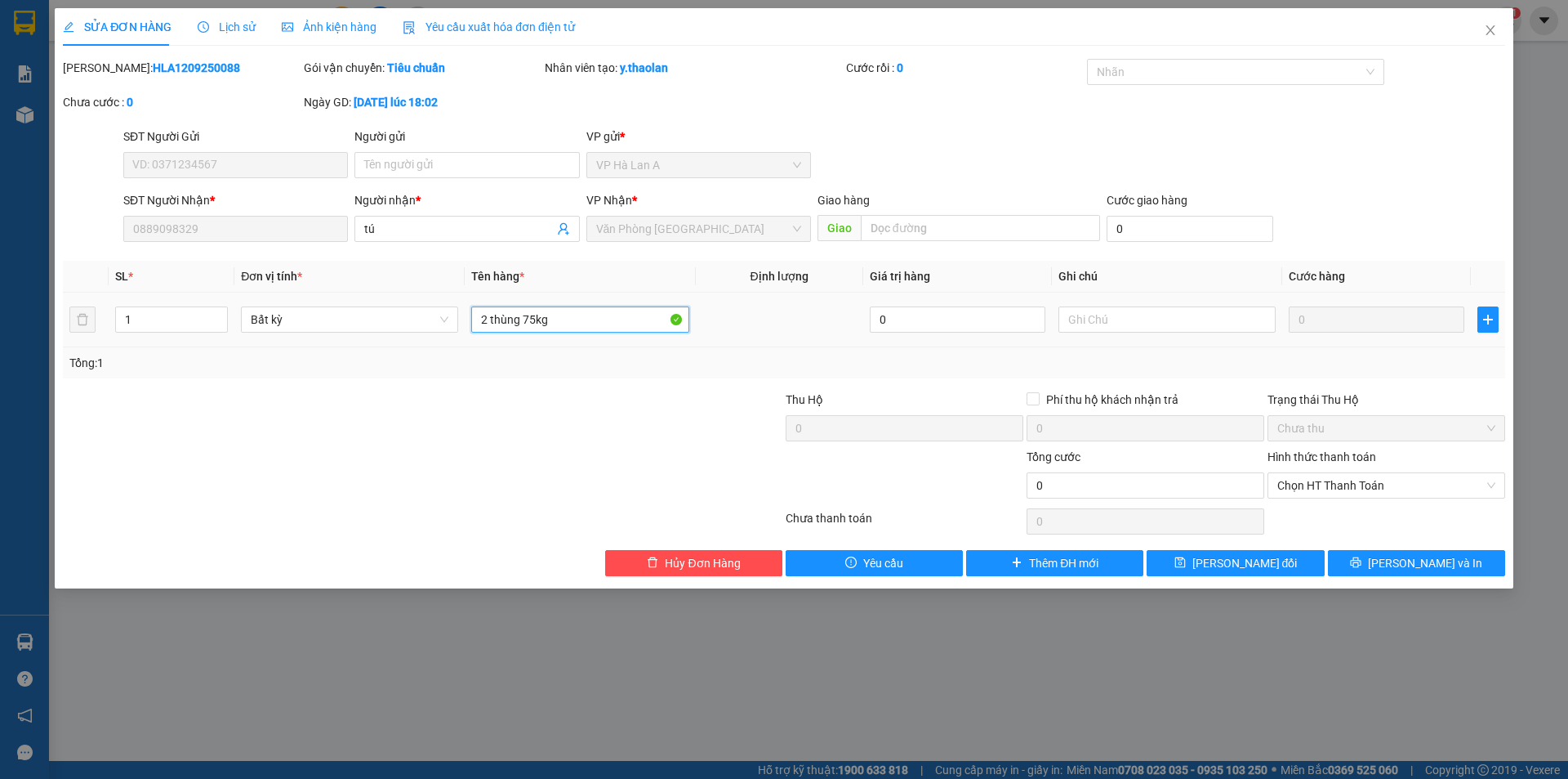
drag, startPoint x: 526, startPoint y: 312, endPoint x: 605, endPoint y: 330, distance: 81.0
click at [679, 312] on input "2 thùng 75kg" at bounding box center [579, 320] width 217 height 27
type input "2 thùng"
click at [1169, 327] on input "75kg" at bounding box center [1167, 320] width 217 height 27
type input "75kg"
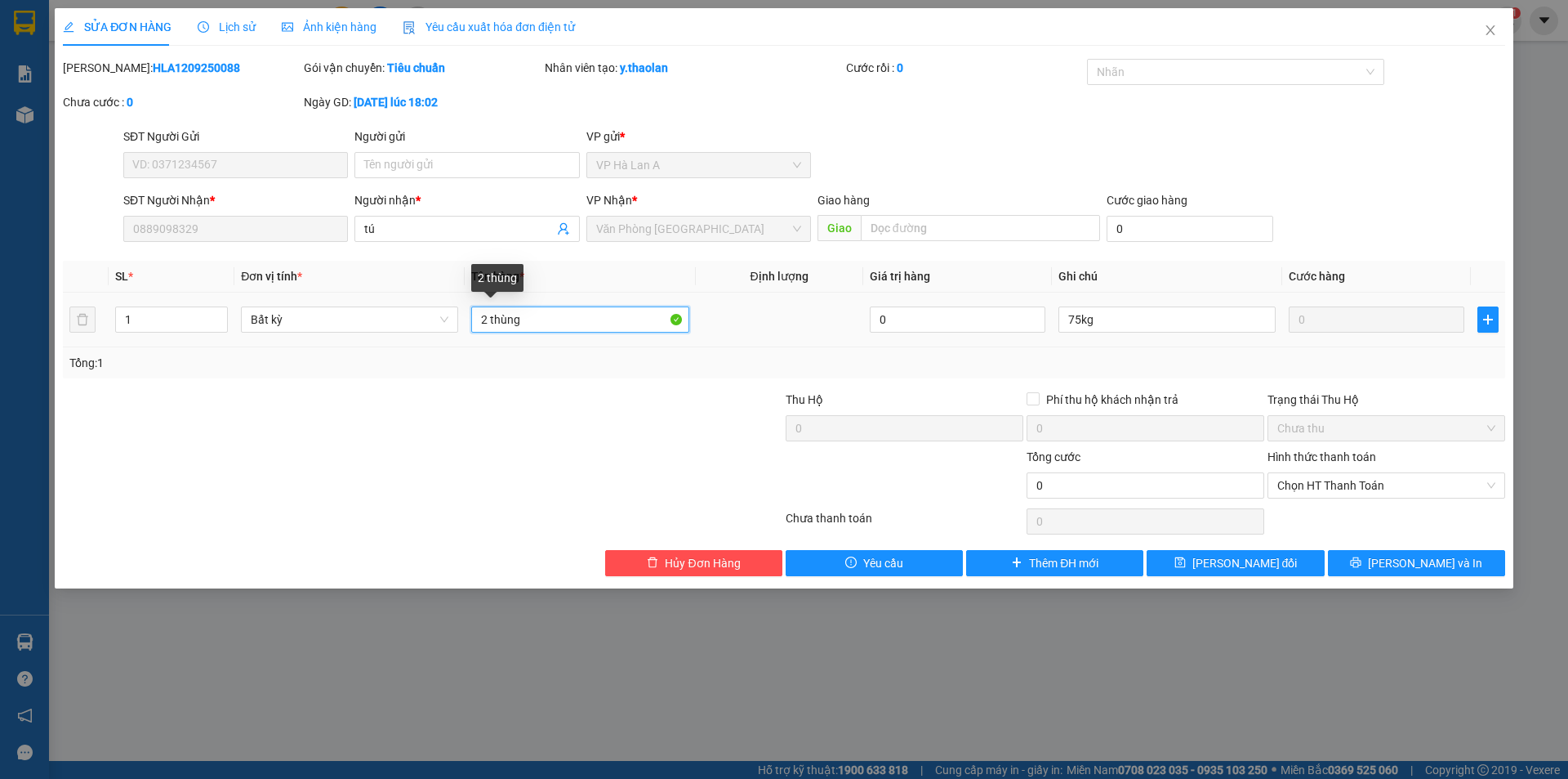
drag, startPoint x: 499, startPoint y: 317, endPoint x: 693, endPoint y: 301, distance: 194.7
click at [680, 302] on td "2 thùng" at bounding box center [580, 320] width 230 height 55
type input "2 t sr"
click at [1185, 557] on button "Lưu thay đổi" at bounding box center [1236, 563] width 177 height 27
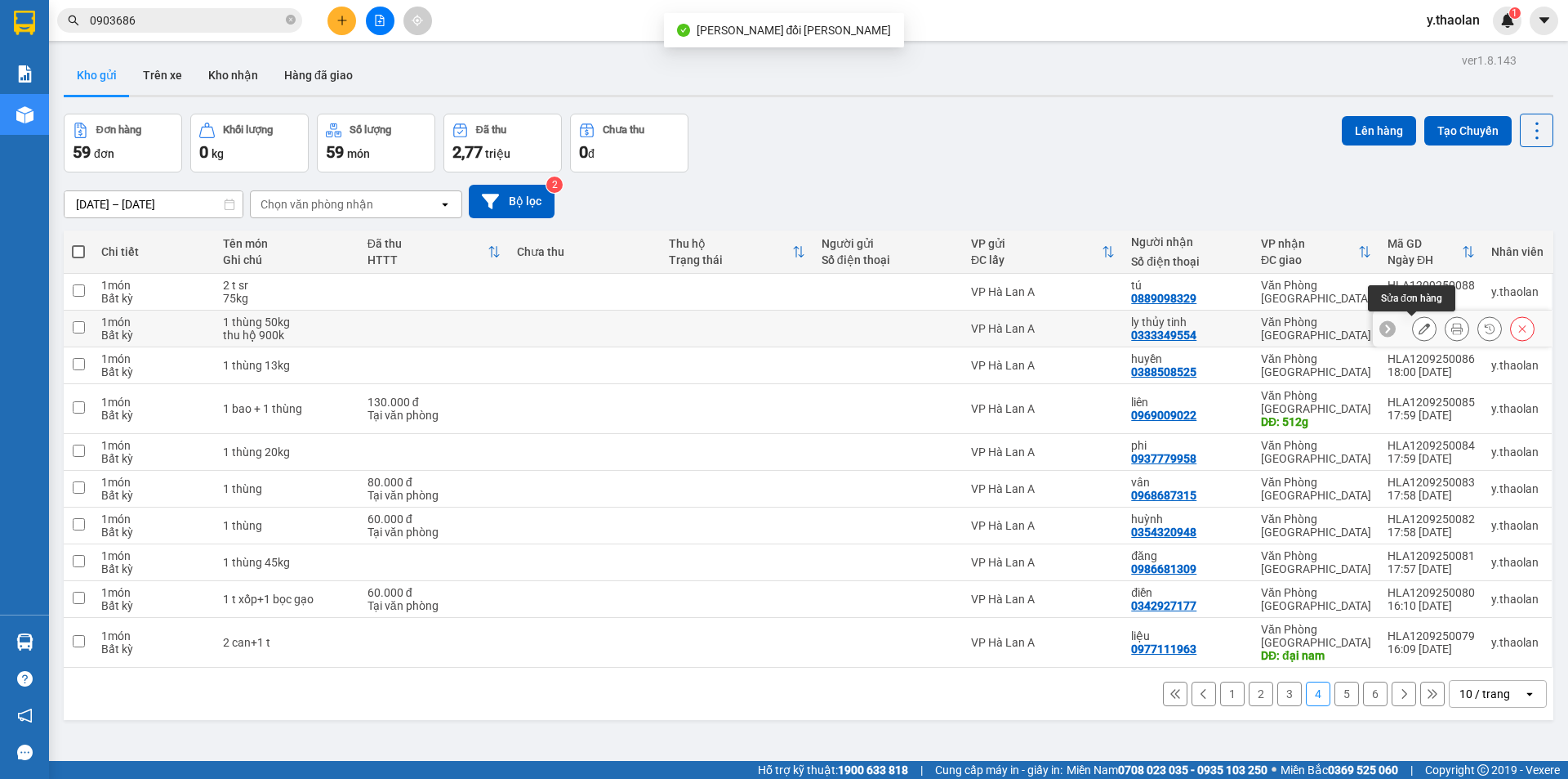
click at [1414, 330] on button at bounding box center [1424, 329] width 23 height 29
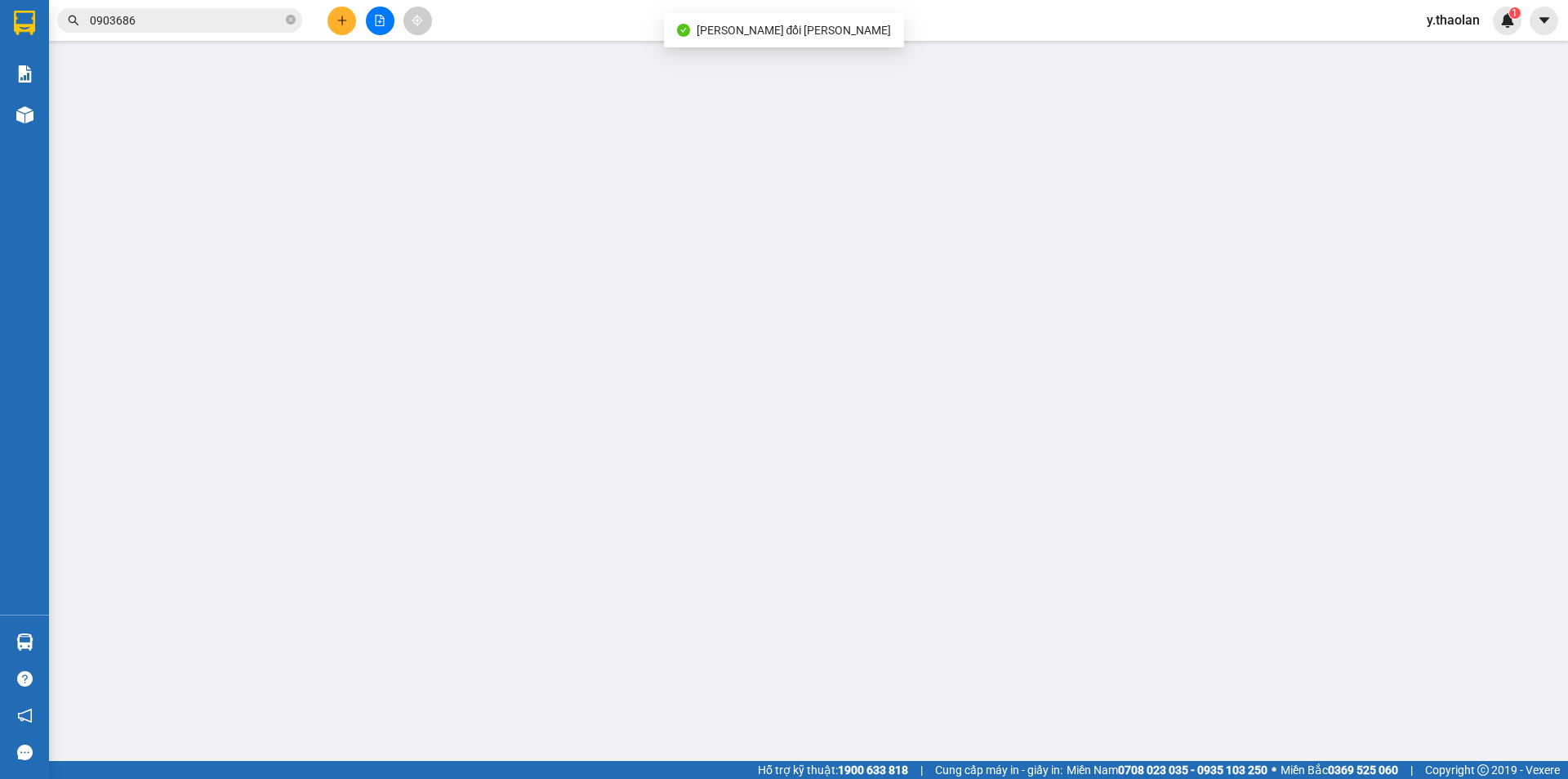
type input "0333349554"
type input "ly thủy tinh"
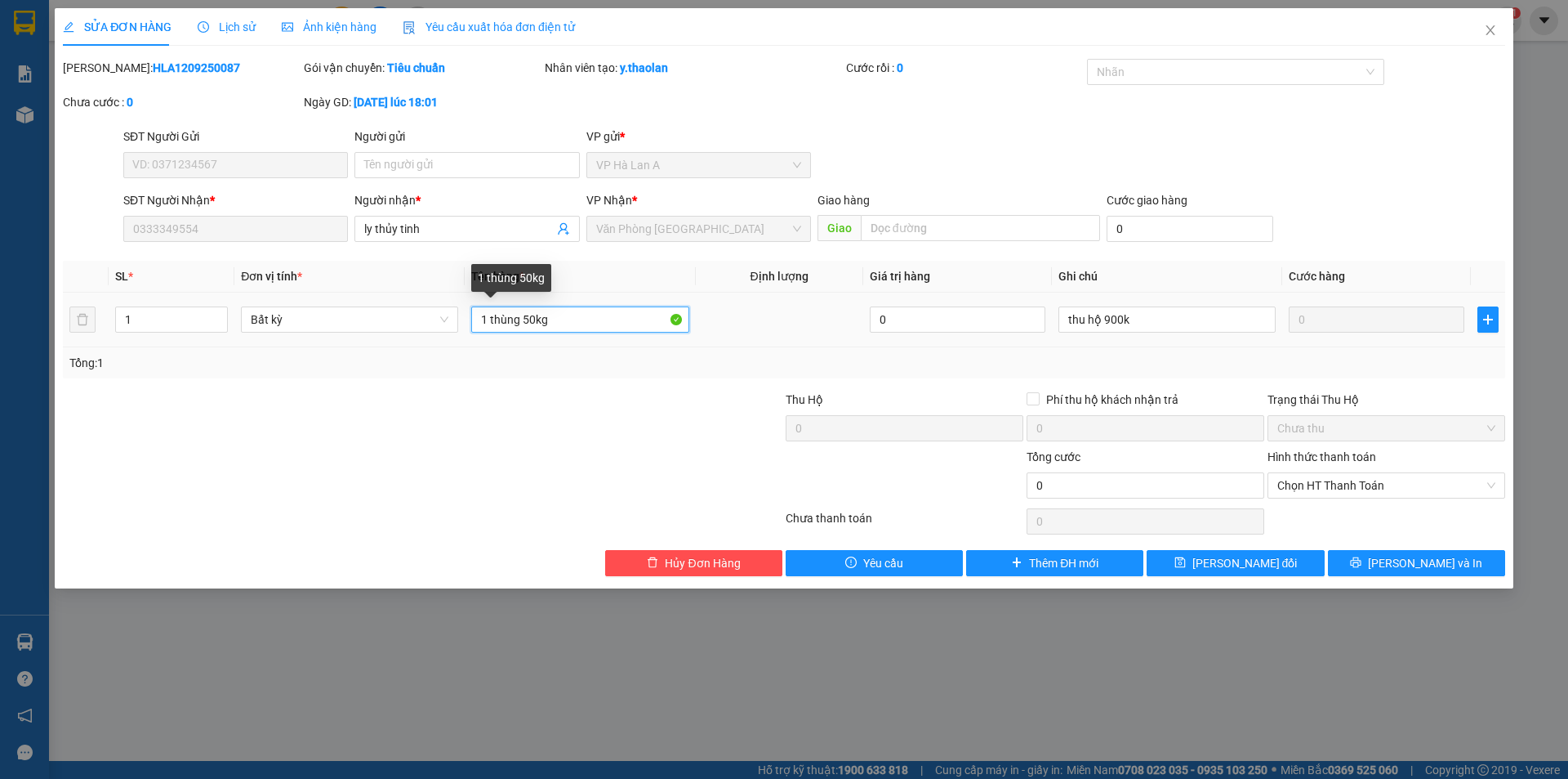
drag, startPoint x: 524, startPoint y: 317, endPoint x: 549, endPoint y: 322, distance: 25.5
click at [647, 307] on input "1 thùng 50kg" at bounding box center [579, 320] width 217 height 27
type input "1 thùng"
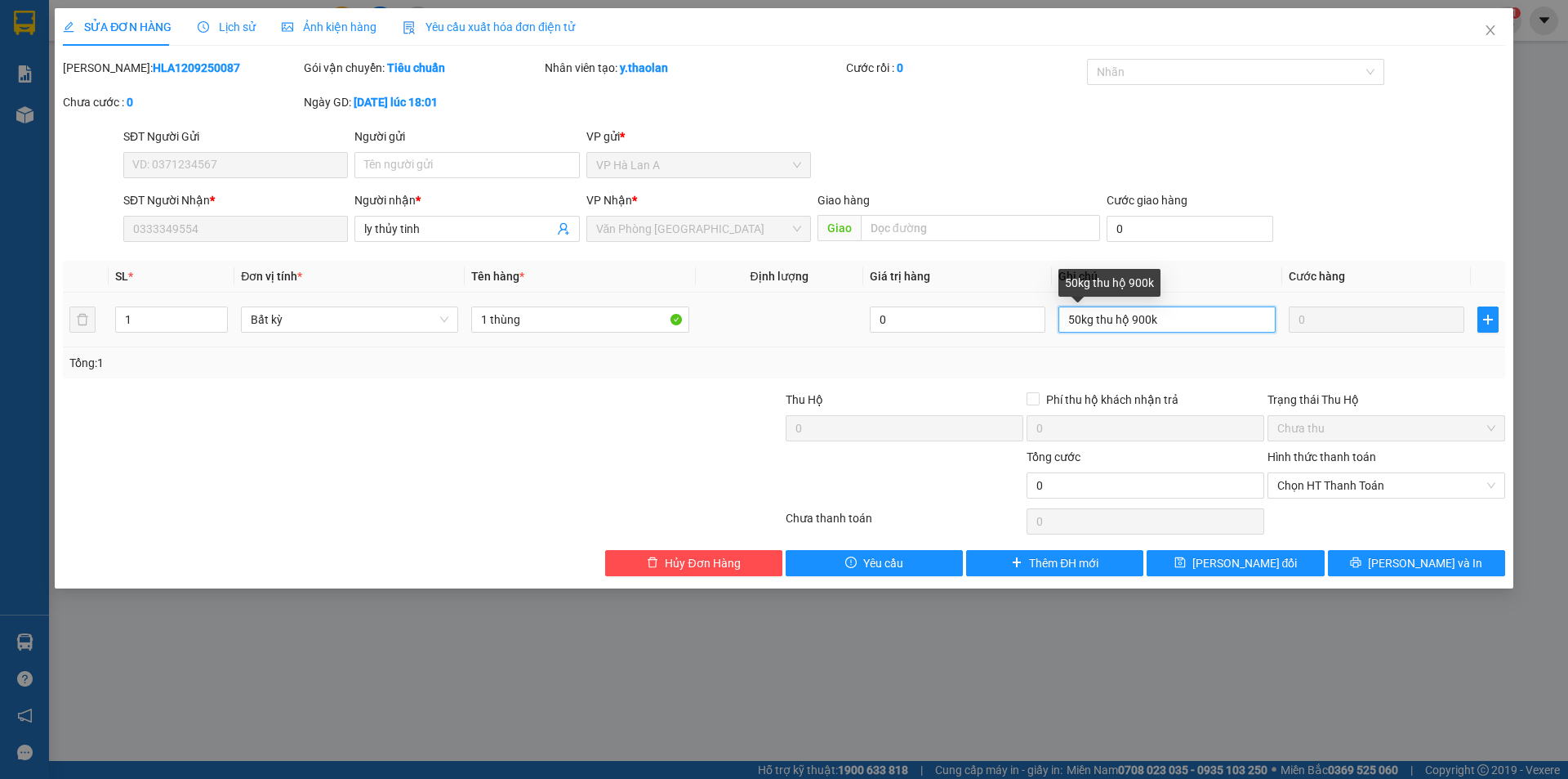
click at [1099, 327] on input "50kg thu hộ 900k" at bounding box center [1167, 320] width 217 height 27
click at [1094, 327] on input "50kg thu hộ 900k" at bounding box center [1167, 320] width 217 height 27
click at [1116, 315] on input "50kg-thu hộ 900k" at bounding box center [1167, 320] width 217 height 27
type input "50kg-t.hộ 900k"
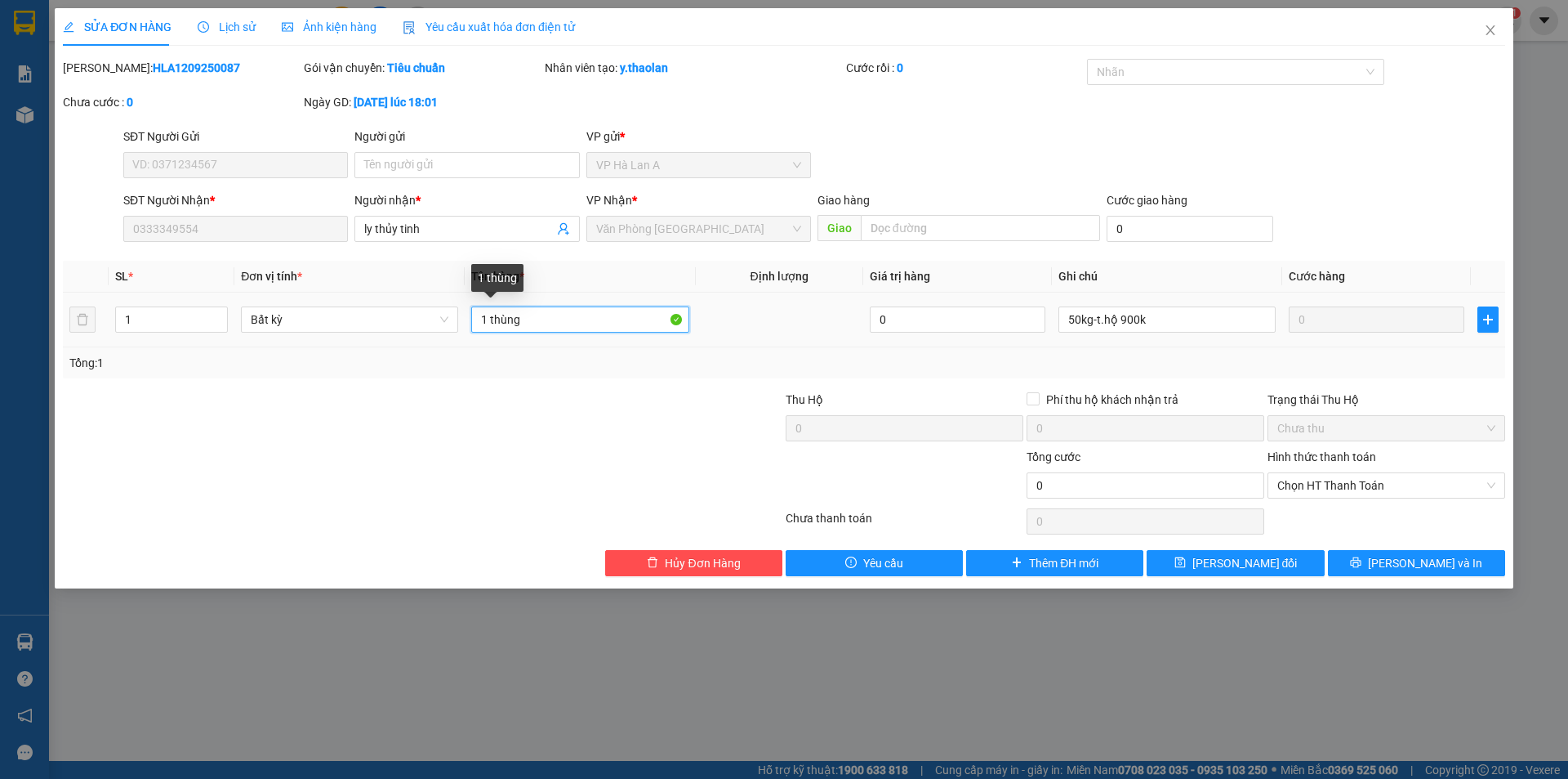
click at [618, 317] on input "1 thùng" at bounding box center [579, 320] width 217 height 27
type input "1 t sr"
click at [1231, 566] on span "Lưu thay đổi" at bounding box center [1245, 563] width 105 height 18
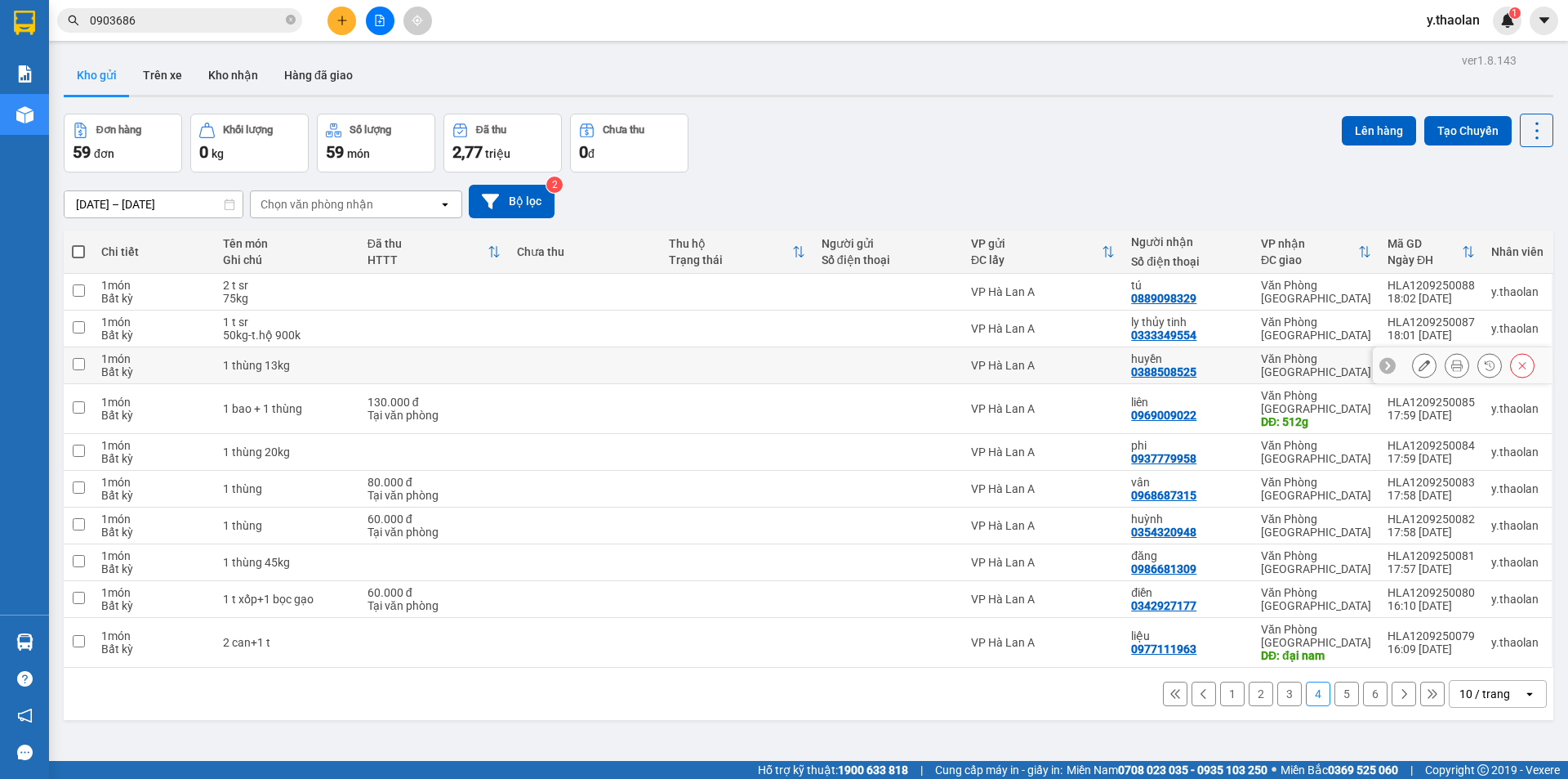
click at [1419, 366] on icon at bounding box center [1424, 366] width 12 height 12
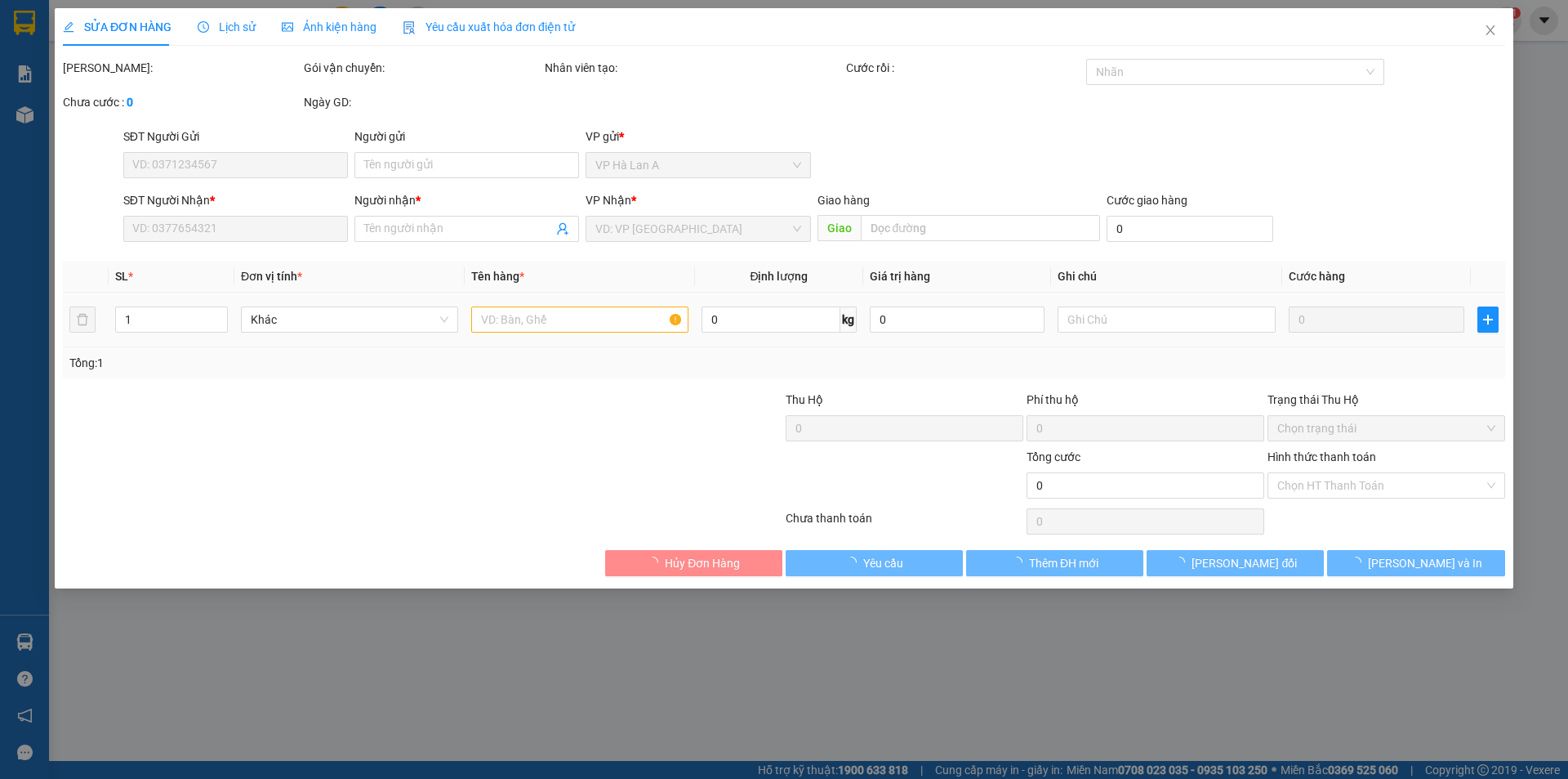
type input "0388508525"
type input "huyền"
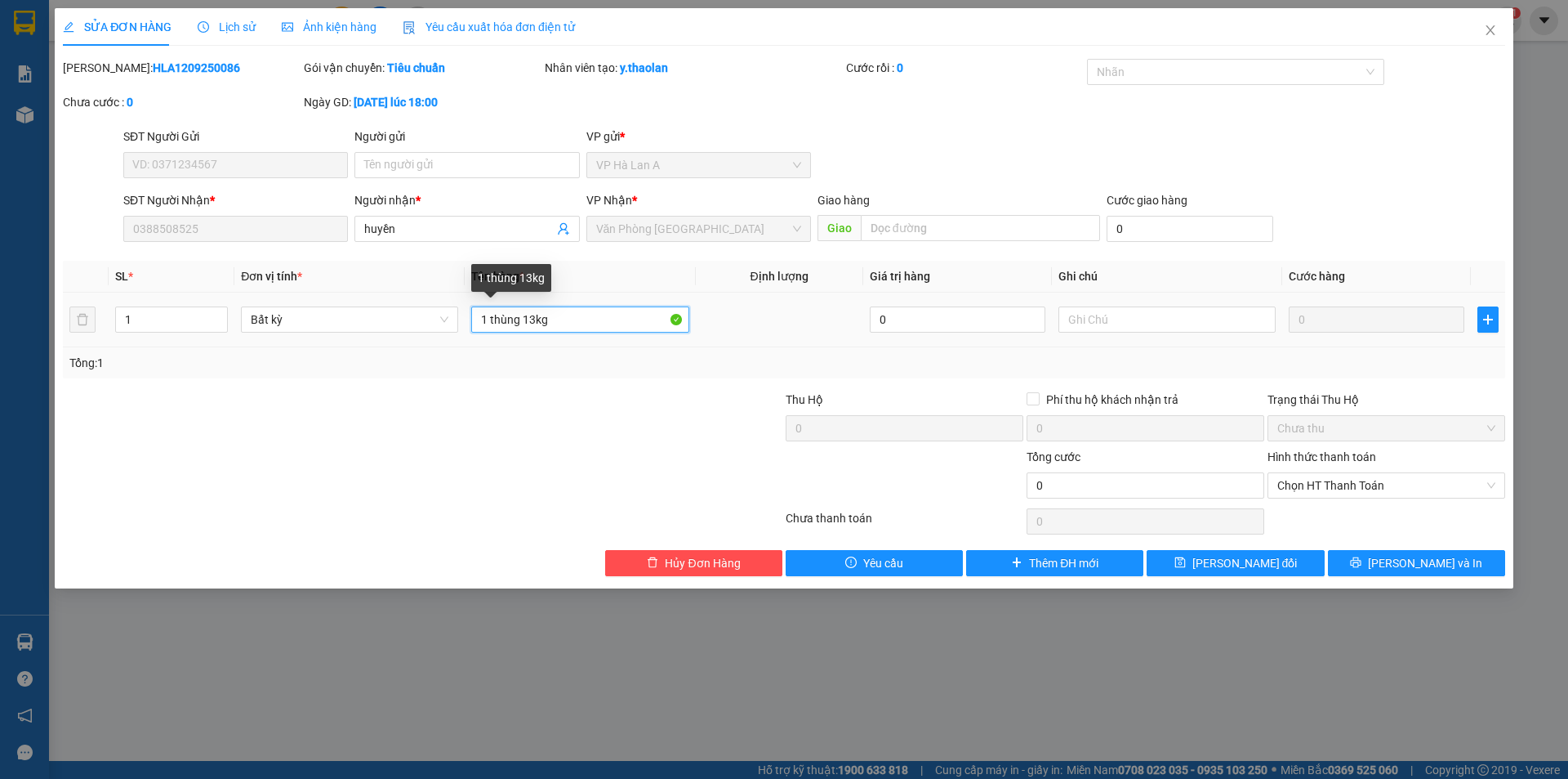
drag, startPoint x: 525, startPoint y: 312, endPoint x: 567, endPoint y: 318, distance: 42.4
click at [621, 302] on td "1 thùng 13kg" at bounding box center [580, 320] width 230 height 55
type input "1 thùng"
type input "13kg"
drag, startPoint x: 498, startPoint y: 315, endPoint x: 616, endPoint y: 298, distance: 119.2
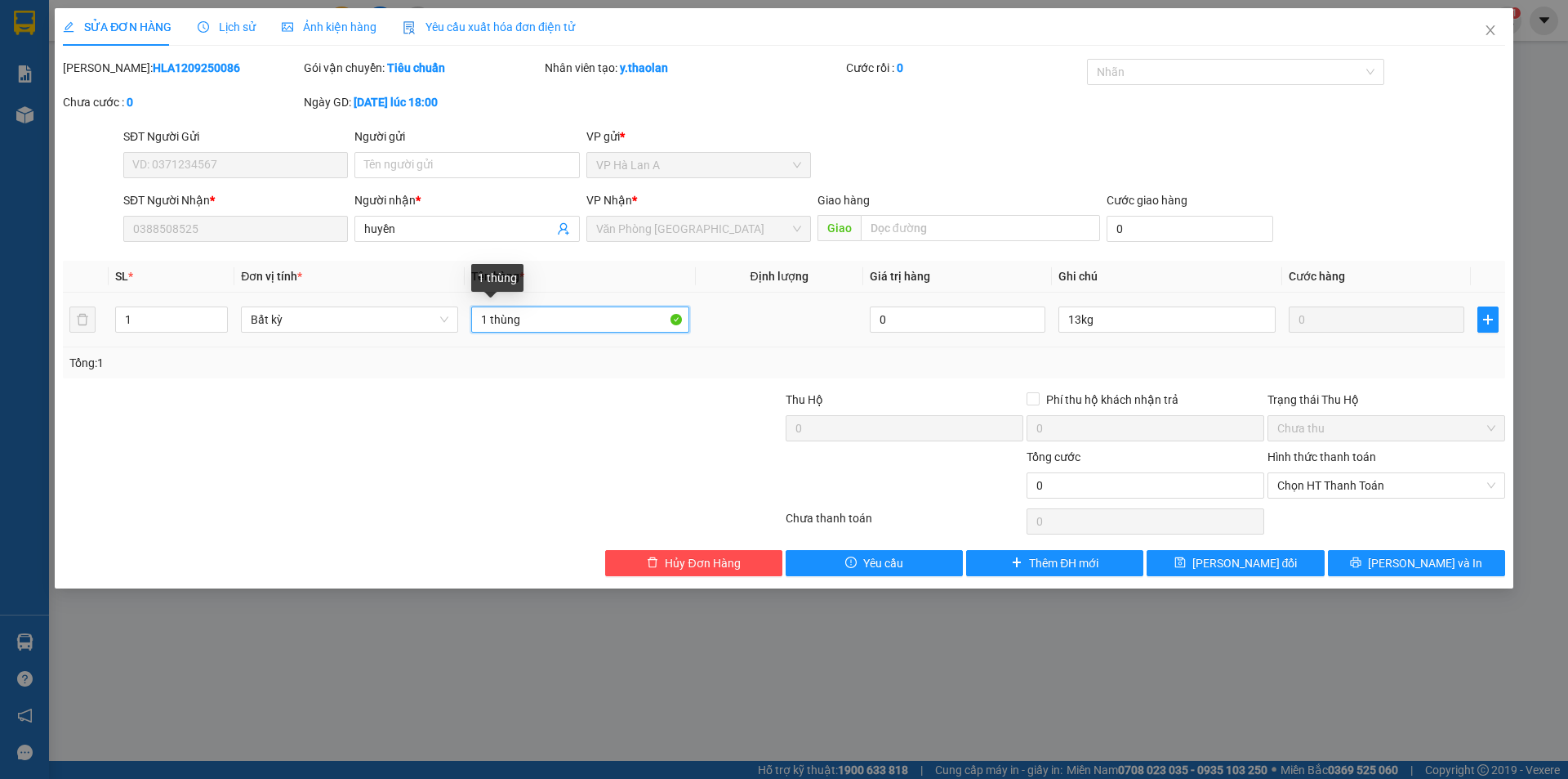
click at [608, 300] on td "1 thùng" at bounding box center [580, 320] width 230 height 55
type input "1 t sr"
drag, startPoint x: 1196, startPoint y: 558, endPoint x: 1205, endPoint y: 495, distance: 63.6
click at [1196, 560] on button "Lưu thay đổi" at bounding box center [1236, 563] width 177 height 27
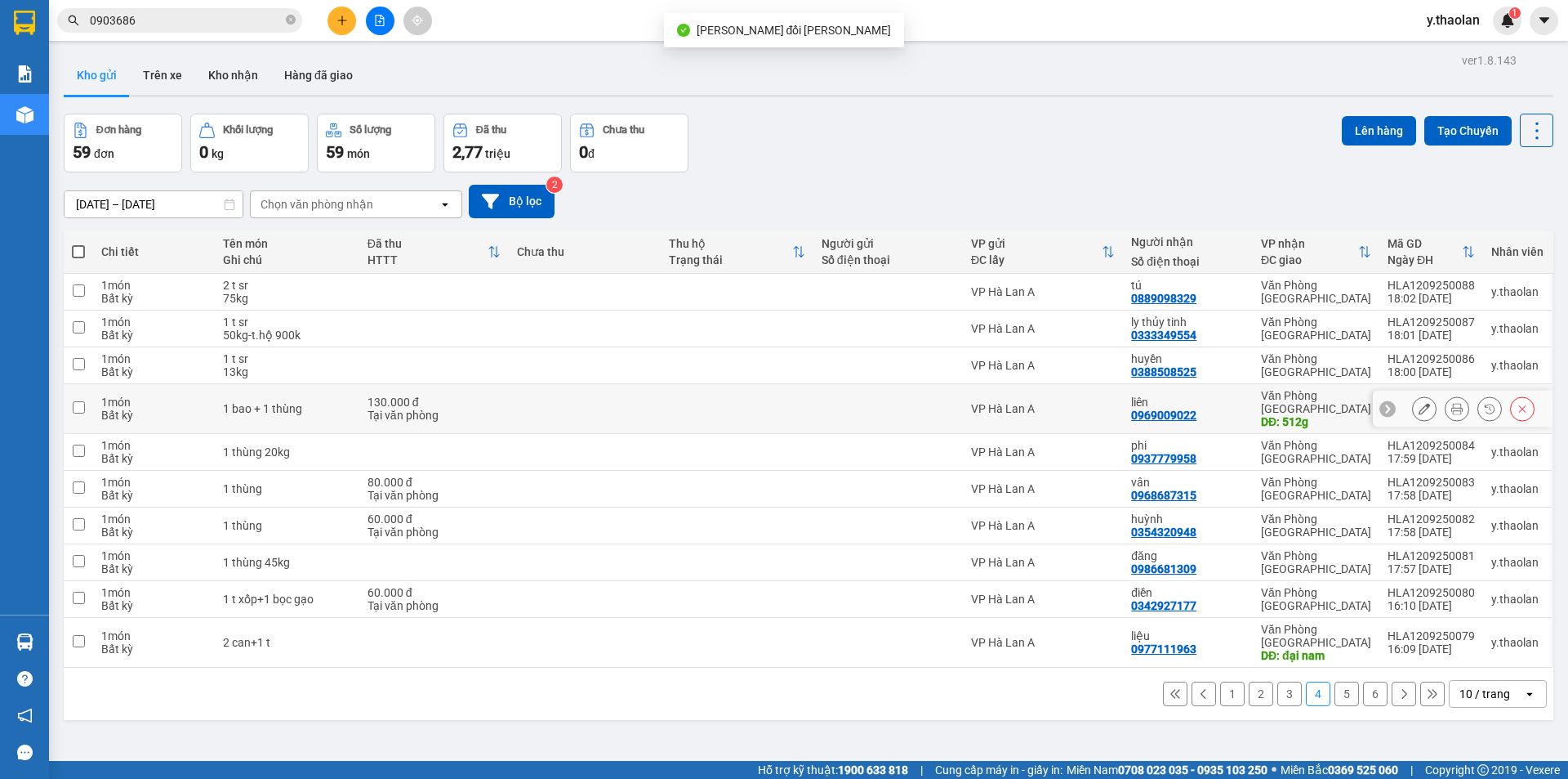
click at [1419, 403] on icon at bounding box center [1424, 409] width 12 height 12
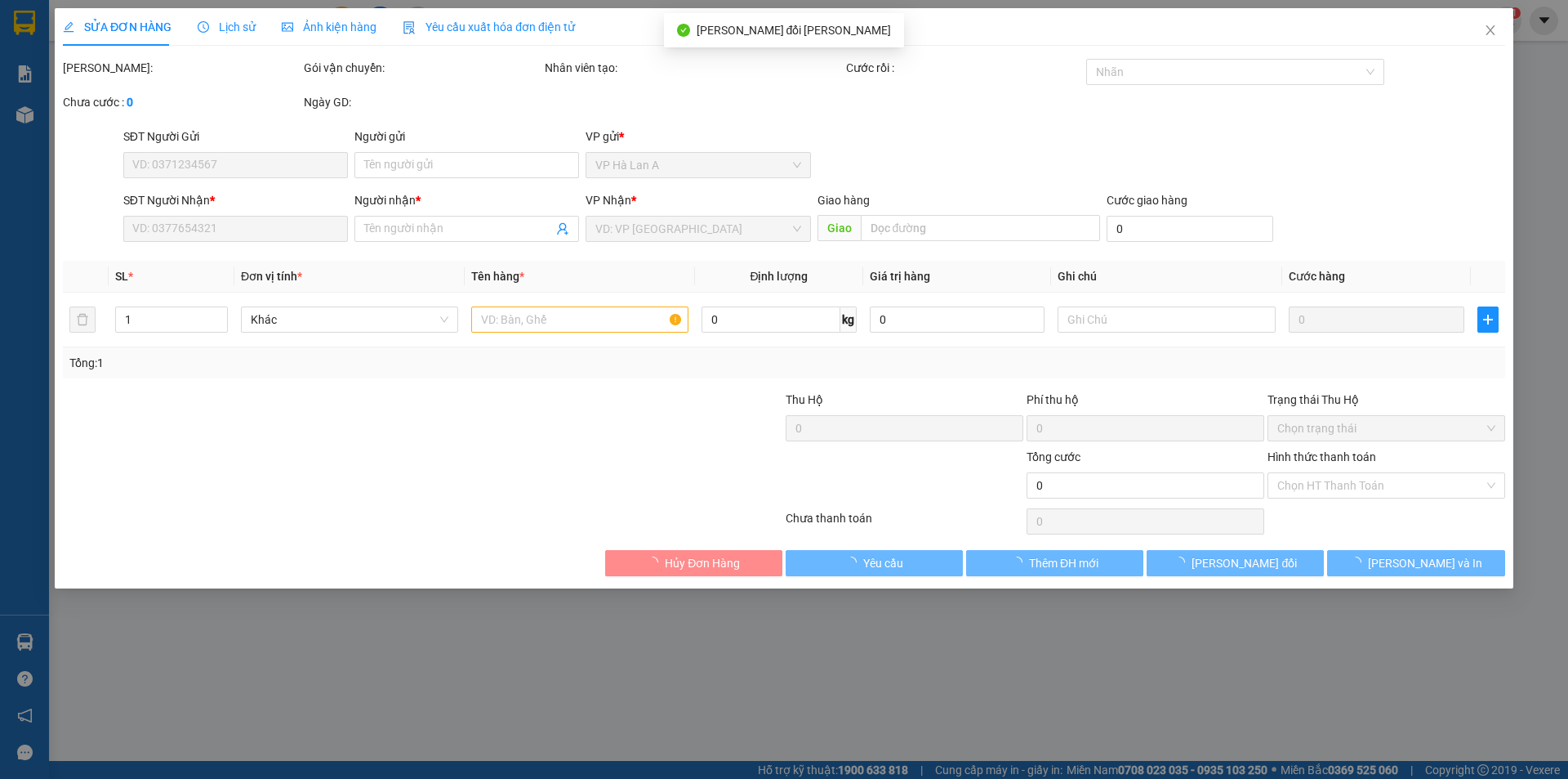
type input "0969009022"
type input "liên"
type input "512g"
type input "130.000"
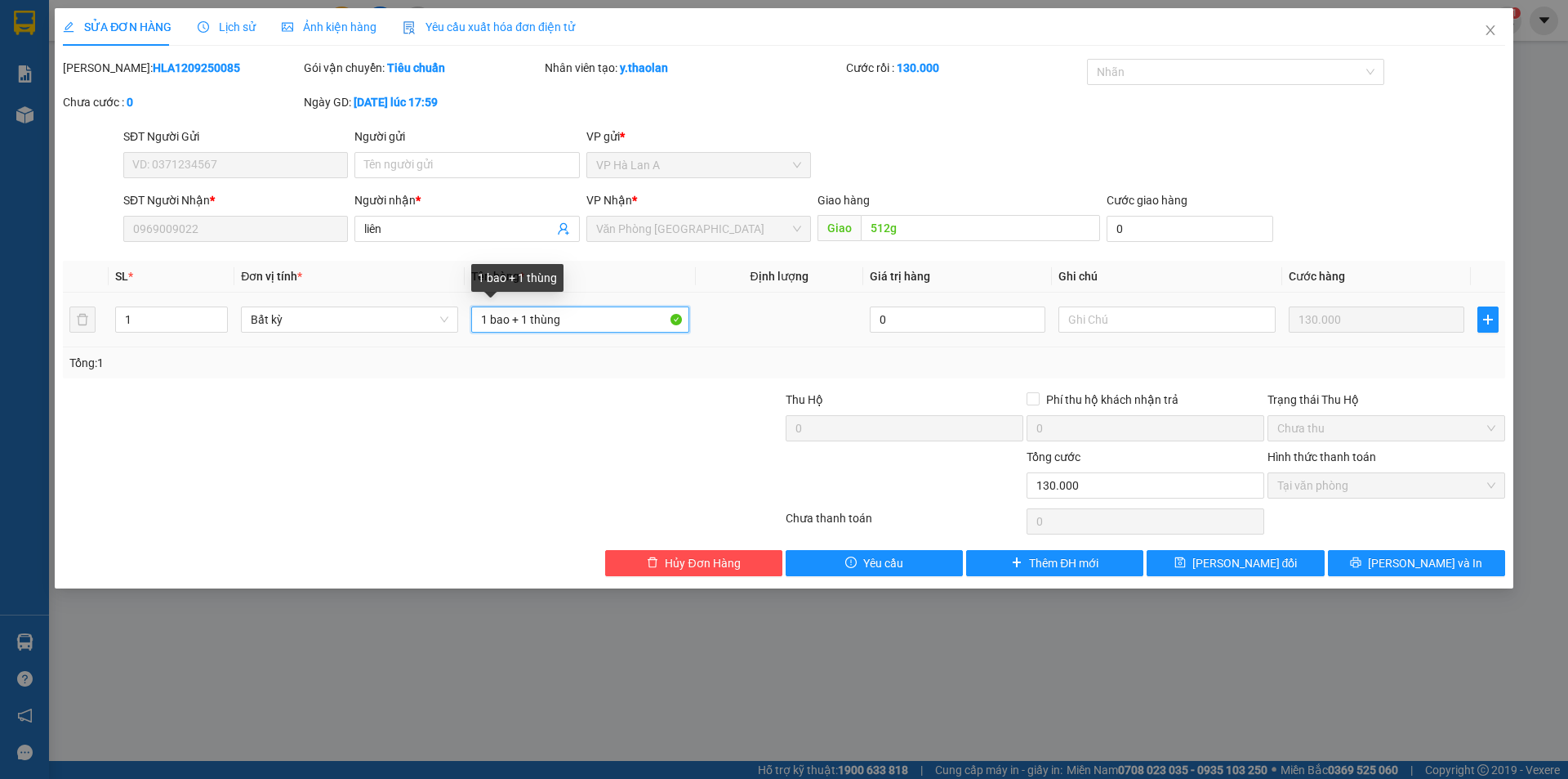
drag, startPoint x: 539, startPoint y: 309, endPoint x: 651, endPoint y: 302, distance: 112.2
click at [648, 302] on td "1 bao + 1 thùng" at bounding box center [580, 320] width 230 height 55
click at [513, 323] on input "1 bao + 1t" at bounding box center [579, 320] width 217 height 27
type input "1 bao+ 1t"
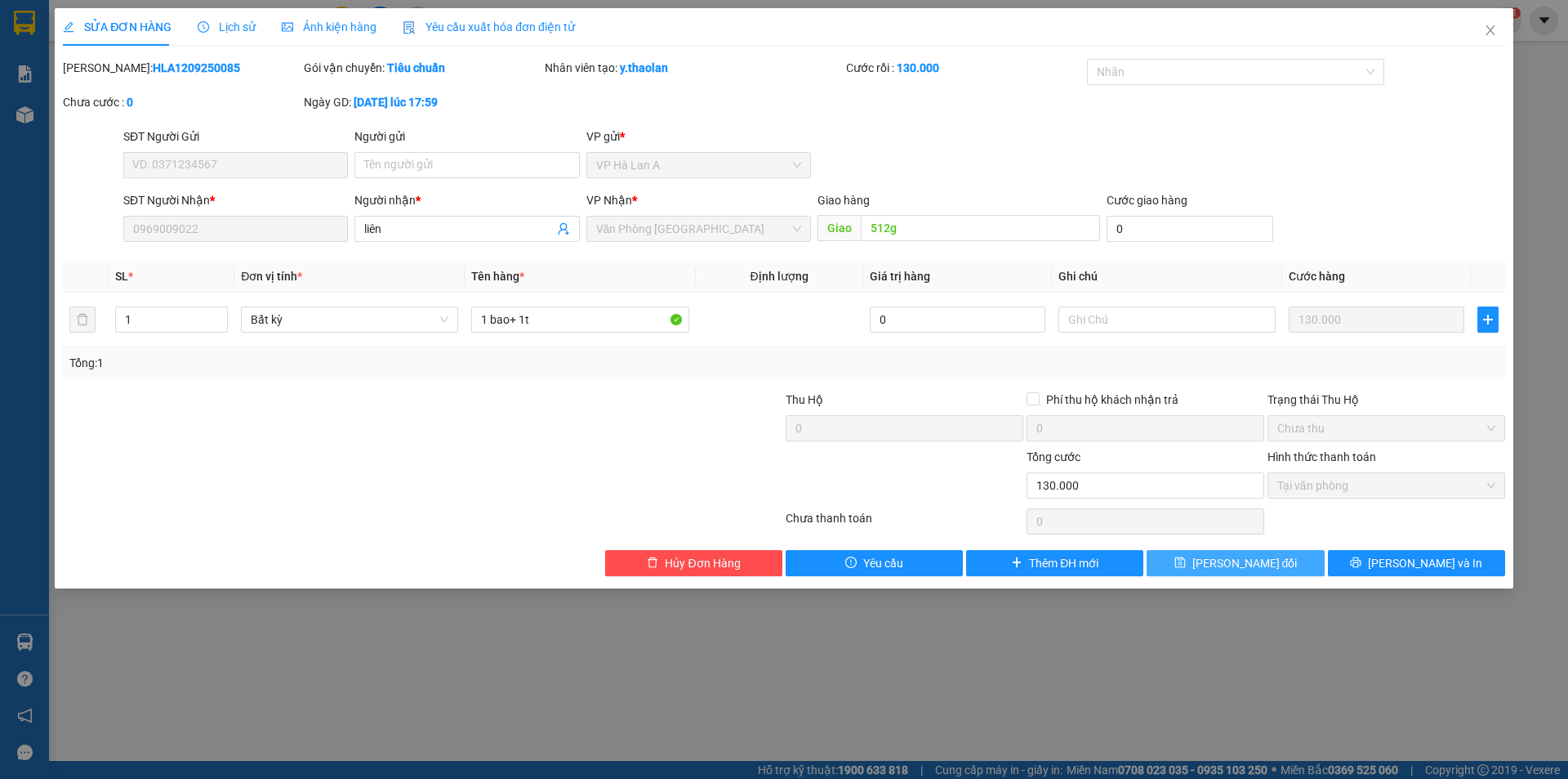
click at [1248, 564] on span "Lưu thay đổi" at bounding box center [1245, 563] width 105 height 18
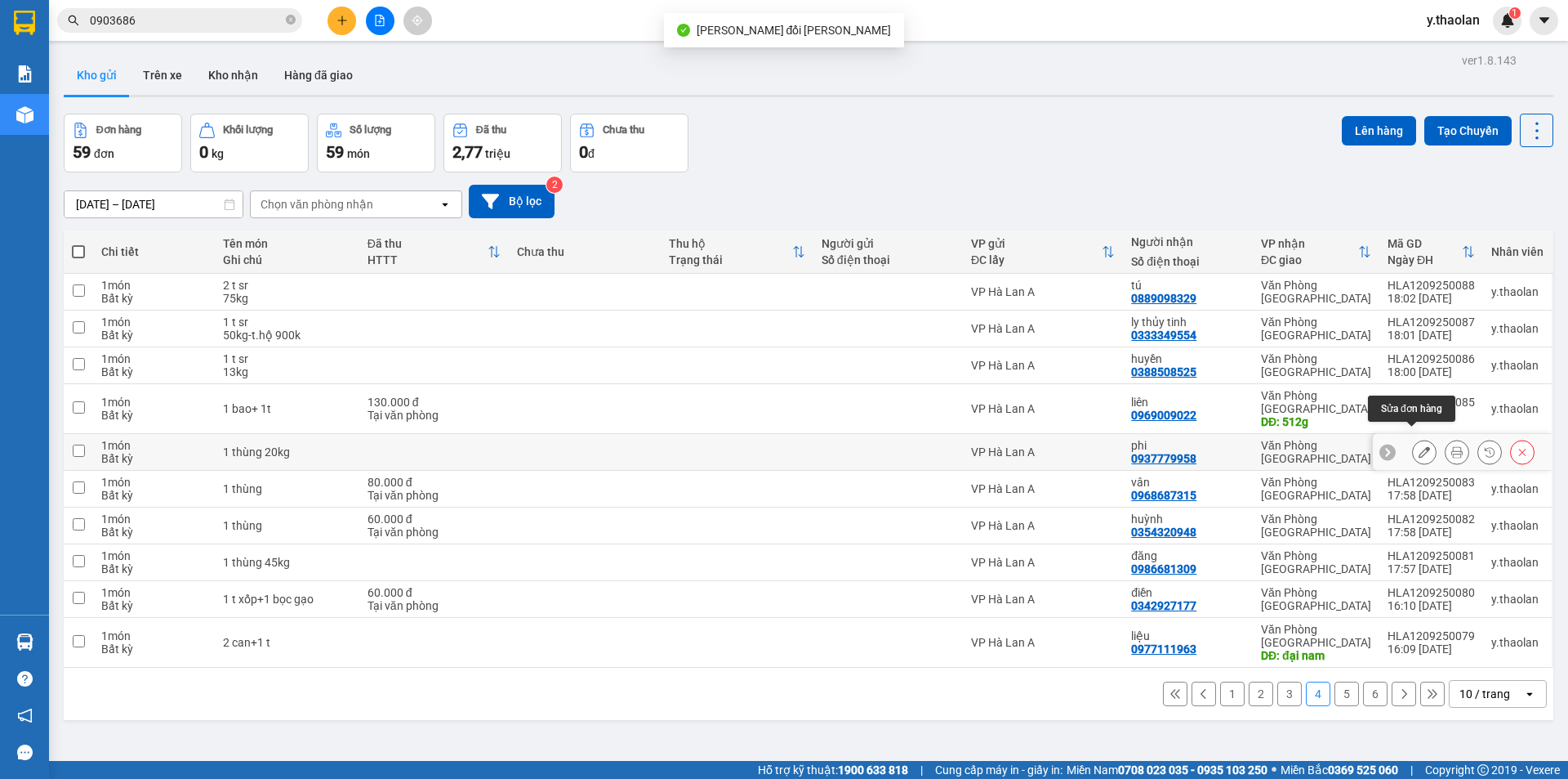
click at [1414, 443] on button at bounding box center [1424, 451] width 23 height 29
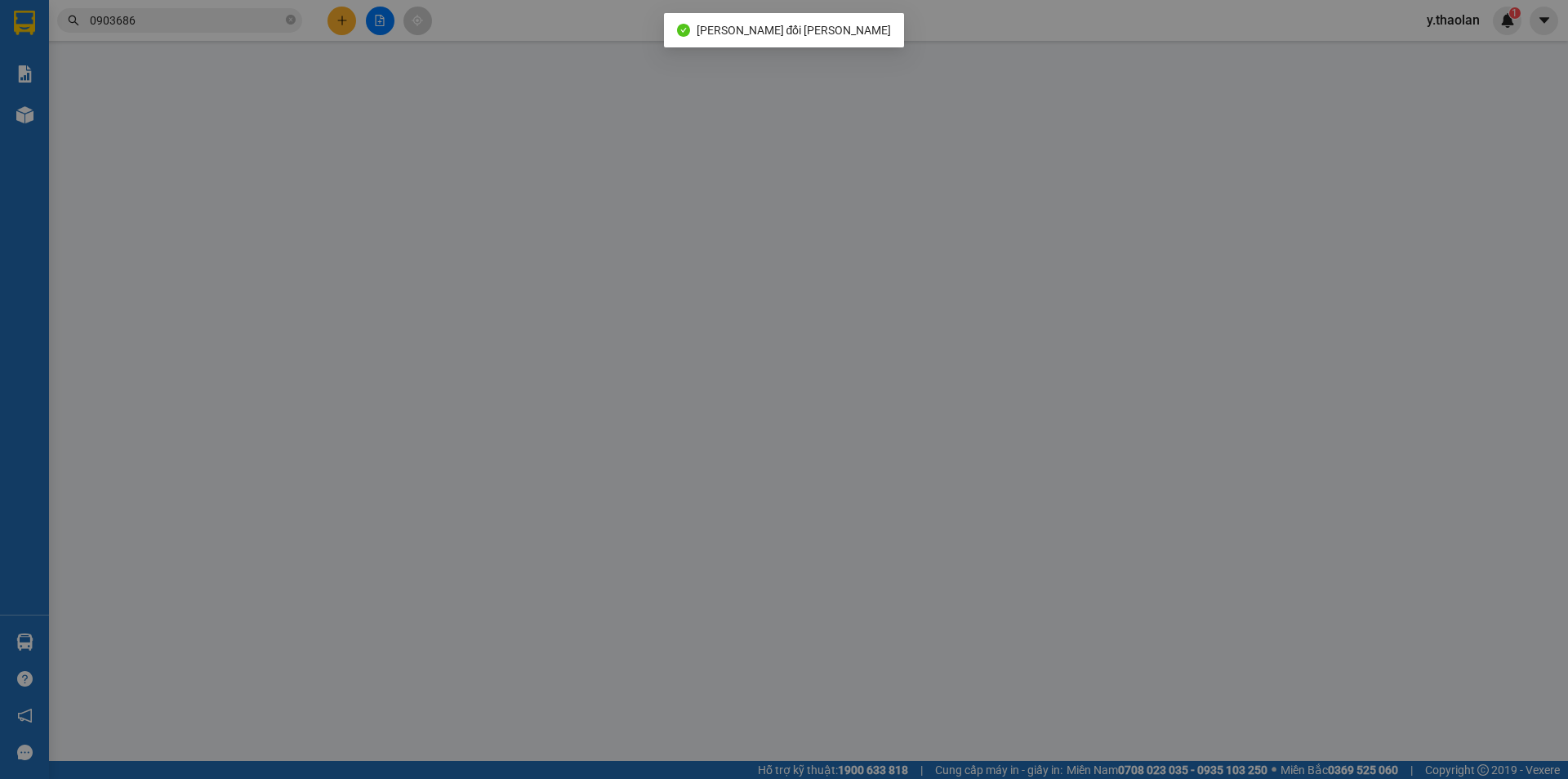
type input "0937779958"
type input "phi"
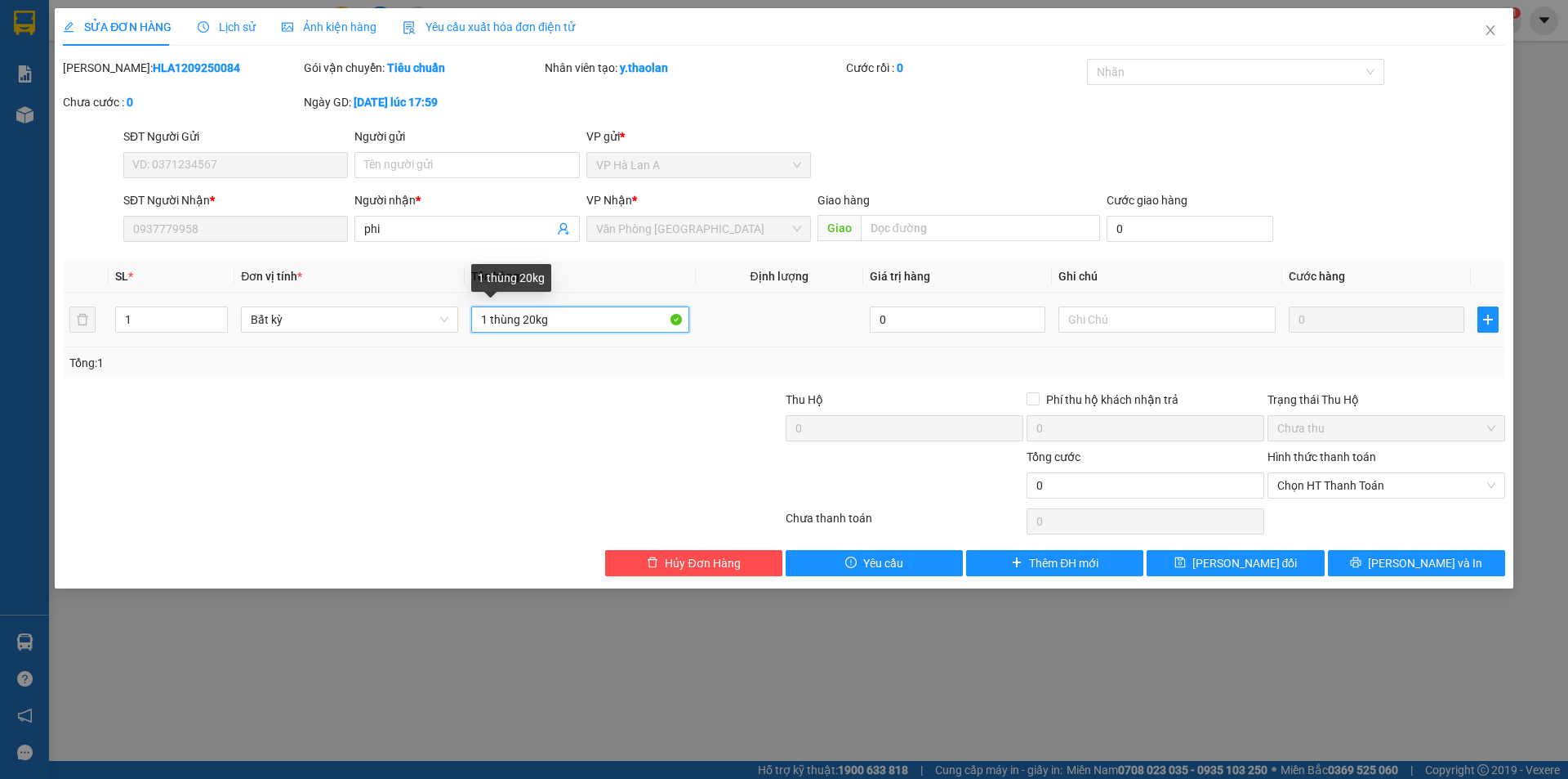
click at [529, 321] on input "1 thùng 20kg" at bounding box center [579, 320] width 217 height 27
drag, startPoint x: 523, startPoint y: 321, endPoint x: 607, endPoint y: 312, distance: 84.5
click at [621, 313] on input "1 thùng 20kg" at bounding box center [579, 320] width 217 height 27
type input "1 thùng"
type input "20kg"
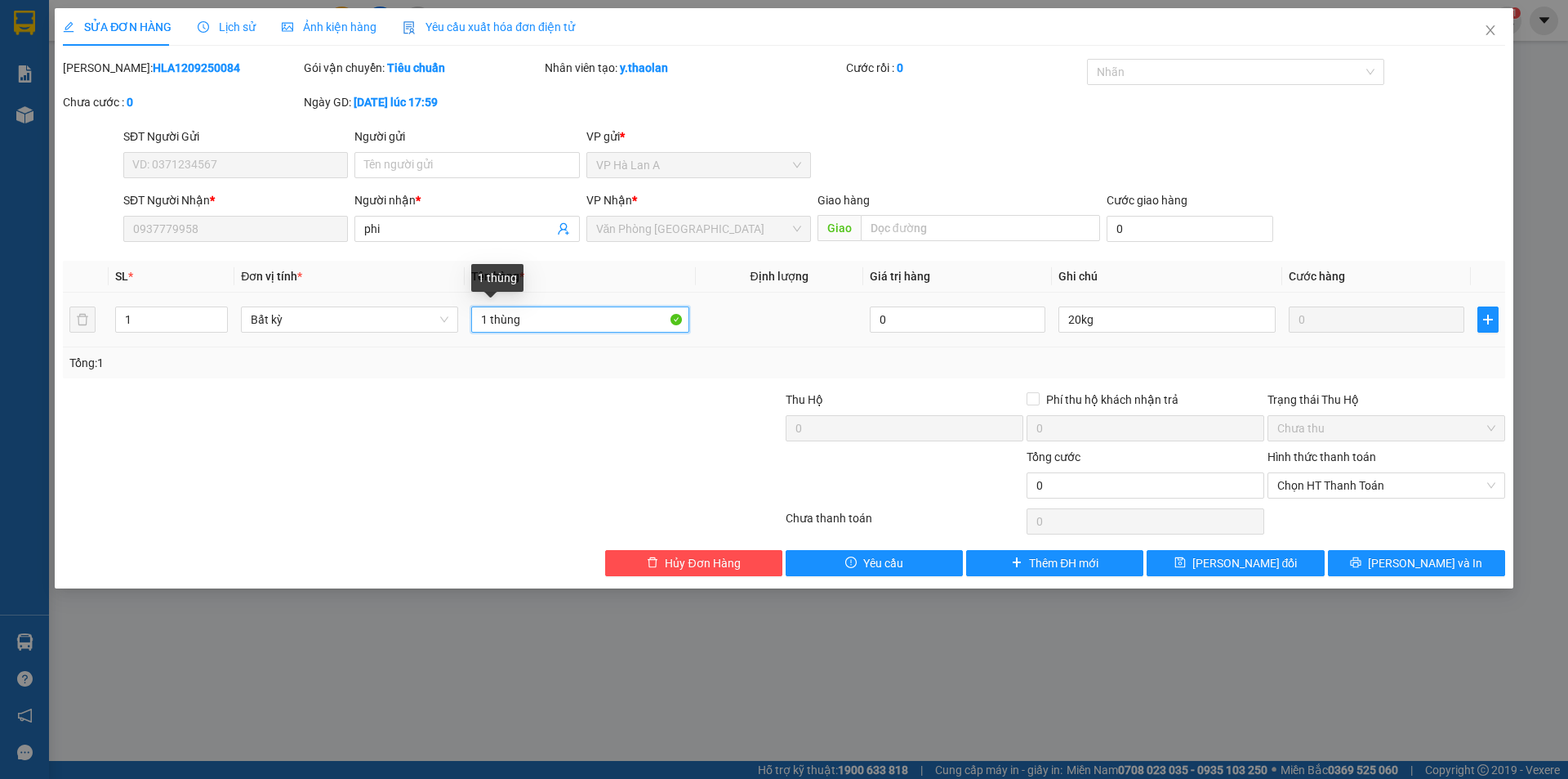
drag, startPoint x: 497, startPoint y: 316, endPoint x: 757, endPoint y: 310, distance: 260.1
click at [733, 311] on tr "1 Bất kỳ 1 thùng 0 20kg 0" at bounding box center [784, 320] width 1442 height 55
type input "1 t sr"
click at [1208, 566] on button "Lưu thay đổi" at bounding box center [1236, 563] width 177 height 27
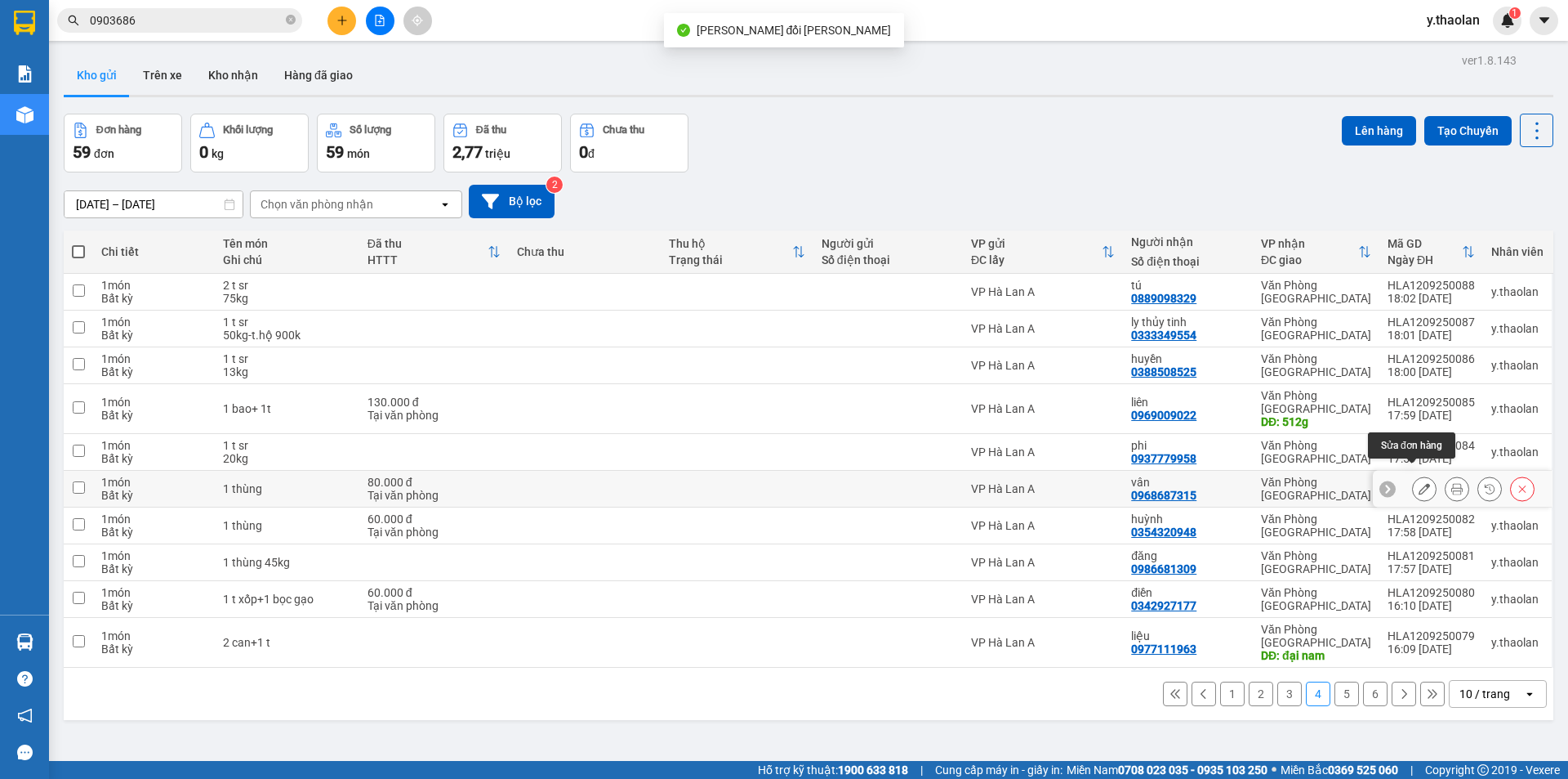
click at [1419, 483] on icon at bounding box center [1424, 489] width 12 height 12
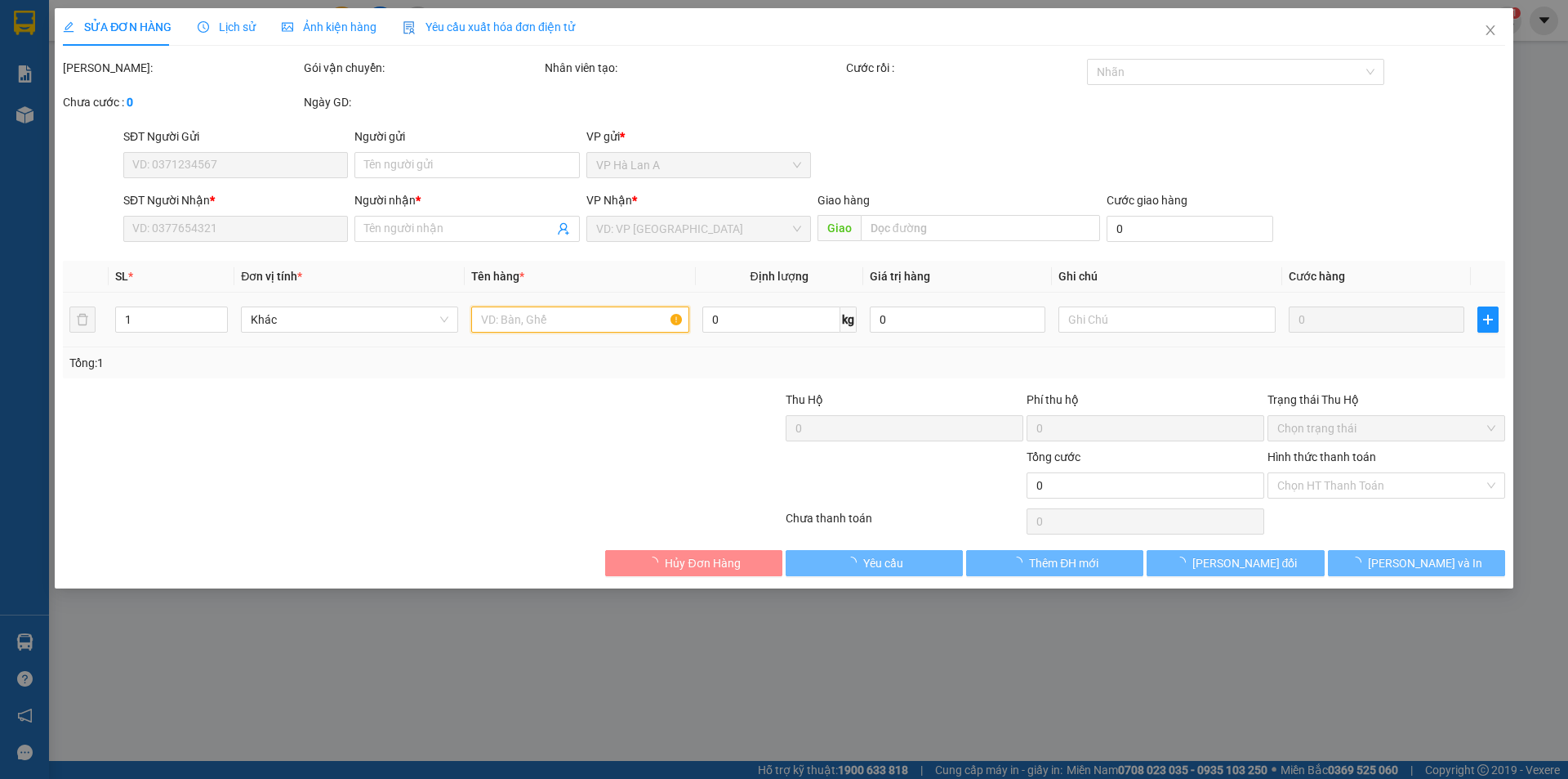
click at [574, 327] on input "text" at bounding box center [579, 320] width 217 height 27
type input "0968687315"
type input "vân"
type input "80.000"
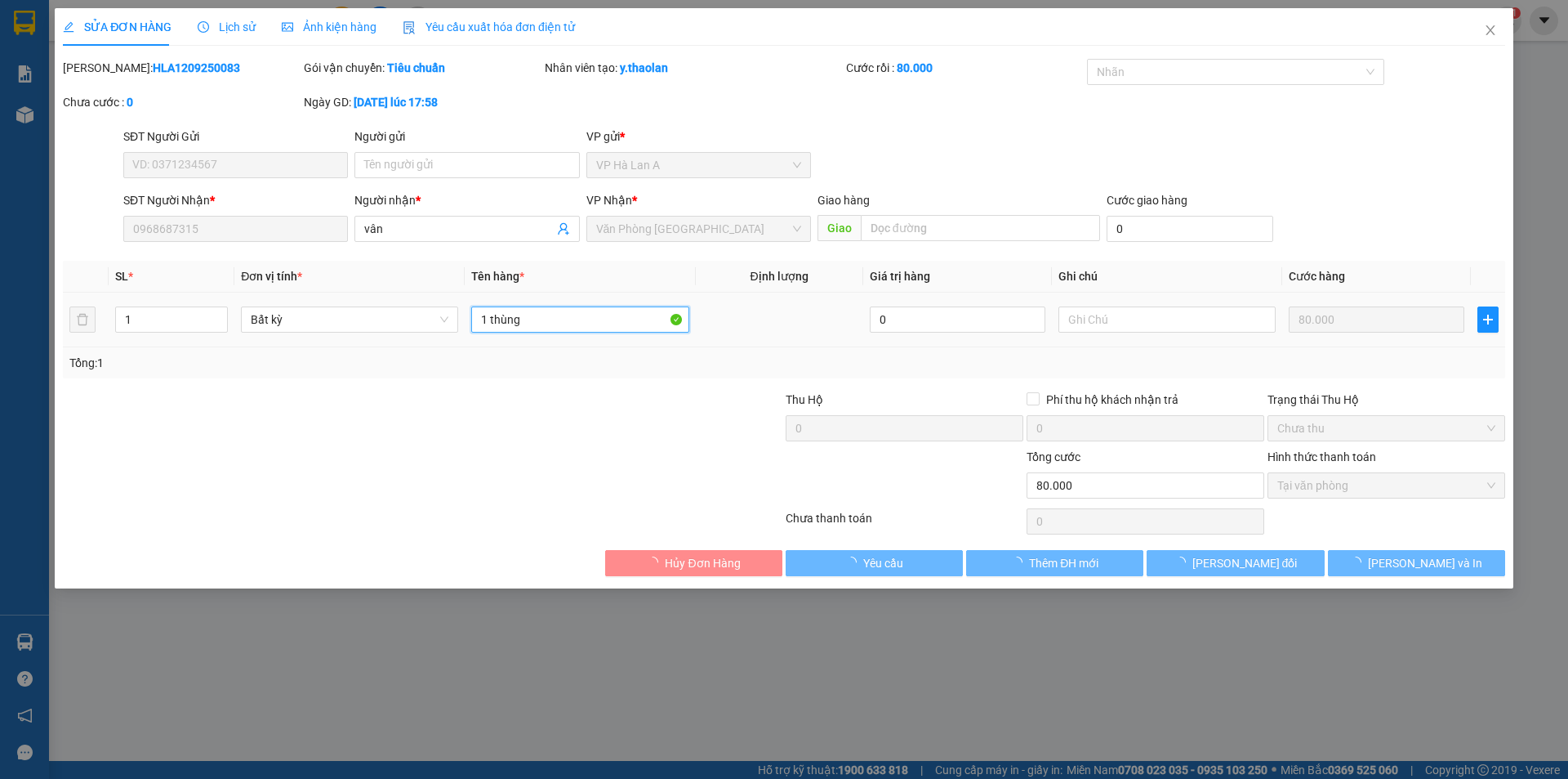
click at [571, 321] on input "1 thùng" at bounding box center [579, 320] width 217 height 27
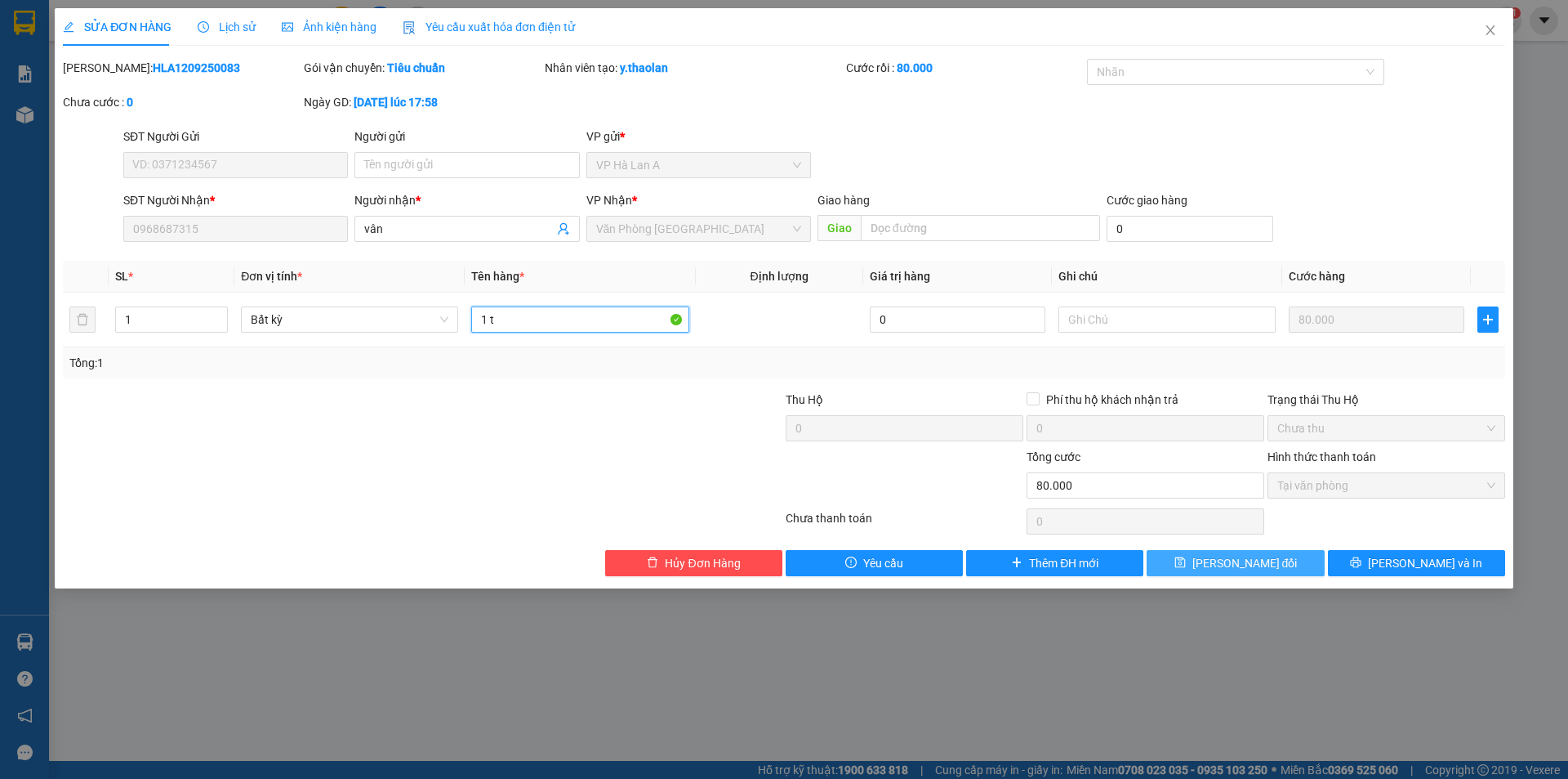
type input "1 t"
click at [1215, 572] on button "Lưu thay đổi" at bounding box center [1236, 563] width 177 height 27
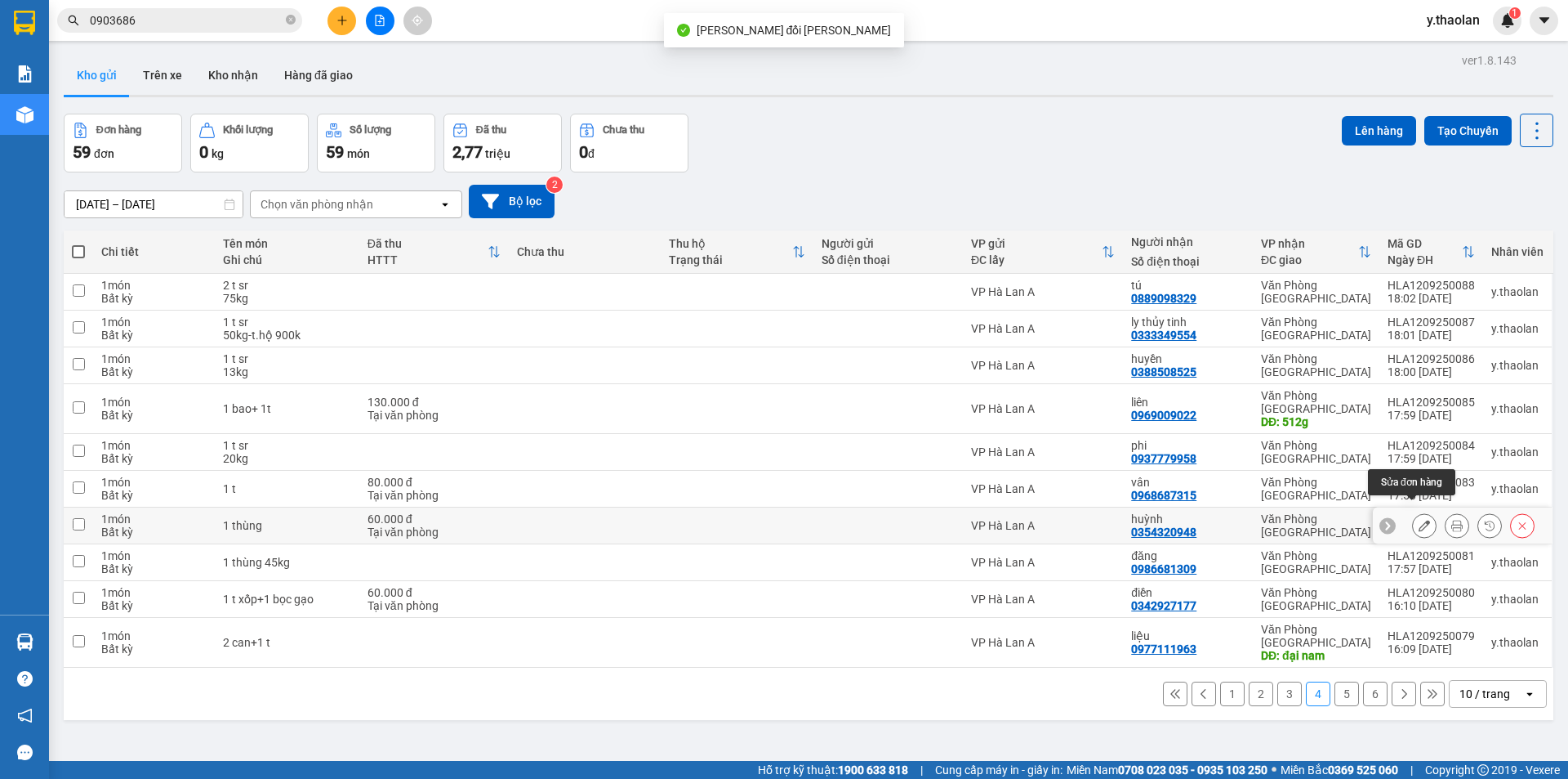
click at [1419, 519] on icon at bounding box center [1424, 525] width 12 height 12
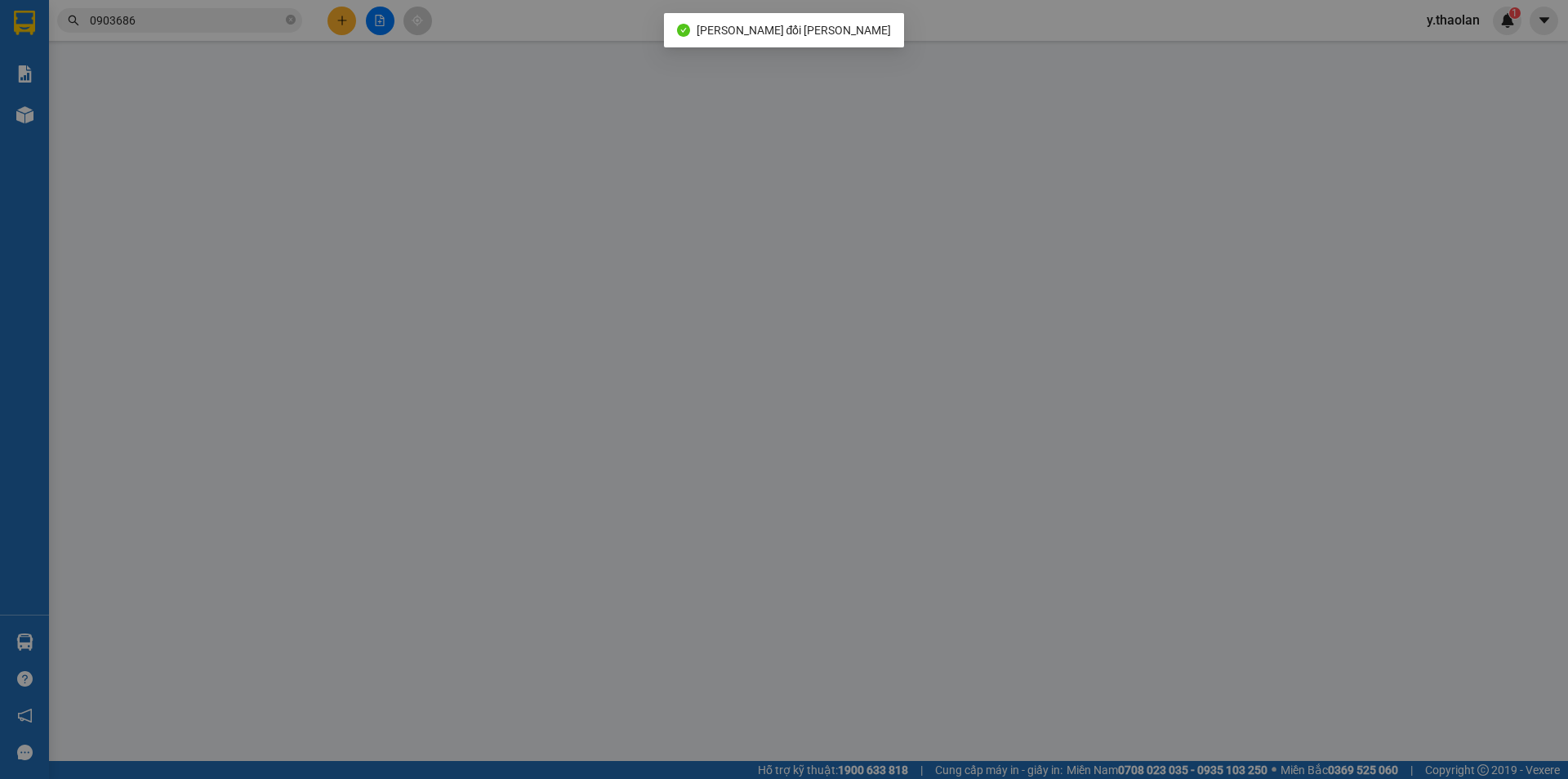
type input "0354320948"
type input "huỳnh"
type input "60.000"
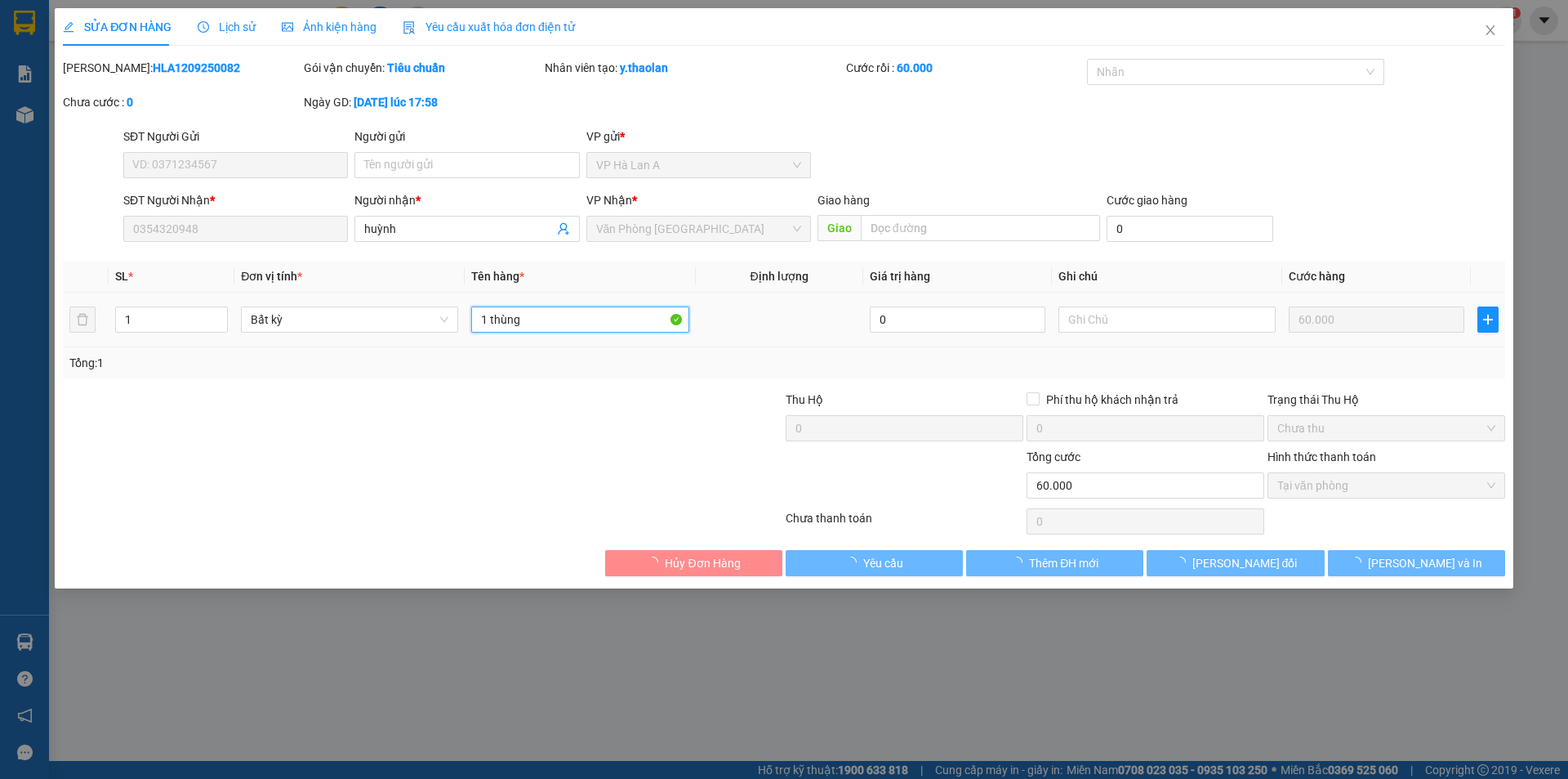
click at [607, 324] on input "1 thùng" at bounding box center [579, 320] width 217 height 27
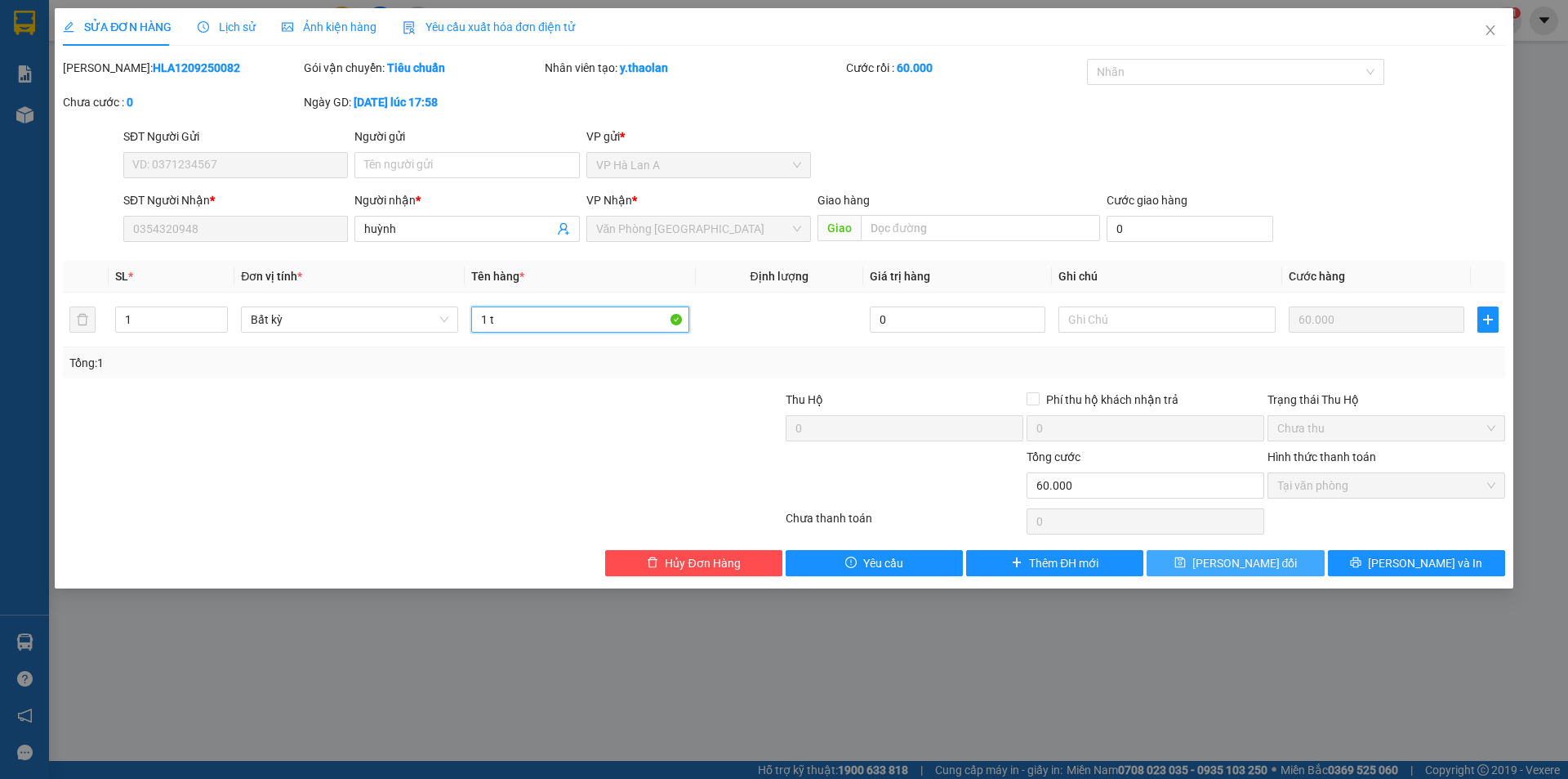
type input "1 t"
click at [1210, 556] on button "Lưu thay đổi" at bounding box center [1236, 563] width 177 height 27
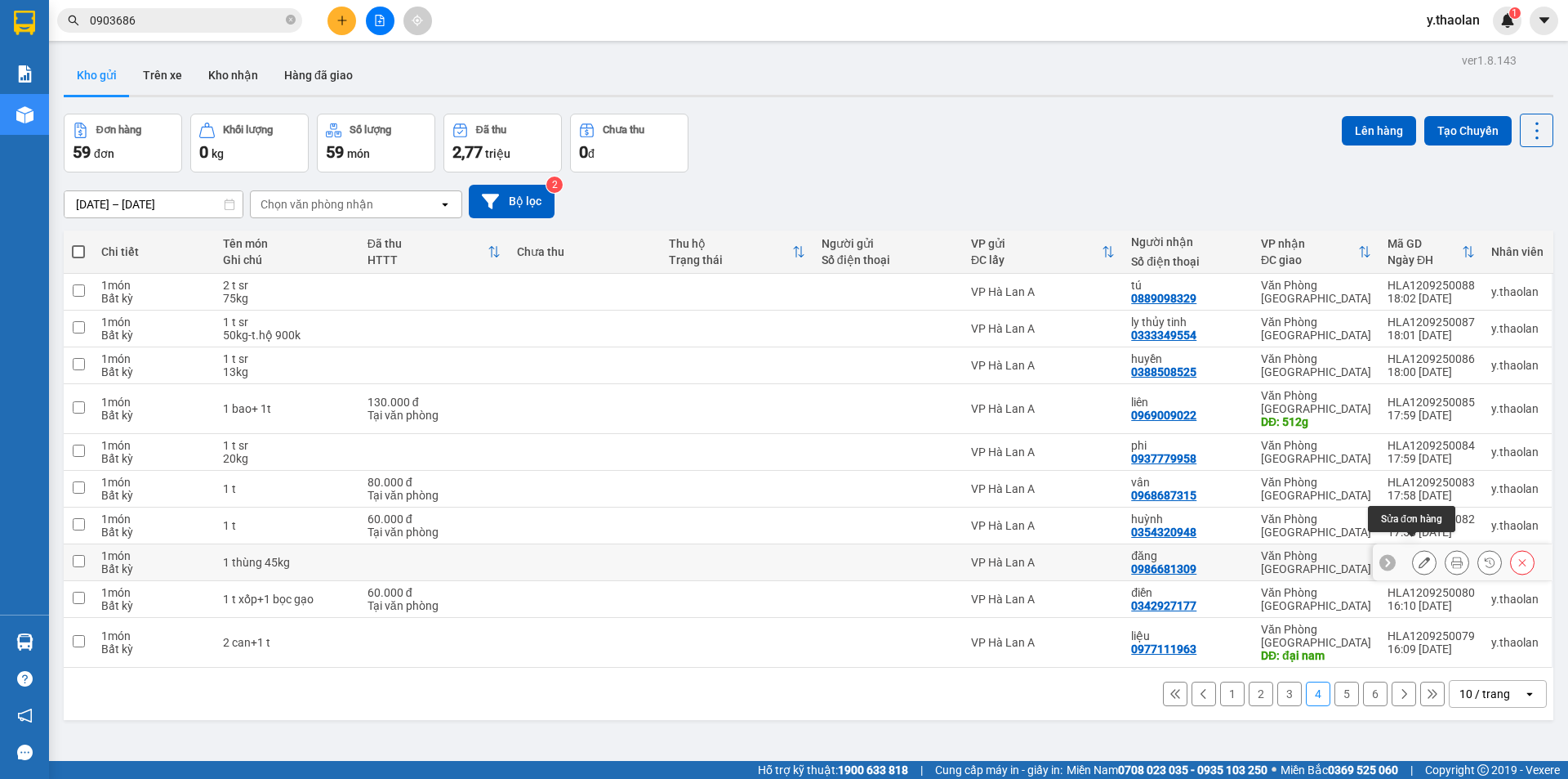
click at [1414, 554] on button at bounding box center [1424, 563] width 23 height 29
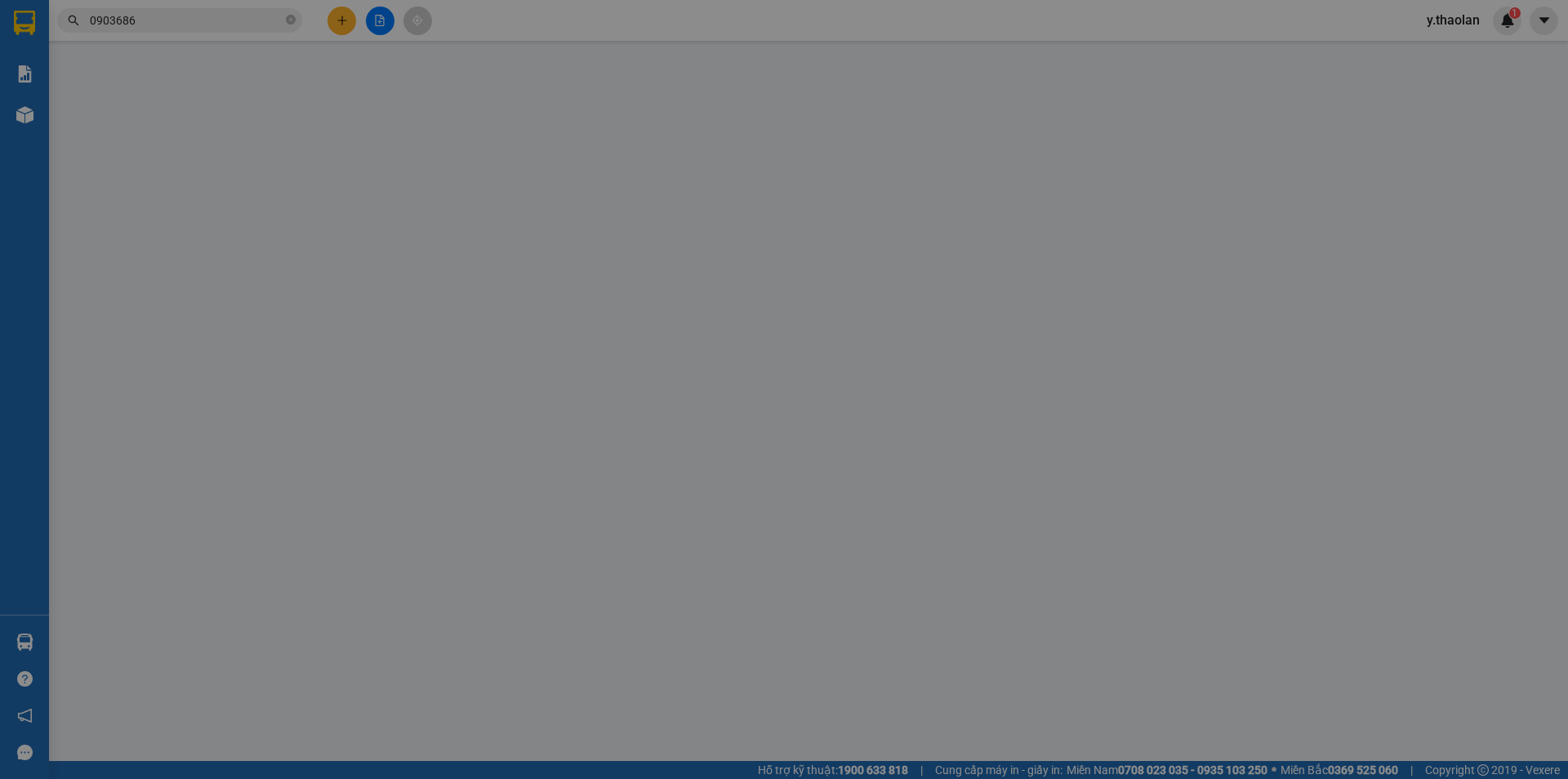
type input "0986681309"
type input "đăng"
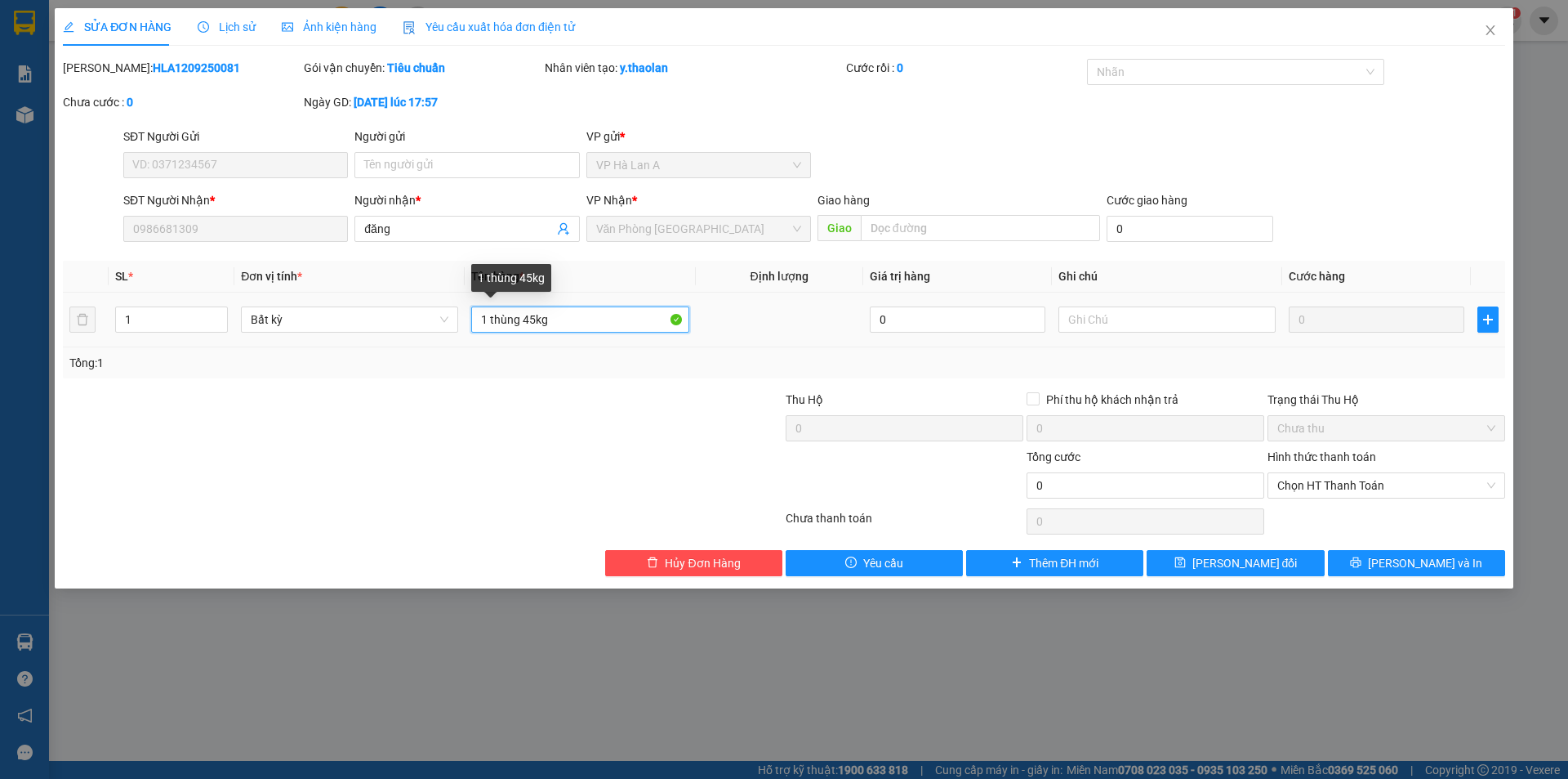
drag, startPoint x: 527, startPoint y: 312, endPoint x: 608, endPoint y: 303, distance: 81.5
click at [608, 303] on div "1 thùng 45kg" at bounding box center [579, 319] width 217 height 32
type input "1 thùng"
type input "45kg"
drag, startPoint x: 498, startPoint y: 312, endPoint x: 631, endPoint y: 310, distance: 133.0
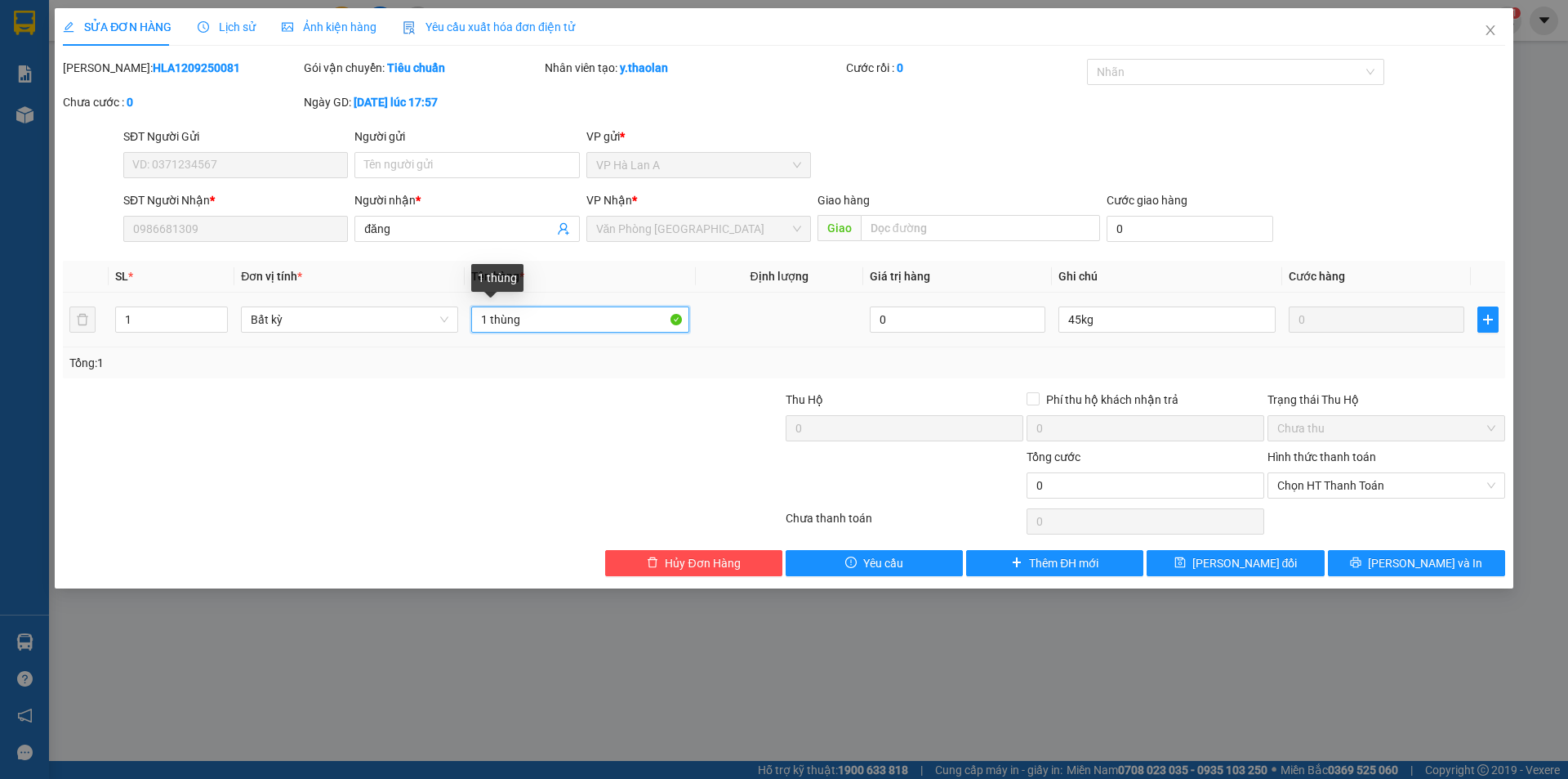
click at [624, 310] on input "1 thùng" at bounding box center [579, 320] width 217 height 27
type input "1 t sr"
click at [1187, 559] on icon "save" at bounding box center [1181, 563] width 12 height 12
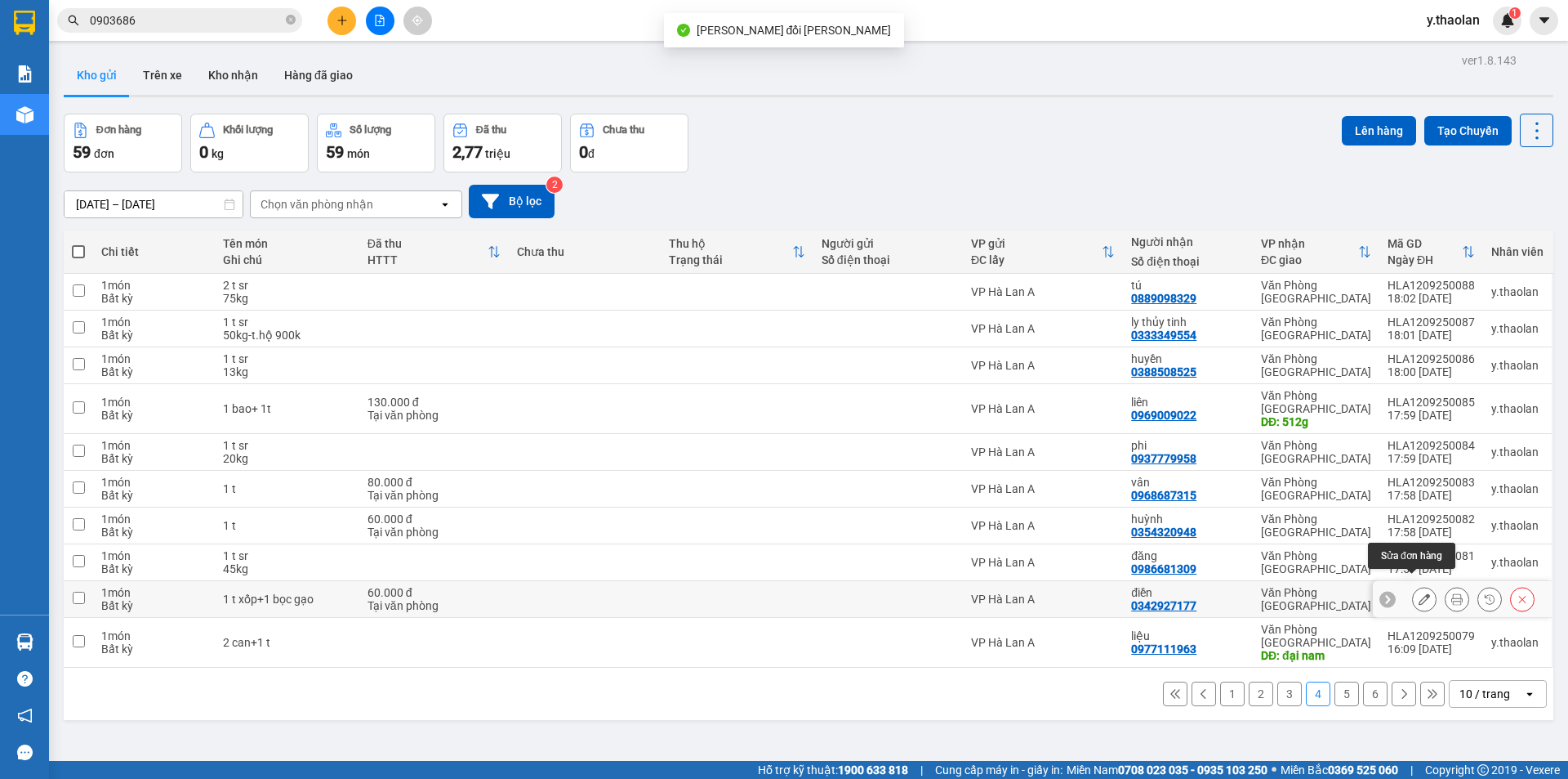
click at [1419, 593] on icon at bounding box center [1424, 599] width 12 height 12
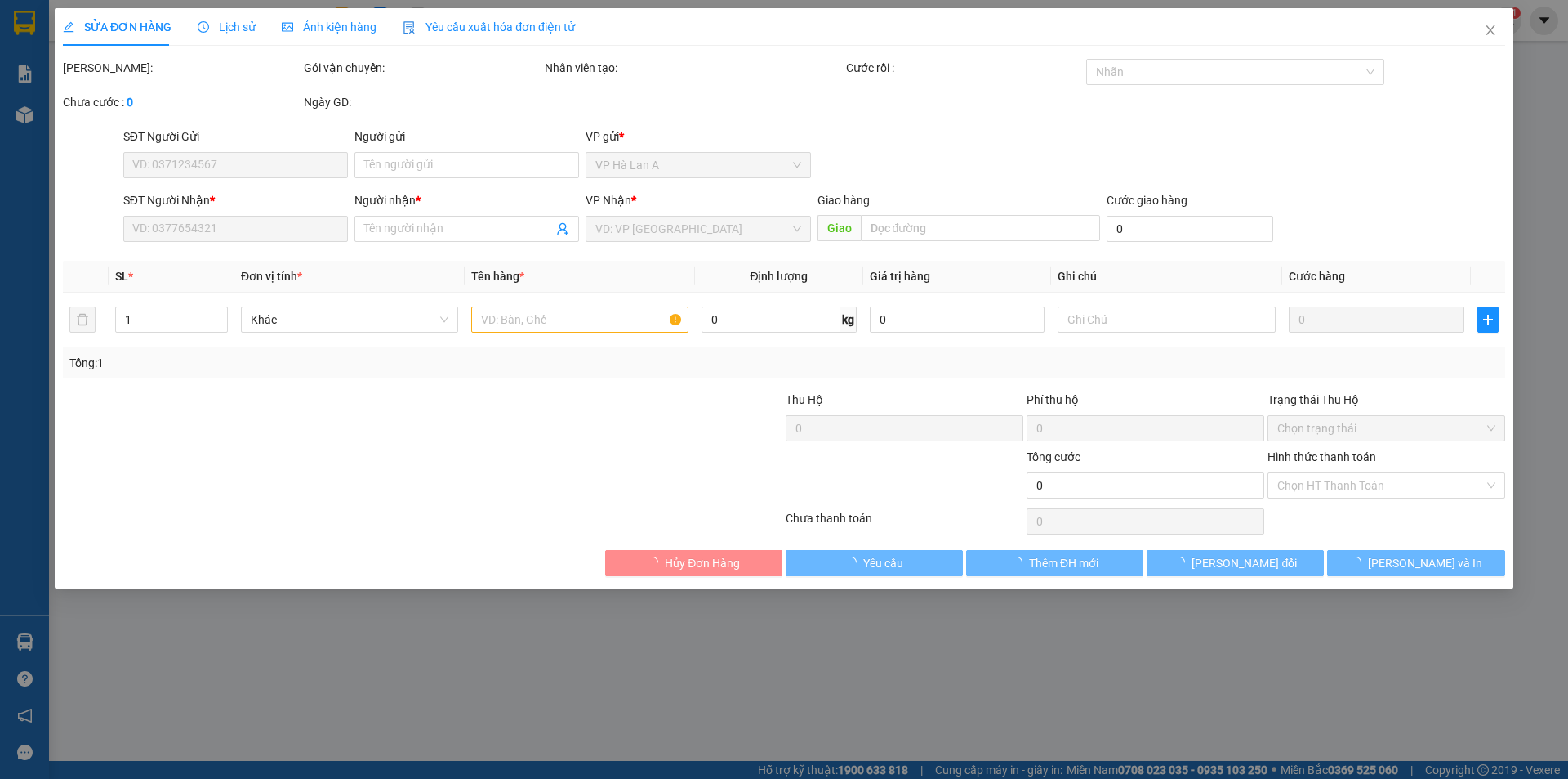
type input "0342927177"
type input "điền"
type input "60.000"
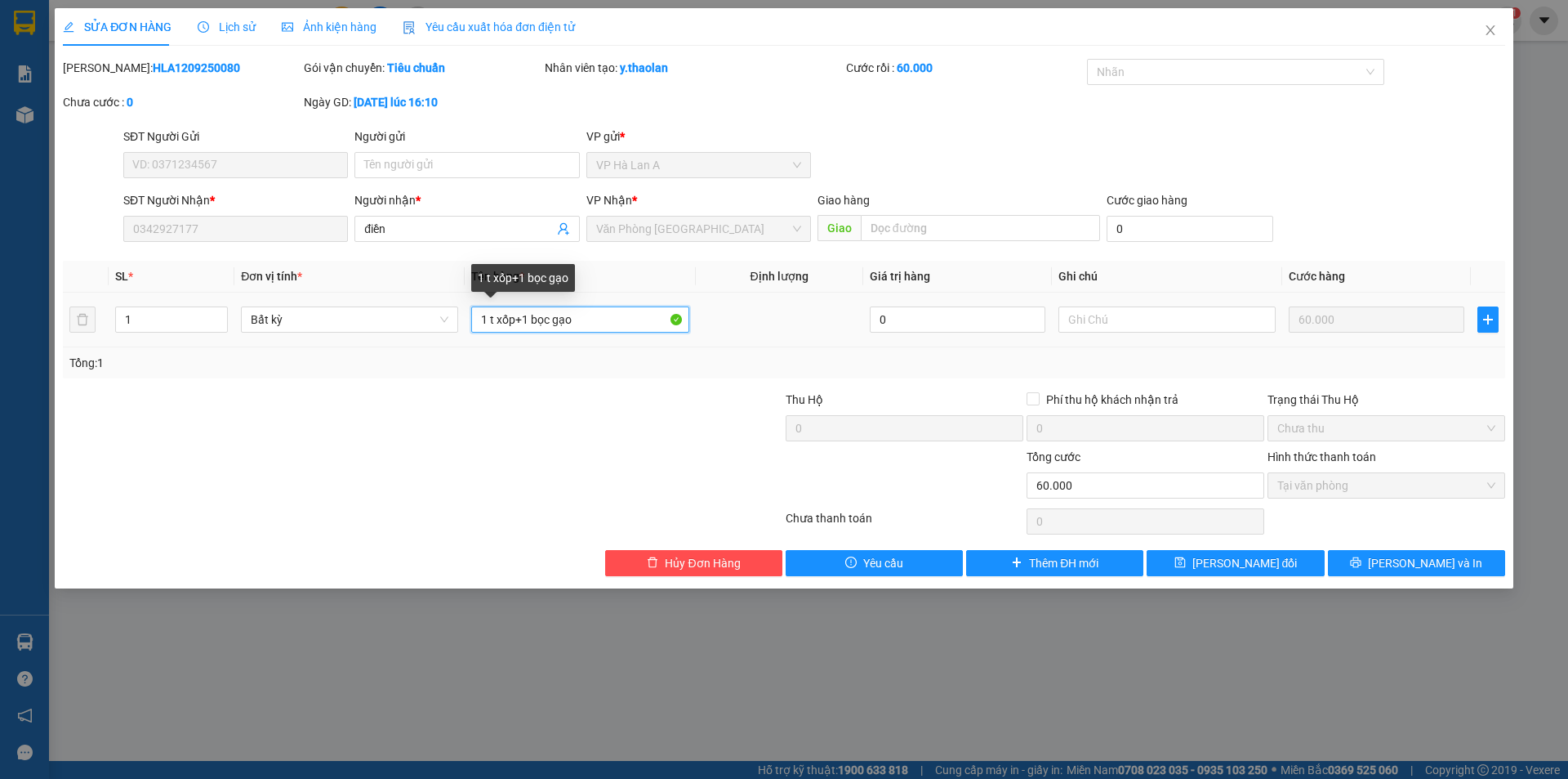
click at [532, 325] on input "1 t xốp+1 bọc gạo" at bounding box center [579, 320] width 217 height 27
click at [534, 320] on input "1 t xốp+1 bọc gạo" at bounding box center [579, 320] width 217 height 27
click at [525, 320] on input "1 t xốp+1bọc gạo" at bounding box center [579, 320] width 217 height 27
type input "1 t xốp+ 1bọc gạo"
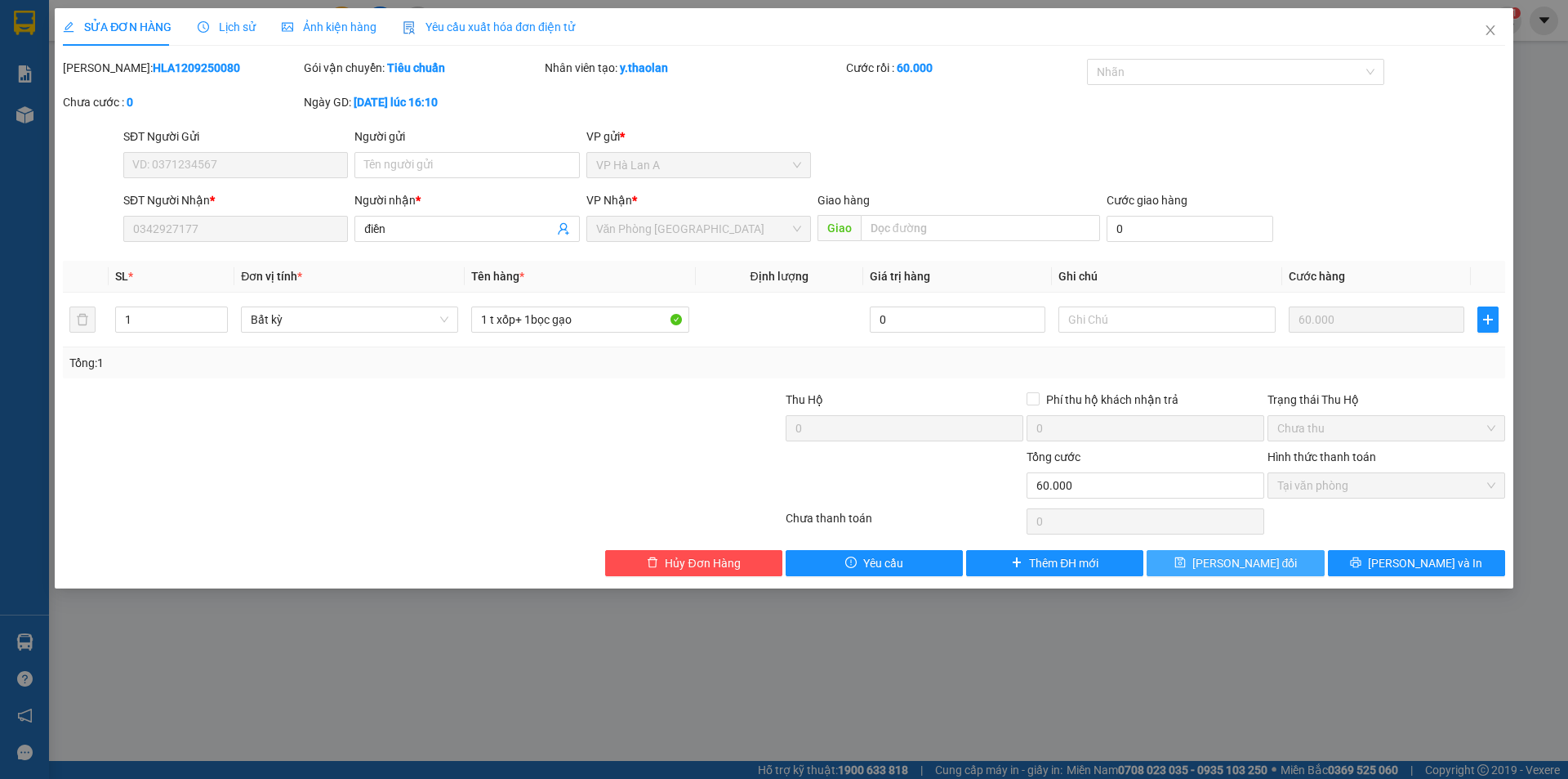
click at [1240, 560] on span "Lưu thay đổi" at bounding box center [1245, 563] width 105 height 18
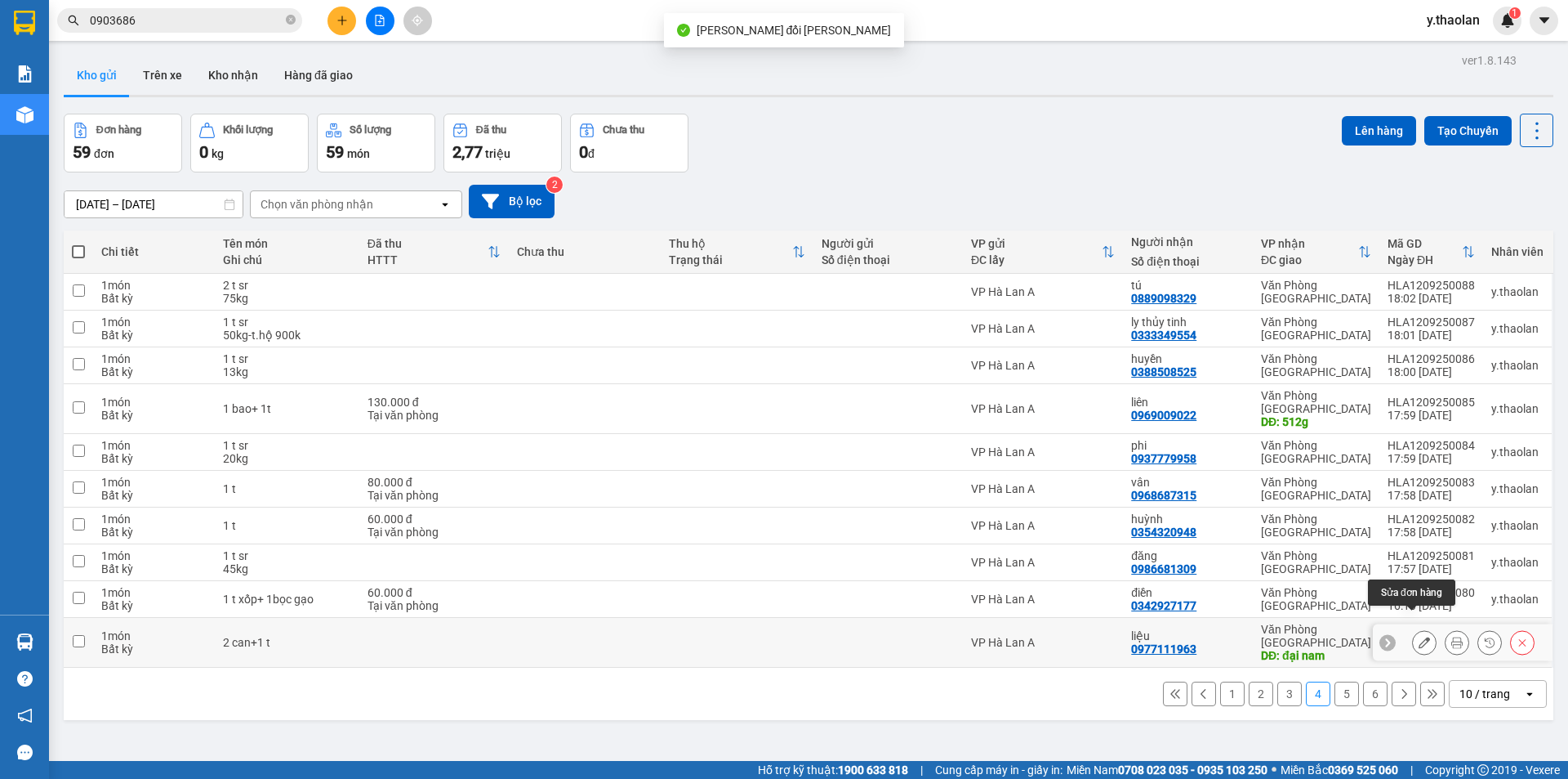
click at [1414, 629] on button at bounding box center [1424, 642] width 23 height 29
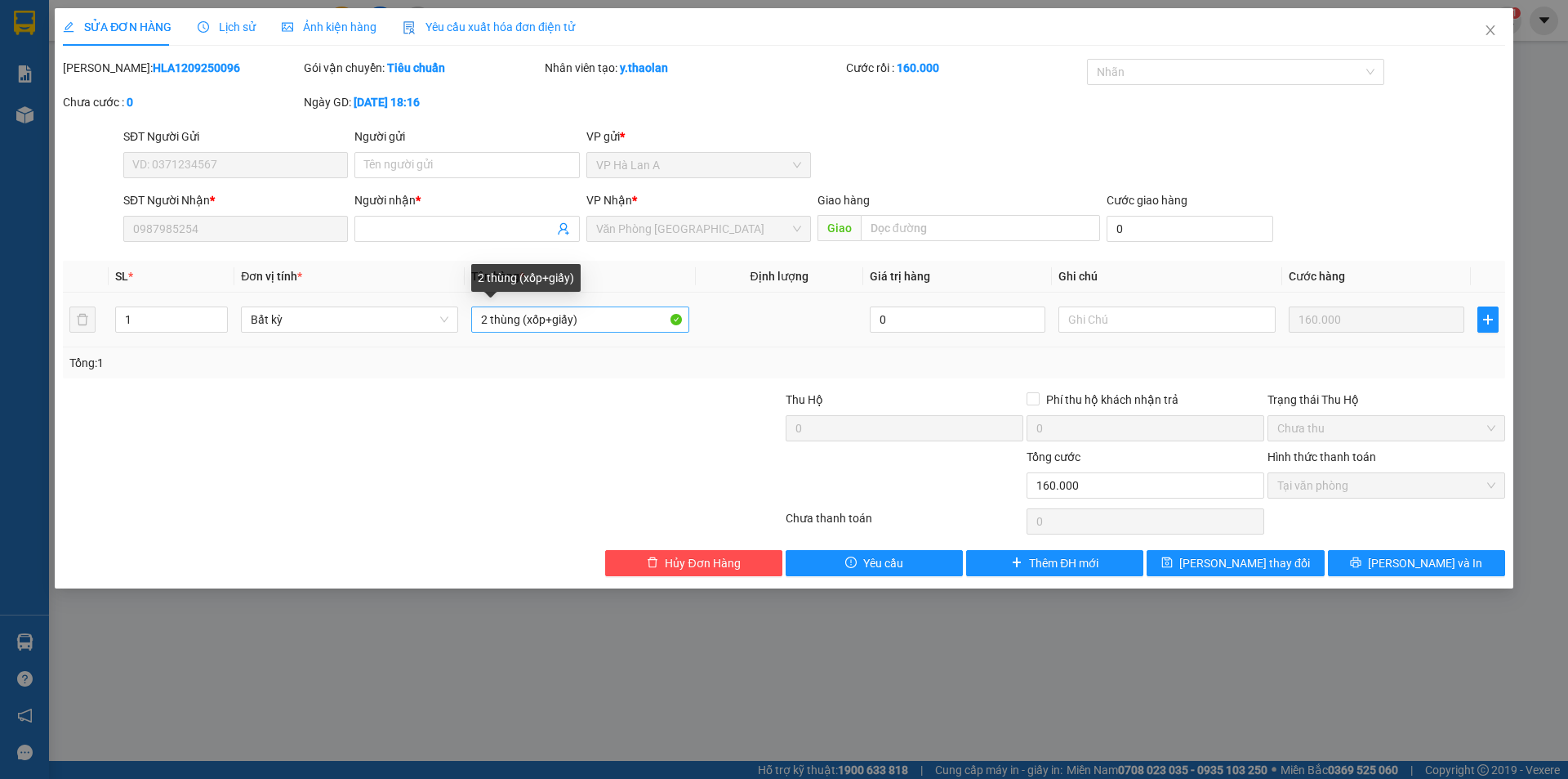
click at [522, 322] on input "2 thùng (xốp+giấy)" at bounding box center [579, 320] width 217 height 27
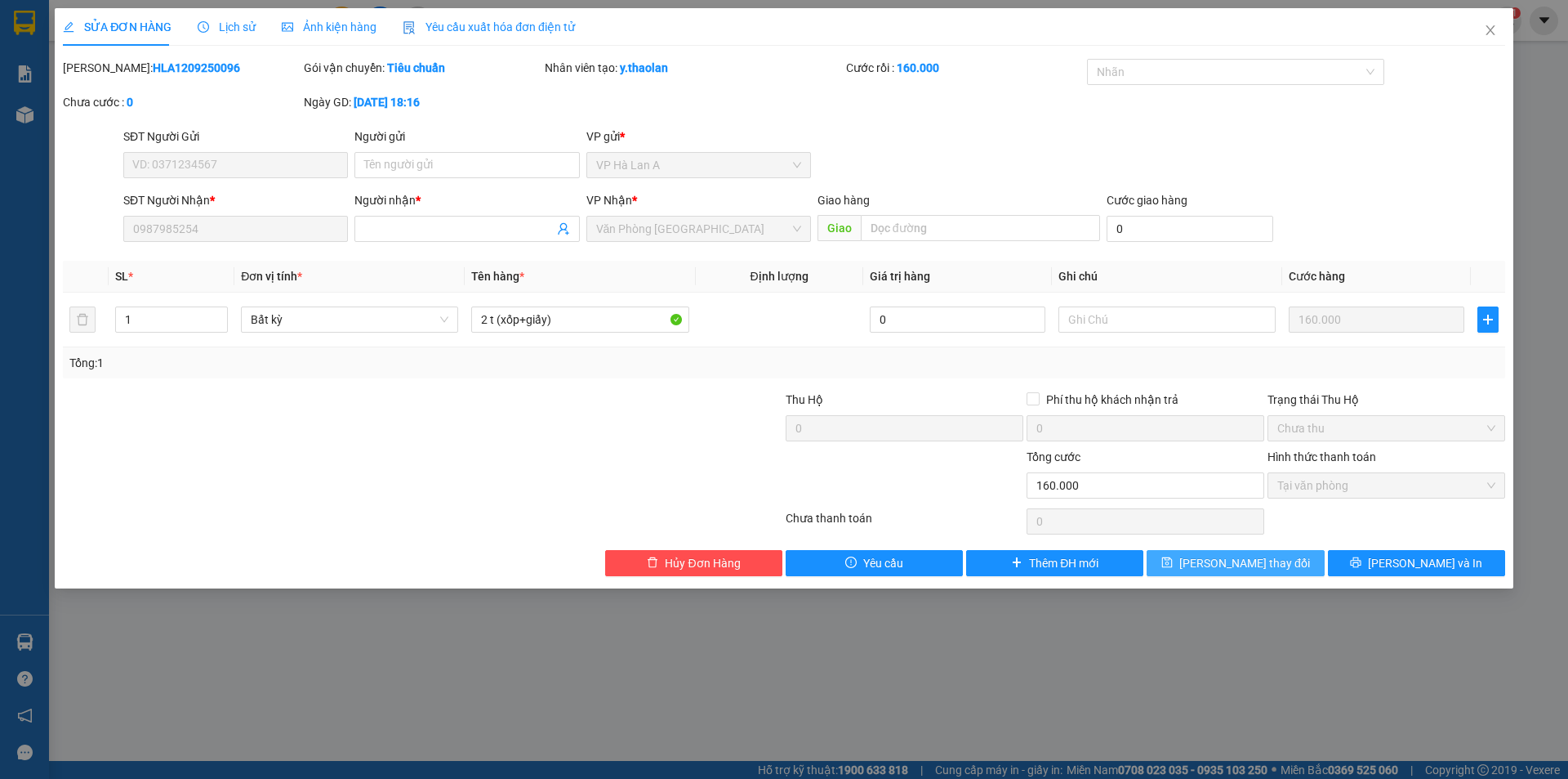
type input "2 t (xốp+giấy)"
click at [1205, 556] on button "[PERSON_NAME] thay đổi" at bounding box center [1236, 563] width 177 height 27
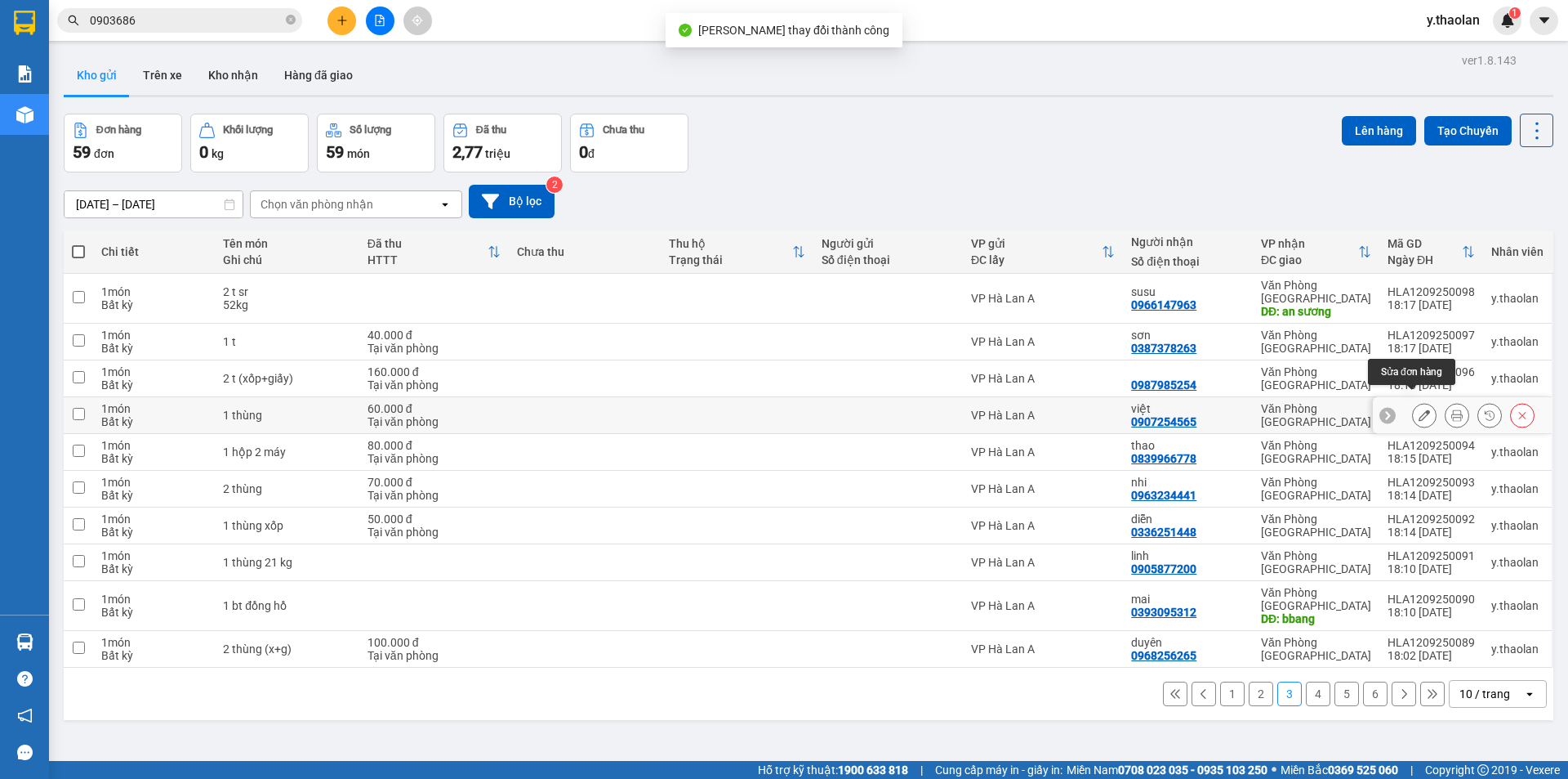
click at [1419, 409] on icon at bounding box center [1424, 415] width 12 height 12
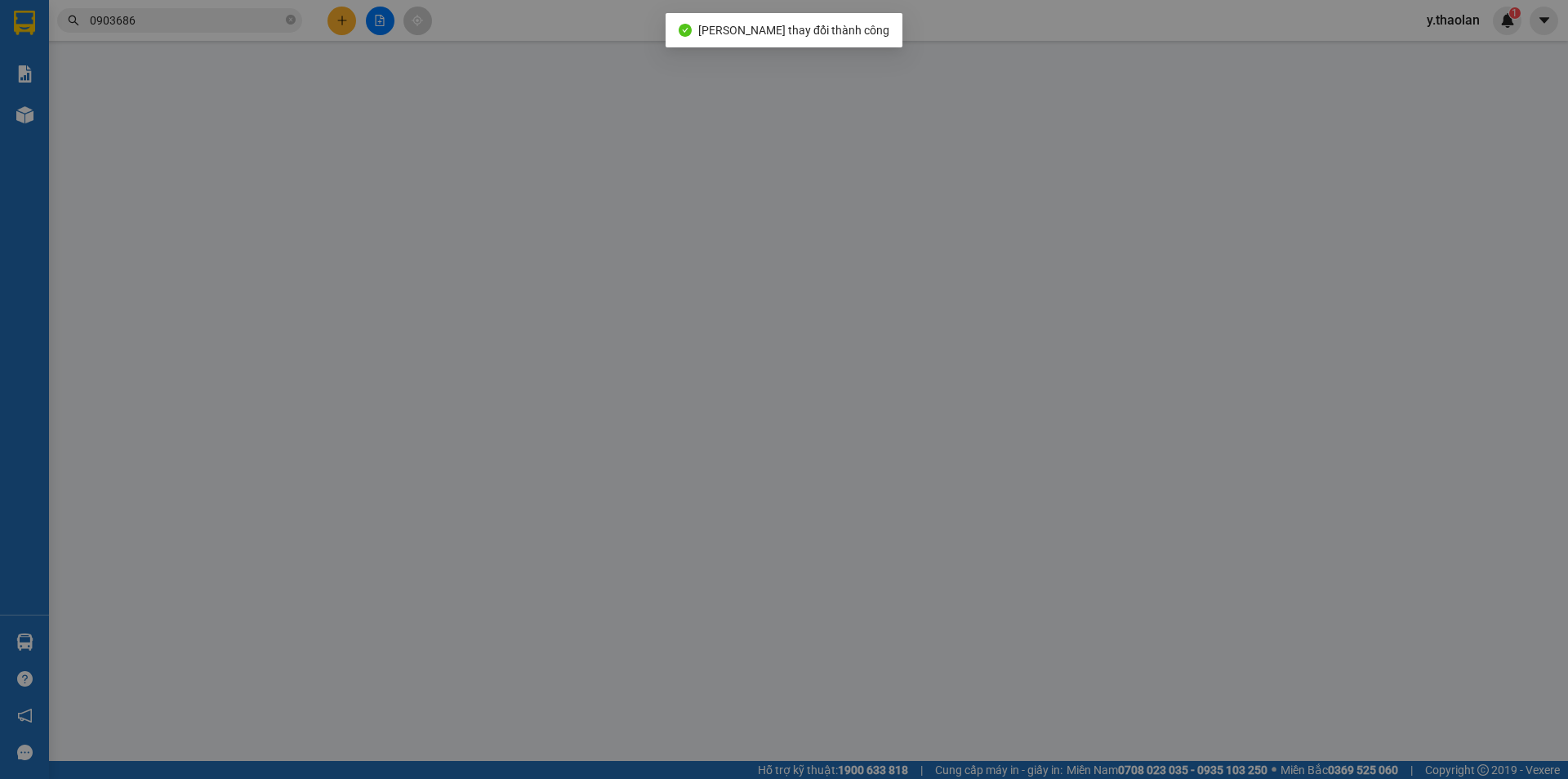
type input "0907254565"
type input "việt"
type input "60.000"
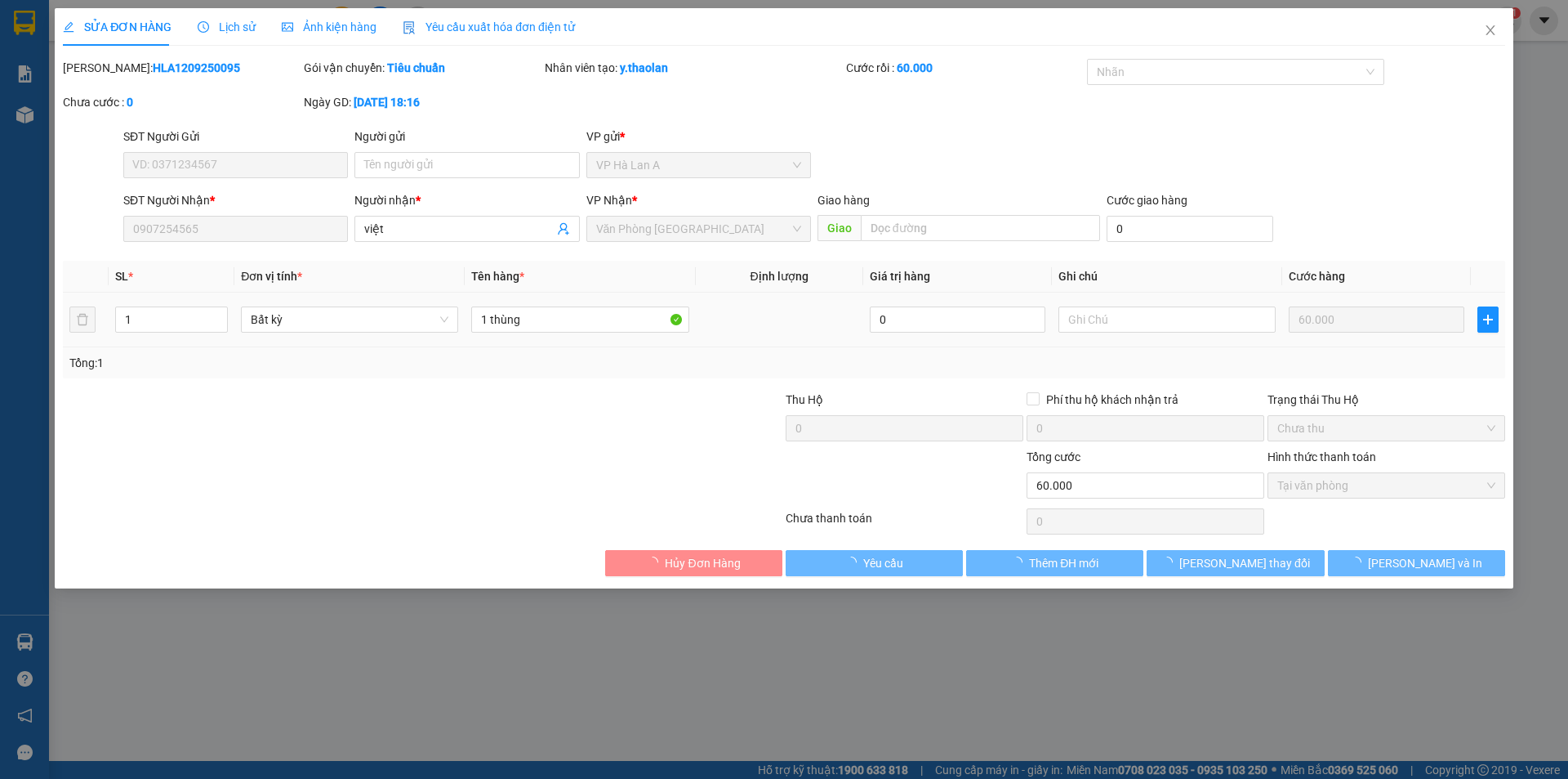
click at [552, 304] on div "1 thùng" at bounding box center [579, 319] width 217 height 32
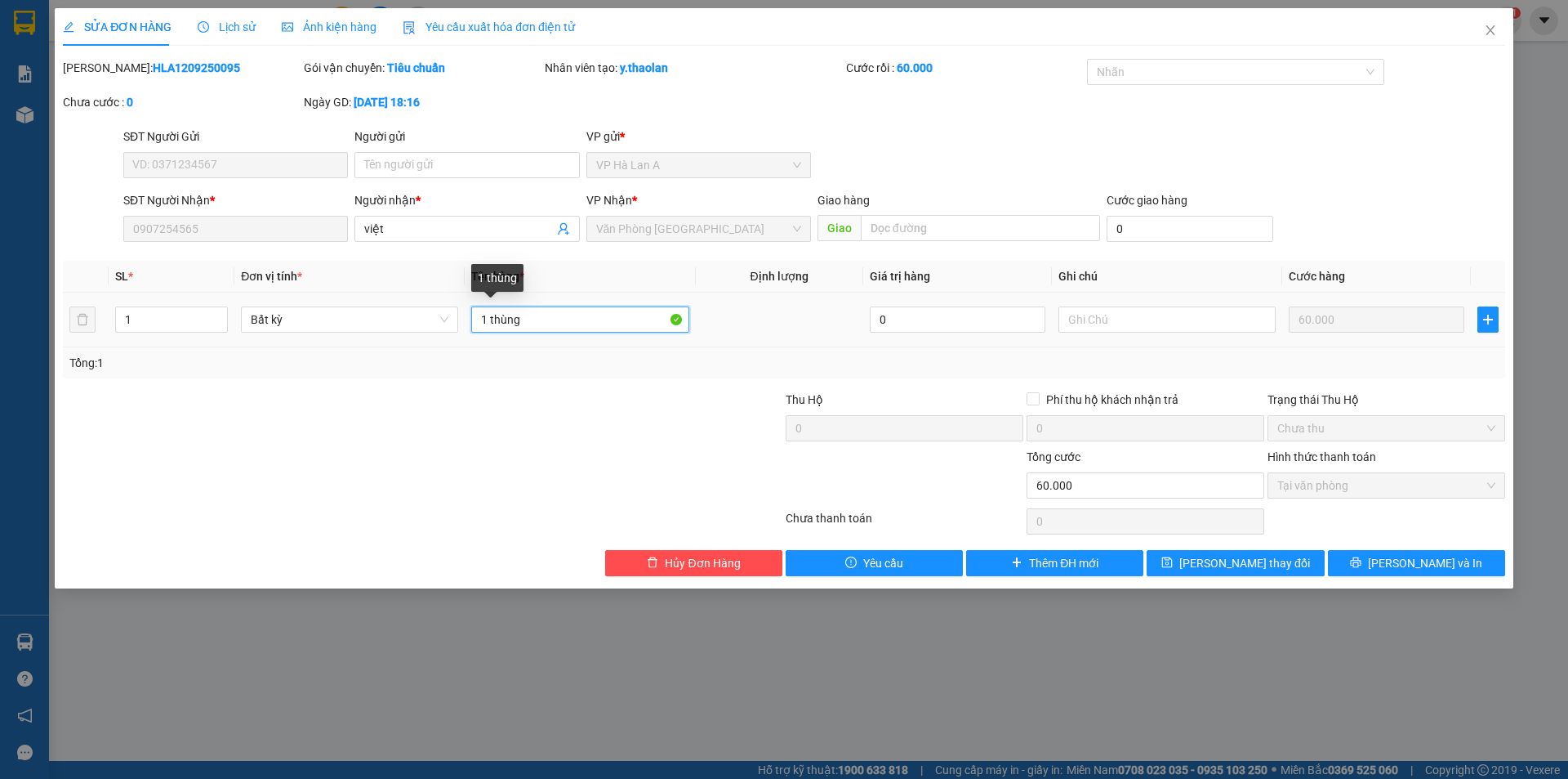
click at [553, 312] on input "1 thùng" at bounding box center [579, 320] width 217 height 27
type input "1 t"
click at [1240, 553] on button "[PERSON_NAME] thay đổi" at bounding box center [1236, 563] width 177 height 27
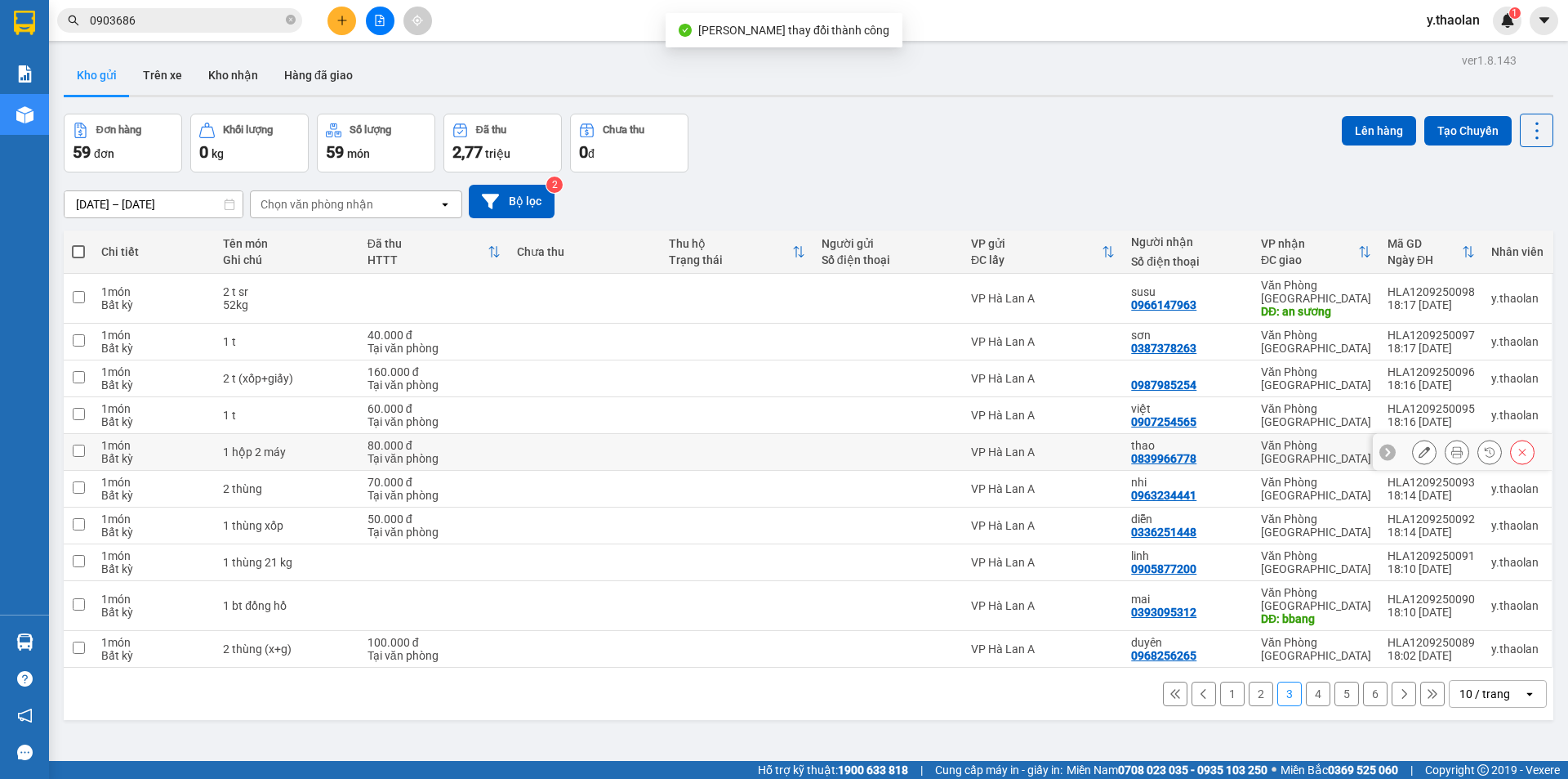
click at [1419, 447] on icon at bounding box center [1424, 452] width 12 height 12
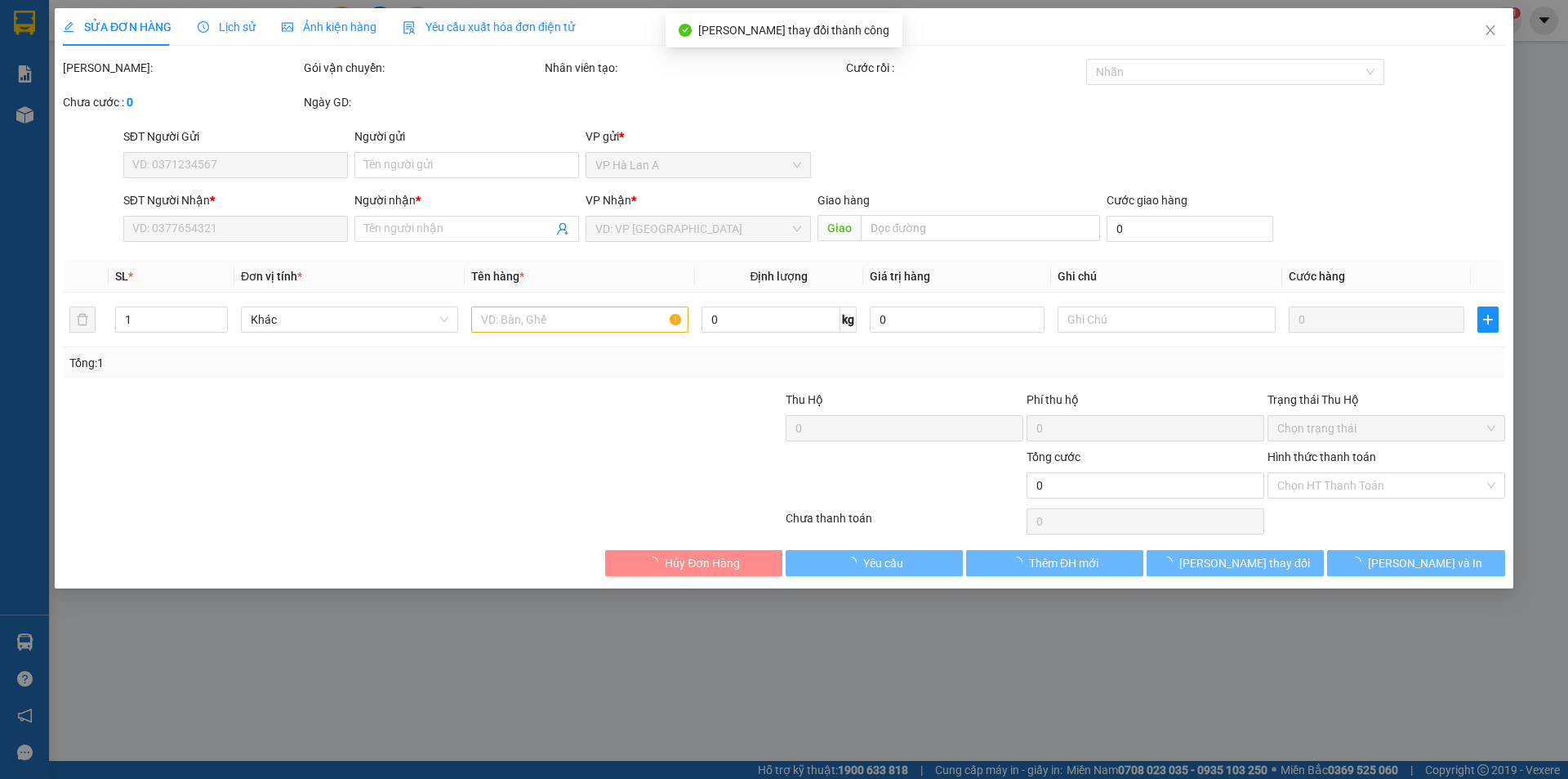
type input "0839966778"
type input "thao"
type input "80.000"
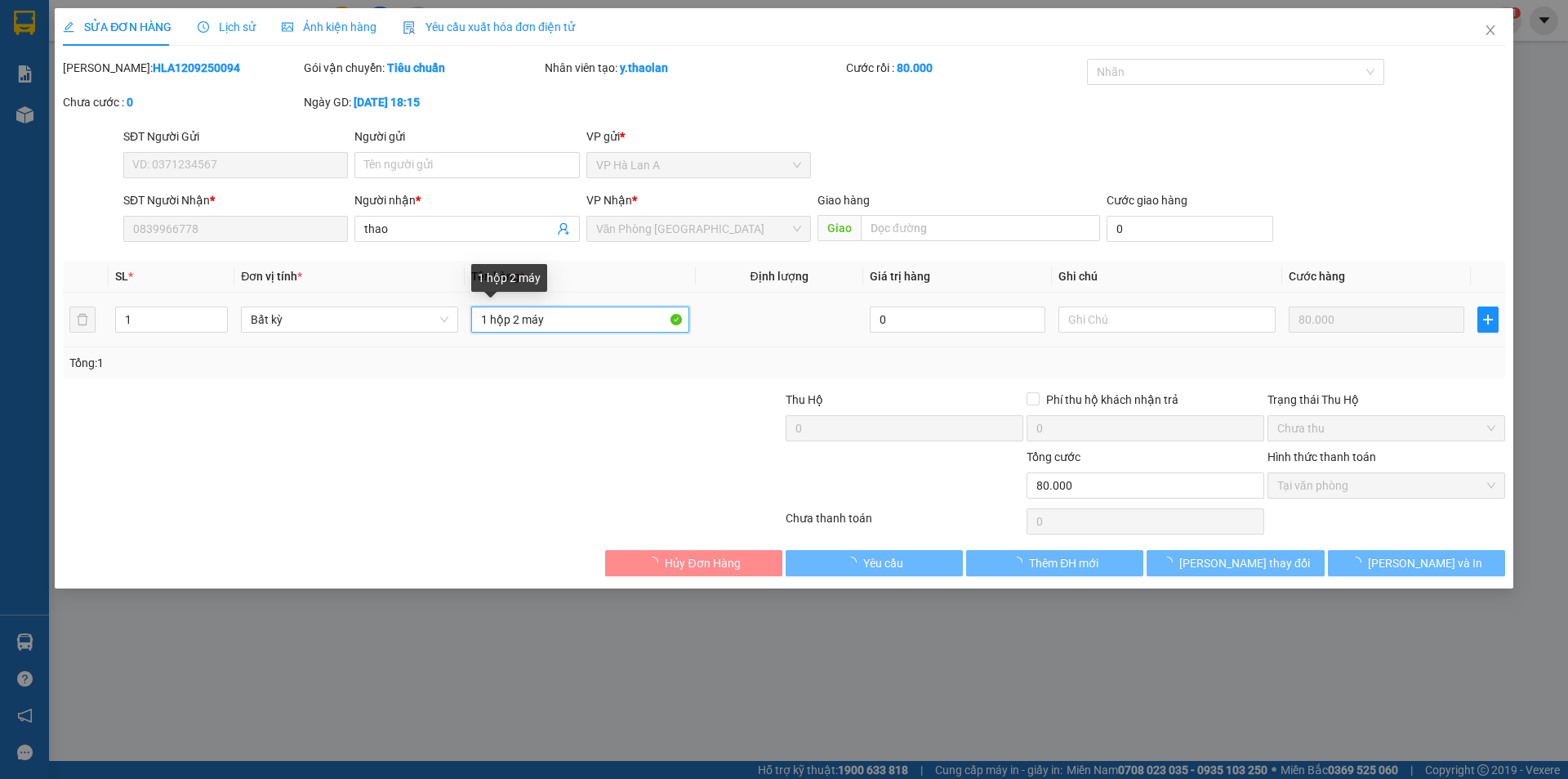
drag, startPoint x: 508, startPoint y: 322, endPoint x: 669, endPoint y: 313, distance: 161.3
click at [669, 313] on input "1 hộp 2 máy" at bounding box center [579, 320] width 217 height 27
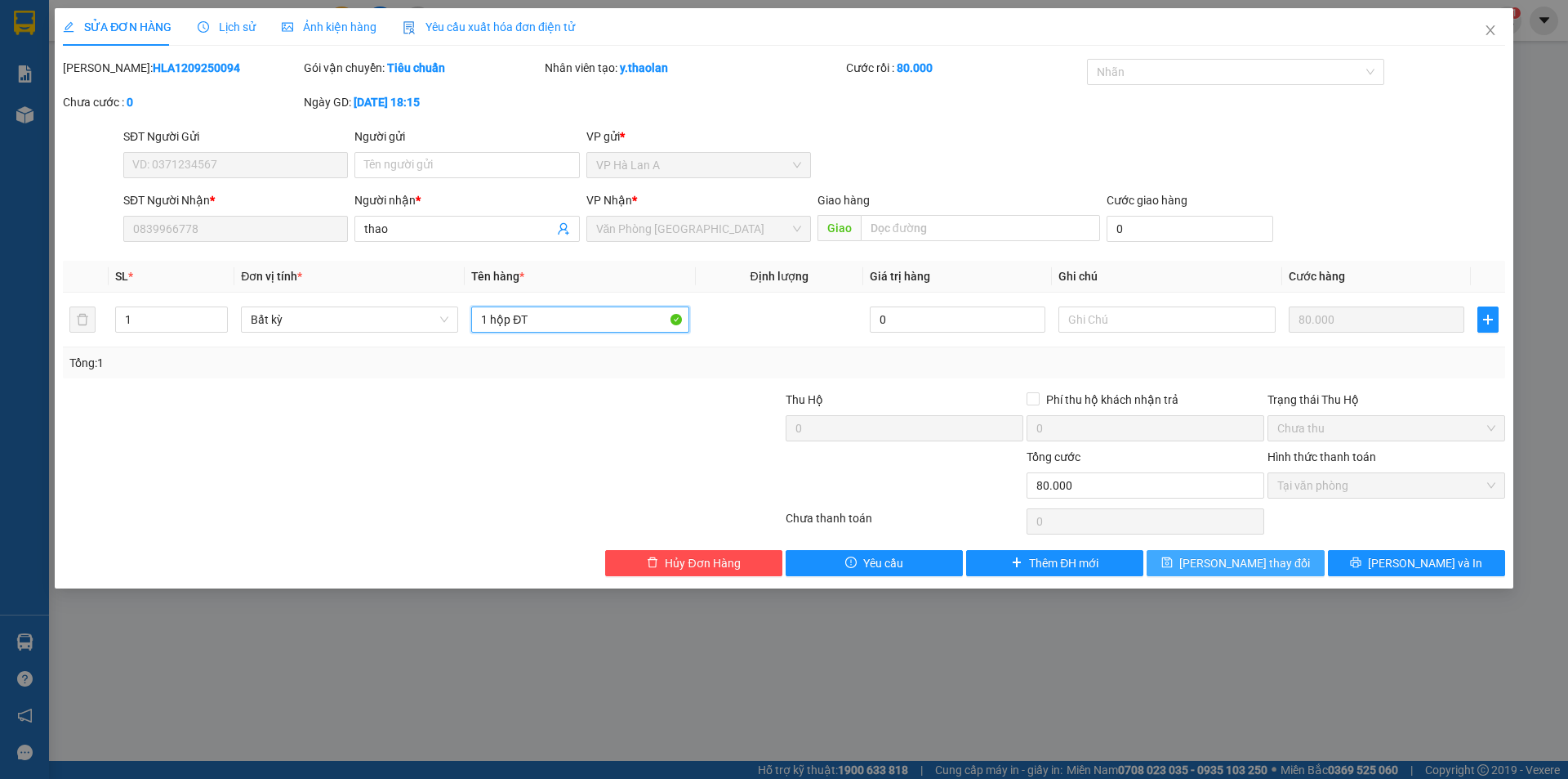
type input "1 hộp ĐT"
drag, startPoint x: 1215, startPoint y: 558, endPoint x: 1020, endPoint y: 253, distance: 362.0
click at [1215, 558] on span "[PERSON_NAME] thay đổi" at bounding box center [1245, 563] width 131 height 18
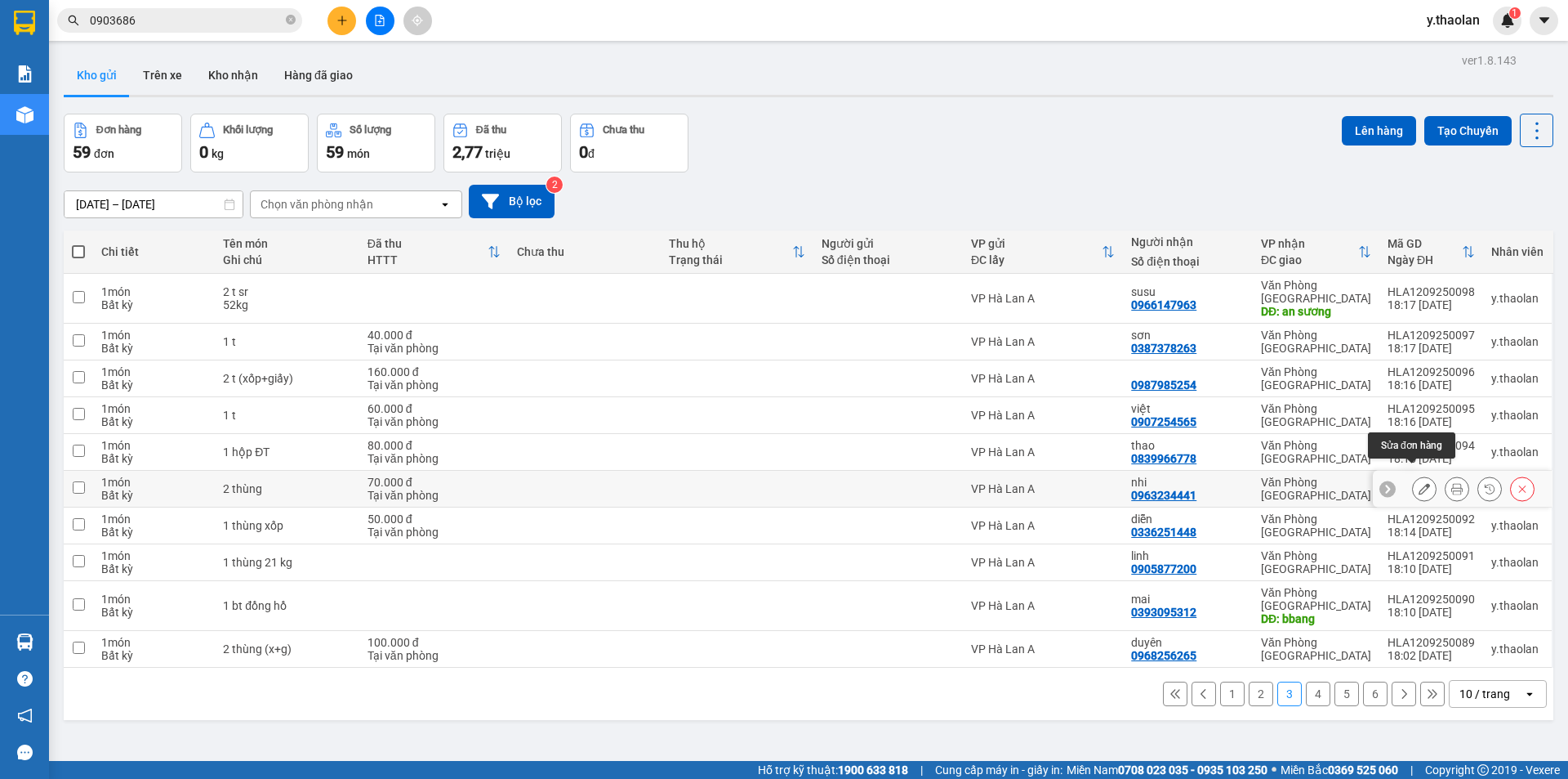
click at [1419, 483] on icon at bounding box center [1424, 489] width 12 height 12
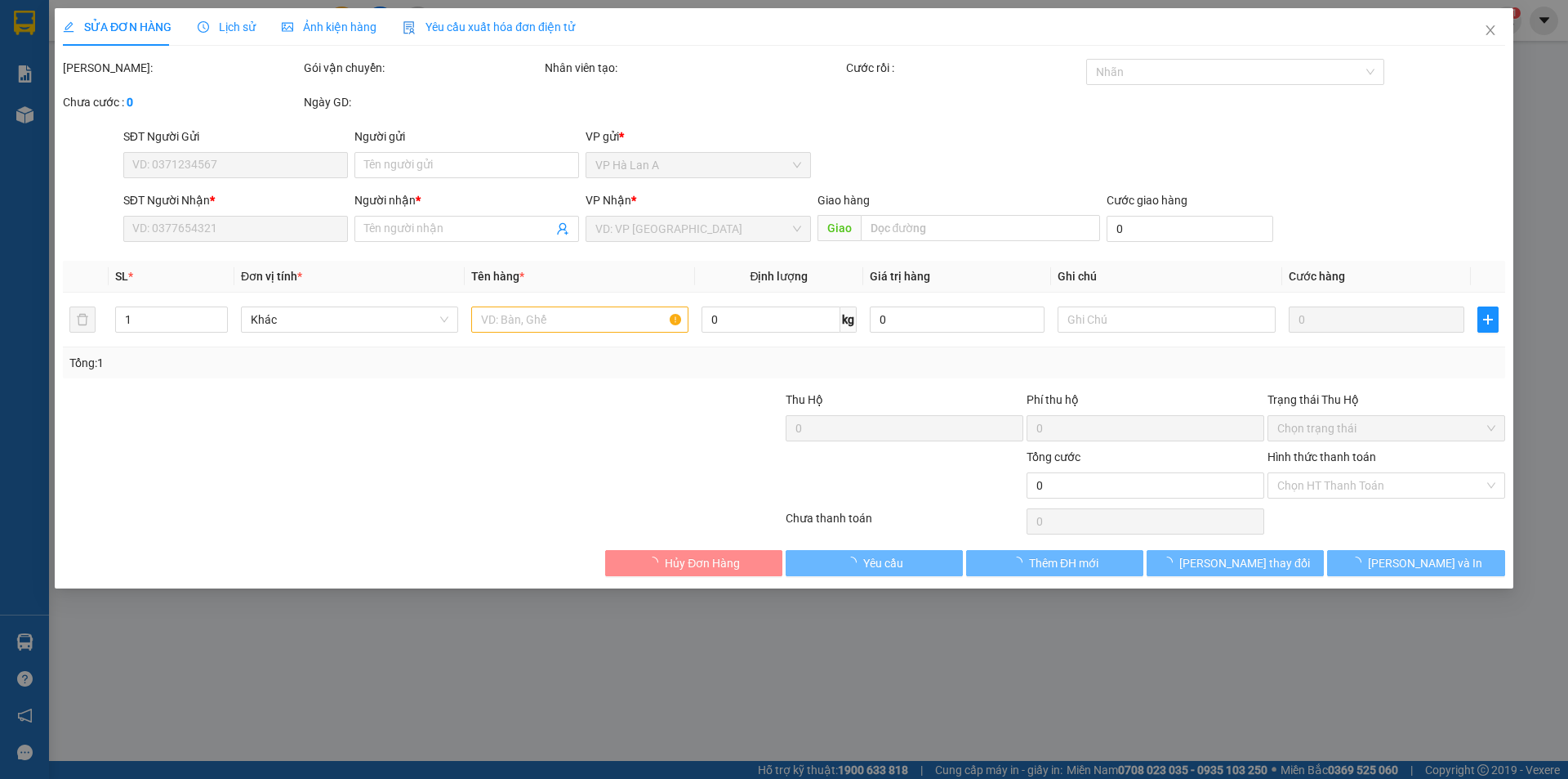
type input "0963234441"
type input "nhi"
type input "70.000"
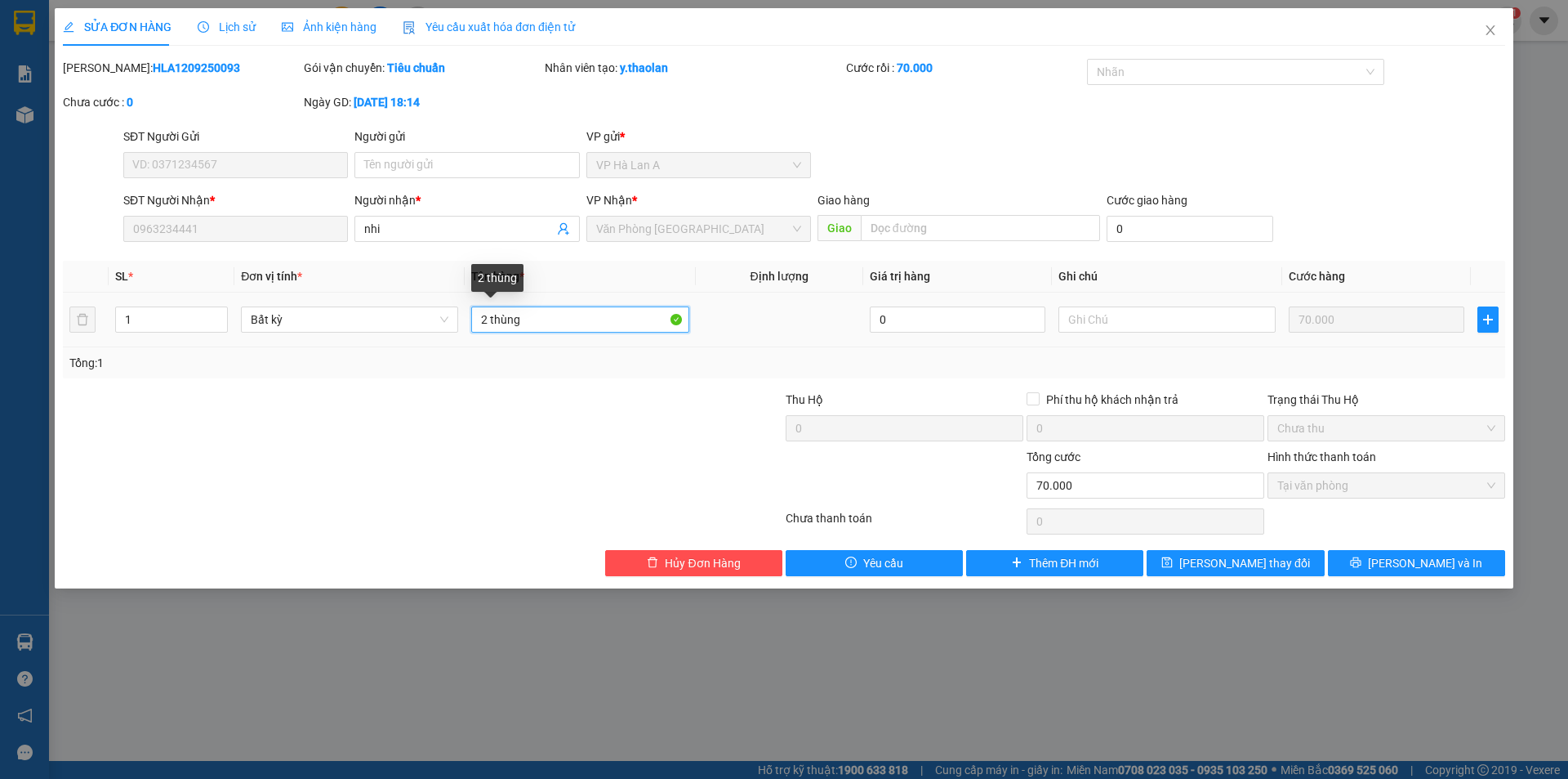
drag, startPoint x: 495, startPoint y: 320, endPoint x: 575, endPoint y: 315, distance: 80.2
click at [561, 316] on input "2 thùng" at bounding box center [579, 320] width 217 height 27
type input "2 t"
click at [1247, 560] on span "[PERSON_NAME] thay đổi" at bounding box center [1245, 563] width 131 height 18
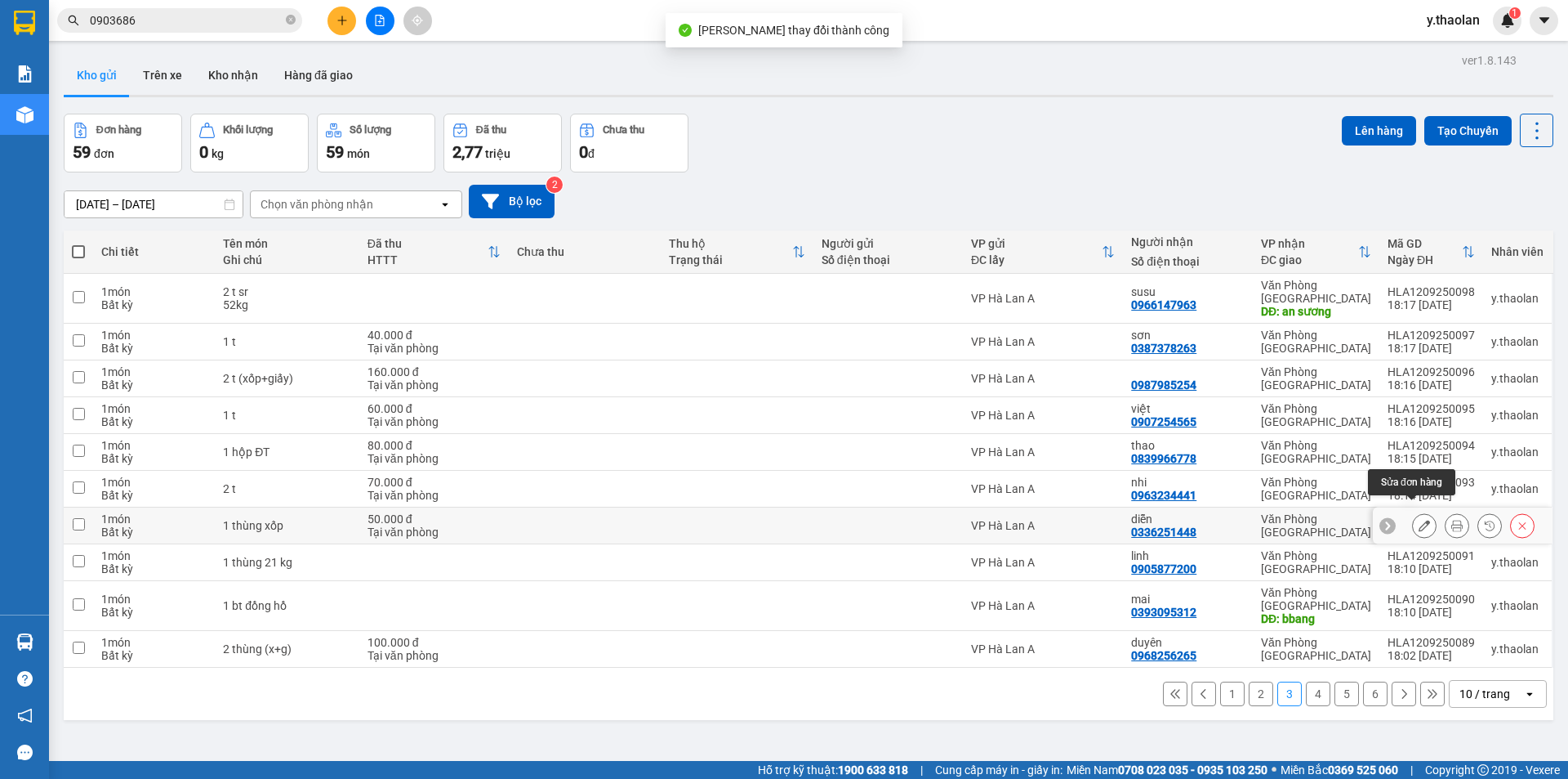
click at [1419, 519] on icon at bounding box center [1424, 525] width 12 height 12
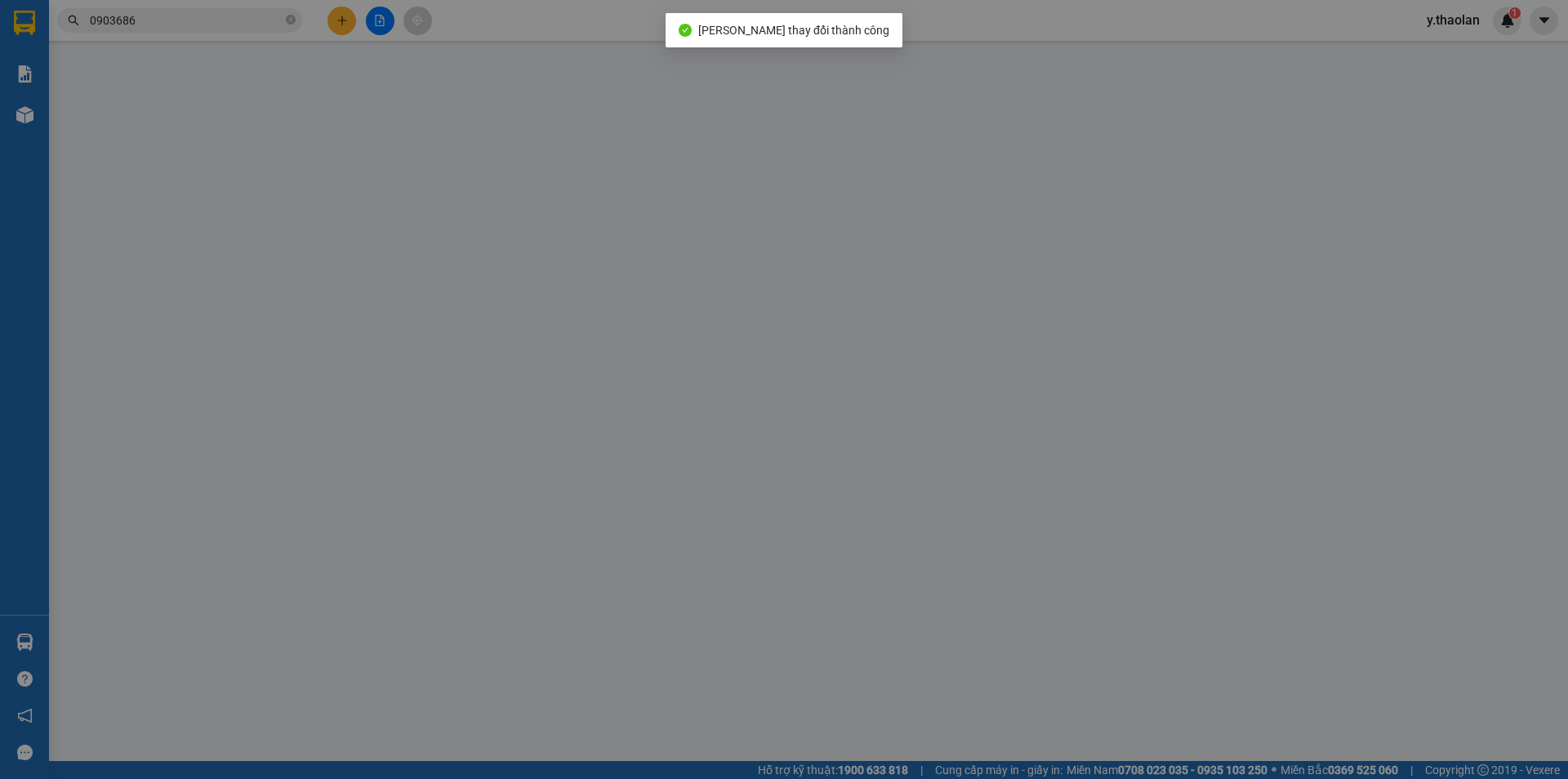
type input "0336251448"
type input "diễn"
type input "50.000"
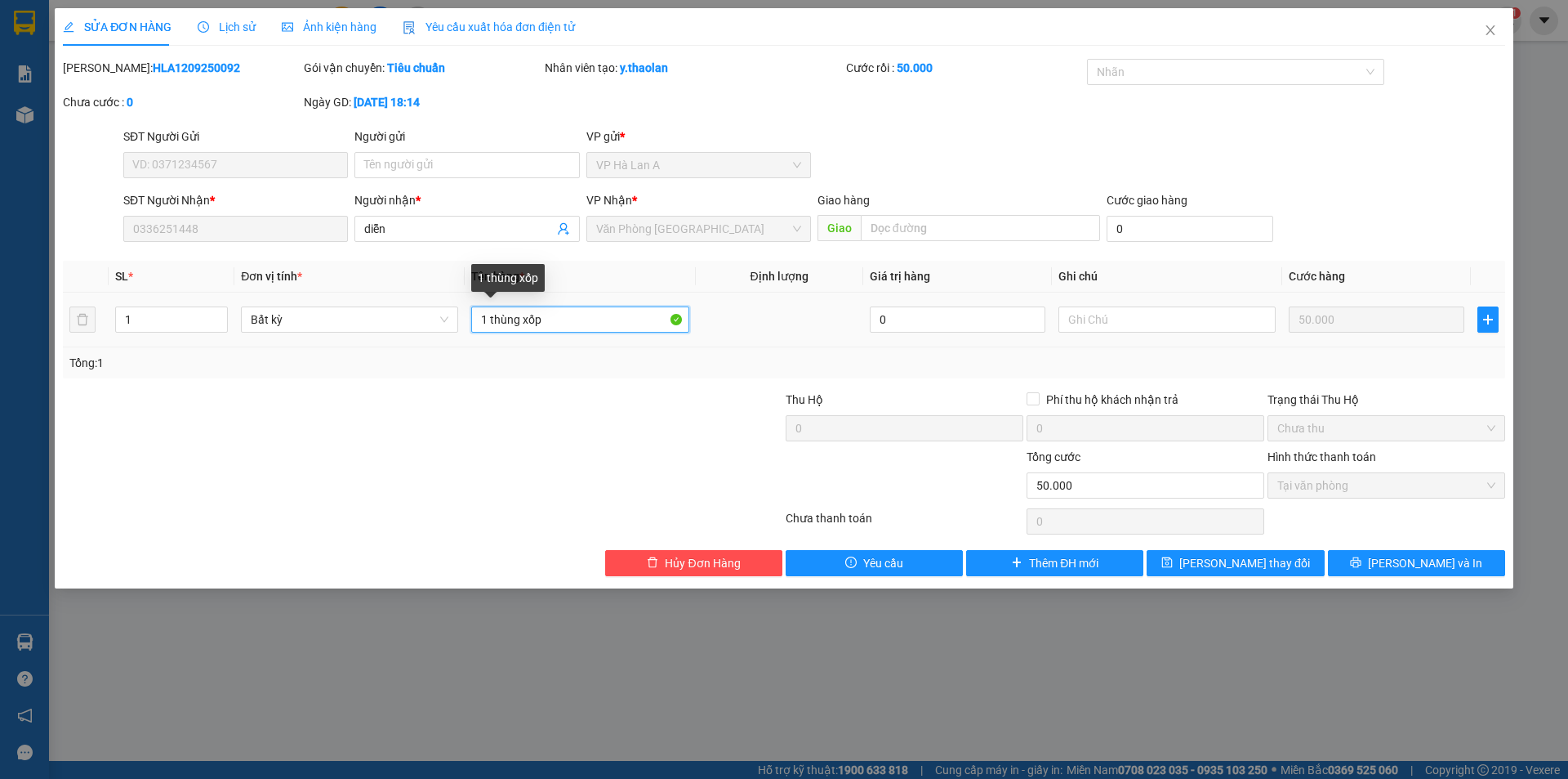
click at [523, 319] on input "1 thùng xốp" at bounding box center [579, 320] width 217 height 27
type input "1 t xốp"
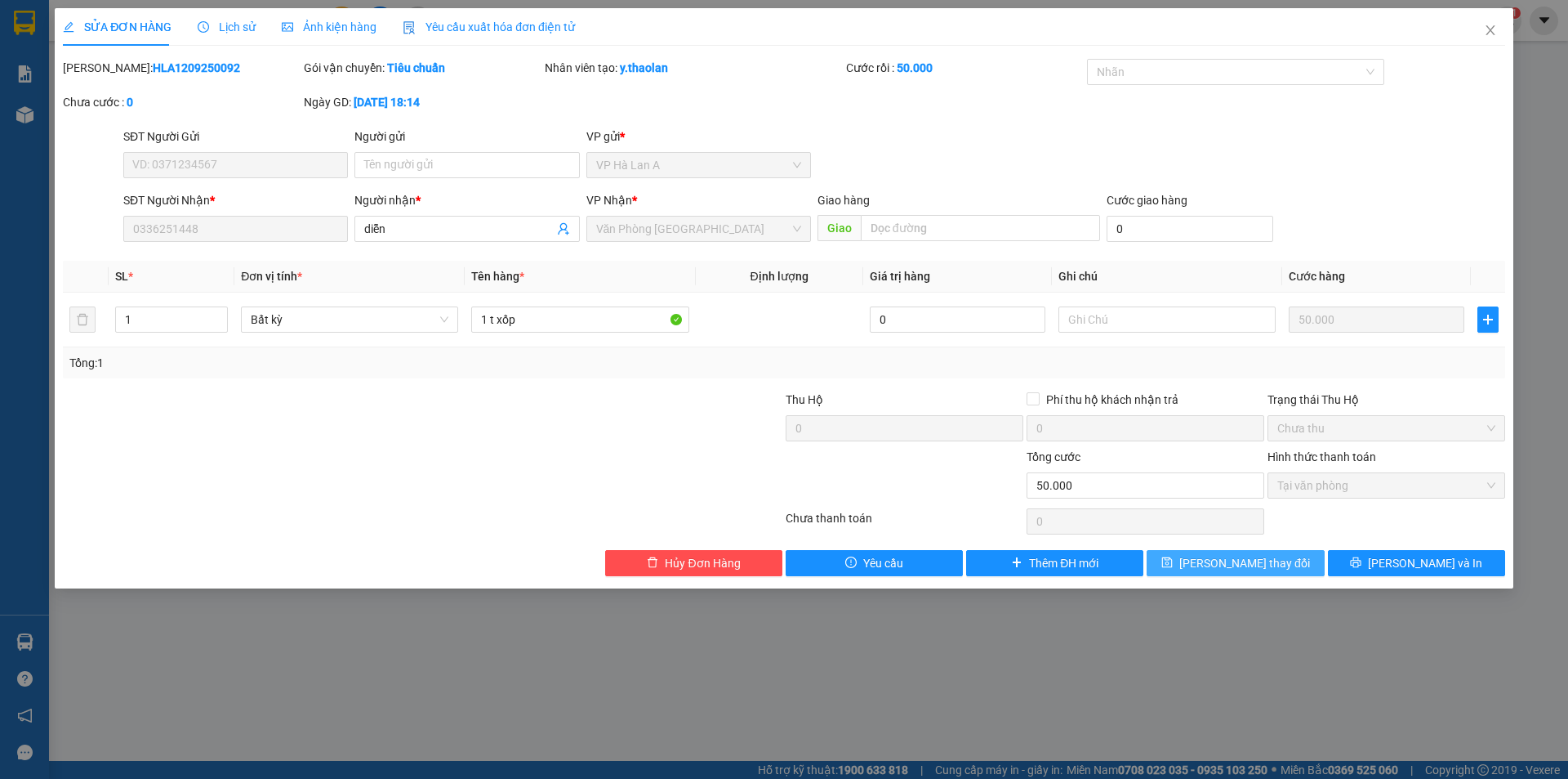
click at [1243, 562] on span "[PERSON_NAME] thay đổi" at bounding box center [1245, 563] width 131 height 18
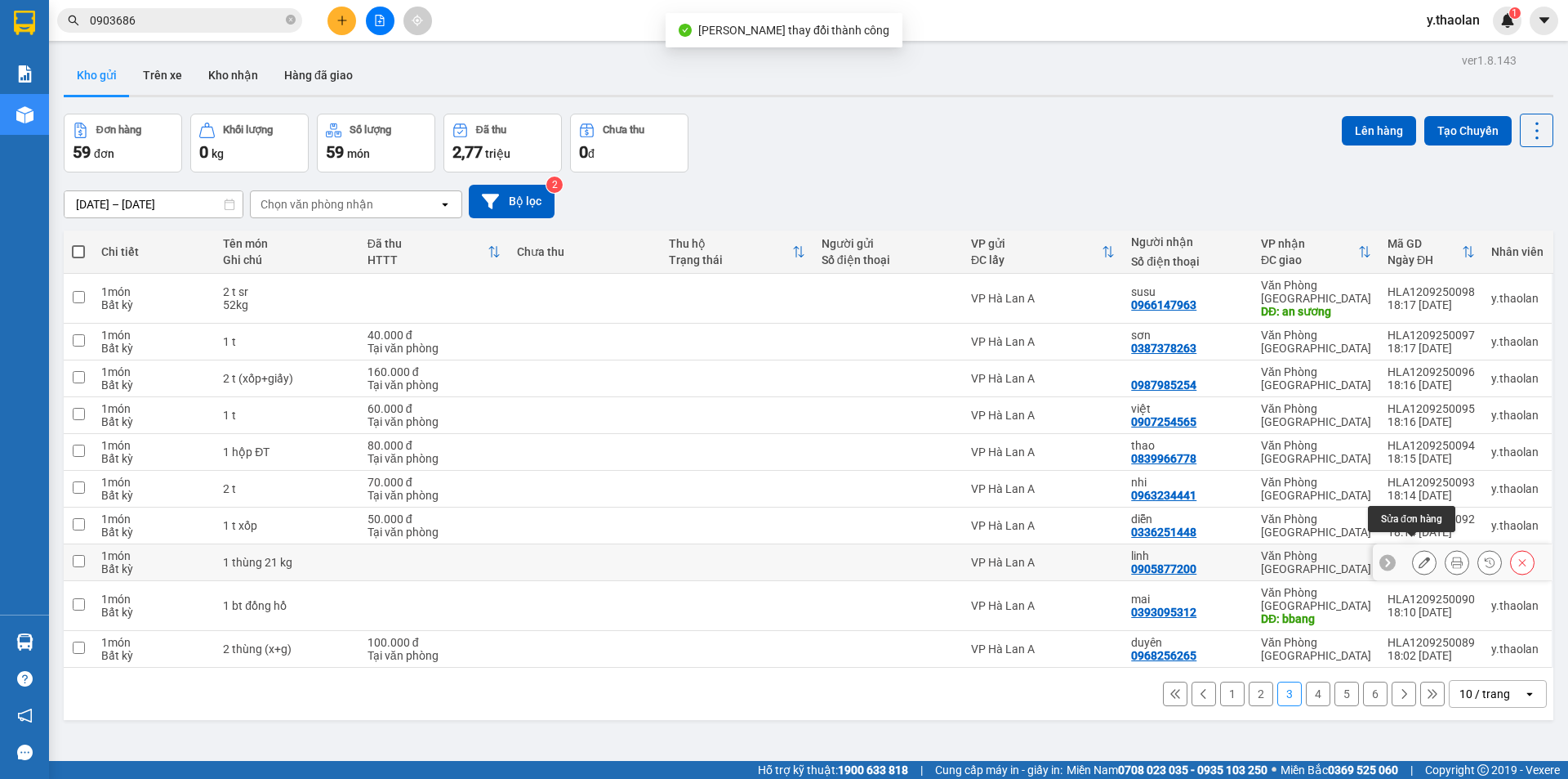
click at [1419, 554] on button at bounding box center [1424, 563] width 23 height 29
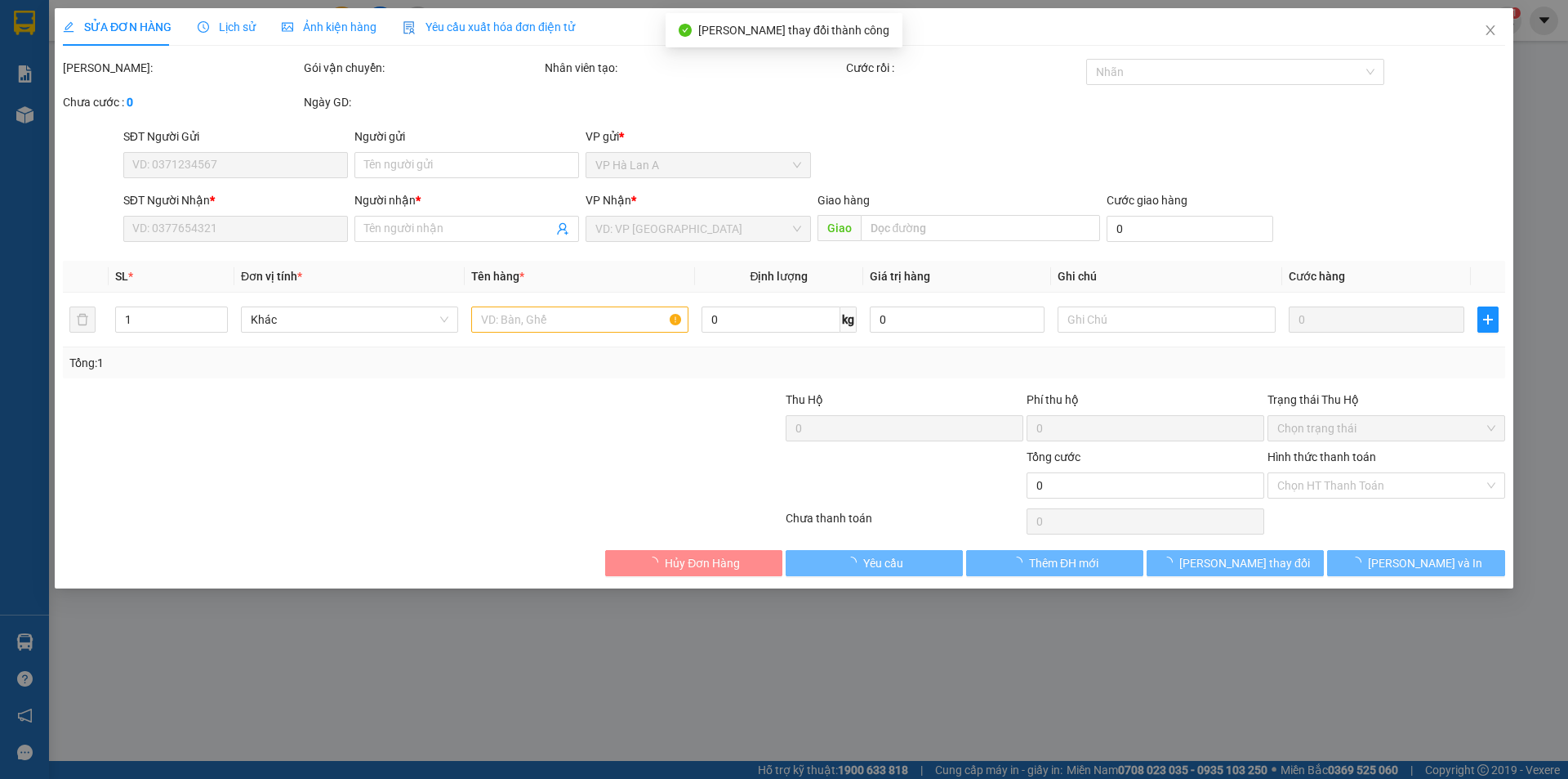
type input "0905877200"
type input "linh"
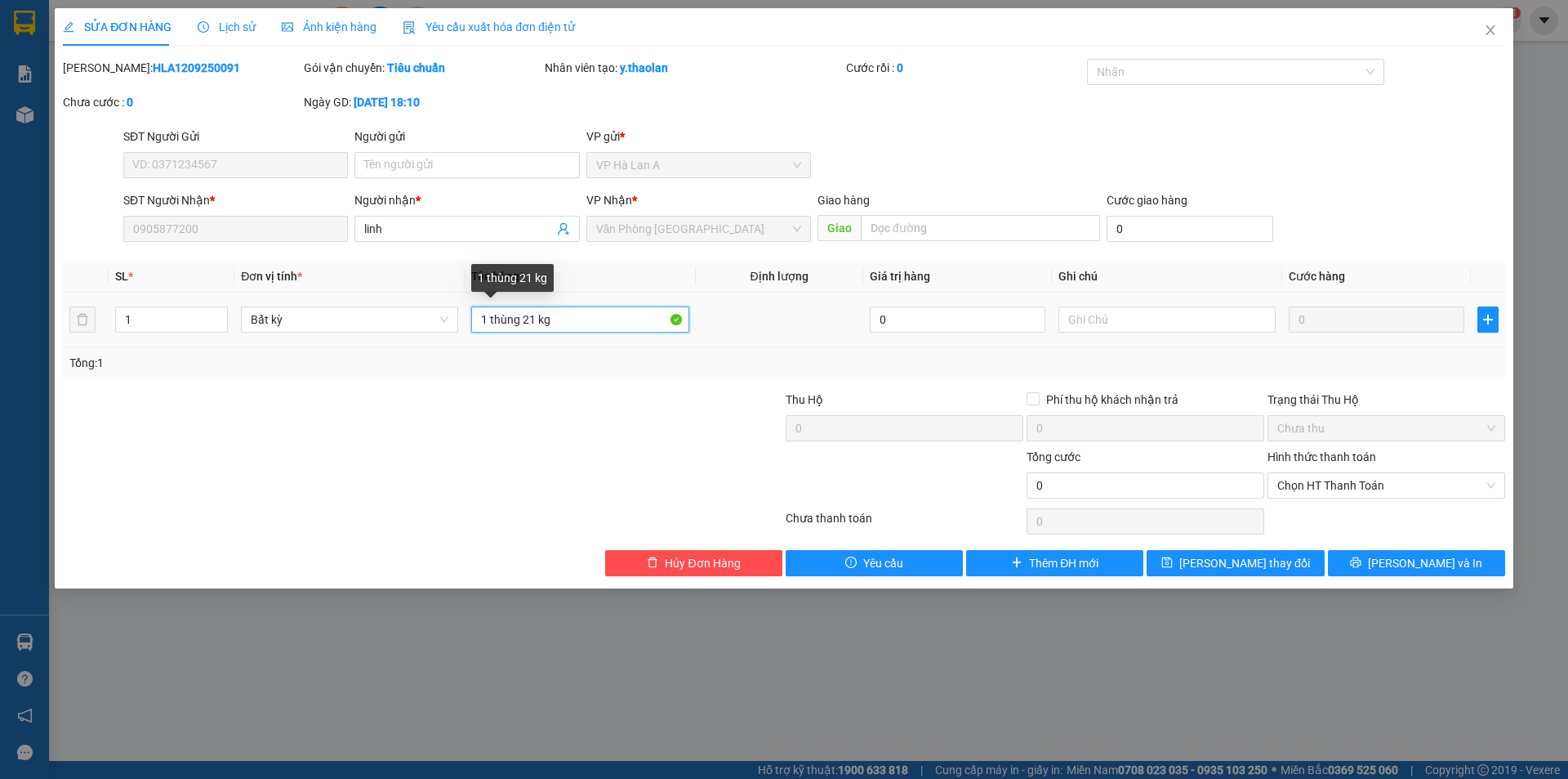
click at [524, 325] on input "1 thùng 21 kg" at bounding box center [579, 320] width 217 height 27
click at [518, 321] on input "1 thùng 21 kg" at bounding box center [579, 320] width 217 height 27
drag, startPoint x: 510, startPoint y: 322, endPoint x: 552, endPoint y: 317, distance: 42.3
click at [567, 317] on input "1 t sr 21 kg" at bounding box center [579, 320] width 217 height 27
type input "1 t sr"
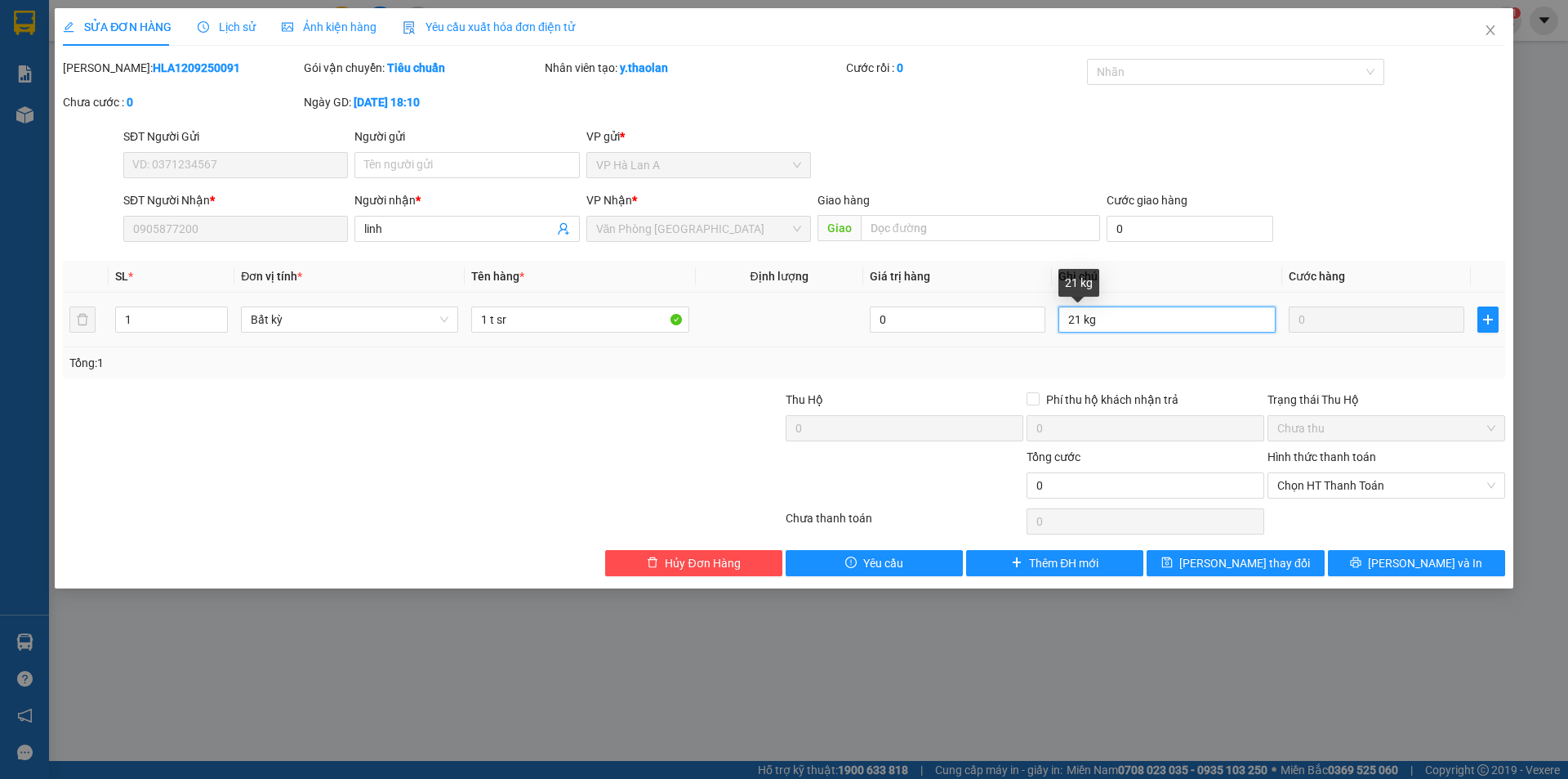
click at [1085, 321] on input "21 kg" at bounding box center [1167, 320] width 217 height 27
type input "21kg"
click at [610, 316] on input "1 t sr" at bounding box center [579, 320] width 217 height 27
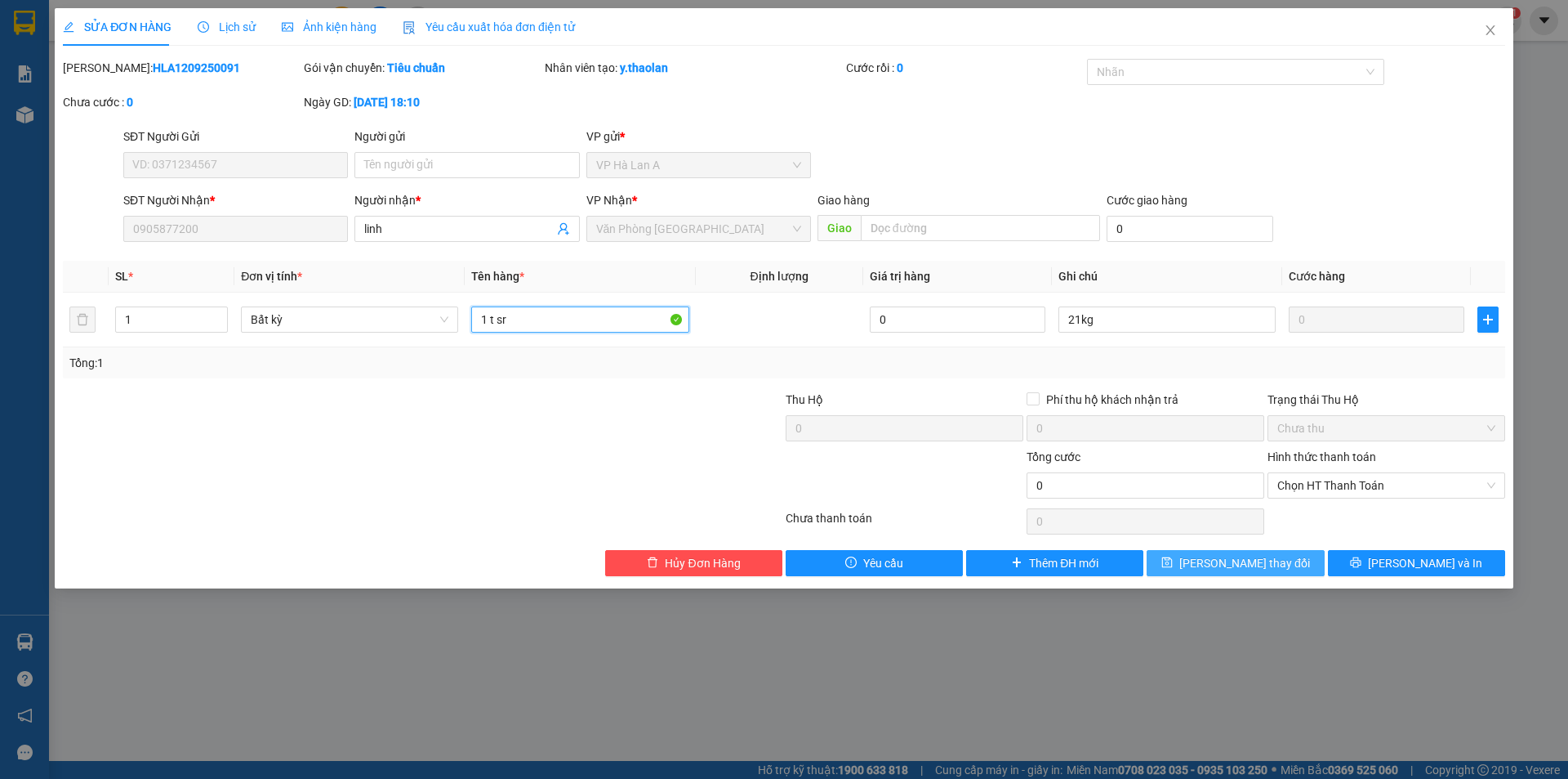
type input "1 t sr"
click at [1177, 557] on button "[PERSON_NAME] thay đổi" at bounding box center [1236, 563] width 177 height 27
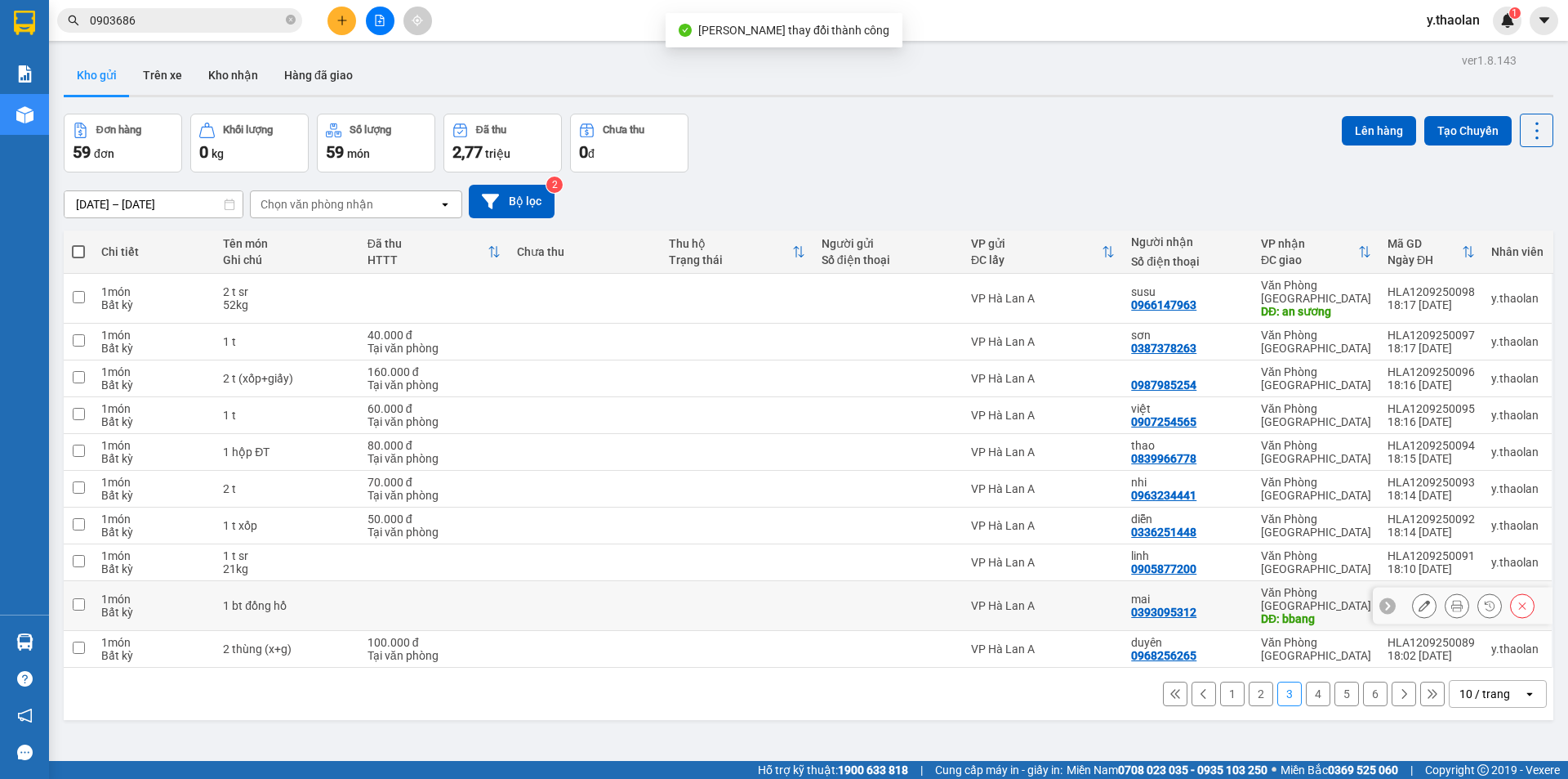
click at [1399, 587] on div at bounding box center [1463, 605] width 180 height 36
click at [1414, 592] on button at bounding box center [1424, 606] width 23 height 29
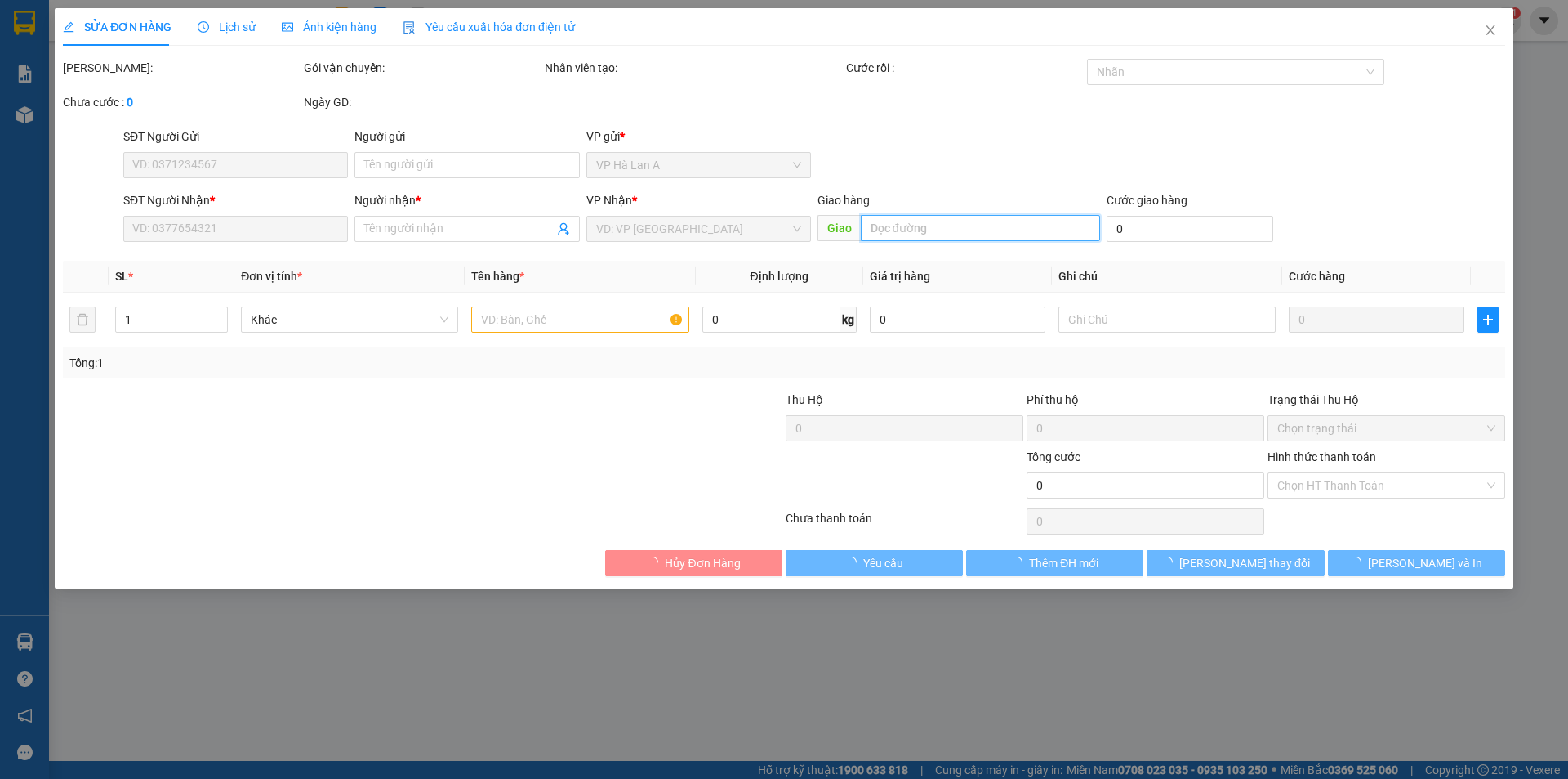
type input "0393095312"
type input "mai"
click at [900, 234] on input "bbang" at bounding box center [980, 228] width 239 height 27
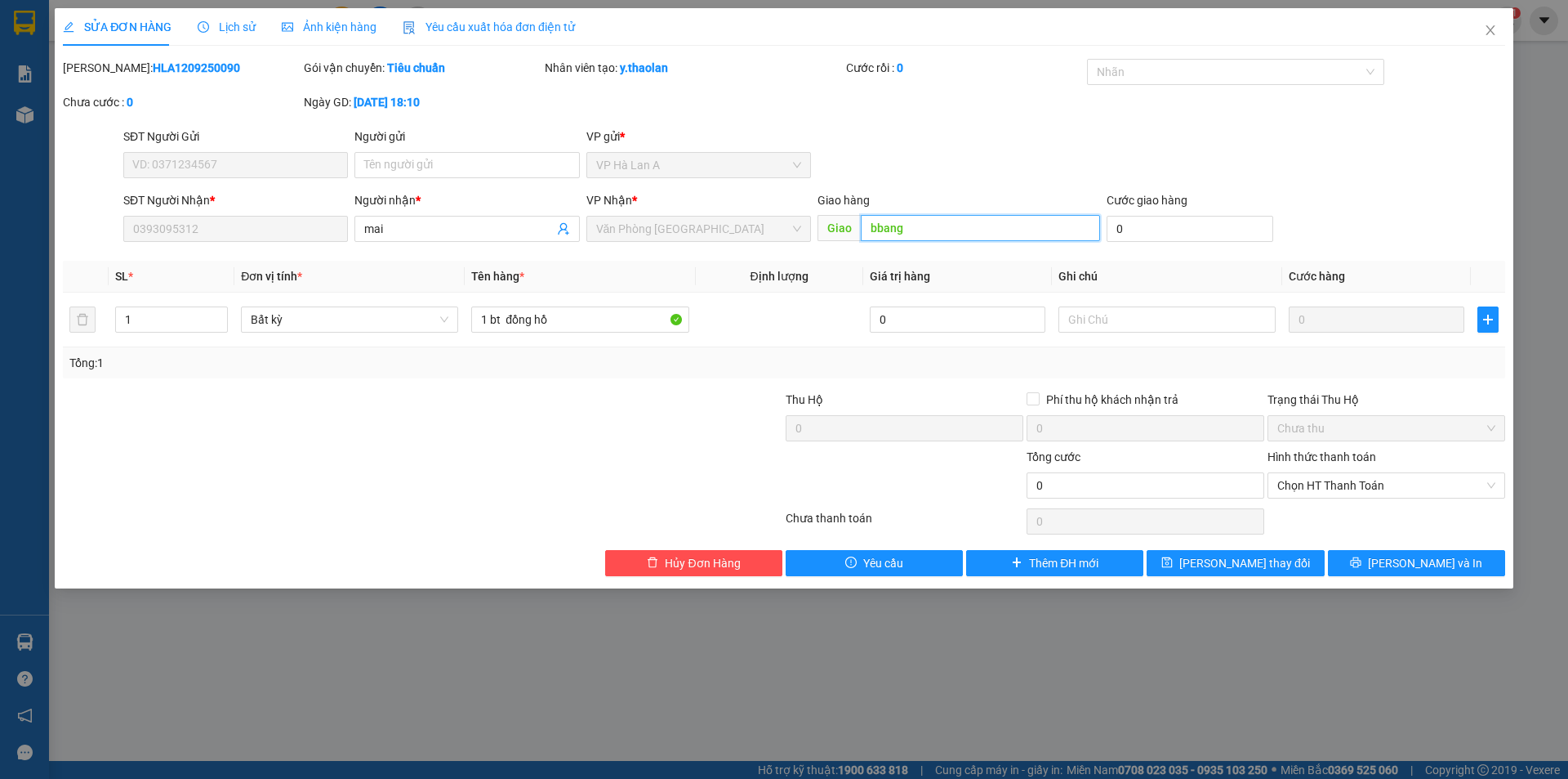
click at [887, 221] on input "bbang" at bounding box center [980, 228] width 239 height 27
click at [881, 221] on input "bang" at bounding box center [980, 228] width 239 height 27
type input "bàu bàng"
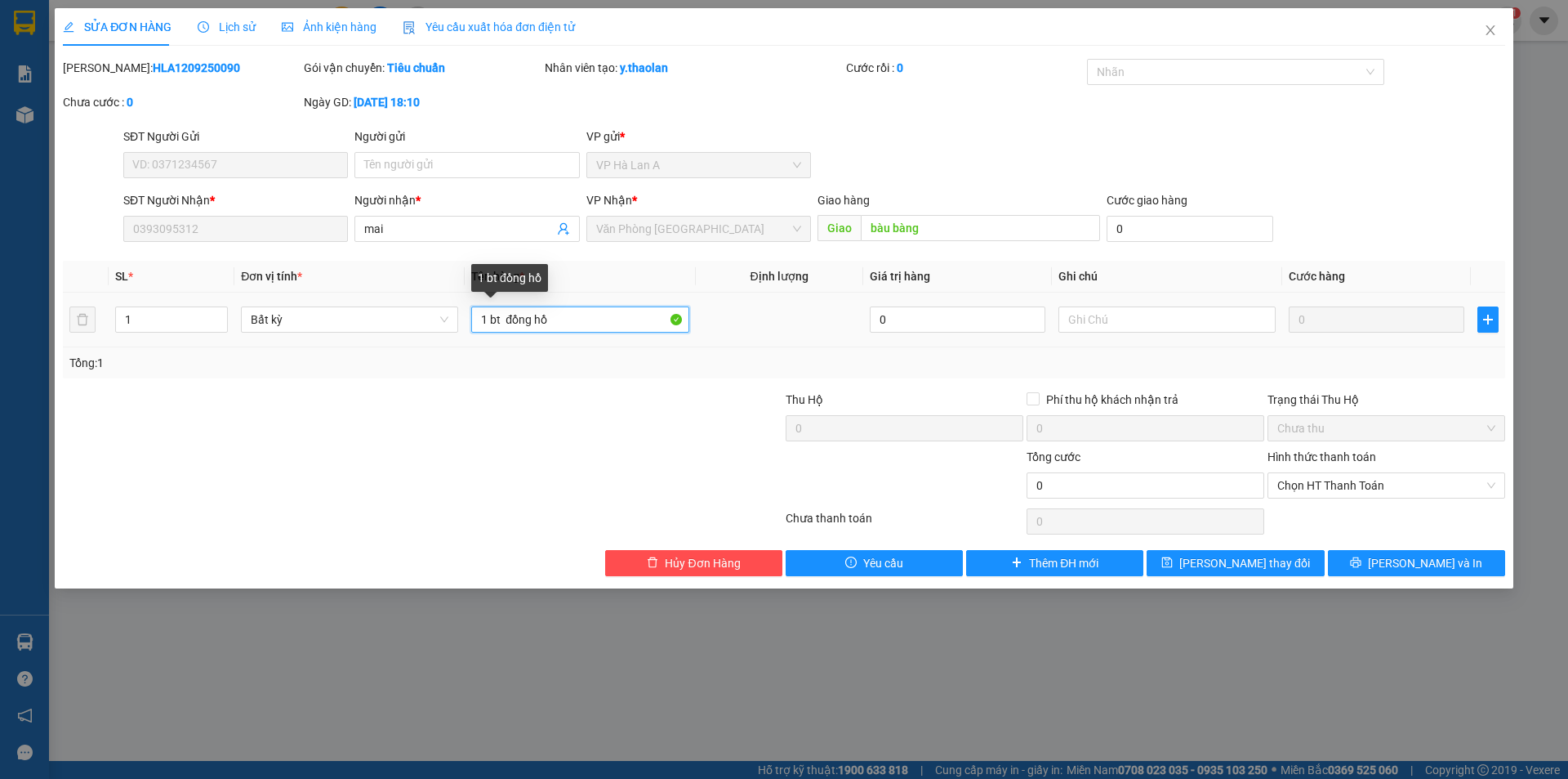
click at [539, 317] on input "1 bt đồng hồ" at bounding box center [579, 320] width 217 height 27
type input "1 bt đ.hồ"
drag, startPoint x: 1218, startPoint y: 568, endPoint x: 1232, endPoint y: 565, distance: 14.3
click at [1218, 569] on span "[PERSON_NAME] thay đổi" at bounding box center [1245, 563] width 131 height 18
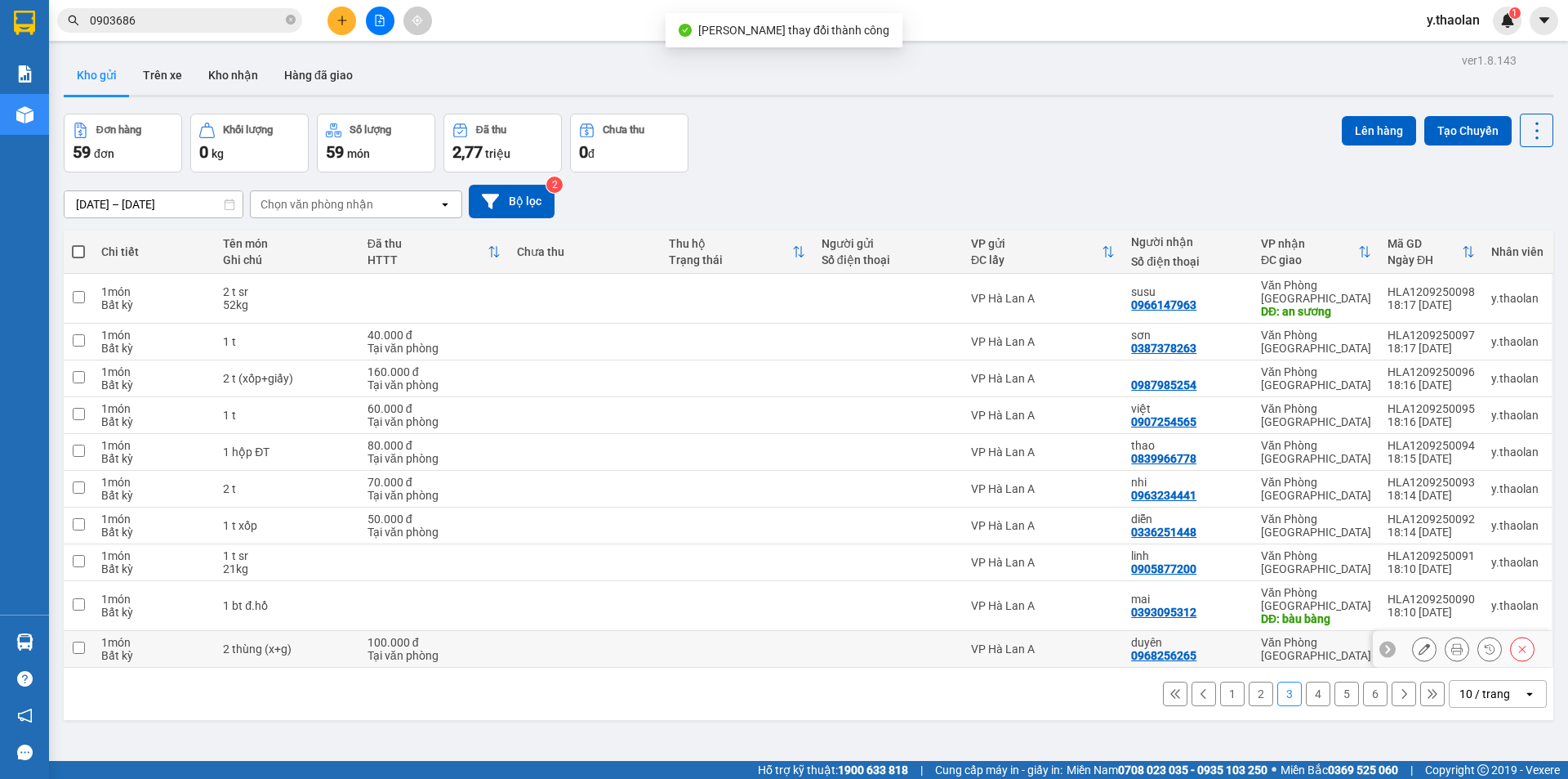
click at [1419, 643] on icon at bounding box center [1424, 649] width 12 height 12
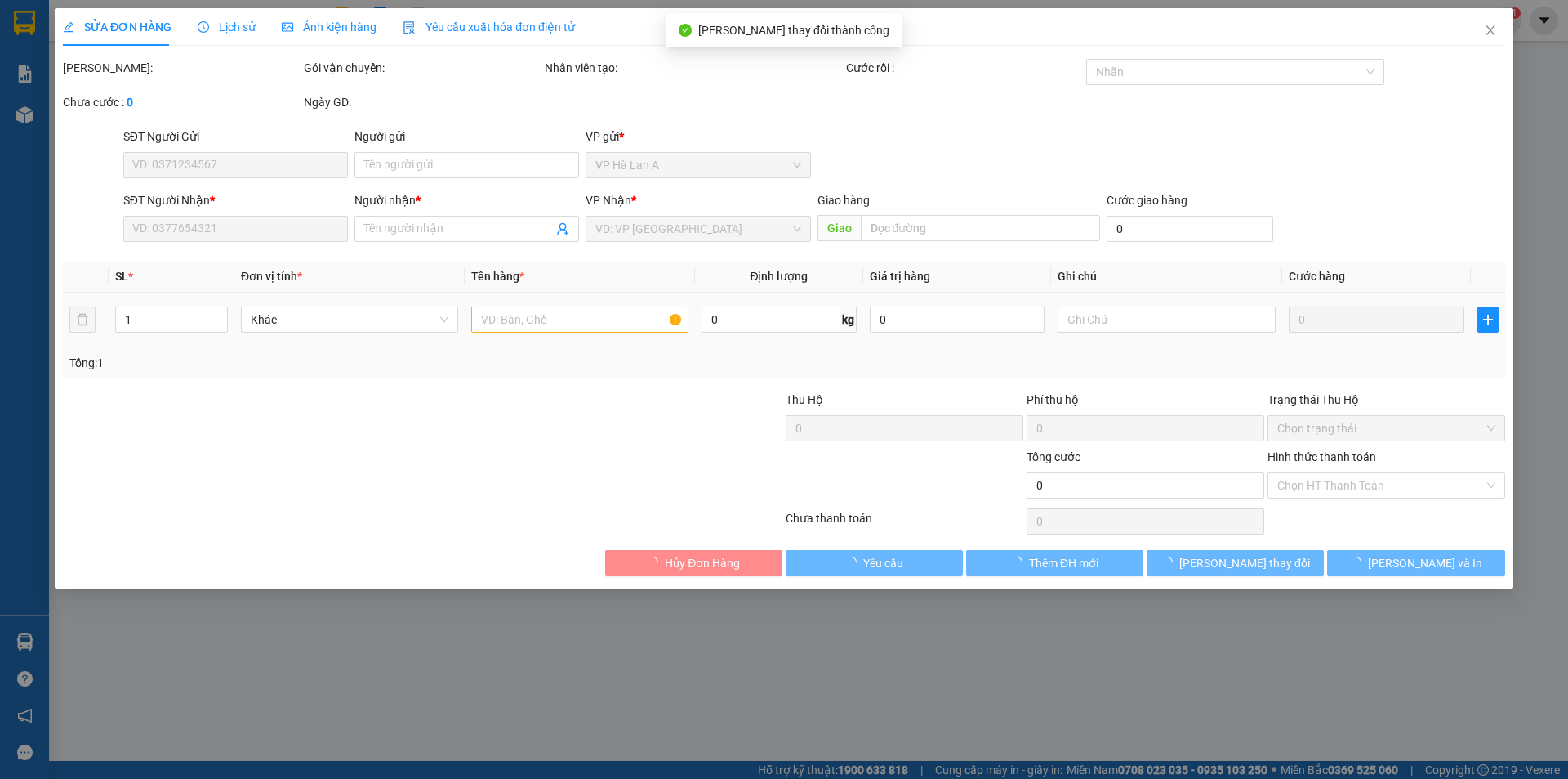
type input "0968256265"
type input "duyên"
type input "100.000"
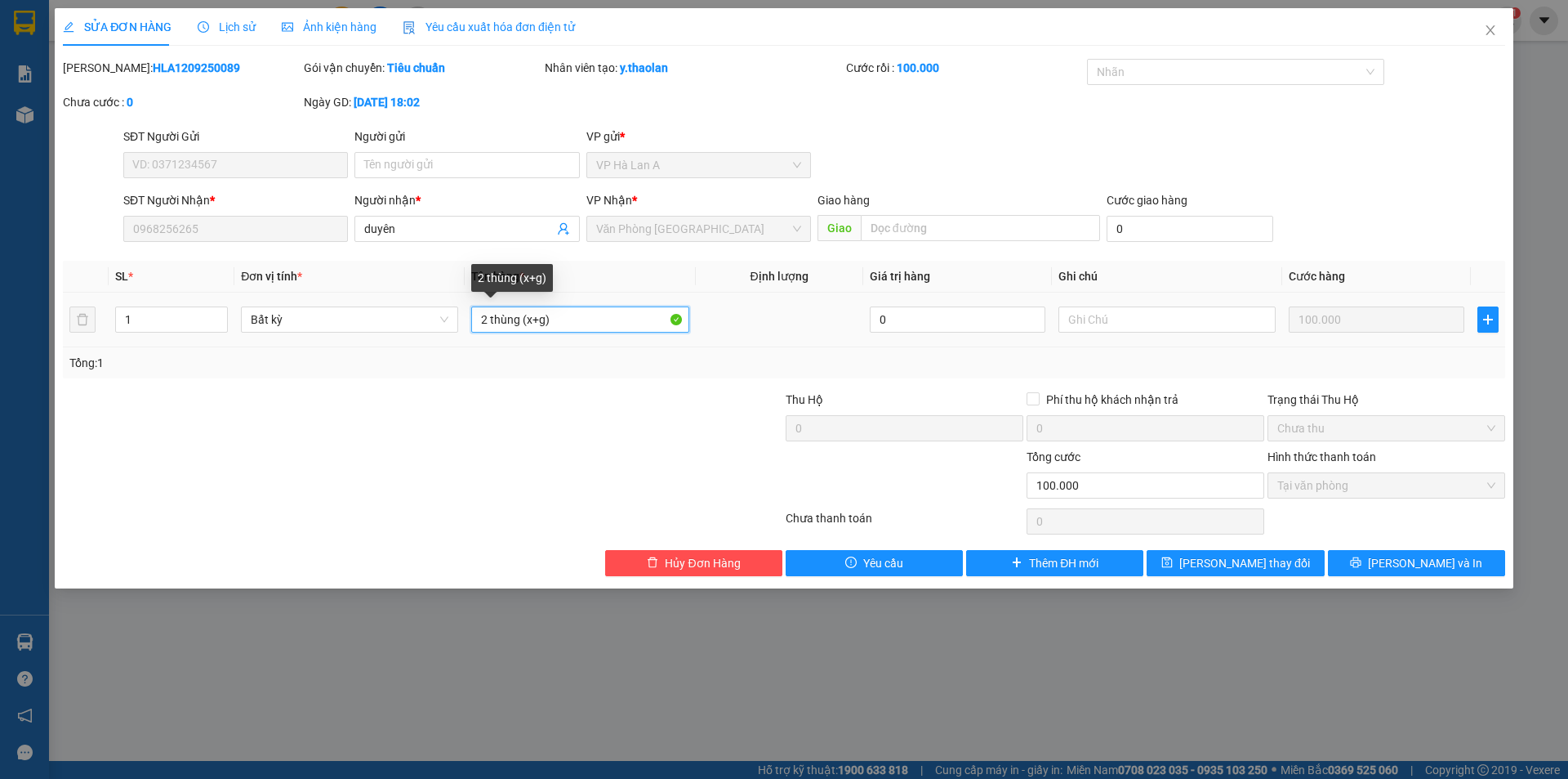
click at [536, 321] on input "2 thùng (x+g)" at bounding box center [579, 320] width 217 height 27
click at [519, 312] on input "2 thùng (xốp+giấy)" at bounding box center [579, 320] width 217 height 27
type input "2 t (xốp+giấy)"
click at [1227, 566] on span "Lưu thay đổi" at bounding box center [1245, 563] width 131 height 18
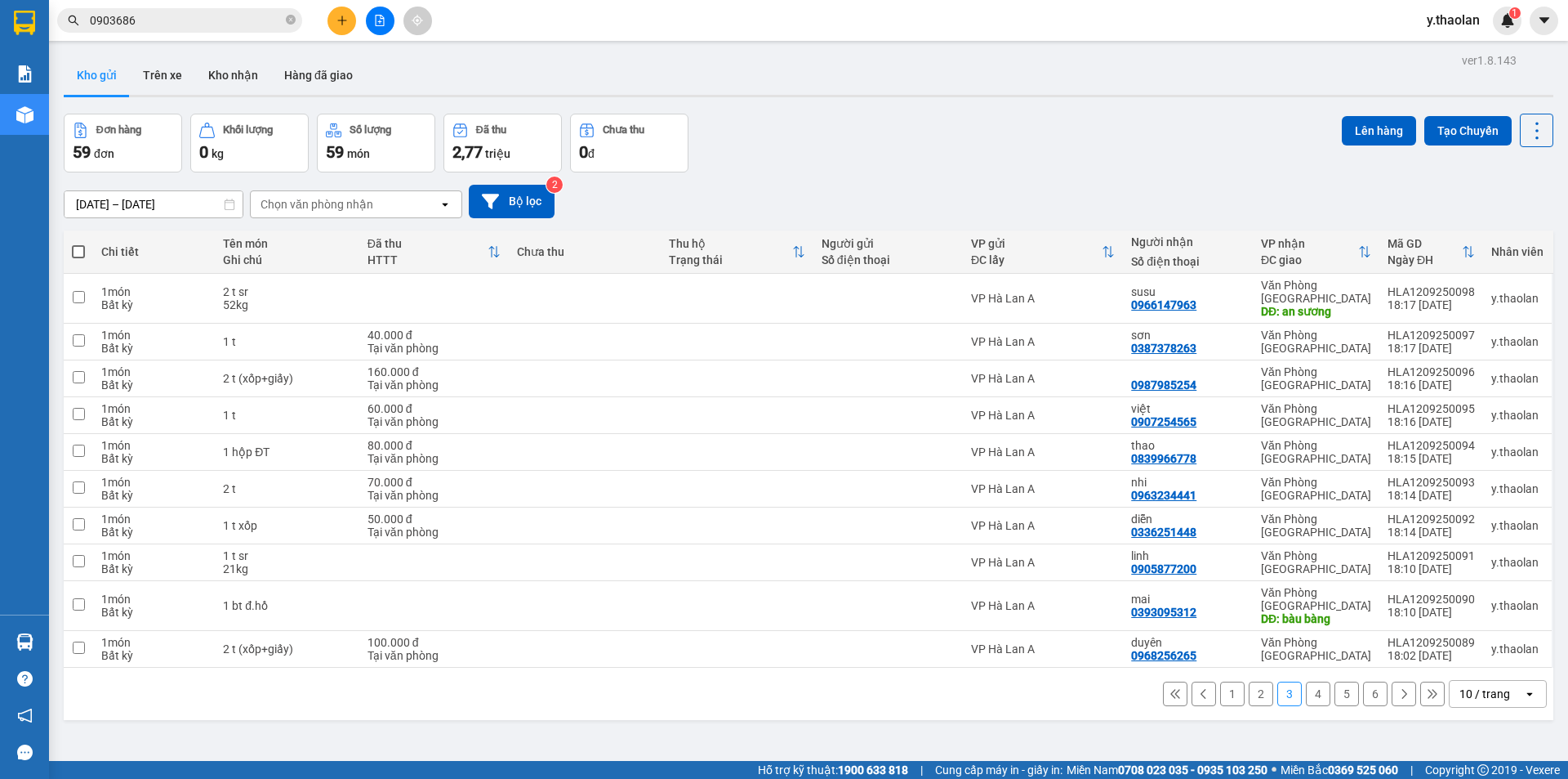
click at [1249, 682] on button "2" at bounding box center [1260, 693] width 25 height 25
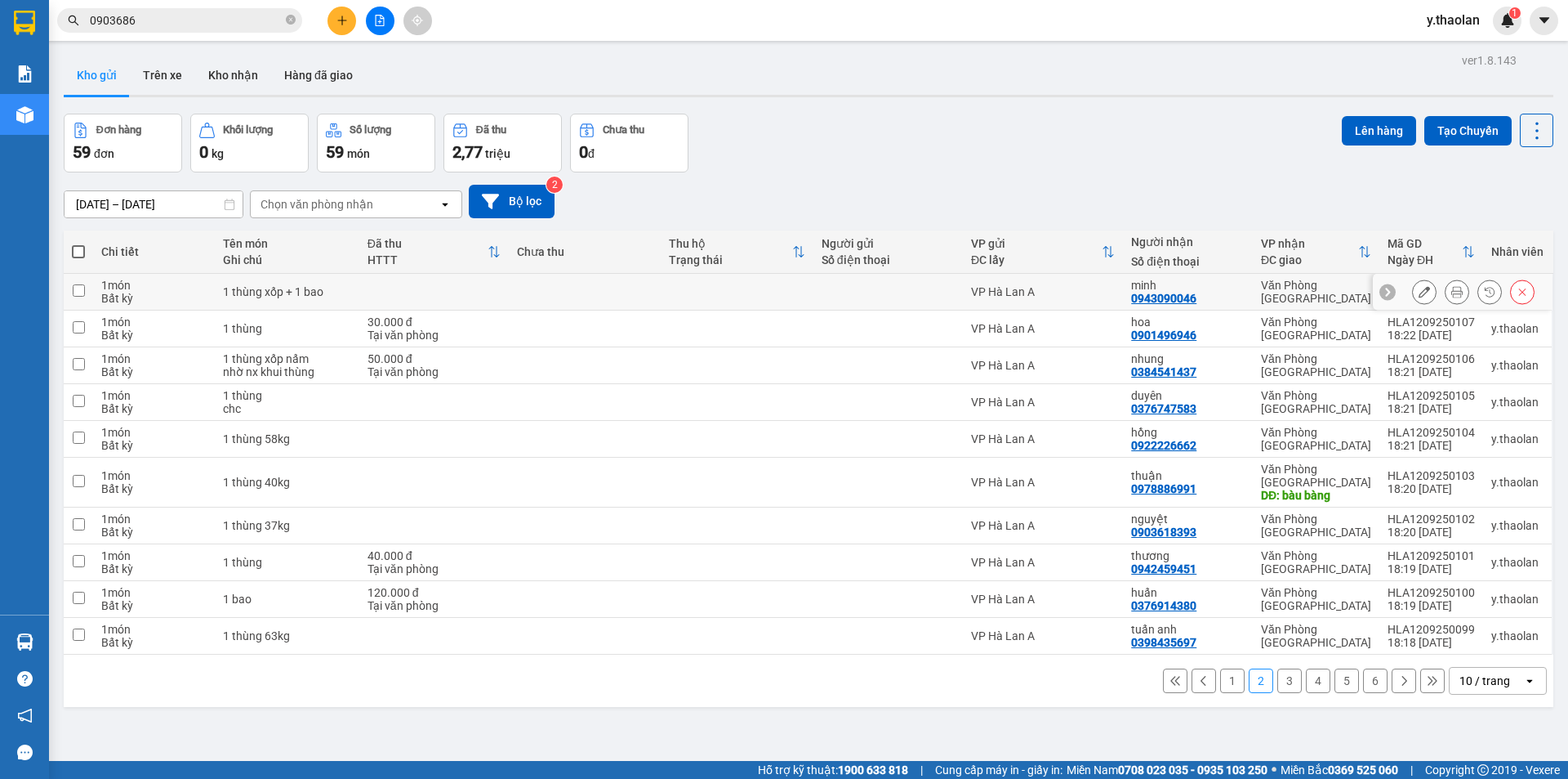
click at [1419, 288] on icon at bounding box center [1424, 292] width 12 height 12
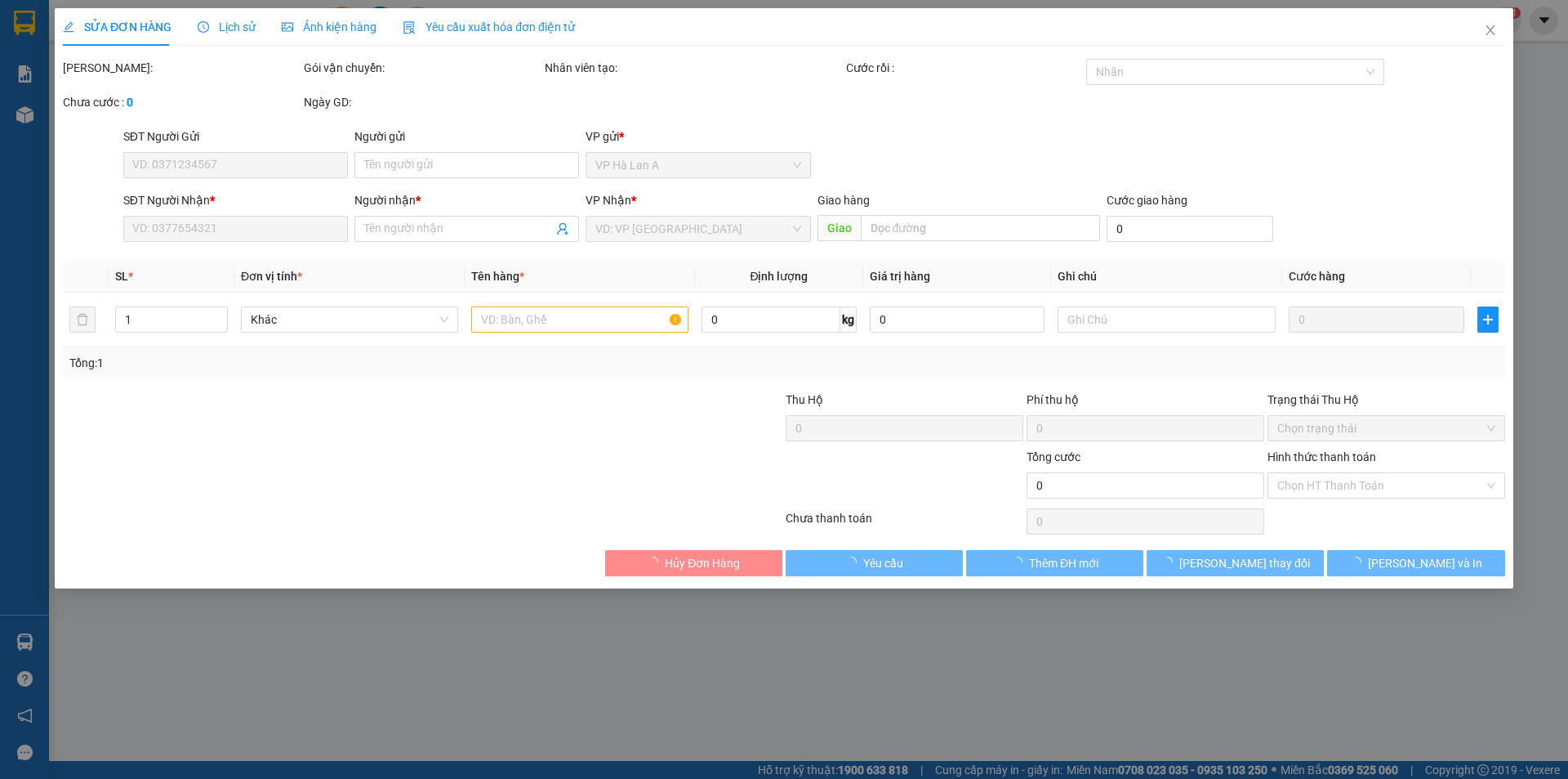
type input "0943090046"
type input "minh"
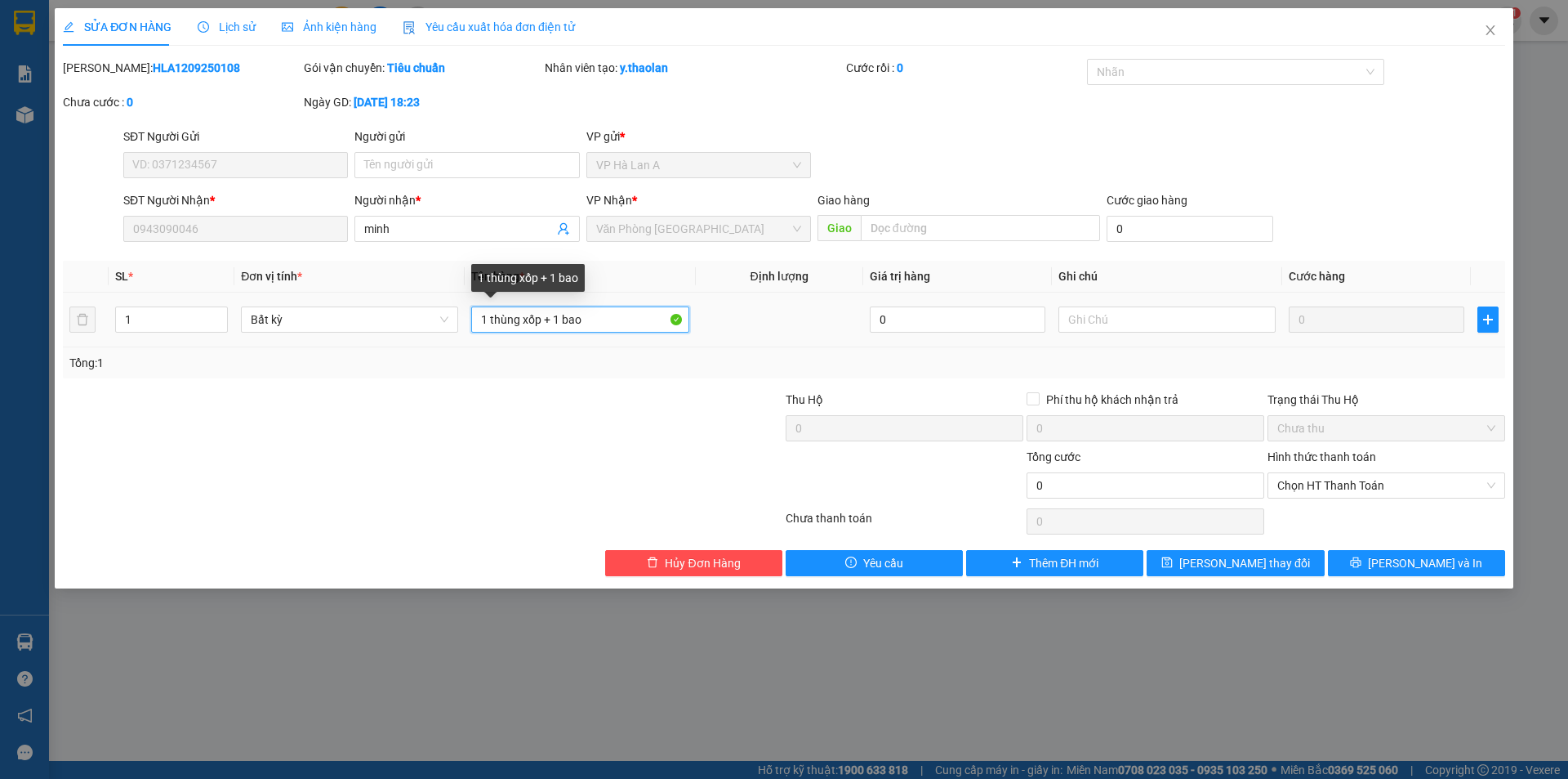
click at [567, 319] on input "1 thùng xốp + 1 bao" at bounding box center [579, 320] width 217 height 27
click at [549, 320] on input "1 thùng xốp + 1bao" at bounding box center [579, 320] width 217 height 27
click at [521, 315] on input "1 thùng xốp+ 1bao" at bounding box center [579, 320] width 217 height 27
type input "1 t xốp+ 1bao"
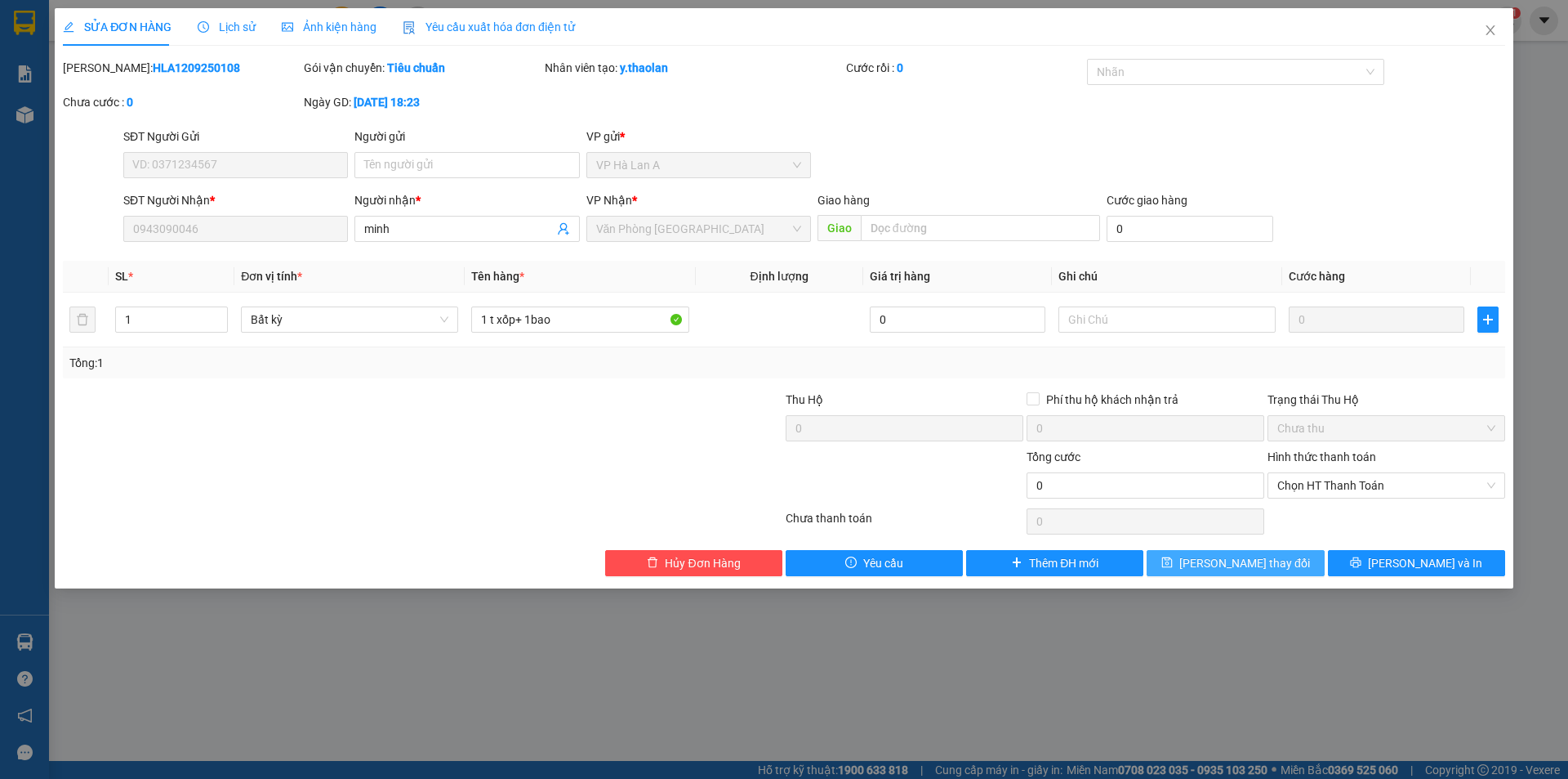
click at [1168, 559] on button "Lưu thay đổi" at bounding box center [1236, 563] width 177 height 27
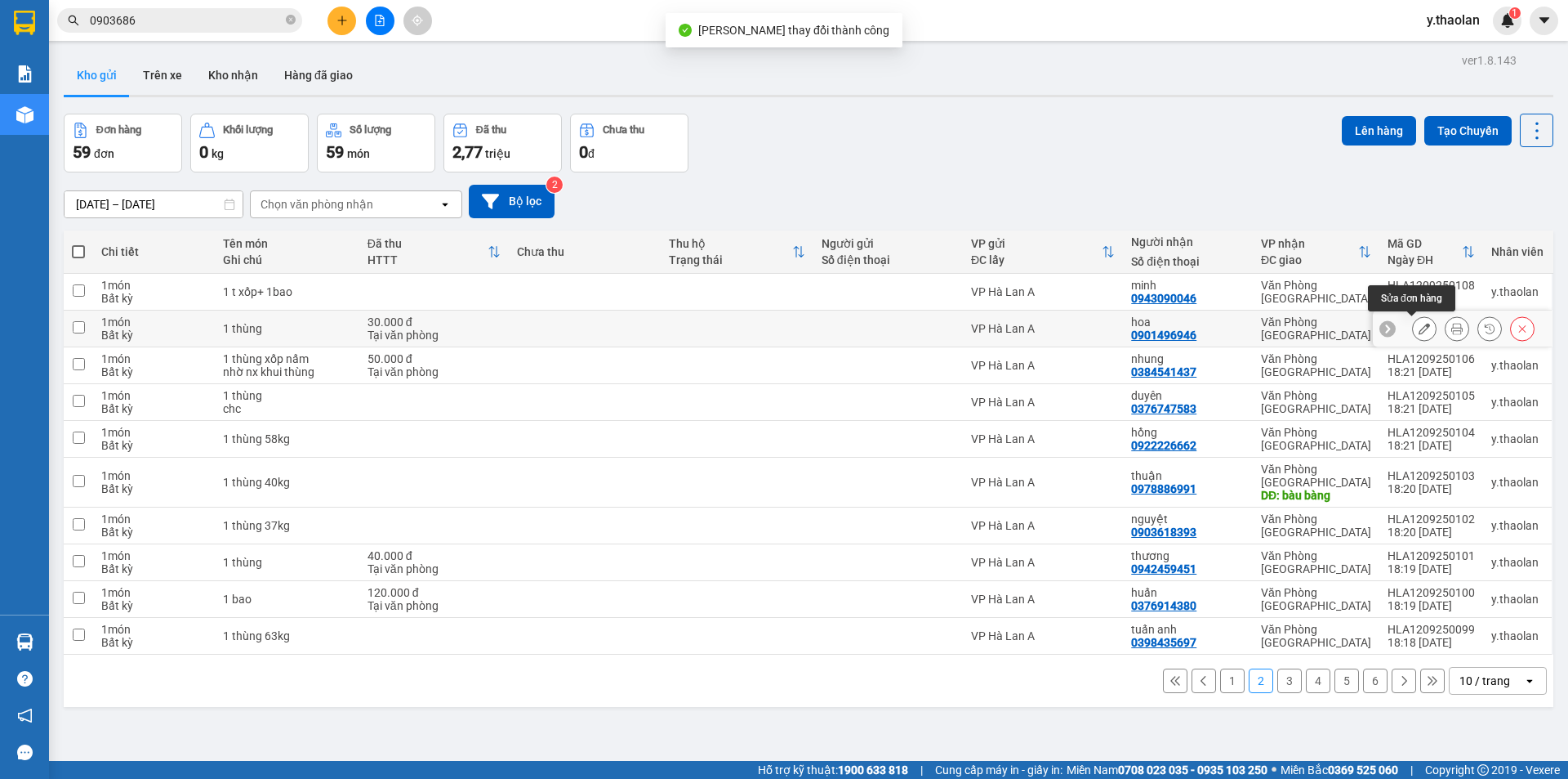
click at [1419, 327] on icon at bounding box center [1424, 329] width 12 height 12
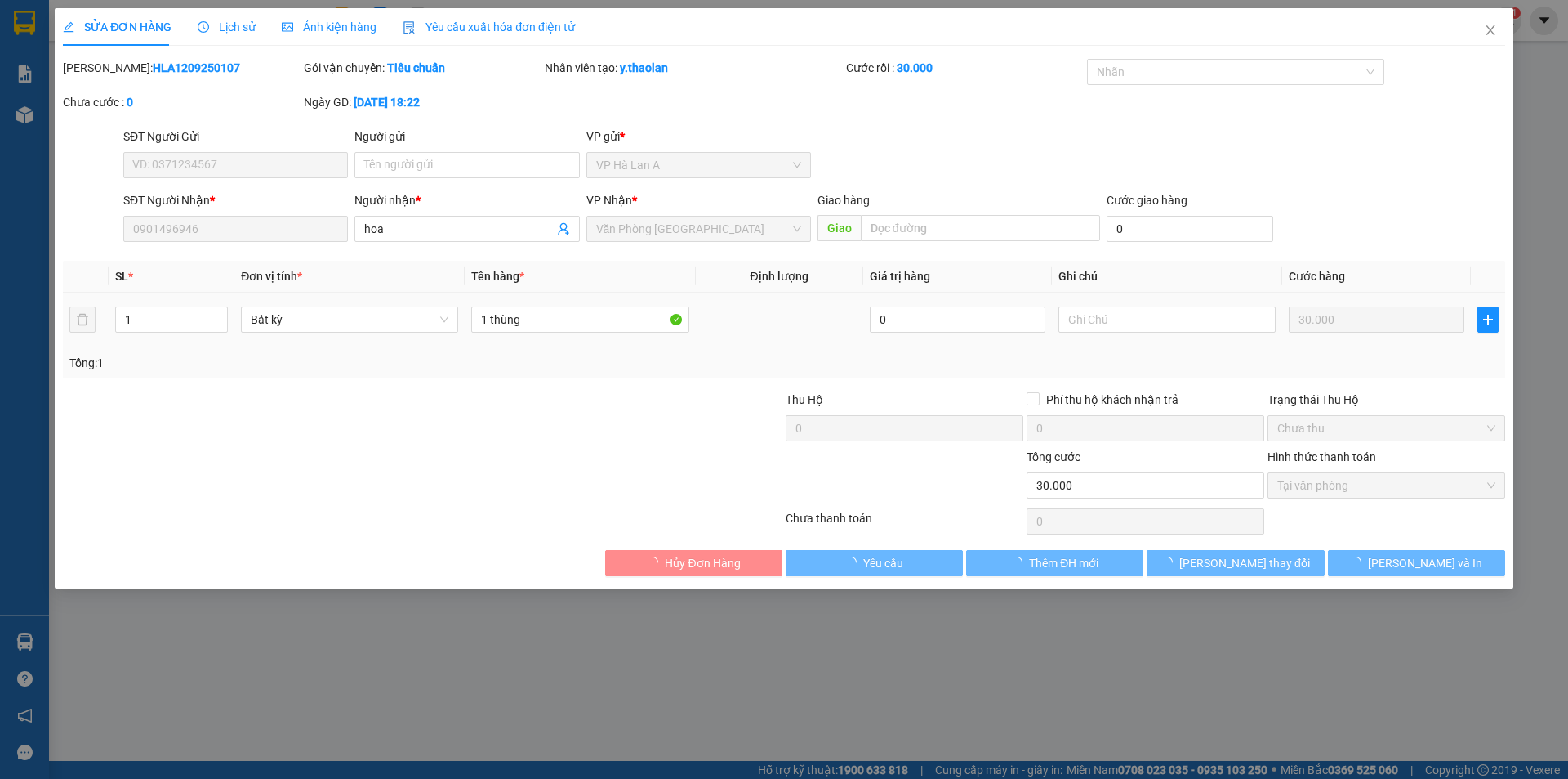
type input "0901496946"
type input "hoa"
type input "30.000"
click at [580, 320] on input "1 thùng" at bounding box center [579, 320] width 217 height 27
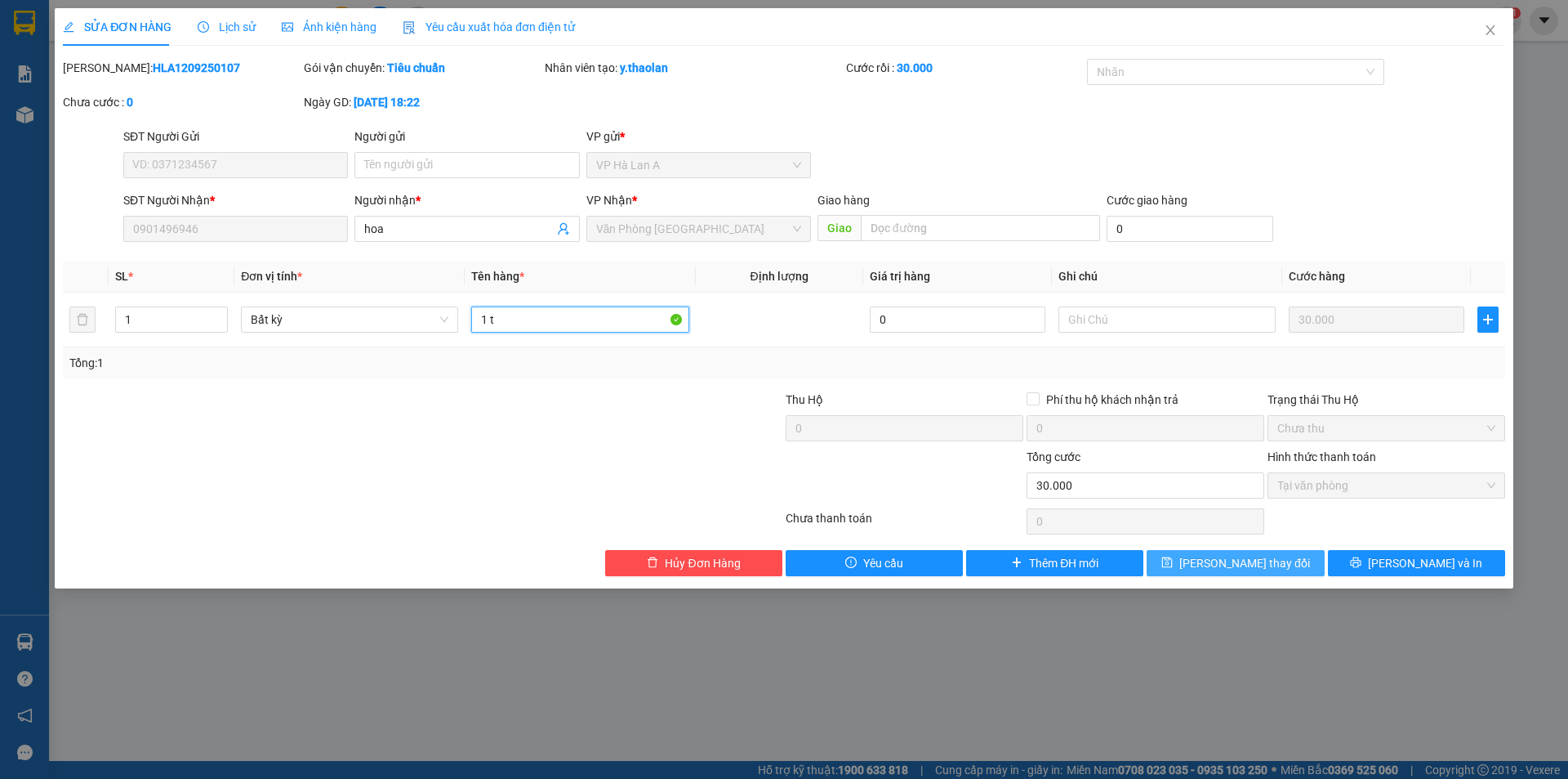
type input "1 t"
click at [1262, 564] on span "Lưu thay đổi" at bounding box center [1245, 563] width 131 height 18
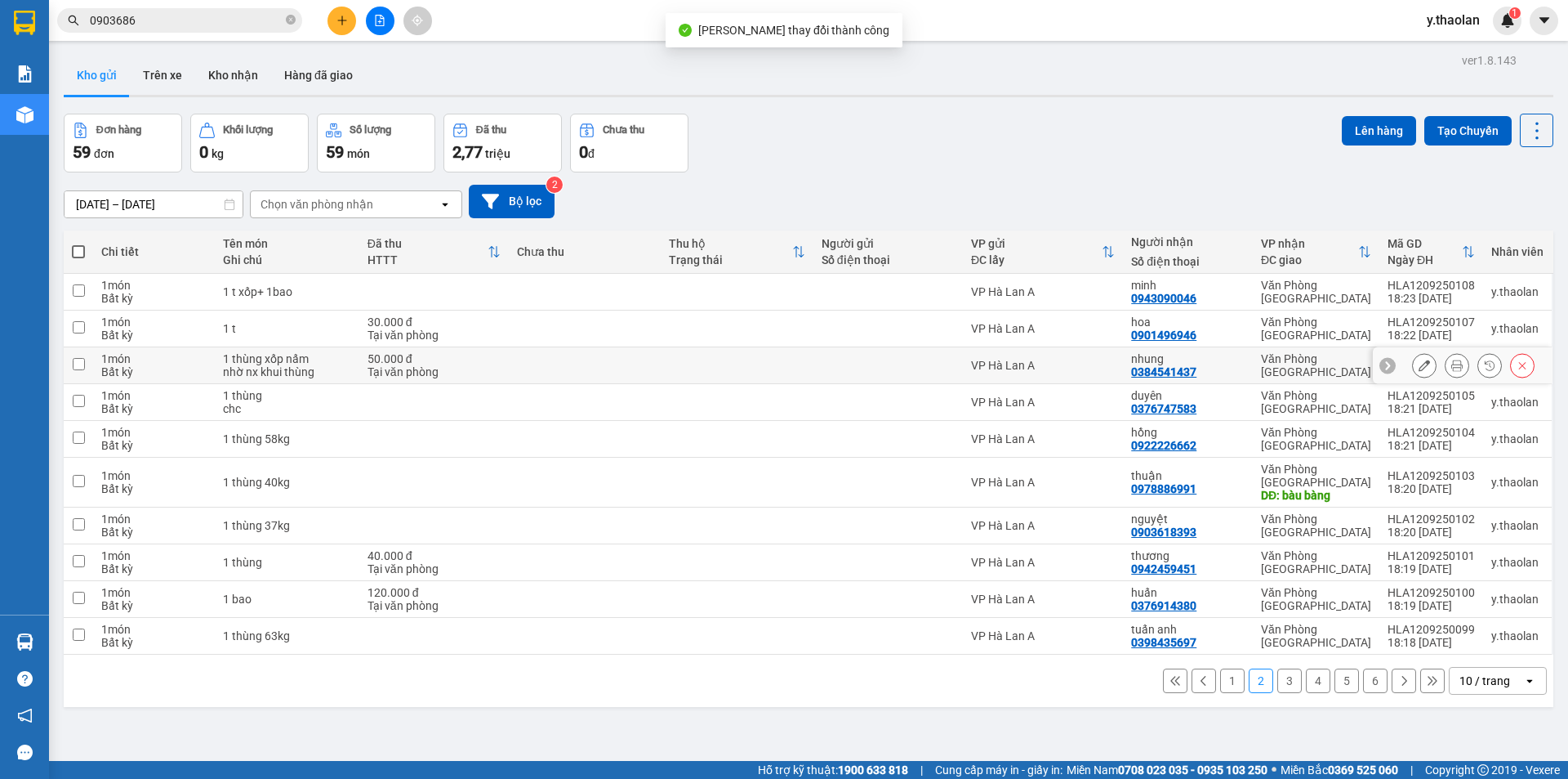
click at [1414, 364] on button at bounding box center [1424, 365] width 23 height 29
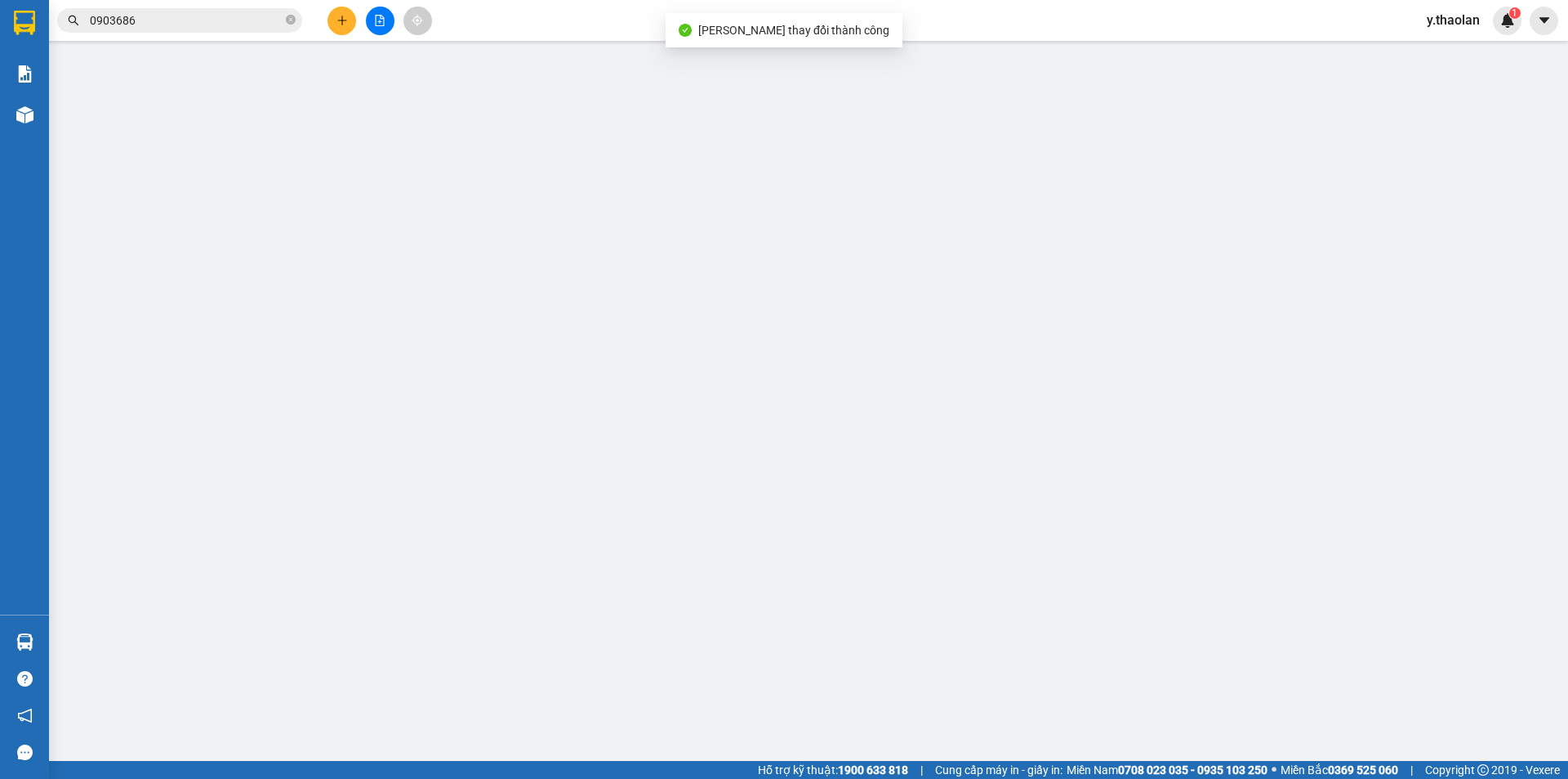
type input "0384541437"
type input "nhung"
type input "50.000"
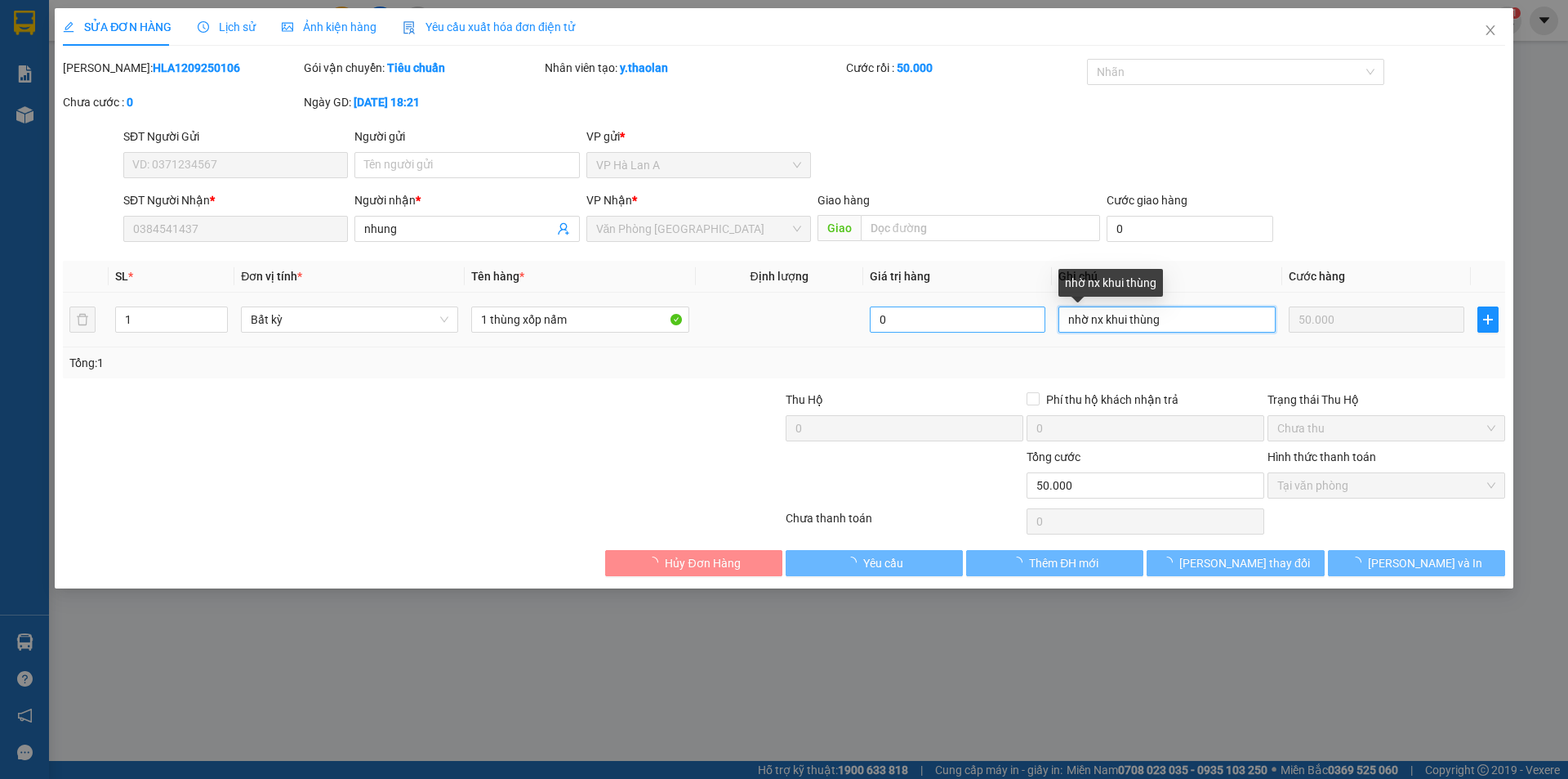
drag, startPoint x: 1205, startPoint y: 319, endPoint x: 914, endPoint y: 317, distance: 291.0
click at [915, 317] on tr "1 Bất kỳ 1 thùng xốp nấm 0 nhờ nx khui thùng 50.000" at bounding box center [784, 320] width 1442 height 55
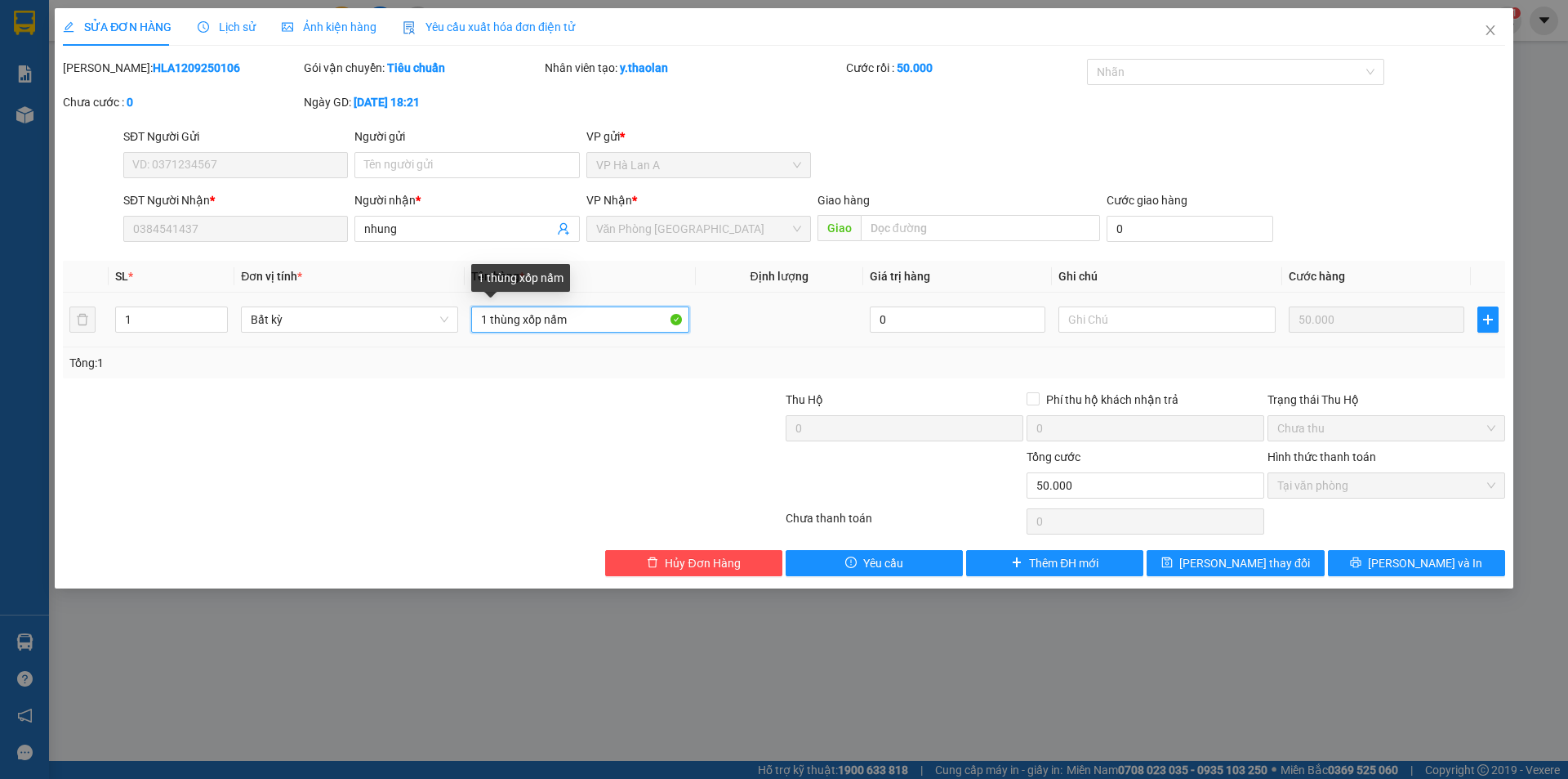
click at [518, 312] on input "1 thùng xốp nấm" at bounding box center [579, 320] width 217 height 27
type input "1 t xốp nấm"
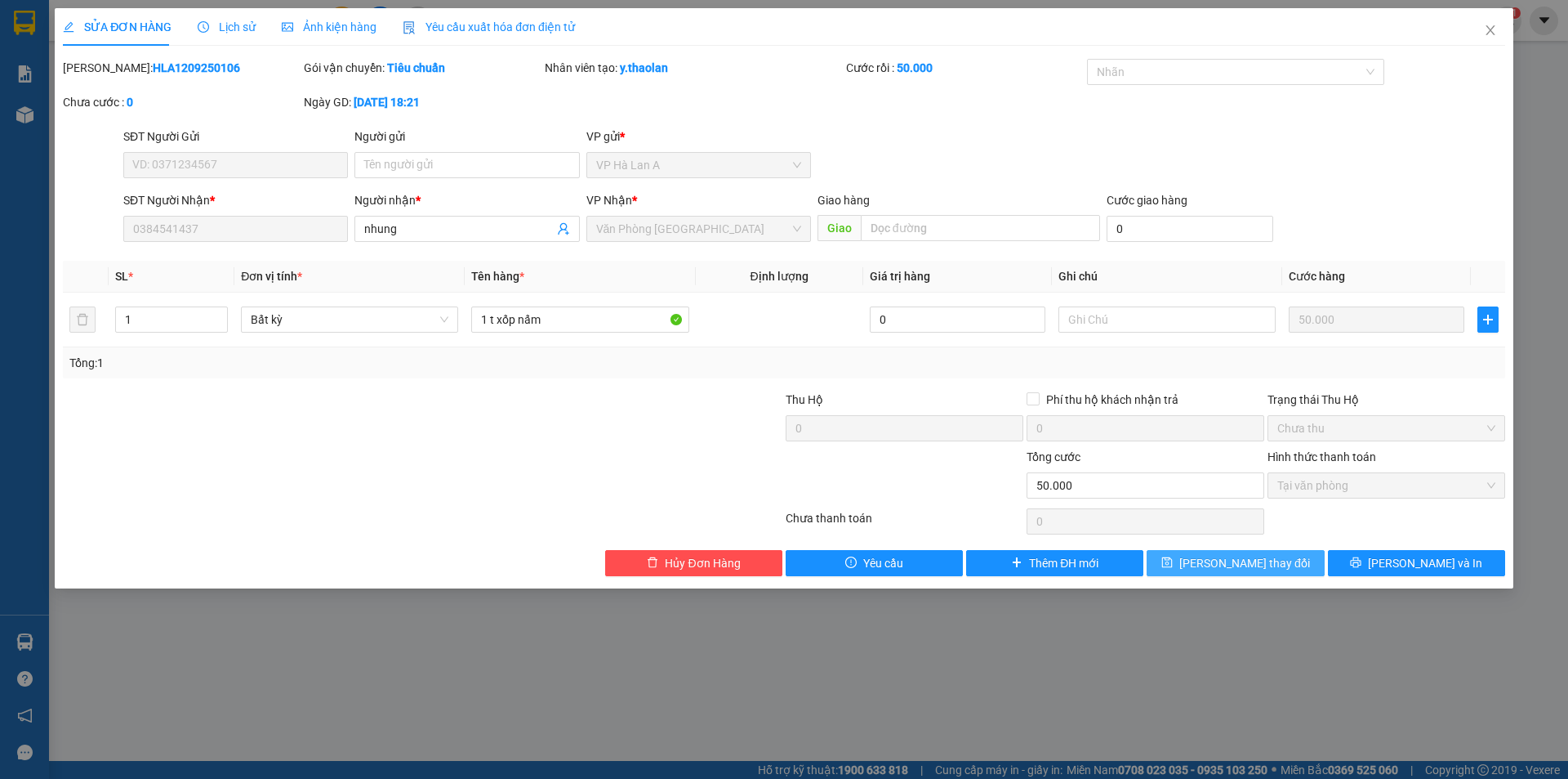
click at [1227, 565] on span "Lưu thay đổi" at bounding box center [1245, 563] width 131 height 18
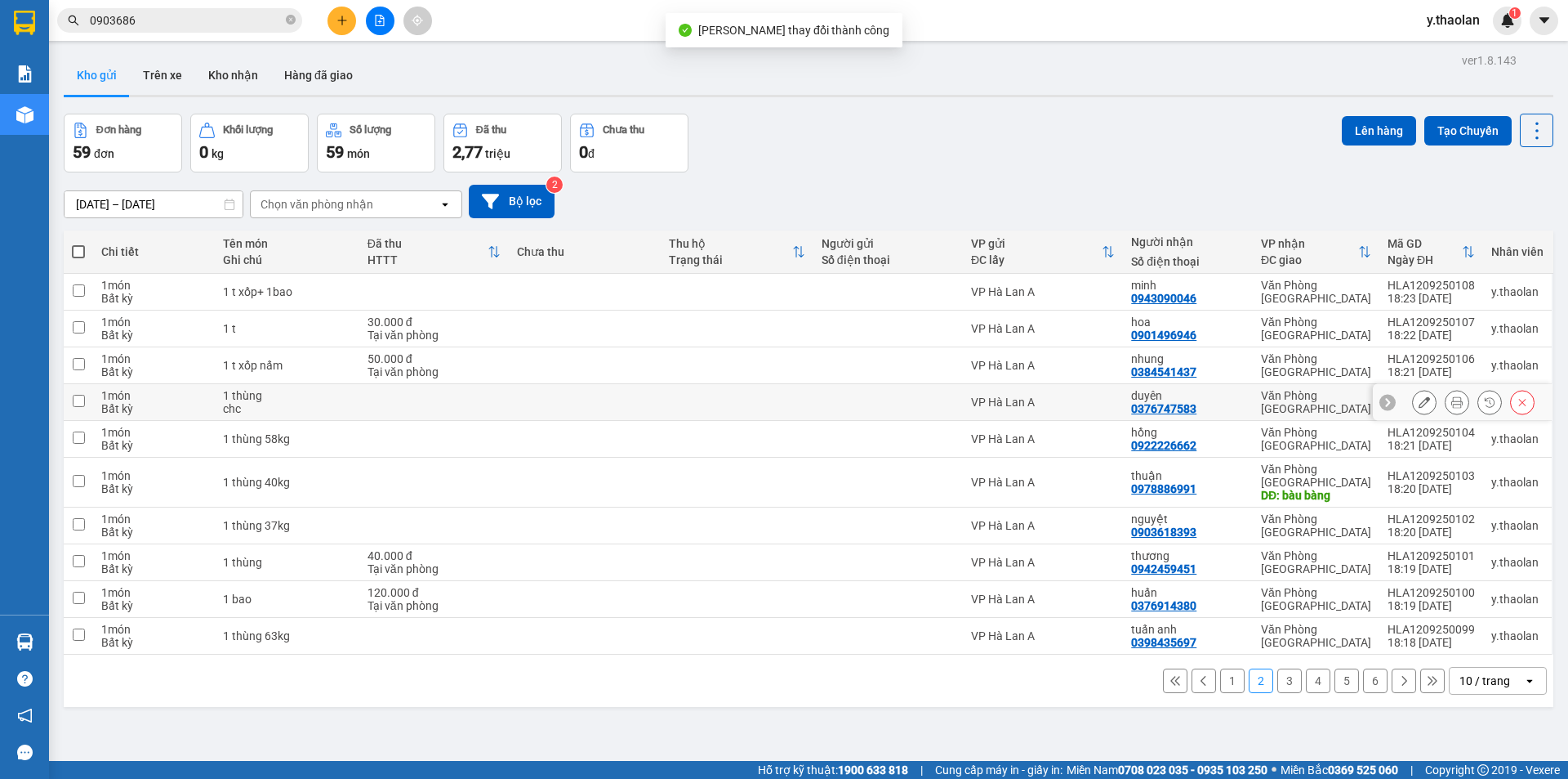
click at [1419, 399] on icon at bounding box center [1424, 402] width 12 height 12
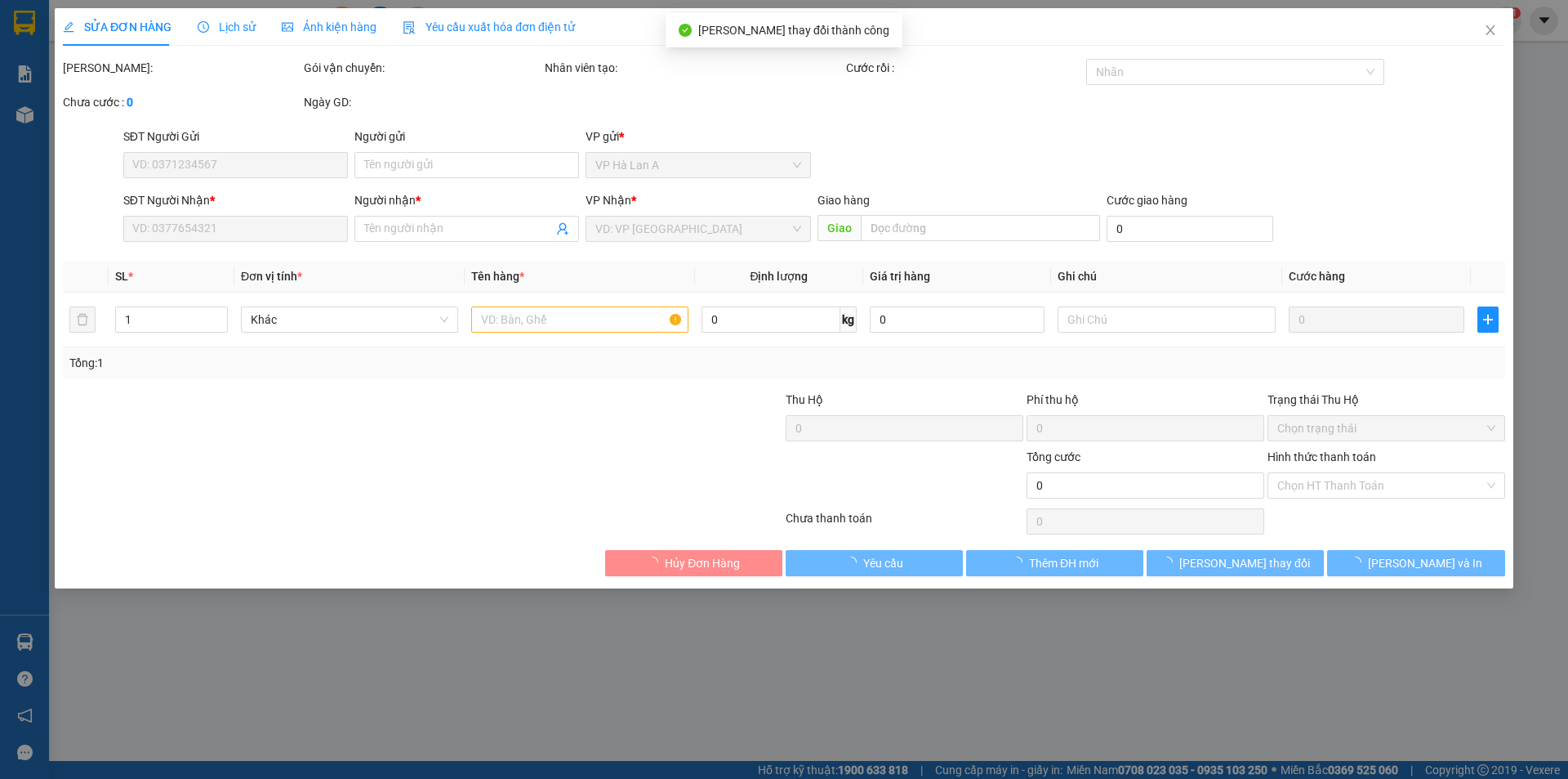
type input "0376747583"
type input "duyên"
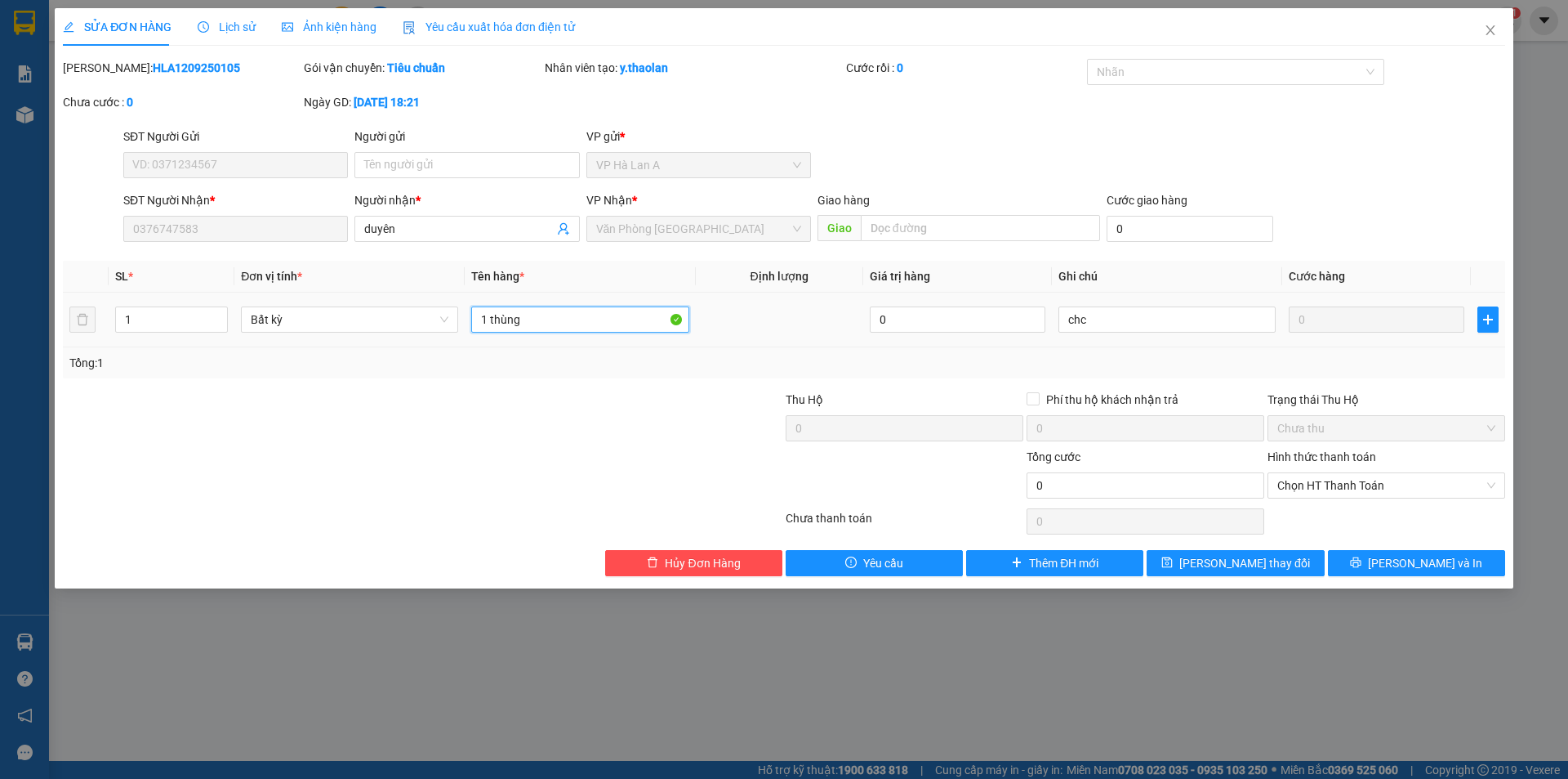
click at [564, 310] on input "1 thùng" at bounding box center [579, 320] width 217 height 27
type input "1 t"
drag, startPoint x: 1094, startPoint y: 331, endPoint x: 983, endPoint y: 319, distance: 111.6
click at [983, 319] on tr "1 Bất kỳ 1 t 0 chc 0" at bounding box center [784, 320] width 1442 height 55
type input "ship"
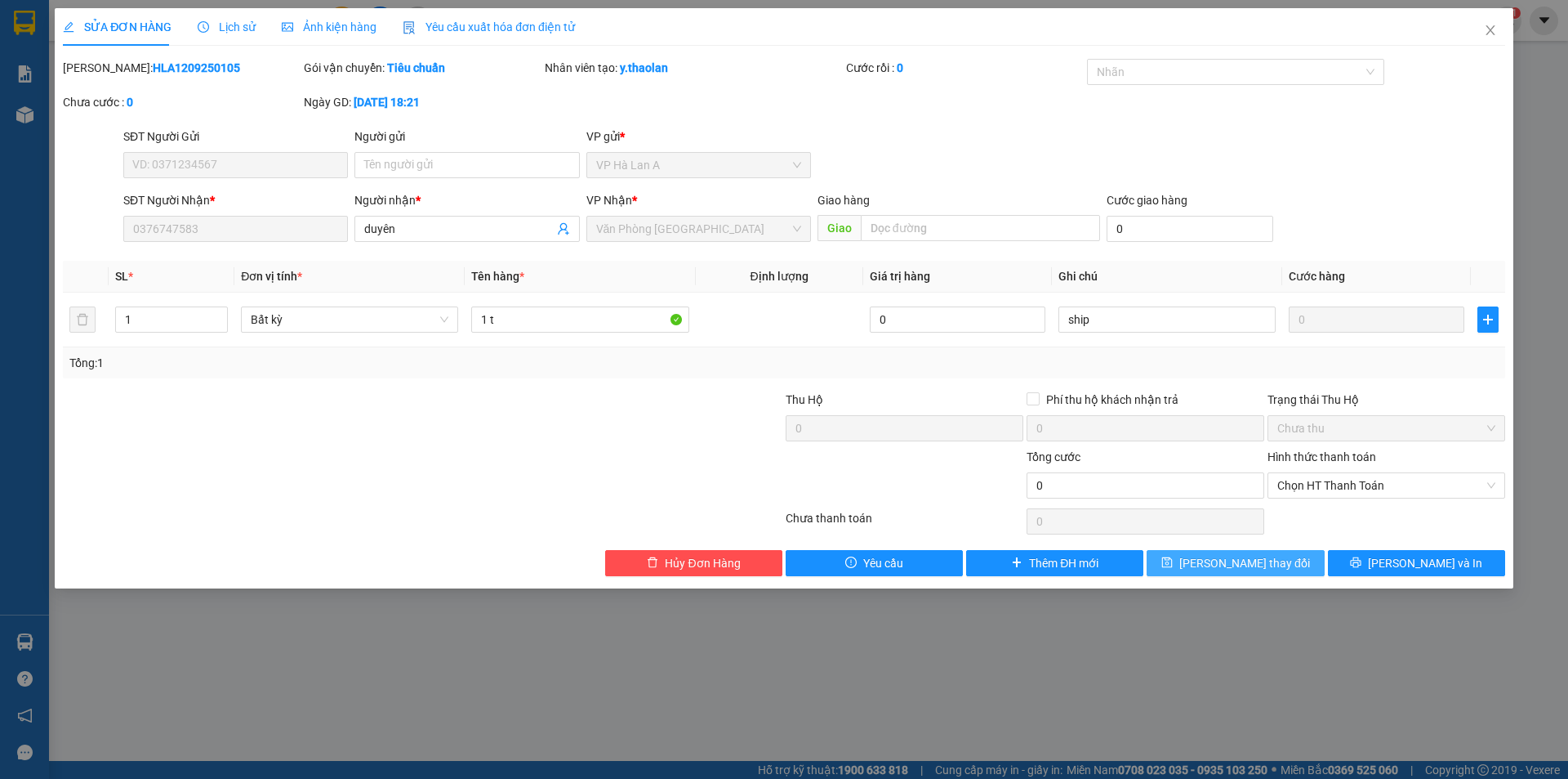
click at [1196, 554] on button "Lưu thay đổi" at bounding box center [1236, 563] width 177 height 27
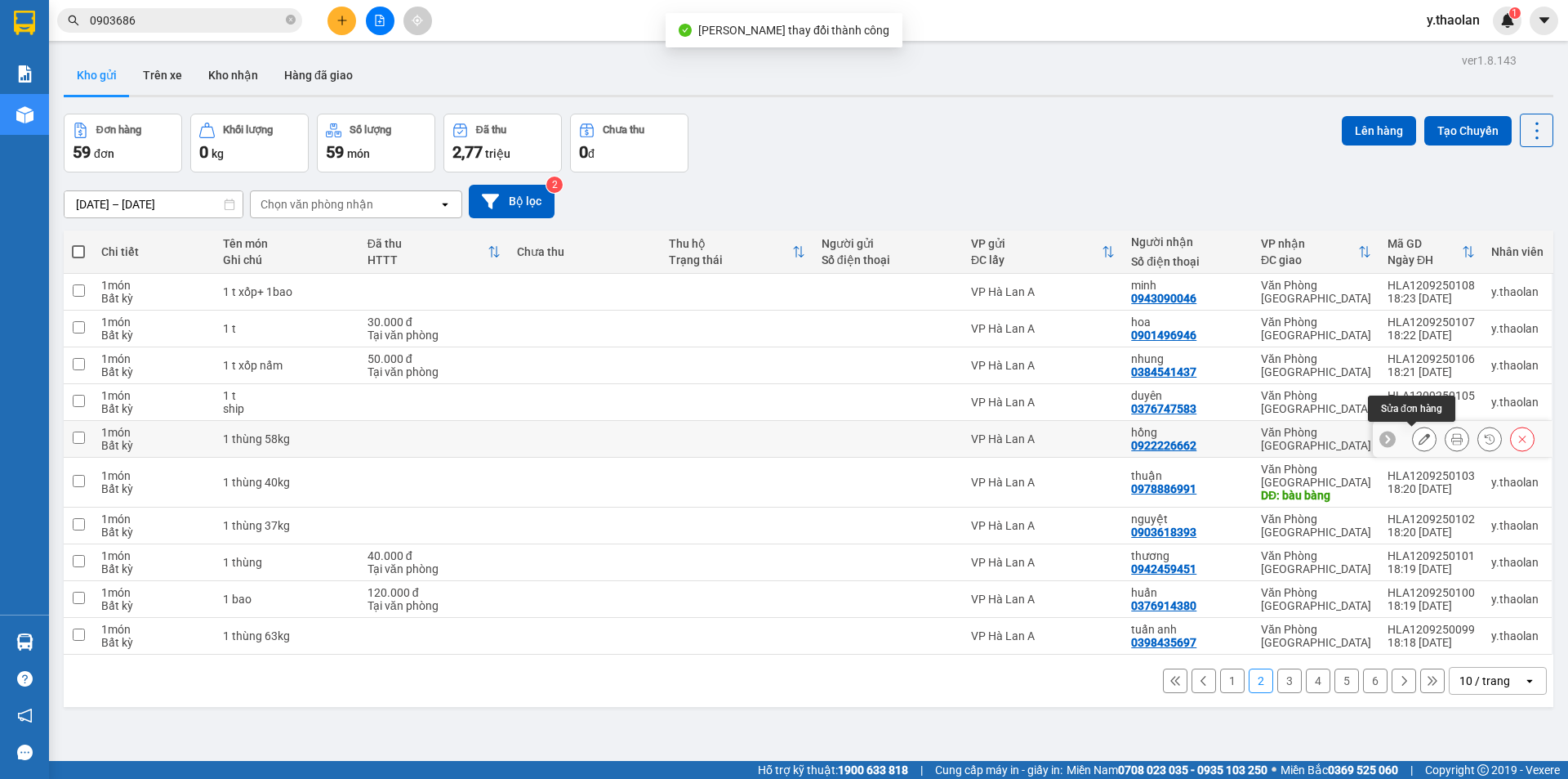
click at [1422, 443] on button at bounding box center [1424, 439] width 23 height 29
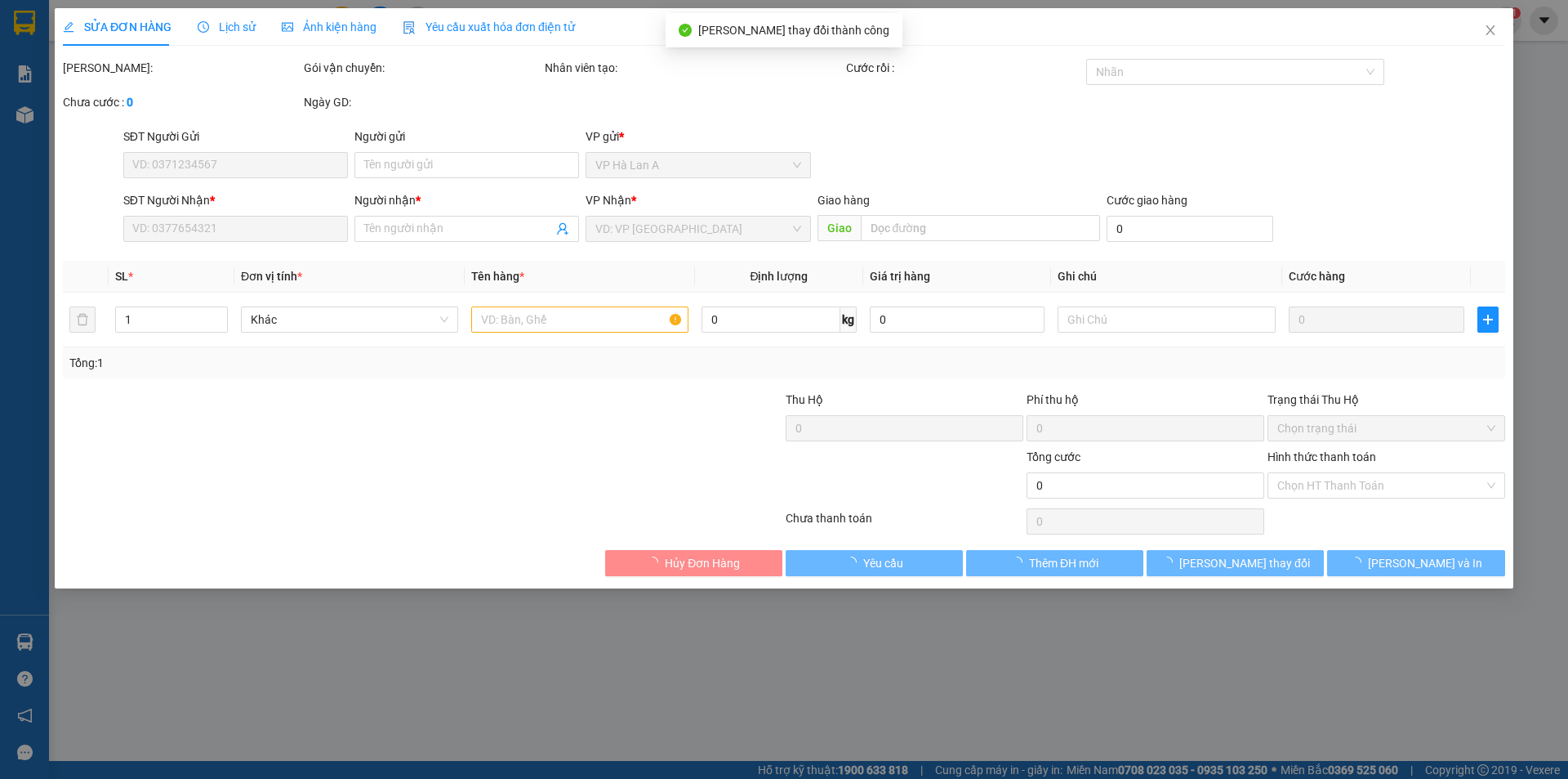
type input "0922226662"
type input "hồng"
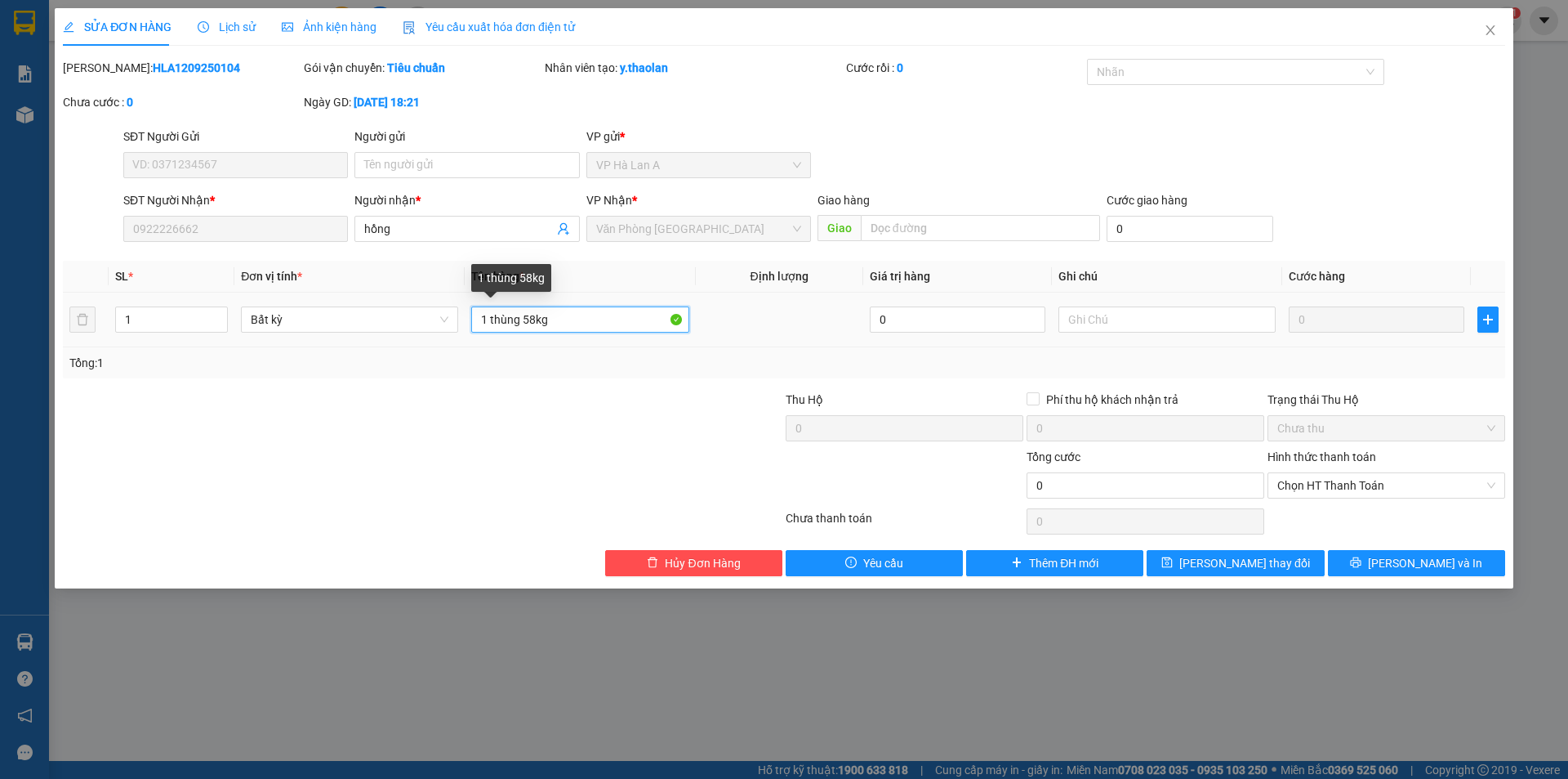
drag, startPoint x: 525, startPoint y: 315, endPoint x: 620, endPoint y: 322, distance: 95.3
click at [625, 322] on input "1 thùng 58kg" at bounding box center [579, 320] width 217 height 27
type input "1 thùng"
type input "58kg"
drag, startPoint x: 495, startPoint y: 315, endPoint x: 679, endPoint y: 313, distance: 184.0
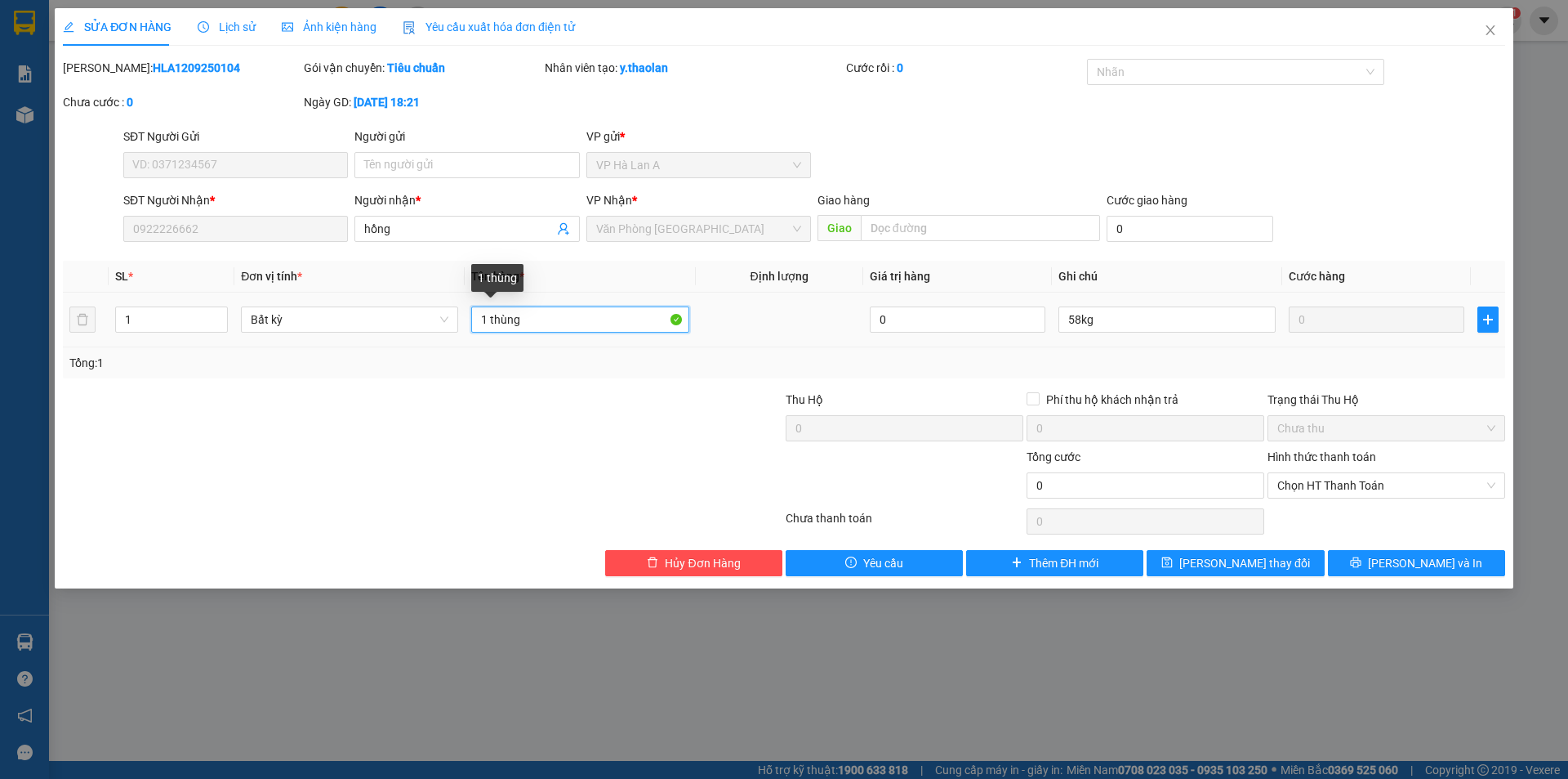
click at [673, 313] on input "1 thùng" at bounding box center [579, 320] width 217 height 27
type input "1 t sr"
click at [1241, 559] on span "Lưu thay đổi" at bounding box center [1245, 563] width 131 height 18
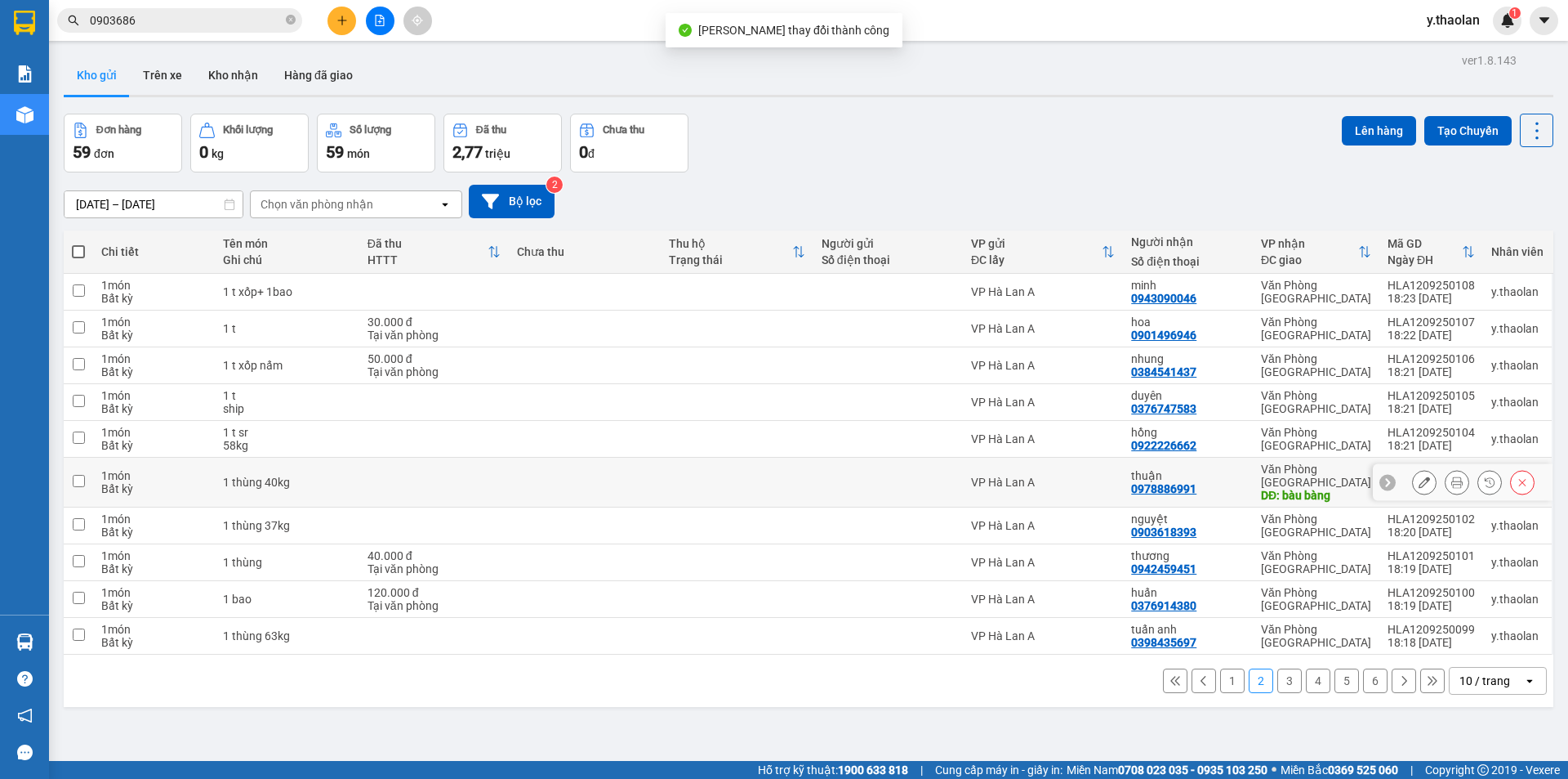
click at [1419, 476] on icon at bounding box center [1424, 482] width 12 height 12
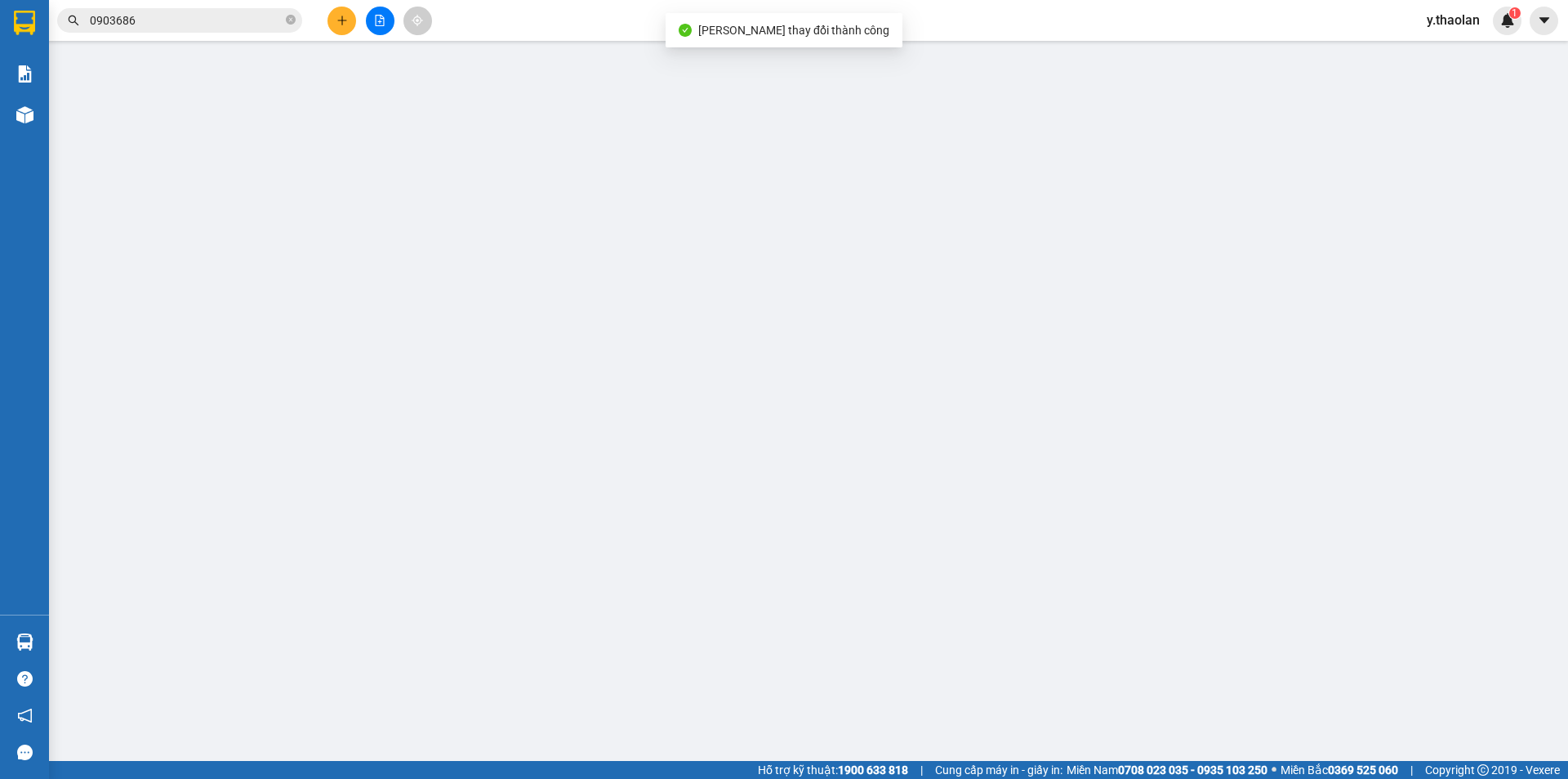
type input "0978886991"
type input "thuận"
type input "bàu bàng"
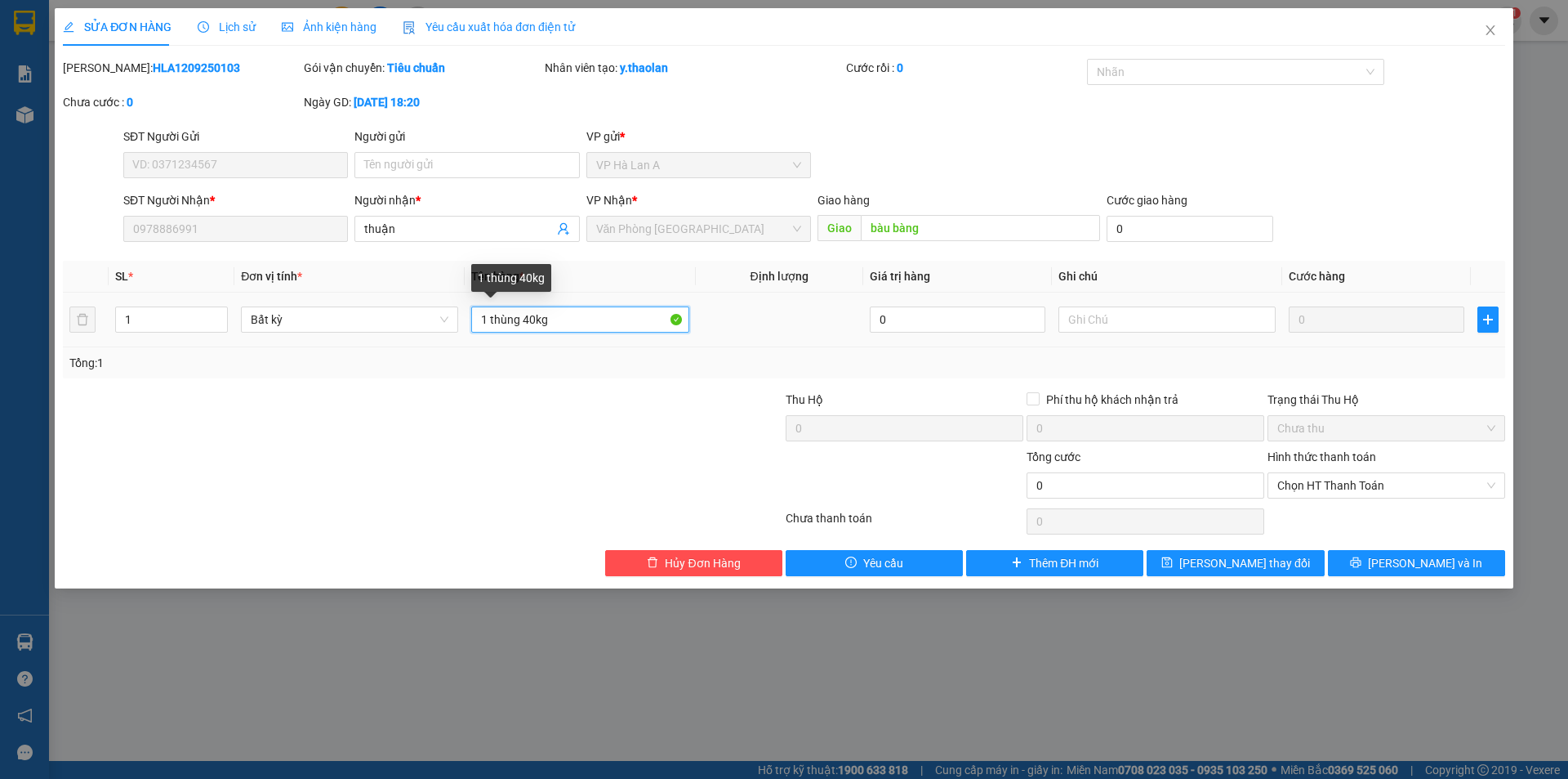
drag, startPoint x: 522, startPoint y: 314, endPoint x: 583, endPoint y: 312, distance: 61.0
click at [586, 312] on input "1 thùng 40kg" at bounding box center [579, 320] width 217 height 27
type input "1 thùng"
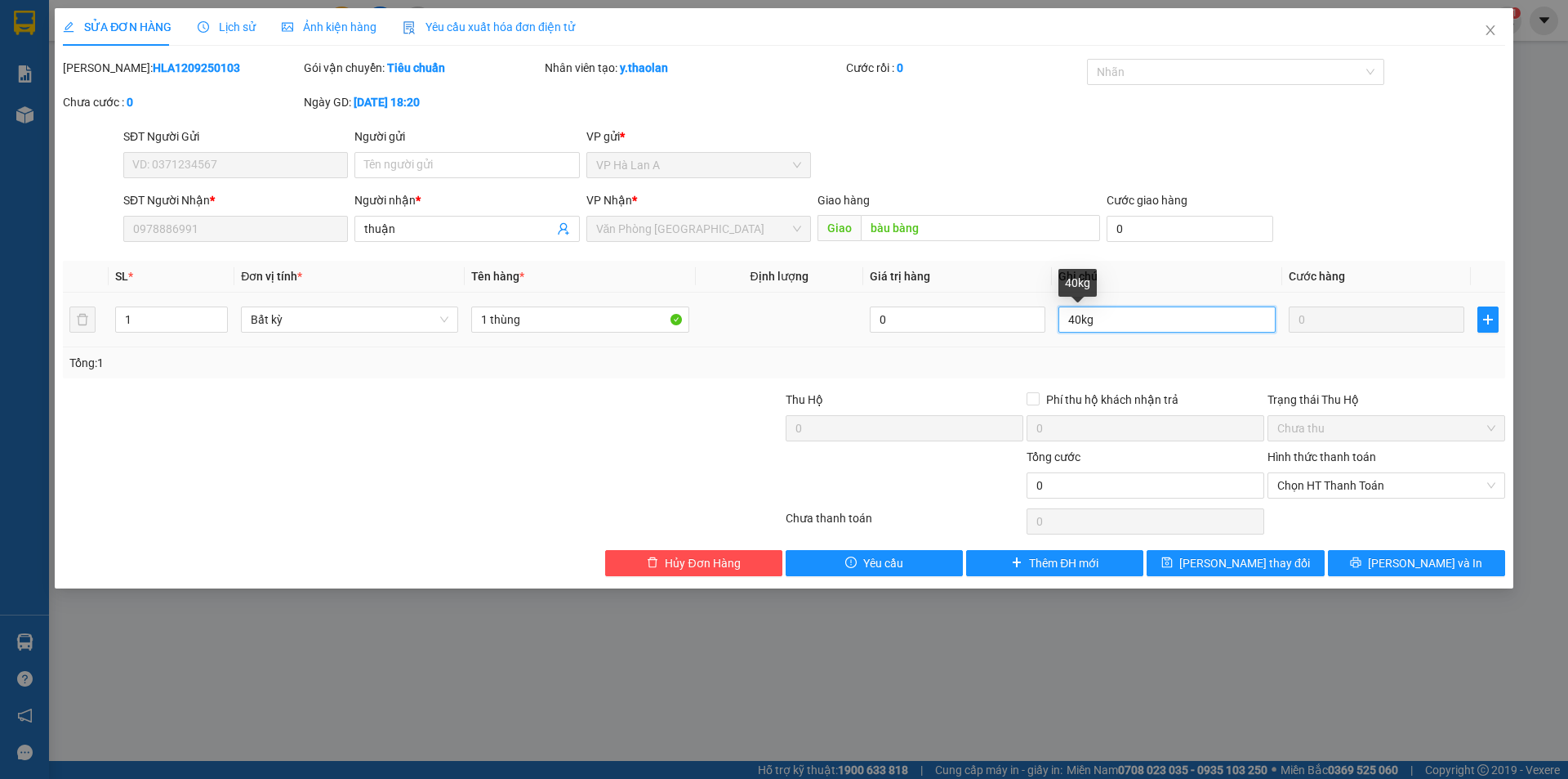
click at [1072, 323] on input "40kg" at bounding box center [1167, 320] width 217 height 27
type input "40kg"
drag, startPoint x: 496, startPoint y: 314, endPoint x: 744, endPoint y: 311, distance: 248.0
click at [711, 312] on tr "1 Bất kỳ 1 thùng 0 40kg 0" at bounding box center [784, 320] width 1442 height 55
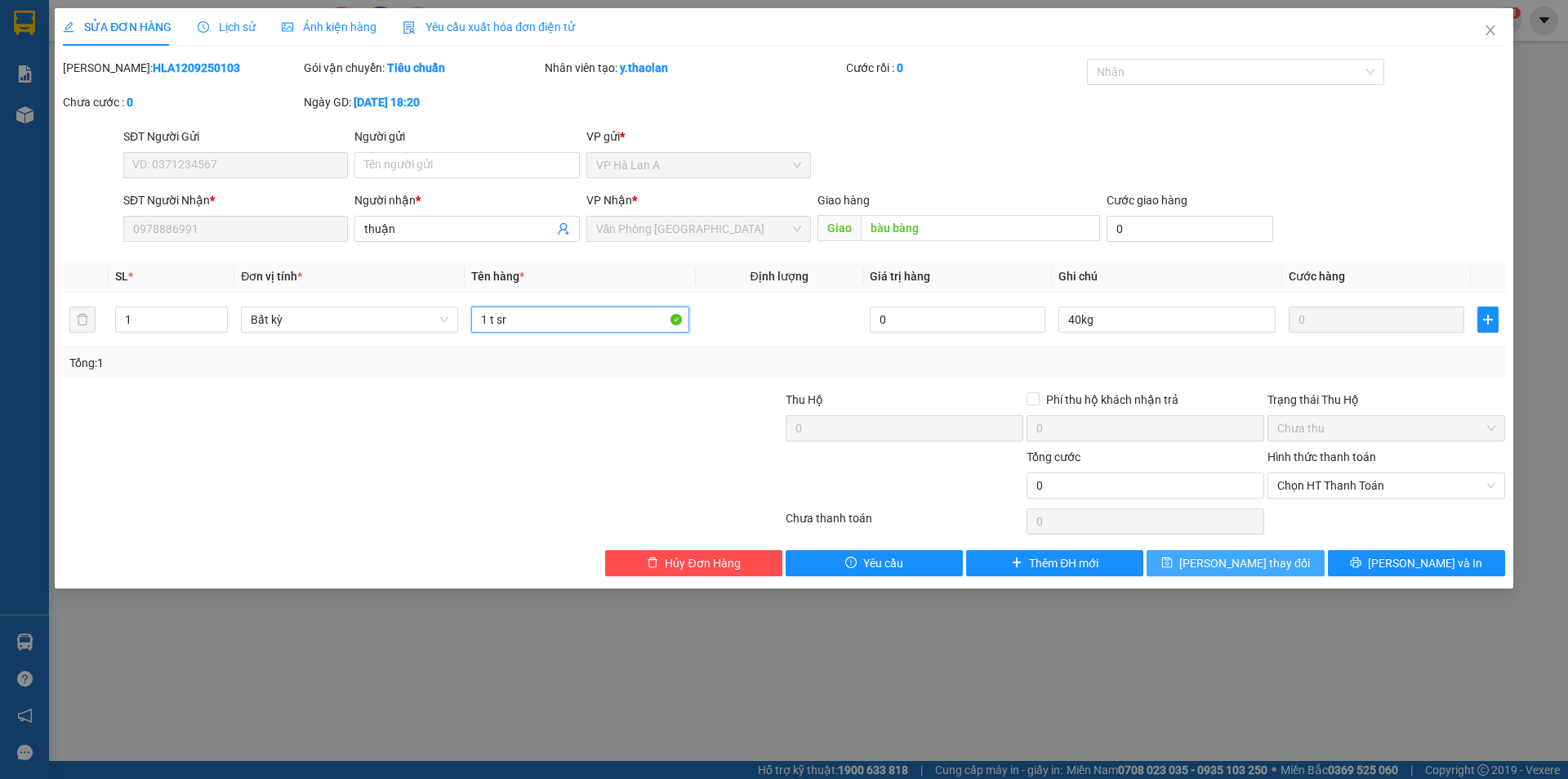
type input "1 t sr"
drag, startPoint x: 1164, startPoint y: 550, endPoint x: 1210, endPoint y: 562, distance: 47.5
click at [1199, 559] on div "Total Paid Fee 0 Total UnPaid Fee 0 Cash Collection Total Fee Mã ĐH: HLA1209250…" at bounding box center [784, 318] width 1442 height 517
click at [1210, 562] on button "Lưu thay đổi" at bounding box center [1236, 563] width 177 height 27
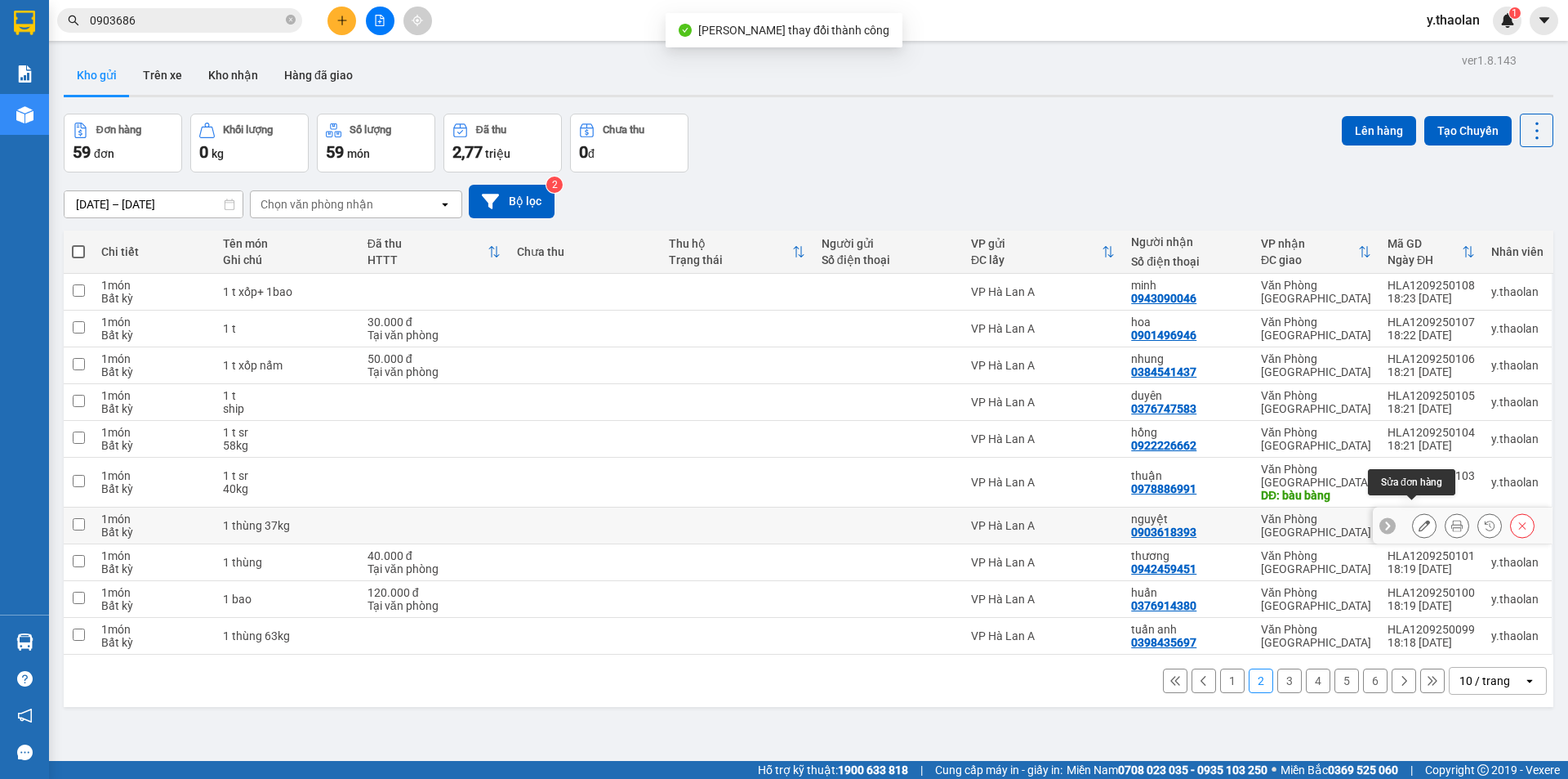
click at [1419, 519] on icon at bounding box center [1424, 525] width 12 height 12
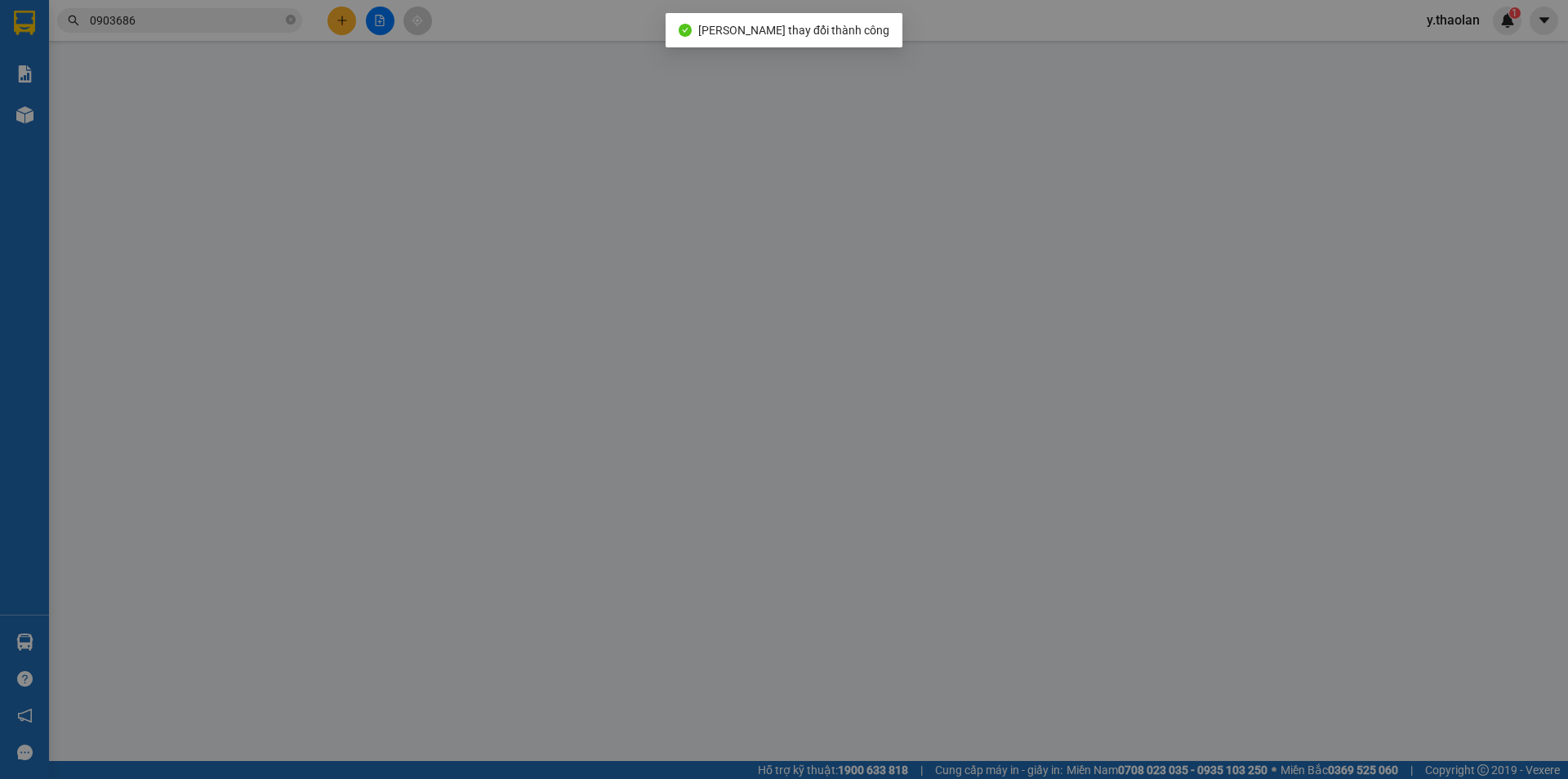
type input "0903618393"
type input "nguyệt"
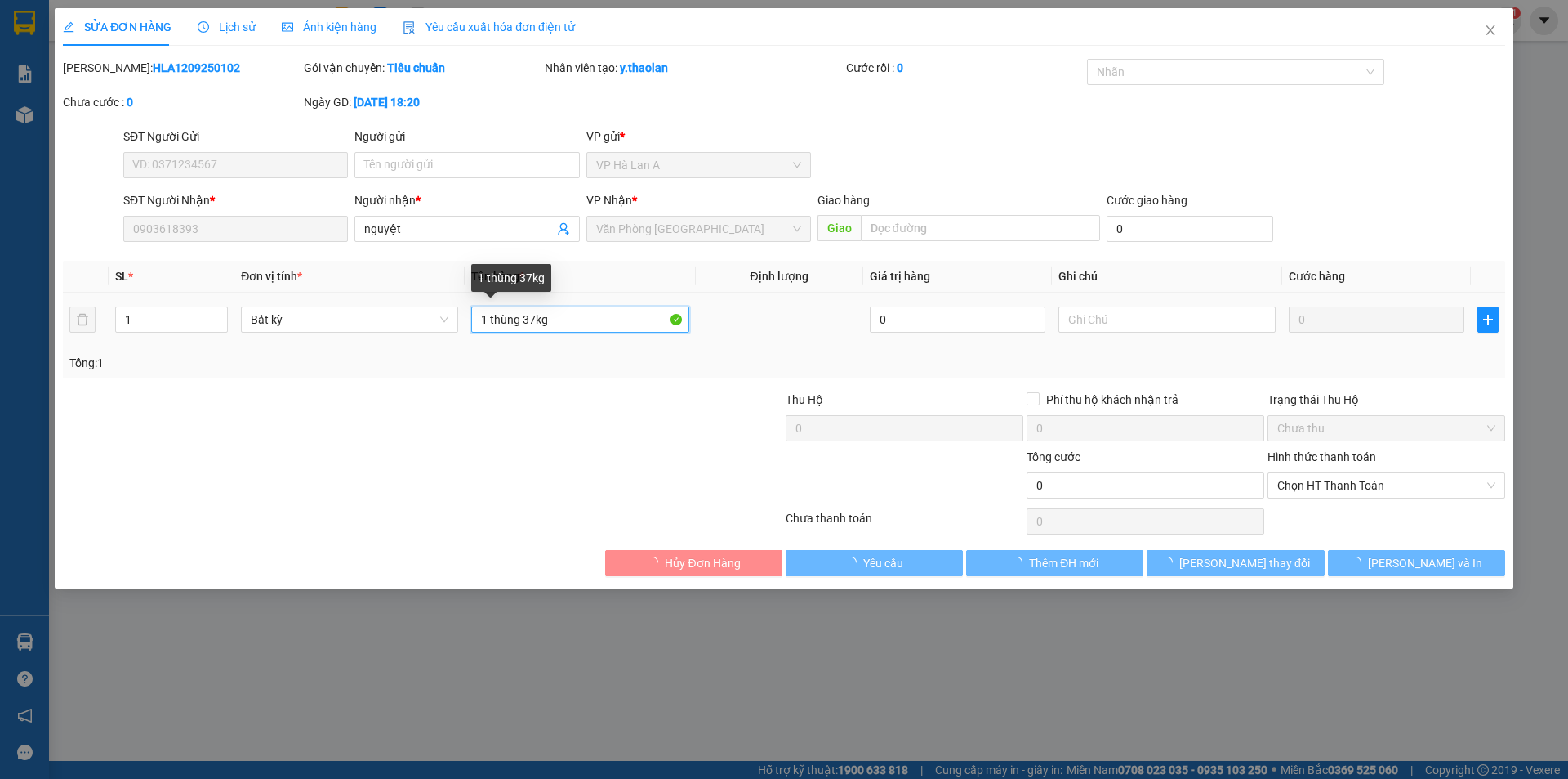
drag, startPoint x: 525, startPoint y: 314, endPoint x: 629, endPoint y: 314, distance: 104.0
click at [629, 314] on input "1 thùng 37kg" at bounding box center [579, 320] width 217 height 27
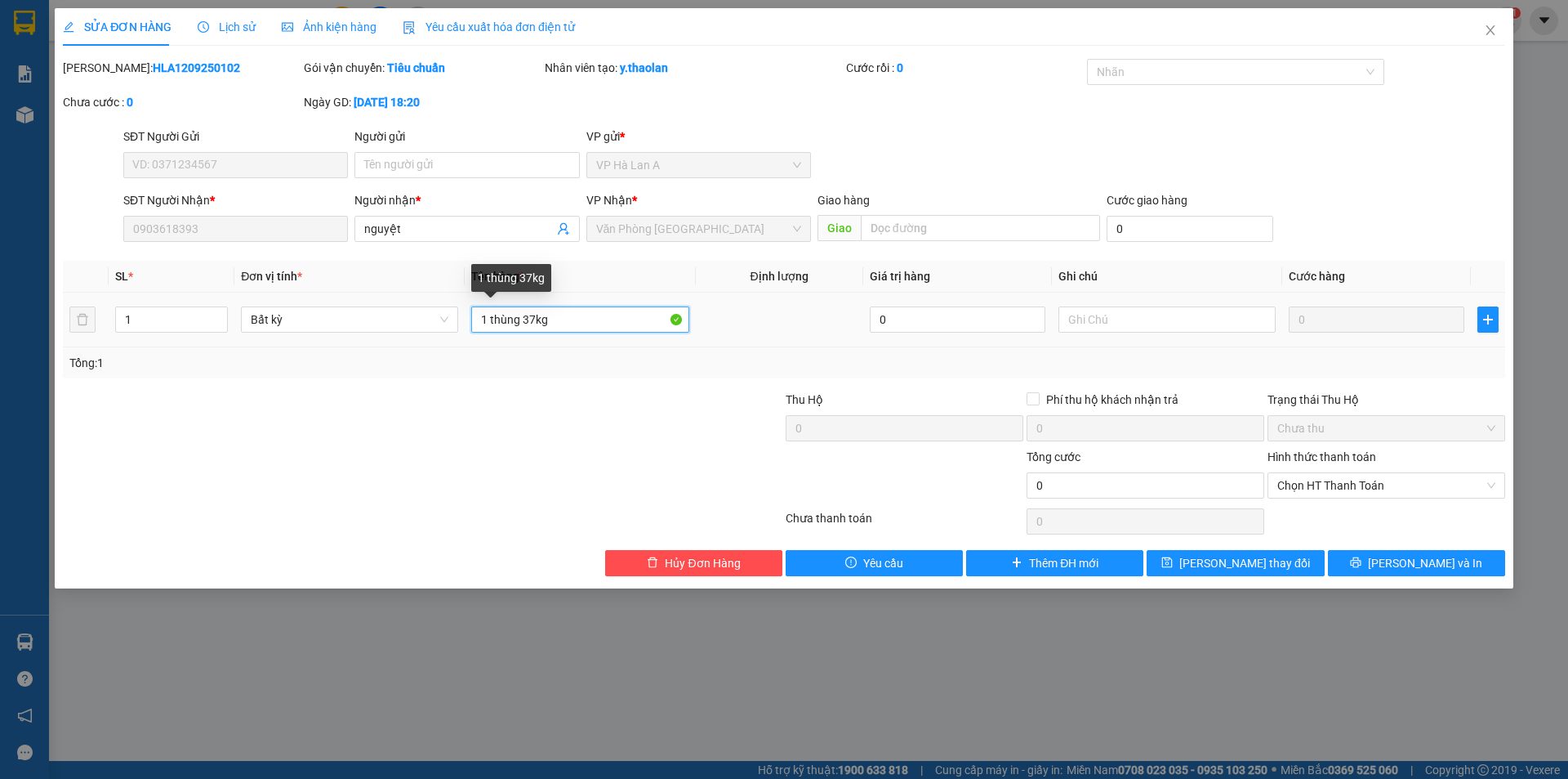
type input "1 thùng"
type input "37kg"
drag, startPoint x: 494, startPoint y: 312, endPoint x: 650, endPoint y: 312, distance: 156.0
click at [621, 312] on input "1 thùng" at bounding box center [579, 320] width 217 height 27
type input "1 t sr"
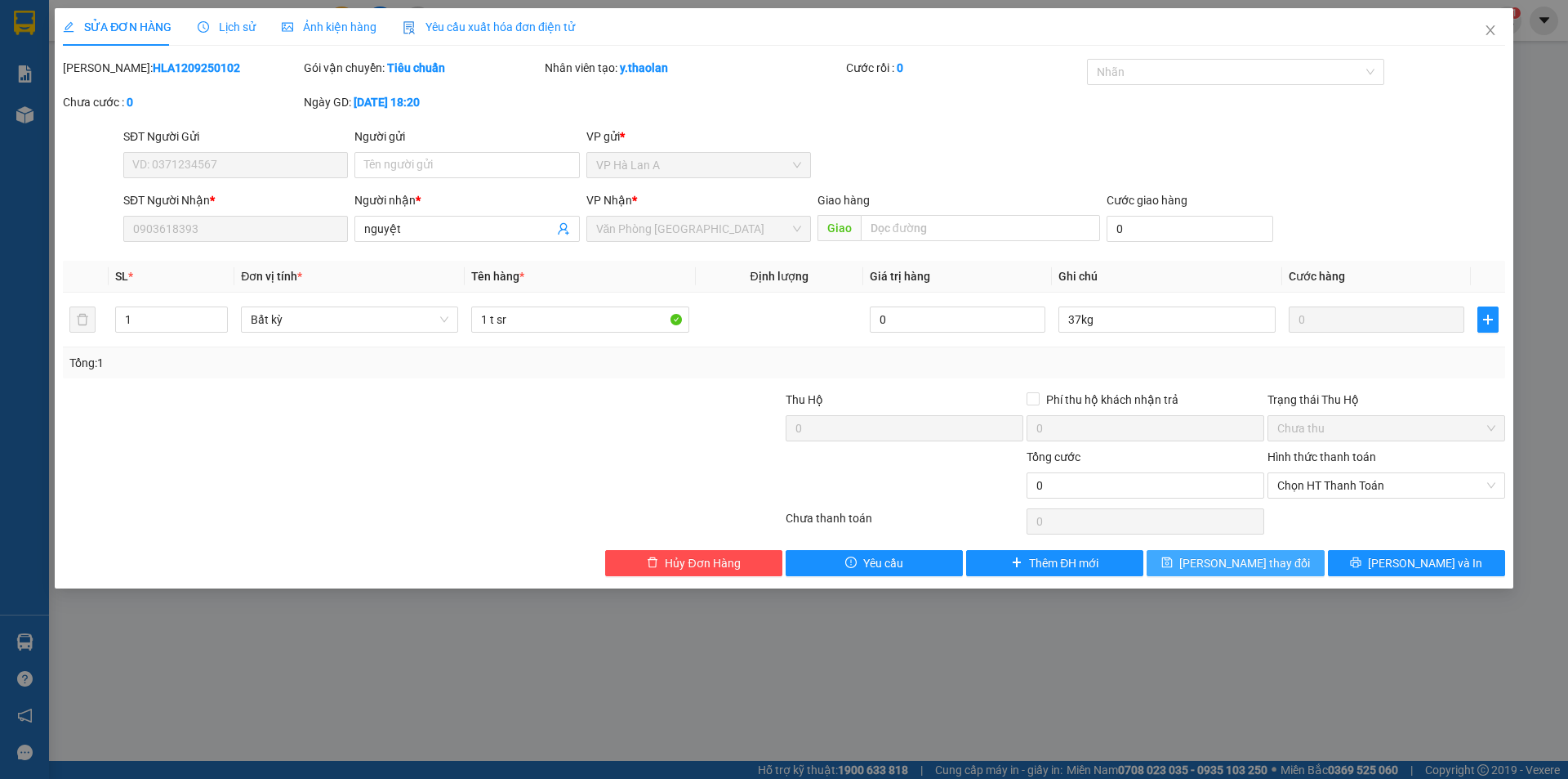
click at [1182, 562] on button "Lưu thay đổi" at bounding box center [1236, 563] width 177 height 27
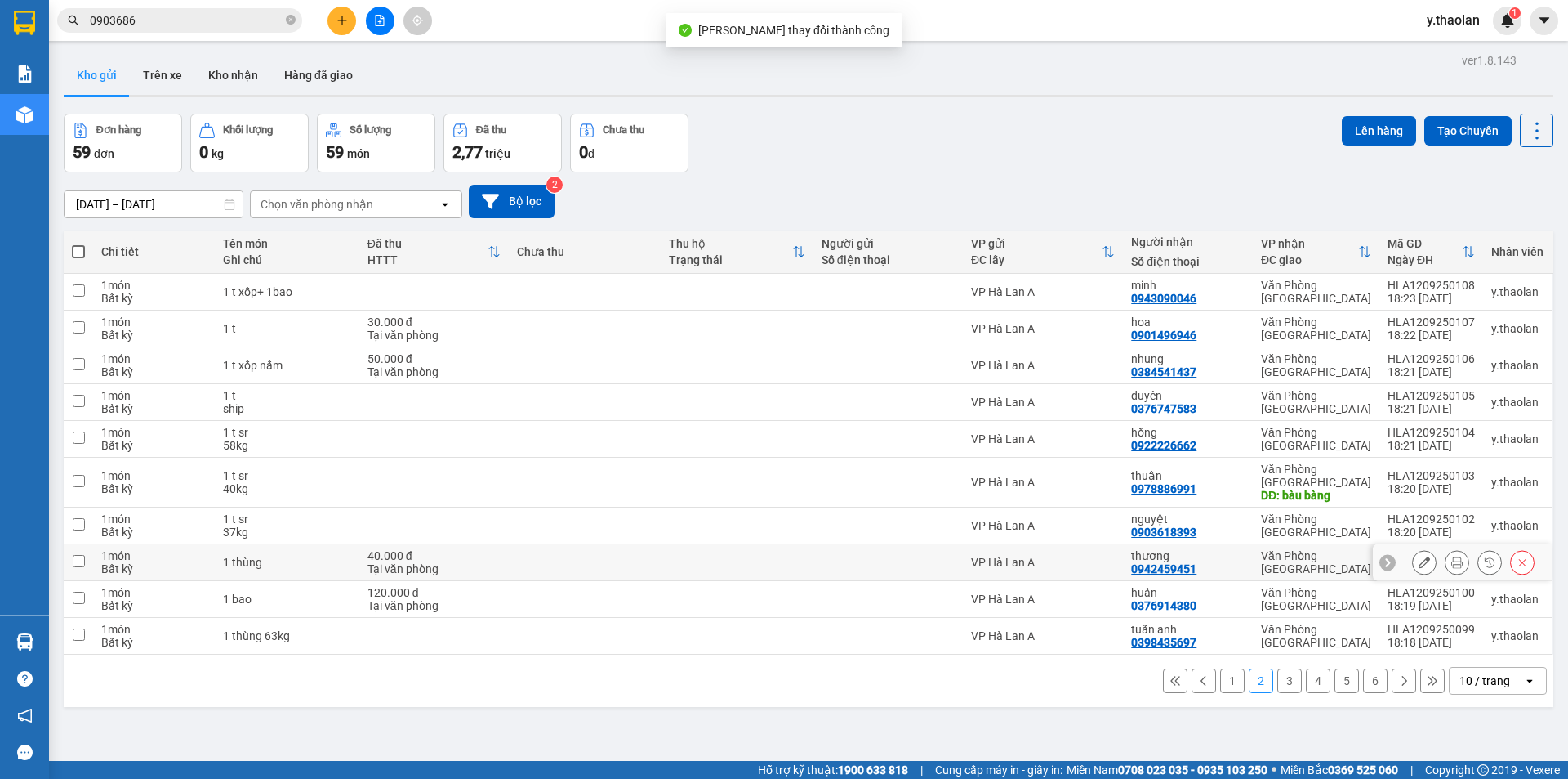
click at [1419, 557] on icon at bounding box center [1424, 563] width 12 height 12
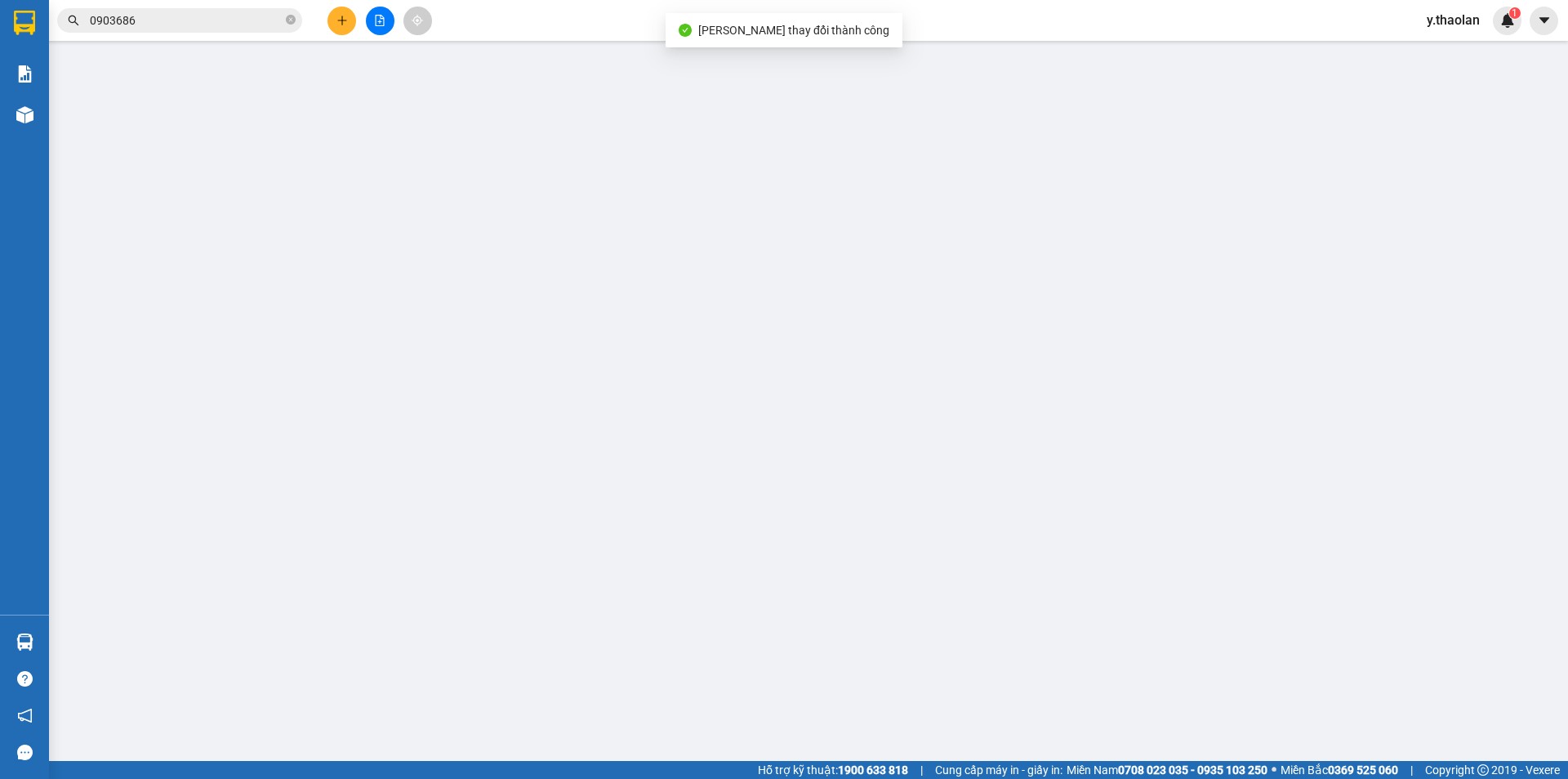
type input "0942459451"
type input "thương"
type input "40.000"
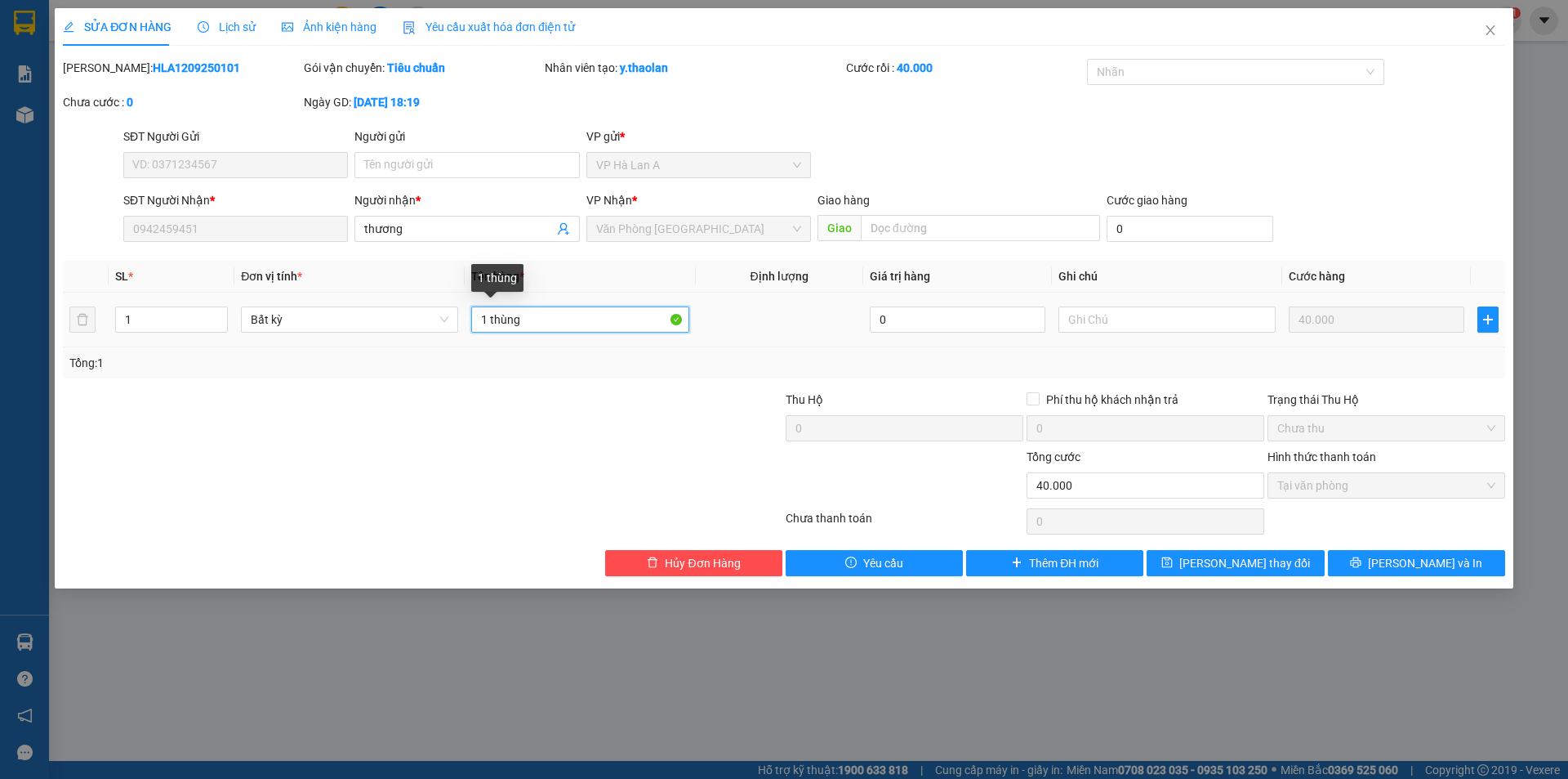
click at [572, 317] on input "1 thùng" at bounding box center [579, 320] width 217 height 27
type input "1 t"
click at [1173, 558] on icon "save" at bounding box center [1168, 563] width 12 height 12
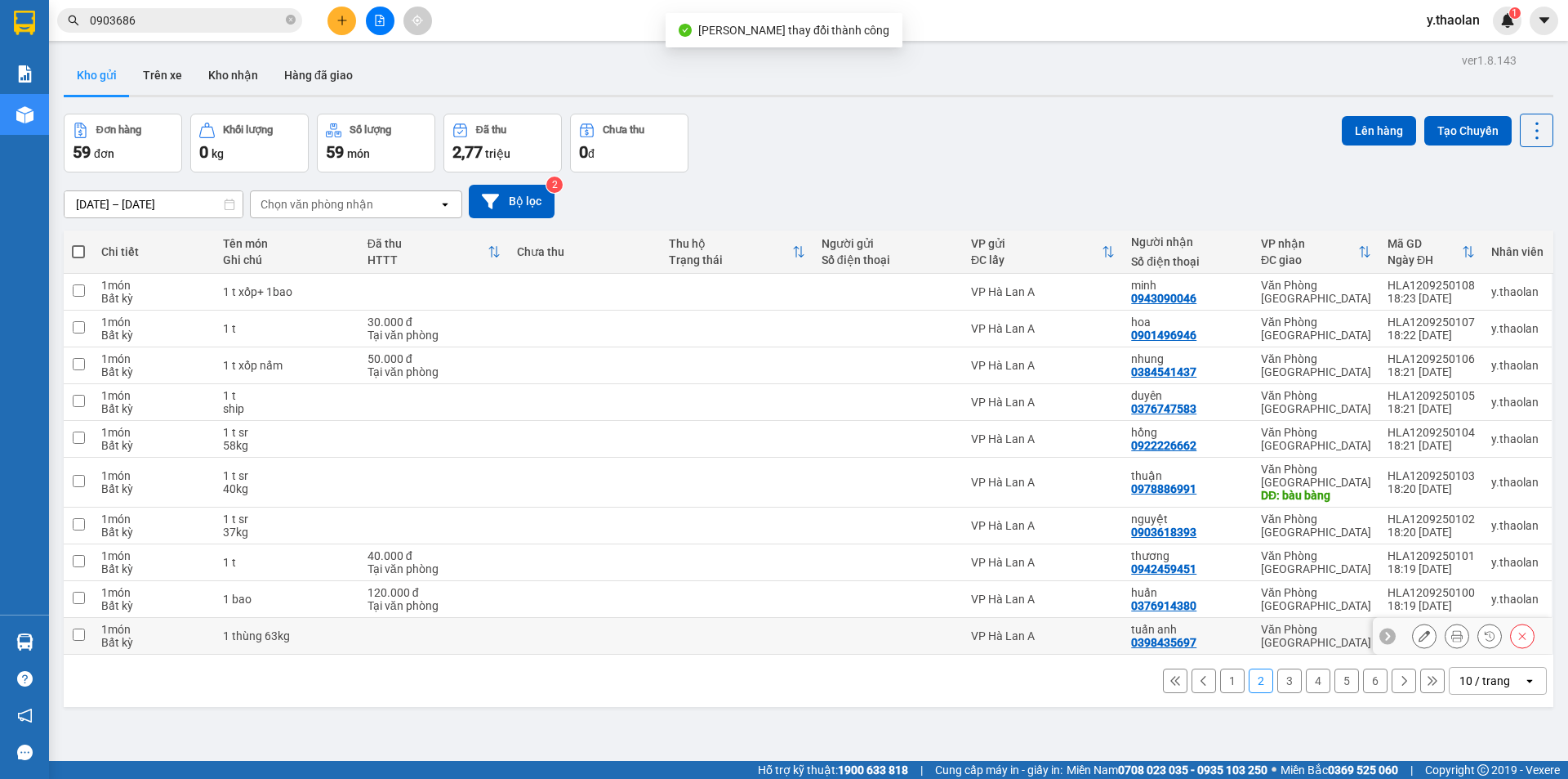
click at [1414, 626] on button at bounding box center [1424, 635] width 23 height 29
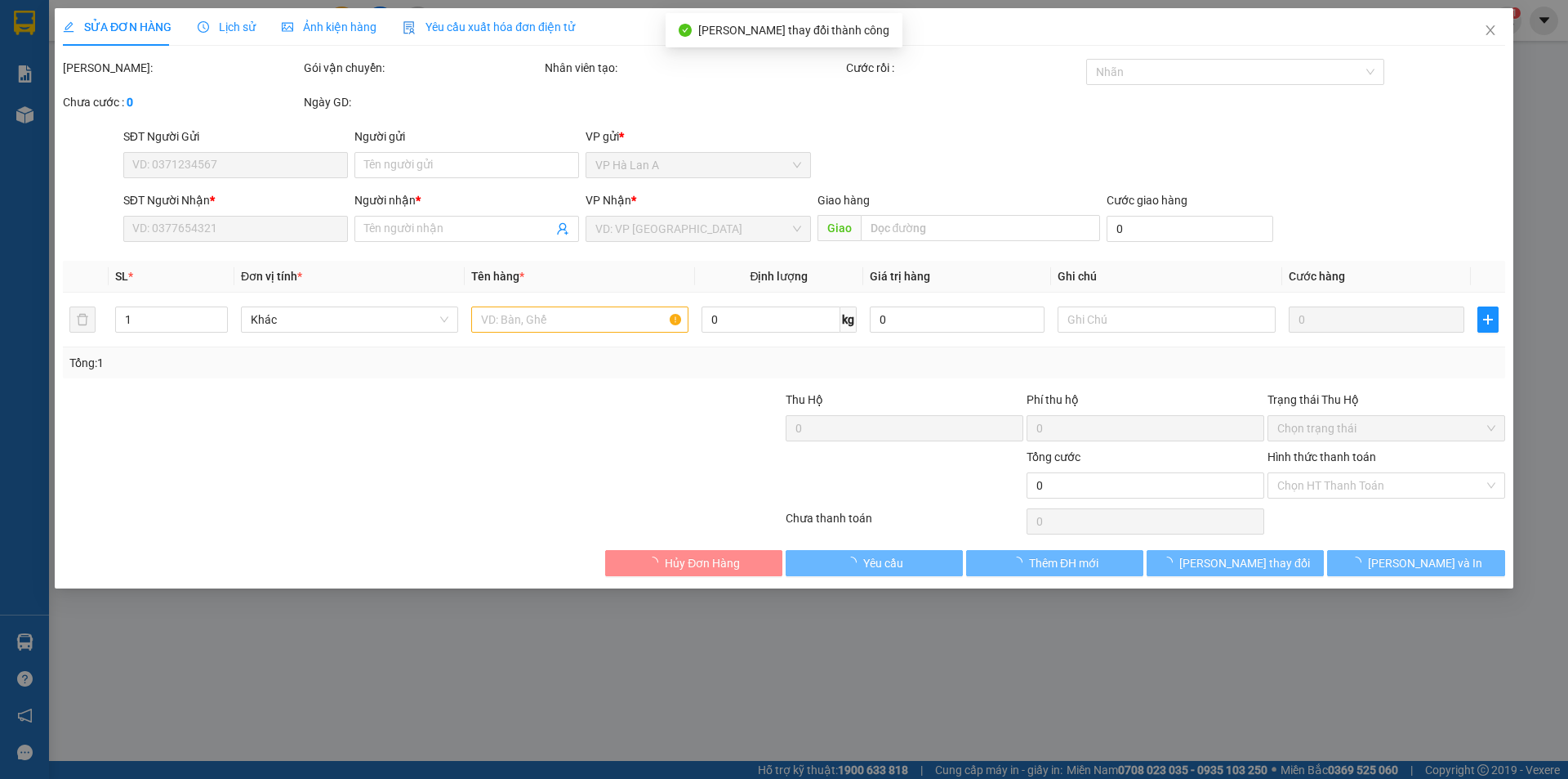
type input "0398435697"
type input "tuấn anh"
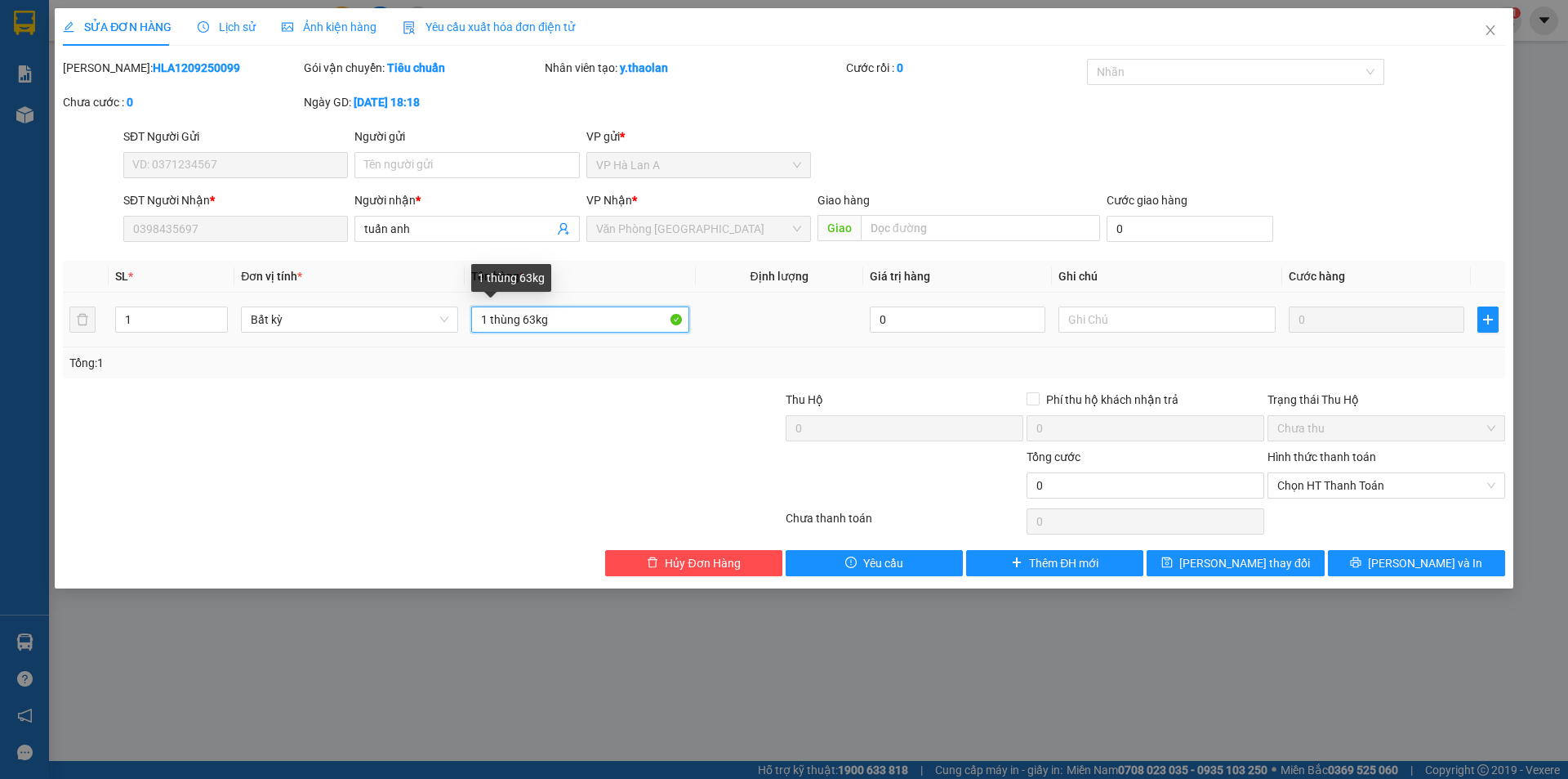
drag, startPoint x: 536, startPoint y: 314, endPoint x: 575, endPoint y: 314, distance: 39.0
click at [575, 314] on input "1 thùng 63kg" at bounding box center [579, 320] width 217 height 27
drag, startPoint x: 505, startPoint y: 319, endPoint x: 493, endPoint y: 321, distance: 12.2
click at [662, 330] on input "1 thùng 63kg" at bounding box center [579, 320] width 217 height 27
drag, startPoint x: 499, startPoint y: 317, endPoint x: 586, endPoint y: 317, distance: 87.0
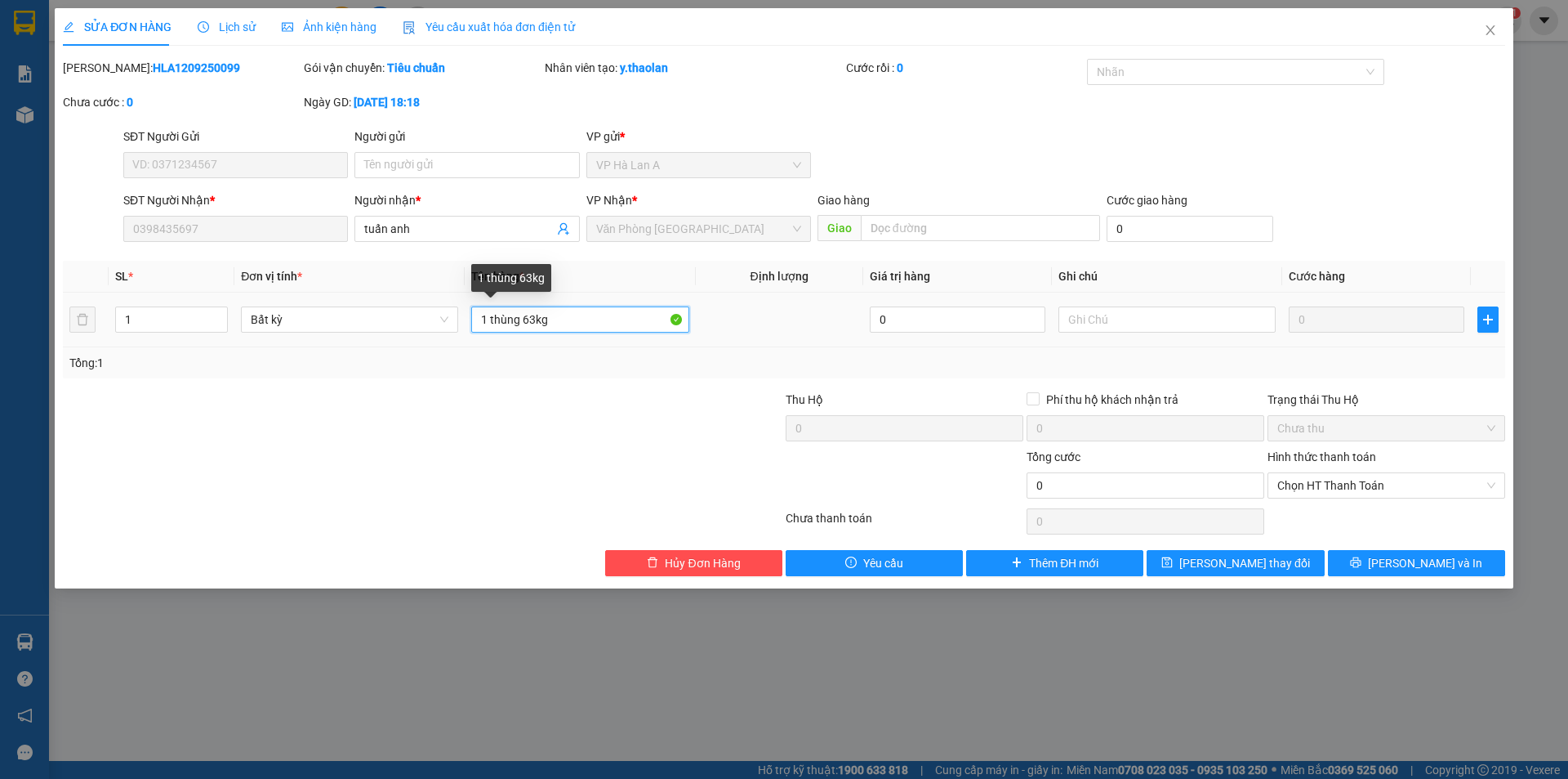
click at [586, 317] on input "1 thùng 63kg" at bounding box center [579, 320] width 217 height 27
type input "1 th"
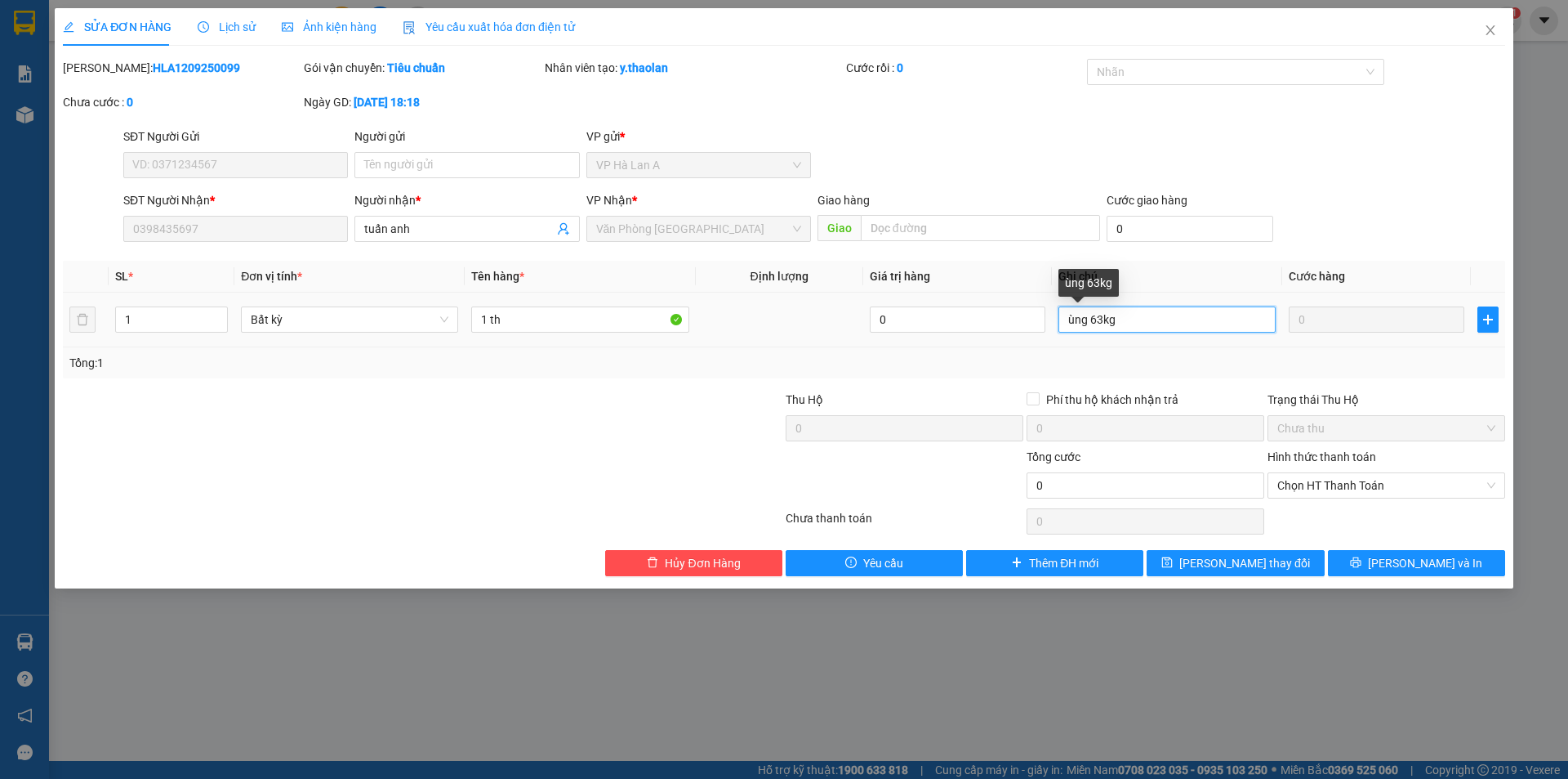
click at [1158, 324] on input "ùng 63kg" at bounding box center [1167, 320] width 217 height 27
drag, startPoint x: 1090, startPoint y: 318, endPoint x: 896, endPoint y: 327, distance: 194.2
click at [977, 307] on tr "1 Bất kỳ 1 th 0 ùng 63kg 0" at bounding box center [784, 320] width 1442 height 55
type input "63kg"
drag, startPoint x: 497, startPoint y: 317, endPoint x: 553, endPoint y: 311, distance: 56.3
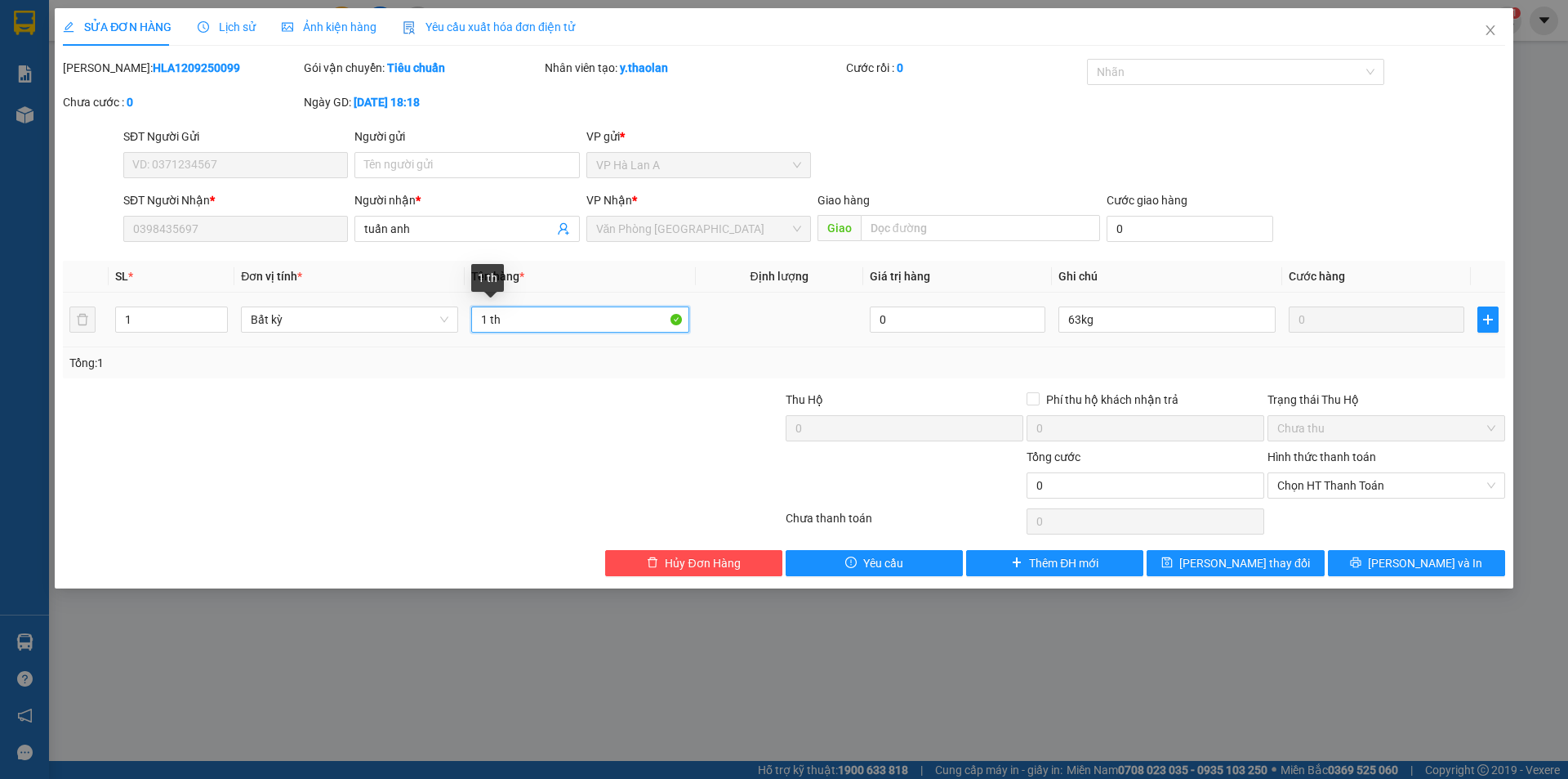
click at [550, 311] on input "1 th" at bounding box center [579, 320] width 217 height 27
type input "1 t sr"
click at [1220, 563] on span "Lưu thay đổi" at bounding box center [1245, 563] width 131 height 18
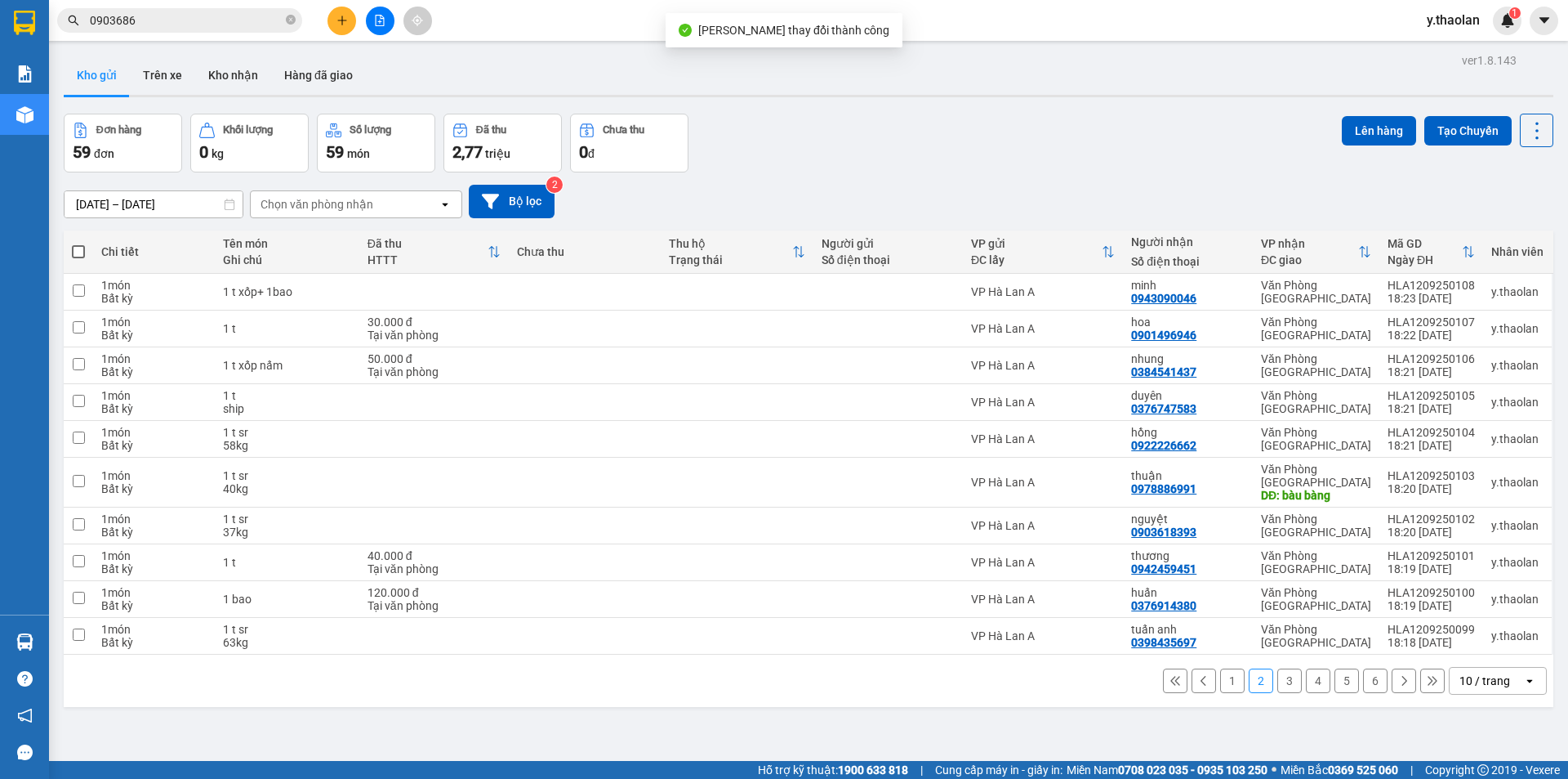
click at [1220, 669] on button "1" at bounding box center [1232, 681] width 25 height 25
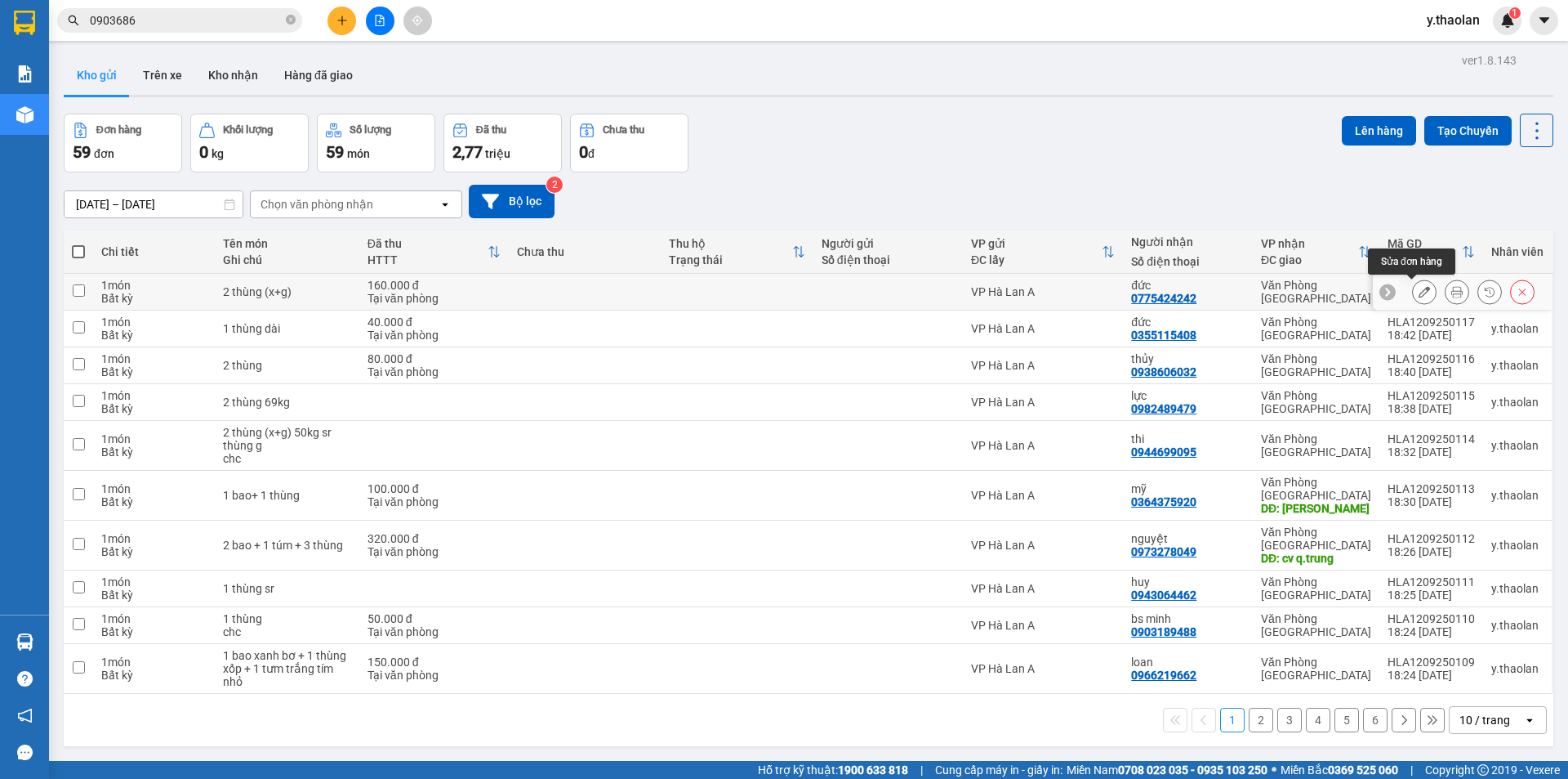
click at [1419, 289] on icon at bounding box center [1424, 292] width 12 height 12
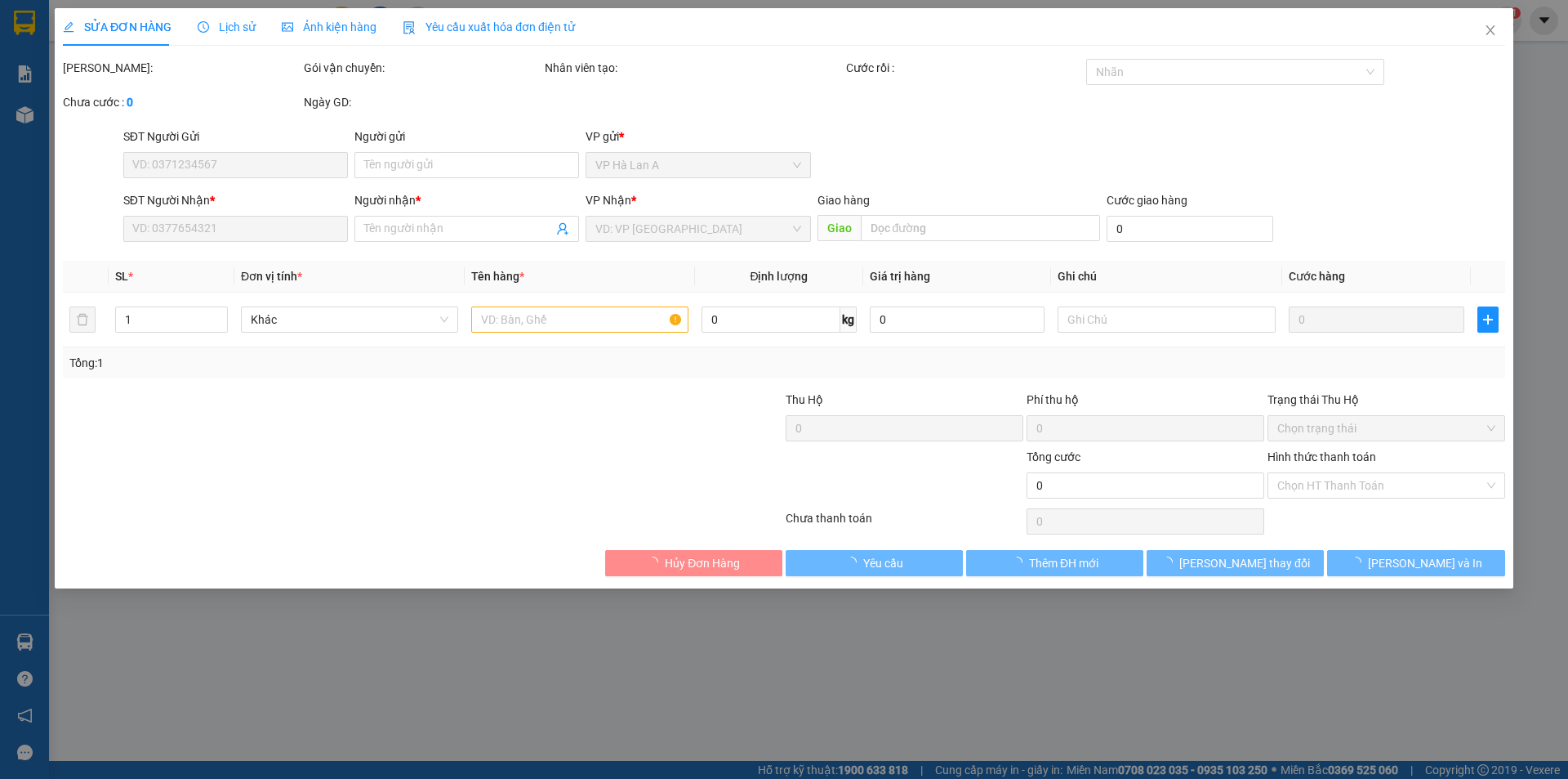
type input "0775424242"
type input "đức"
type input "160.000"
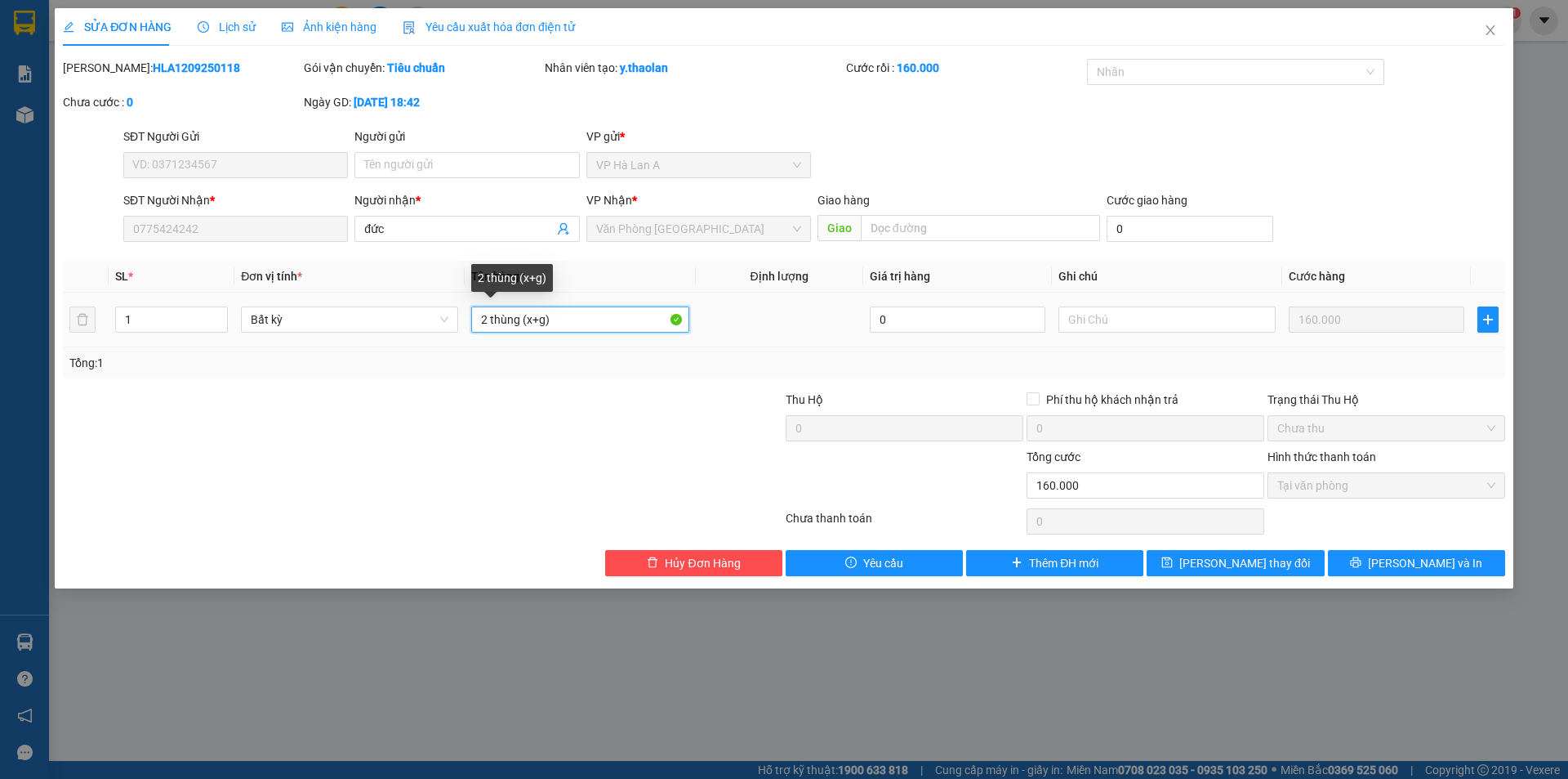
click at [516, 326] on input "2 thùng (x+g)" at bounding box center [579, 320] width 217 height 27
click at [519, 318] on input "2 thùng (x+g)" at bounding box center [579, 320] width 217 height 27
click at [510, 315] on input "2 t (x+g)" at bounding box center [579, 320] width 217 height 27
type input "2 t (xốp+giấy)"
click at [1233, 556] on span "Lưu thay đổi" at bounding box center [1245, 563] width 131 height 18
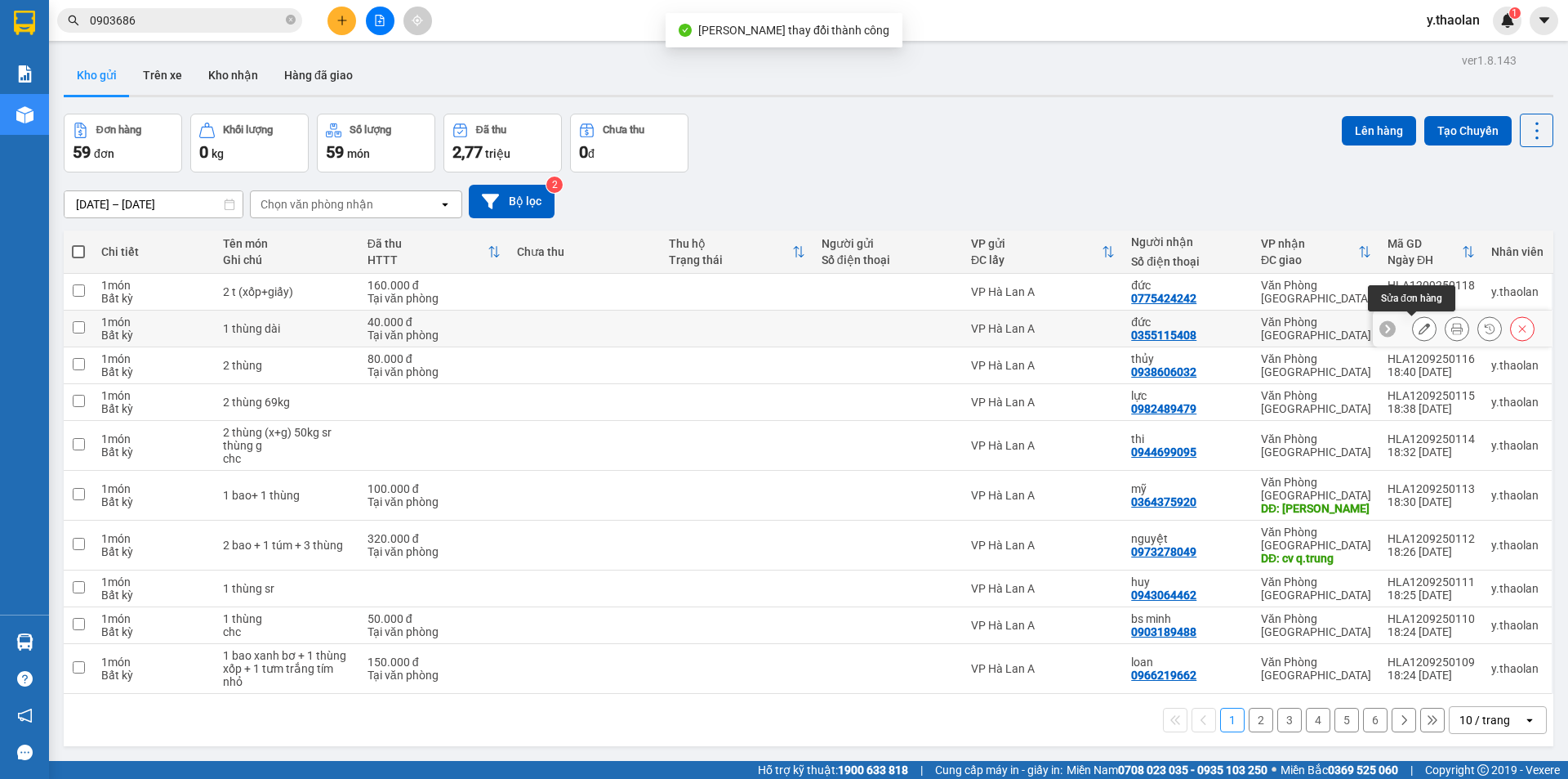
click at [1419, 331] on icon at bounding box center [1424, 329] width 12 height 12
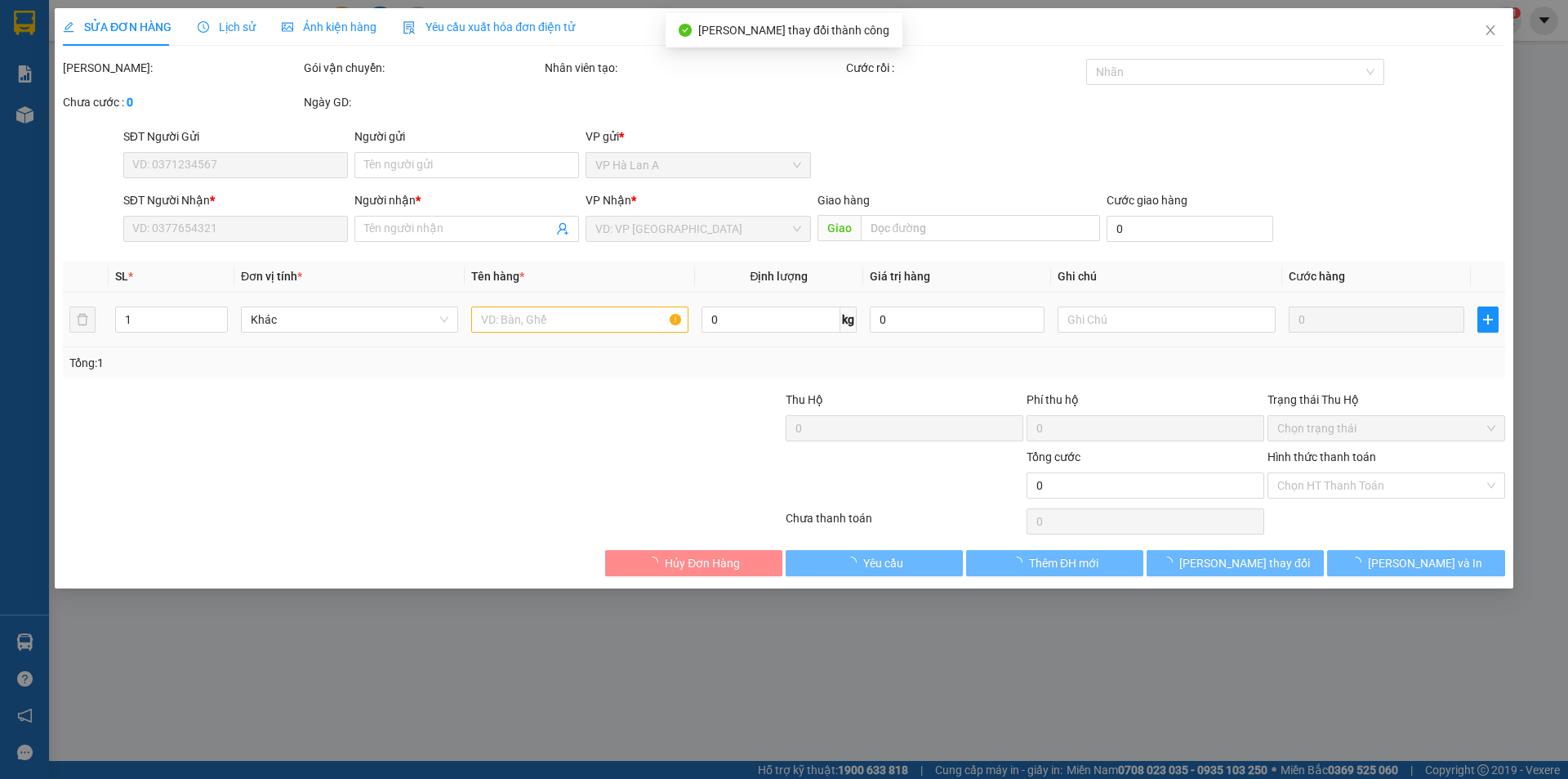
type input "0355115408"
type input "đức"
type input "40.000"
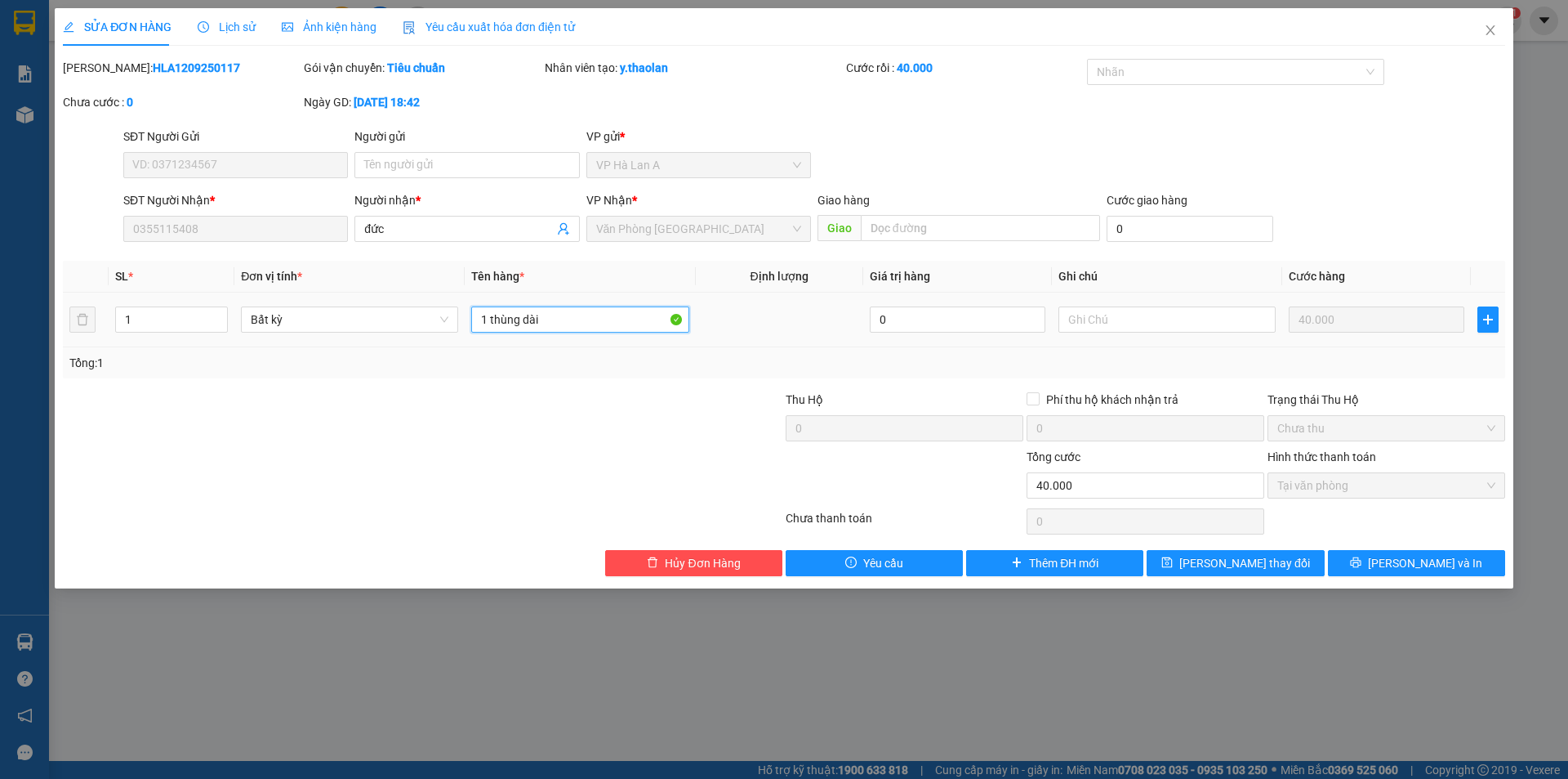
click at [516, 327] on input "1 thùng dài" at bounding box center [579, 320] width 217 height 27
click at [519, 317] on input "1 thùng dài" at bounding box center [579, 320] width 217 height 27
type input "1 t dài"
click at [1253, 564] on span "Lưu thay đổi" at bounding box center [1245, 563] width 131 height 18
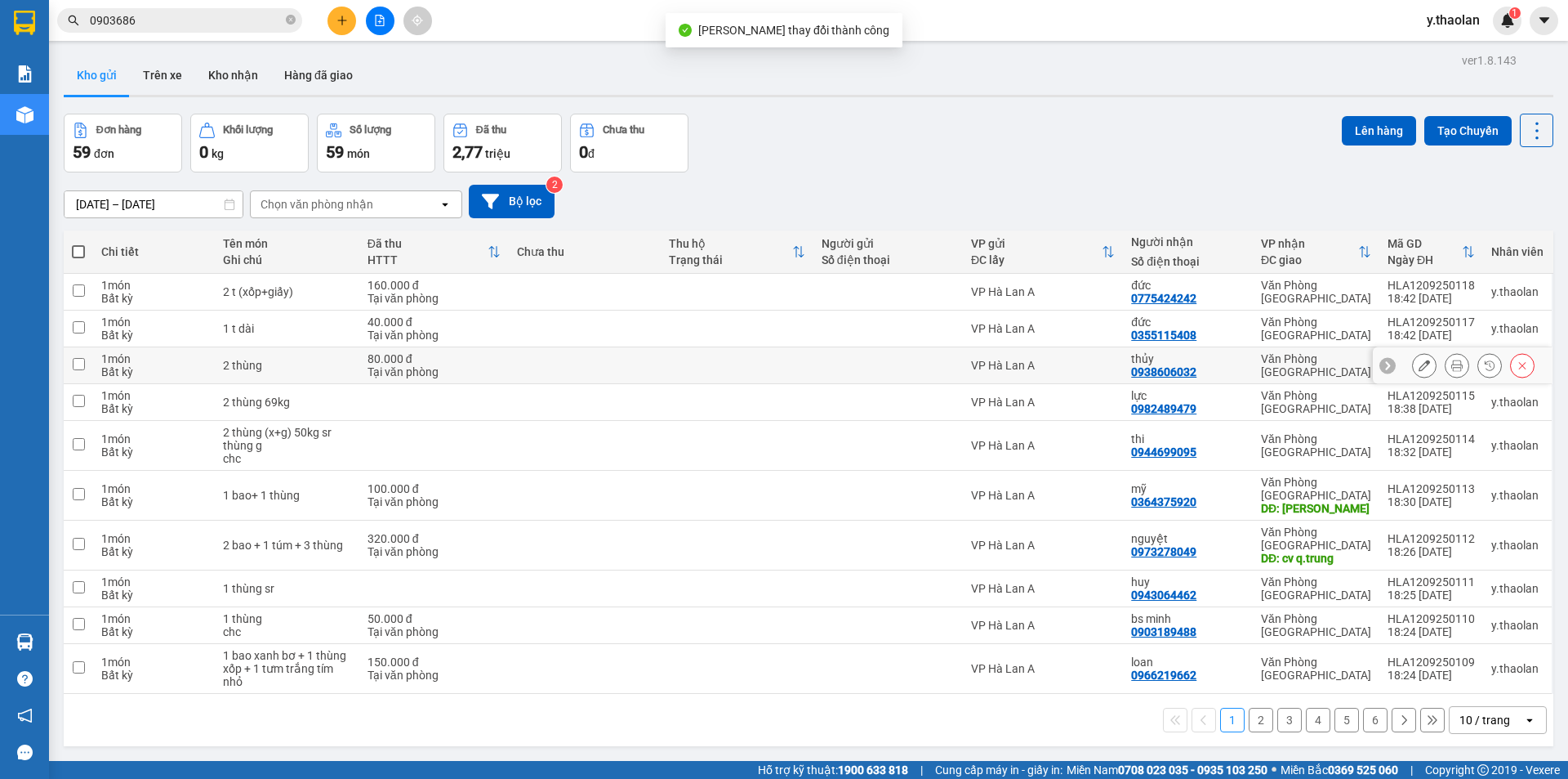
click at [1419, 366] on icon at bounding box center [1424, 366] width 12 height 12
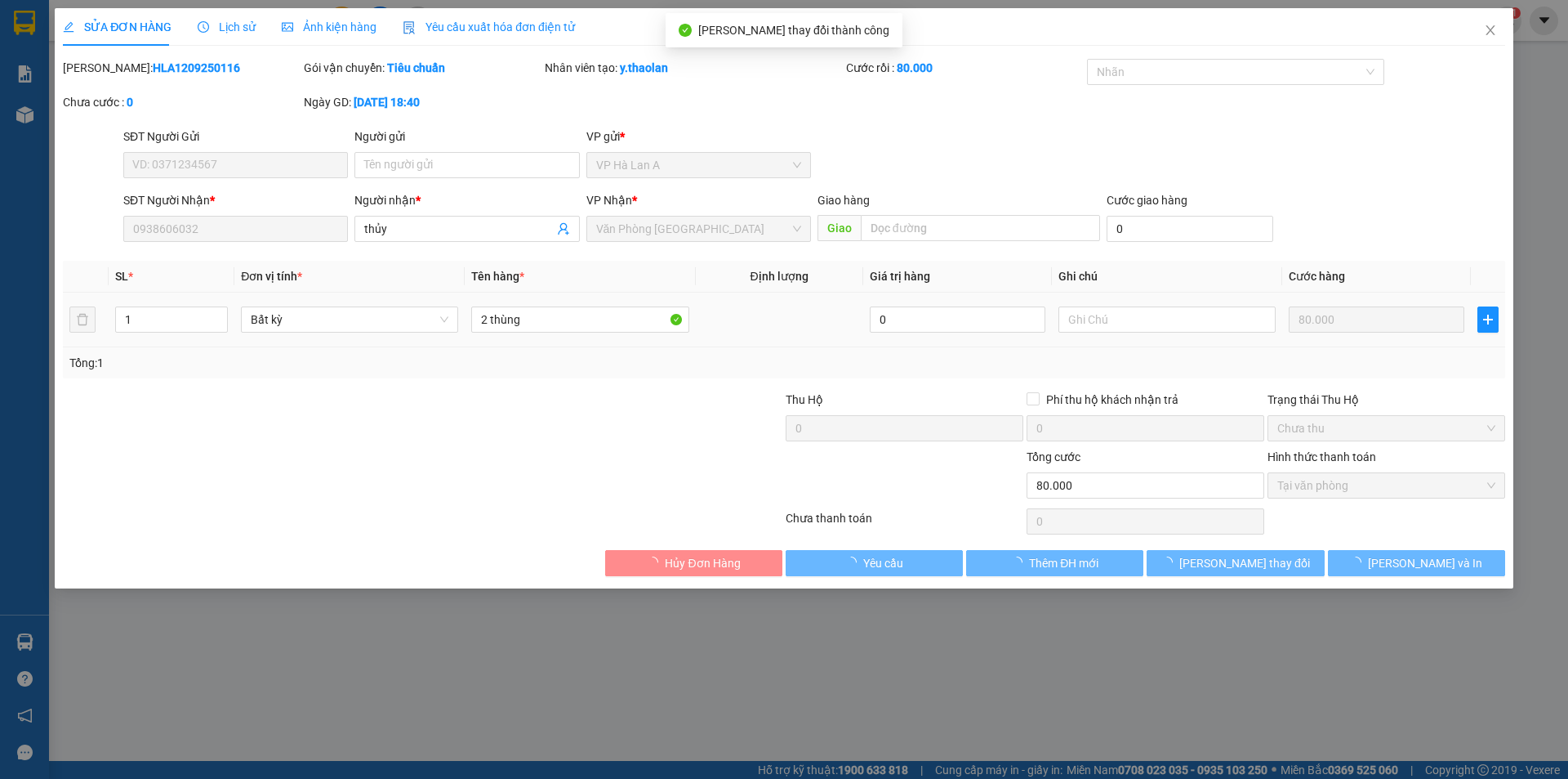
type input "0938606032"
type input "thủy"
type input "80.000"
click at [559, 321] on input "2 thùng" at bounding box center [579, 320] width 217 height 27
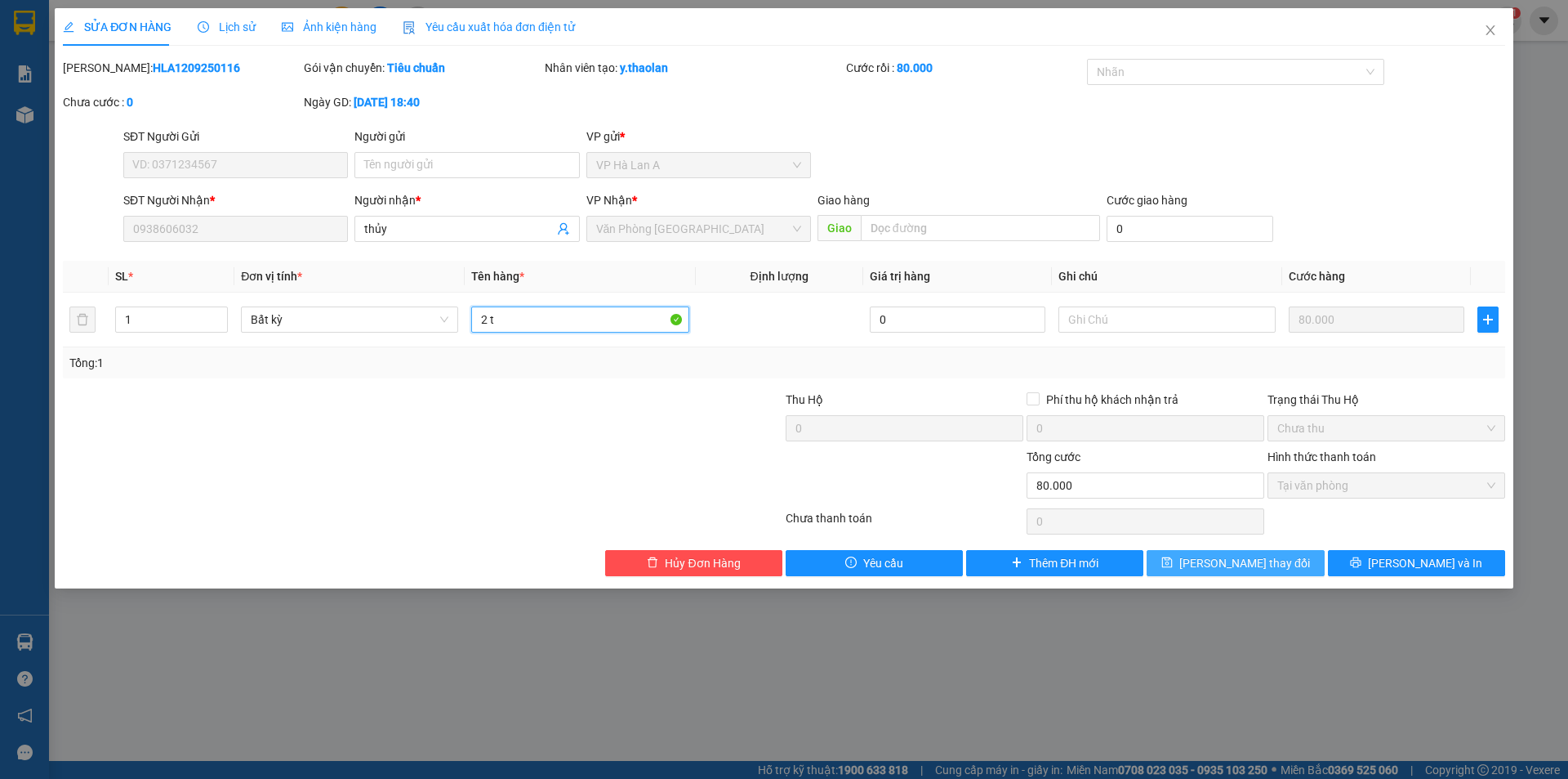
type input "2 t"
click at [1231, 562] on span "Lưu thay đổi" at bounding box center [1245, 563] width 131 height 18
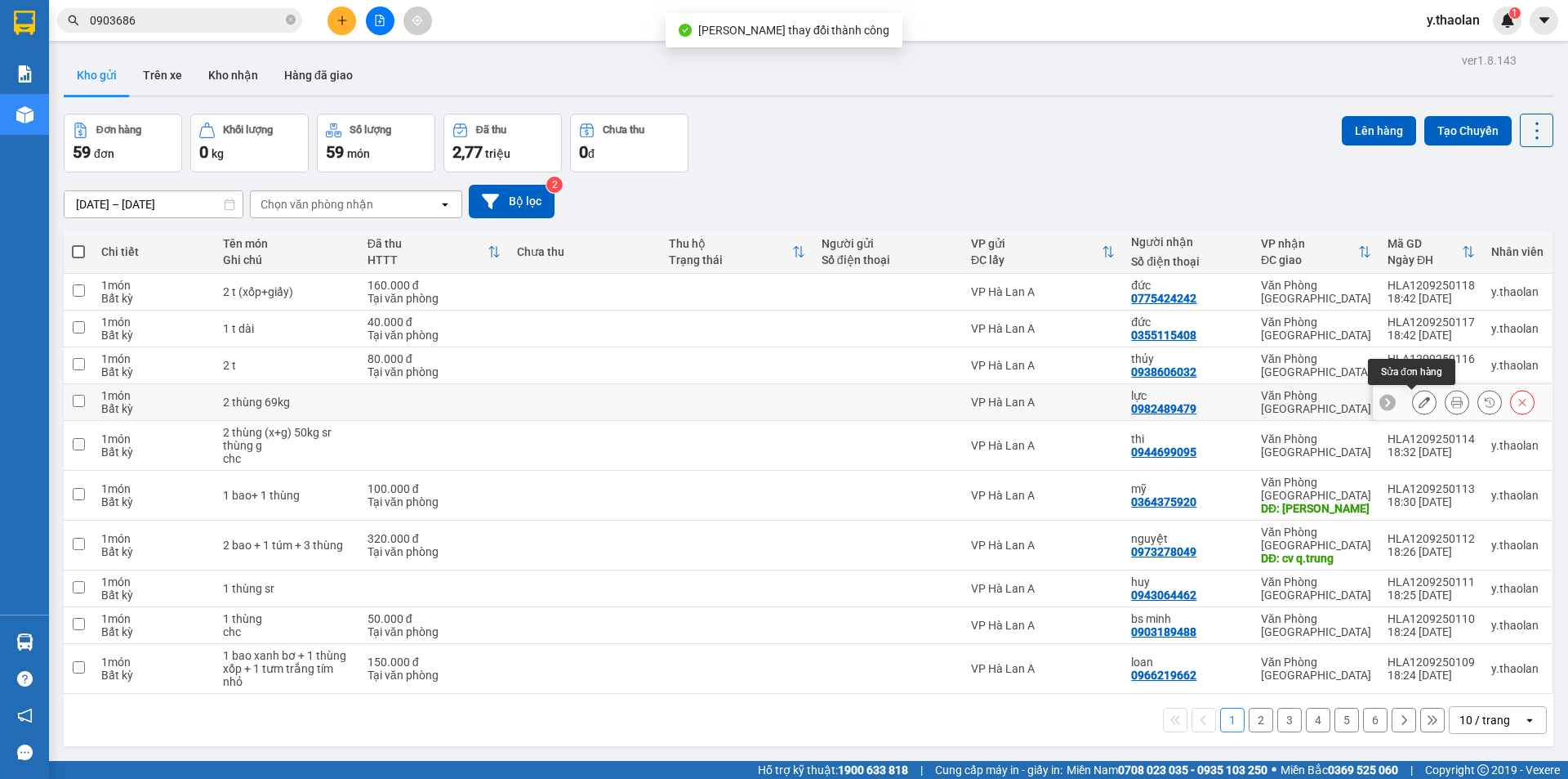
click at [1419, 399] on icon at bounding box center [1424, 402] width 12 height 12
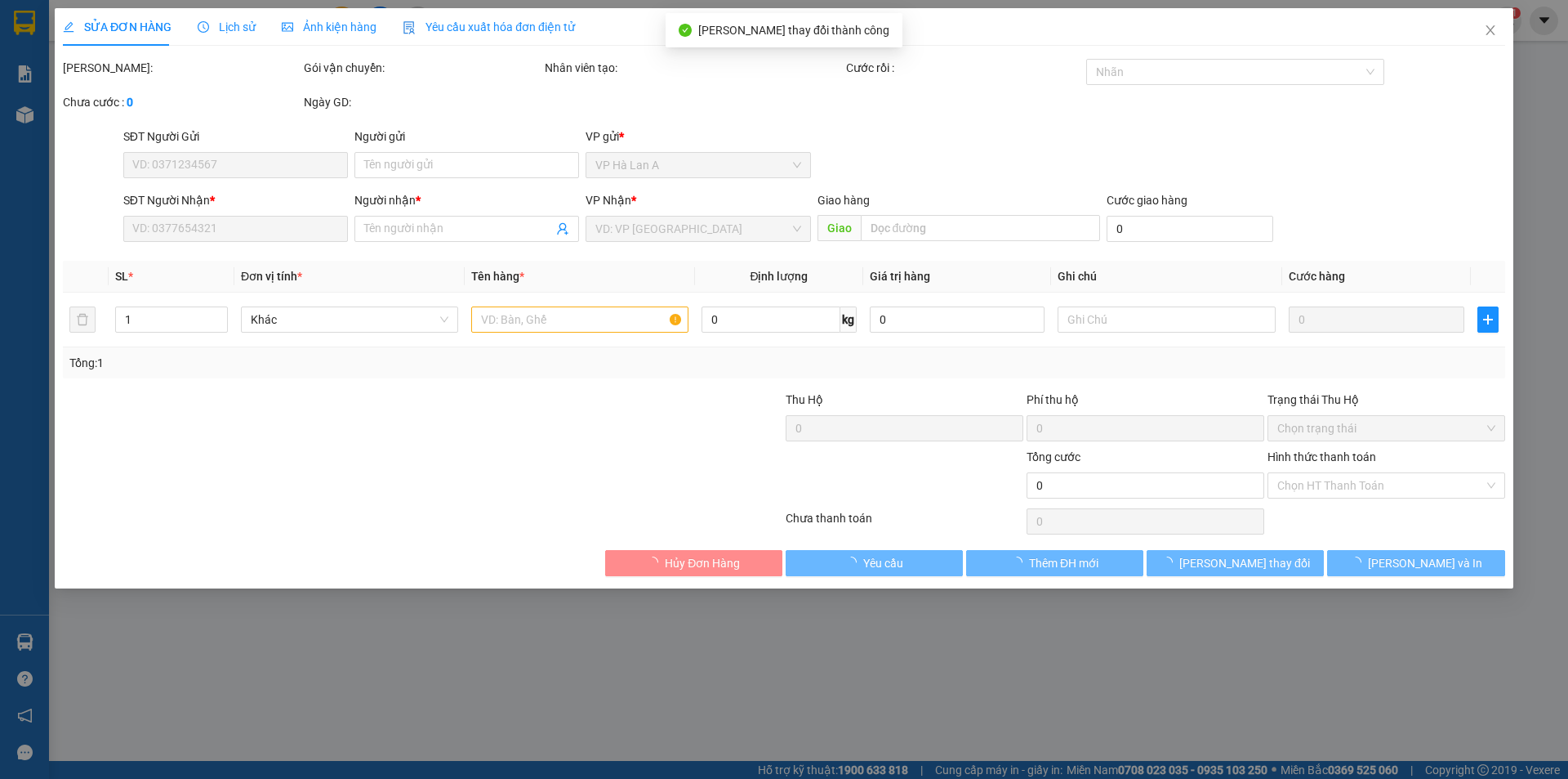
type input "0982489479"
type input "lực"
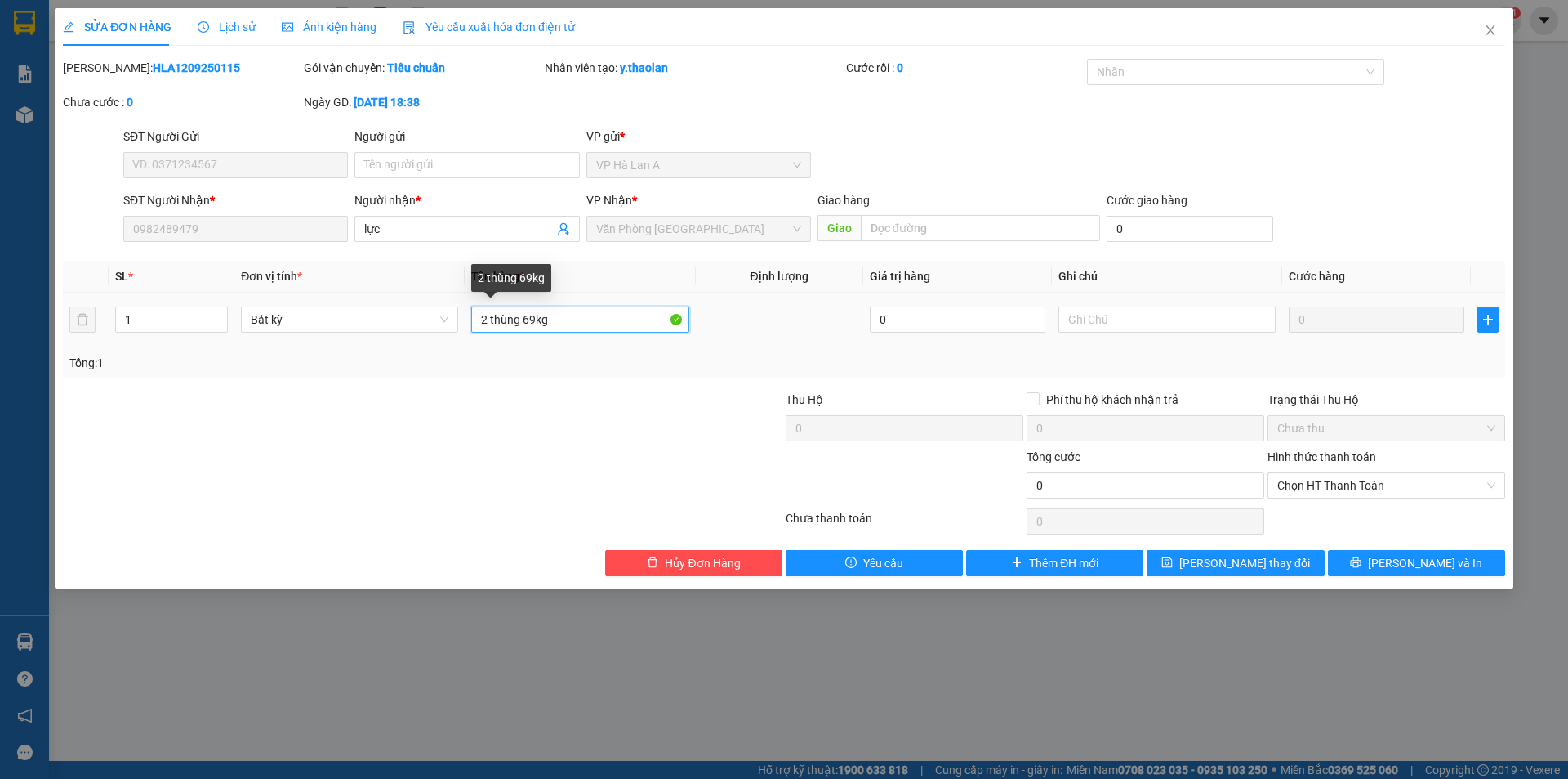
drag, startPoint x: 496, startPoint y: 322, endPoint x: 616, endPoint y: 313, distance: 120.3
click at [618, 313] on input "2 thùng 69kg" at bounding box center [579, 320] width 217 height 27
type input "2 t"
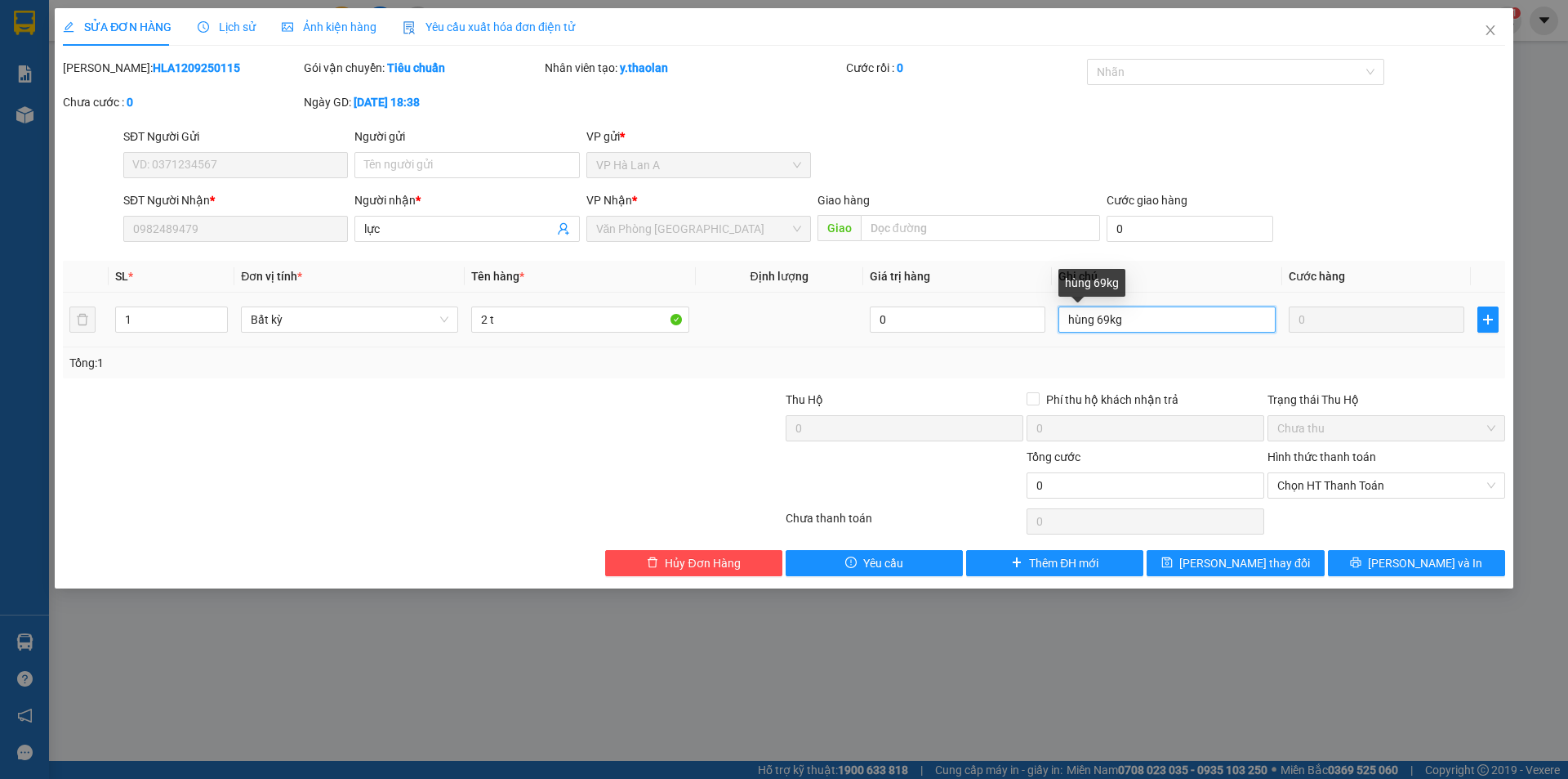
click at [1098, 319] on input "hùng 69kg" at bounding box center [1167, 320] width 217 height 27
type input "69kg"
click at [577, 322] on input "2 t" at bounding box center [579, 320] width 217 height 27
type input "2 t sr"
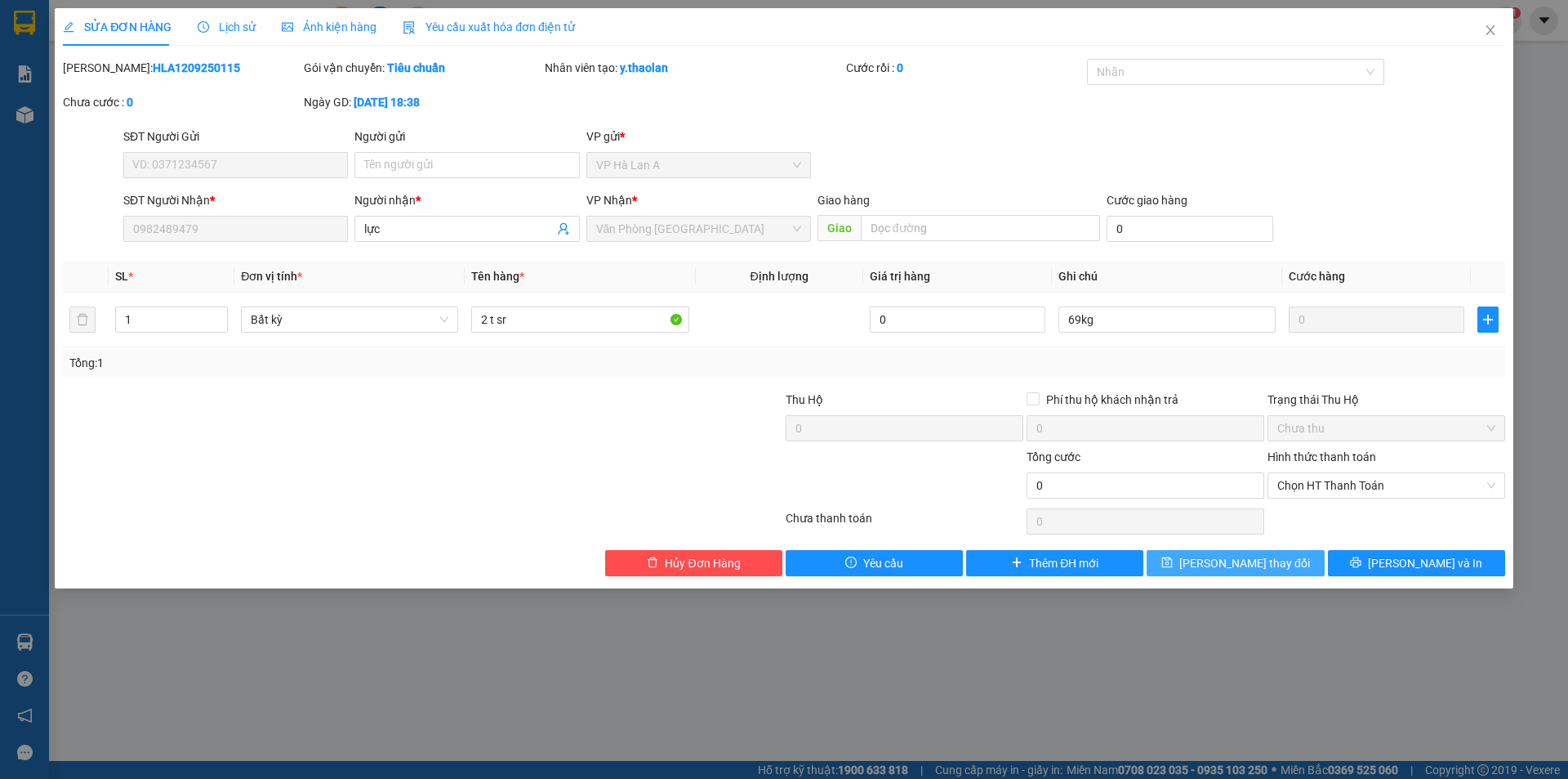
drag, startPoint x: 1216, startPoint y: 541, endPoint x: 1222, endPoint y: 554, distance: 14.3
click at [1220, 549] on div "Total Paid Fee 0 Total UnPaid Fee 0 Cash Collection Total Fee Mã ĐH: HLA1209250…" at bounding box center [784, 318] width 1442 height 517
drag, startPoint x: 1232, startPoint y: 568, endPoint x: 1240, endPoint y: 570, distance: 8.2
click at [1235, 569] on span "Lưu thay đổi" at bounding box center [1245, 563] width 131 height 18
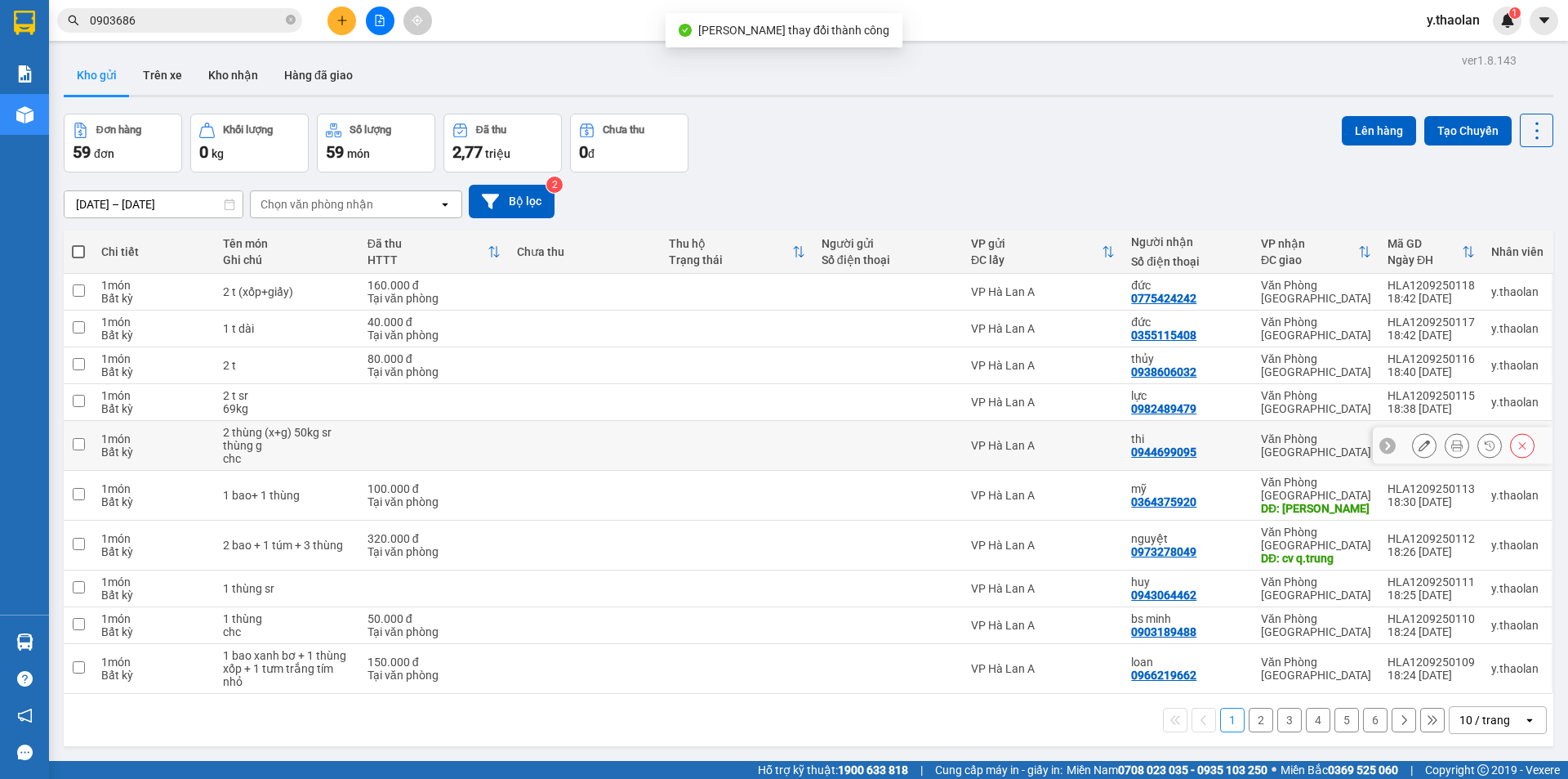
click at [1431, 445] on div at bounding box center [1474, 445] width 123 height 25
click at [1418, 443] on button at bounding box center [1424, 446] width 23 height 29
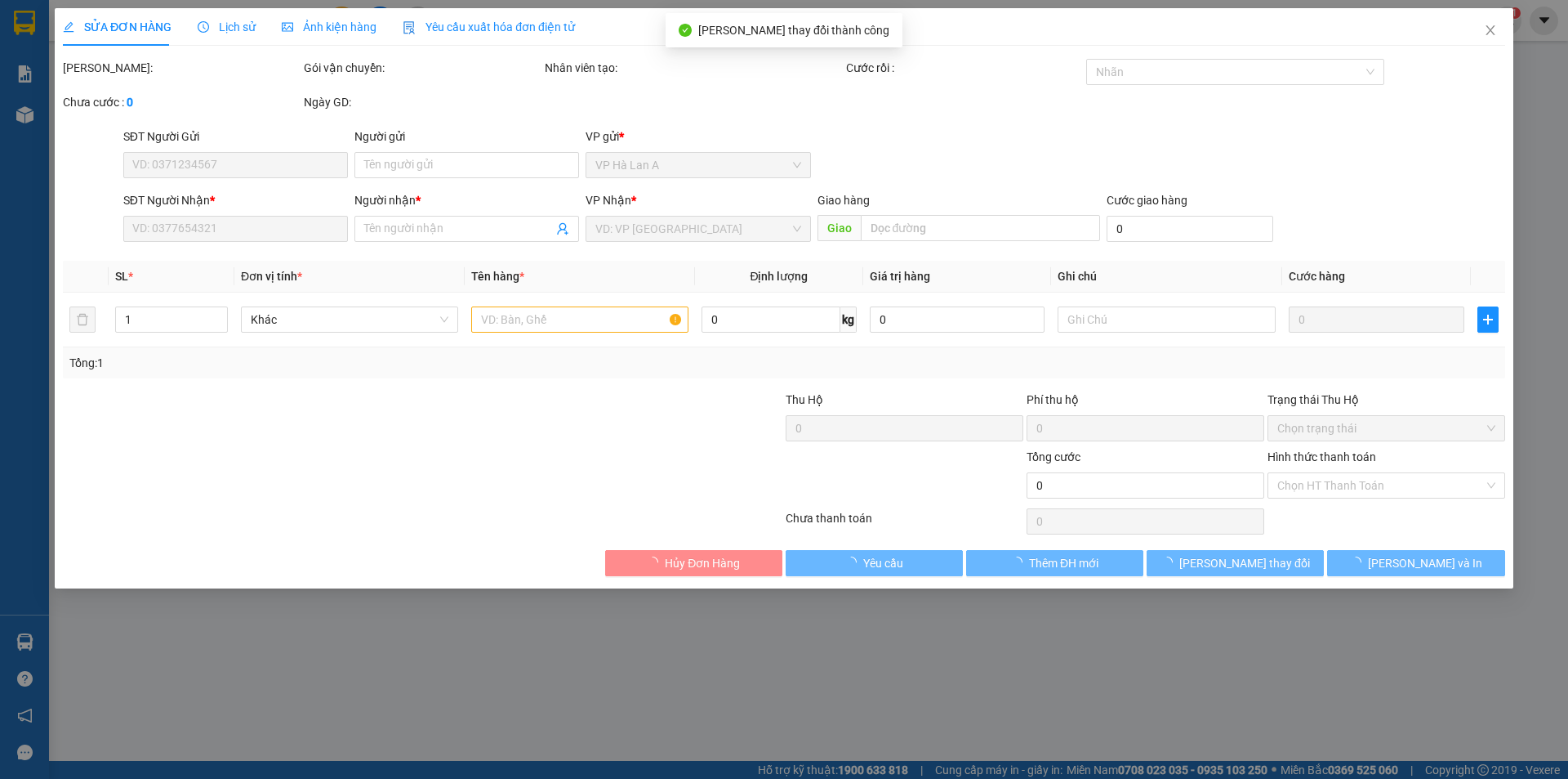
type input "0944699095"
type input "thi"
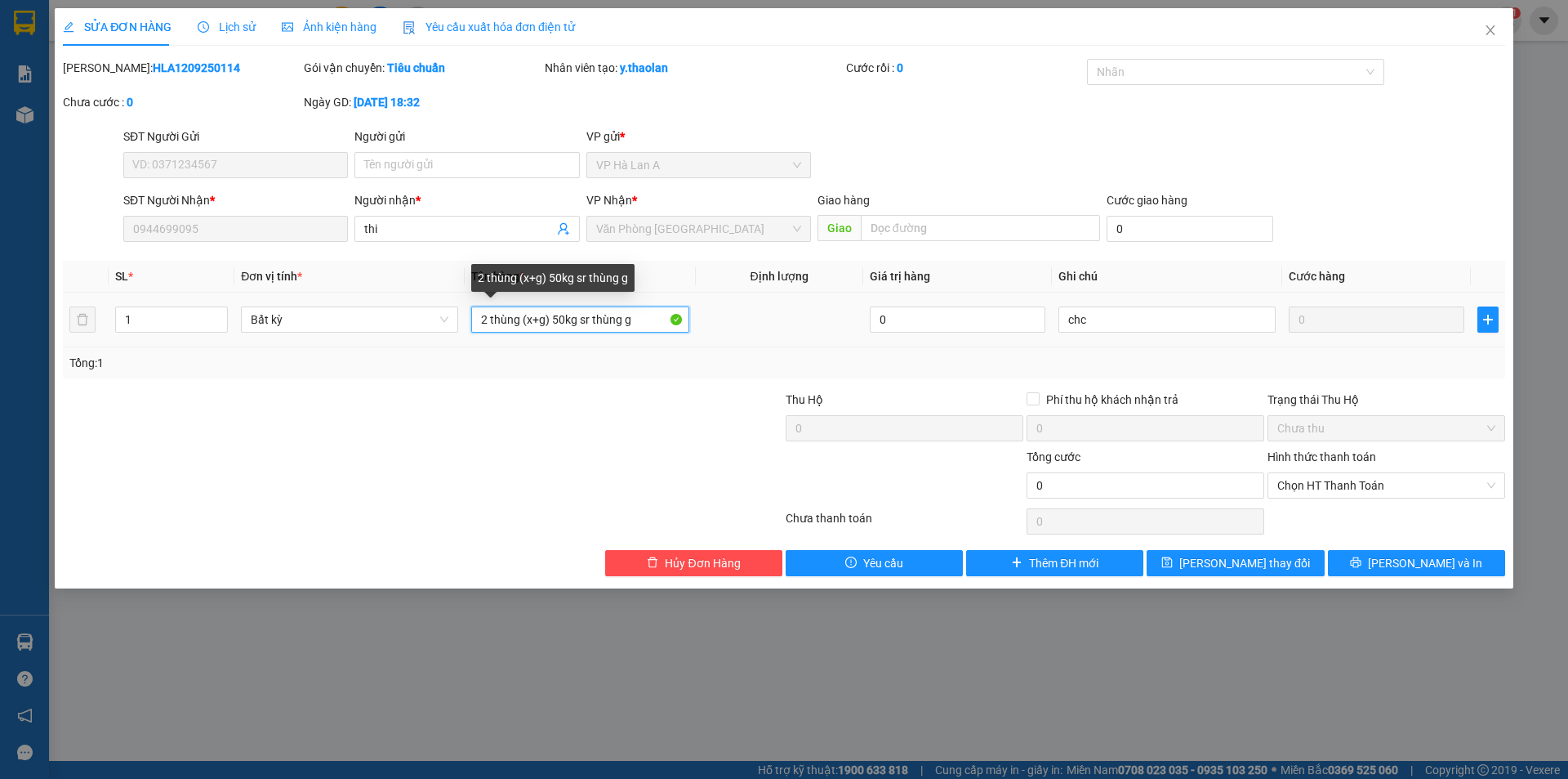
click at [520, 312] on input "2 thùng (x+g) 50kg sr thùng g" at bounding box center [579, 320] width 217 height 27
click at [505, 317] on input "2 t (x+g) 50kg sr thùng g" at bounding box center [579, 320] width 217 height 27
drag, startPoint x: 567, startPoint y: 319, endPoint x: 626, endPoint y: 334, distance: 60.9
click at [692, 334] on td "2 t (xốp+giấy sr) 50kg sr thùng g" at bounding box center [580, 320] width 230 height 55
type input "2 t (xốp+giấy sr)"
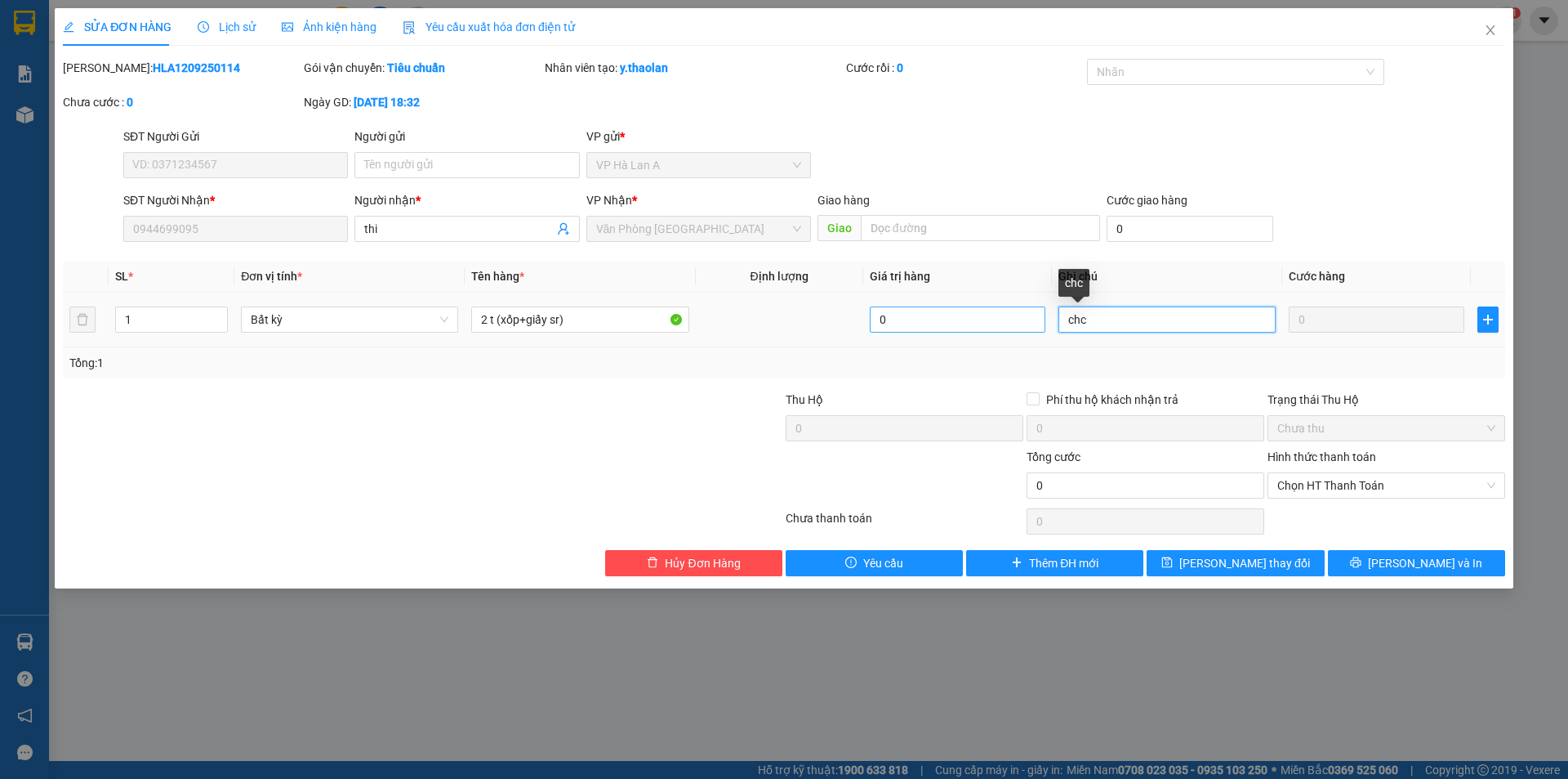
drag, startPoint x: 1082, startPoint y: 318, endPoint x: 1013, endPoint y: 312, distance: 69.3
click at [1021, 312] on tr "1 Bất kỳ 2 t (xốp+giấy sr) 0 chc 0" at bounding box center [784, 320] width 1442 height 55
type input "c"
drag, startPoint x: 1152, startPoint y: 328, endPoint x: 931, endPoint y: 309, distance: 221.8
click at [988, 281] on table "SL * Đơn vị tính * Tên hàng * Định lượng Giá trị hàng Ghi chú Cước hàng 1 Bất k…" at bounding box center [784, 304] width 1442 height 87
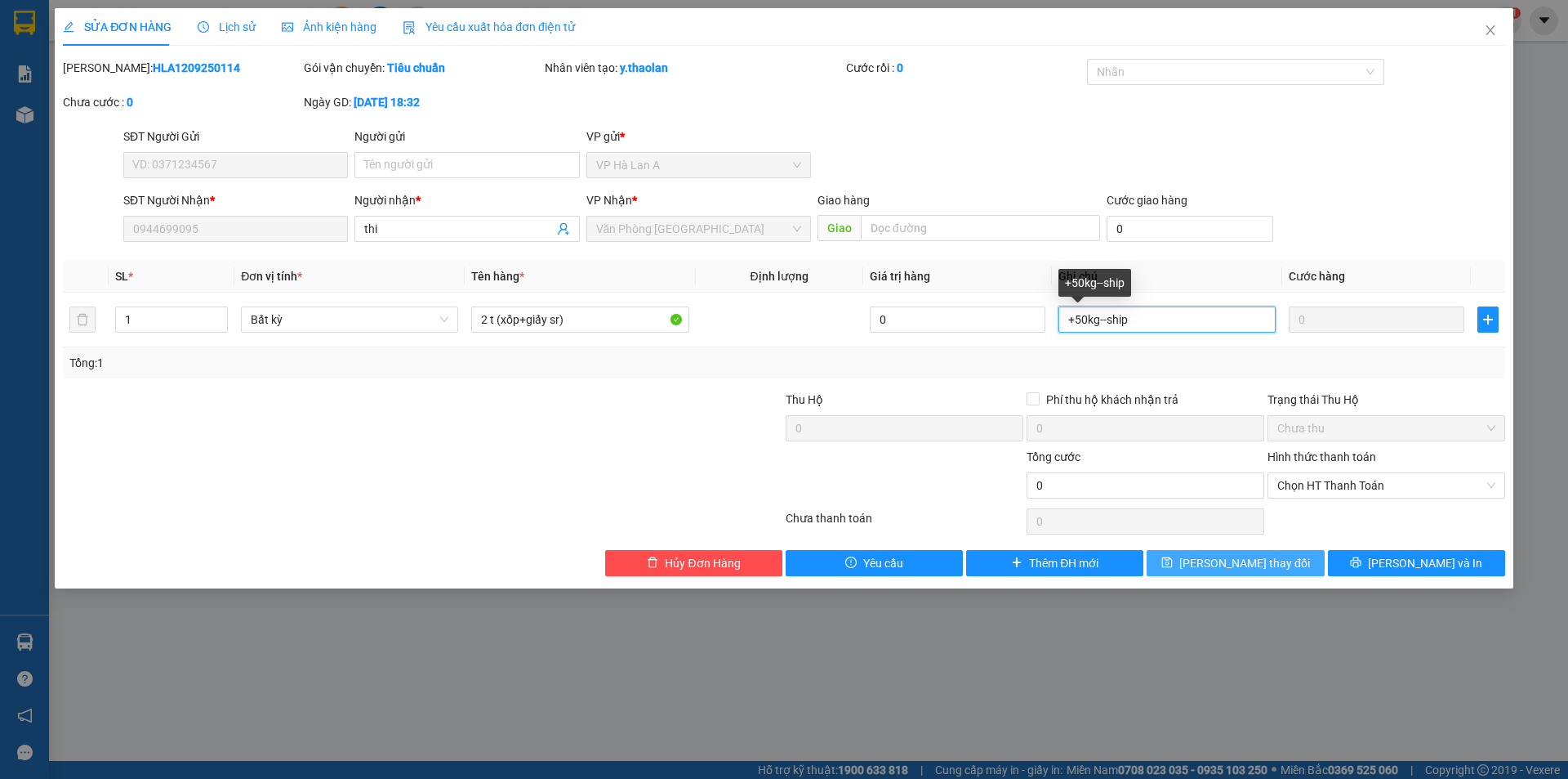
type input "+50kg--ship"
click at [1241, 554] on span "Lưu thay đổi" at bounding box center [1245, 563] width 131 height 18
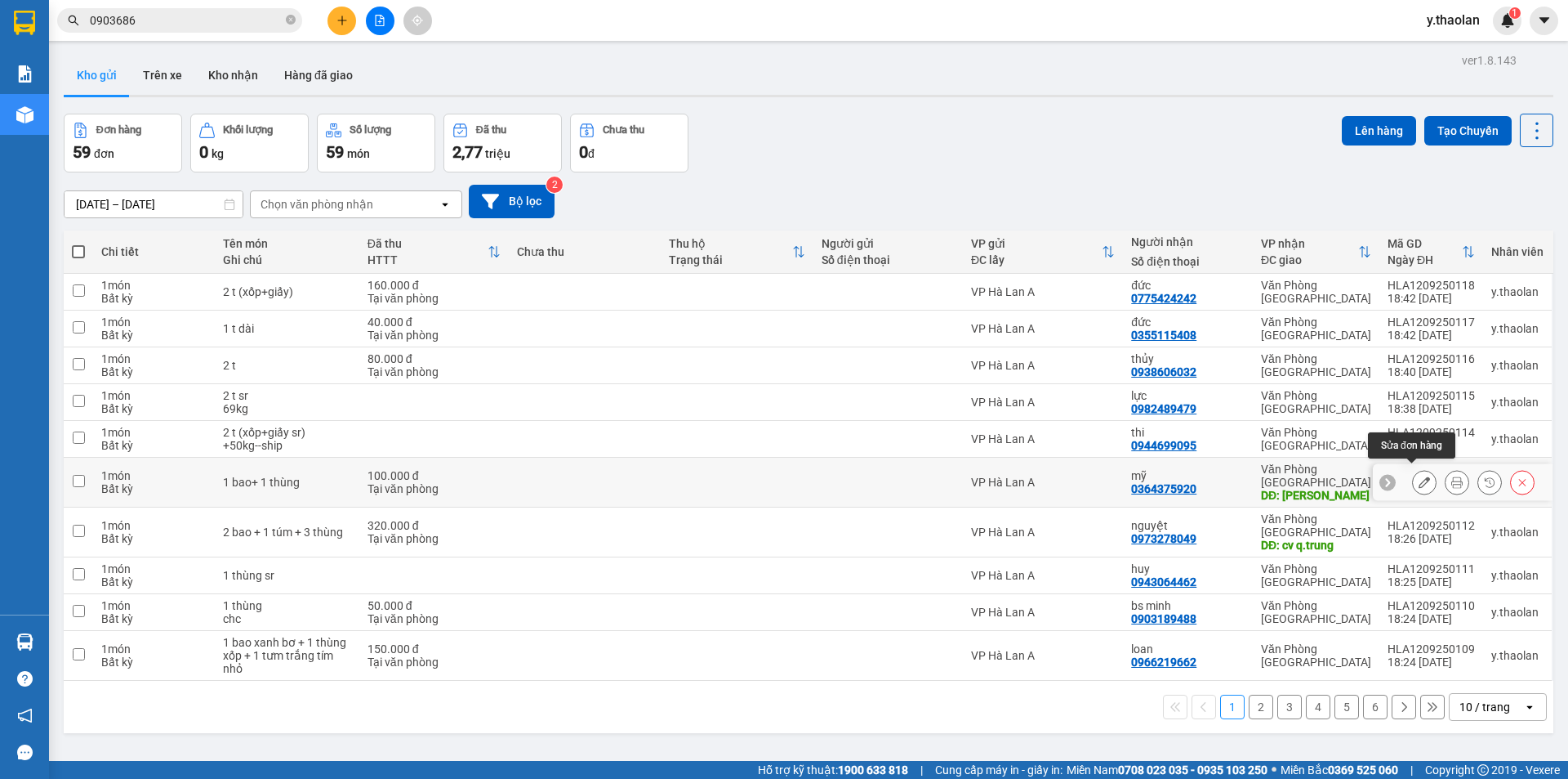
click at [1419, 476] on icon at bounding box center [1424, 482] width 12 height 12
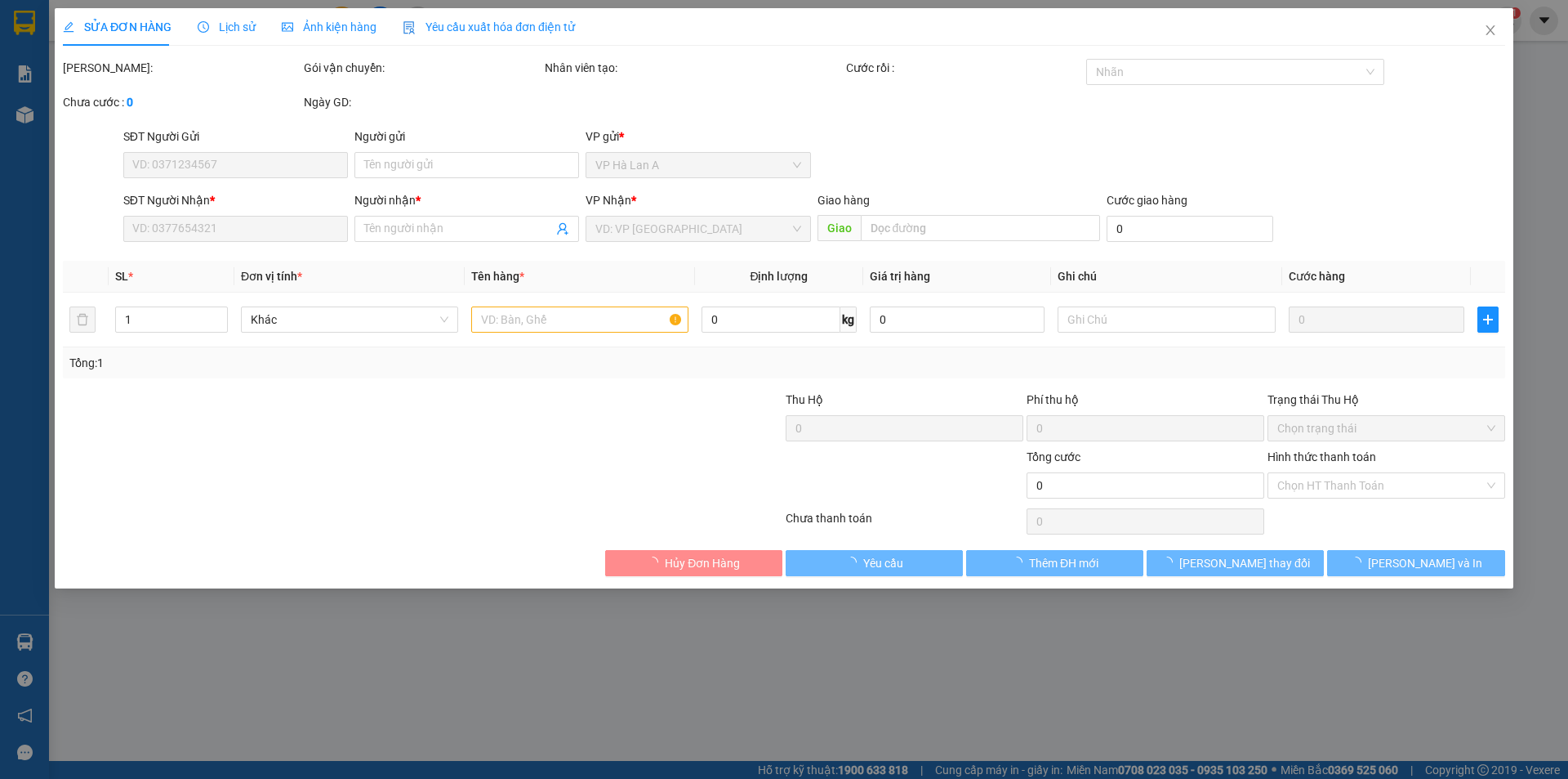
type input "0364375920"
type input "mỹ"
type input "huy hồng"
type input "100.000"
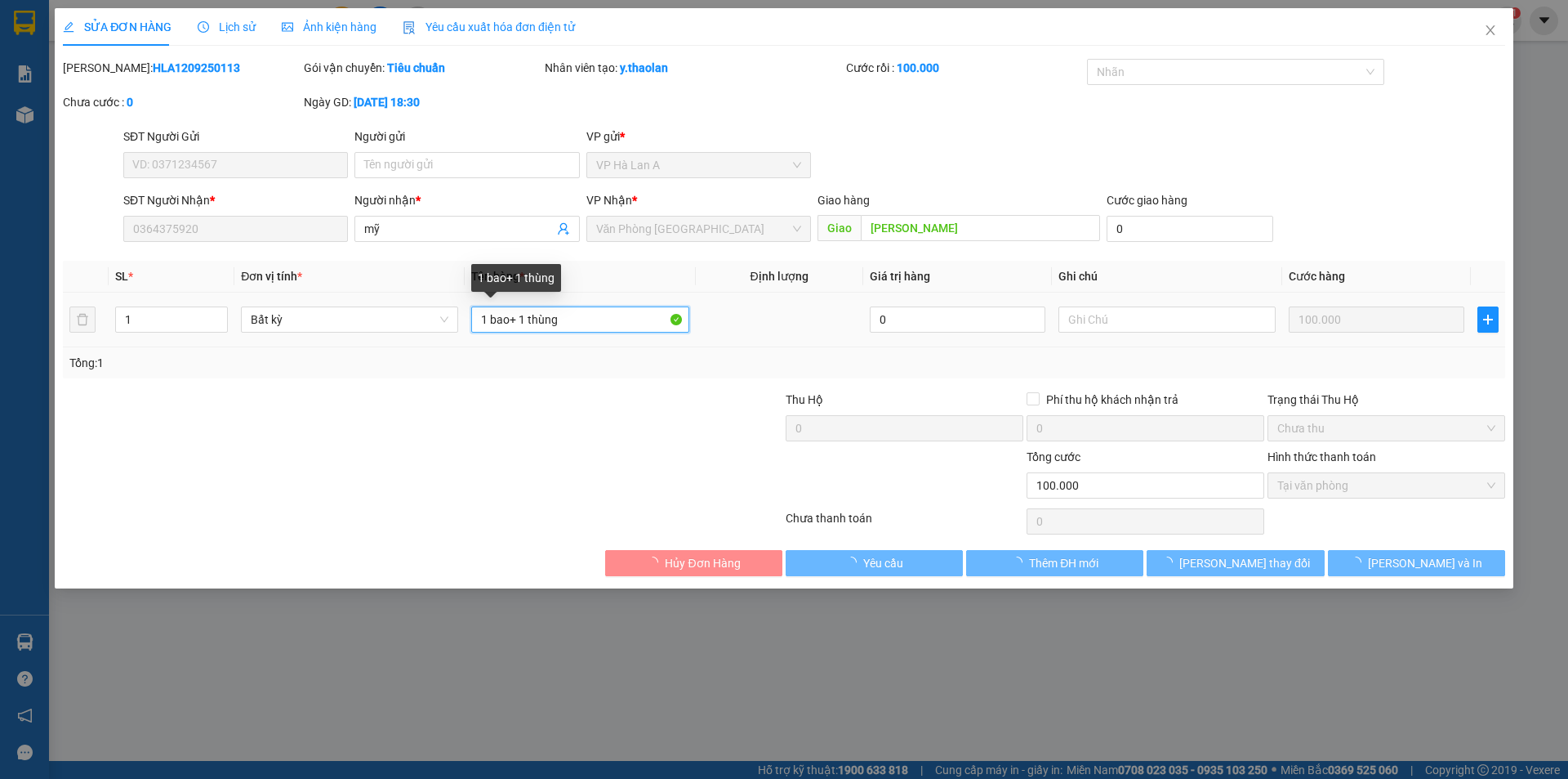
click at [592, 320] on input "1 bao+ 1 thùng" at bounding box center [579, 320] width 217 height 27
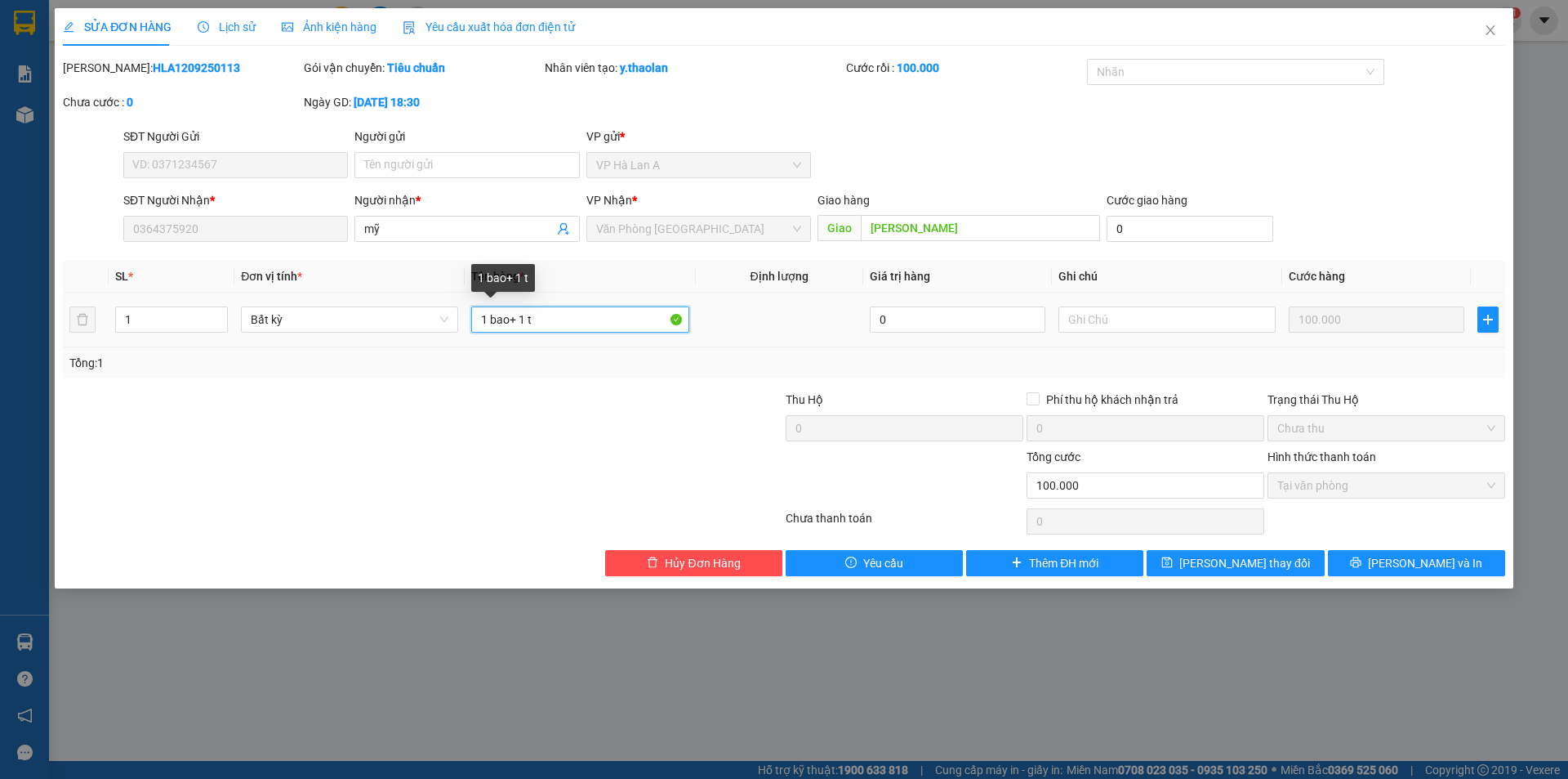
click at [530, 315] on input "1 bao+ 1 t" at bounding box center [579, 320] width 217 height 27
type input "1 bao+ 1t"
click at [1246, 556] on span "Lưu thay đổi" at bounding box center [1245, 563] width 131 height 18
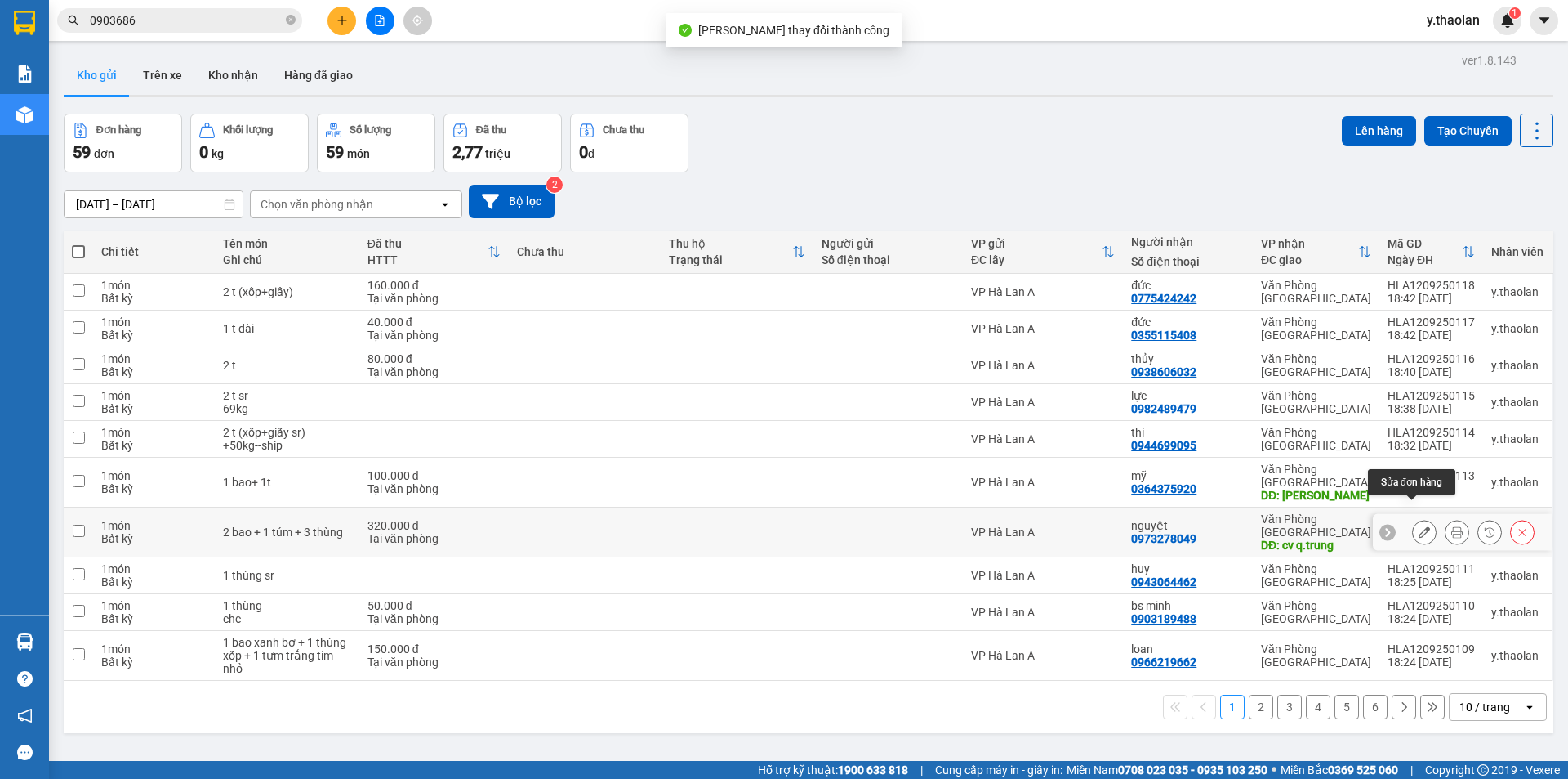
click at [1414, 518] on button at bounding box center [1424, 532] width 23 height 29
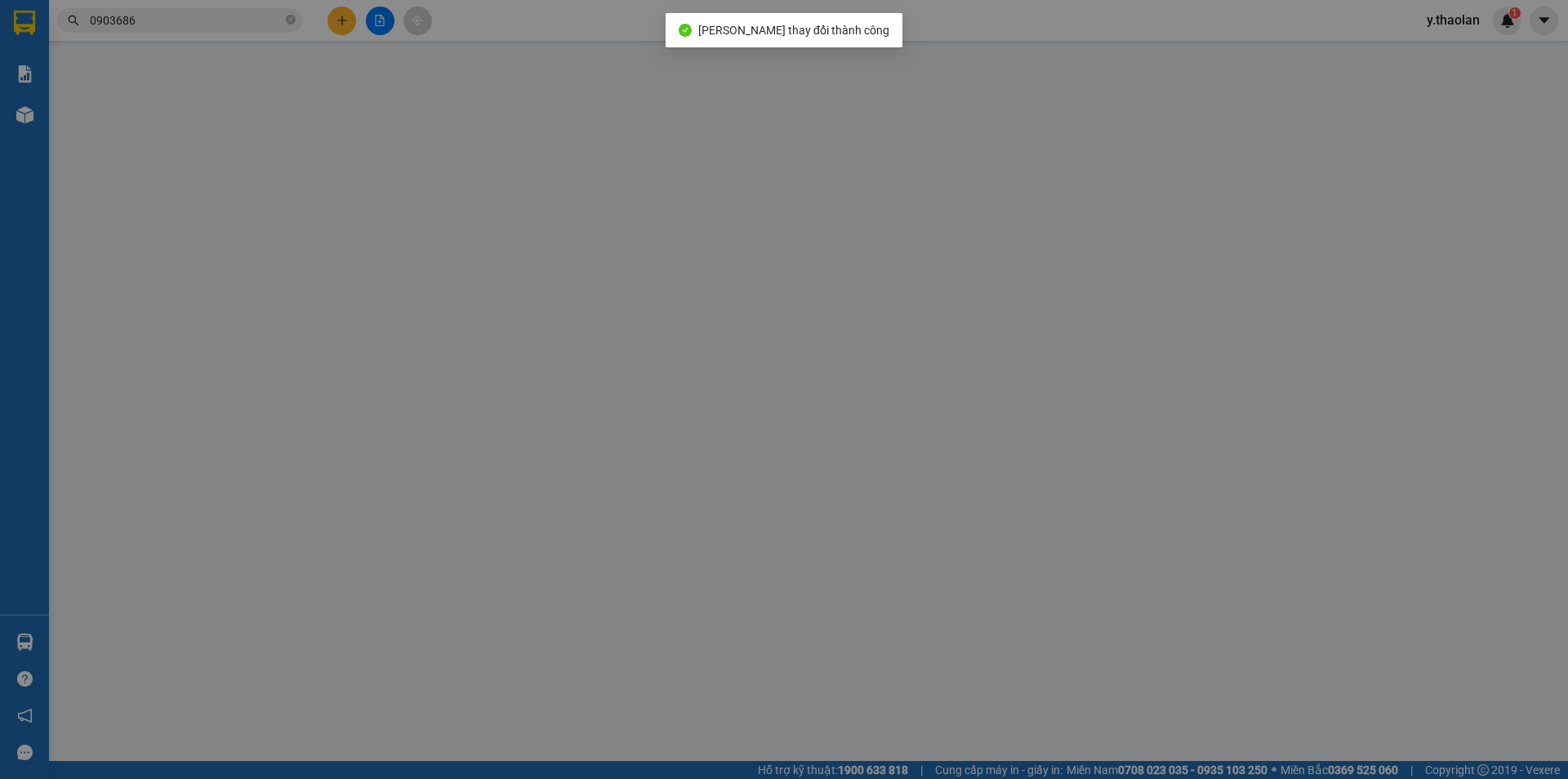
type input "0973278049"
type input "nguyệt"
type input "cv q.trung"
type input "320.000"
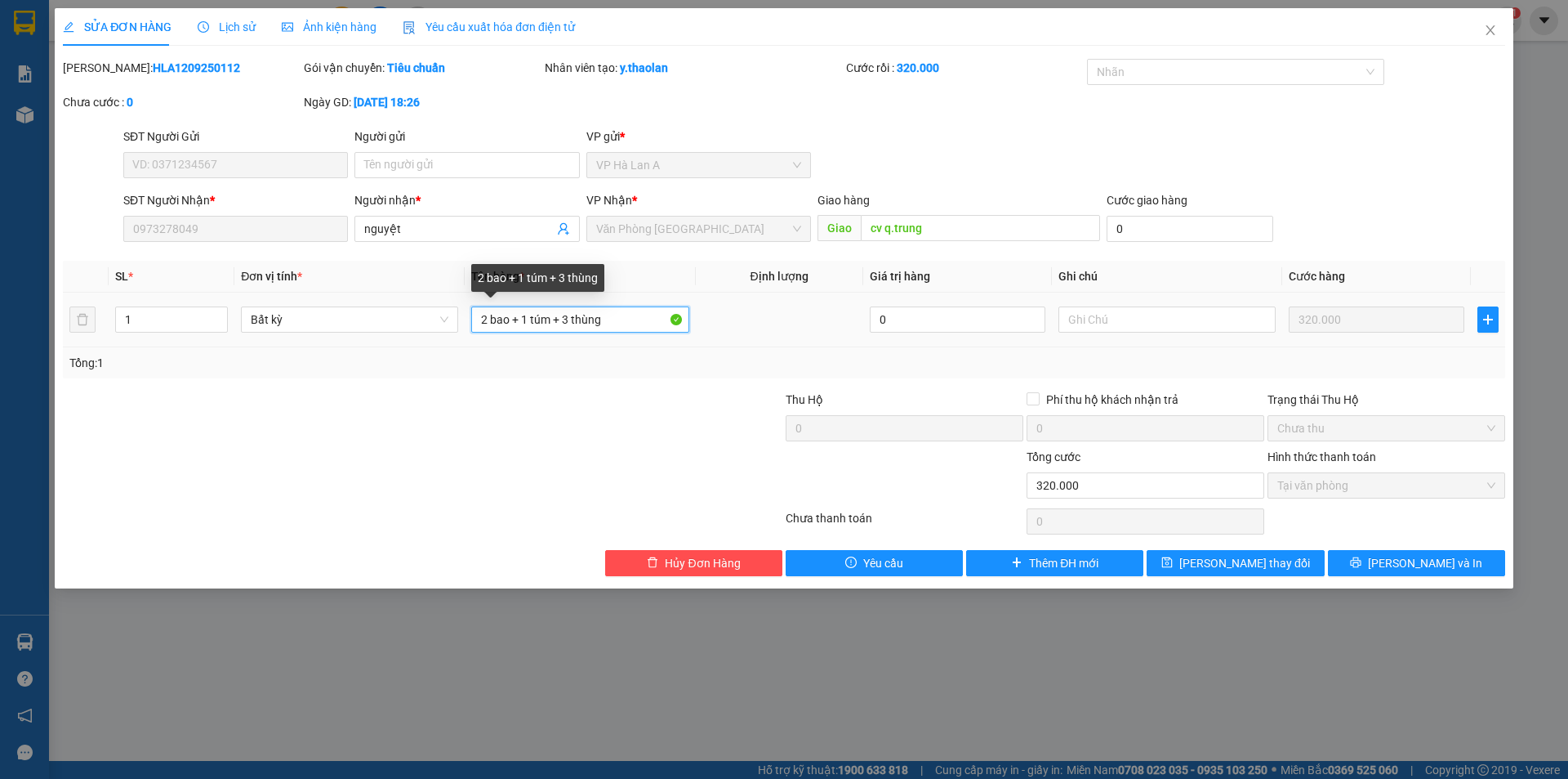
click at [514, 317] on input "2 bao + 1 túm + 3 thùng" at bounding box center [579, 320] width 217 height 27
click at [527, 311] on input "2 bao+ 1 túm + 3 thùng" at bounding box center [579, 320] width 217 height 27
click at [529, 315] on input "2 bao+ 1 túm + 3 thùng" at bounding box center [579, 320] width 217 height 27
click at [550, 315] on input "2 bao+ 1túm + 3 thùng" at bounding box center [579, 320] width 217 height 27
drag, startPoint x: 565, startPoint y: 315, endPoint x: 683, endPoint y: 297, distance: 119.4
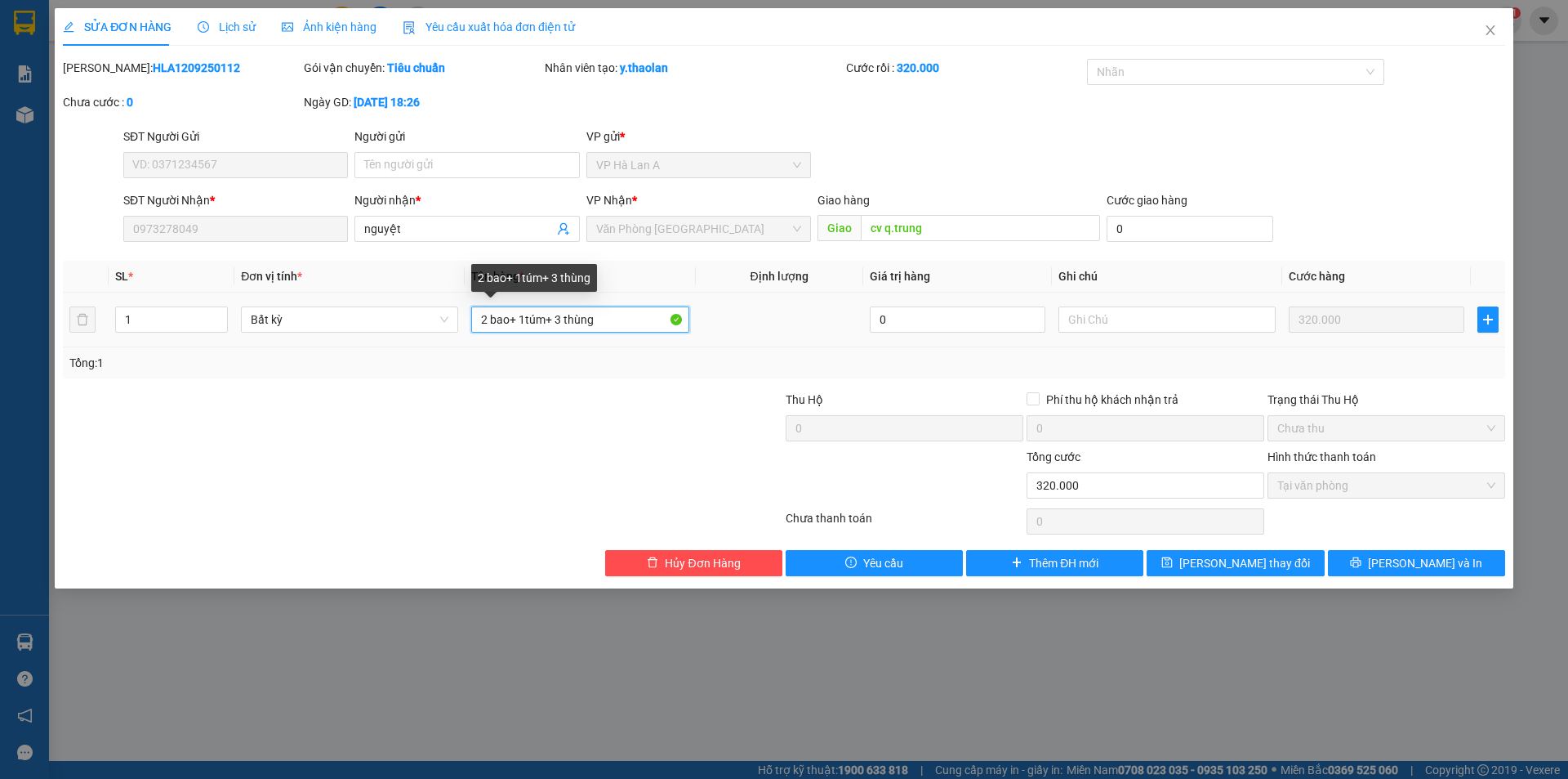
click at [664, 297] on td "2 bao+ 1túm+ 3 thùng" at bounding box center [580, 320] width 230 height 55
type input "2 bao+ 1túm+ 3t"
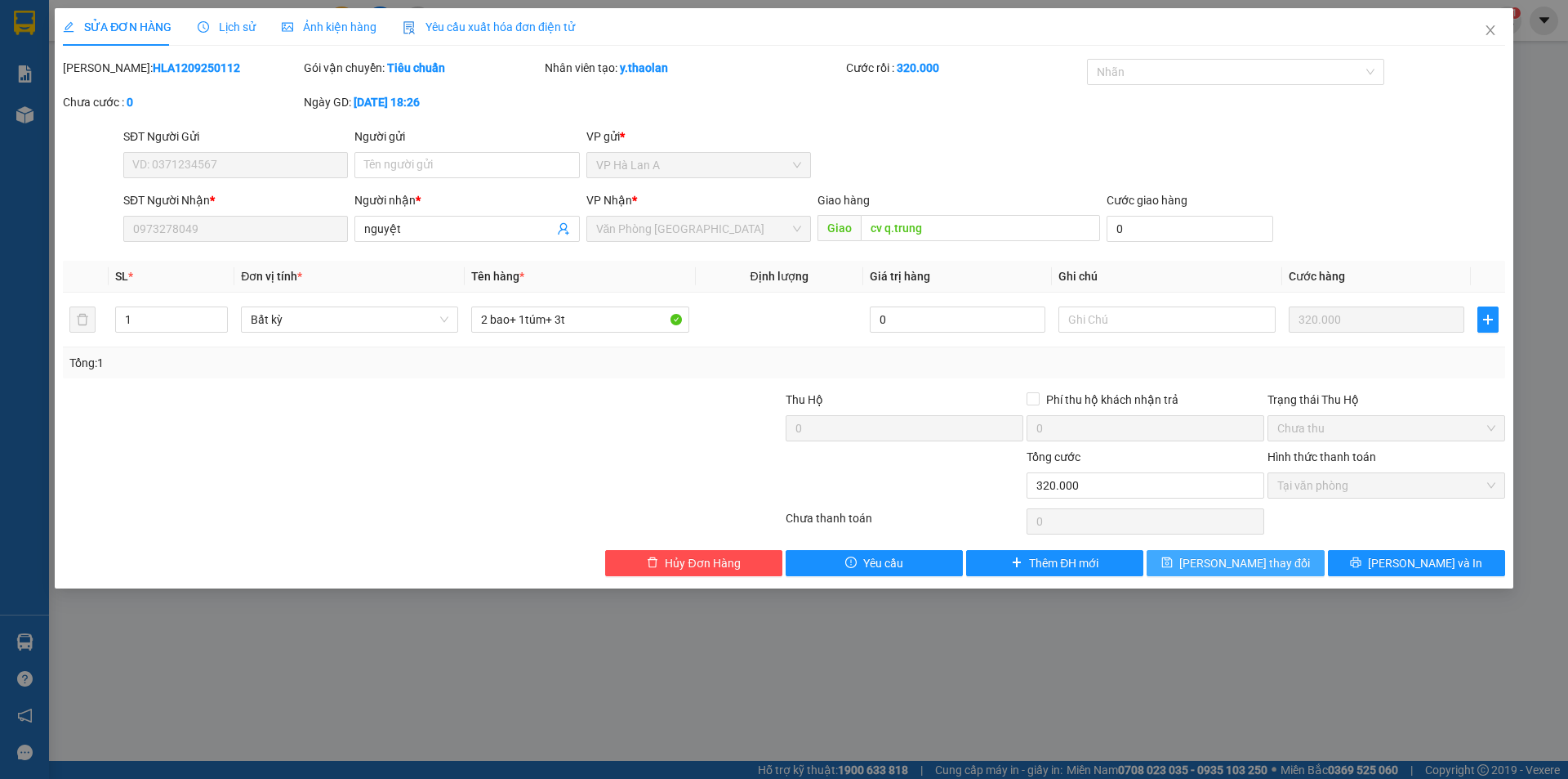
click at [1243, 564] on span "Lưu thay đổi" at bounding box center [1245, 563] width 131 height 18
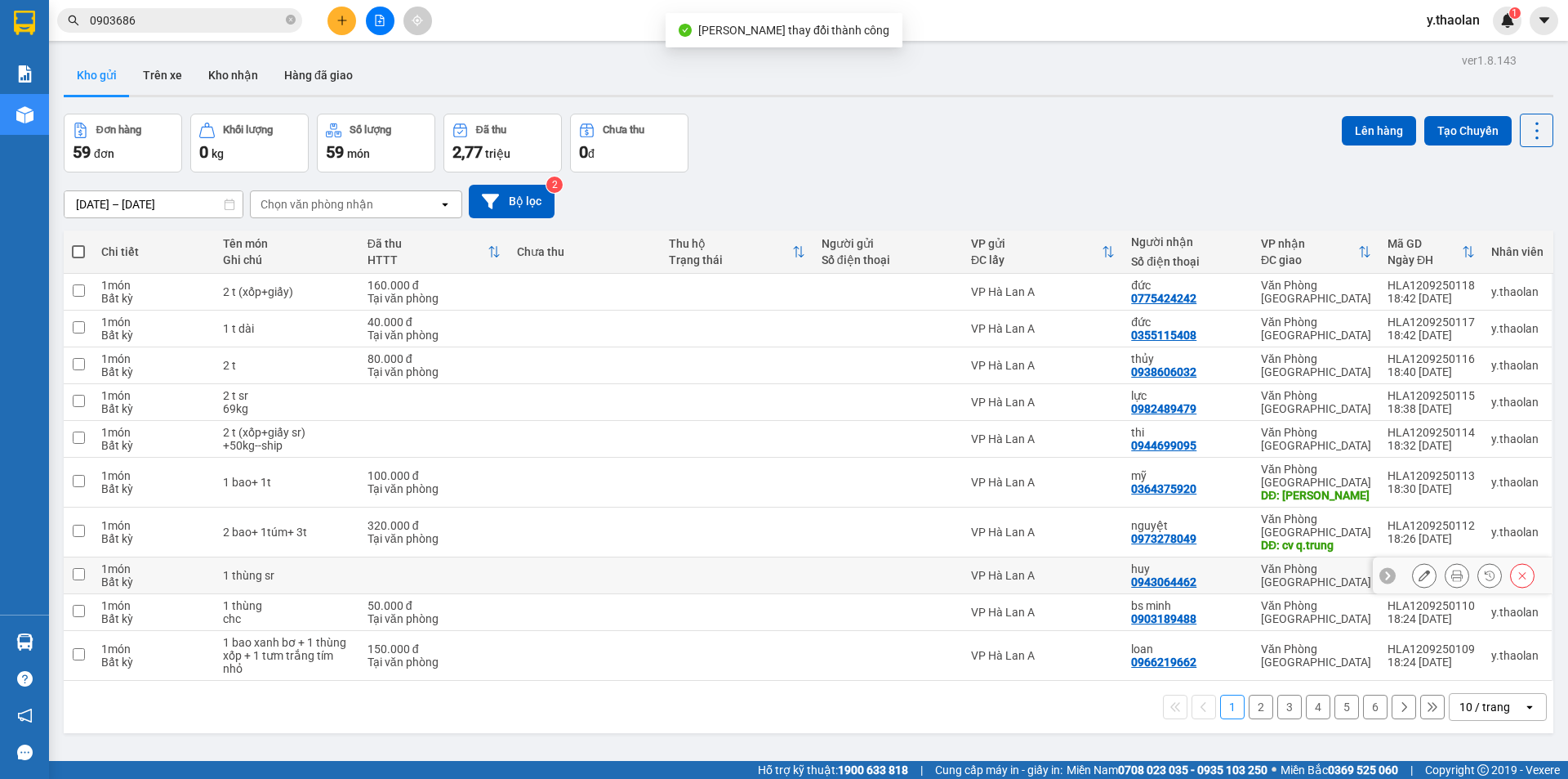
click at [1414, 562] on button at bounding box center [1424, 575] width 23 height 29
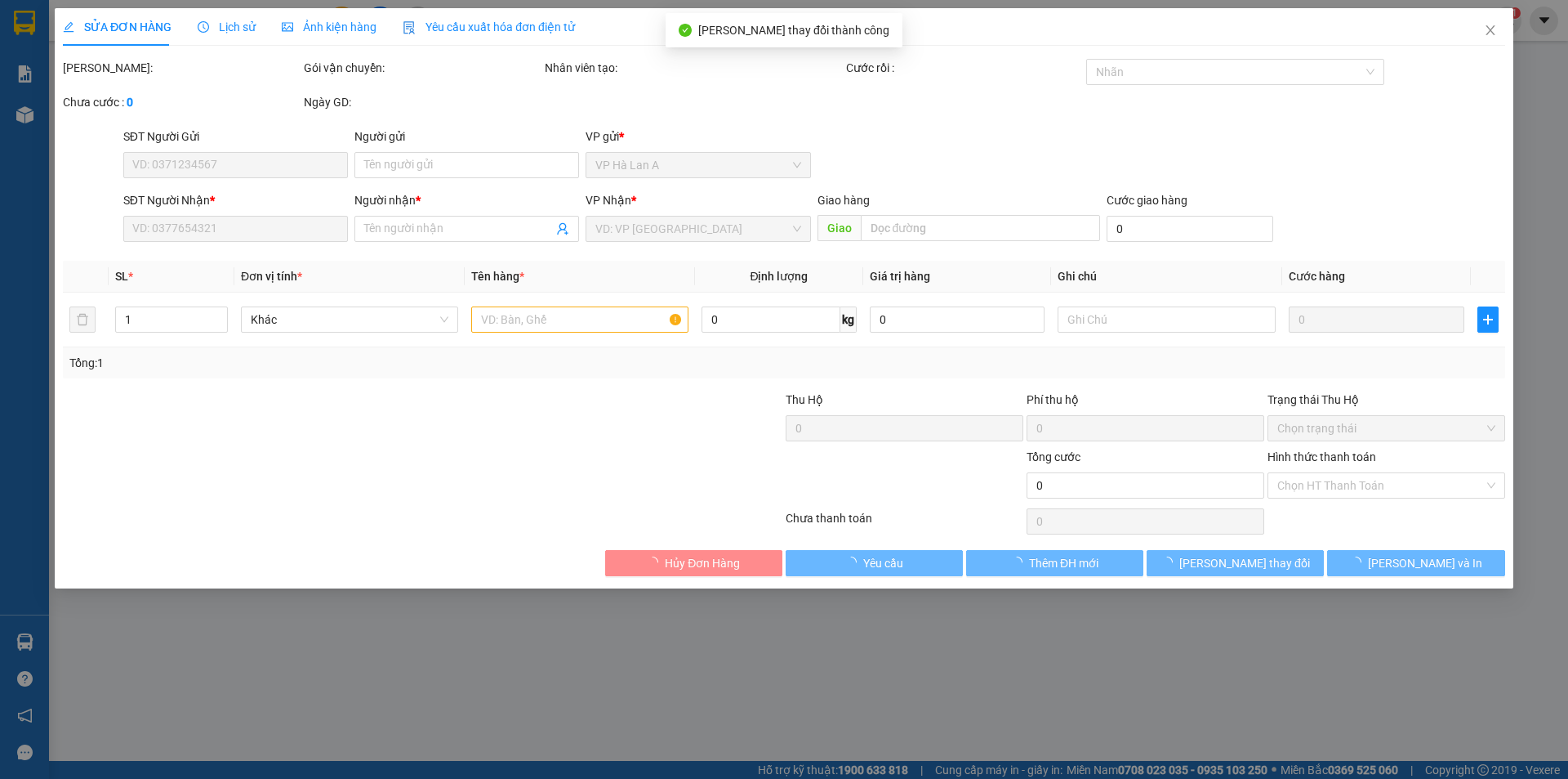
type input "0943064462"
type input "huy"
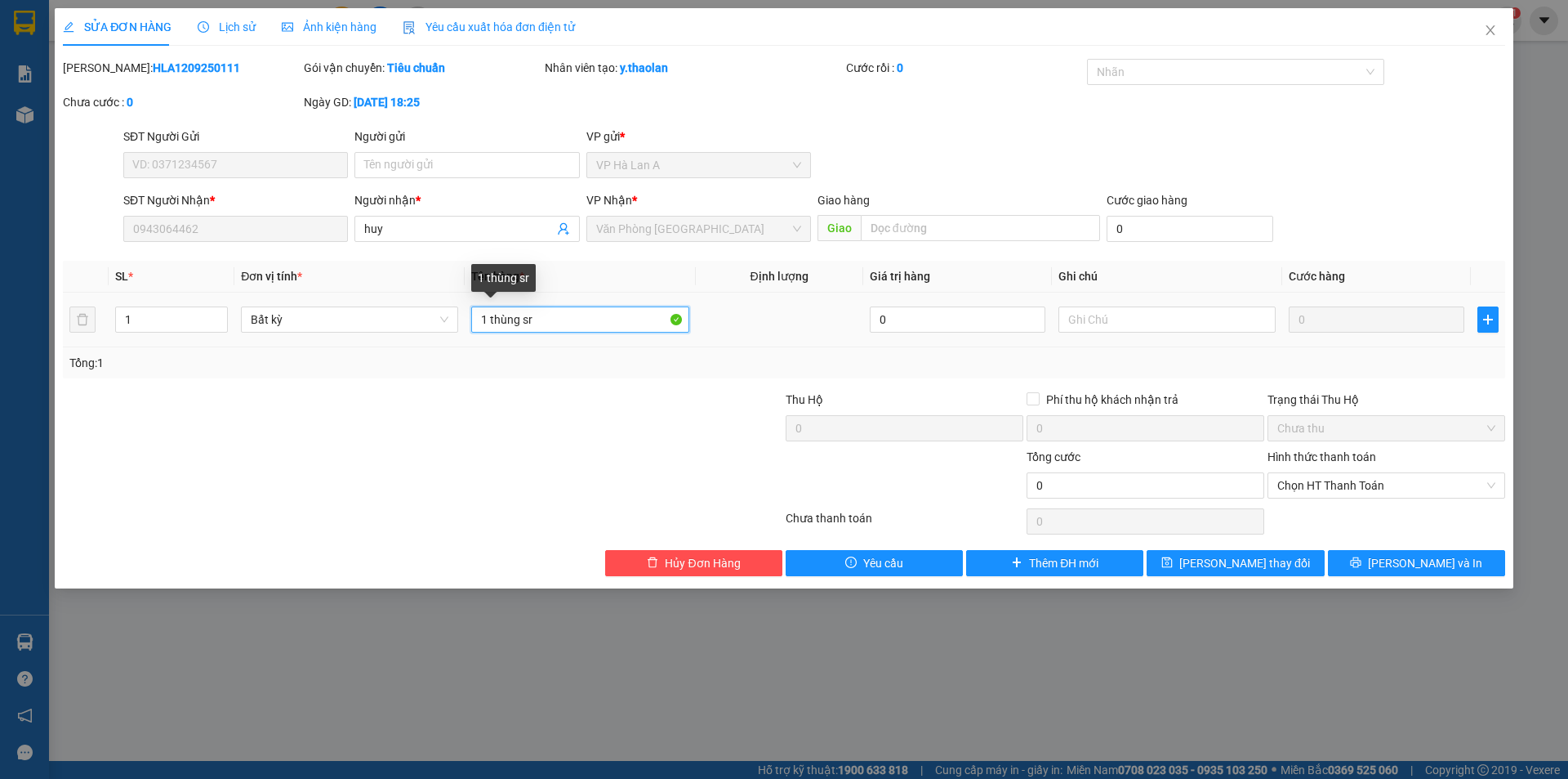
click at [520, 322] on input "1 thùng sr" at bounding box center [579, 320] width 217 height 27
type input "1 t sr"
click at [1216, 587] on div "SỬA ĐƠN HÀNG Lịch sử Ảnh kiện hàng Yêu cầu xuất hóa đơn điện tử Total Paid Fee …" at bounding box center [784, 298] width 1459 height 580
click at [1275, 561] on span "Lưu thay đổi" at bounding box center [1245, 563] width 131 height 18
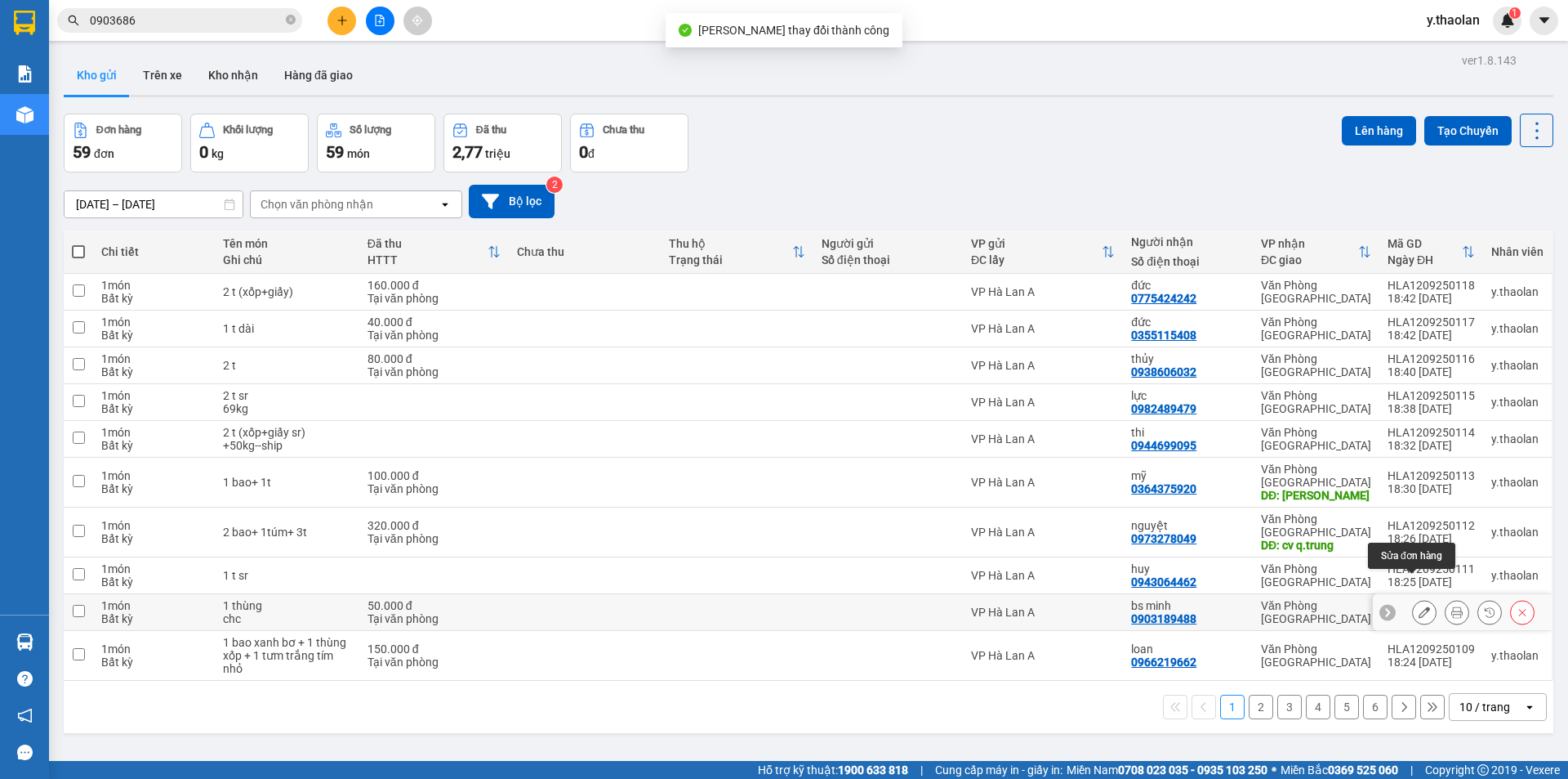
click at [1414, 598] on button at bounding box center [1424, 612] width 23 height 29
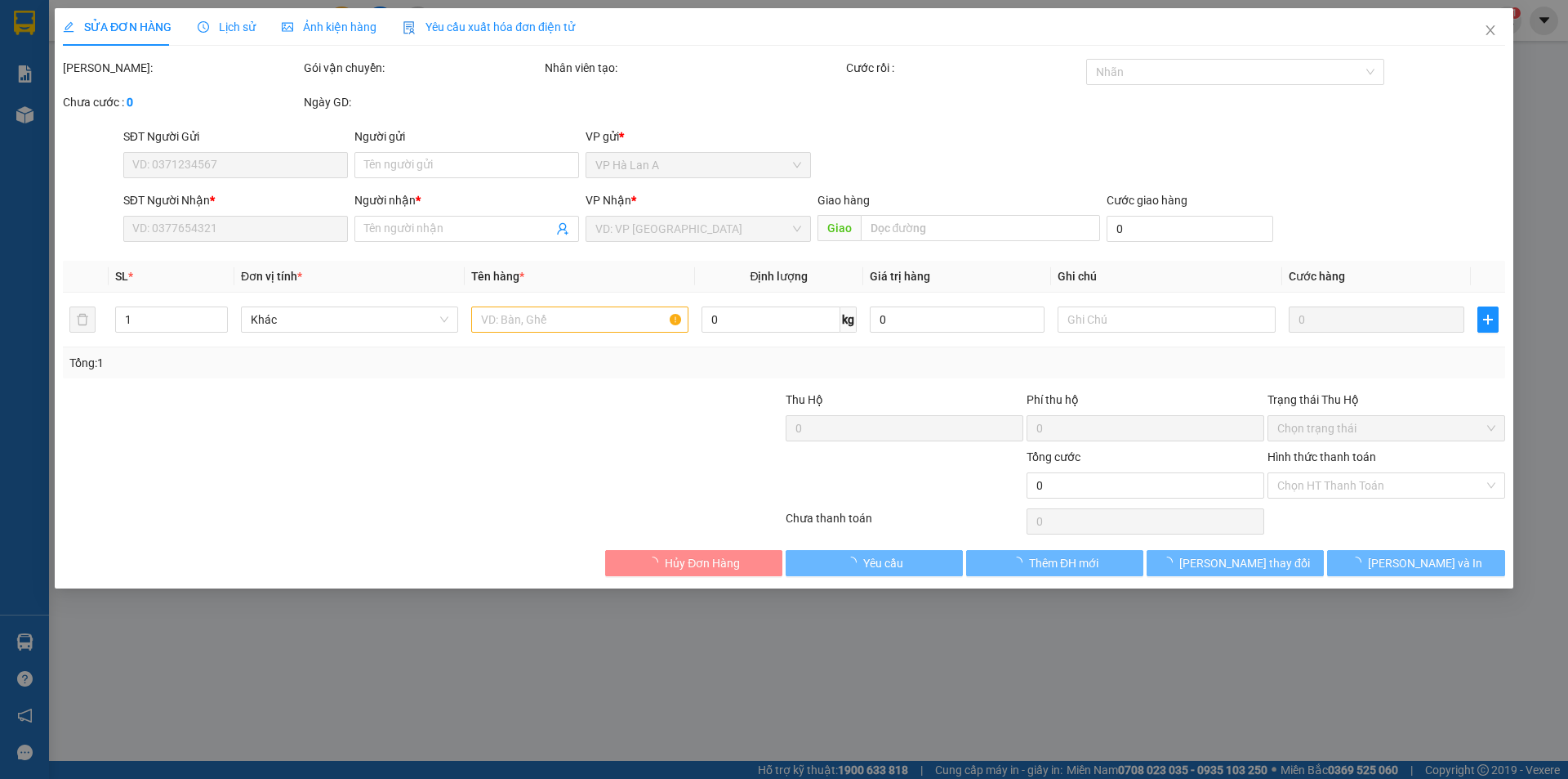
type input "0903189488"
type input "bs minh"
type input "50.000"
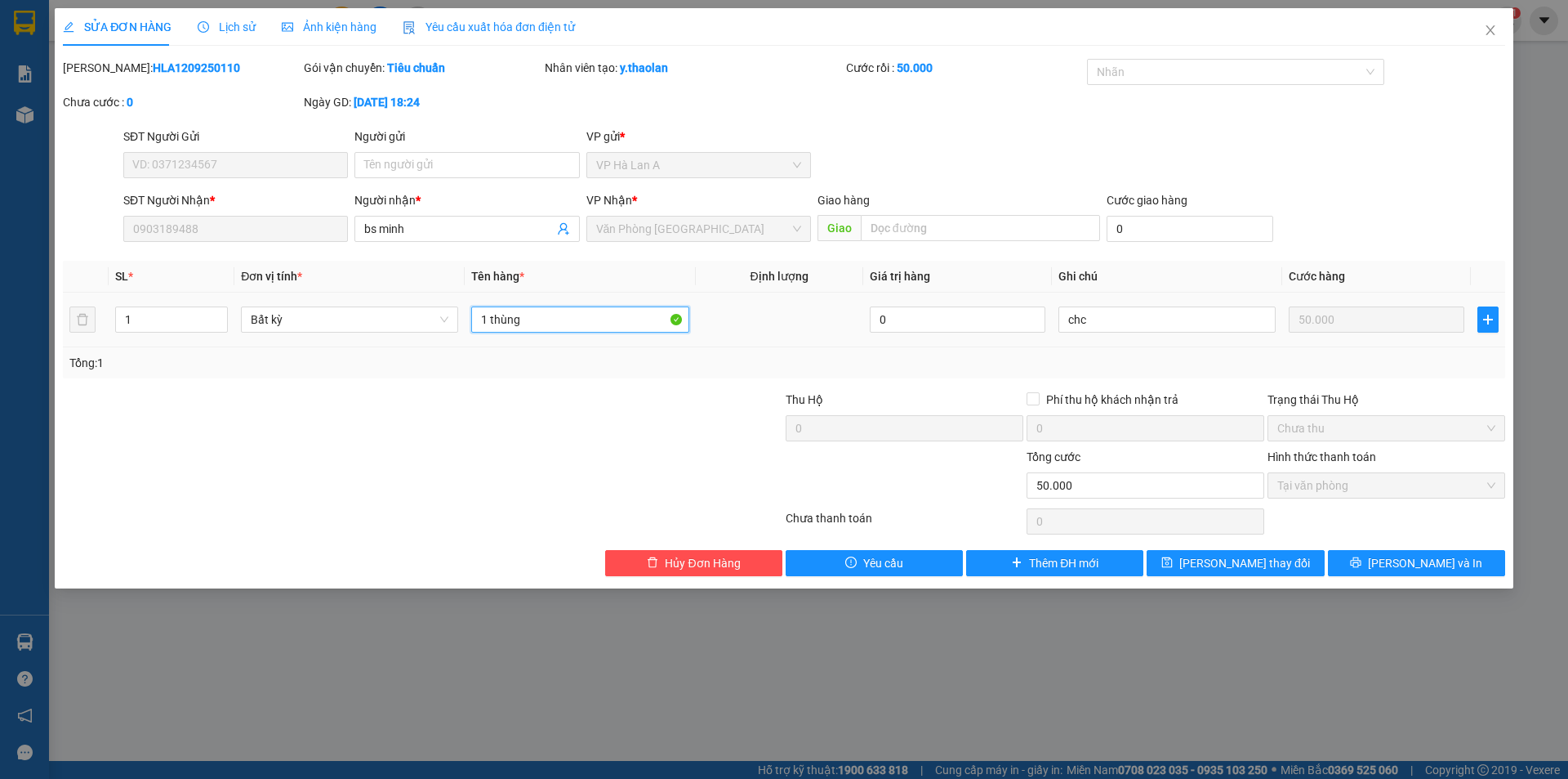
drag, startPoint x: 532, startPoint y: 316, endPoint x: 498, endPoint y: 334, distance: 38.5
click at [498, 334] on div "1 thùng" at bounding box center [579, 319] width 217 height 32
type input "1 t"
drag, startPoint x: 1105, startPoint y: 321, endPoint x: 717, endPoint y: 324, distance: 388.0
click at [829, 321] on tr "1 Bất kỳ 1 t 0 chc 50.000" at bounding box center [784, 320] width 1442 height 55
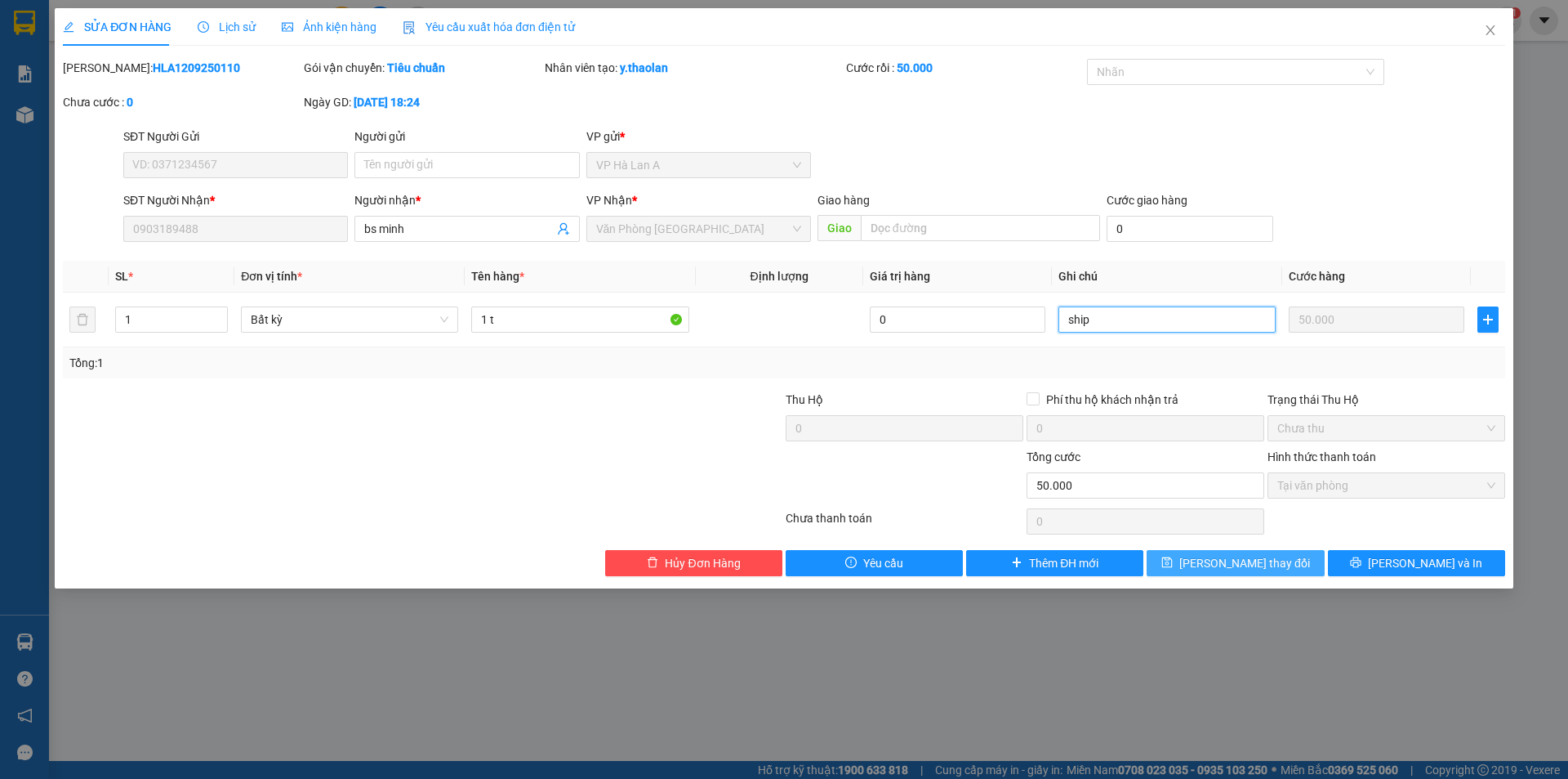
type input "ship"
click at [1221, 550] on button "Lưu thay đổi" at bounding box center [1236, 563] width 177 height 27
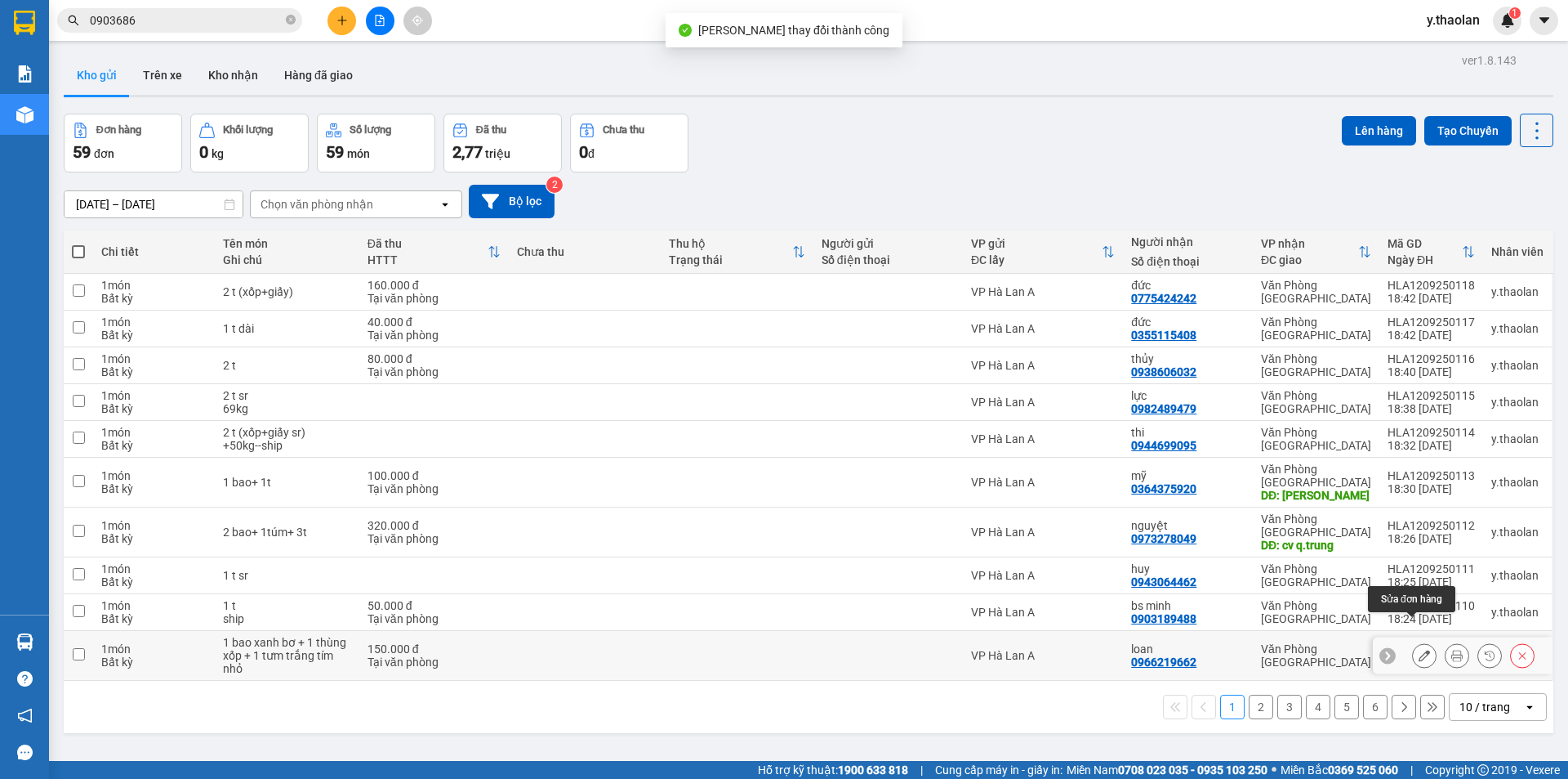
click at [1419, 641] on button at bounding box center [1424, 655] width 23 height 29
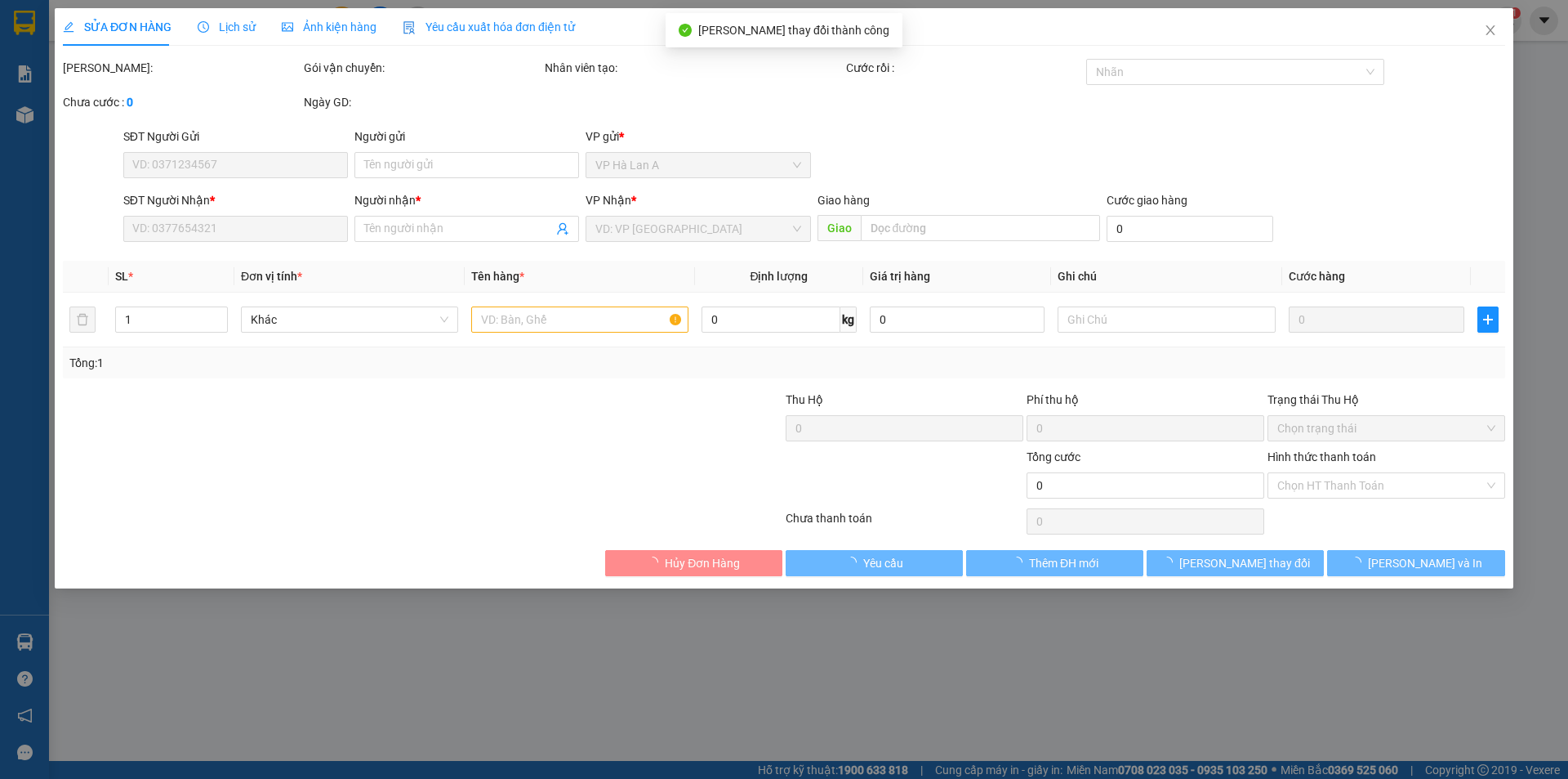
type input "0966219662"
type input "loan"
type input "150.000"
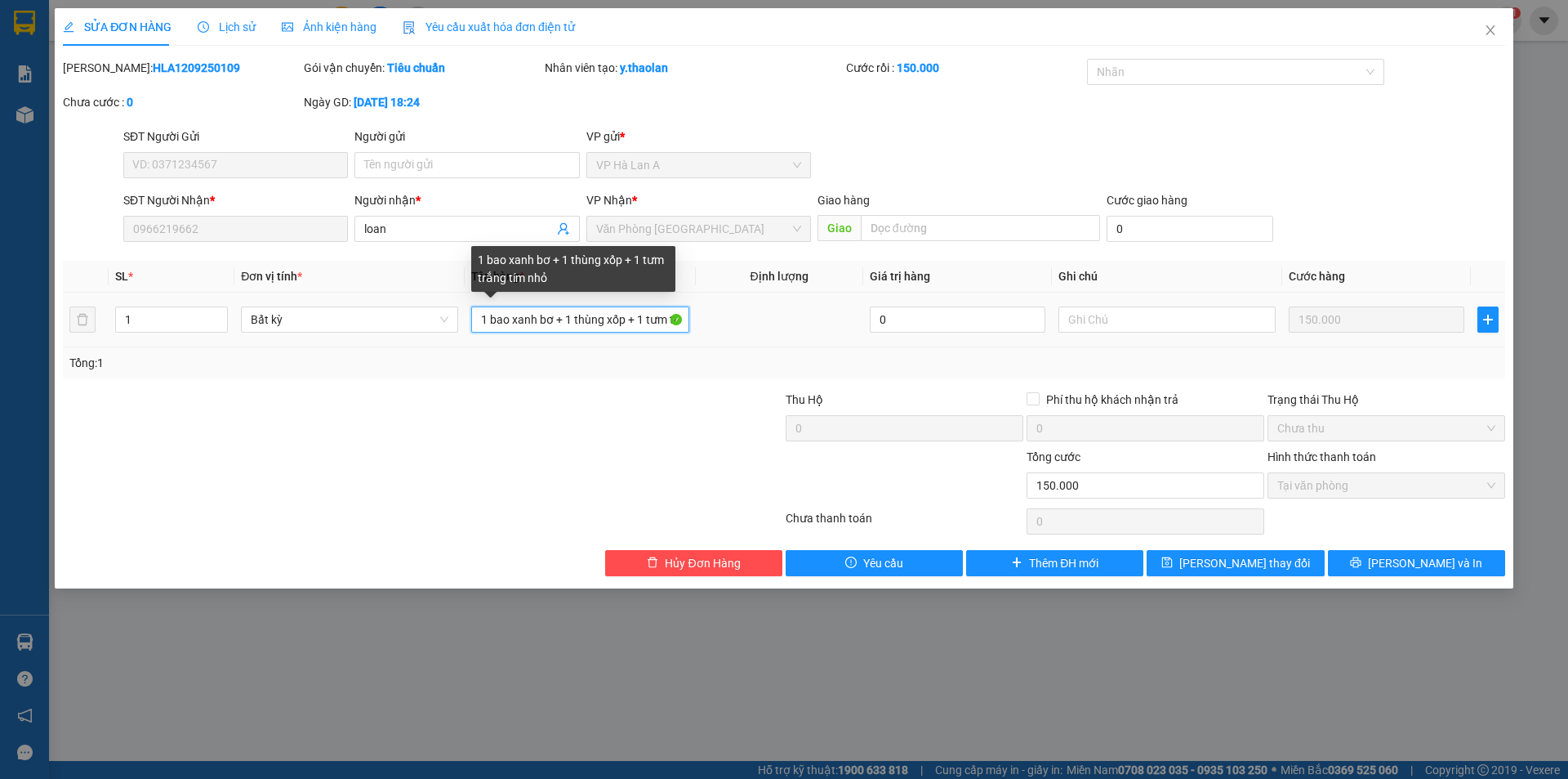
click at [559, 323] on input "1 bao xanh bơ + 1 thùng xốp + 1 tưm trắng tím nhỏ" at bounding box center [579, 320] width 217 height 27
click at [558, 327] on input "1 bao xanh+ 1 thùng xốp + 1 tưm trắng tím nhỏ" at bounding box center [579, 320] width 217 height 27
drag, startPoint x: 559, startPoint y: 322, endPoint x: 585, endPoint y: 326, distance: 26.3
click at [585, 326] on input "1 bao xanh+ 1thùng xốp + 1 tưm trắng tím nhỏ" at bounding box center [579, 320] width 217 height 27
drag, startPoint x: 606, startPoint y: 316, endPoint x: 624, endPoint y: 323, distance: 19.3
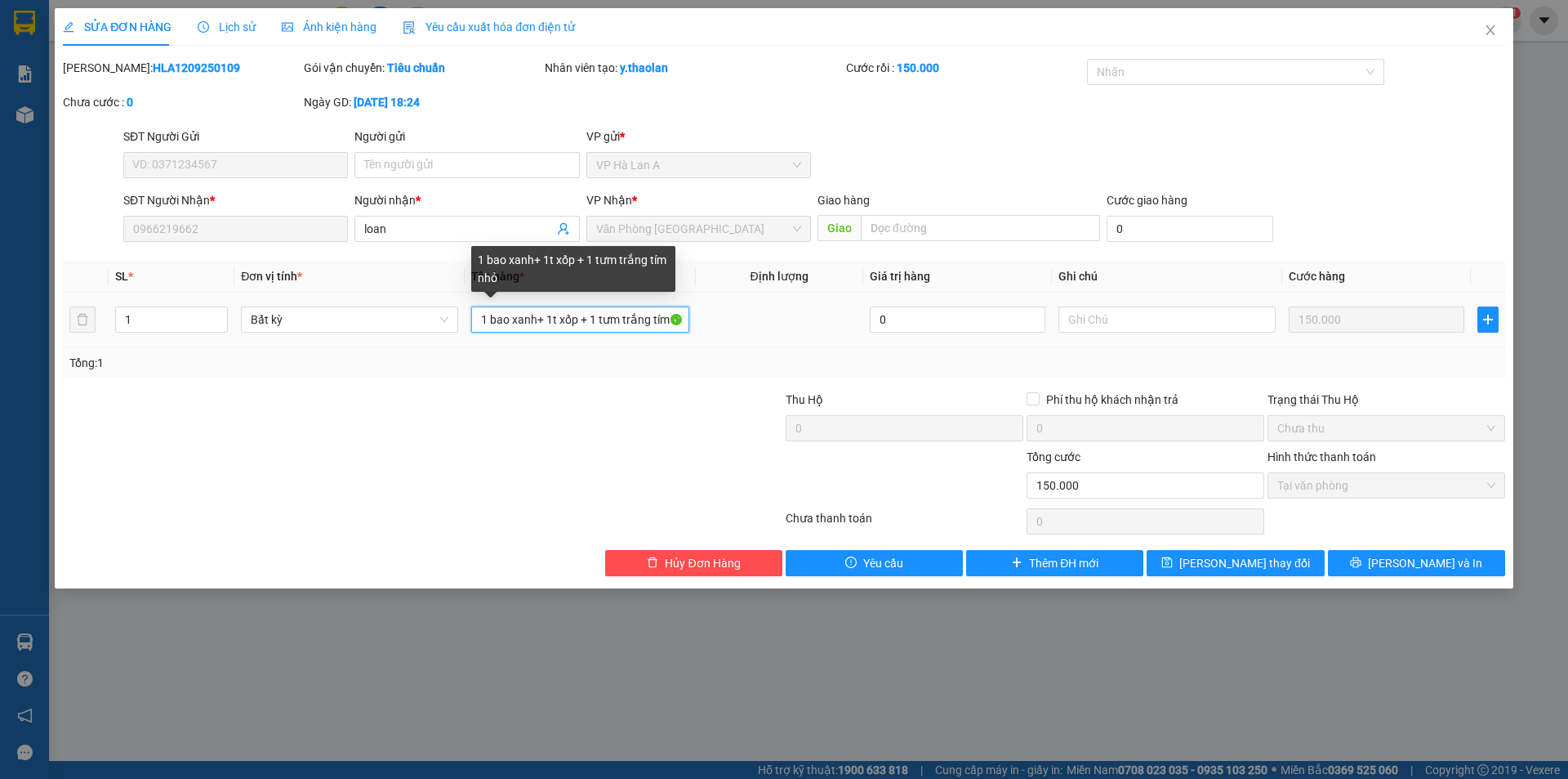
click at [624, 323] on input "1 bao xanh+ 1t xốp + 1 tưm trắng tím nhỏ" at bounding box center [579, 320] width 217 height 27
click at [602, 315] on input "1 bao xanh+ 1t xốp + 1 túm trắng tím nhỏ" at bounding box center [579, 320] width 217 height 27
click at [583, 317] on input "1 bao xanh+ 1t xốp + 1túm trắng tím nhỏ" at bounding box center [579, 320] width 217 height 27
click at [653, 316] on input "1 bao xanh+ 1t xốp+ 1túm trắng tím nhỏ" at bounding box center [579, 320] width 217 height 27
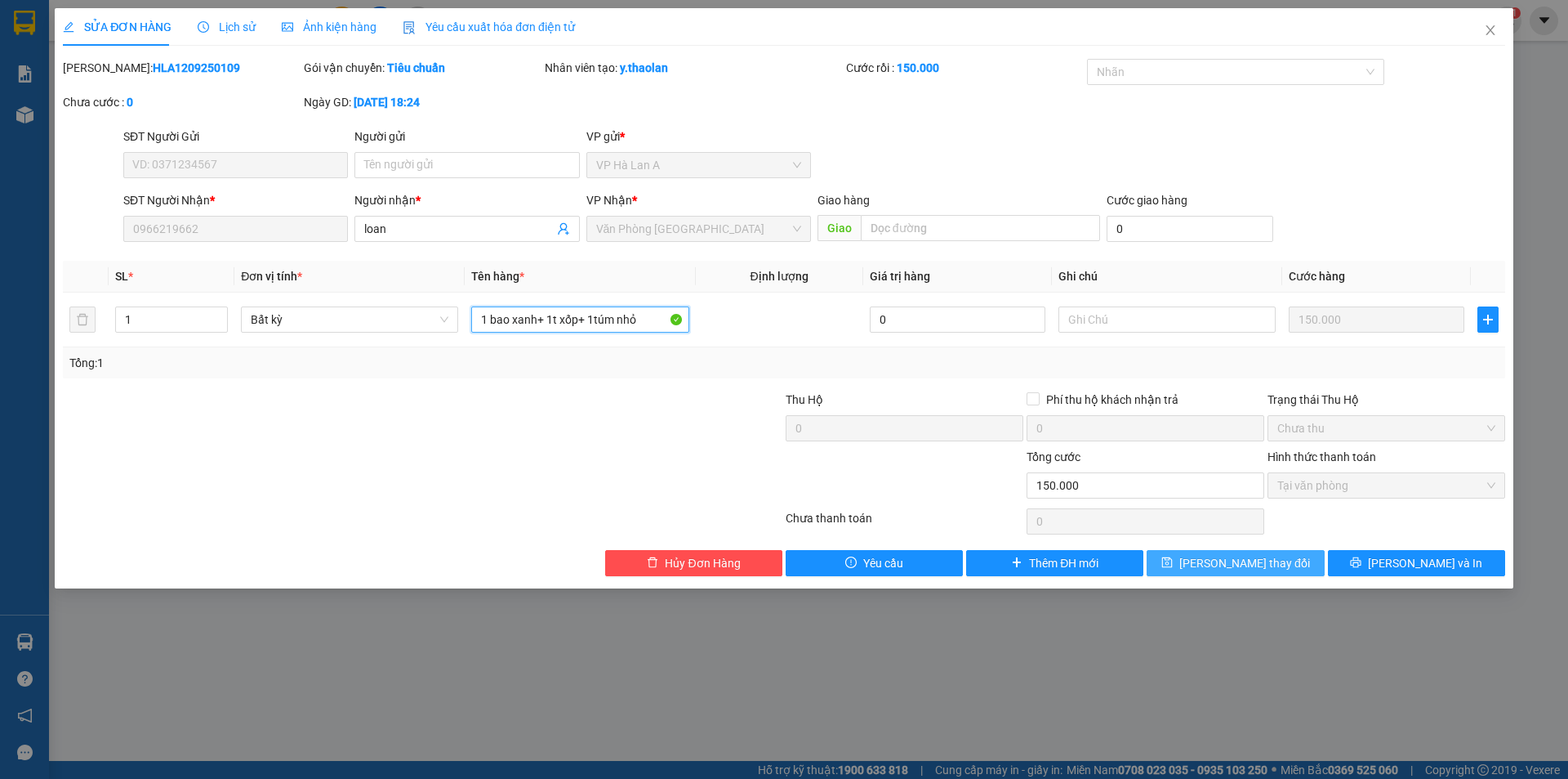
type input "1 bao xanh+ 1t xốp+ 1túm nhỏ"
click at [1174, 563] on button "Lưu thay đổi" at bounding box center [1236, 563] width 177 height 27
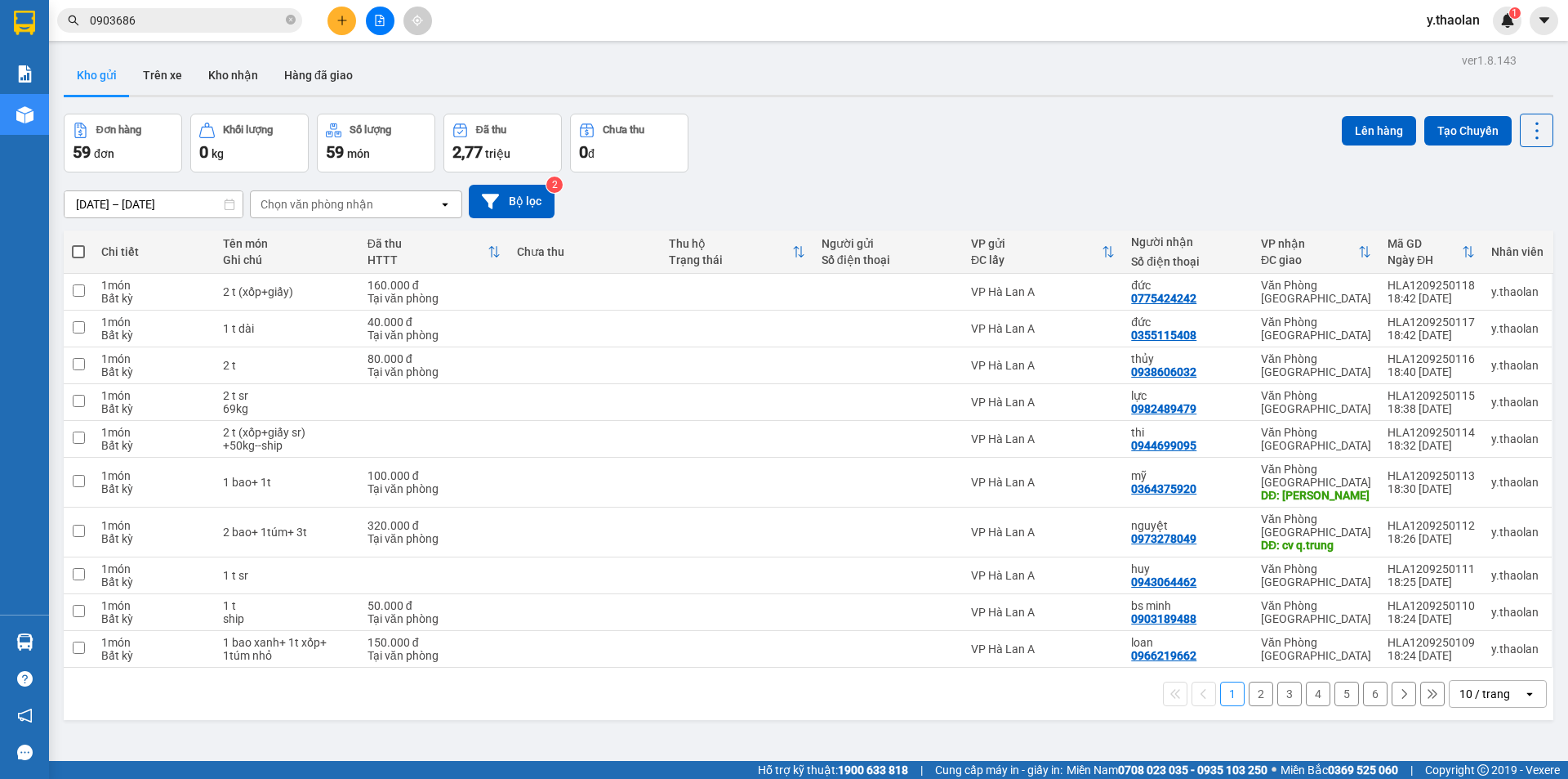
click at [1259, 682] on button "2" at bounding box center [1260, 693] width 25 height 25
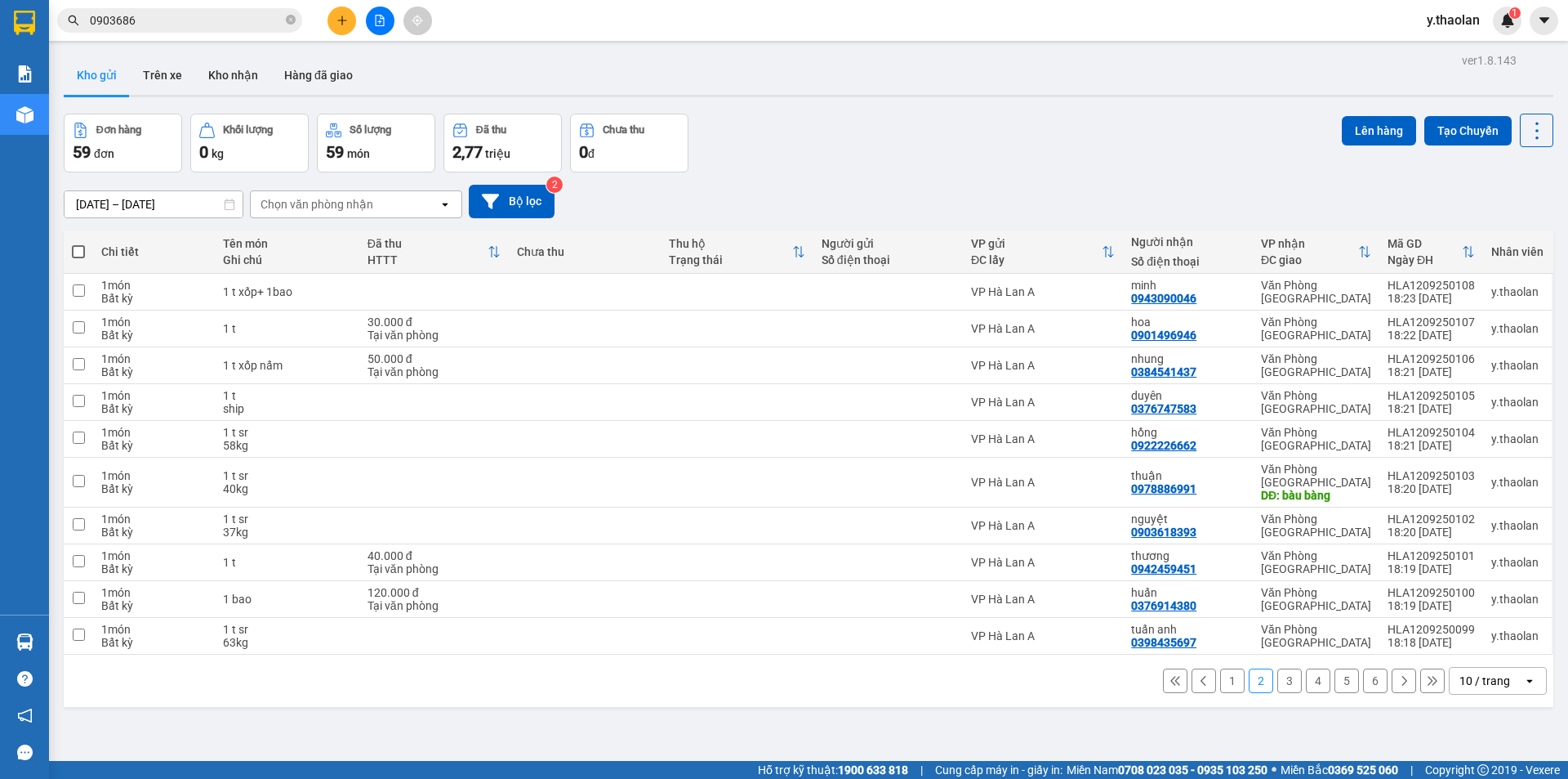
click at [1278, 670] on button "3" at bounding box center [1290, 681] width 25 height 25
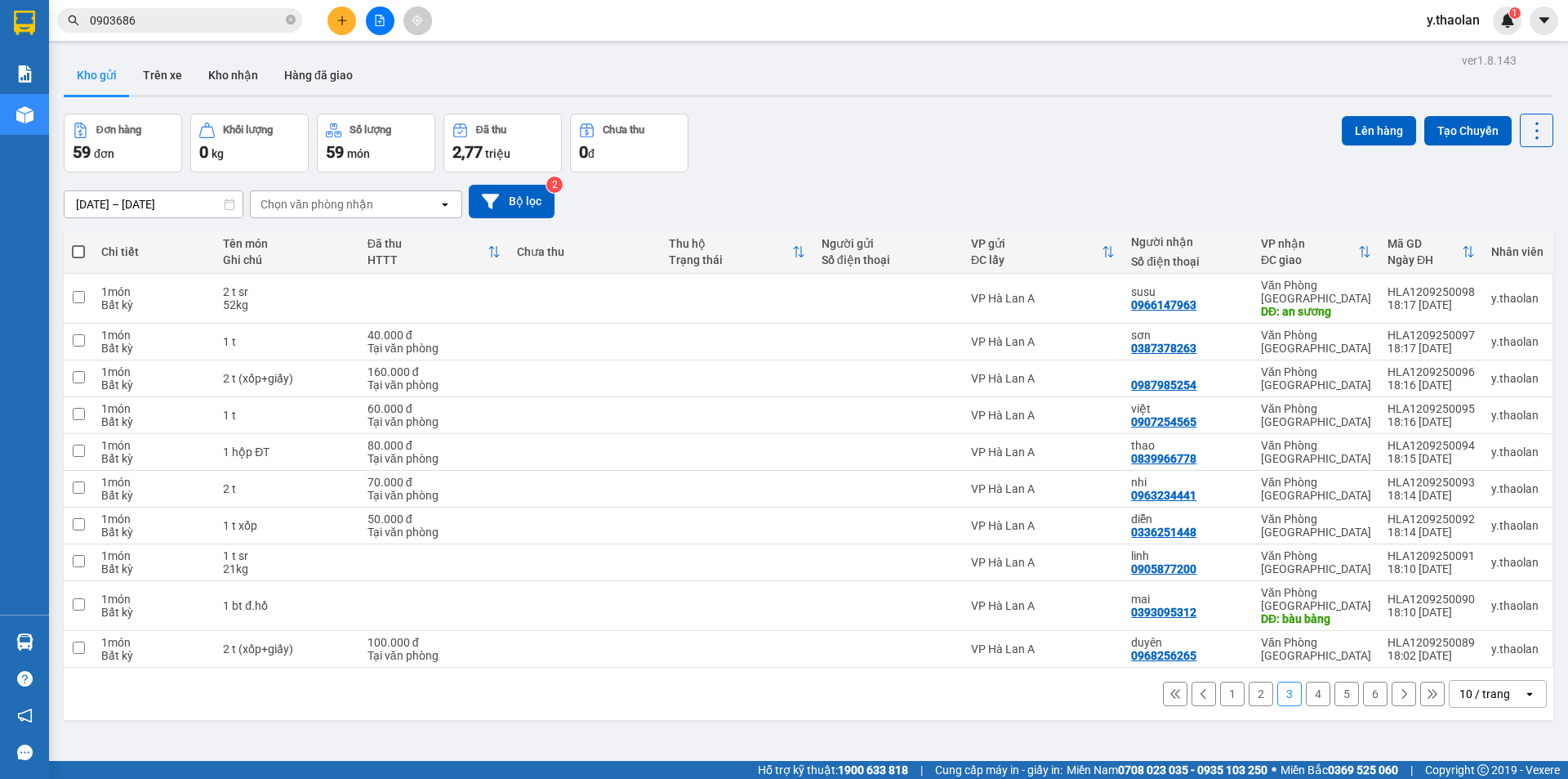
click at [1307, 682] on button "4" at bounding box center [1318, 693] width 25 height 25
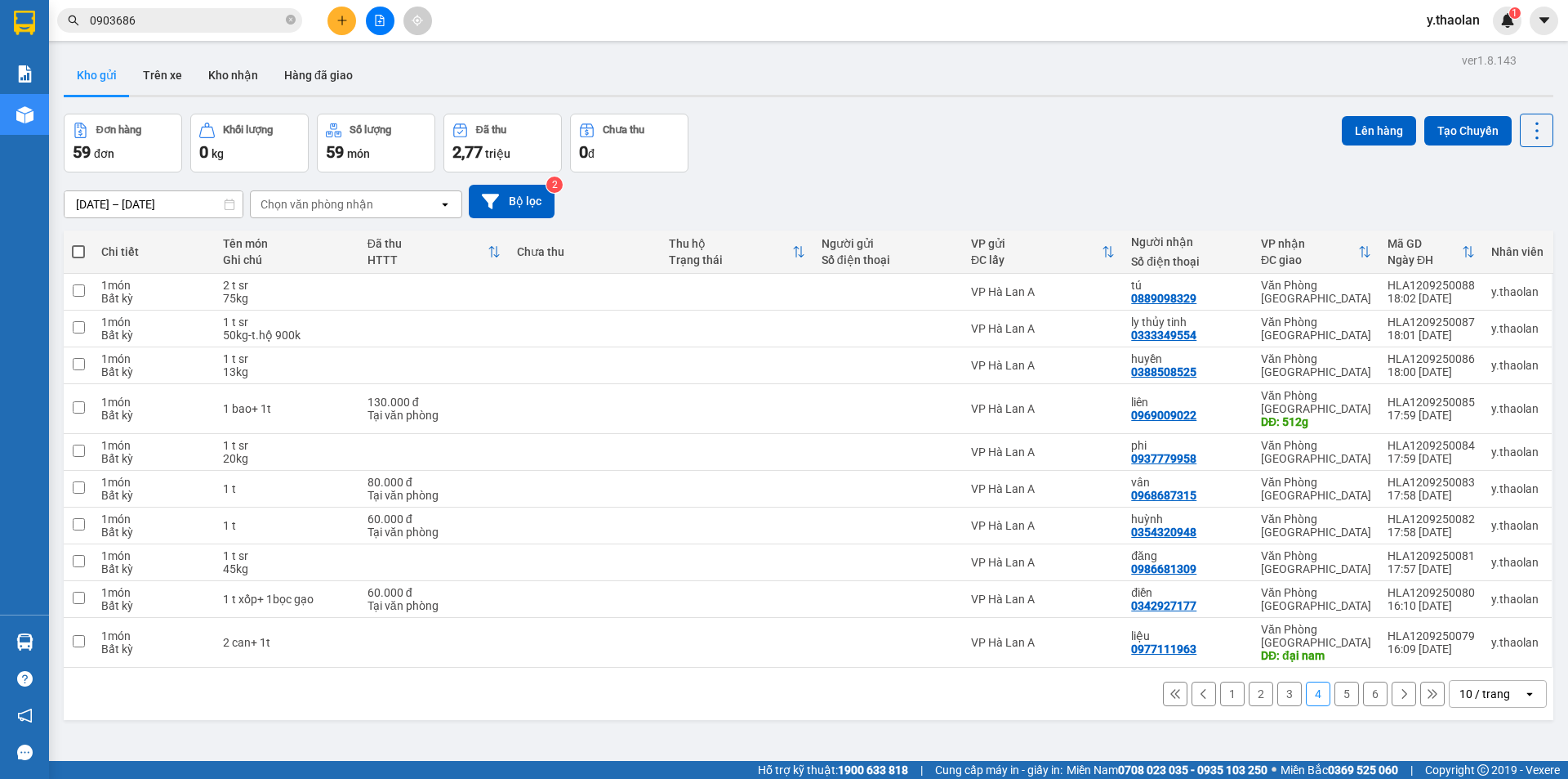
click at [1335, 682] on button "5" at bounding box center [1347, 693] width 25 height 25
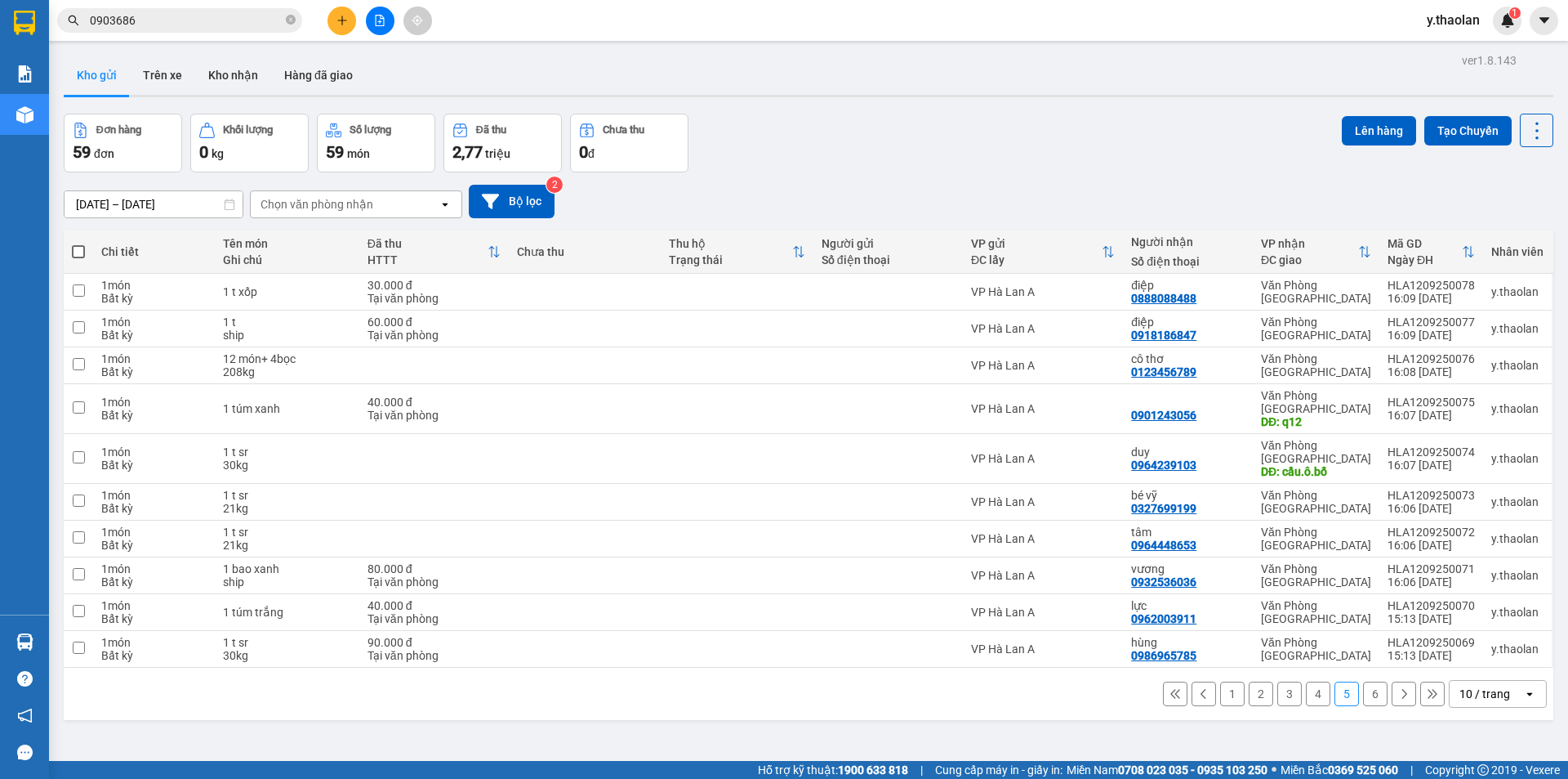
click at [1364, 682] on button "6" at bounding box center [1375, 693] width 25 height 25
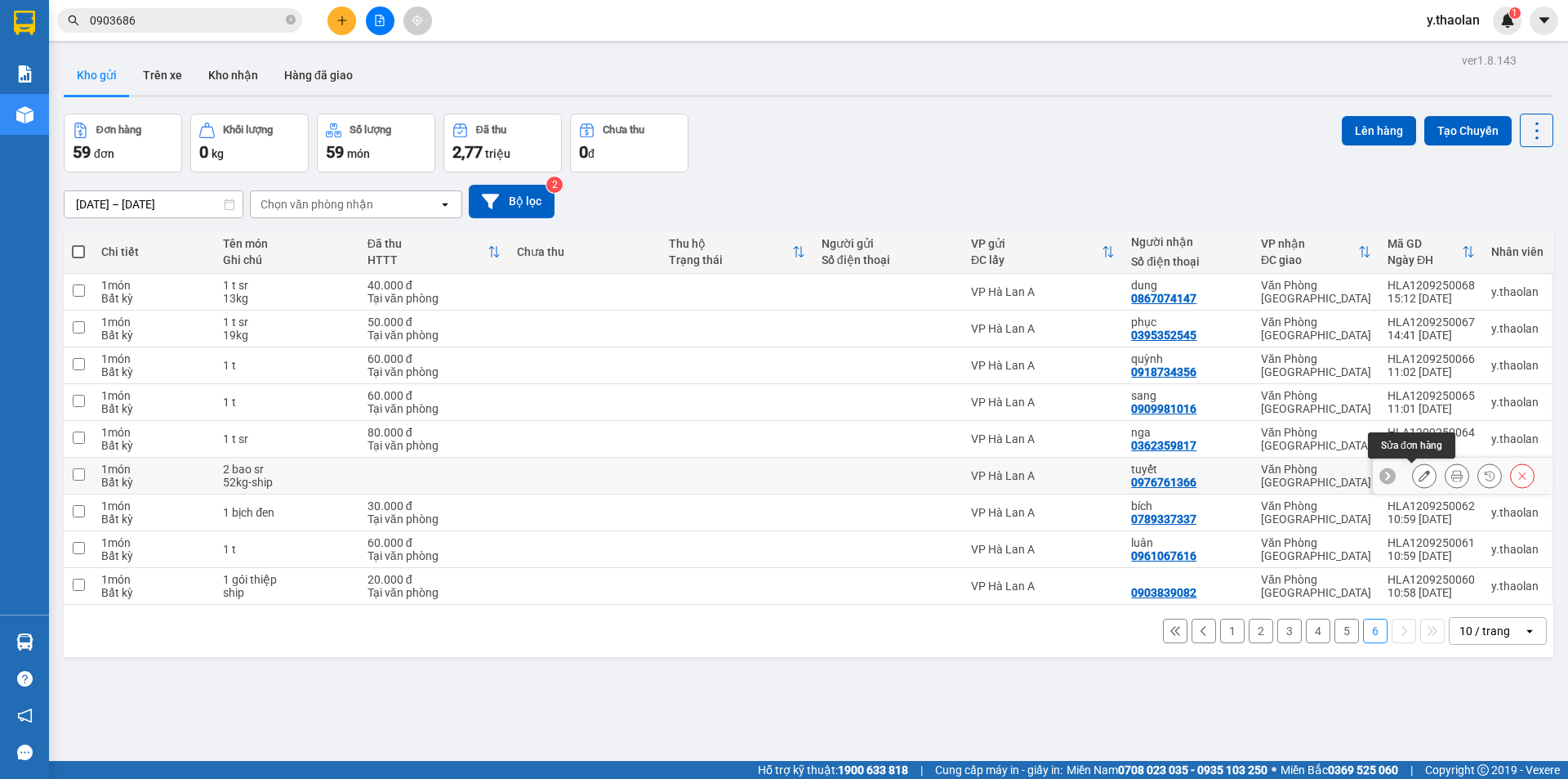
click at [1419, 479] on icon at bounding box center [1424, 476] width 12 height 12
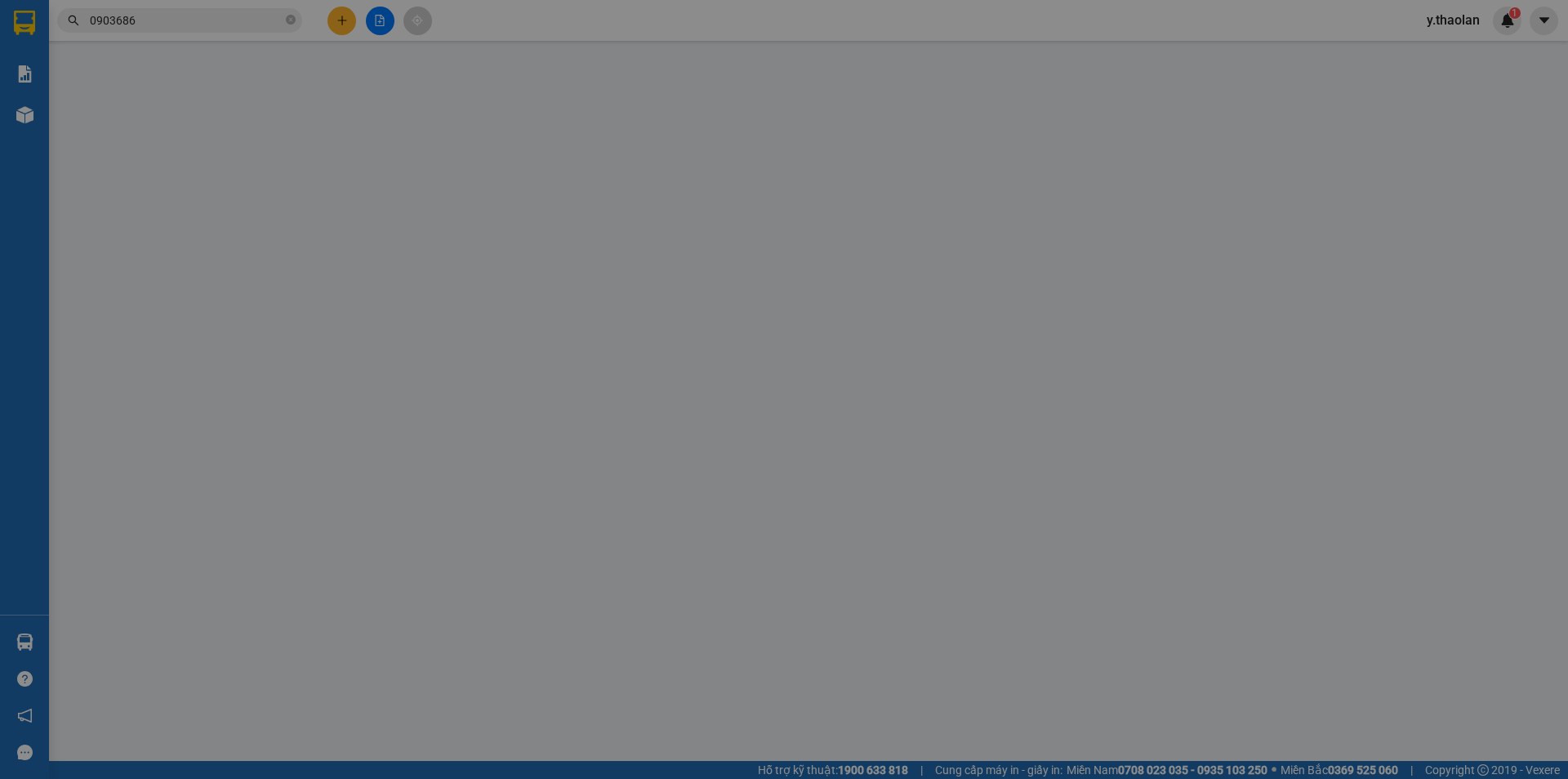
type input "0976761366"
type input "tuyết"
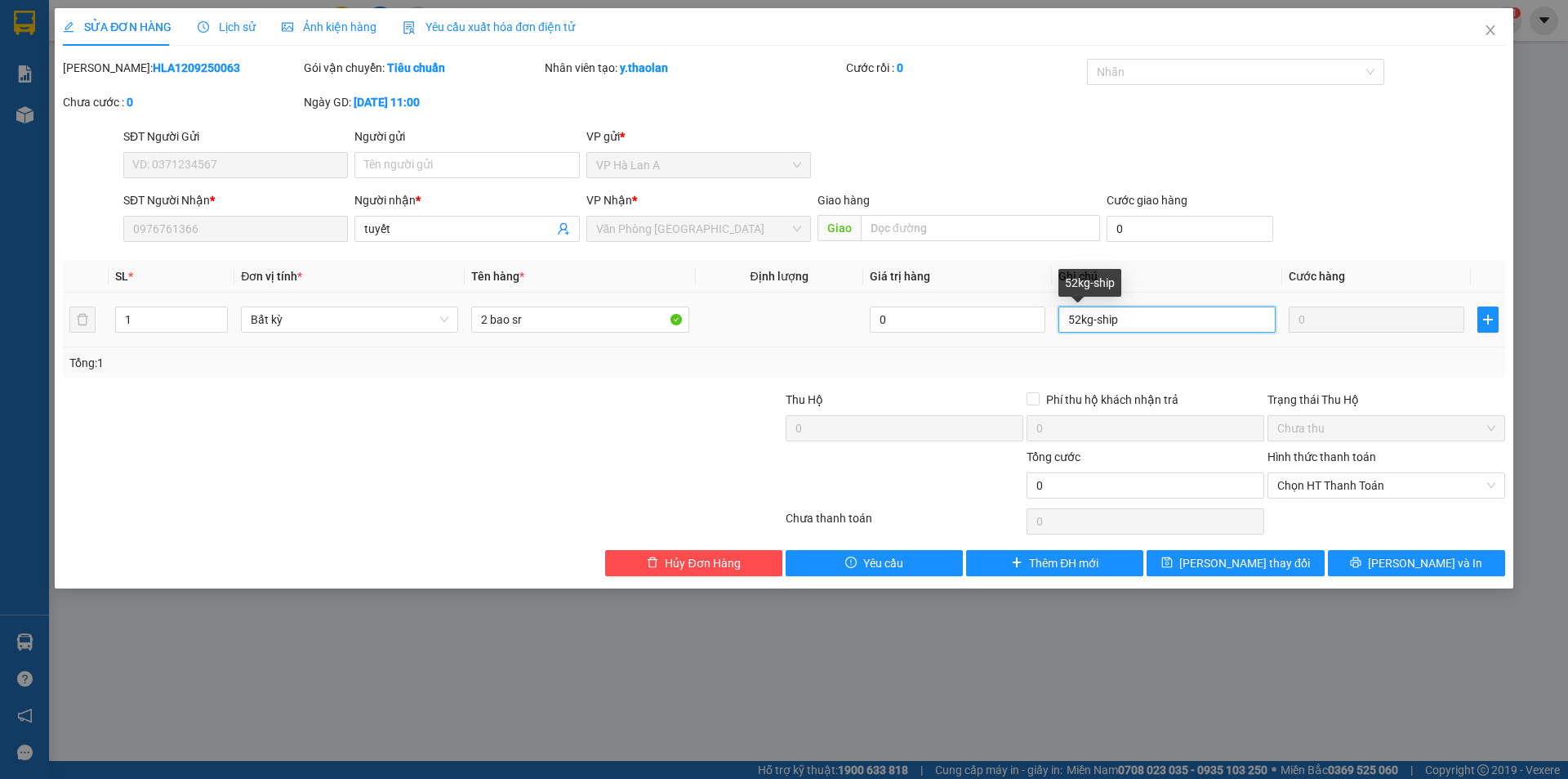
click at [1096, 321] on input "52kg-ship" at bounding box center [1167, 320] width 217 height 27
type input "52kg--ship"
click at [1263, 559] on span "Lưu thay đổi" at bounding box center [1245, 563] width 131 height 18
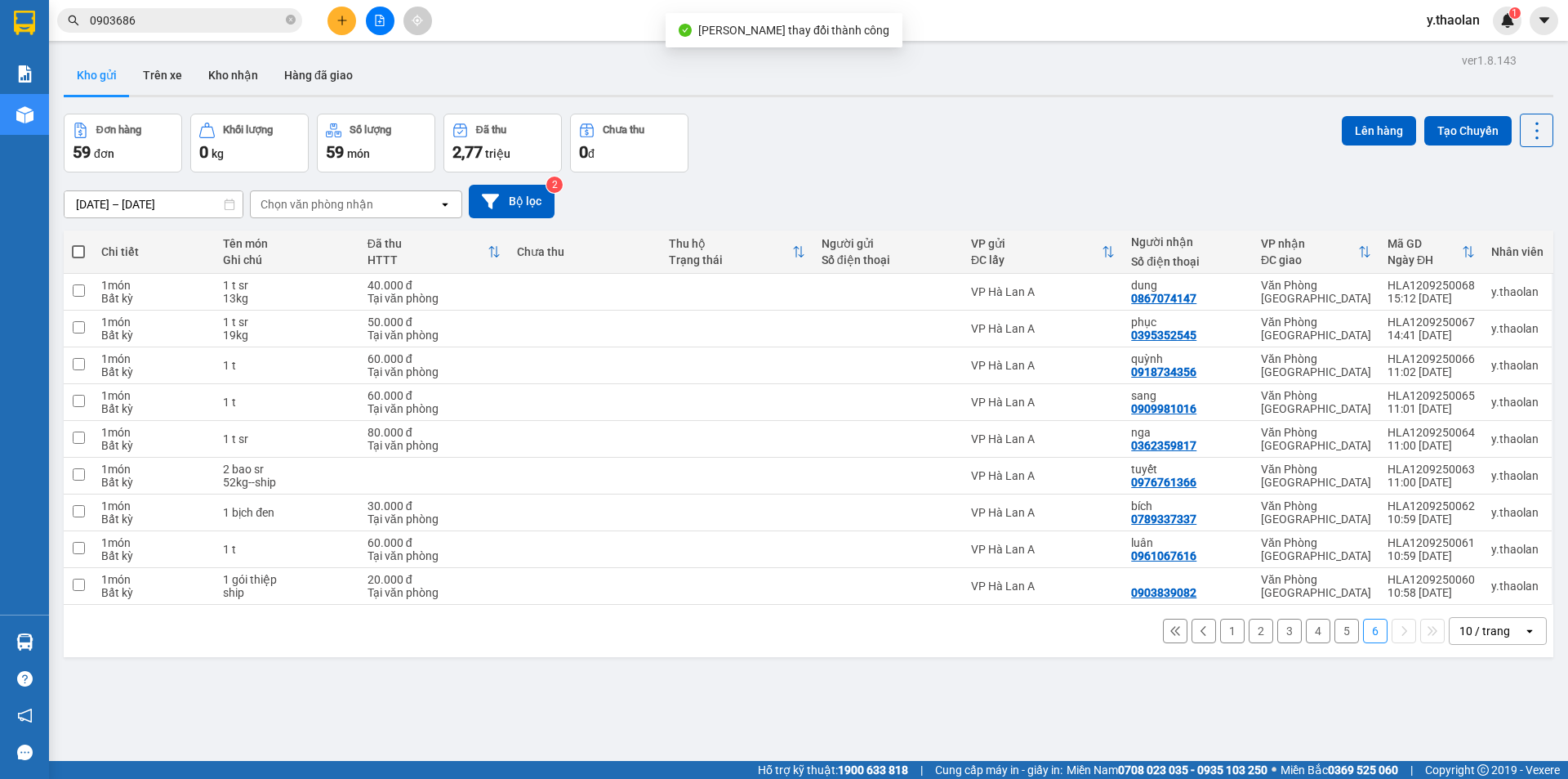
click at [1462, 622] on div "10 / trang" at bounding box center [1486, 630] width 74 height 27
click at [1472, 602] on span "100 / trang" at bounding box center [1480, 595] width 59 height 17
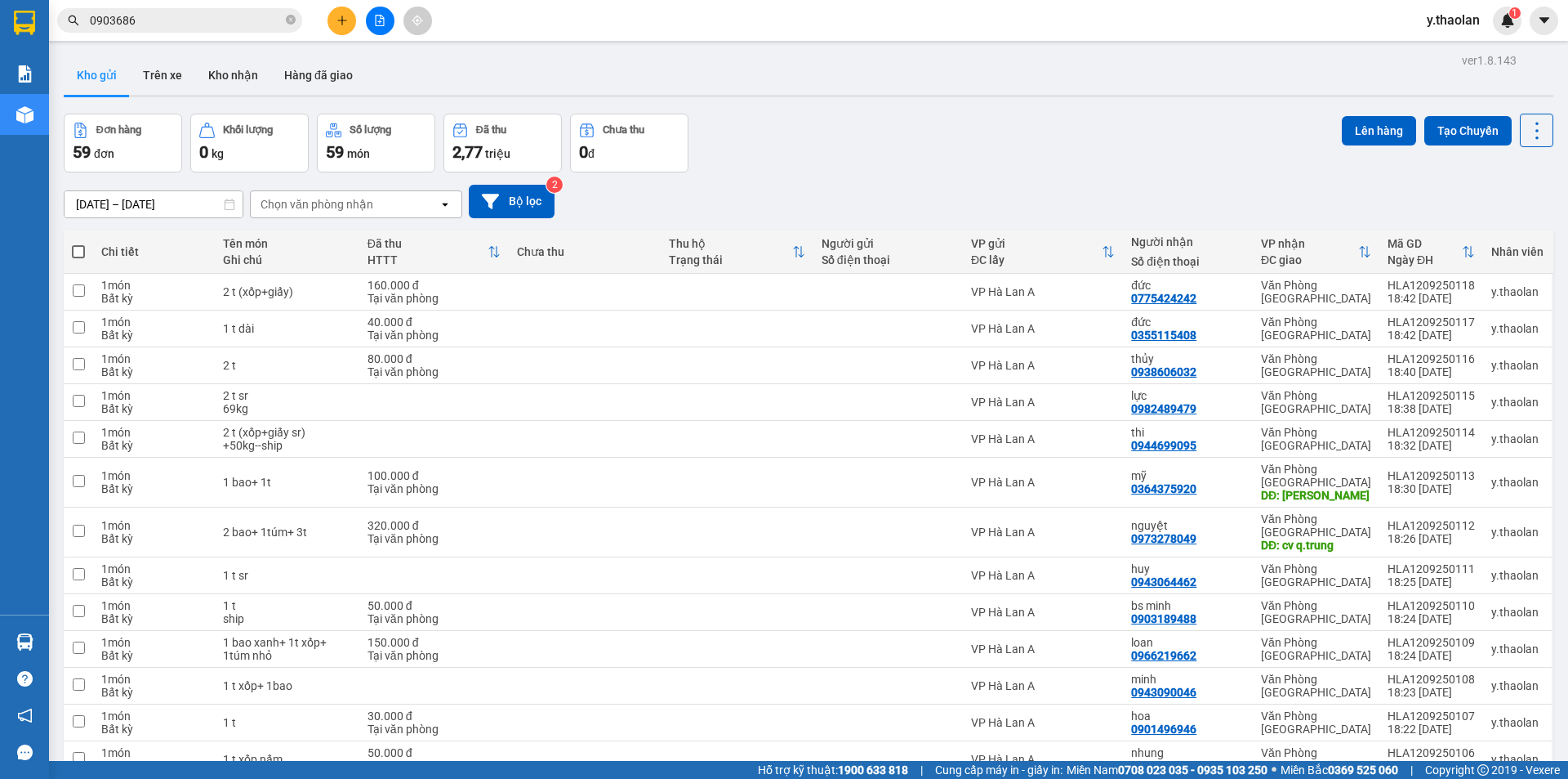
click at [81, 254] on span at bounding box center [78, 251] width 13 height 13
click at [79, 244] on input "checkbox" at bounding box center [79, 244] width 0 height 0
checkbox input "true"
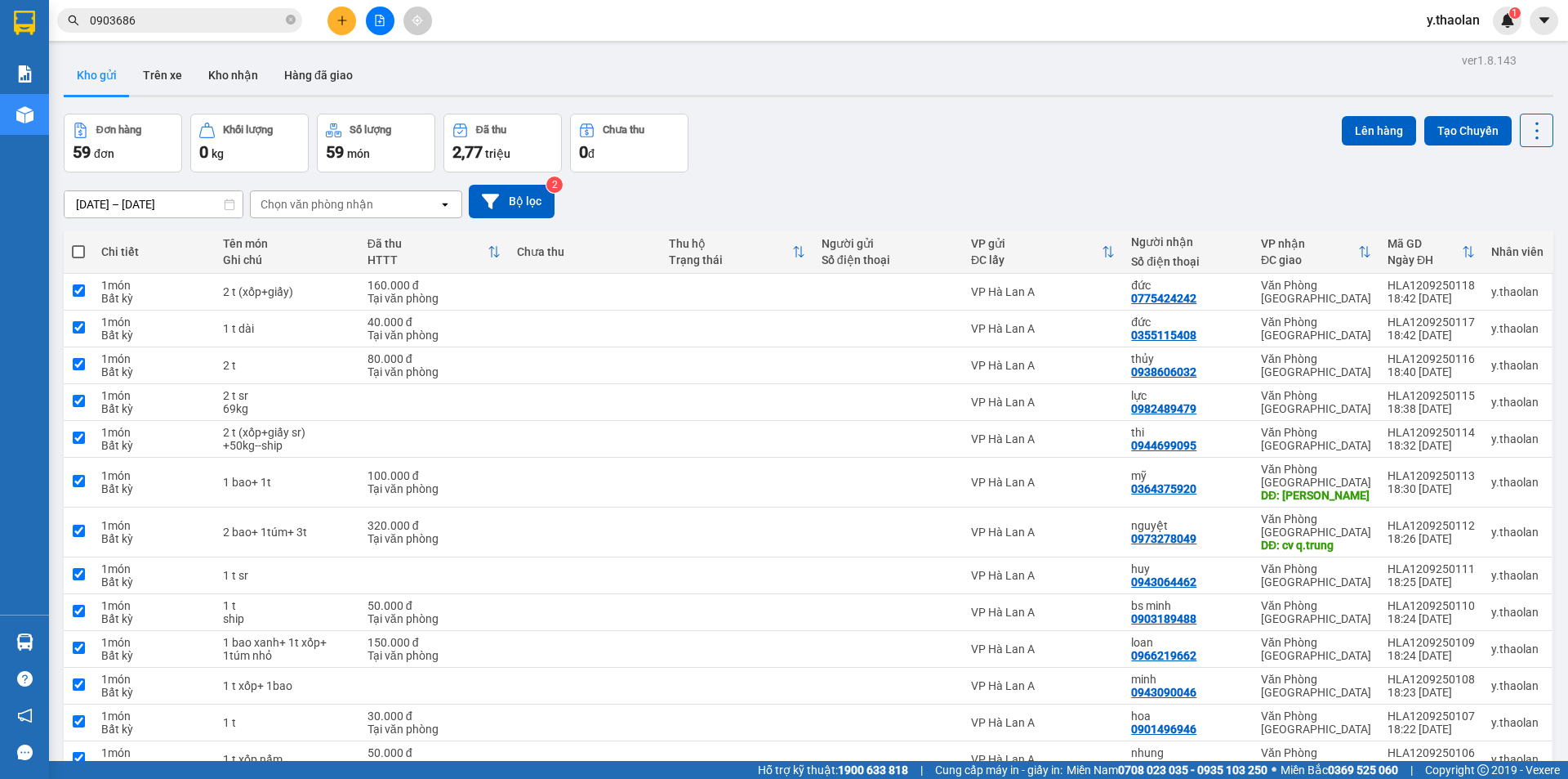
checkbox input "true"
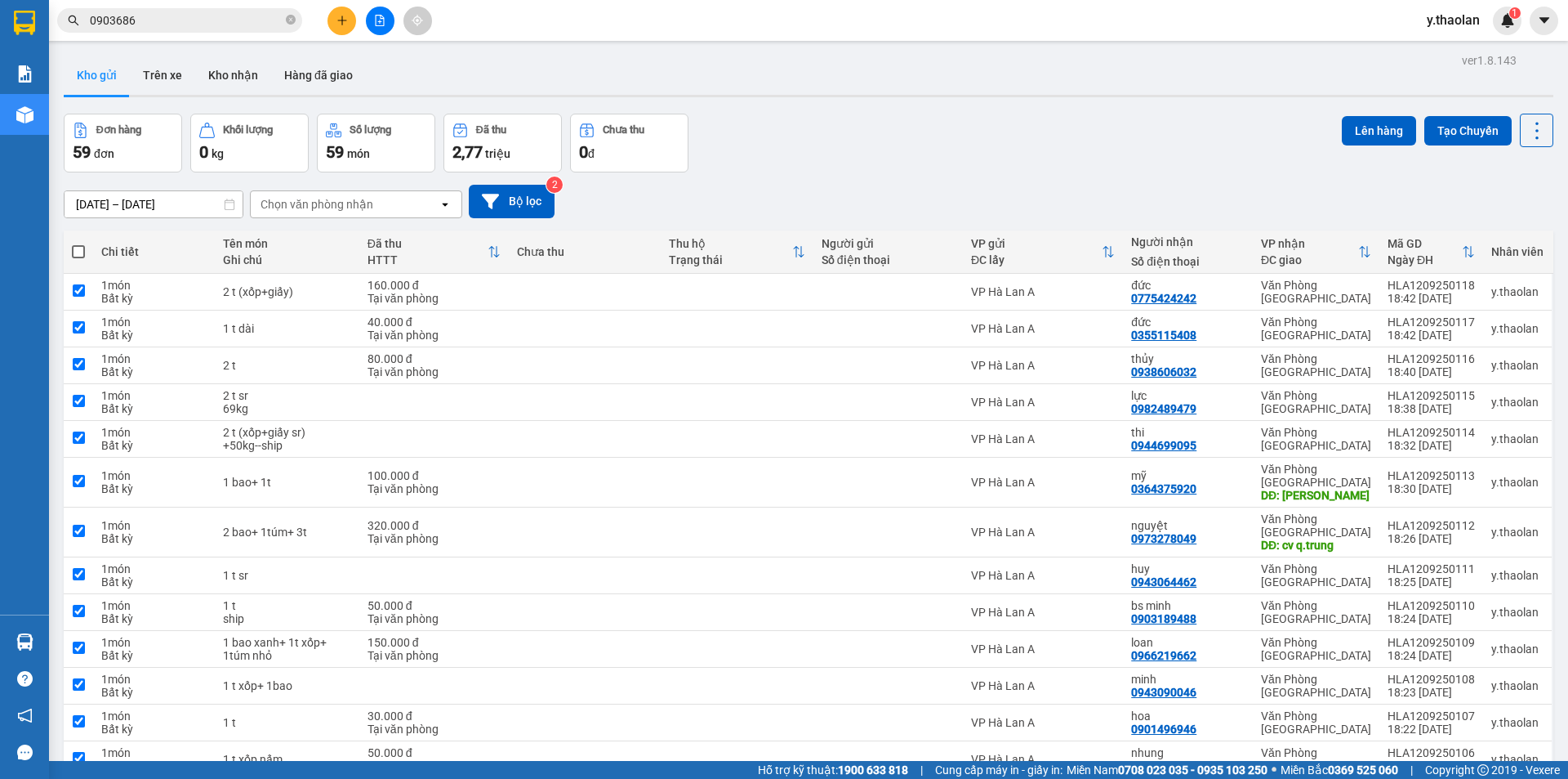
checkbox input "true"
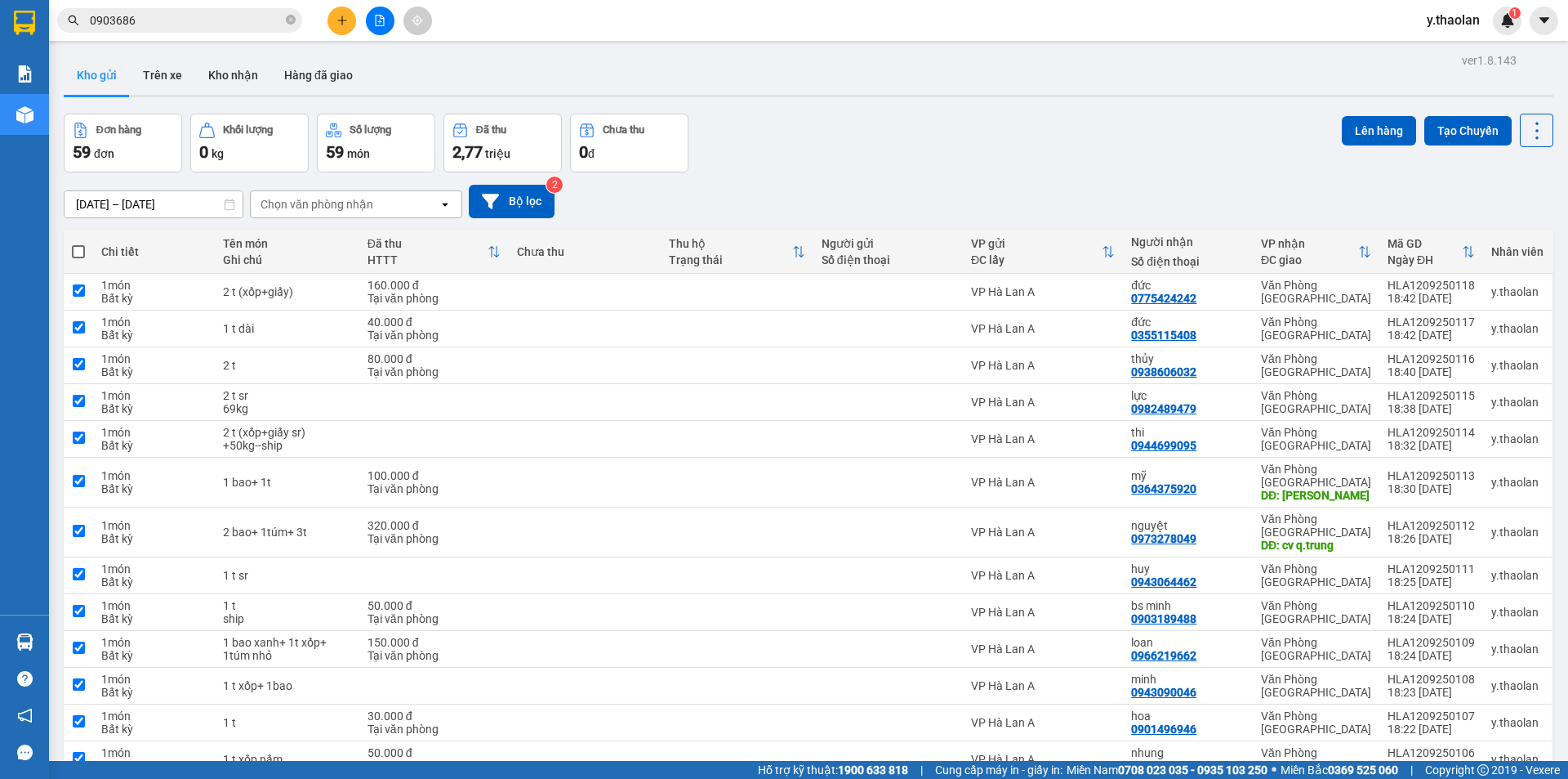
checkbox input "true"
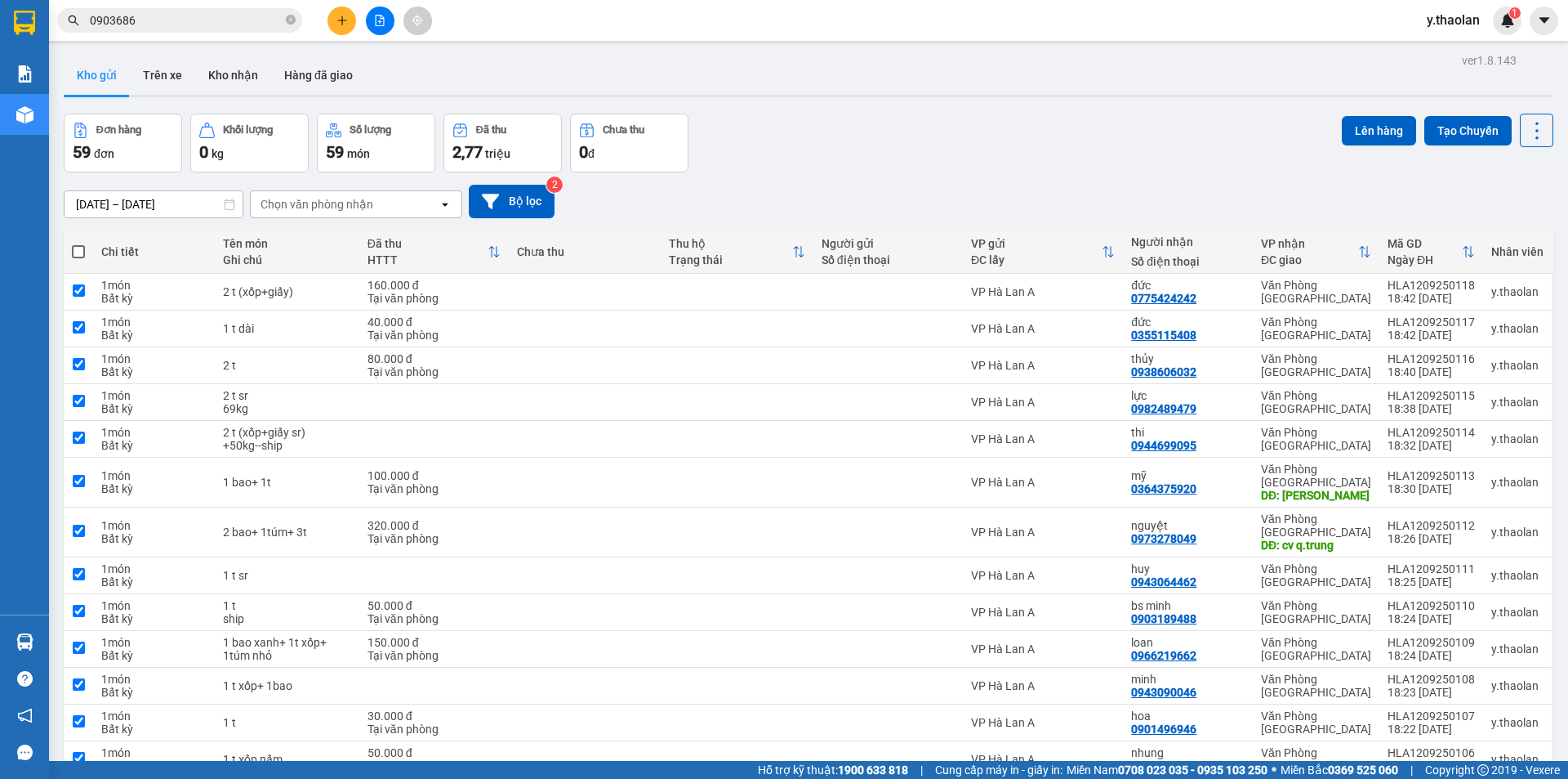
checkbox input "true"
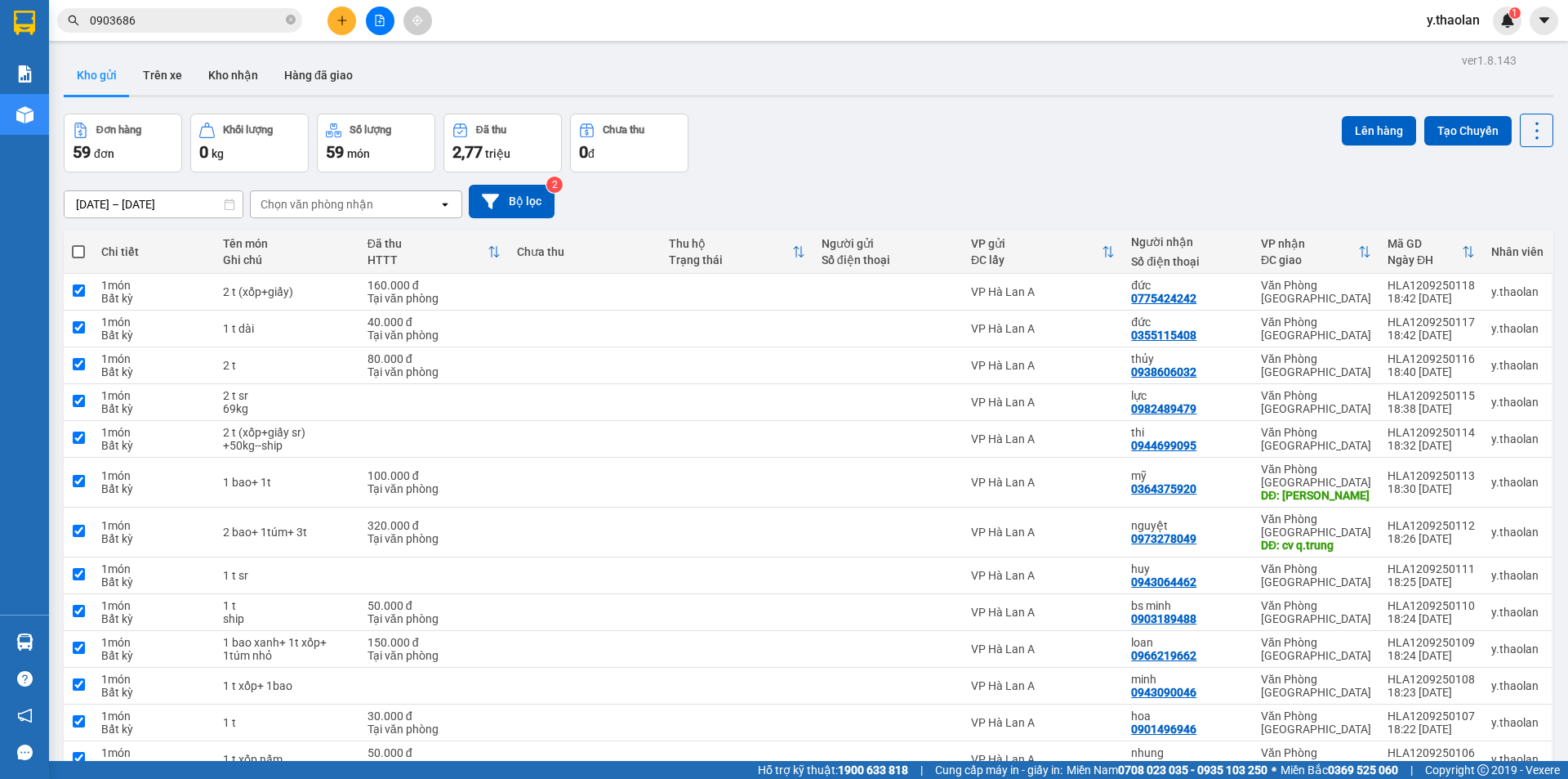
checkbox input "true"
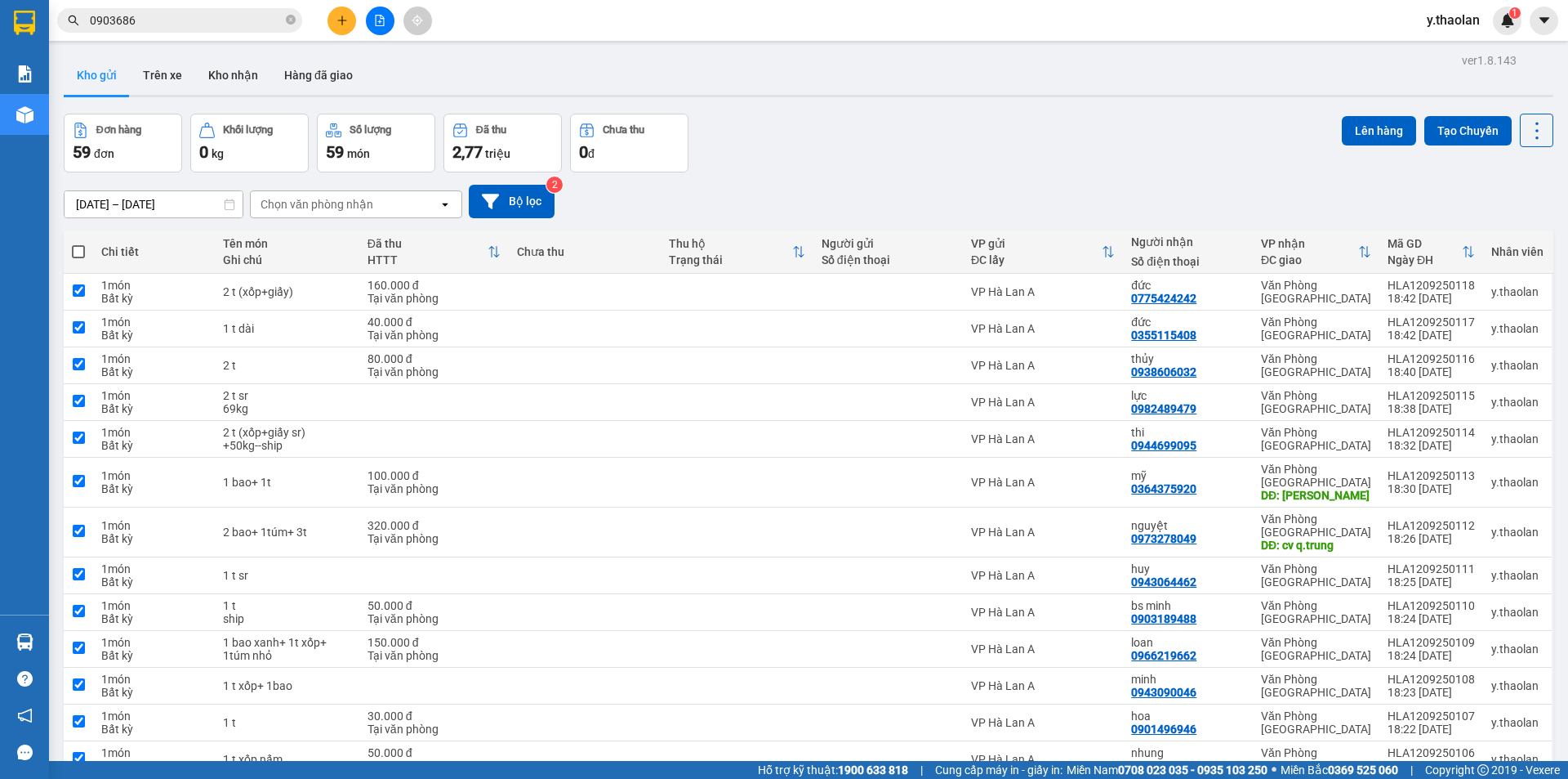
checkbox input "true"
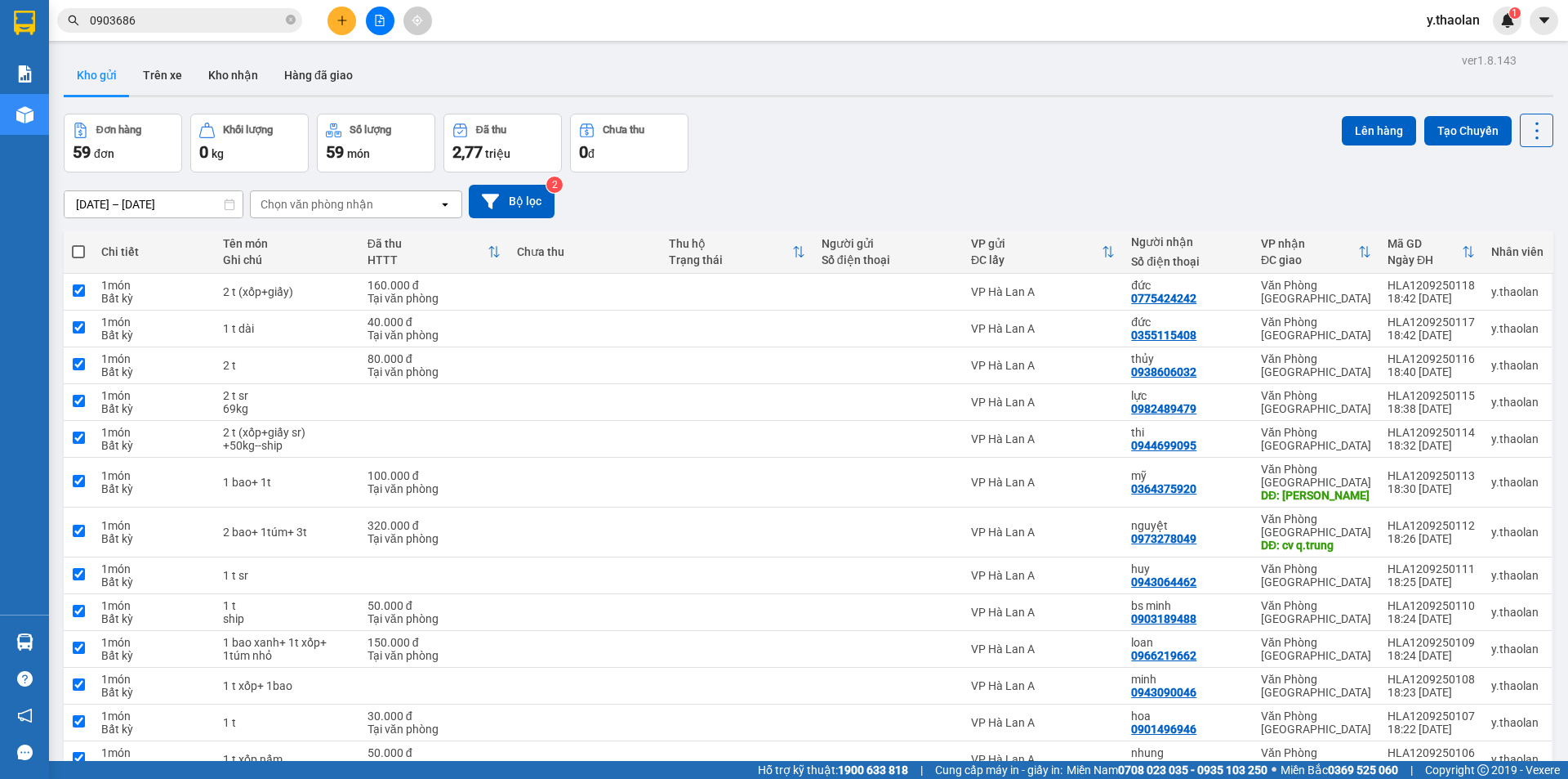
checkbox input "true"
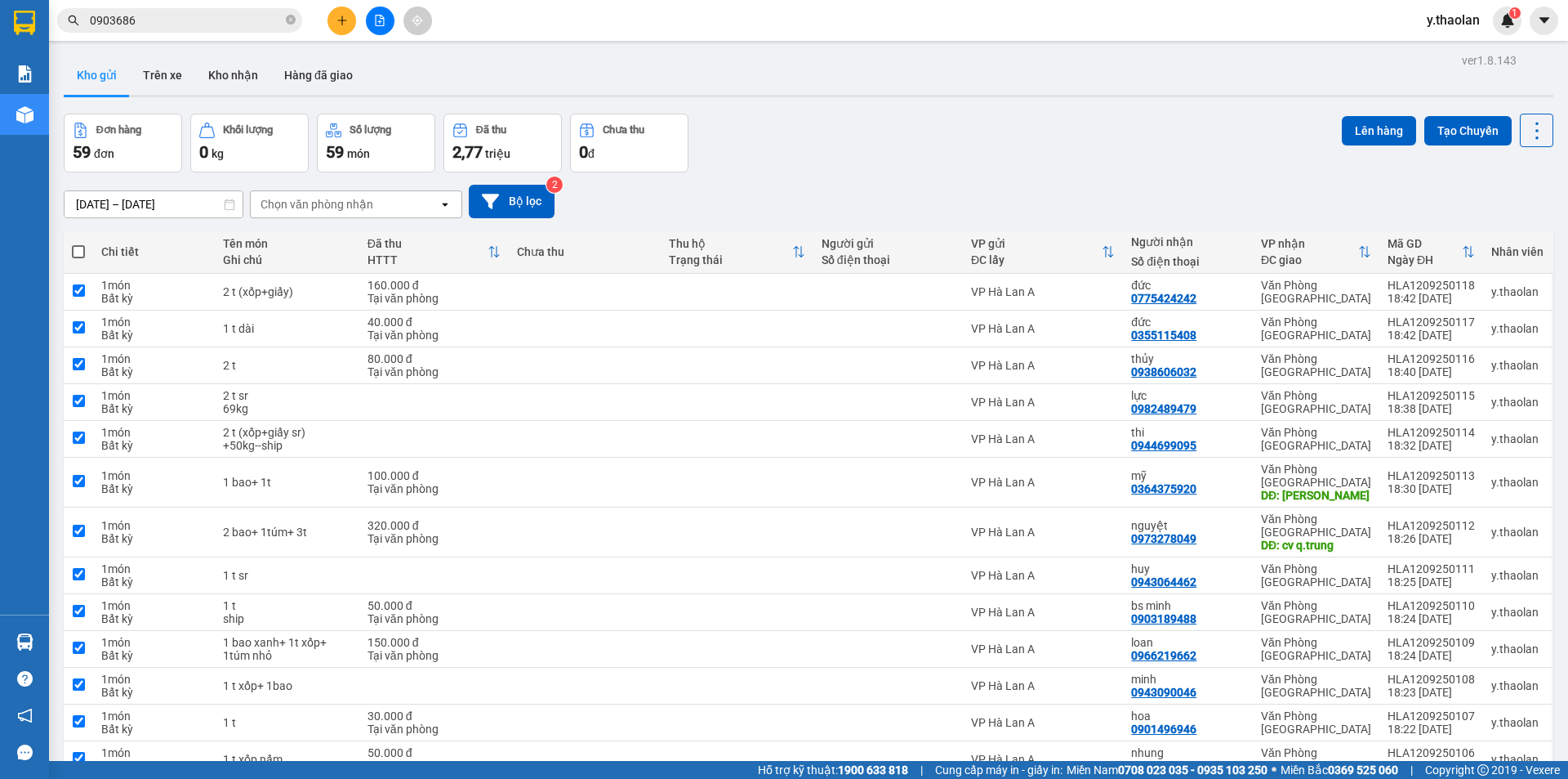
checkbox input "true"
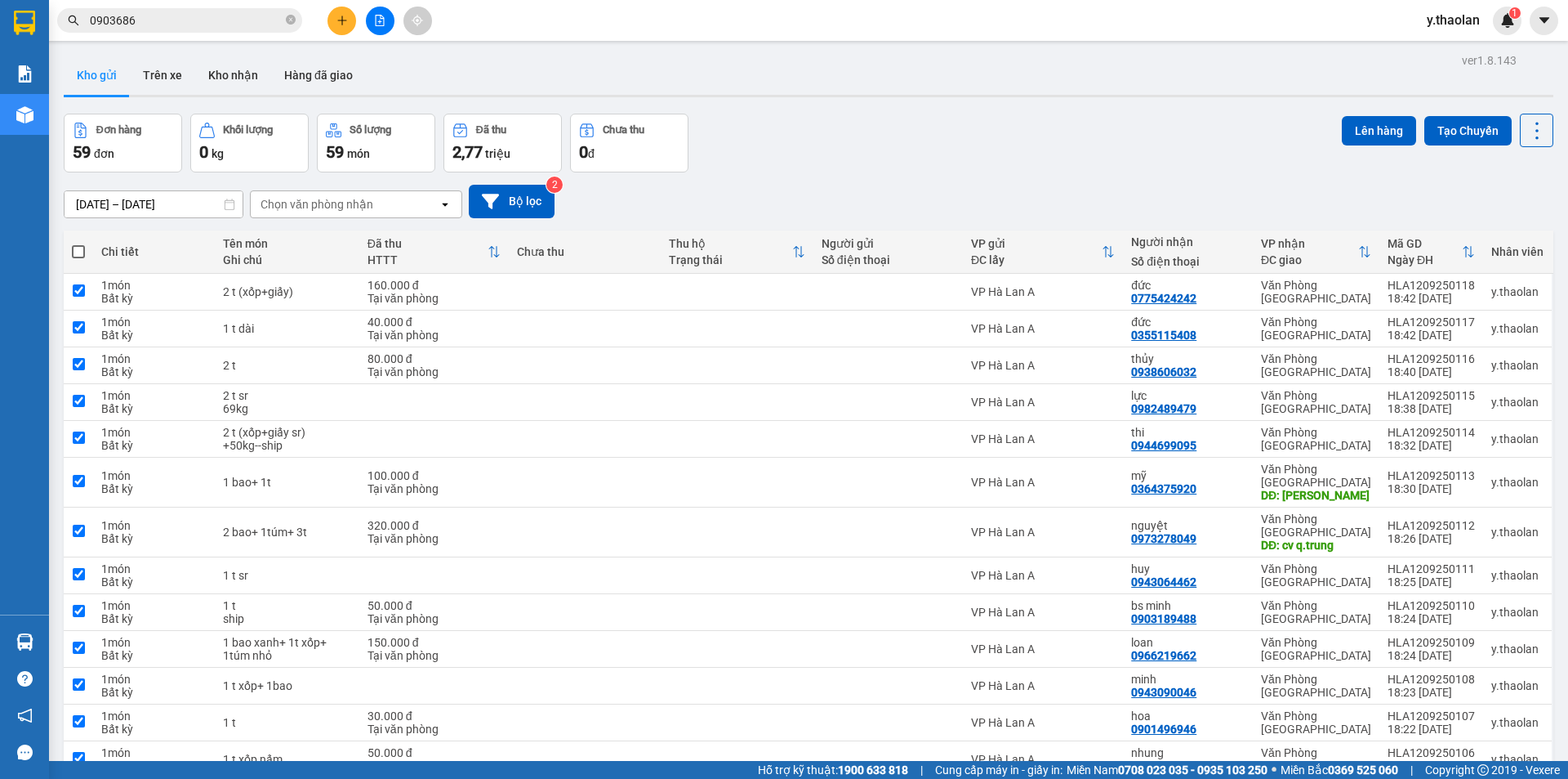
checkbox input "true"
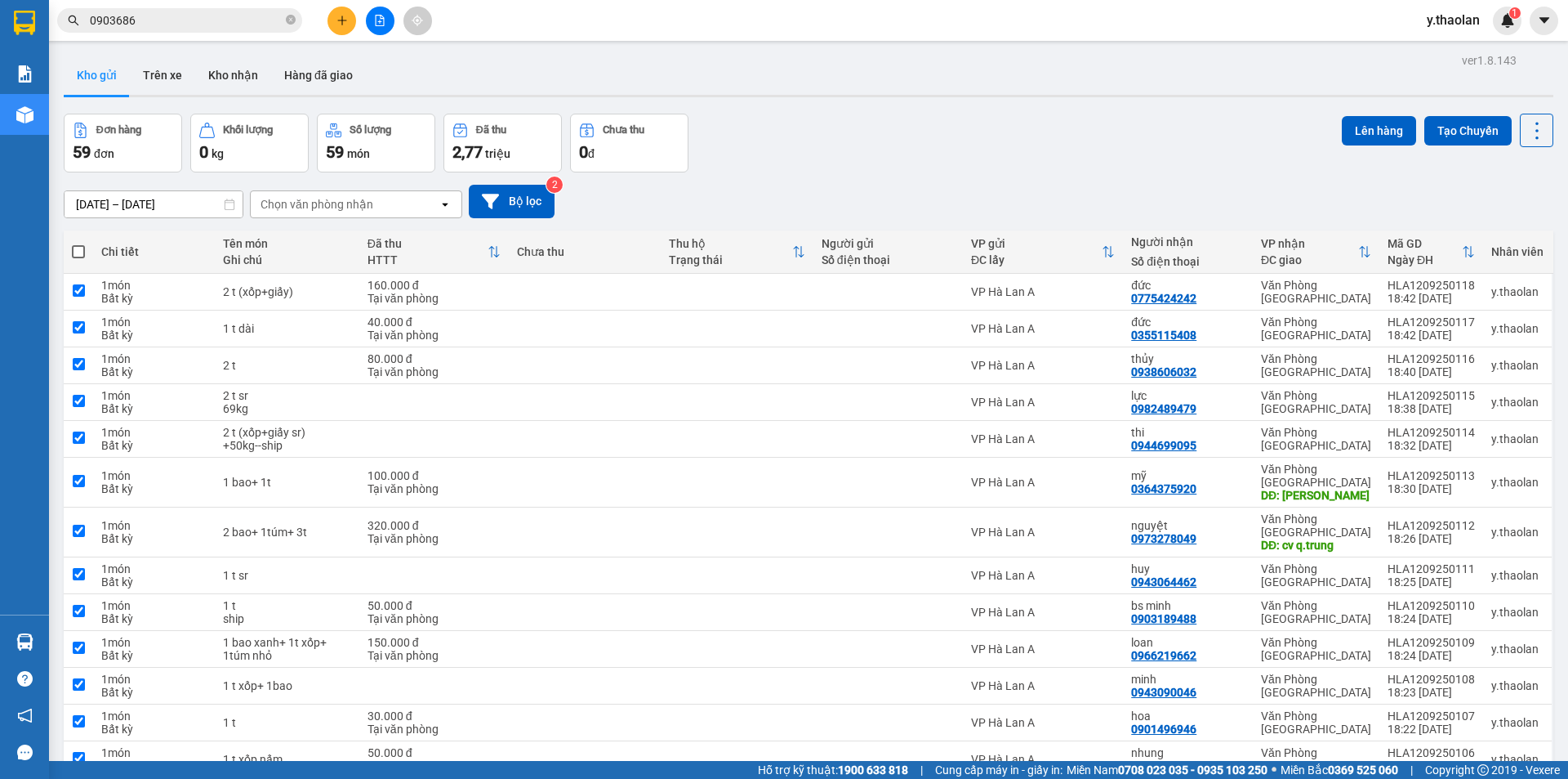
checkbox input "true"
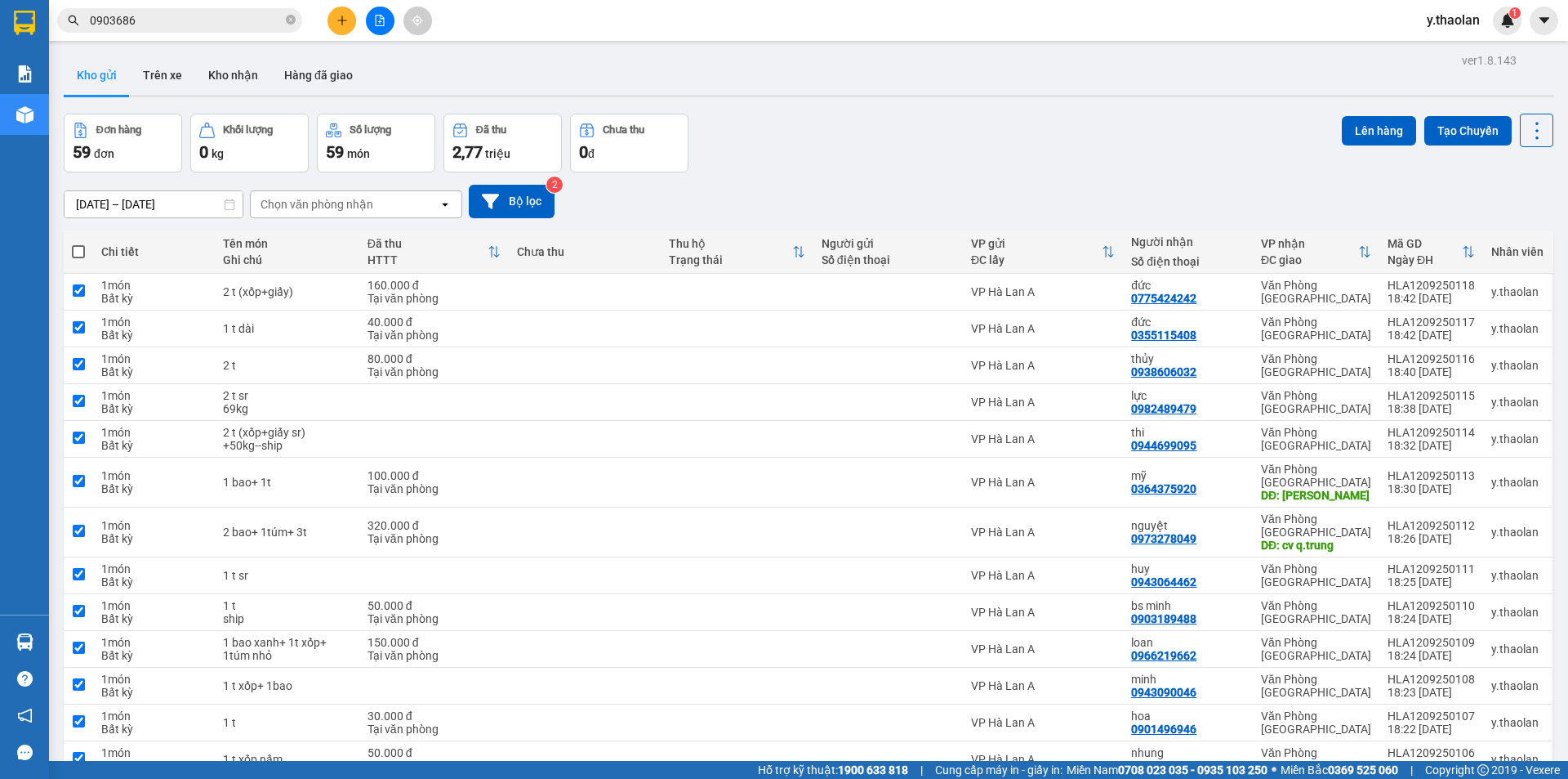
checkbox input "true"
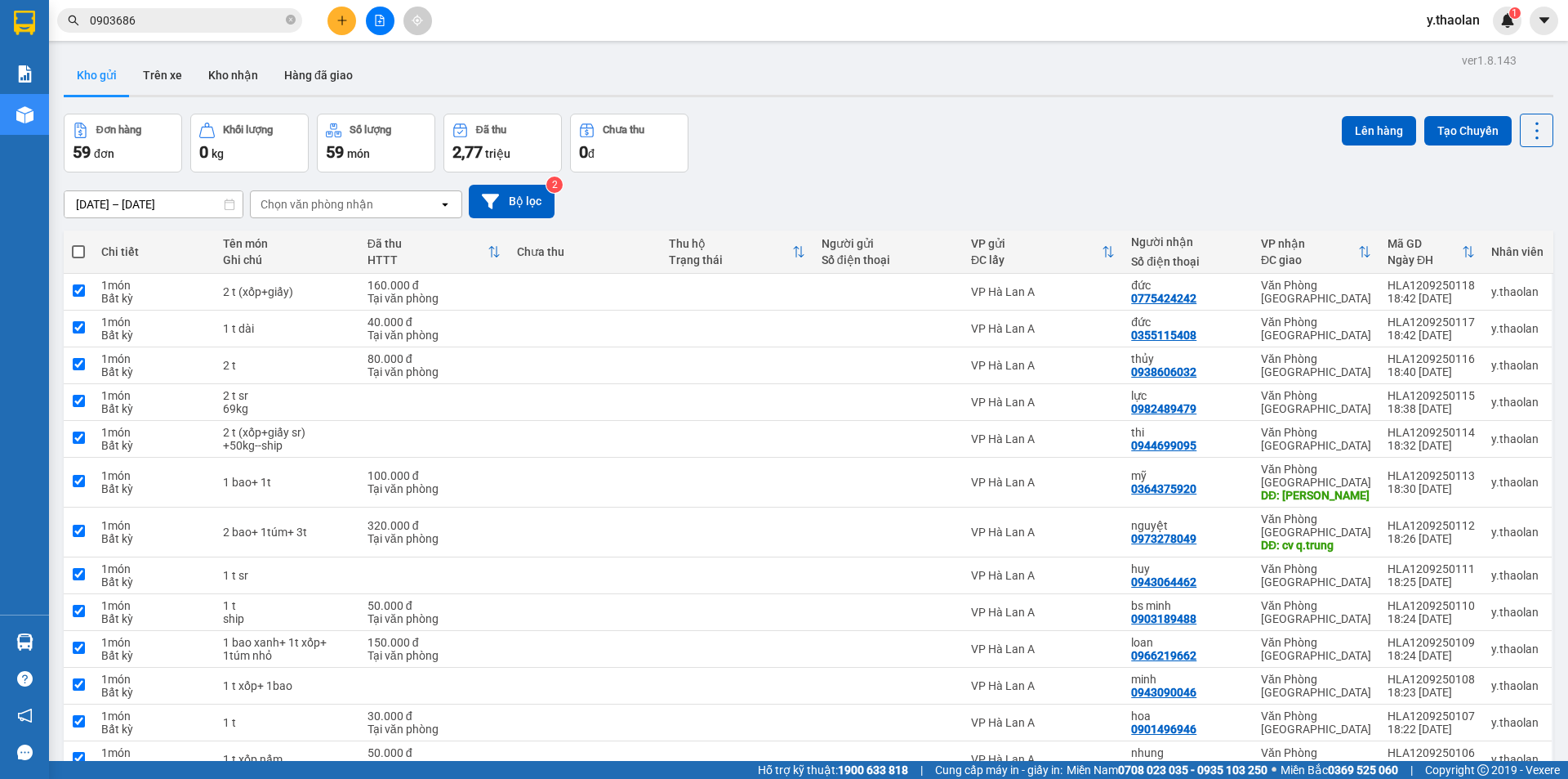
checkbox input "true"
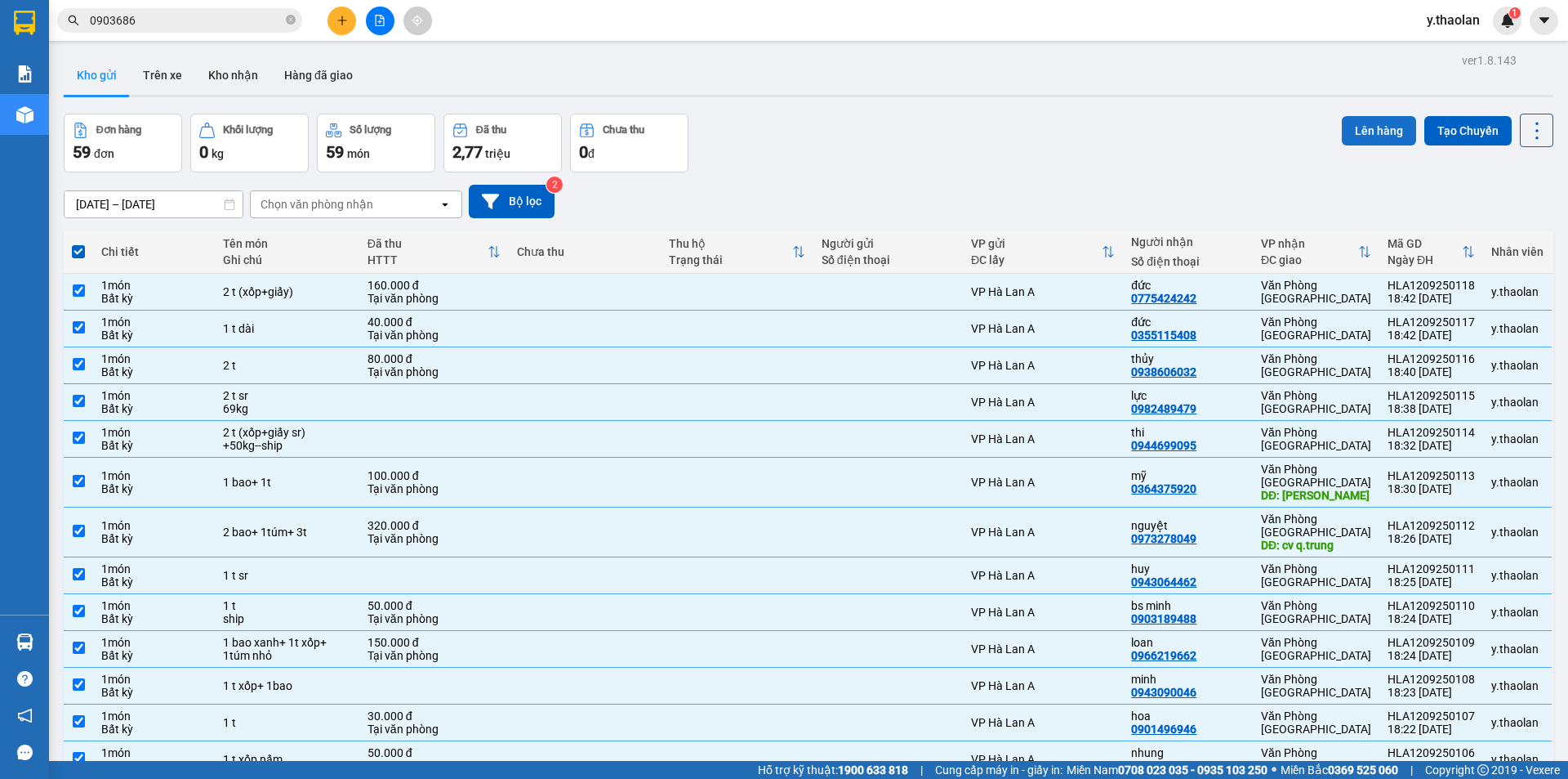
click at [1370, 131] on button "Lên hàng" at bounding box center [1379, 131] width 75 height 30
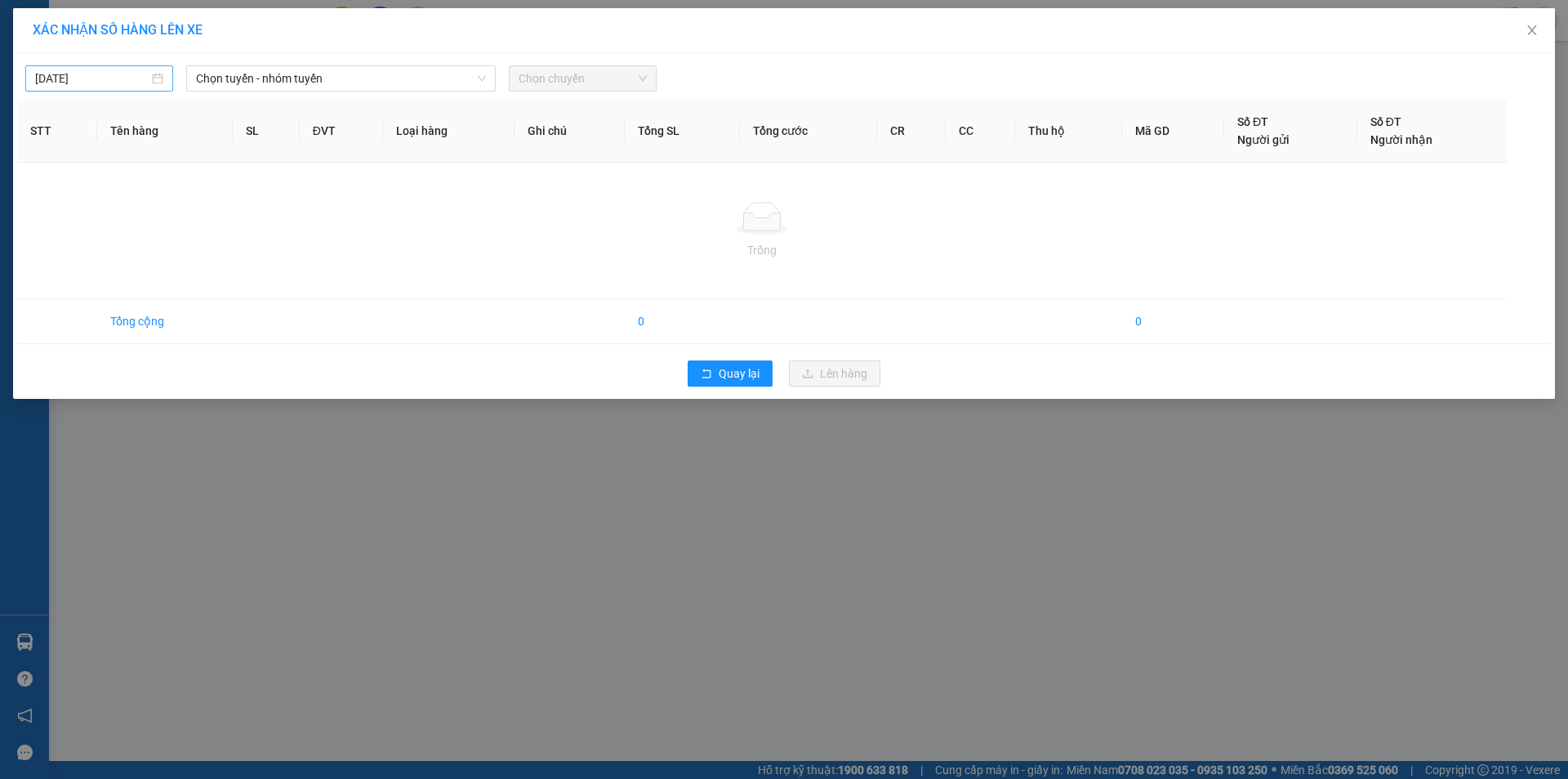
click at [111, 74] on input "12/09/2025" at bounding box center [91, 79] width 113 height 18
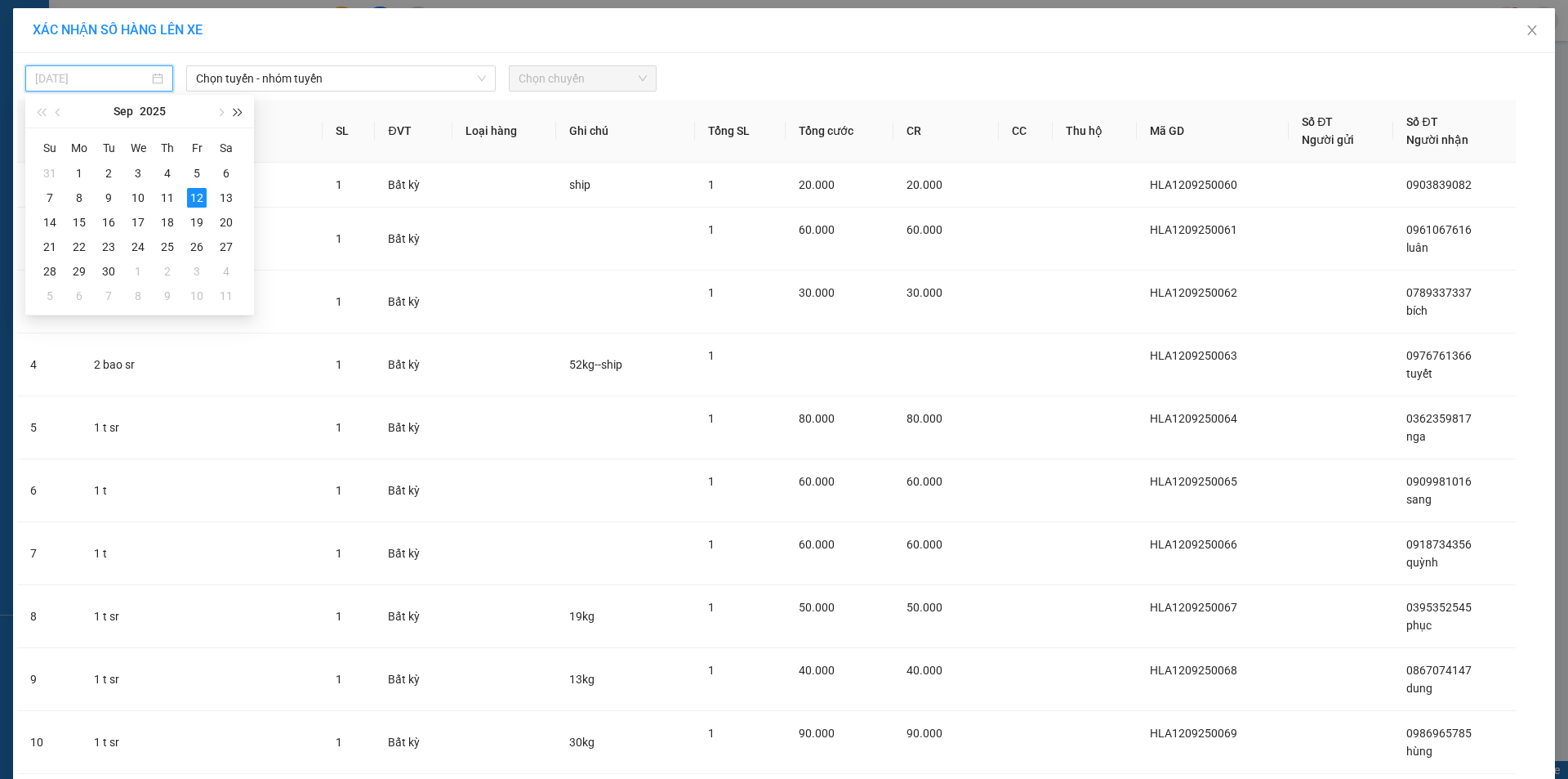
type input "12/09/2025"
drag, startPoint x: 293, startPoint y: 74, endPoint x: 296, endPoint y: 87, distance: 13.3
click at [296, 87] on span "Chọn tuyến - nhóm tuyến" at bounding box center [340, 78] width 290 height 25
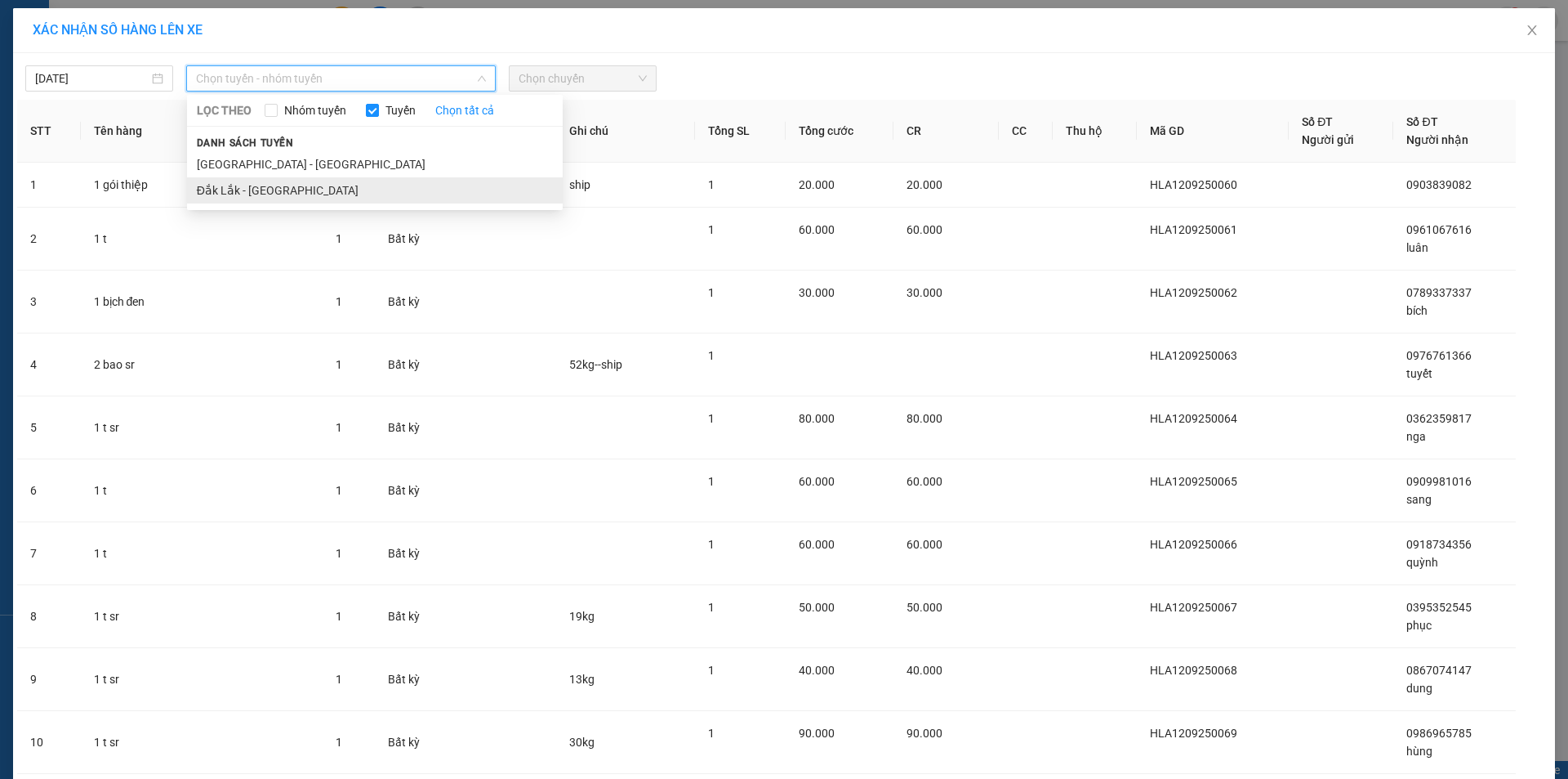
click at [291, 187] on li "Đắk Lắk - Sài Gòn" at bounding box center [375, 190] width 376 height 27
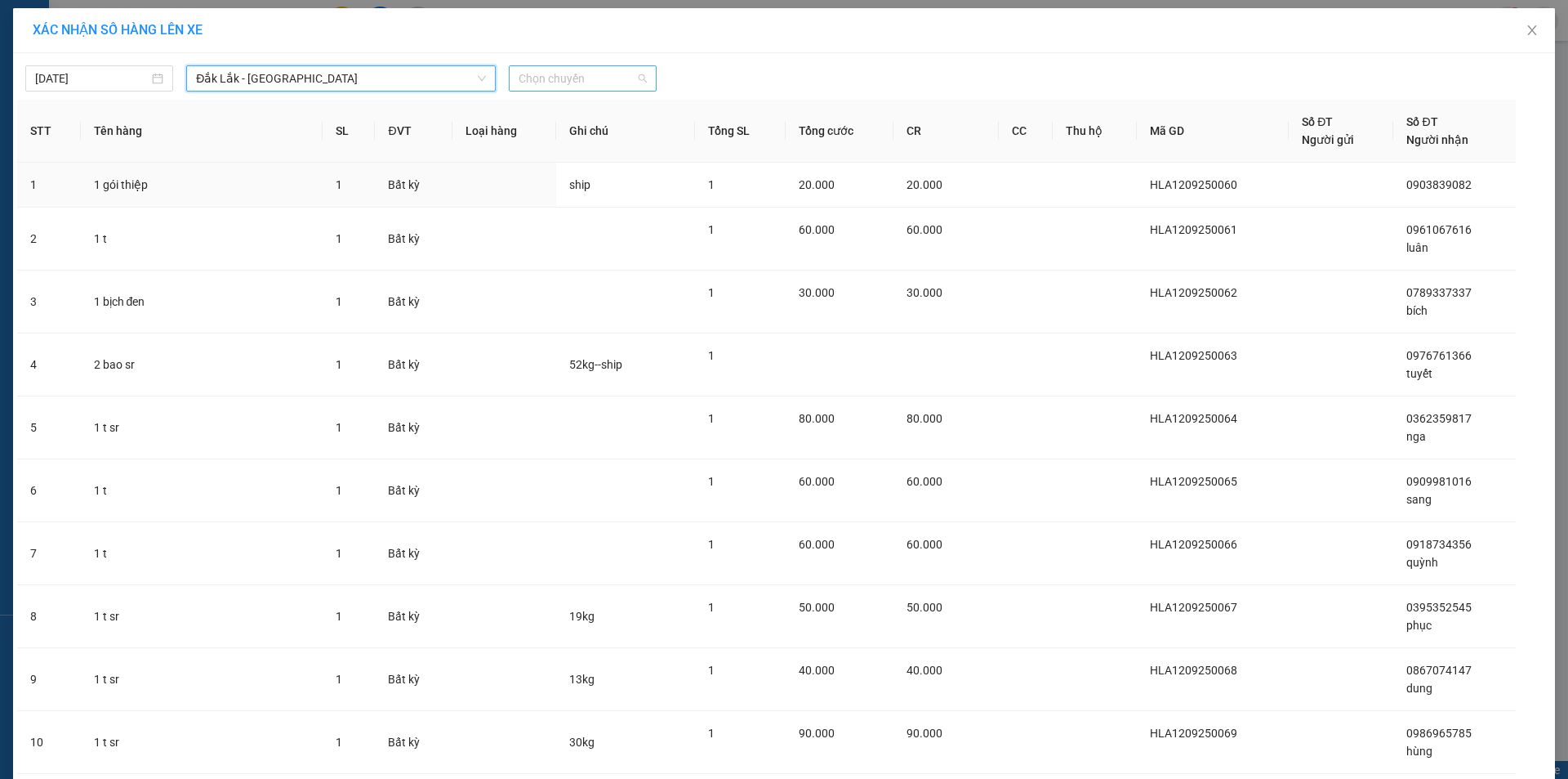
click at [565, 83] on span "Chọn chuyến" at bounding box center [583, 78] width 128 height 25
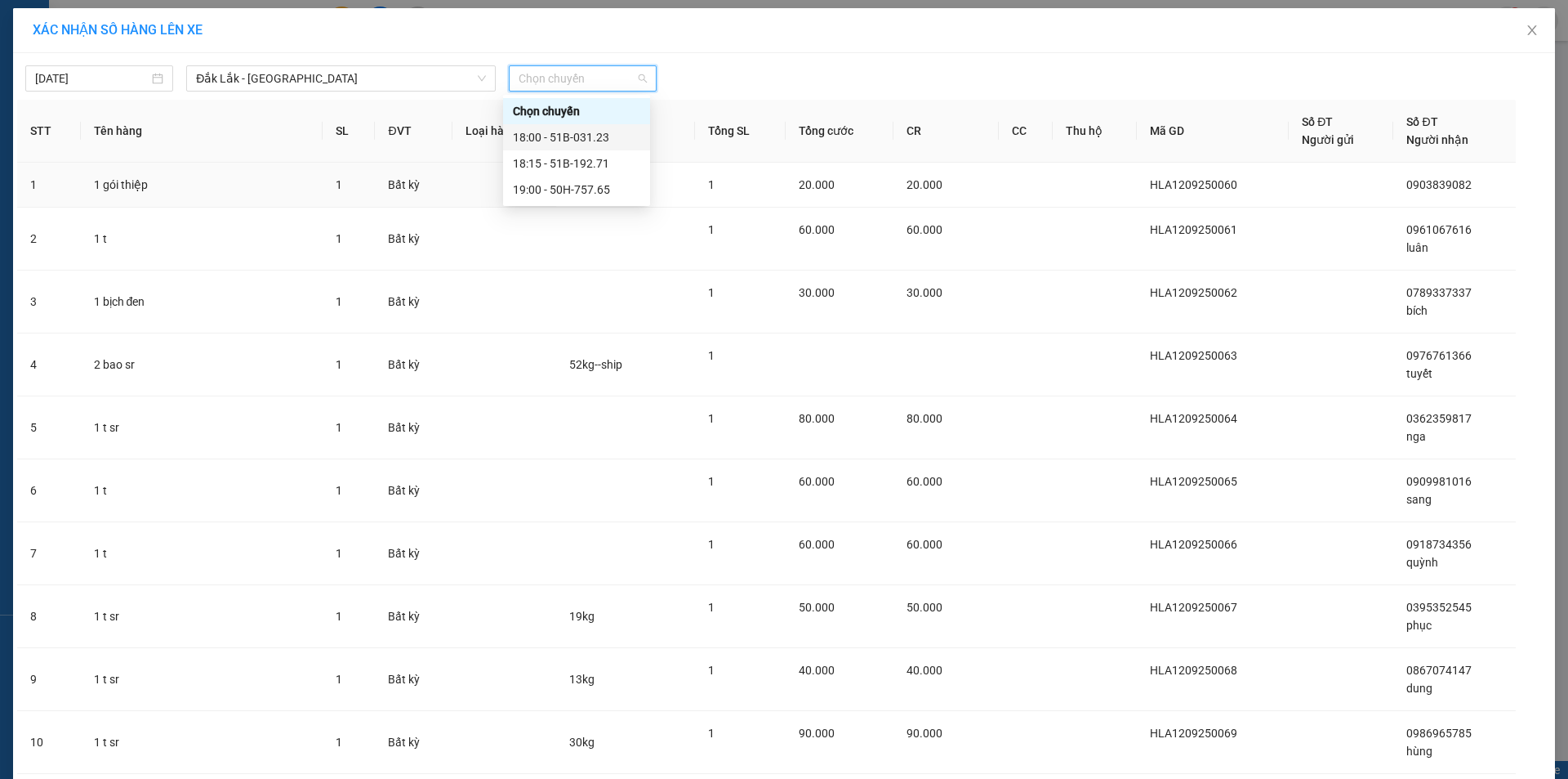
click at [566, 141] on div "18:00 - 51B-031.23" at bounding box center [577, 137] width 128 height 18
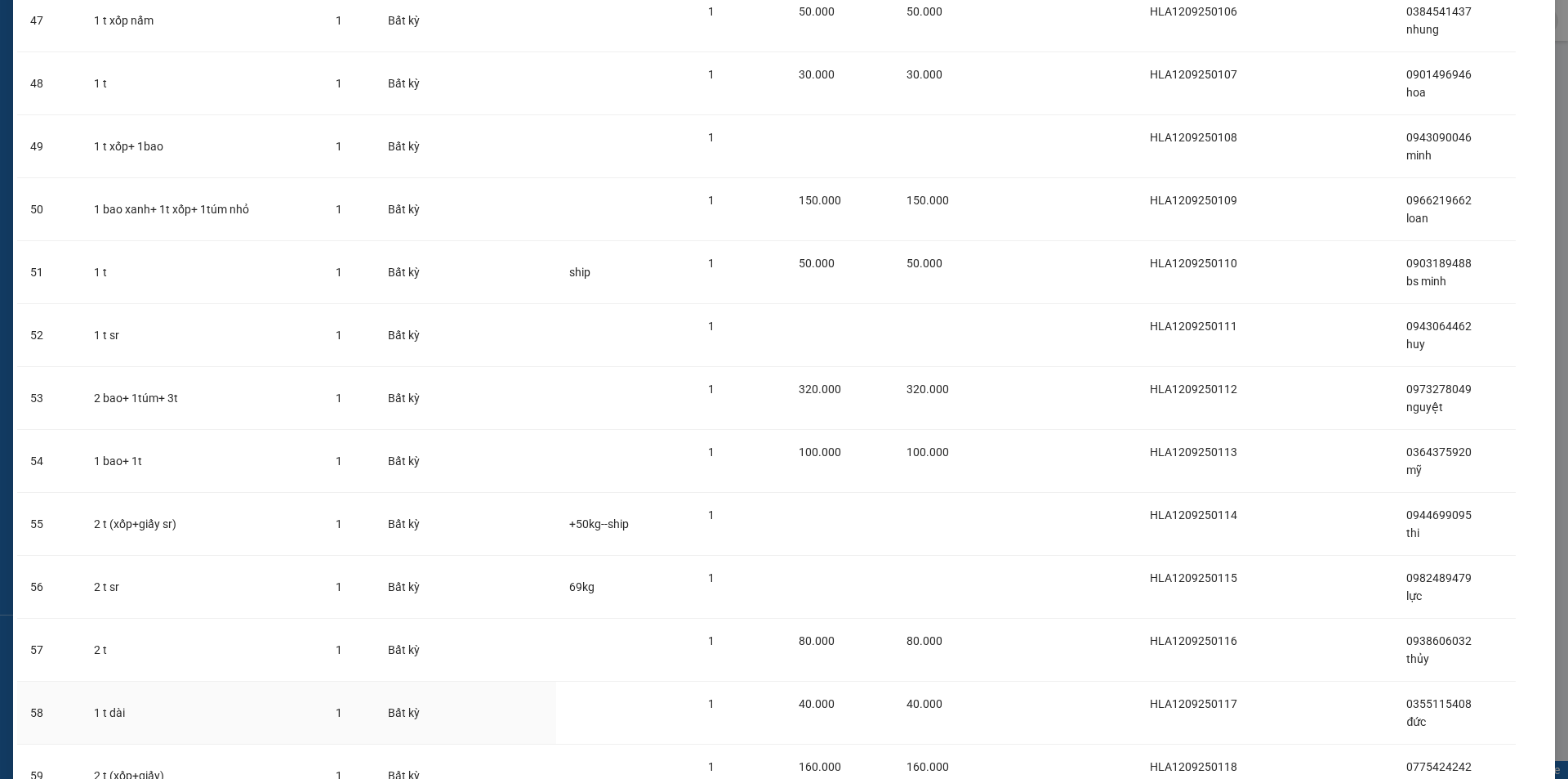
scroll to position [3172, 0]
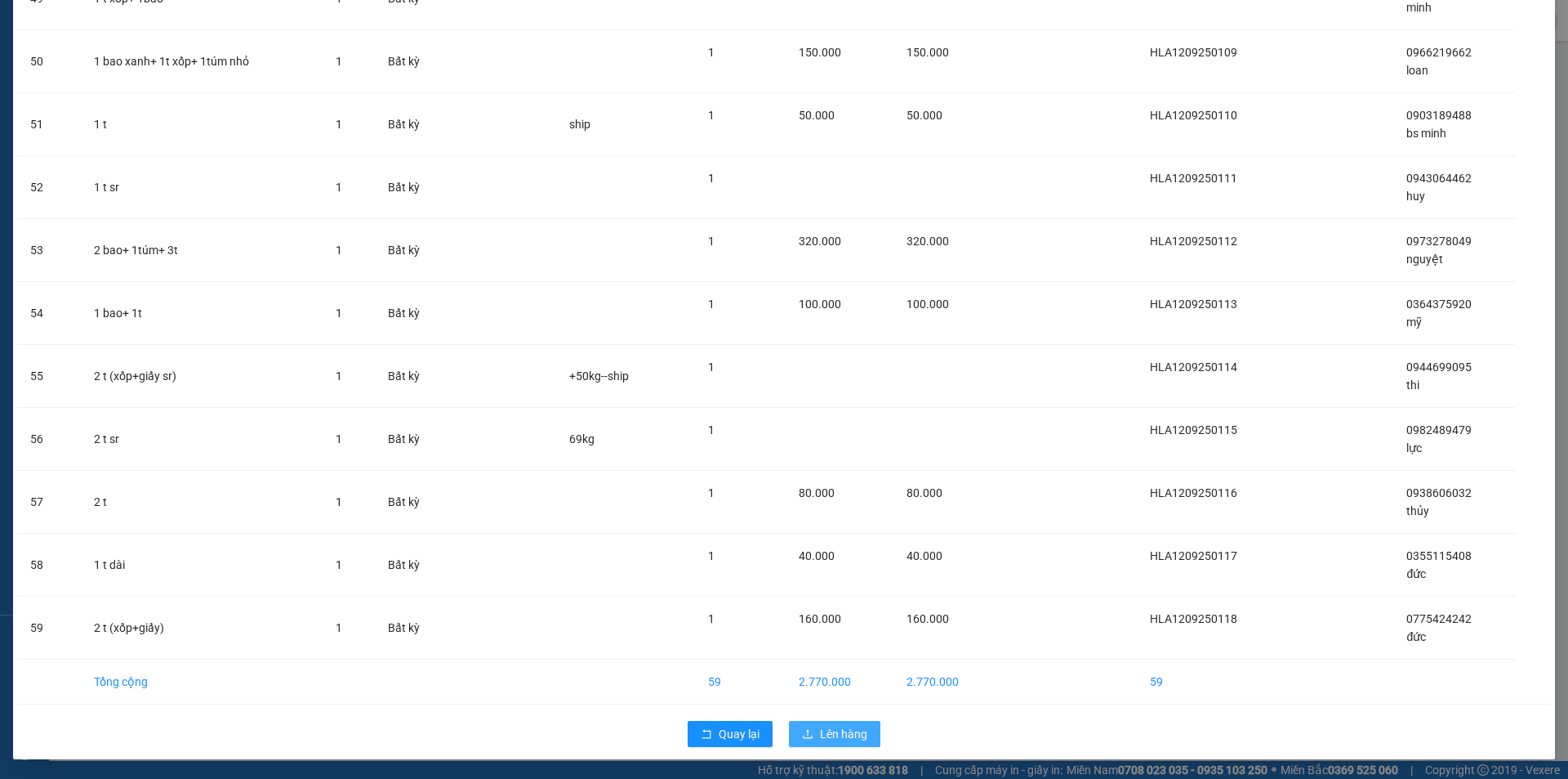
click at [825, 728] on span "Lên hàng" at bounding box center [843, 734] width 47 height 18
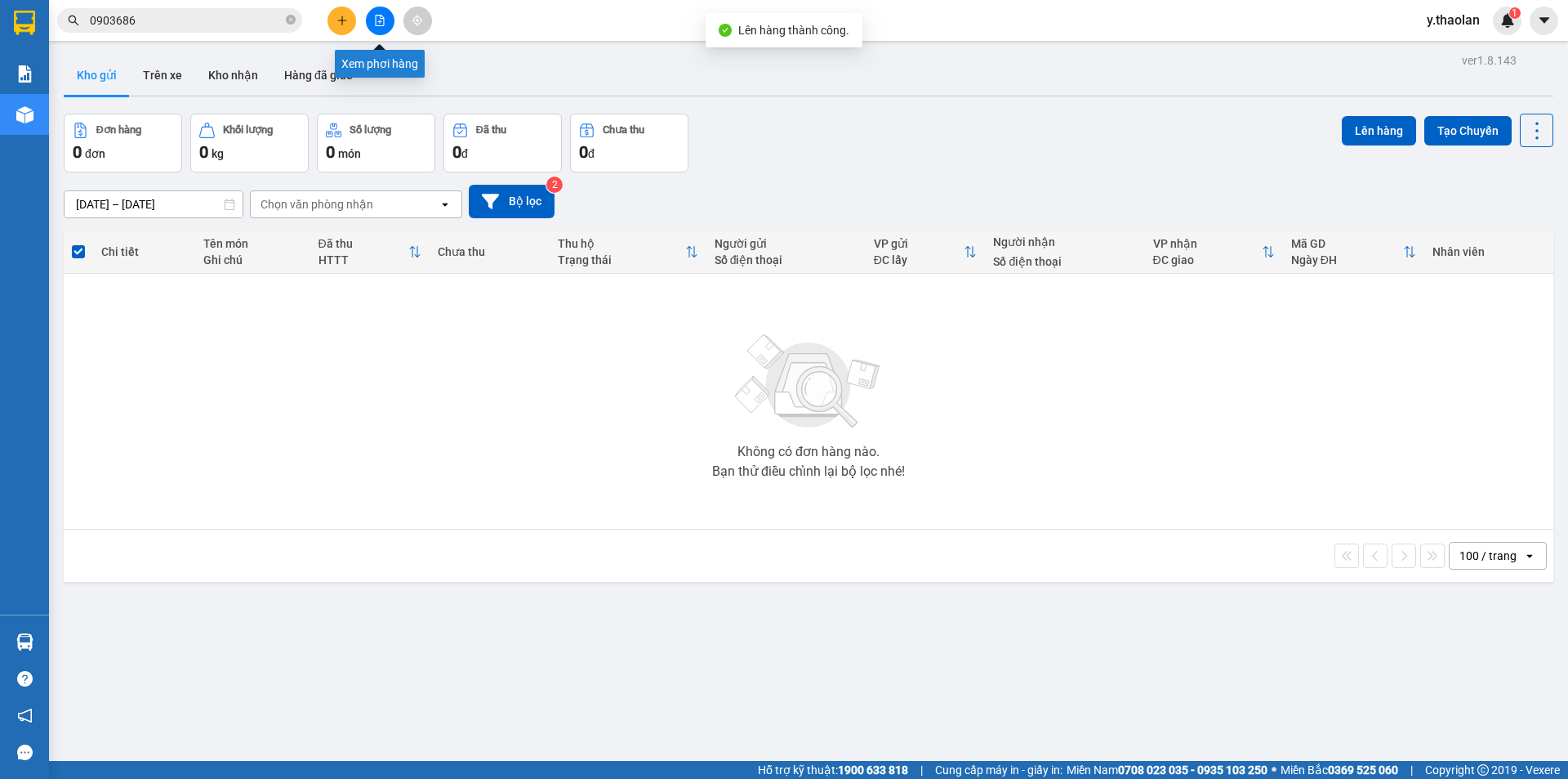
click at [377, 22] on icon "file-add" at bounding box center [380, 21] width 12 height 12
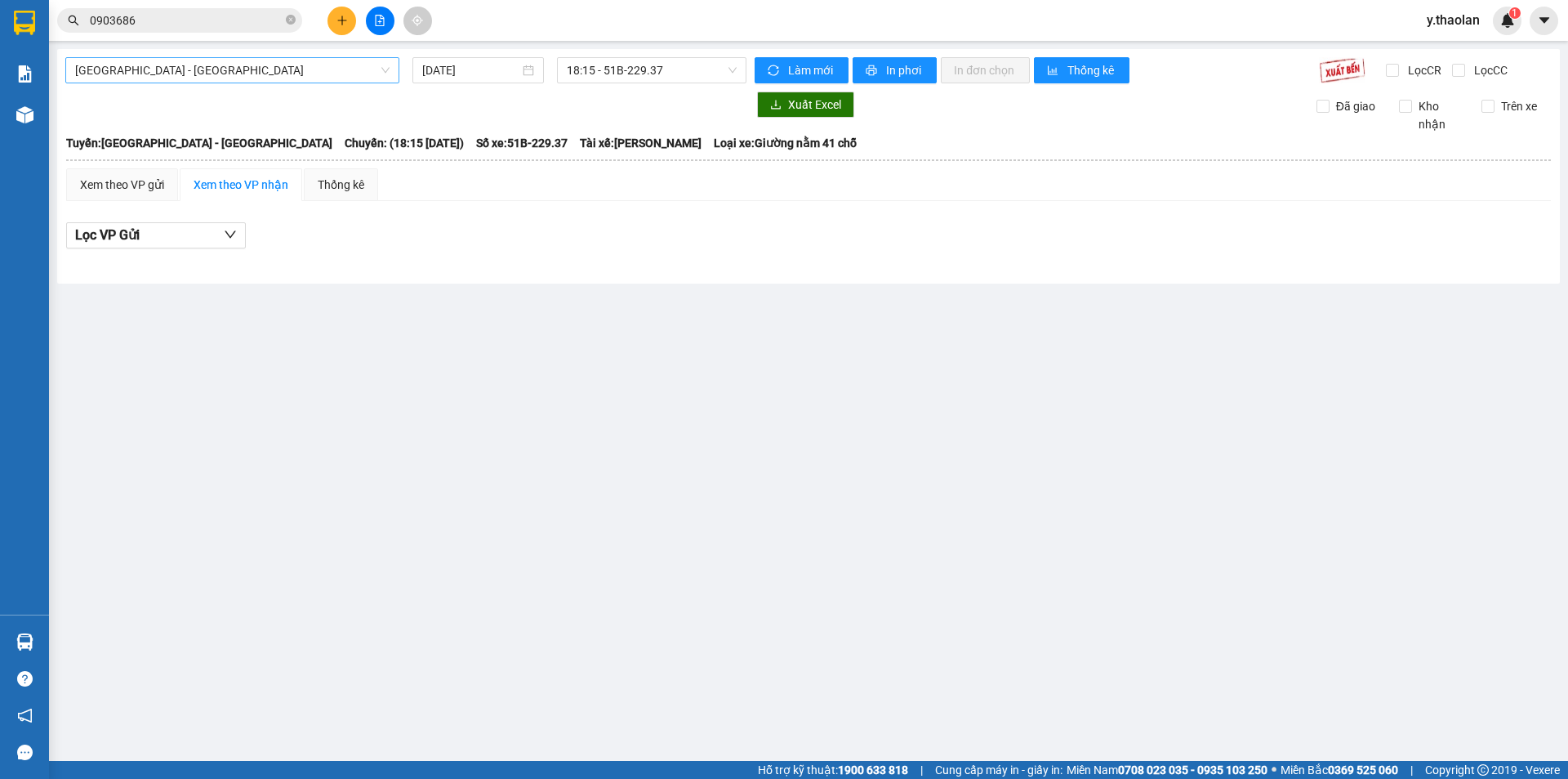
drag, startPoint x: 200, startPoint y: 56, endPoint x: 195, endPoint y: 66, distance: 11.2
click at [197, 60] on div "Sài Gòn - Đắk Lắk 12/09/2025 18:15 - 51B-229.37 Làm mới In phơi In đơn chọn Thố…" at bounding box center [808, 166] width 1503 height 234
drag, startPoint x: 193, startPoint y: 70, endPoint x: 193, endPoint y: 85, distance: 15.0
click at [193, 73] on span "Sài Gòn - Đắk Lắk" at bounding box center [232, 70] width 315 height 25
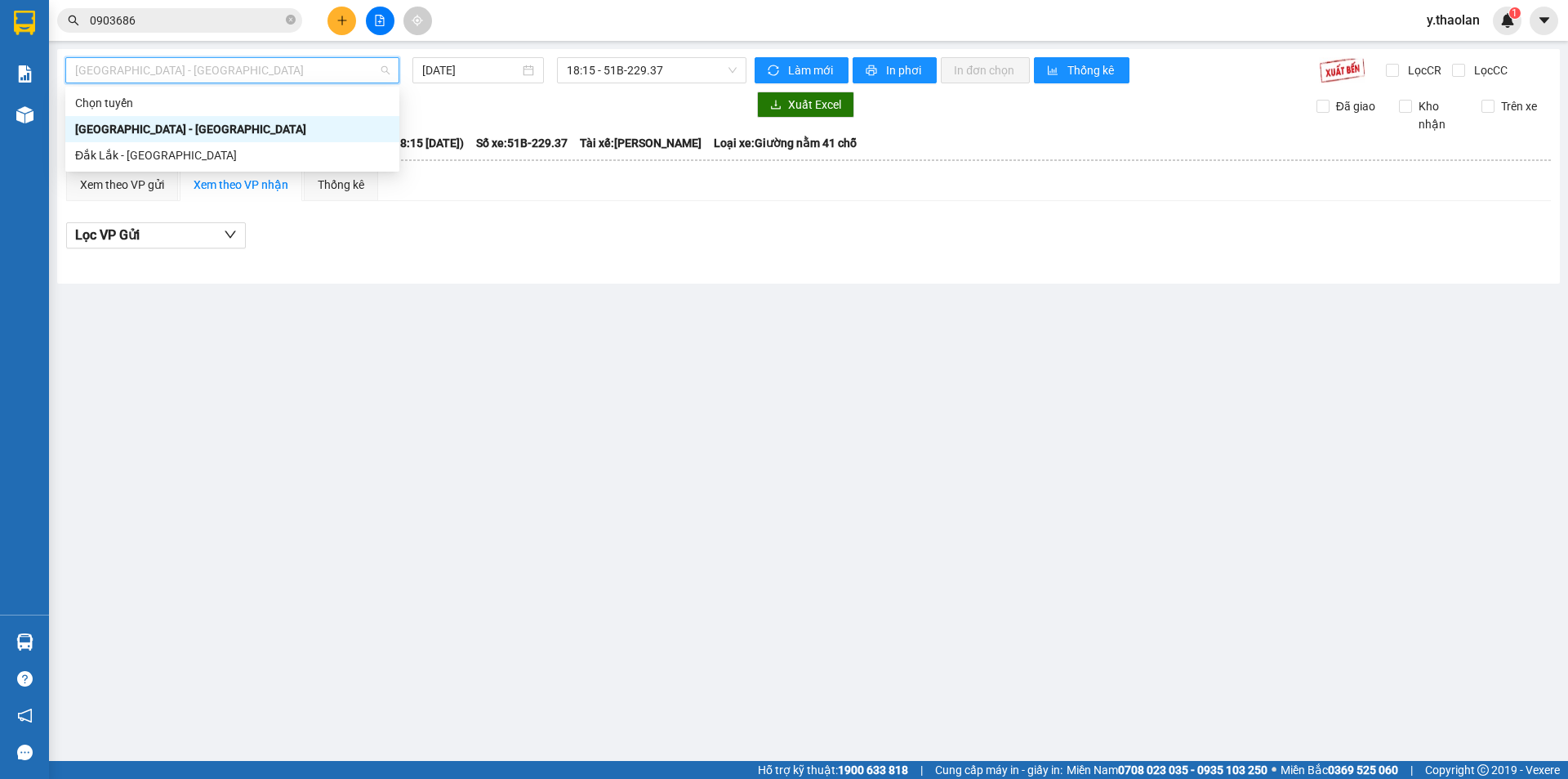
click at [184, 150] on div "Đắk Lắk - Sài Gòn" at bounding box center [232, 155] width 315 height 18
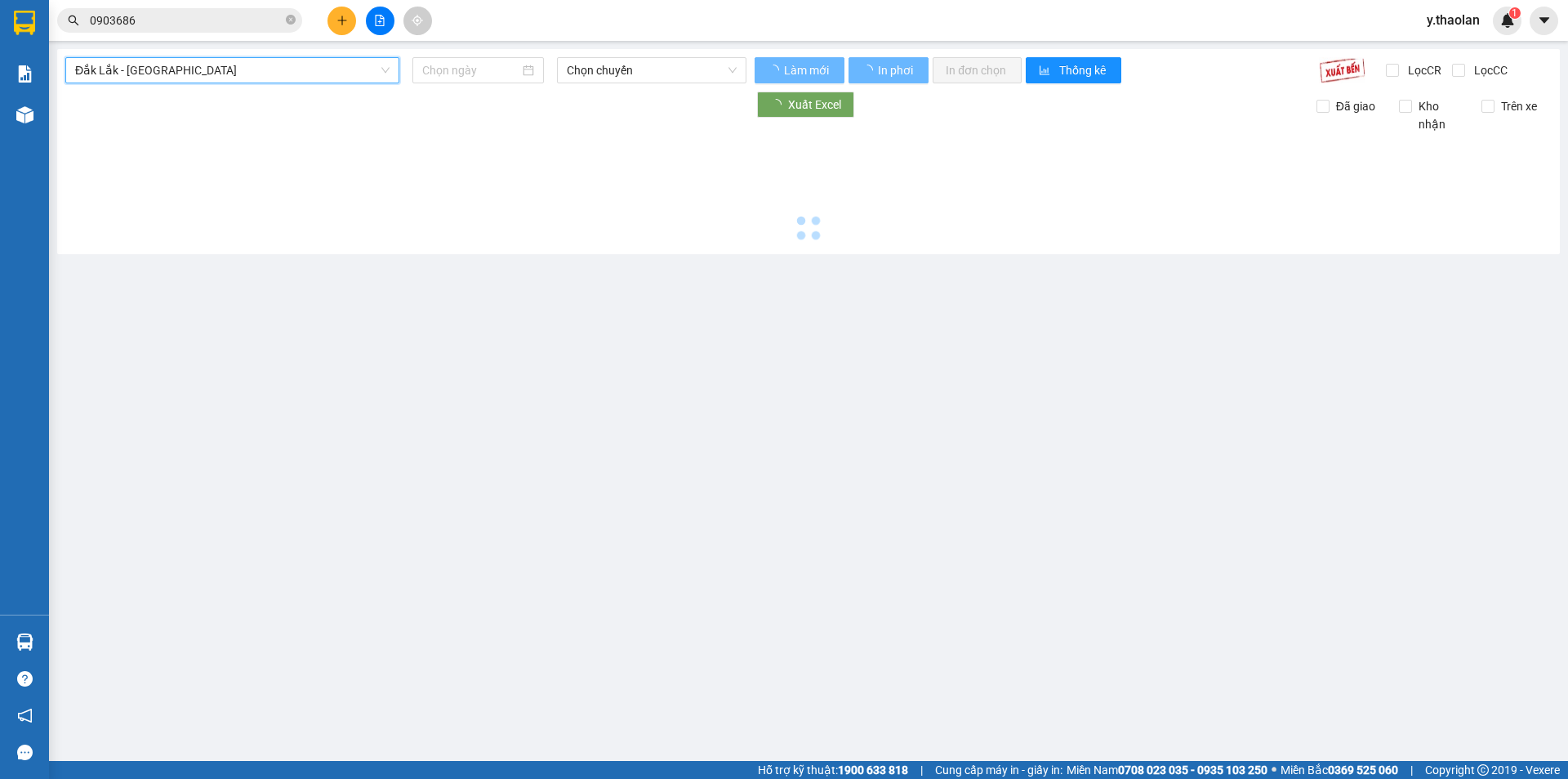
type input "12/09/2025"
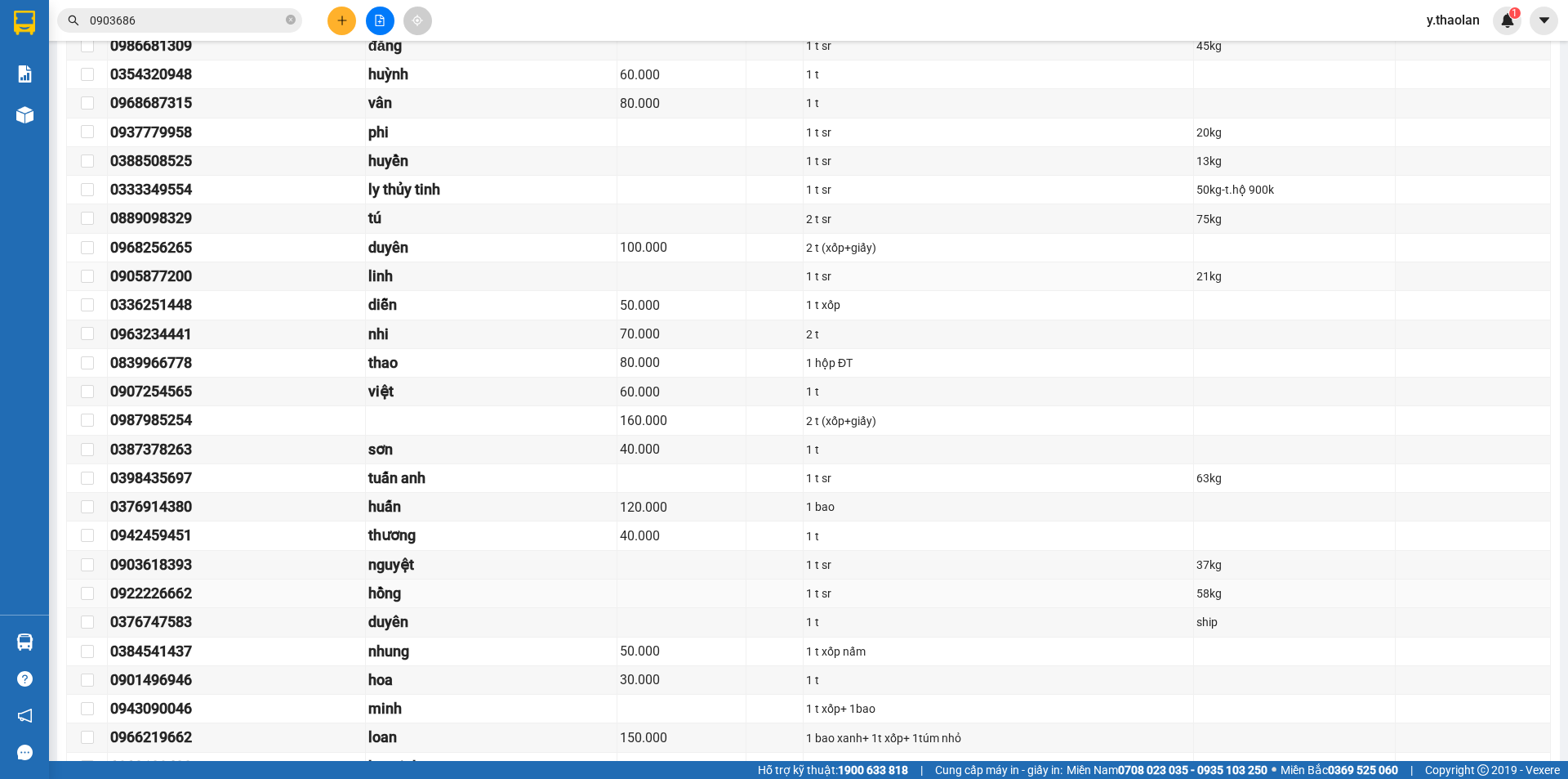
scroll to position [1504, 0]
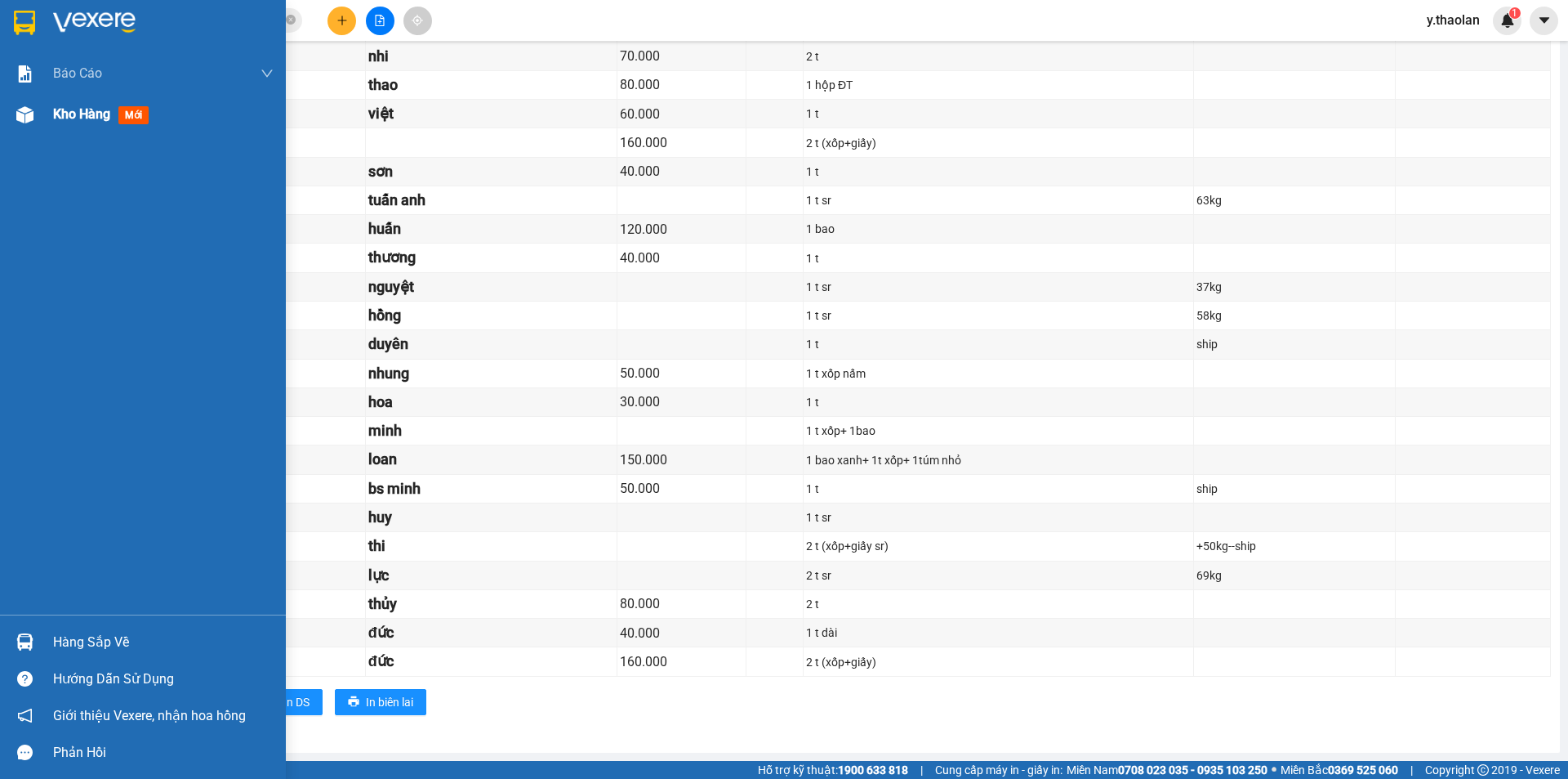
click at [70, 113] on span "Kho hàng" at bounding box center [82, 114] width 57 height 16
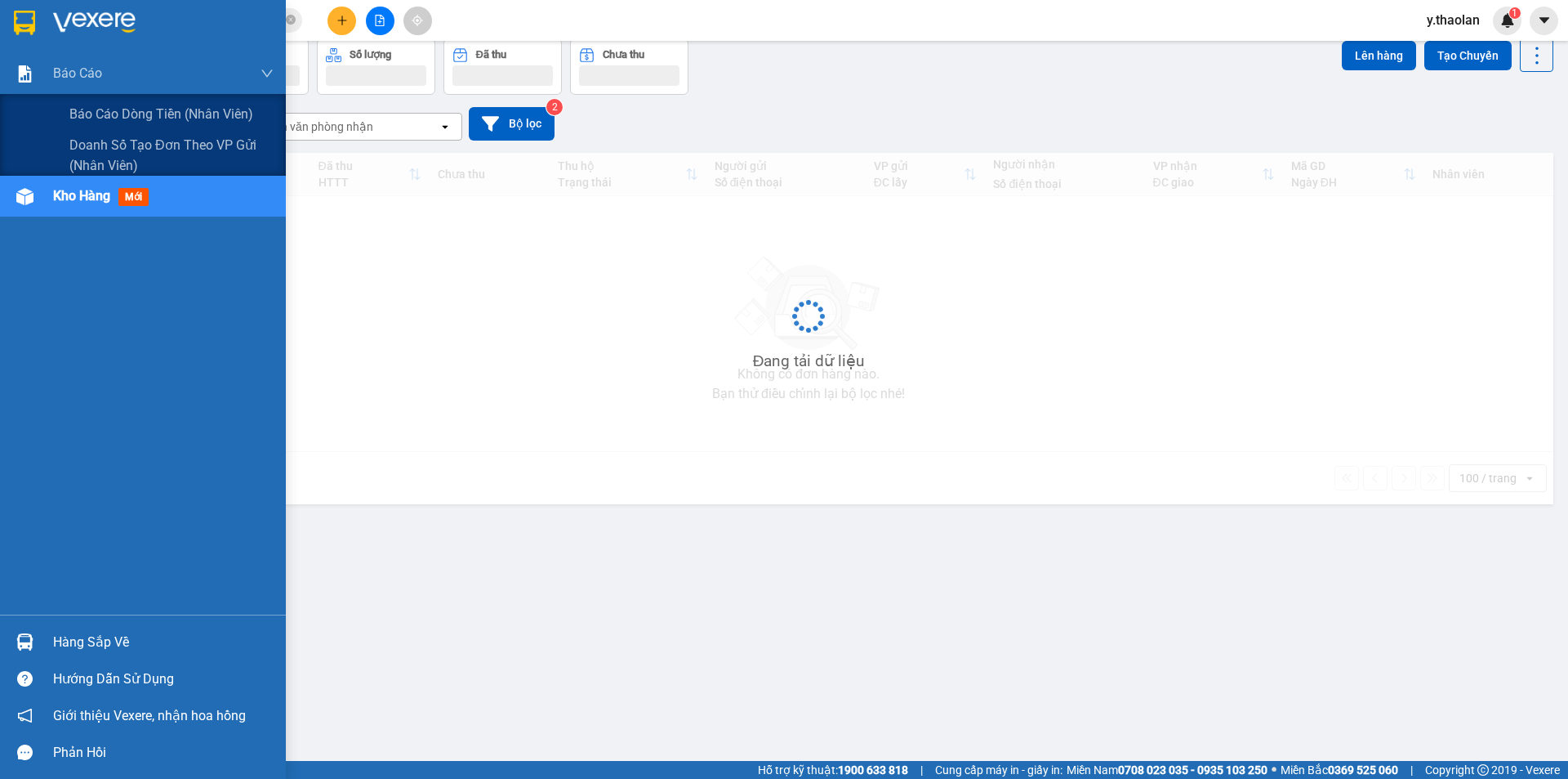
scroll to position [75, 0]
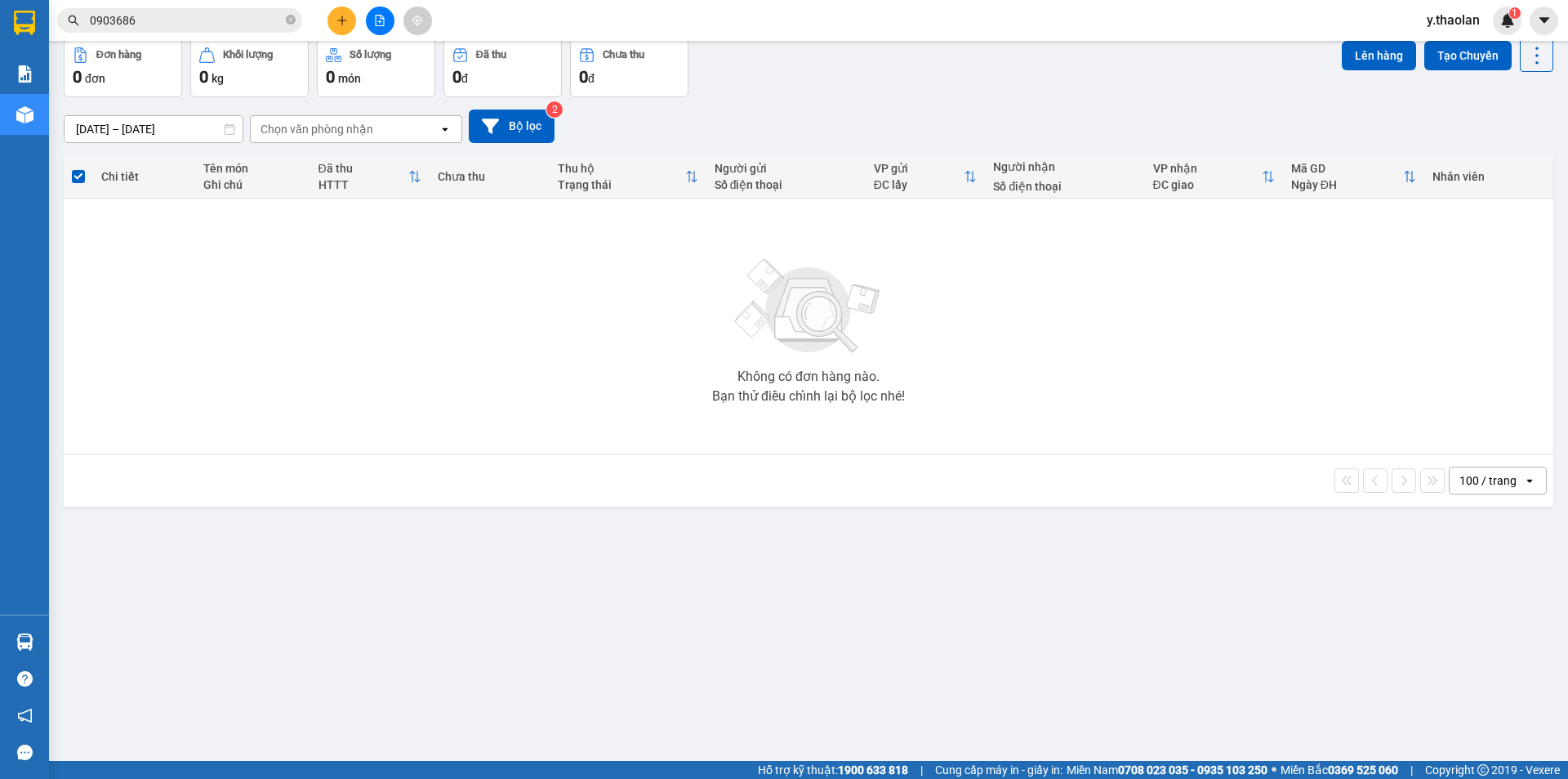
click at [1458, 19] on span "y.thaolan" at bounding box center [1453, 20] width 80 height 21
click at [1449, 41] on li "Đăng xuất" at bounding box center [1466, 50] width 104 height 27
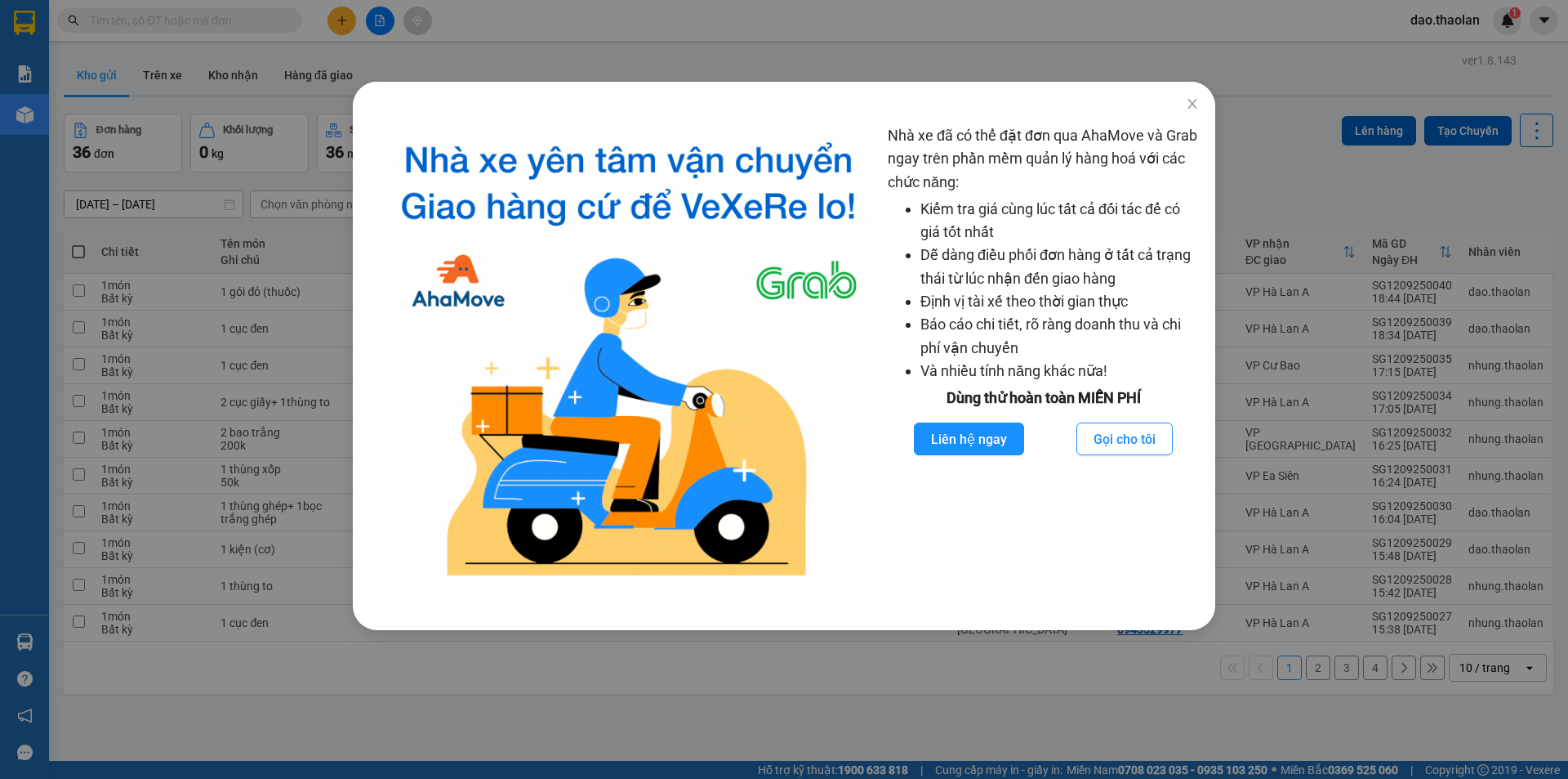
click at [302, 292] on div "Nhà xe đã có thể đặt đơn qua AhaMove và Grab ngay trên phần mềm quản lý hàng ho…" at bounding box center [784, 390] width 1568 height 779
